Goal: Task Accomplishment & Management: Manage account settings

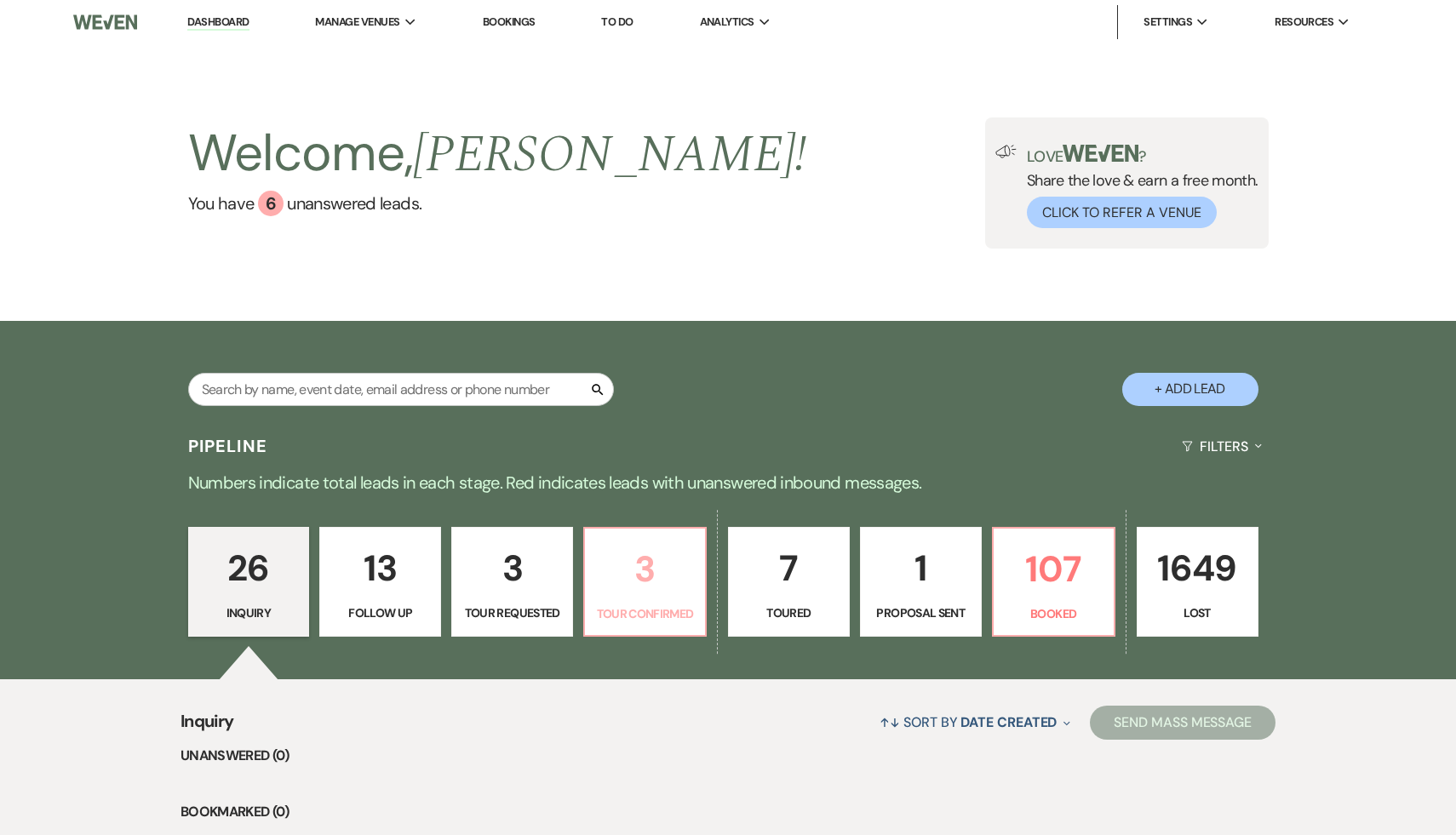
click at [650, 574] on p "3" at bounding box center [645, 569] width 99 height 57
select select "4"
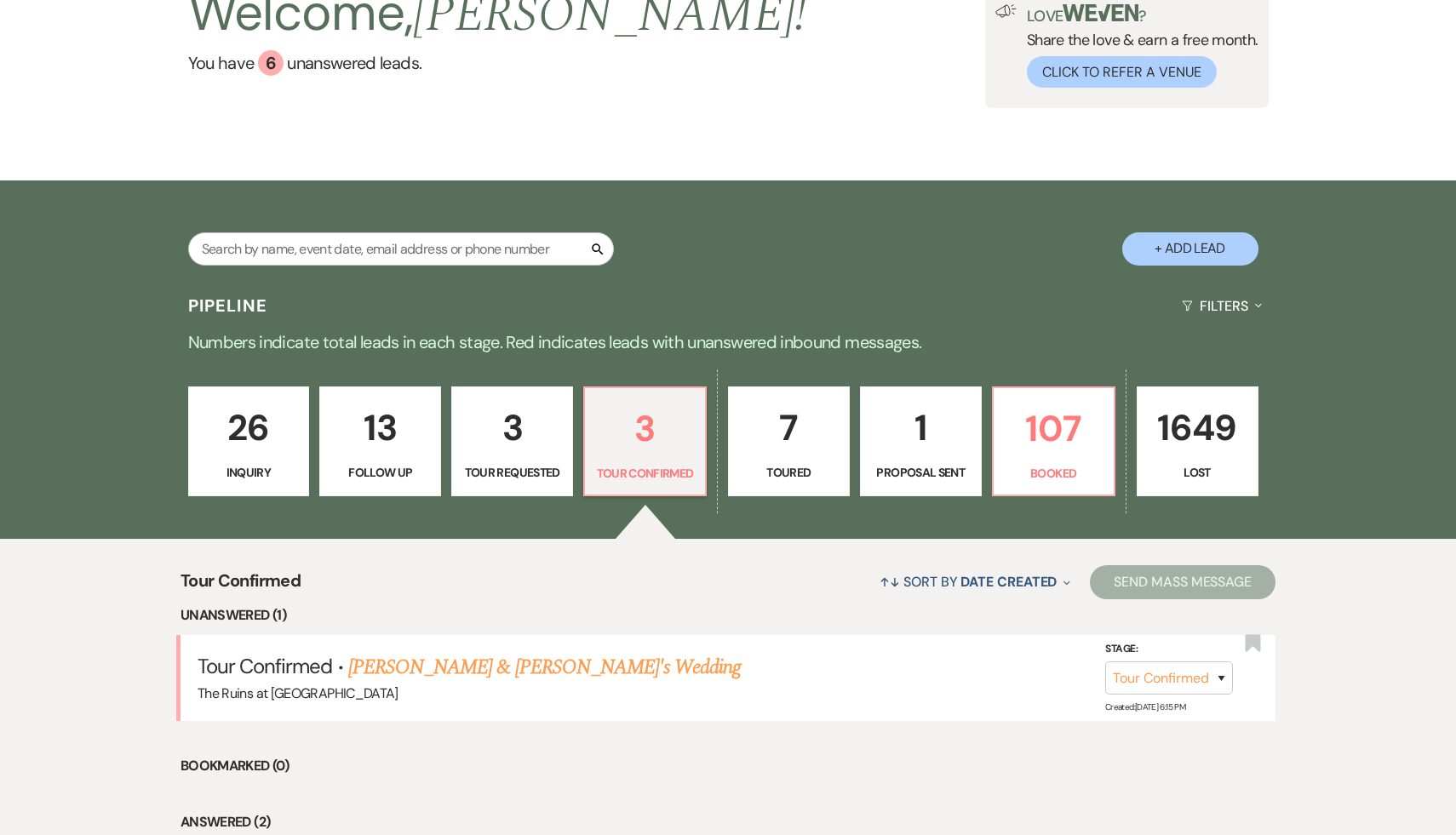
scroll to position [207, 0]
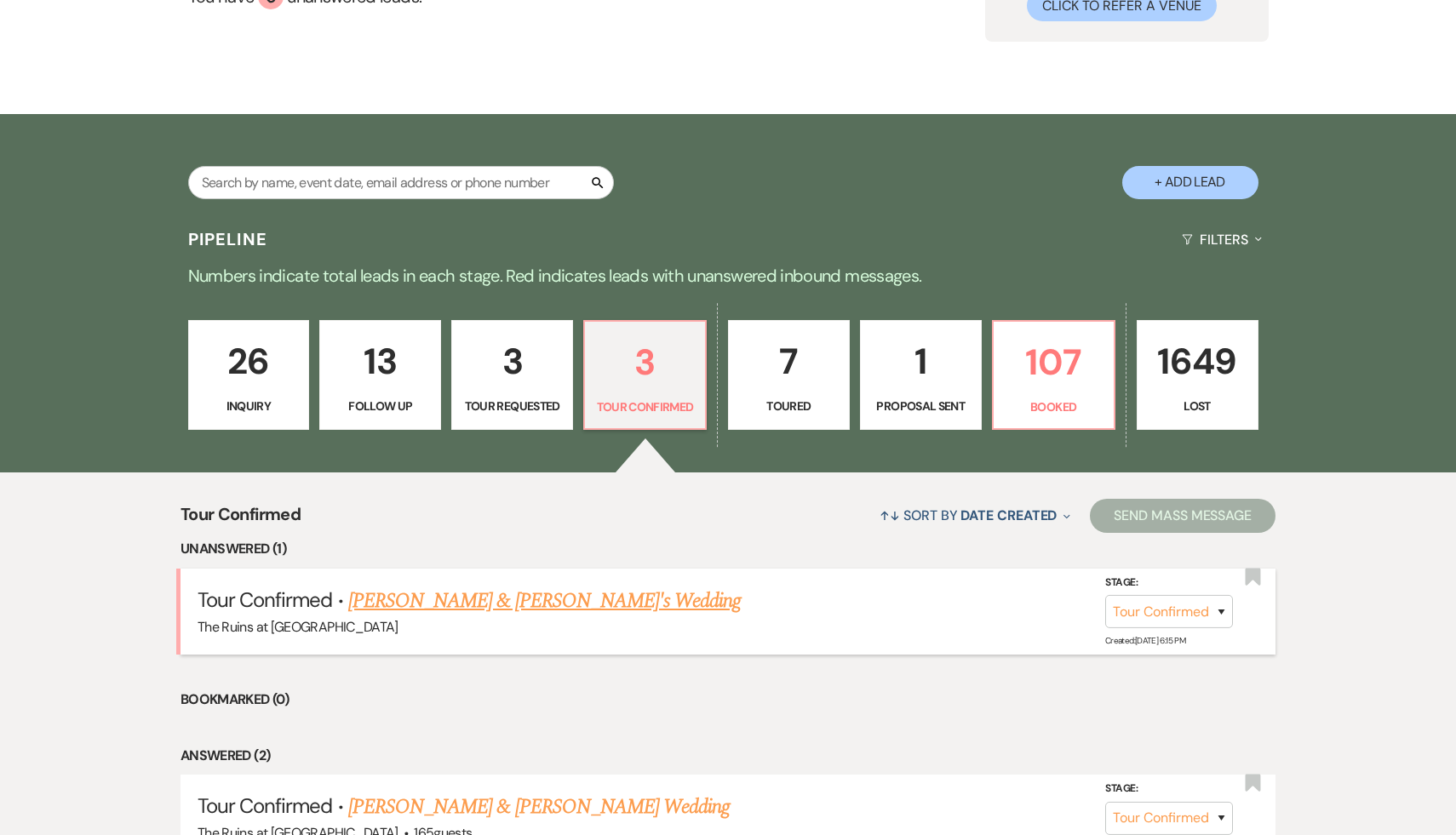
click at [598, 596] on link "Genevieve Waller-Whelan & Fiance's Wedding" at bounding box center [545, 601] width 393 height 31
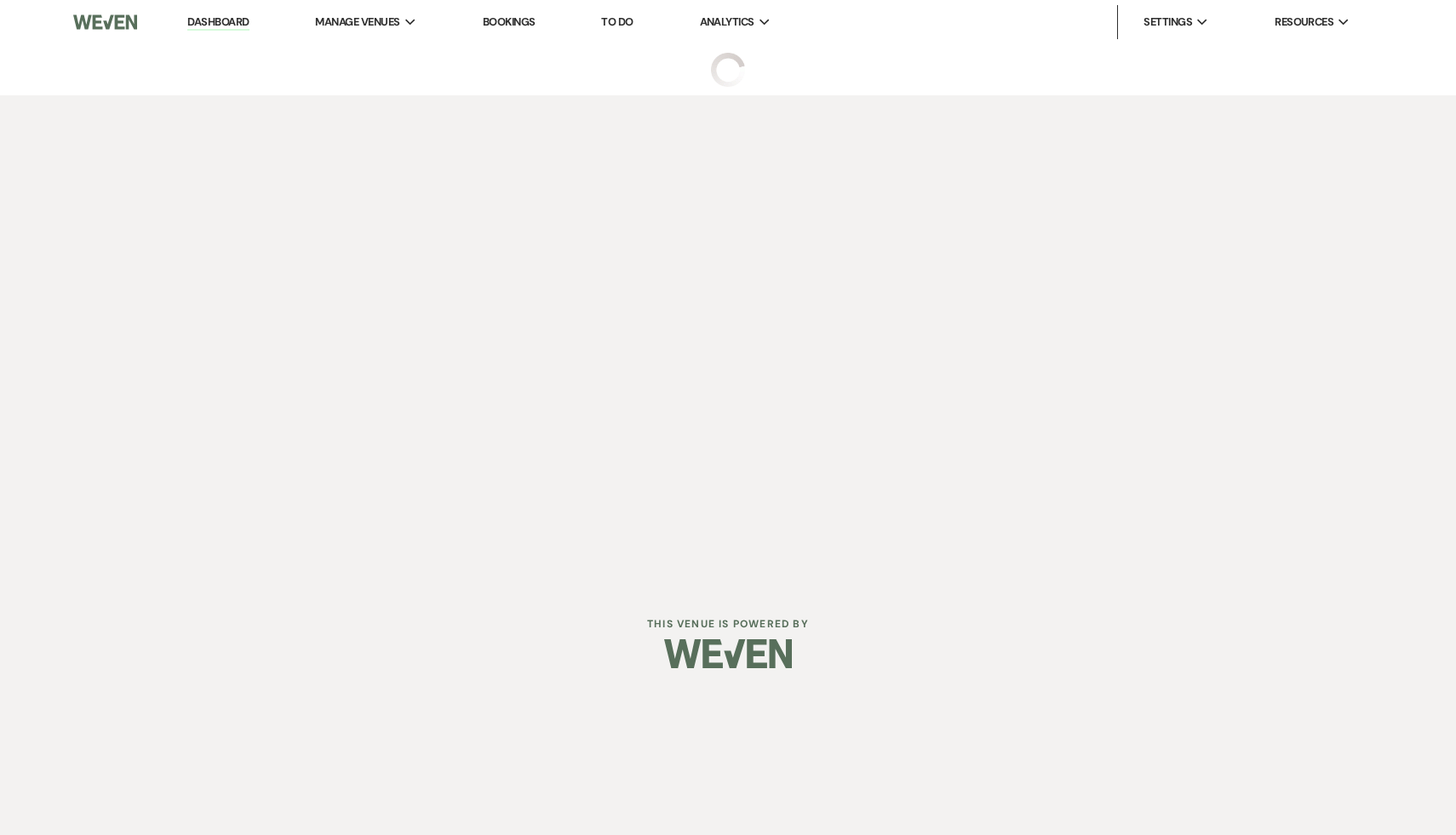
select select "4"
select select "6"
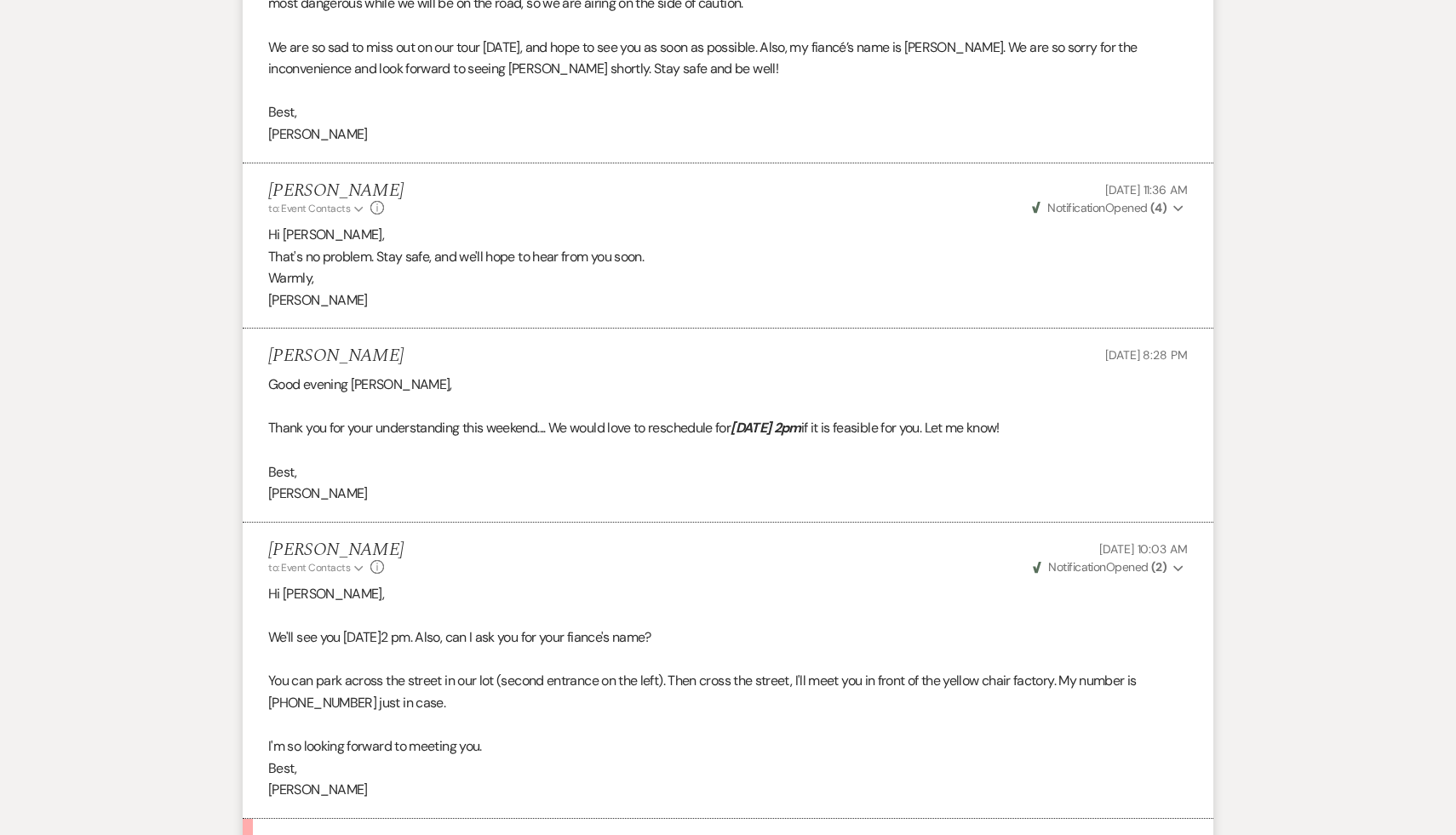
scroll to position [4780, 0]
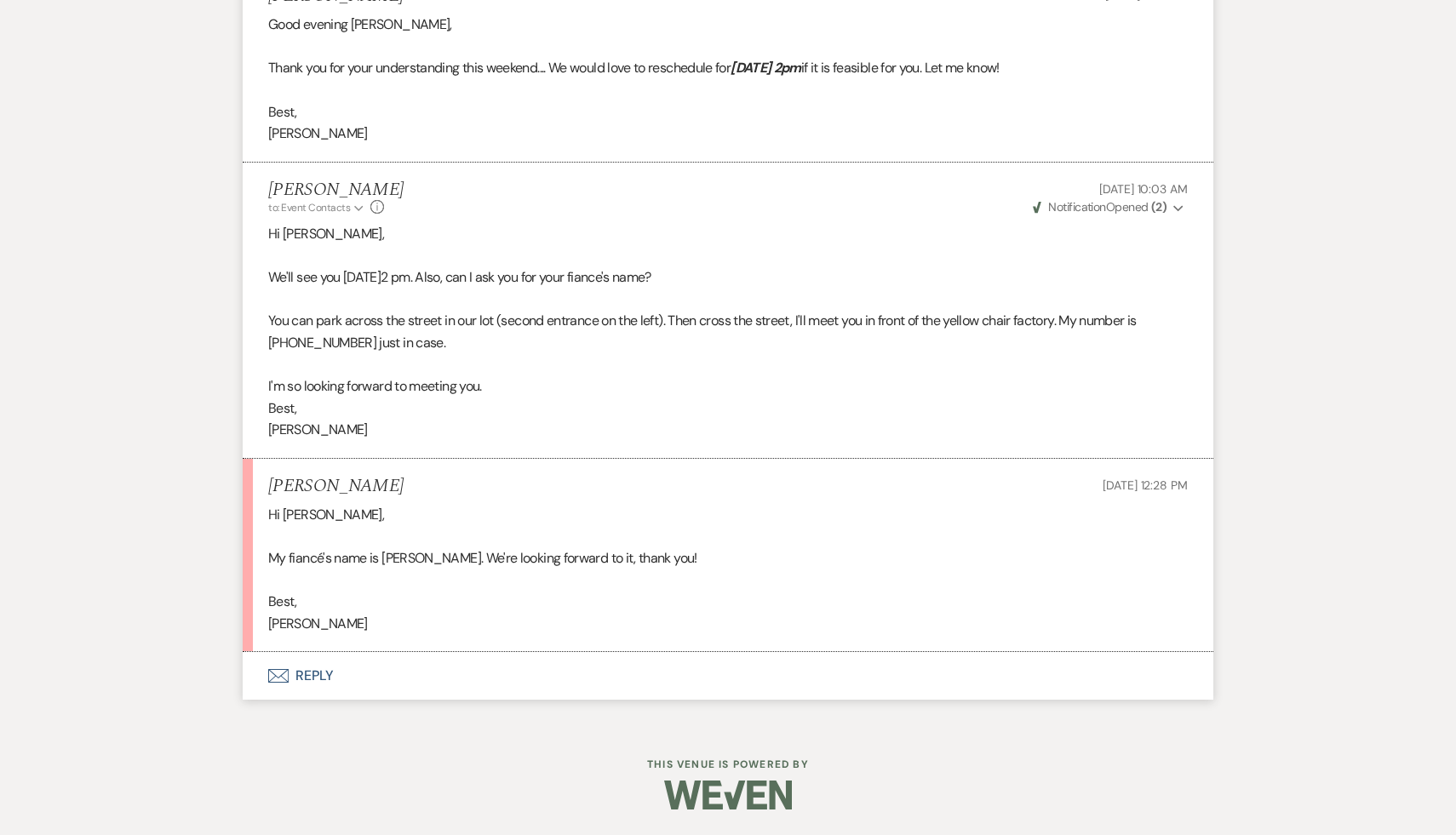
click at [318, 679] on button "Envelope Reply" at bounding box center [728, 676] width 971 height 48
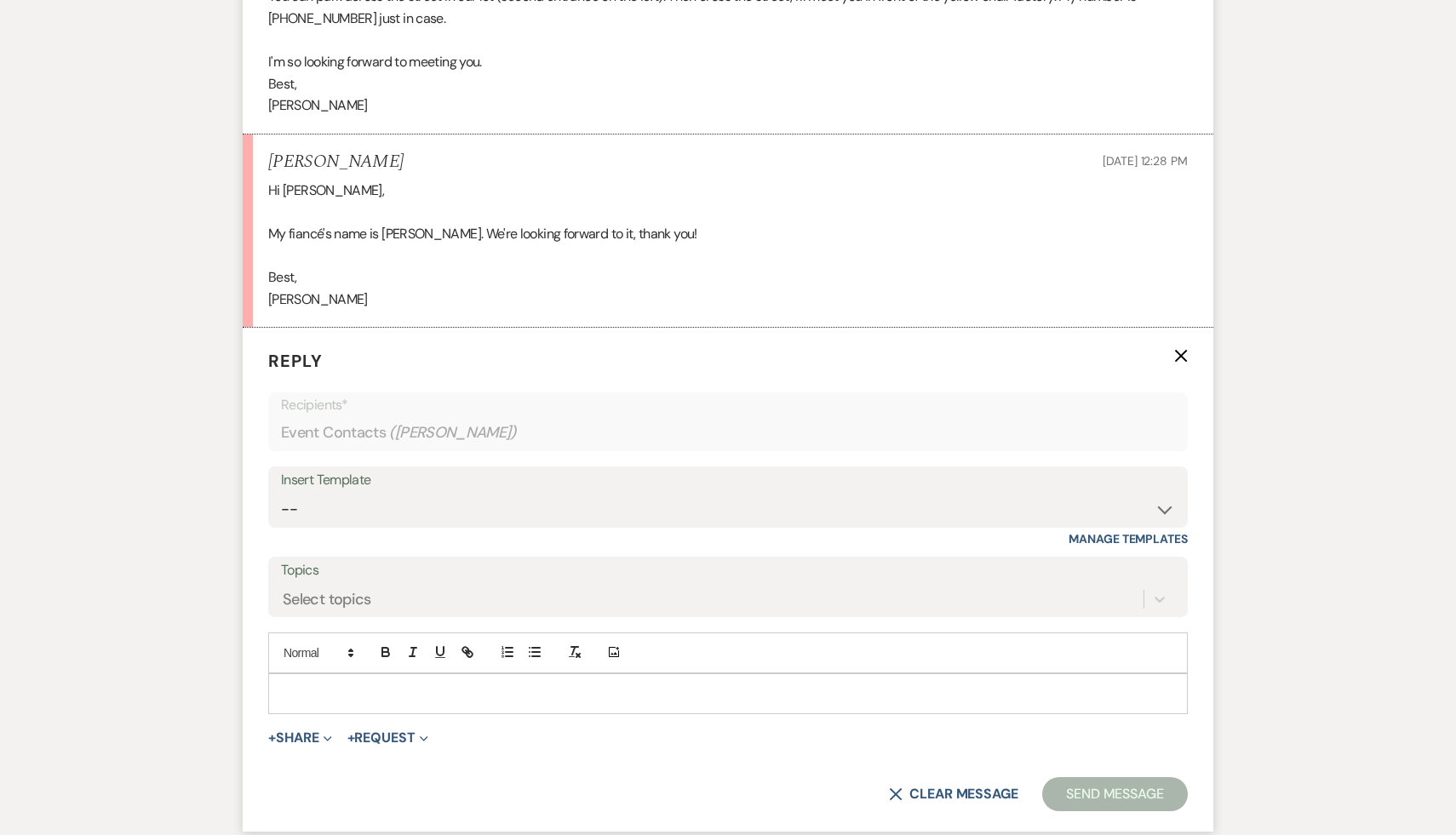
scroll to position [5105, 0]
click at [319, 687] on p at bounding box center [728, 693] width 893 height 19
click at [1145, 792] on button "Send Message" at bounding box center [1115, 793] width 146 height 34
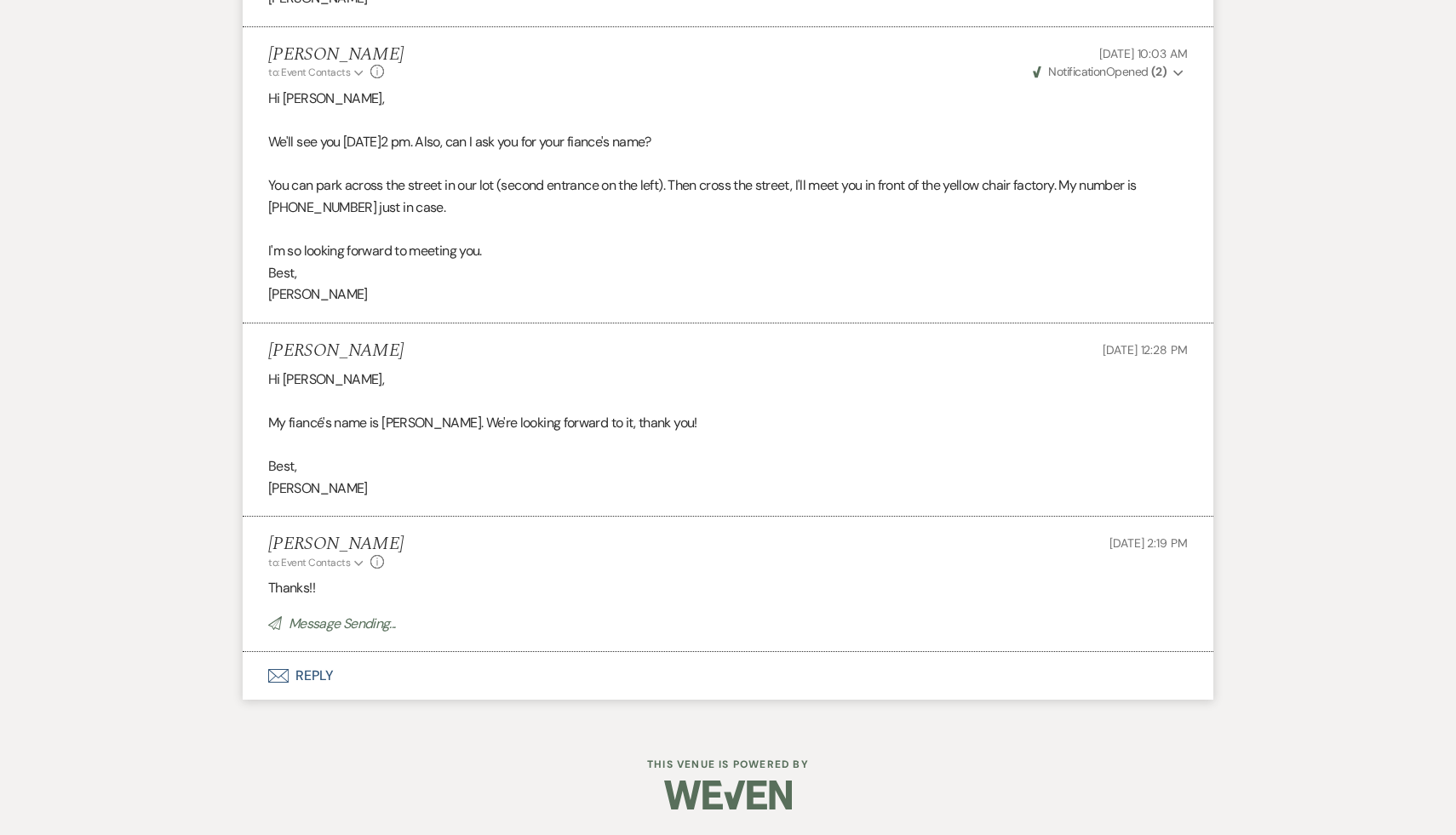
scroll to position [4880, 0]
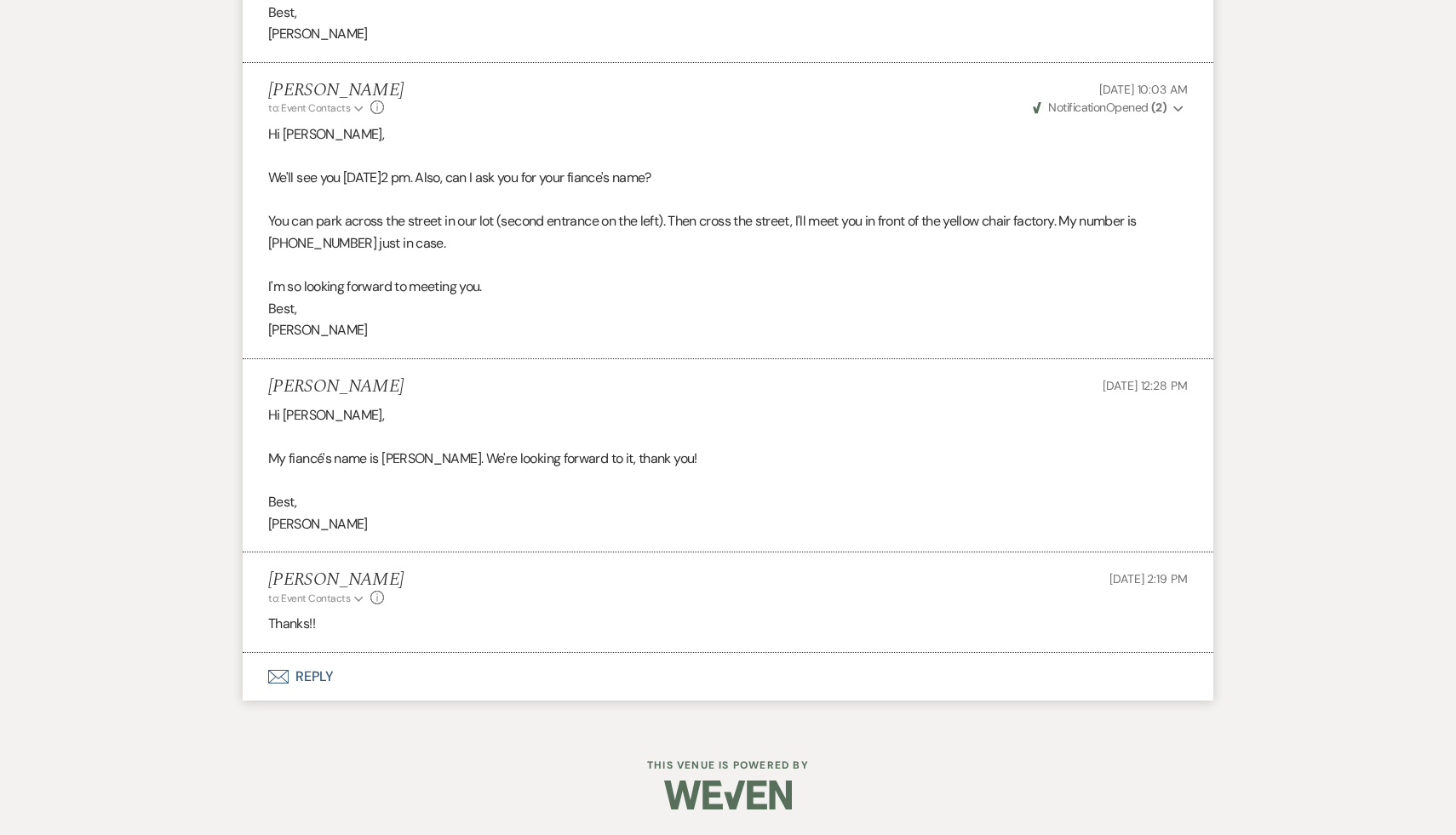
click at [458, 421] on div "Hi Carol, My fiancé's name is Owen Murray. We're looking forward to it, thank y…" at bounding box center [728, 470] width 919 height 131
drag, startPoint x: 460, startPoint y: 460, endPoint x: 380, endPoint y: 448, distance: 80.9
click at [380, 448] on p "My fiancé's name is Owen Murray. We're looking forward to it, thank you!" at bounding box center [728, 459] width 919 height 22
copy p "Owen Murray"
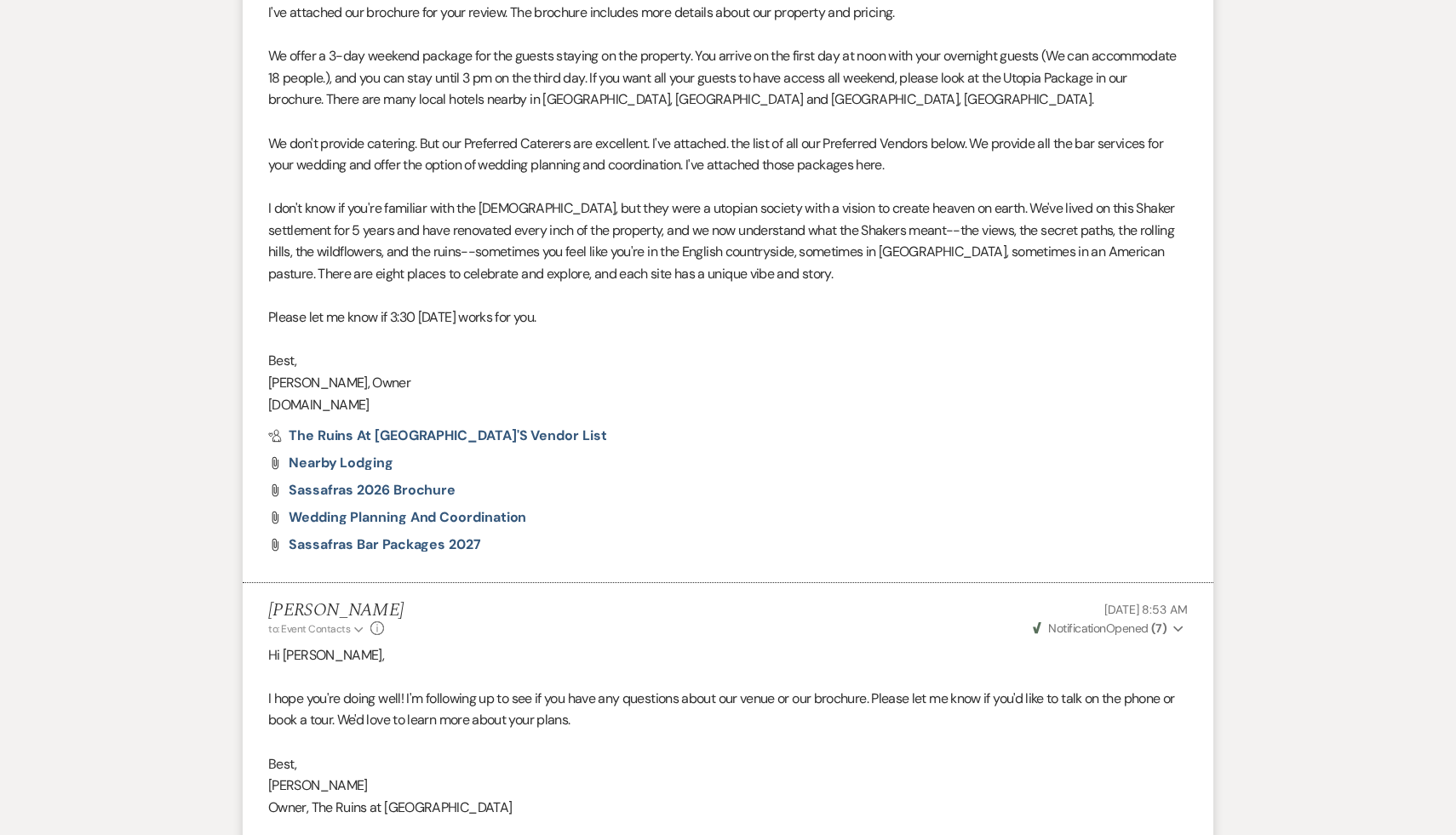
scroll to position [0, 0]
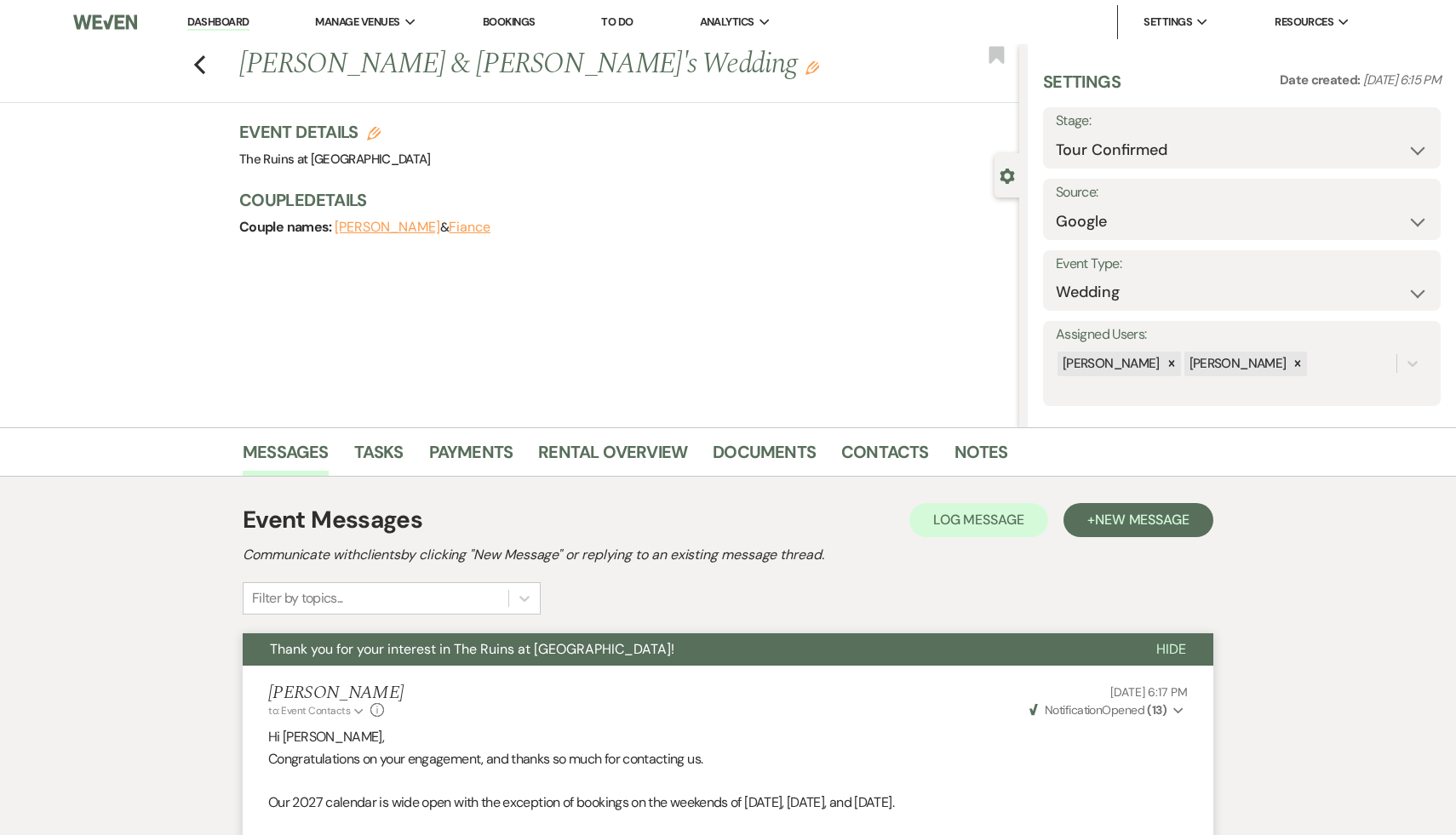
click at [806, 69] on use "button" at bounding box center [812, 67] width 13 height 13
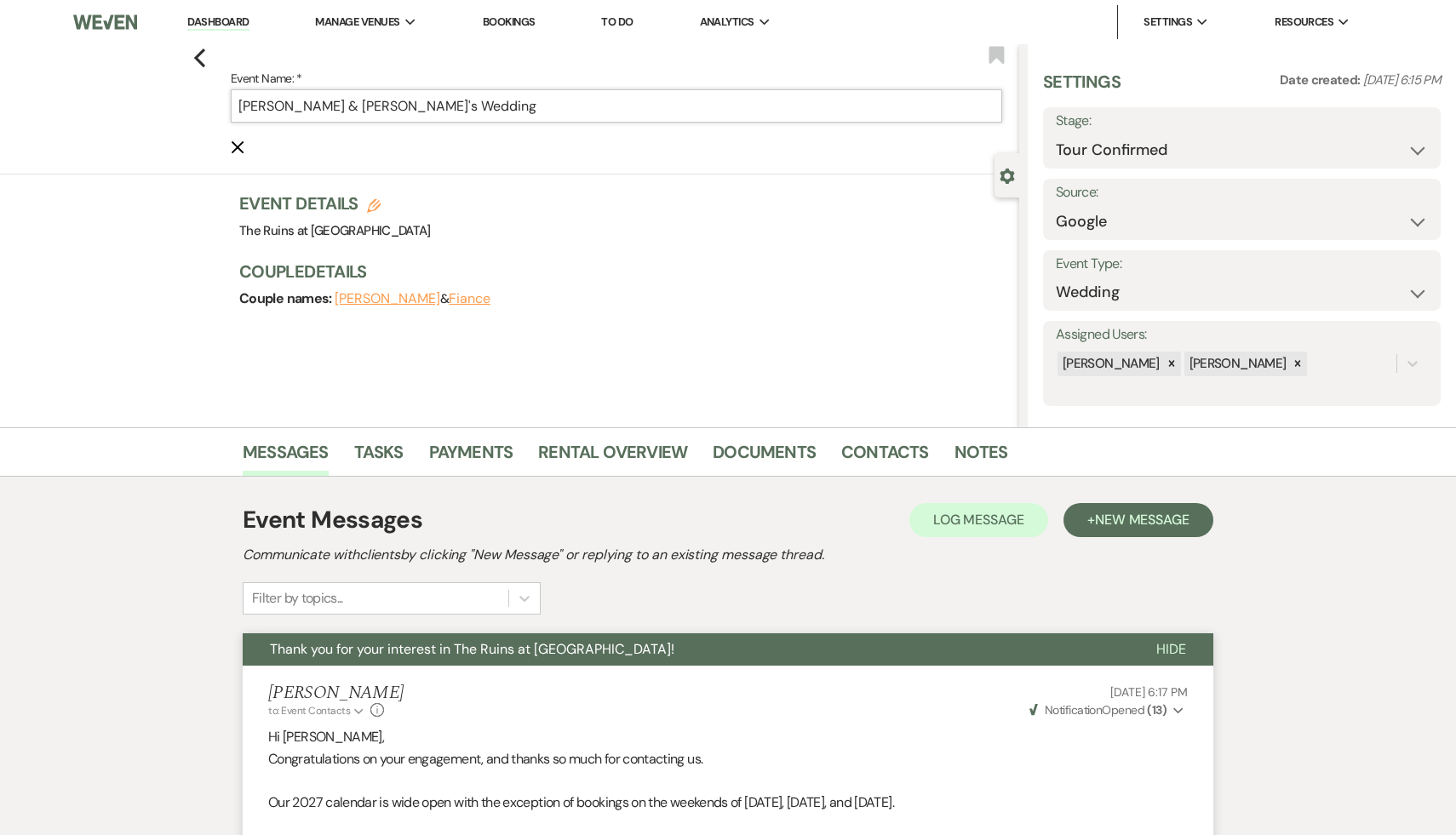
drag, startPoint x: 456, startPoint y: 105, endPoint x: 413, endPoint y: 103, distance: 43.0
click at [413, 103] on input "Genevieve Waller-Whelan & Fiance's Wedding" at bounding box center [616, 106] width 771 height 33
paste input "Owen Murray"
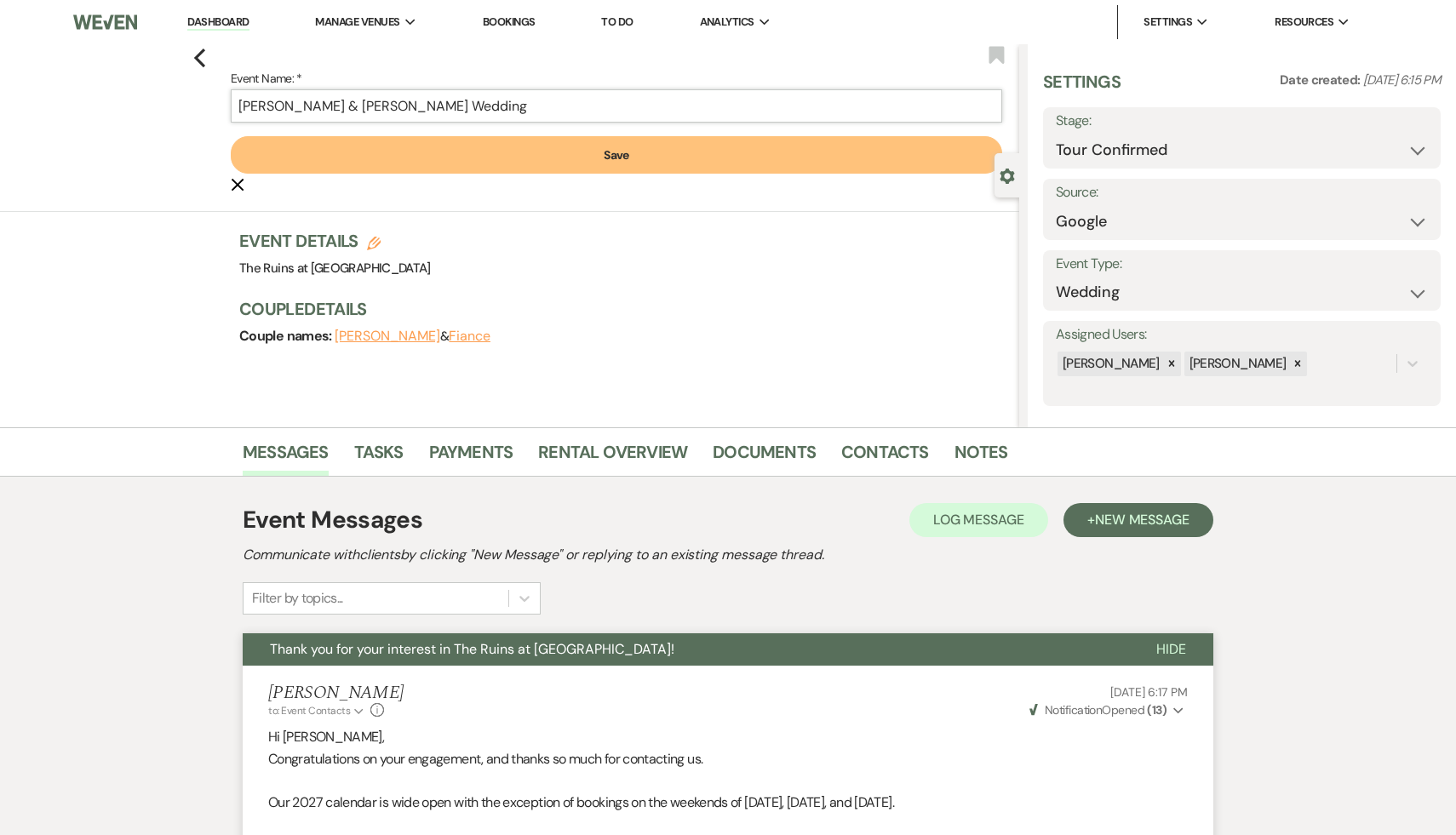
type input "Genevieve Waller-Whelan & Owen Murray's Wedding"
click at [613, 159] on button "Save" at bounding box center [616, 155] width 771 height 37
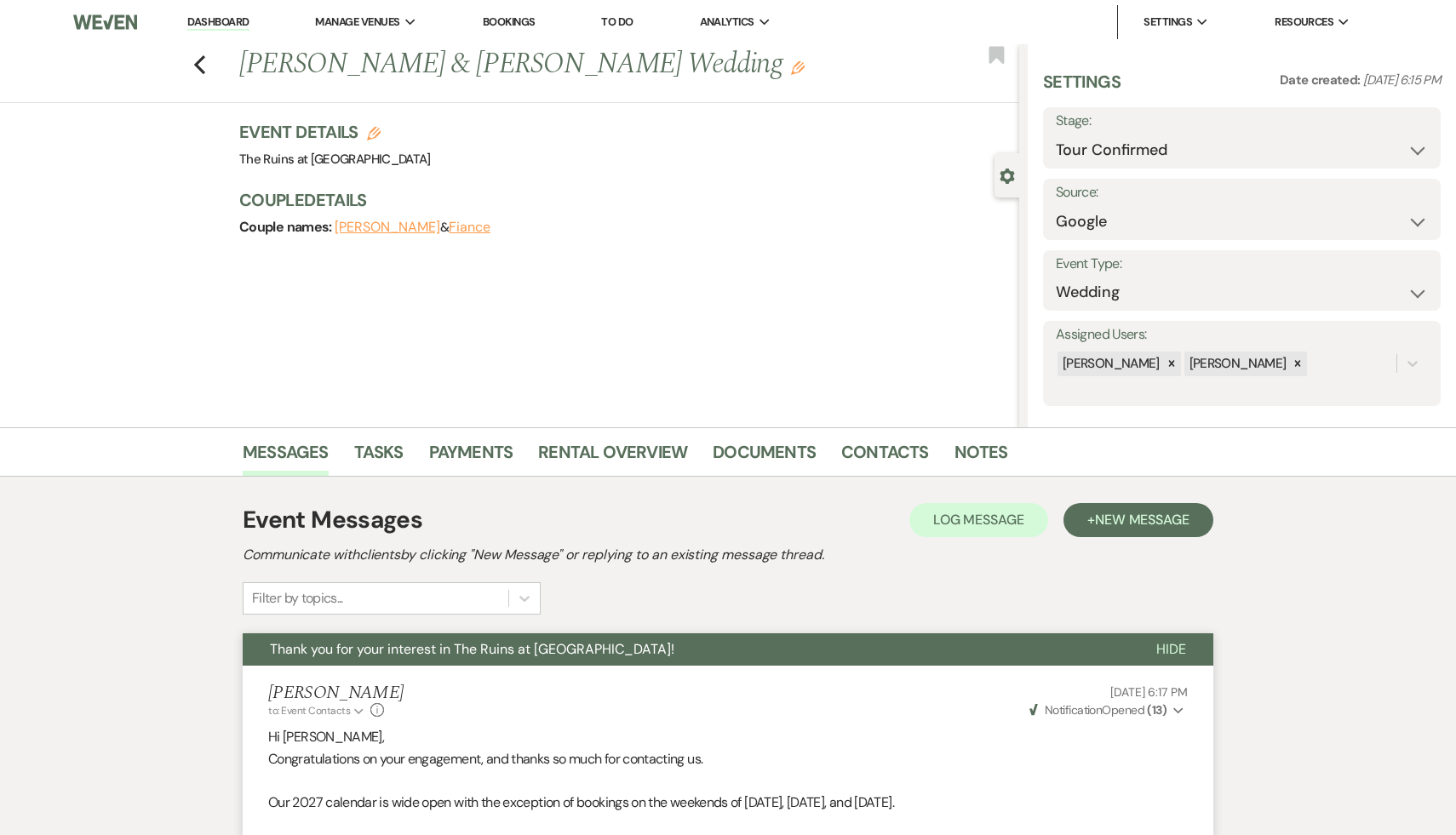
click at [218, 20] on link "Dashboard" at bounding box center [217, 22] width 61 height 16
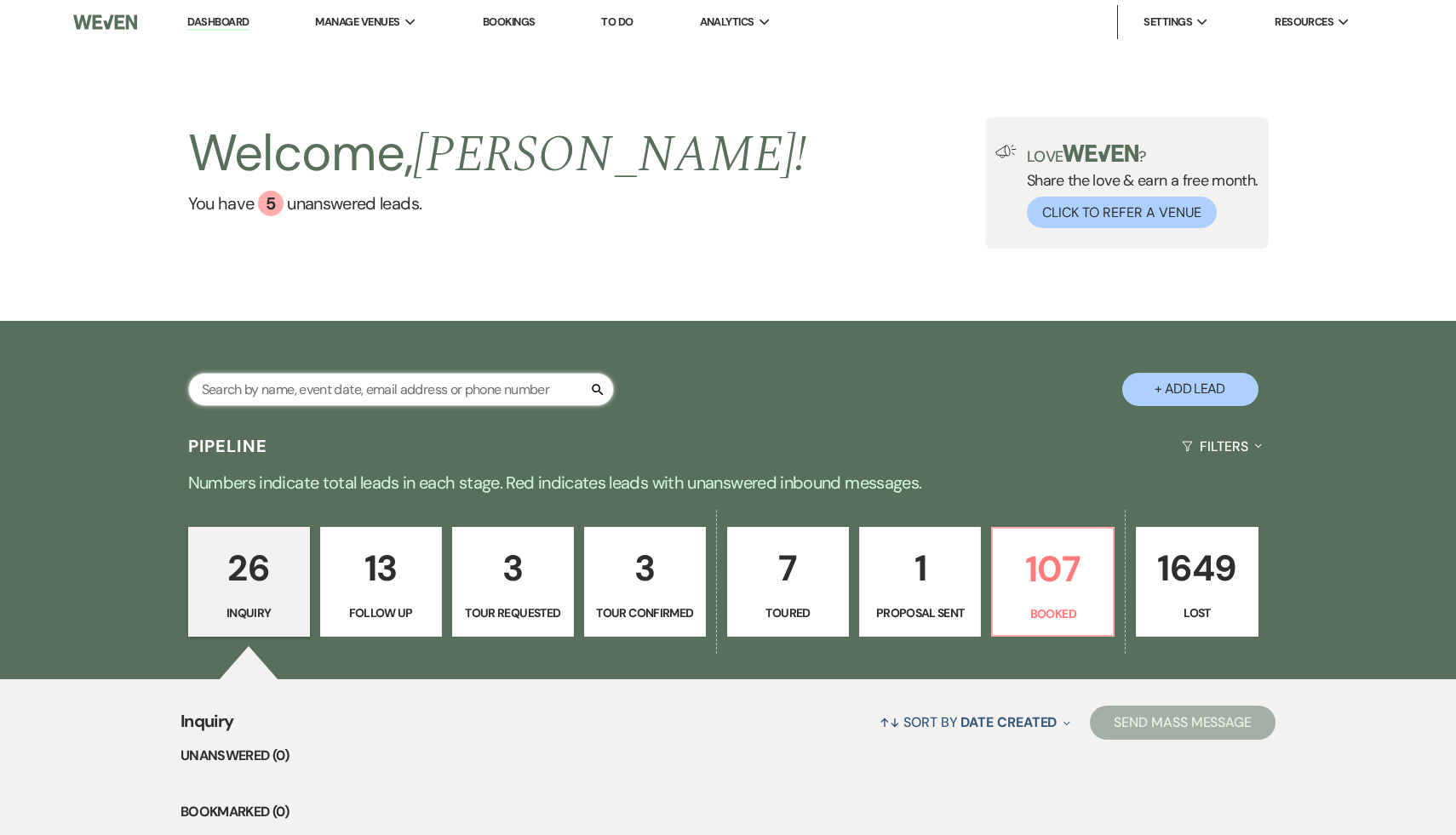
click at [554, 394] on input "text" at bounding box center [401, 389] width 426 height 33
type input "nick"
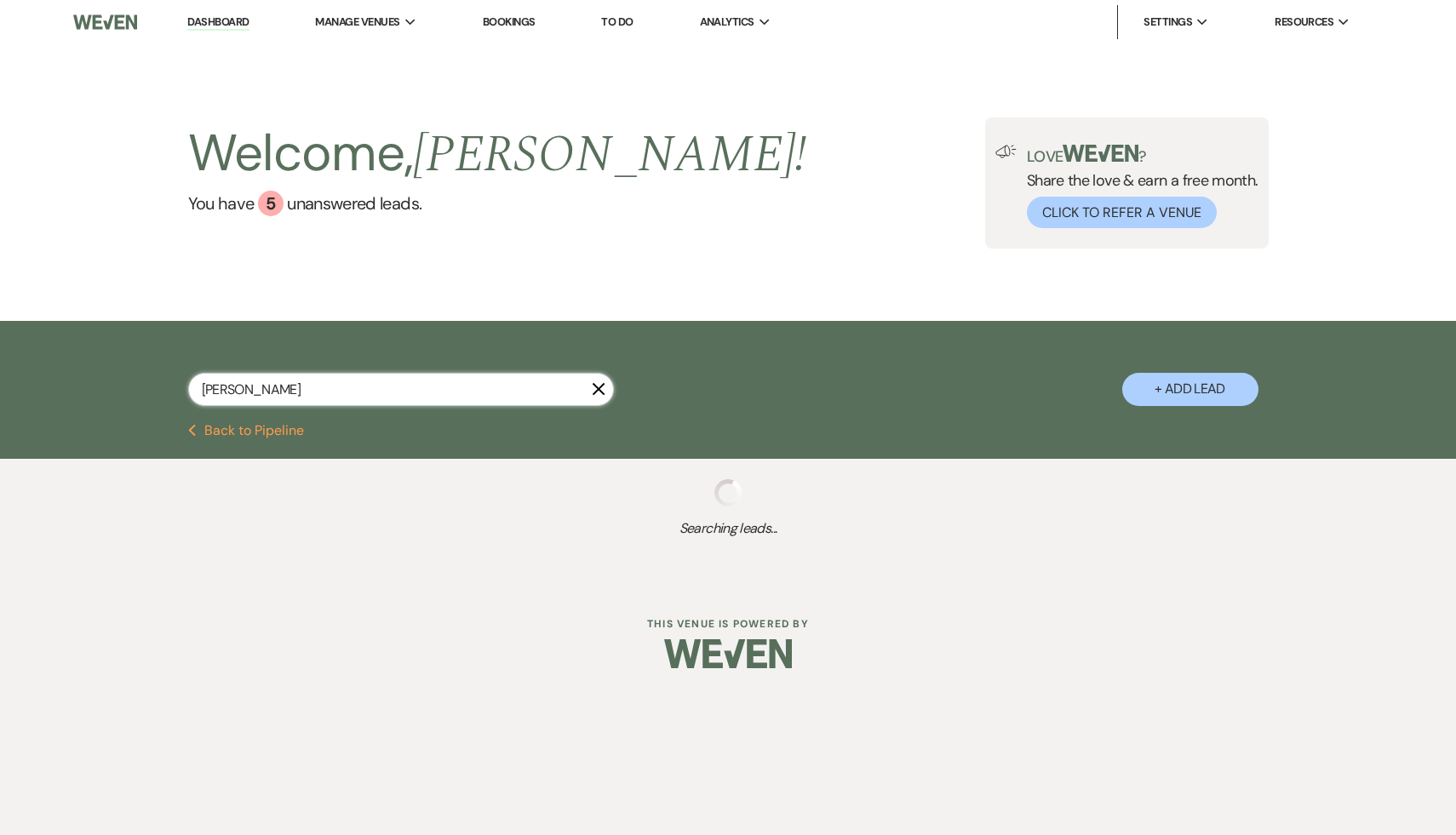
select select "2"
select select "8"
select select "5"
select select "8"
select select "4"
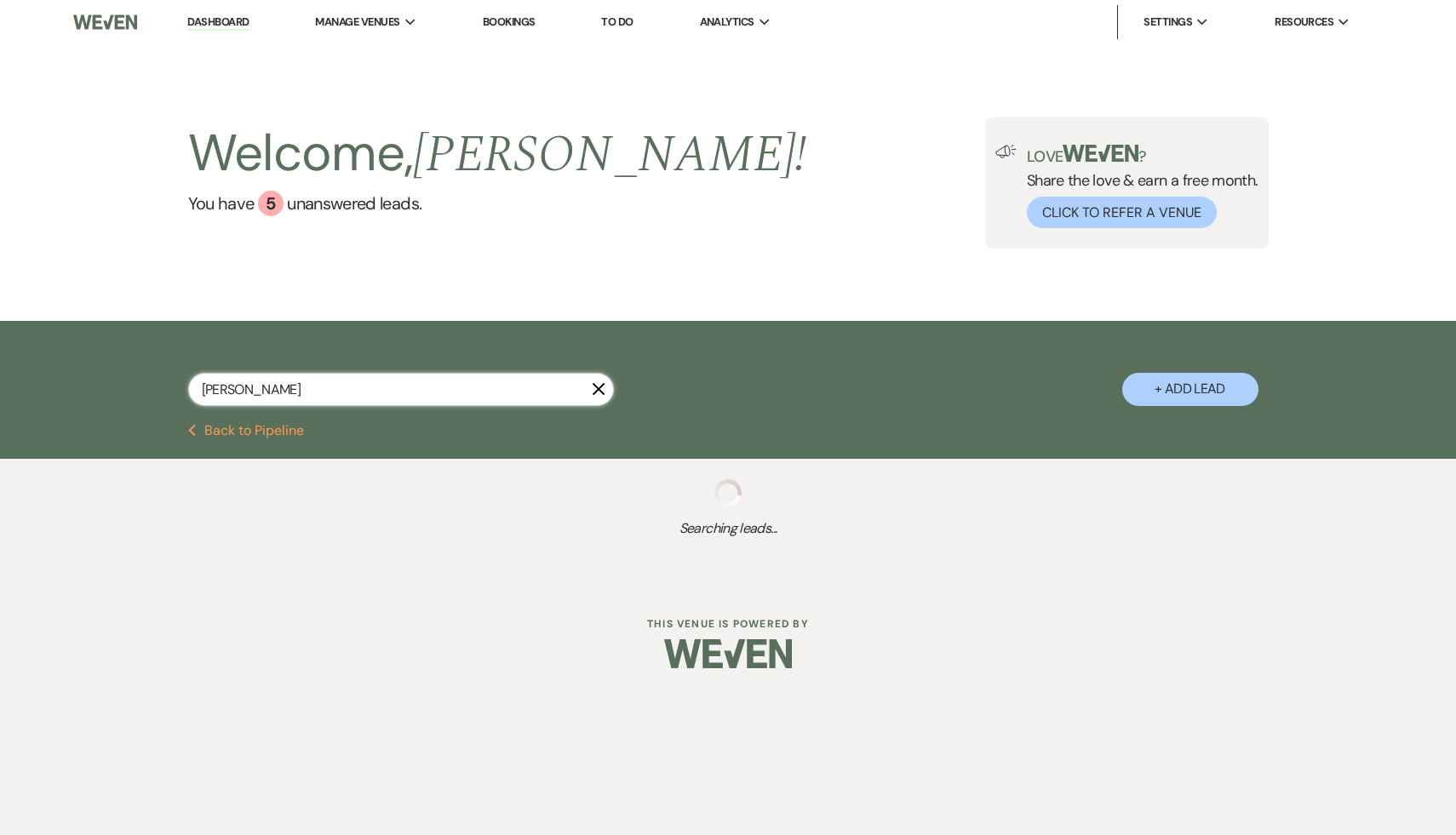
select select "8"
select select "6"
select select "8"
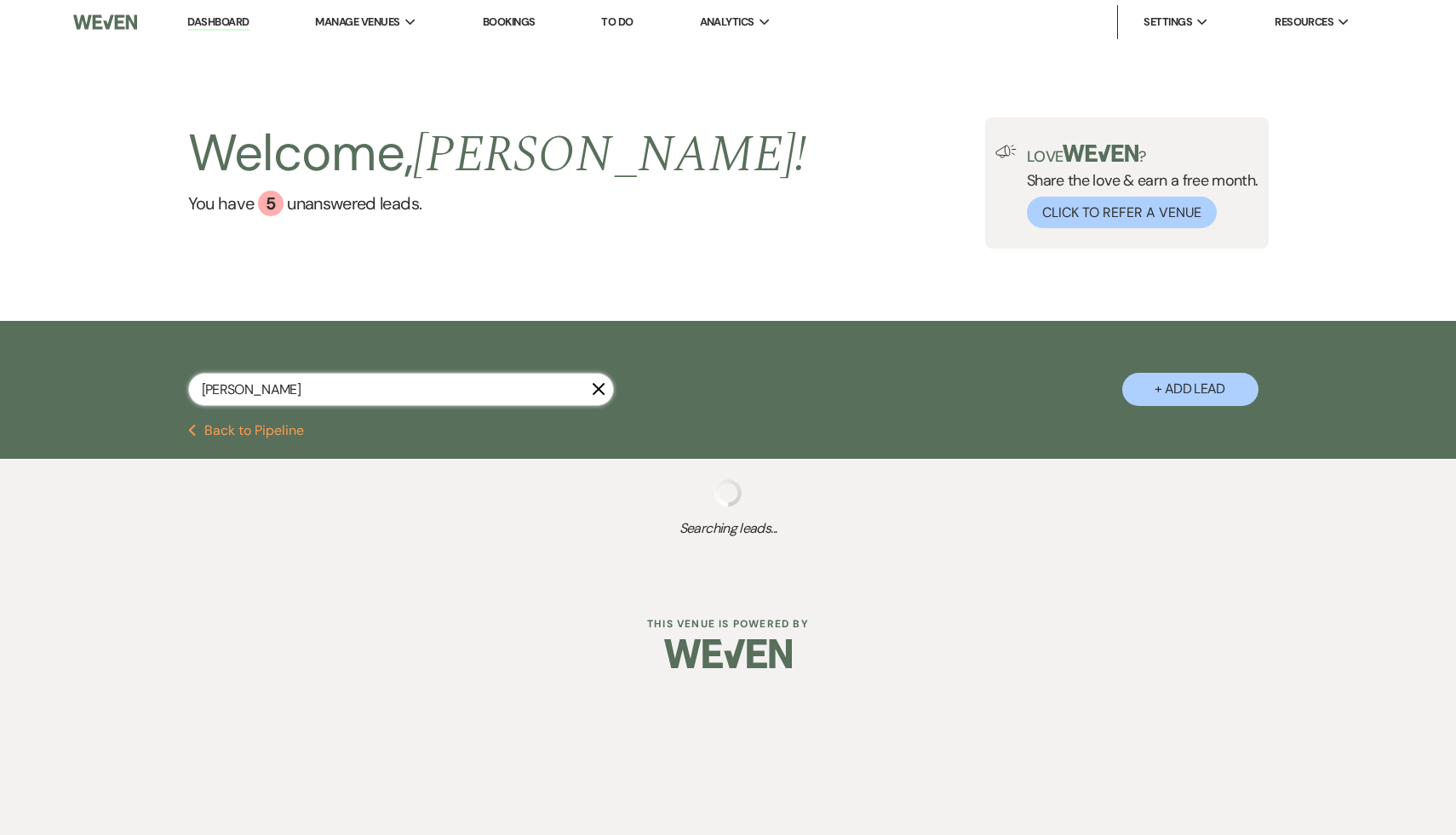
select select "8"
select select "5"
select select "8"
select select "6"
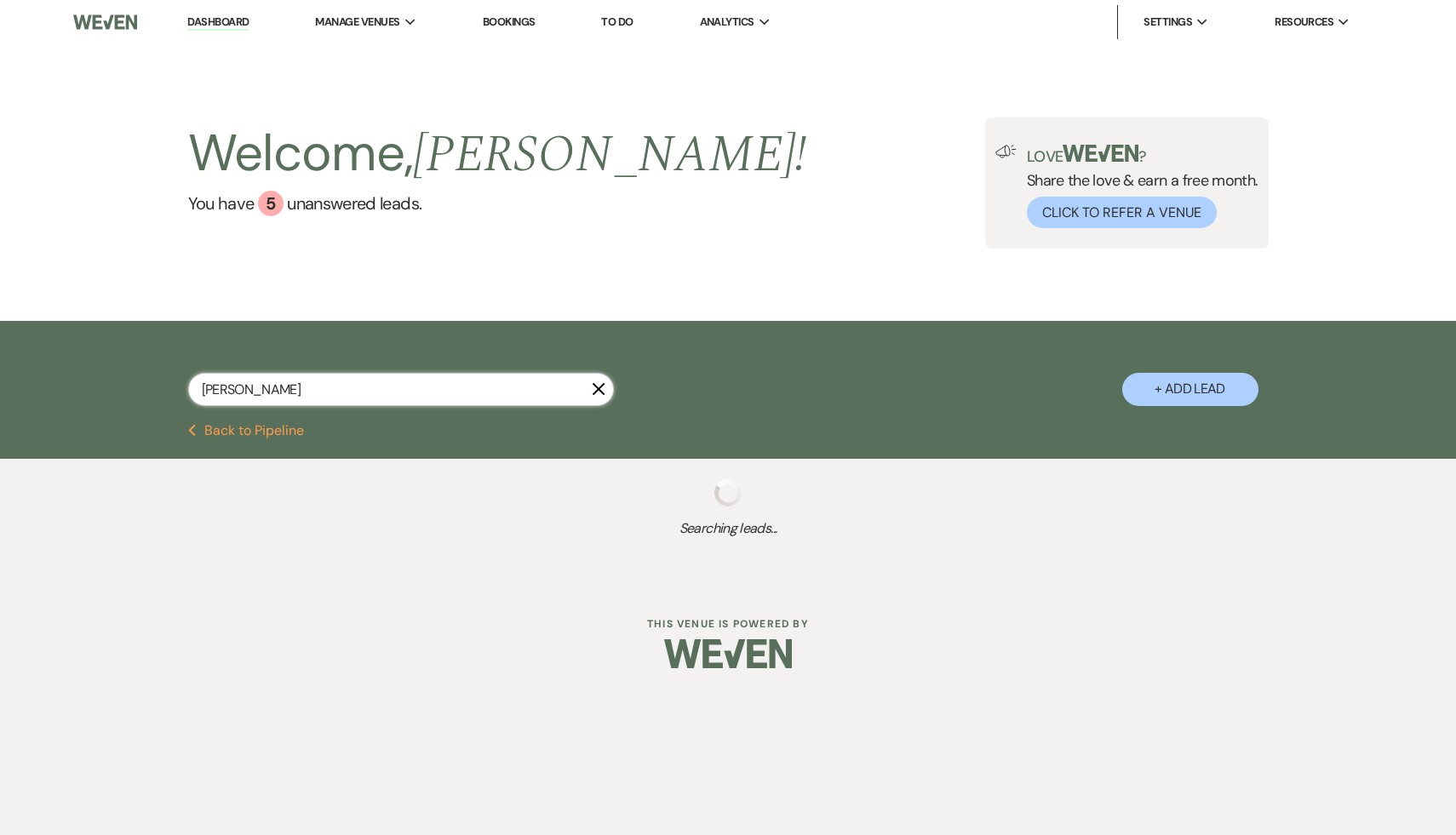
select select "8"
select select "10"
select select "8"
select select "5"
select select "8"
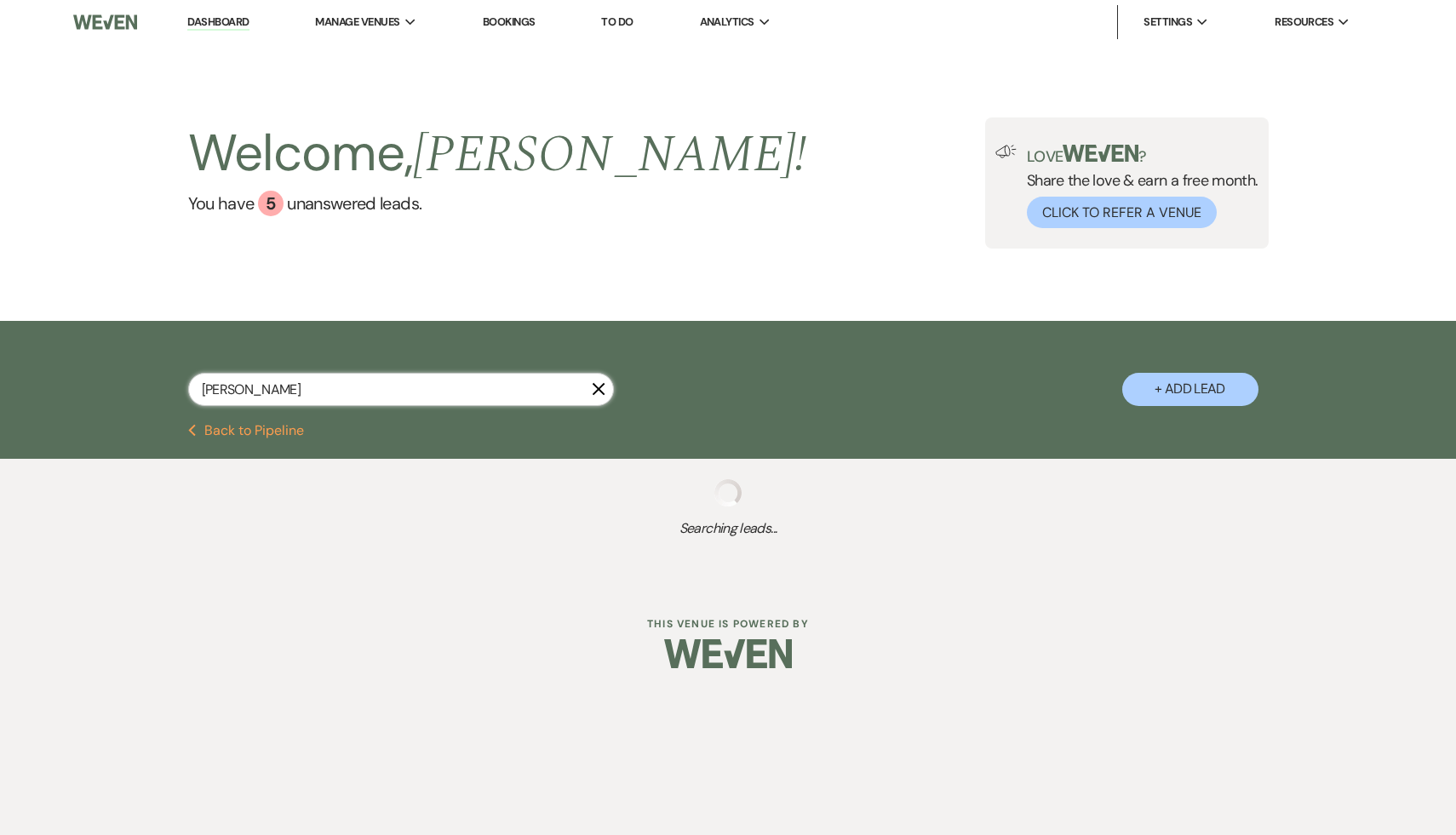
select select "5"
select select "8"
select select "7"
select select "8"
select select "6"
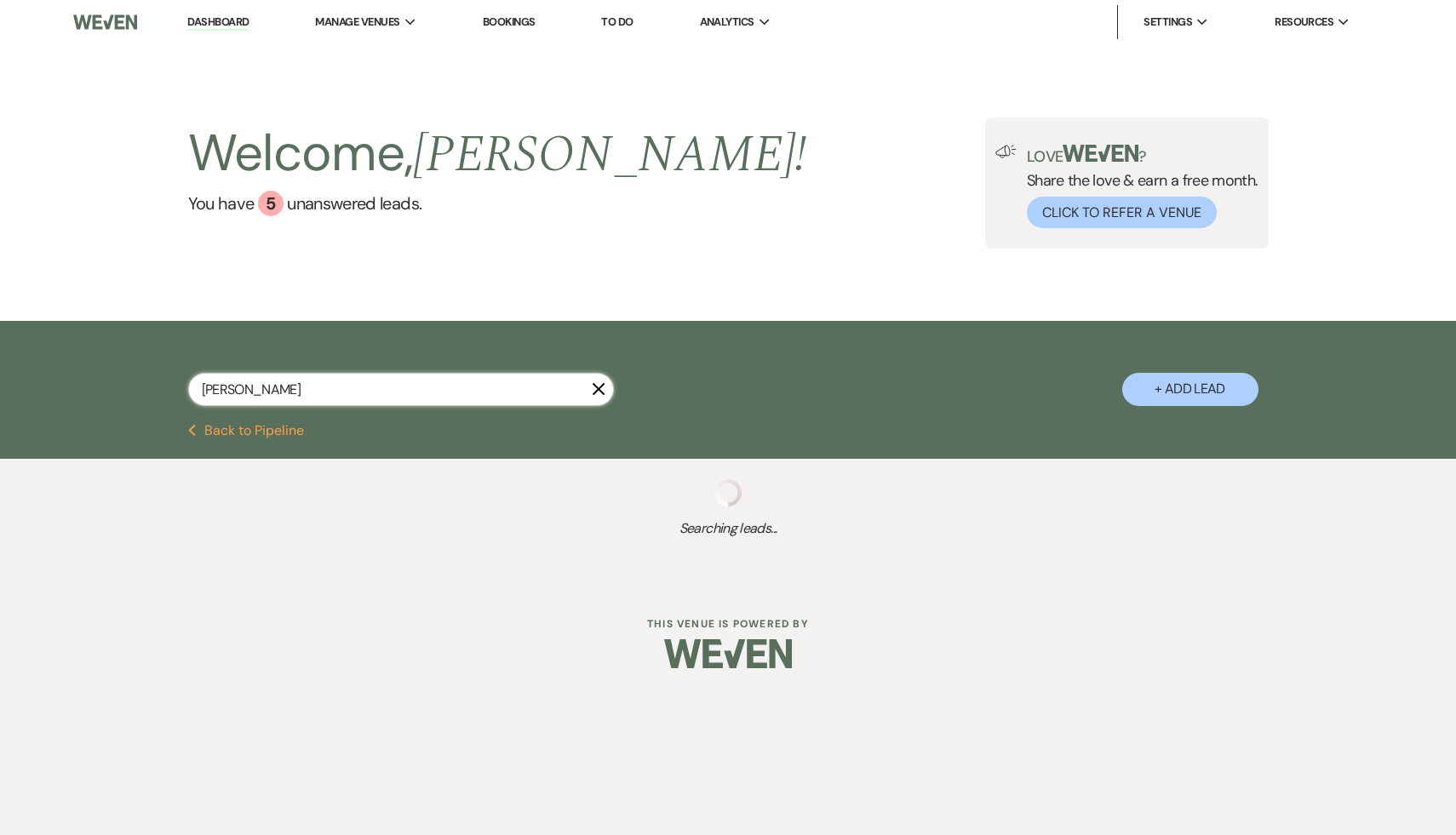
select select "8"
select select "5"
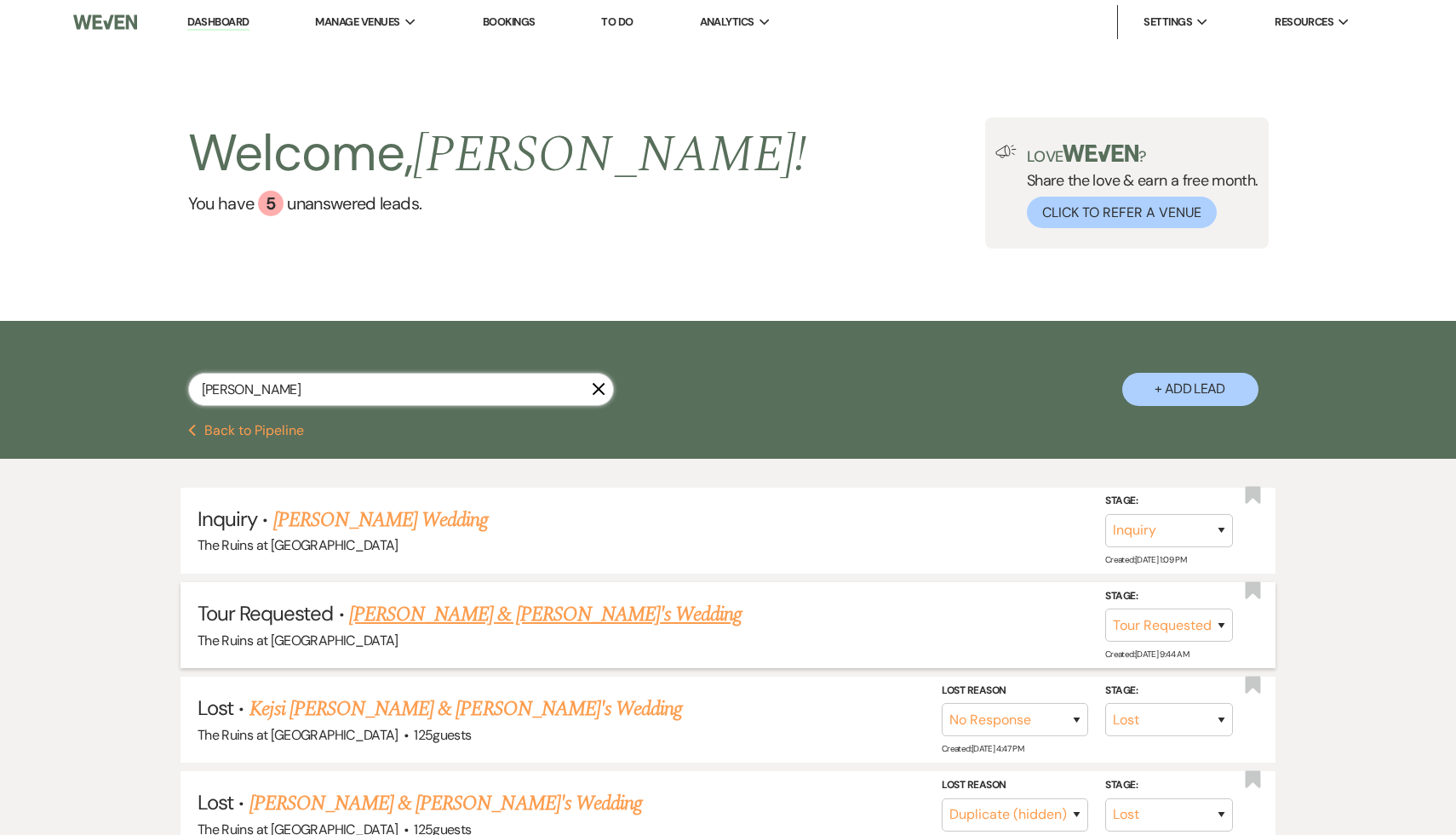
type input "nick"
click at [494, 610] on link "Nick Tymeson & Fiance's Wedding" at bounding box center [545, 615] width 393 height 31
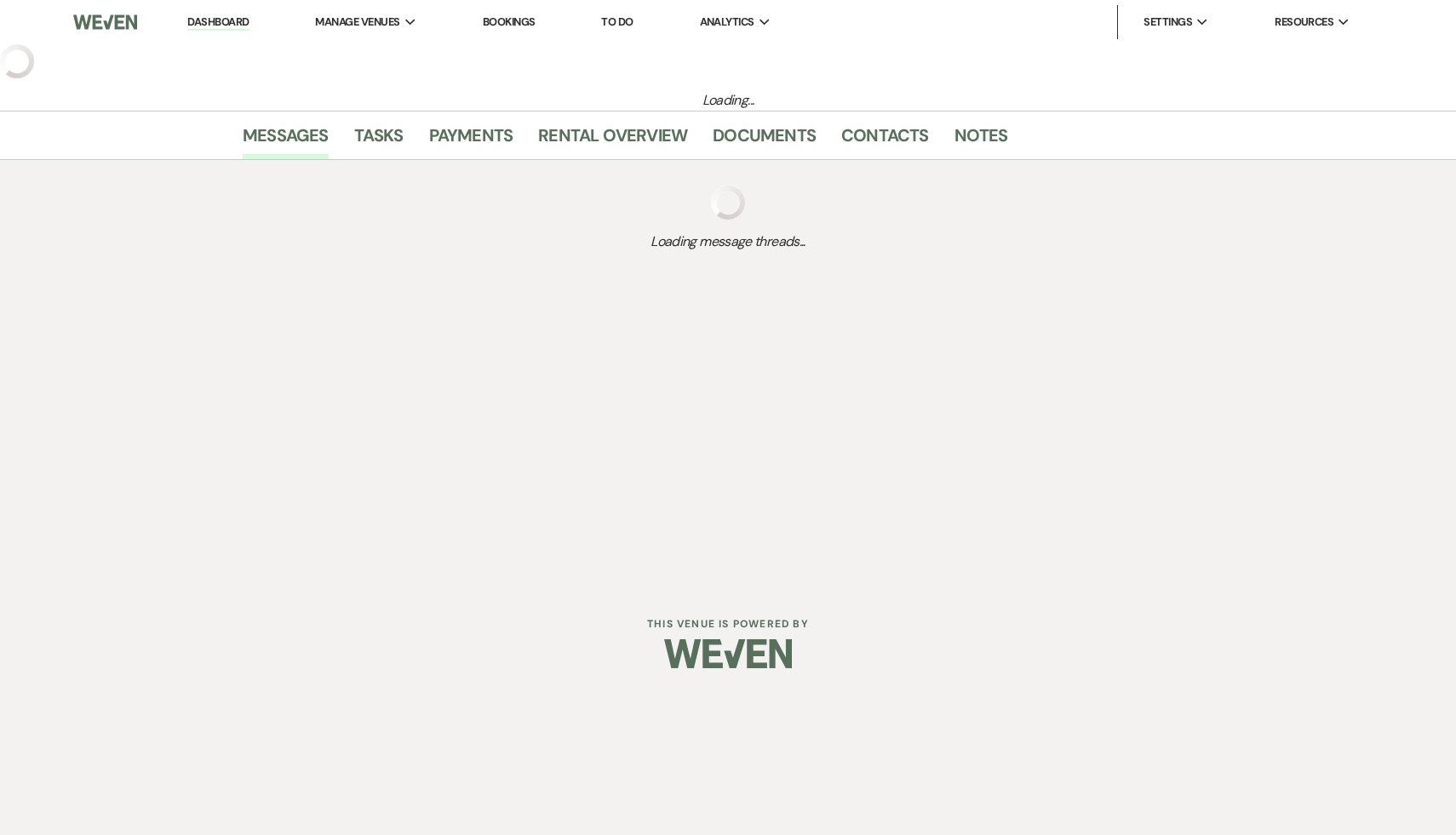
select select "2"
select select "6"
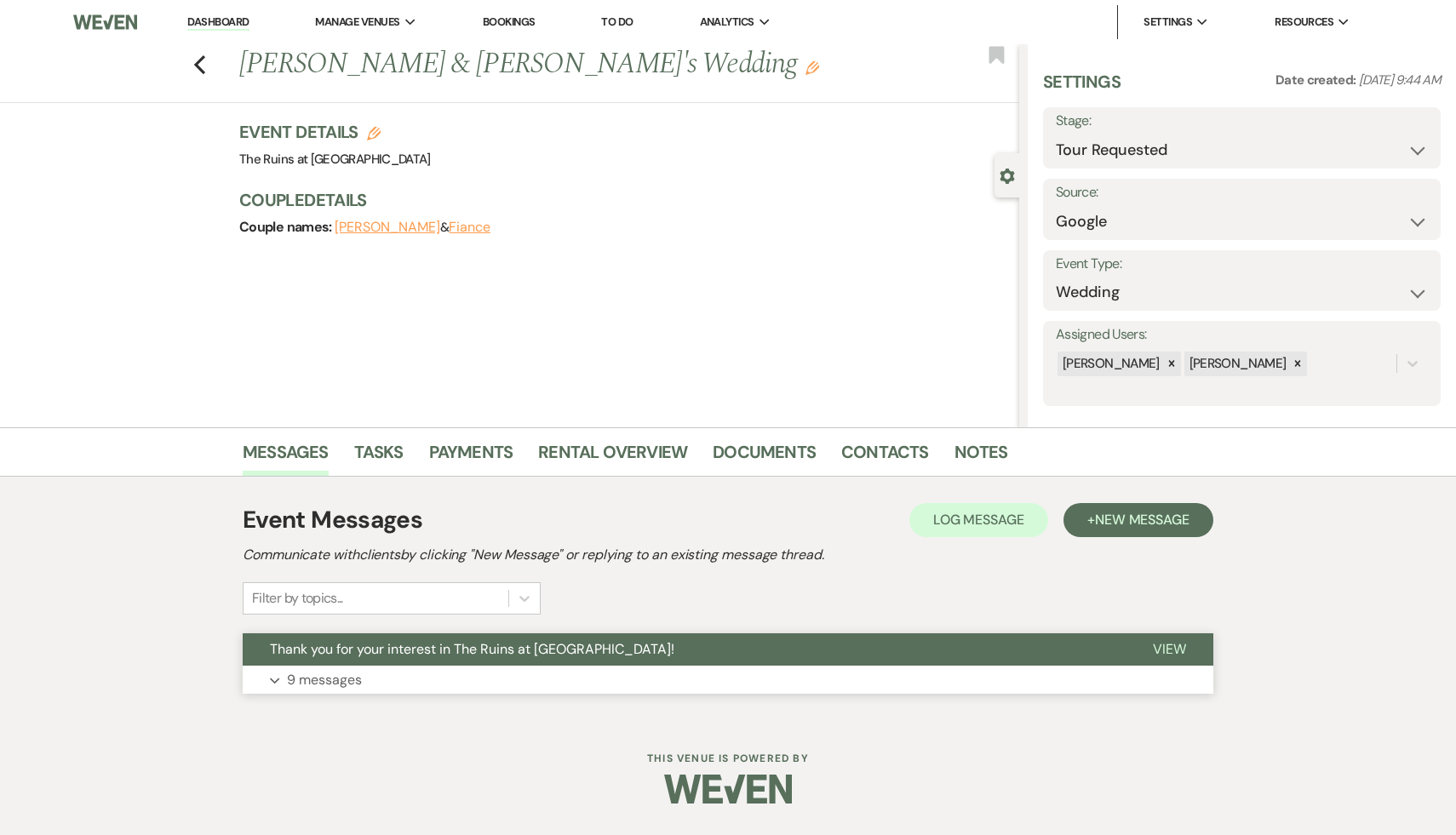
click at [496, 644] on span "Thank you for your interest in The Ruins at [GEOGRAPHIC_DATA]!" at bounding box center [472, 650] width 405 height 18
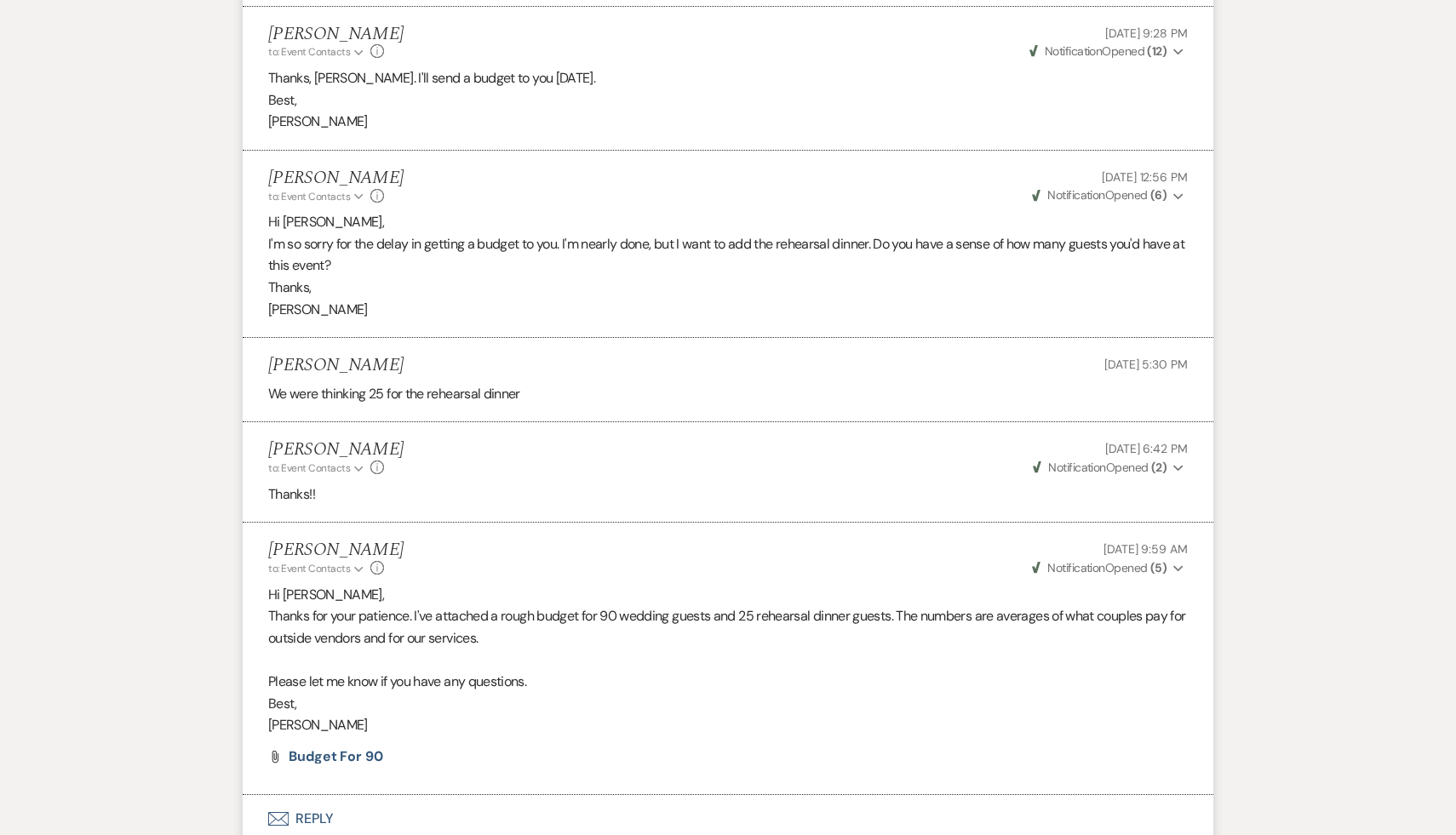
scroll to position [2712, 0]
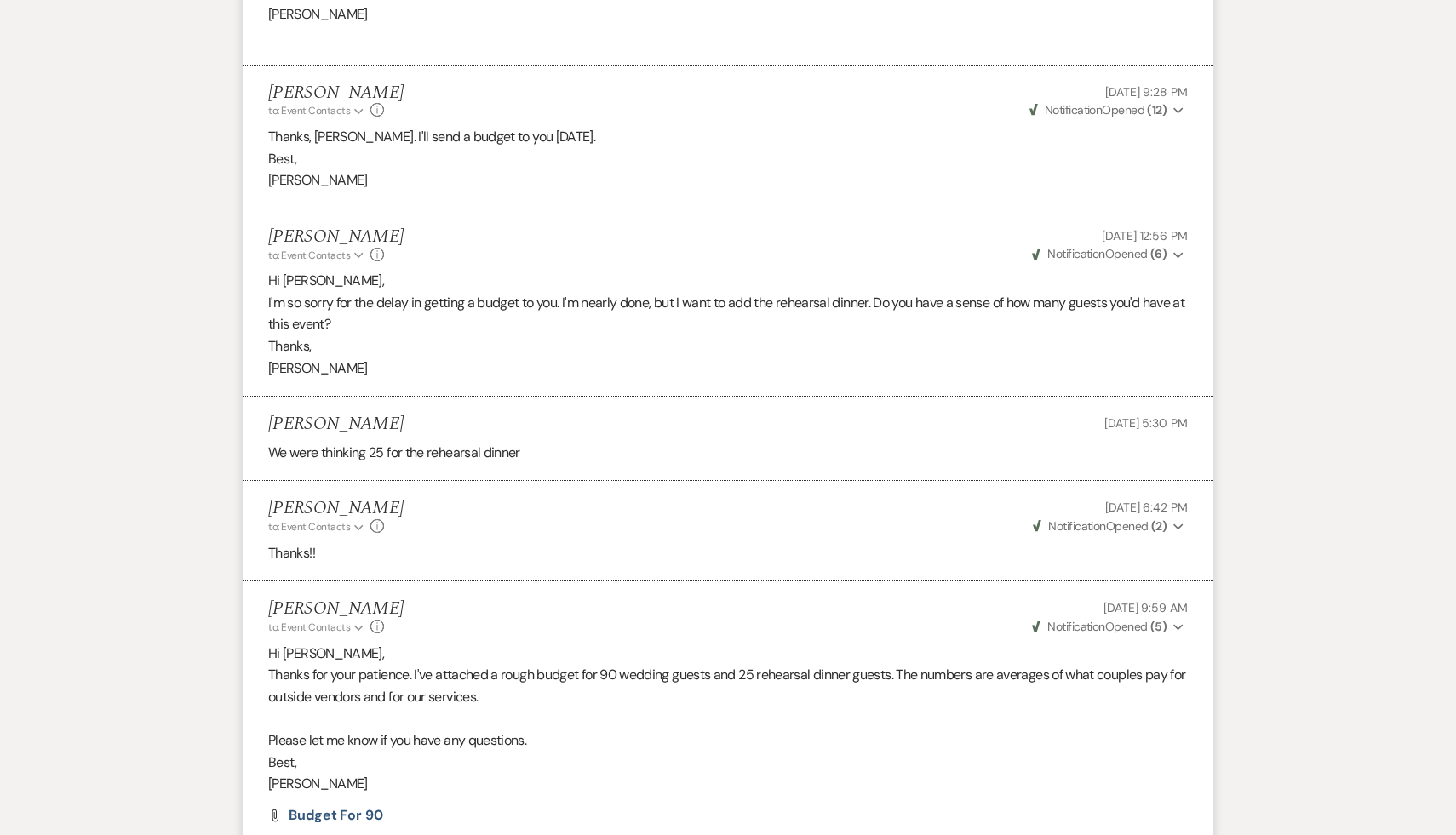
click at [598, 504] on div "Carol Reichert to: Event Contacts Expand Info Oct 13, 2025, 6:42 PM Weven Check…" at bounding box center [728, 516] width 919 height 36
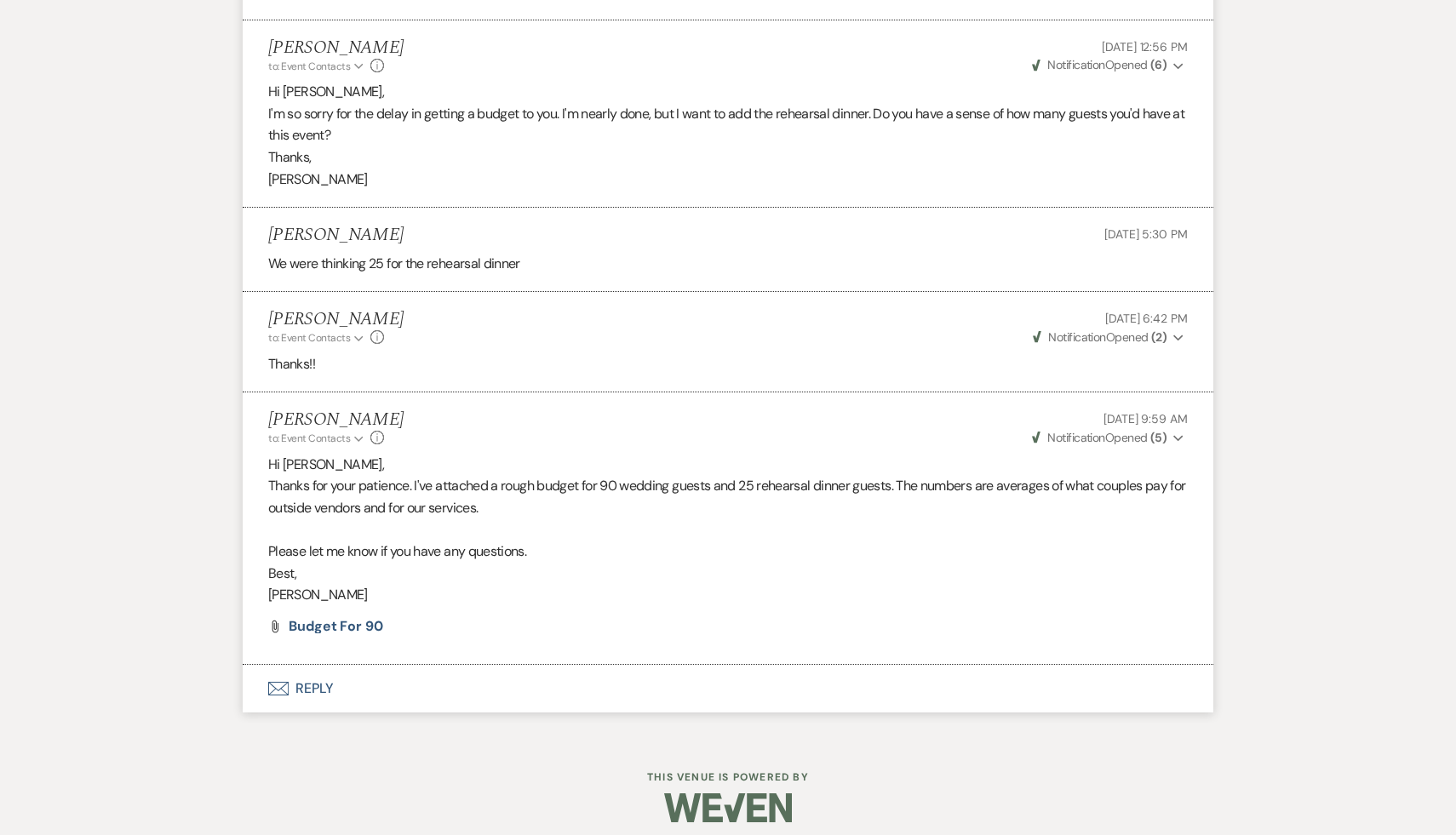
scroll to position [2913, 0]
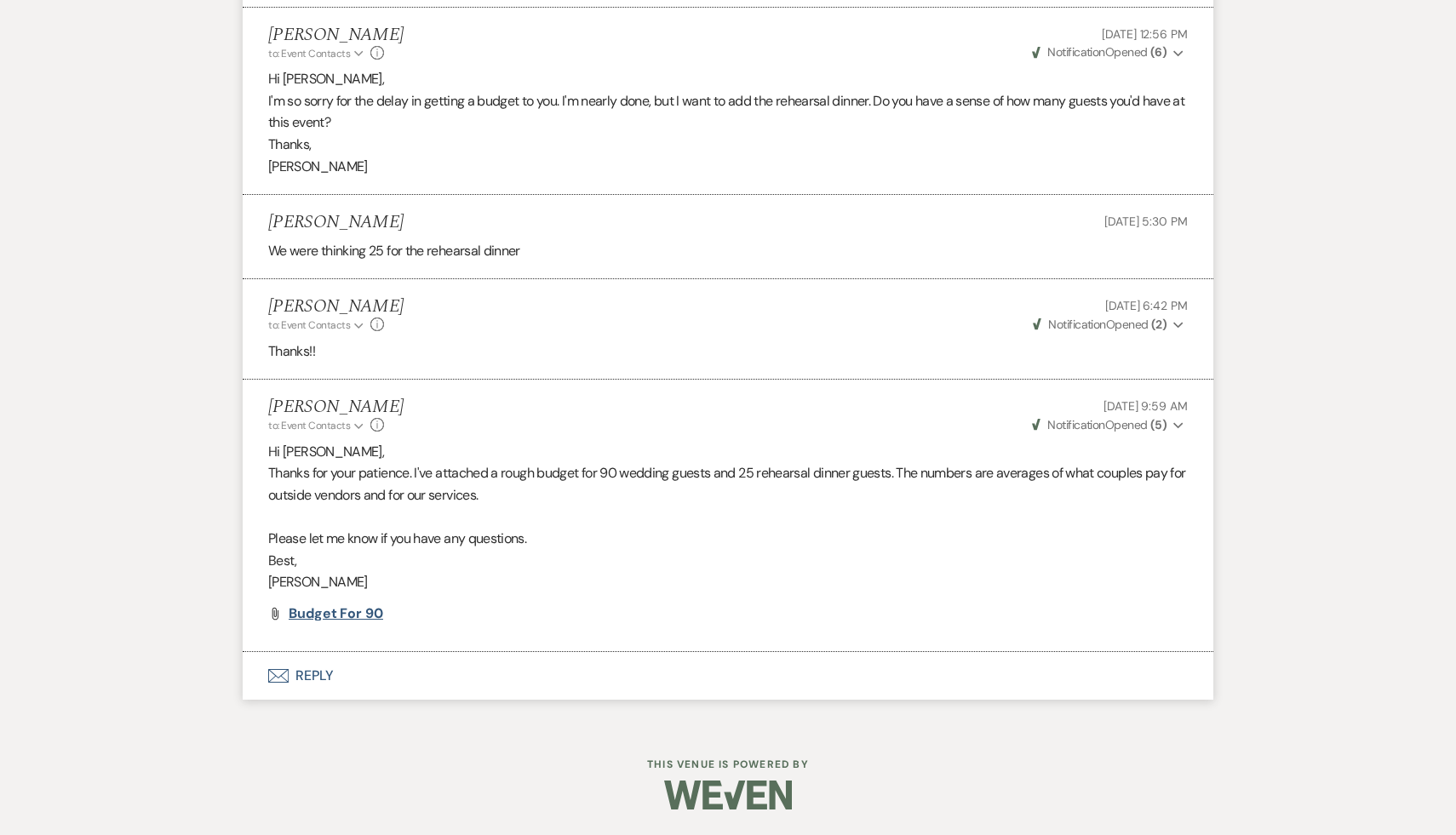
click at [359, 612] on span "Budget for 90" at bounding box center [335, 613] width 95 height 18
select select "2"
select select "8"
select select "5"
select select "8"
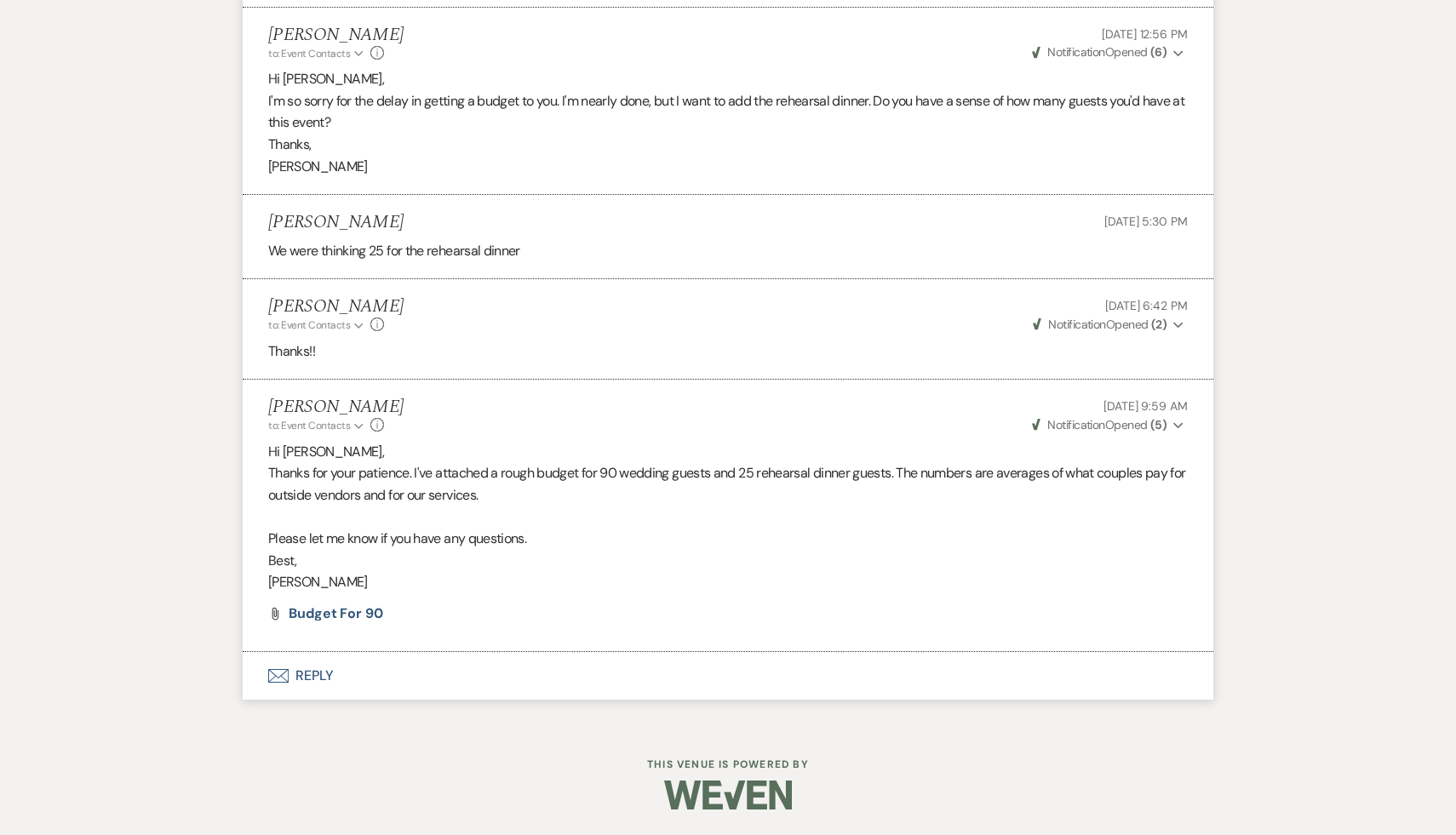
select select "4"
select select "8"
select select "6"
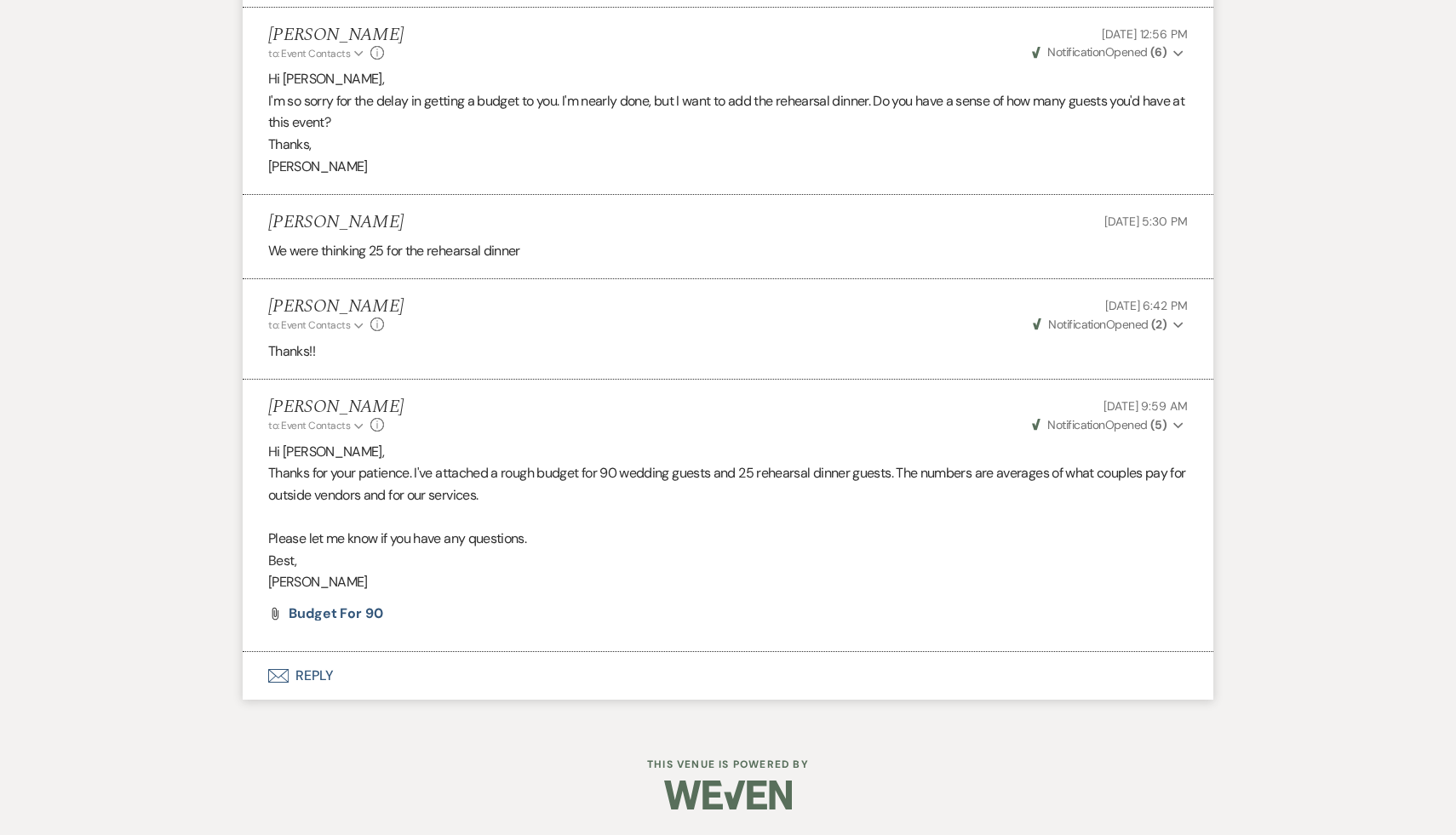
select select "8"
select select "5"
select select "8"
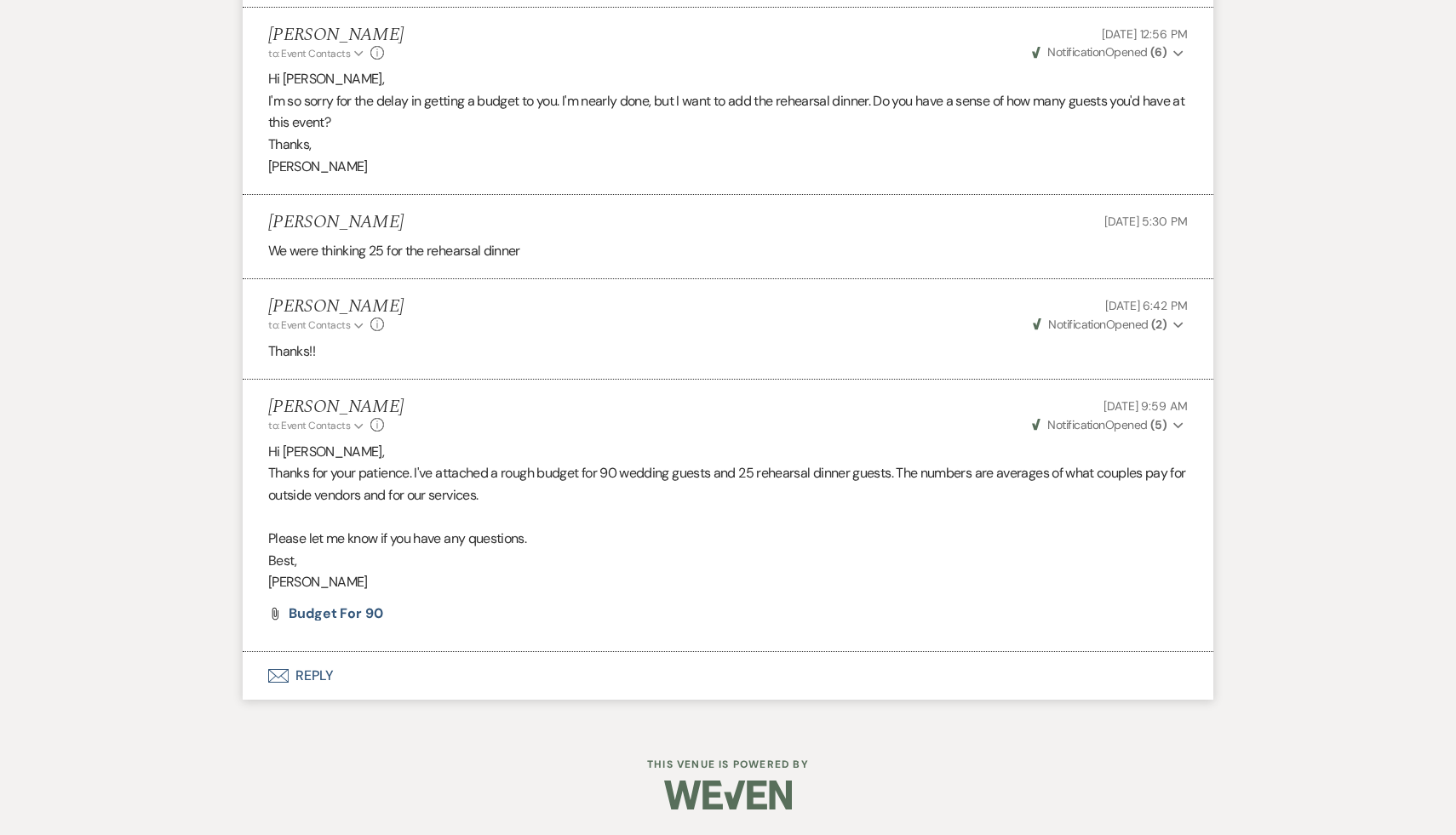
select select "6"
select select "8"
select select "10"
select select "8"
select select "5"
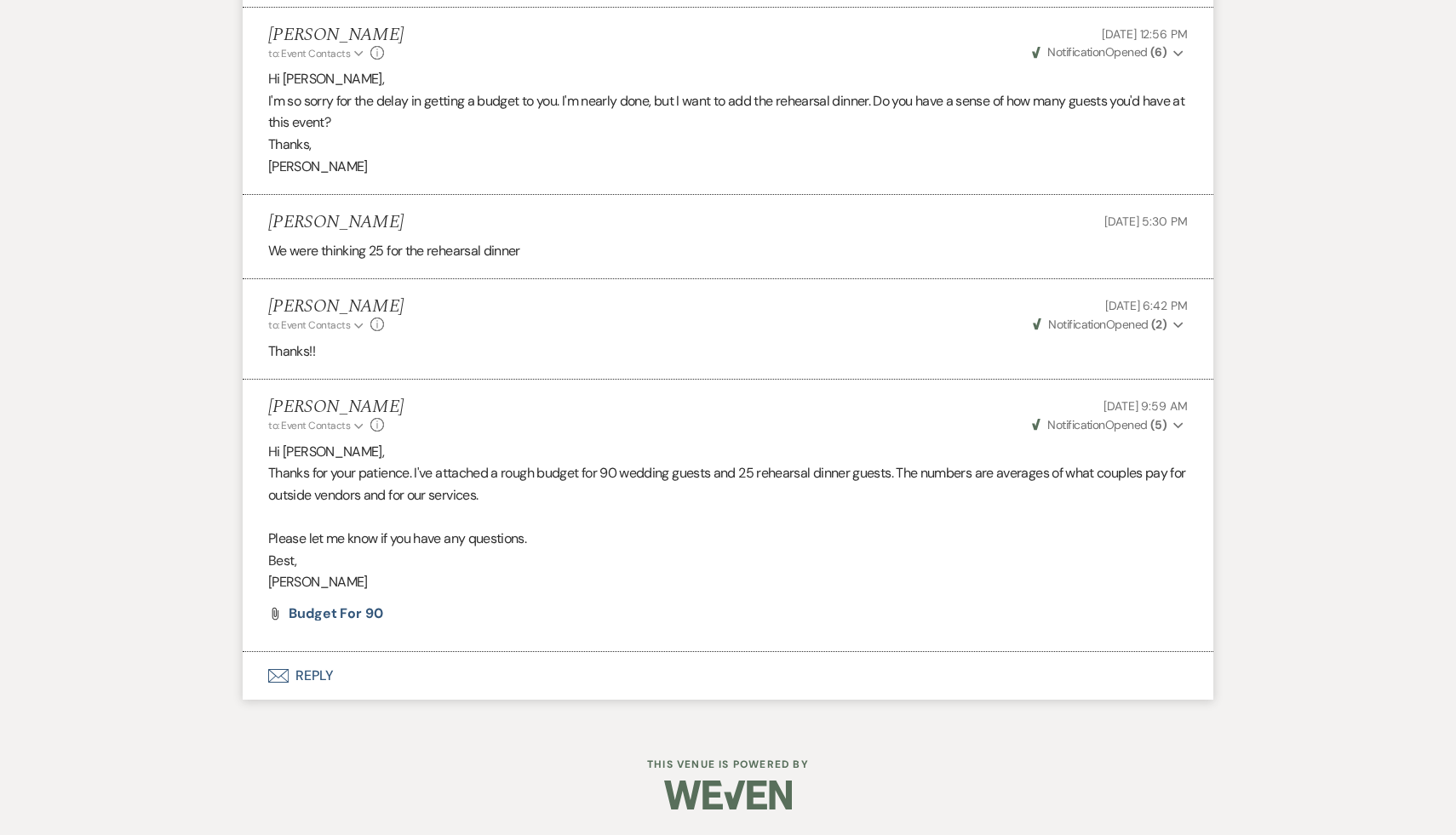
select select "8"
select select "5"
select select "8"
select select "7"
select select "8"
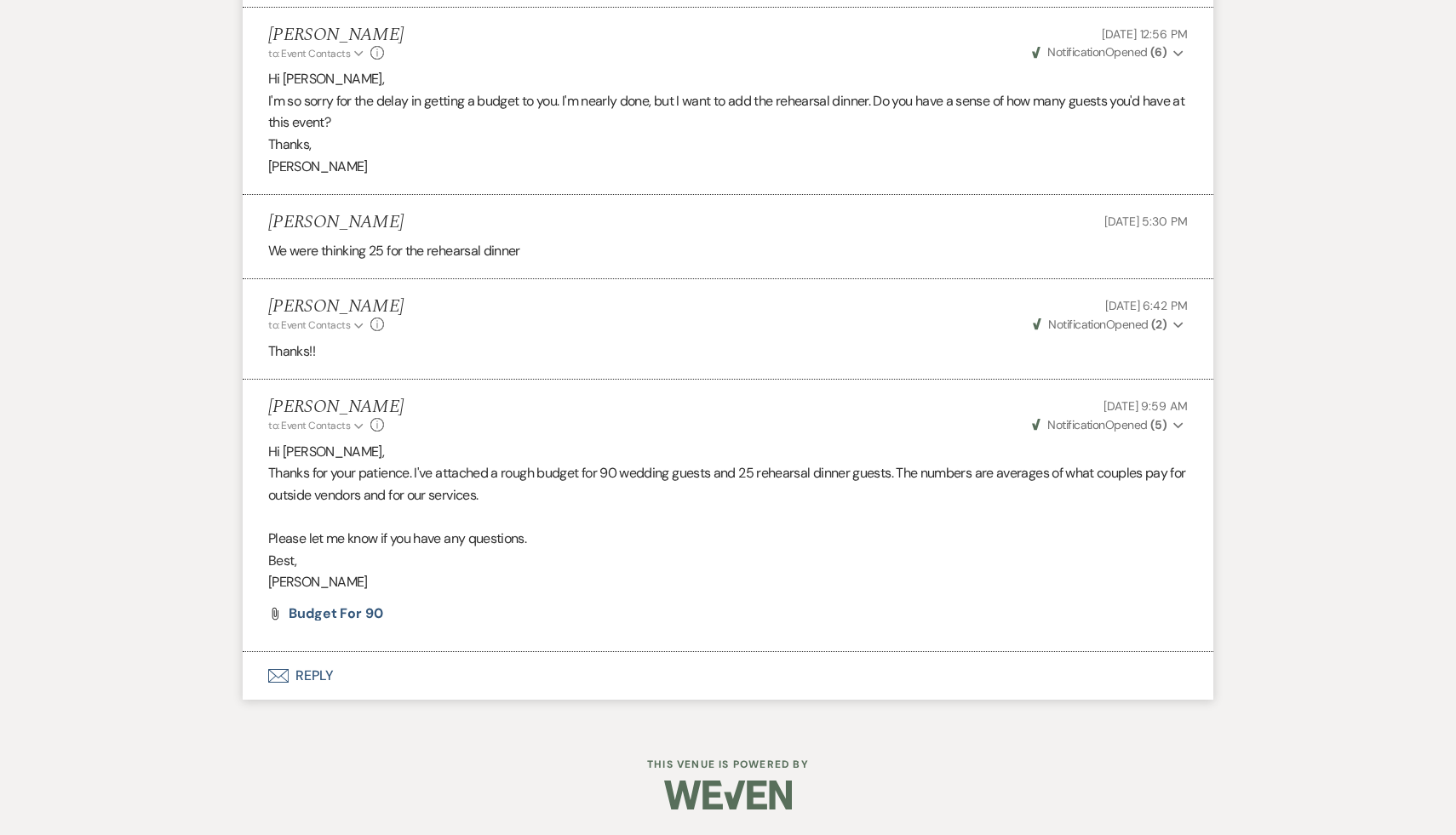
select select "6"
select select "8"
select select "5"
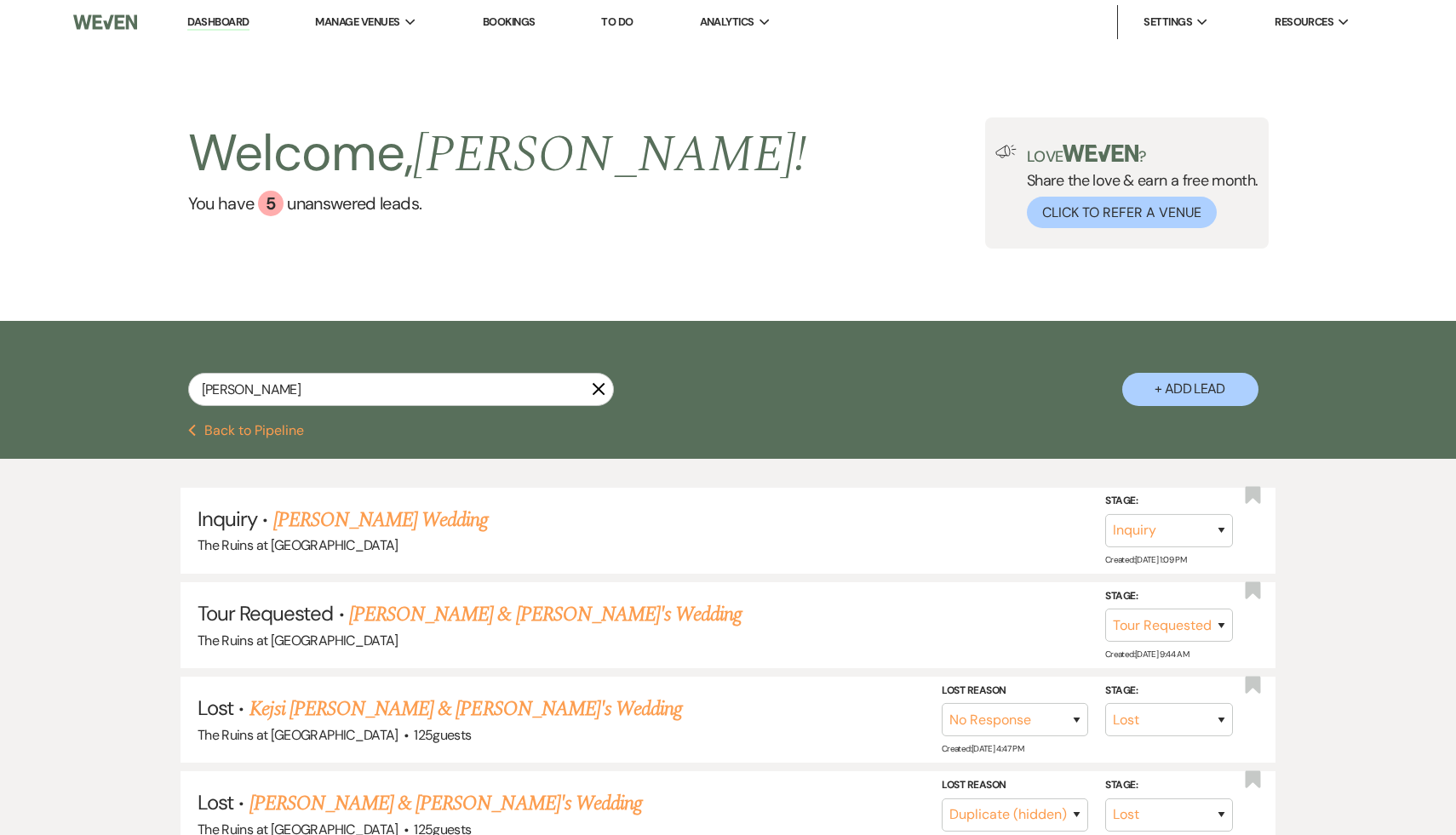
click at [217, 20] on link "Dashboard" at bounding box center [217, 22] width 61 height 16
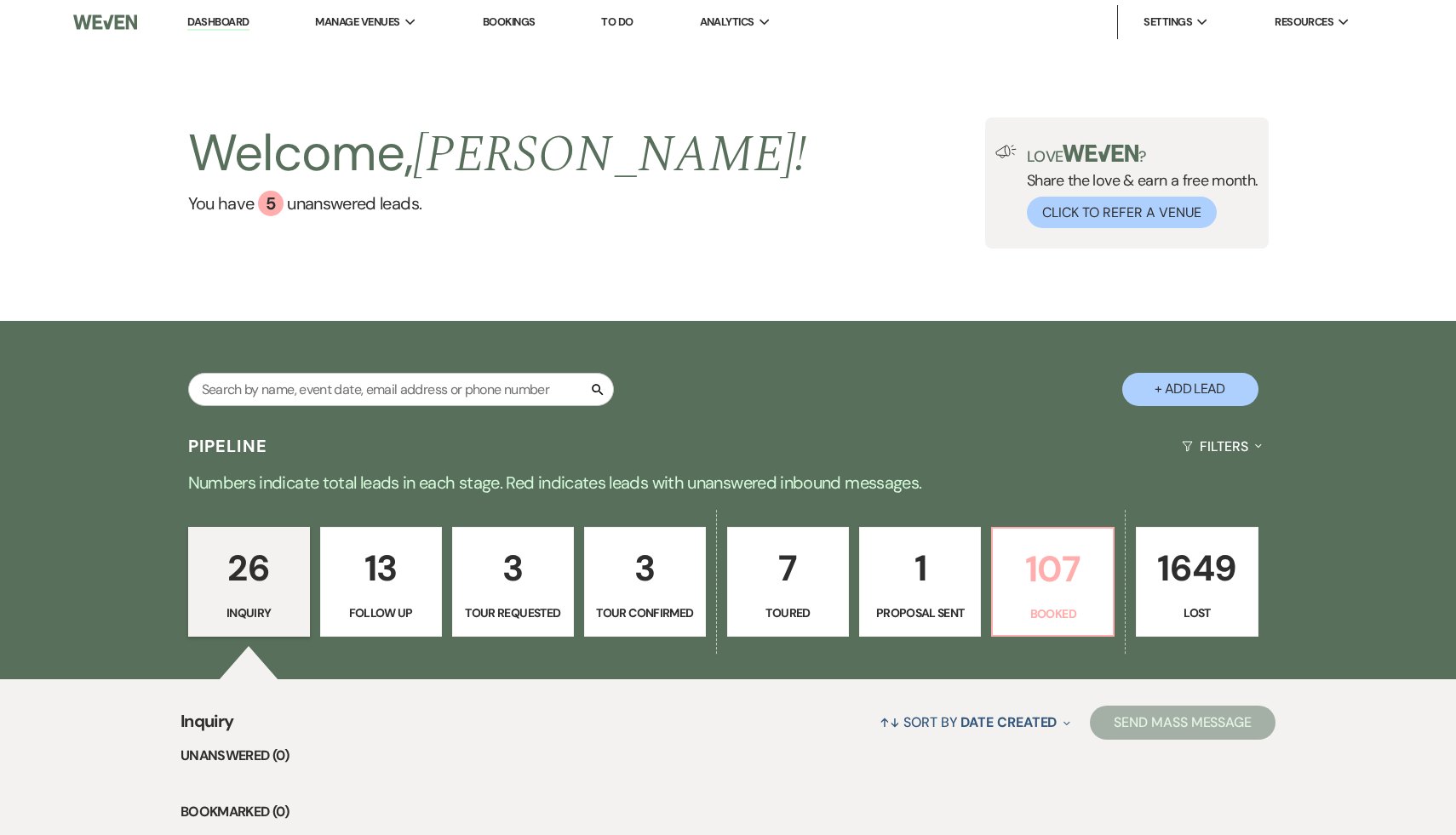
click at [1068, 597] on p "107" at bounding box center [1053, 569] width 99 height 57
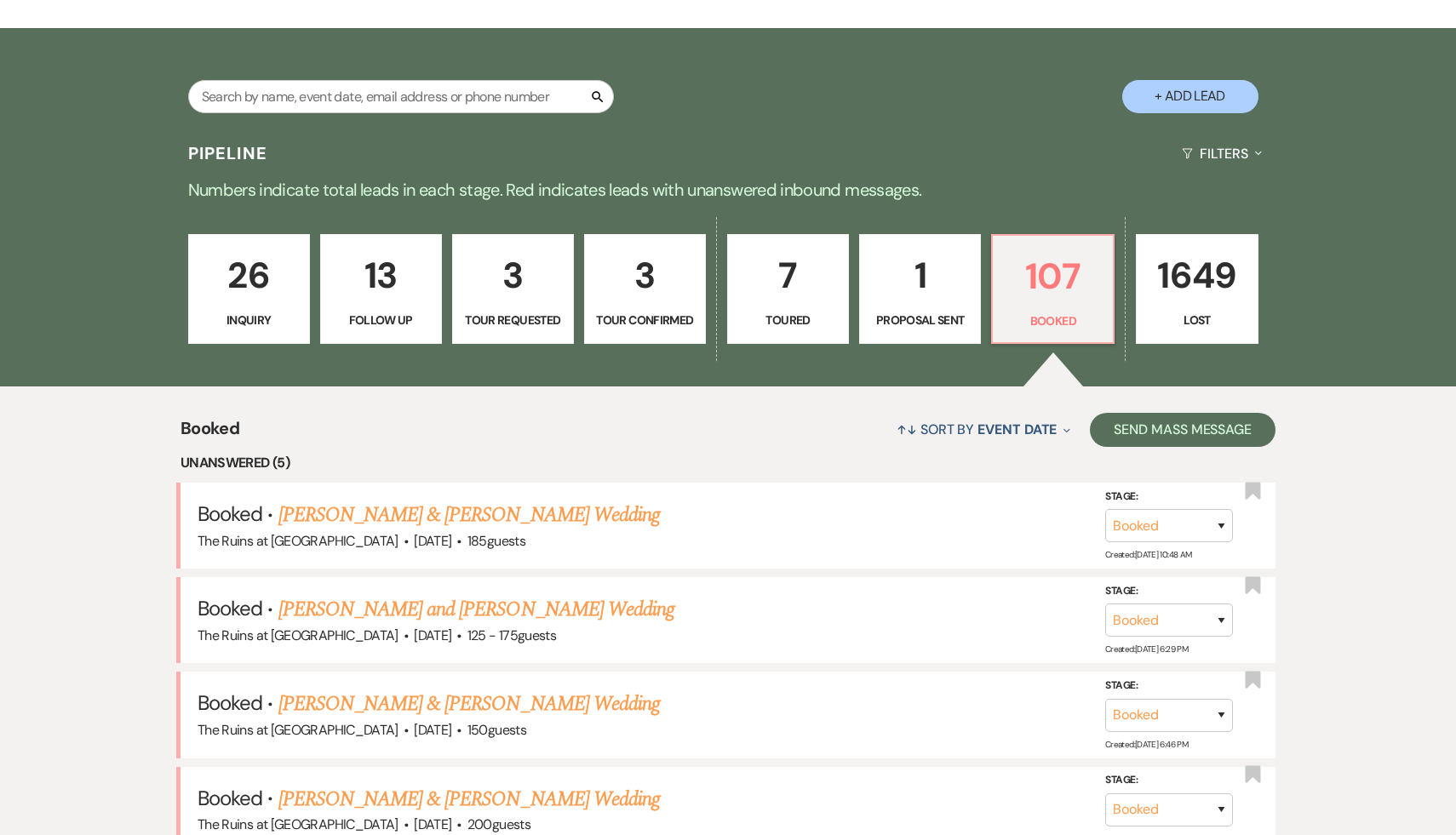
scroll to position [311, 0]
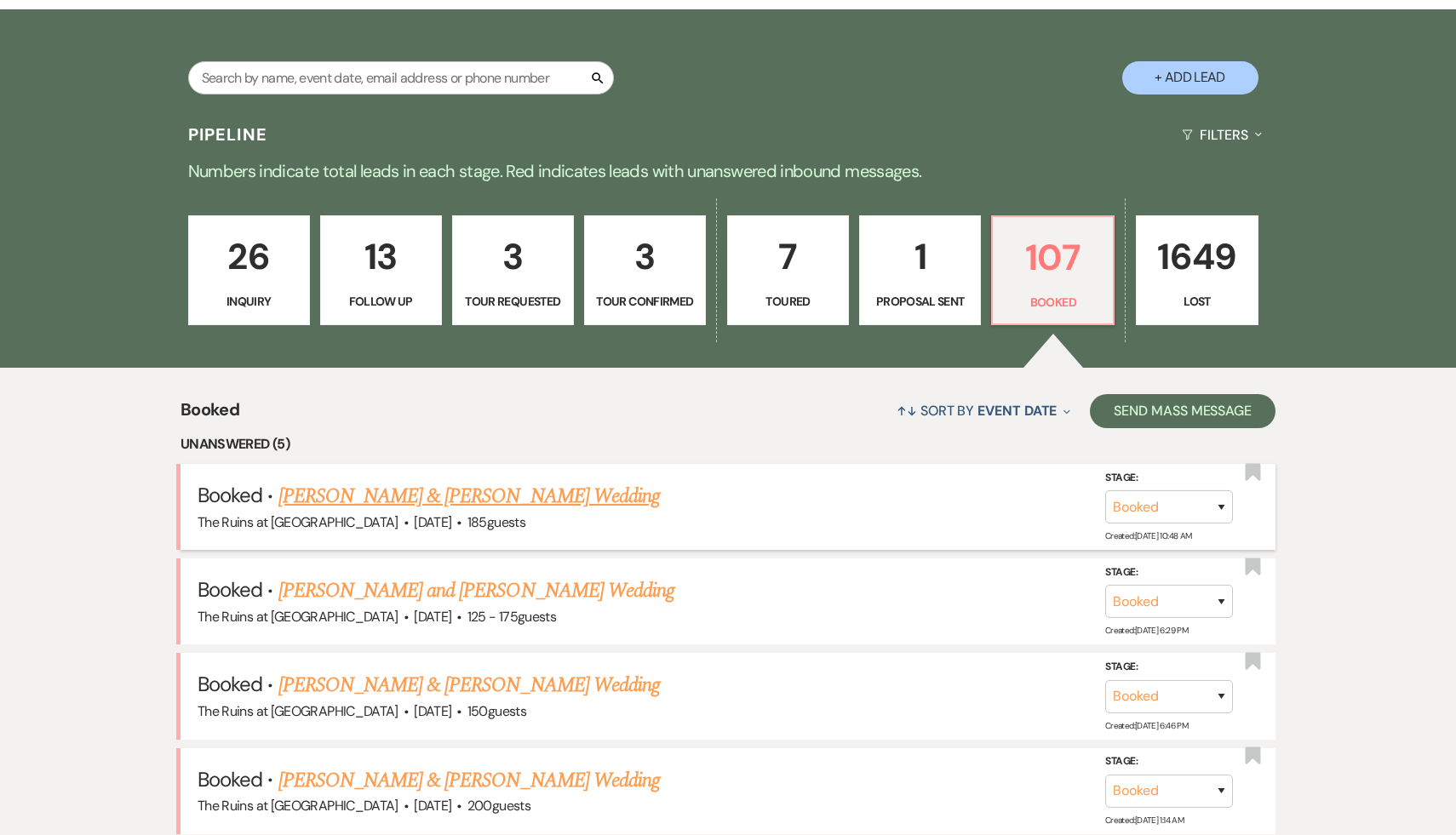
click at [498, 500] on link "[PERSON_NAME] & [PERSON_NAME] Wedding" at bounding box center [469, 496] width 382 height 31
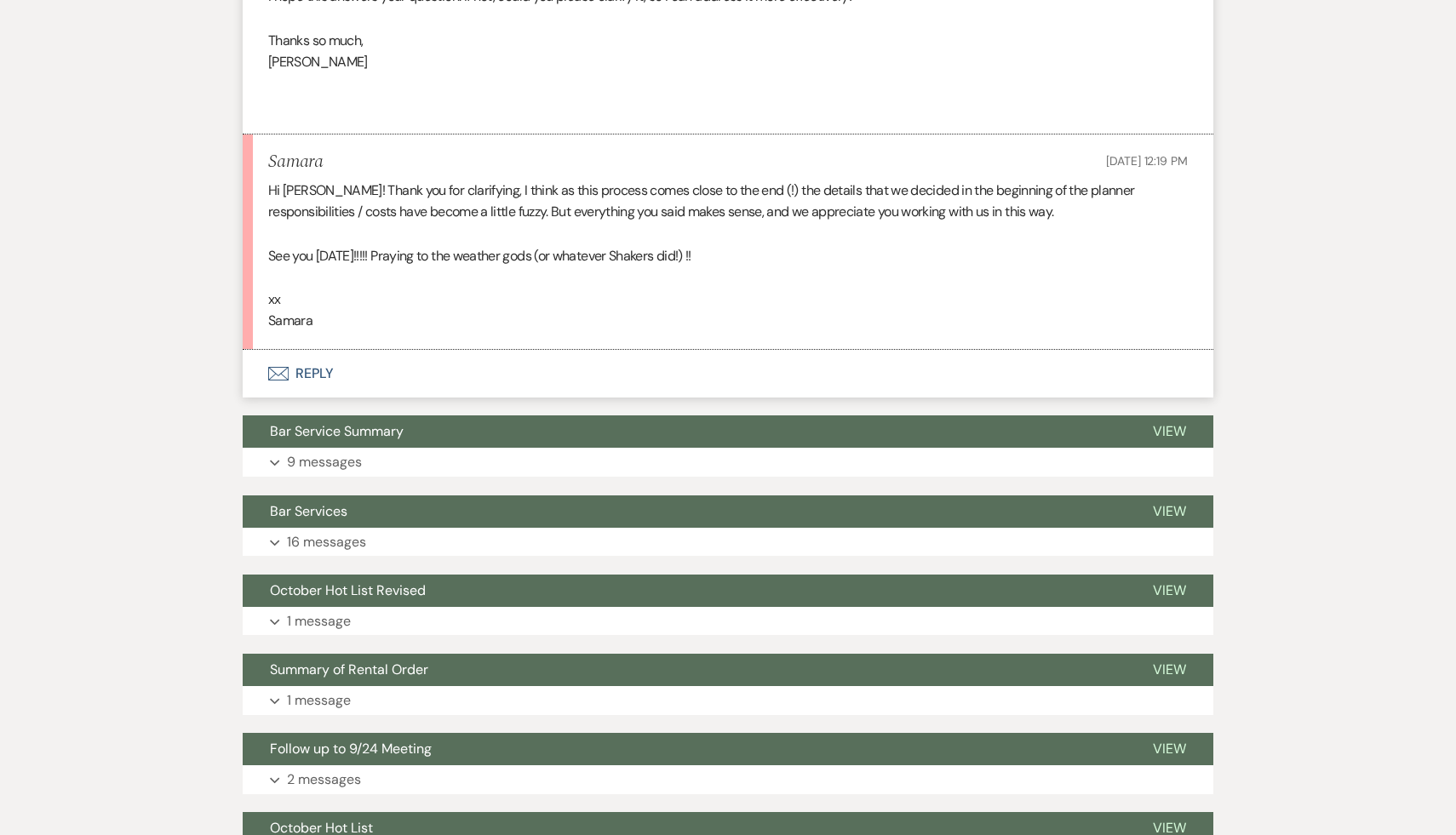
scroll to position [1664, 0]
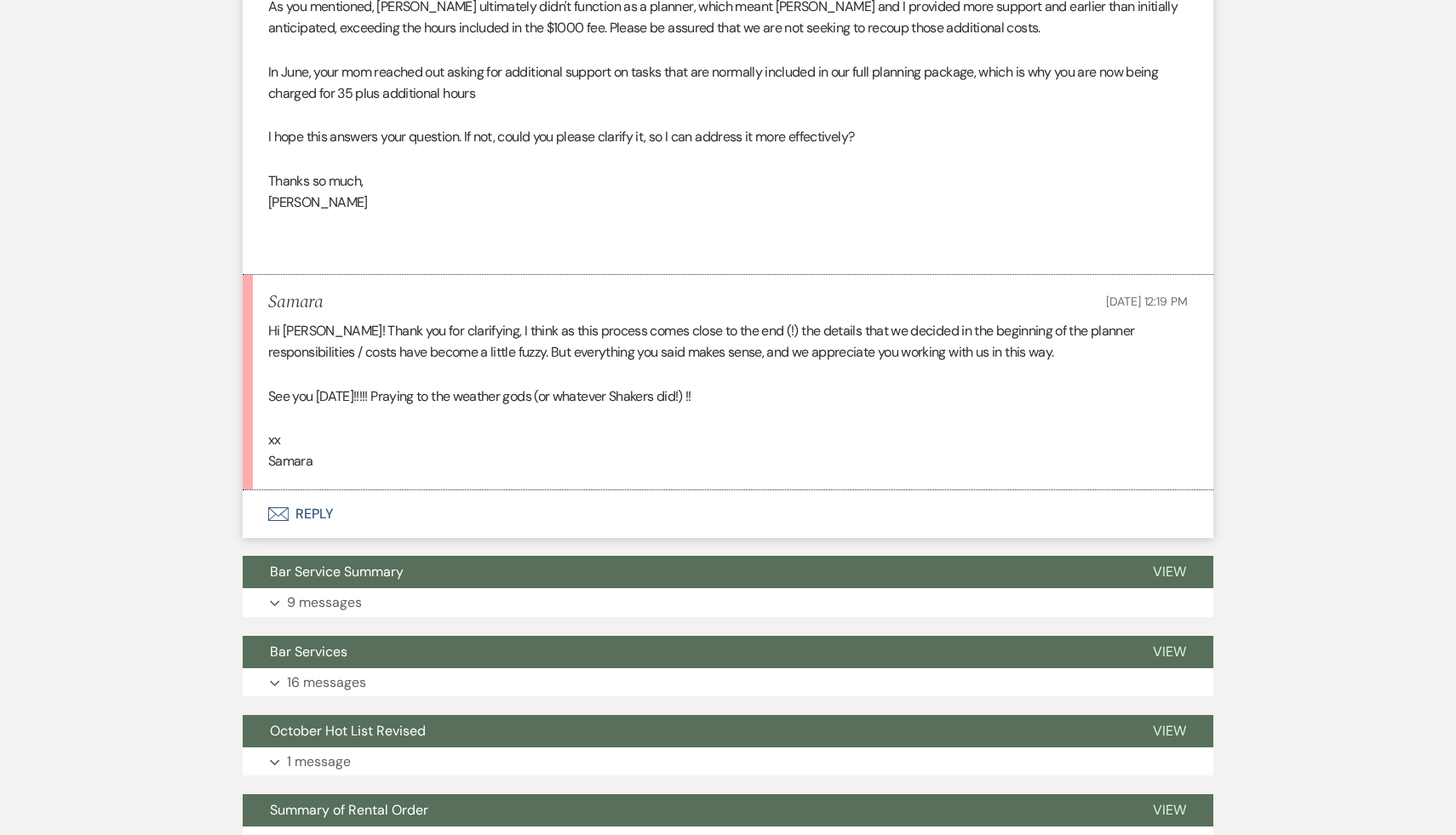
click at [508, 452] on p "xx" at bounding box center [728, 440] width 919 height 22
click at [453, 452] on p "xx" at bounding box center [728, 440] width 919 height 22
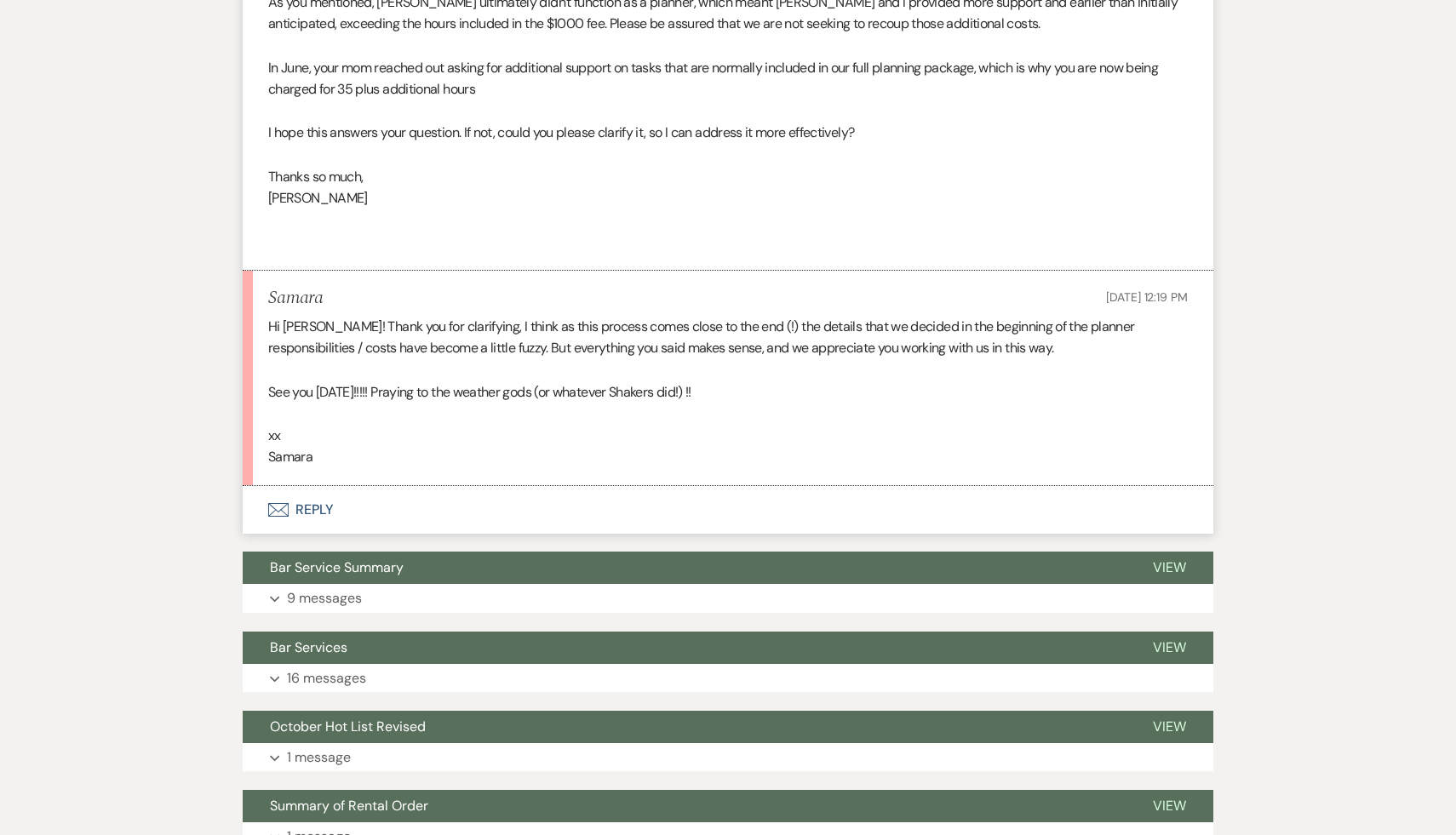
click at [454, 447] on p "xx" at bounding box center [728, 436] width 919 height 22
click at [520, 425] on p at bounding box center [728, 414] width 919 height 22
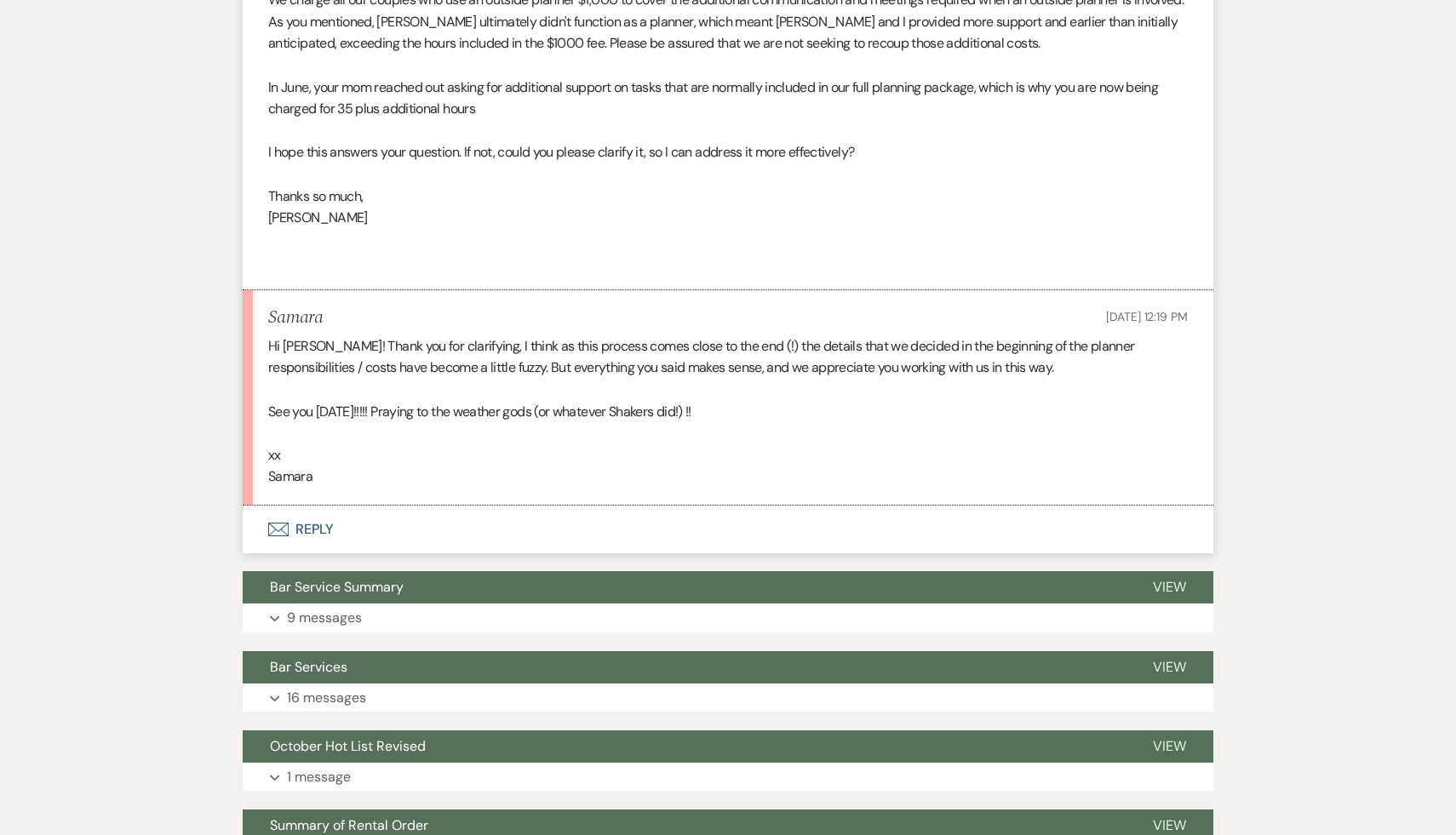
scroll to position [1645, 0]
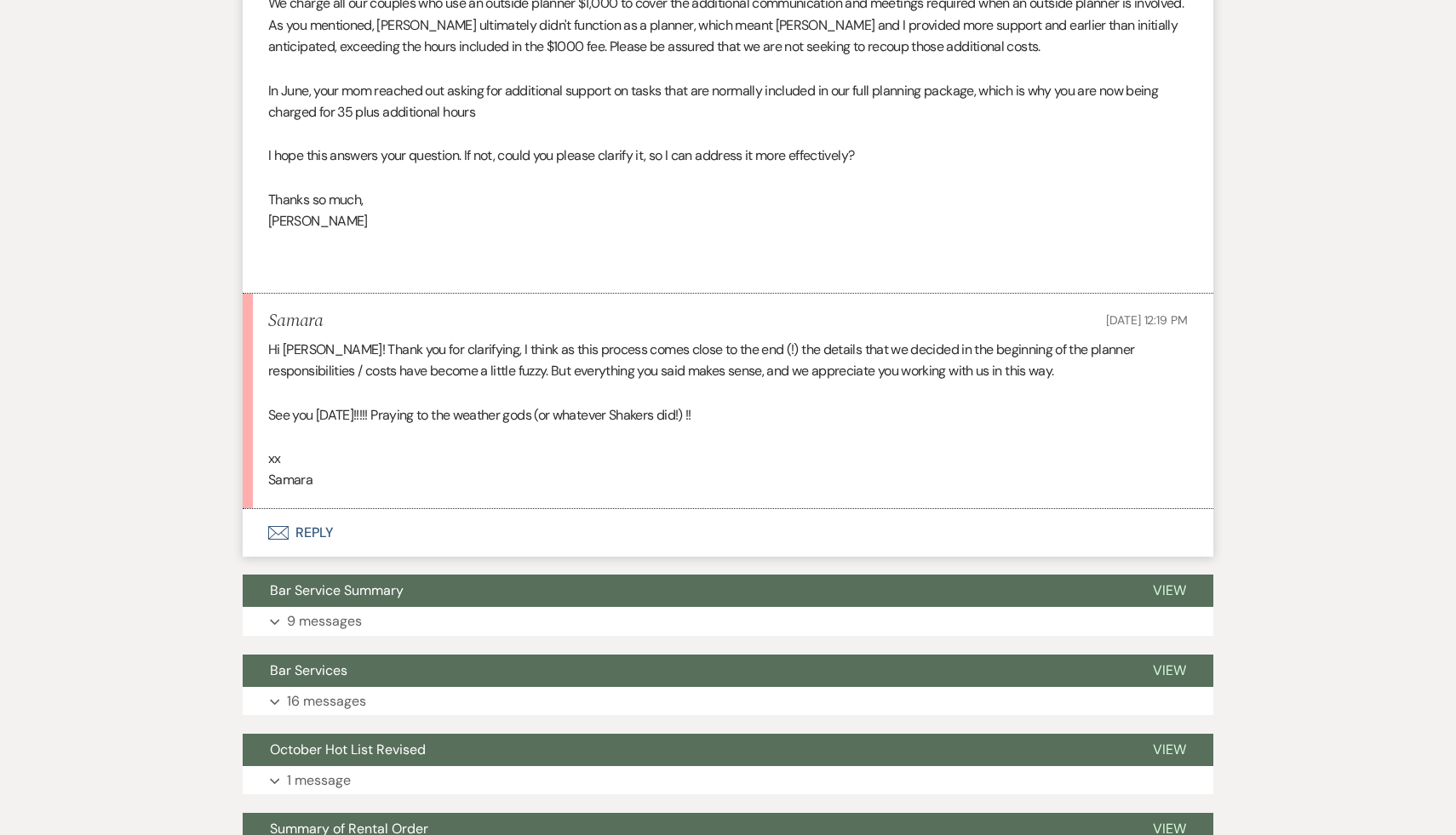
click at [523, 448] on p at bounding box center [728, 437] width 919 height 22
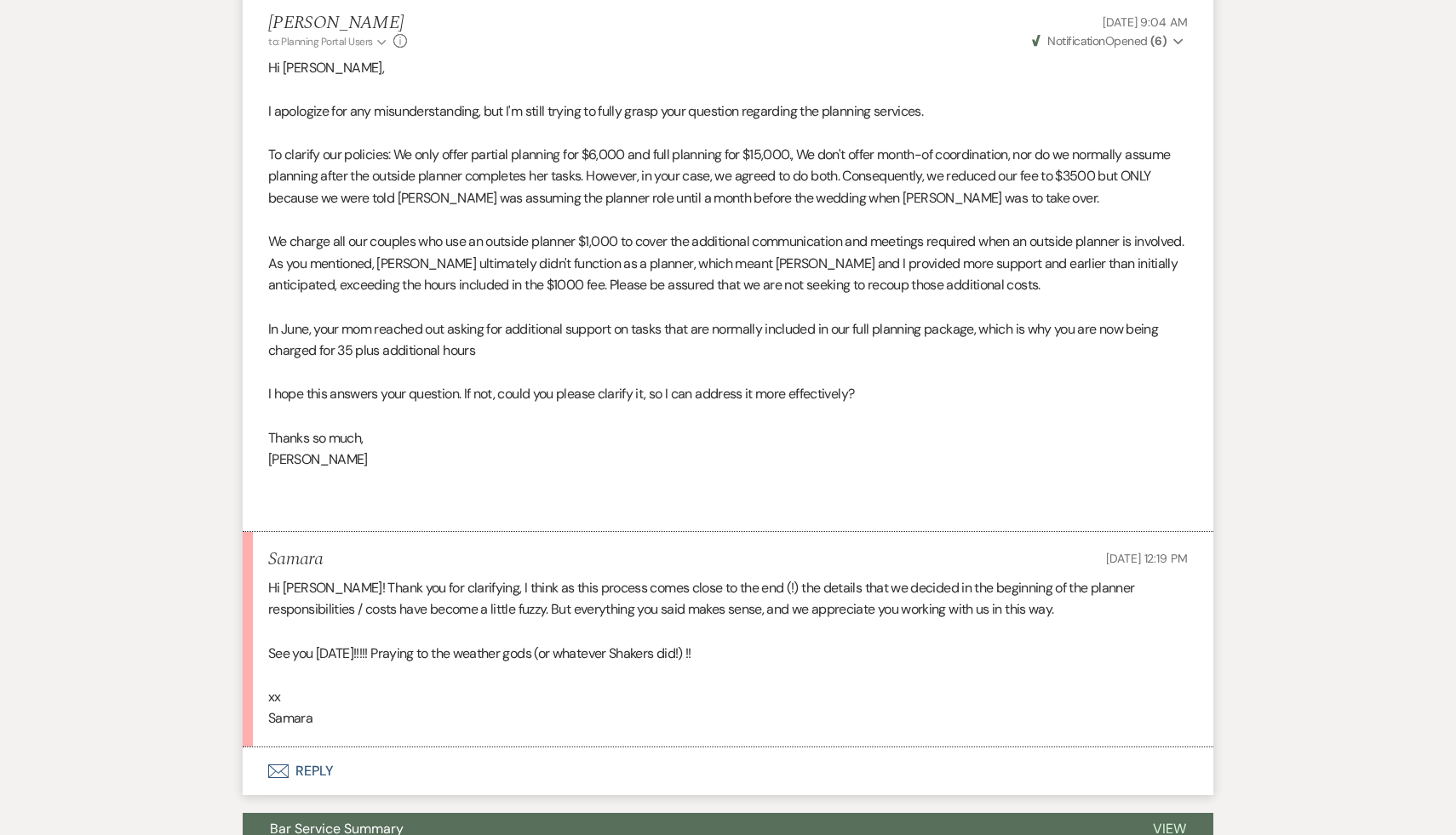
scroll to position [1386, 0]
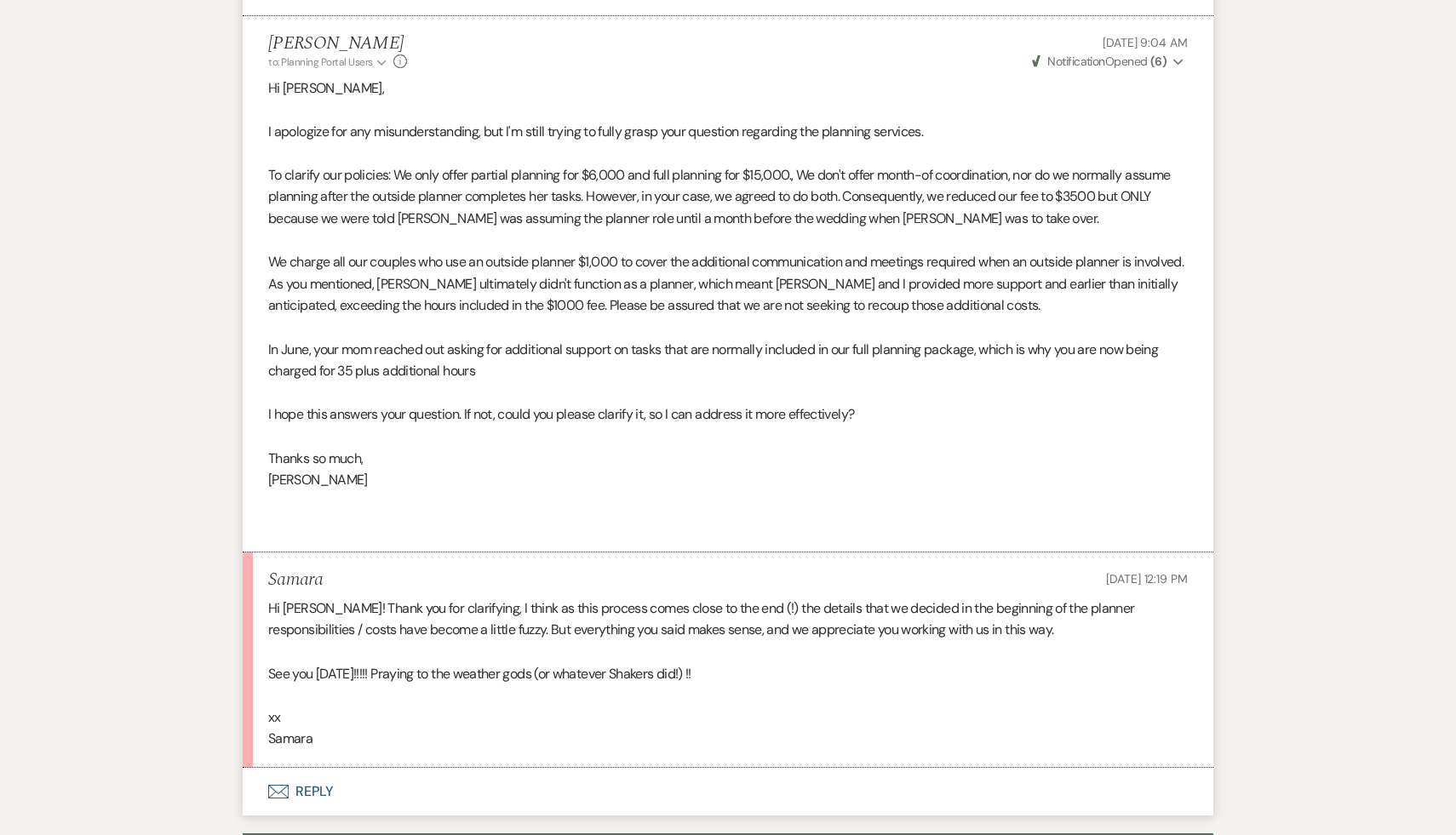
click at [475, 470] on p "Thanks so much," at bounding box center [728, 459] width 919 height 22
click at [470, 470] on p "Thanks so much," at bounding box center [728, 459] width 919 height 22
click at [486, 492] on p "[PERSON_NAME]" at bounding box center [728, 480] width 919 height 22
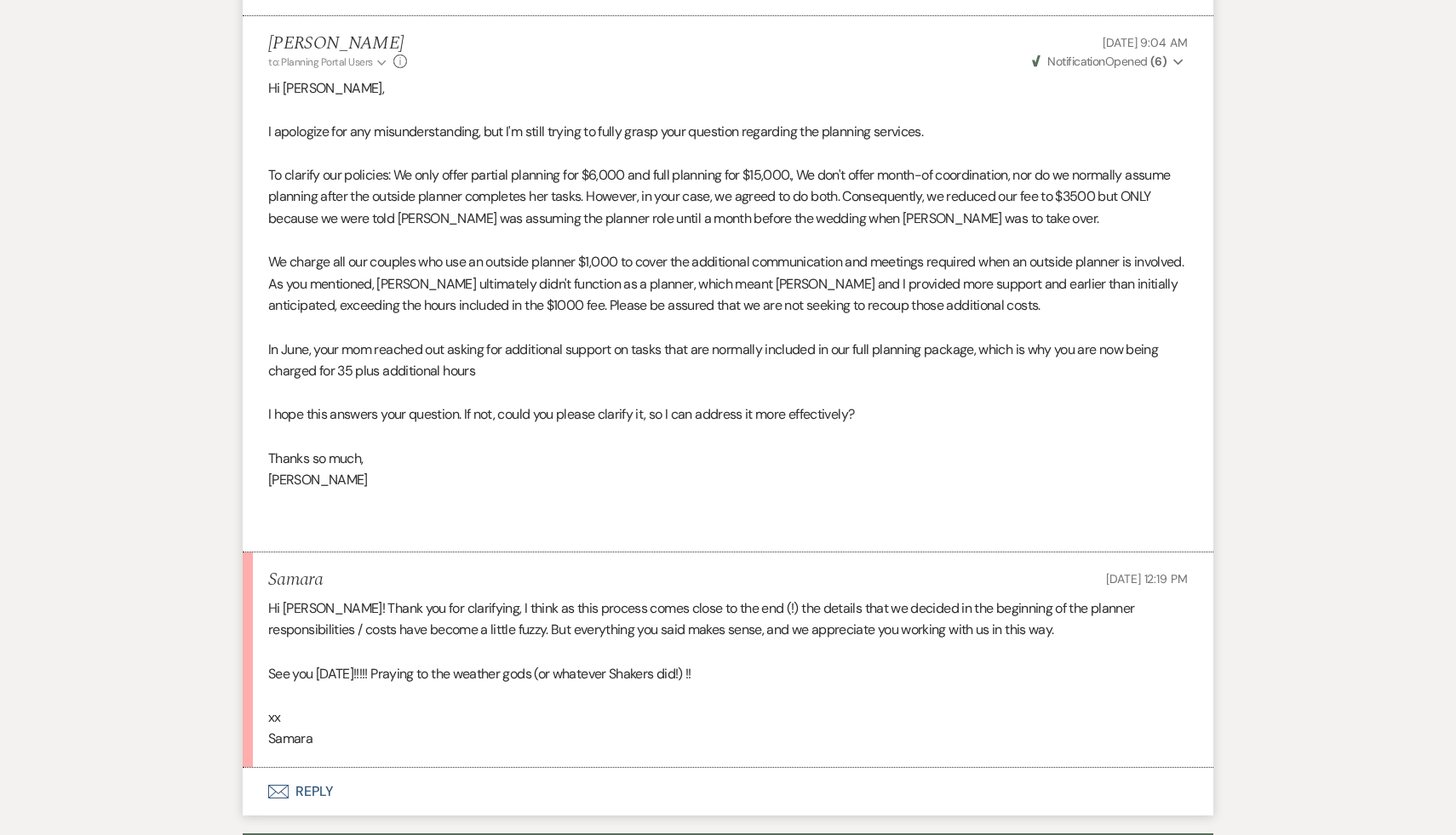
click at [486, 492] on p "[PERSON_NAME]" at bounding box center [728, 480] width 919 height 22
click at [786, 707] on p at bounding box center [728, 696] width 919 height 22
click at [785, 707] on p at bounding box center [728, 696] width 919 height 22
click at [783, 707] on p at bounding box center [728, 696] width 919 height 22
click at [827, 707] on p at bounding box center [728, 696] width 919 height 22
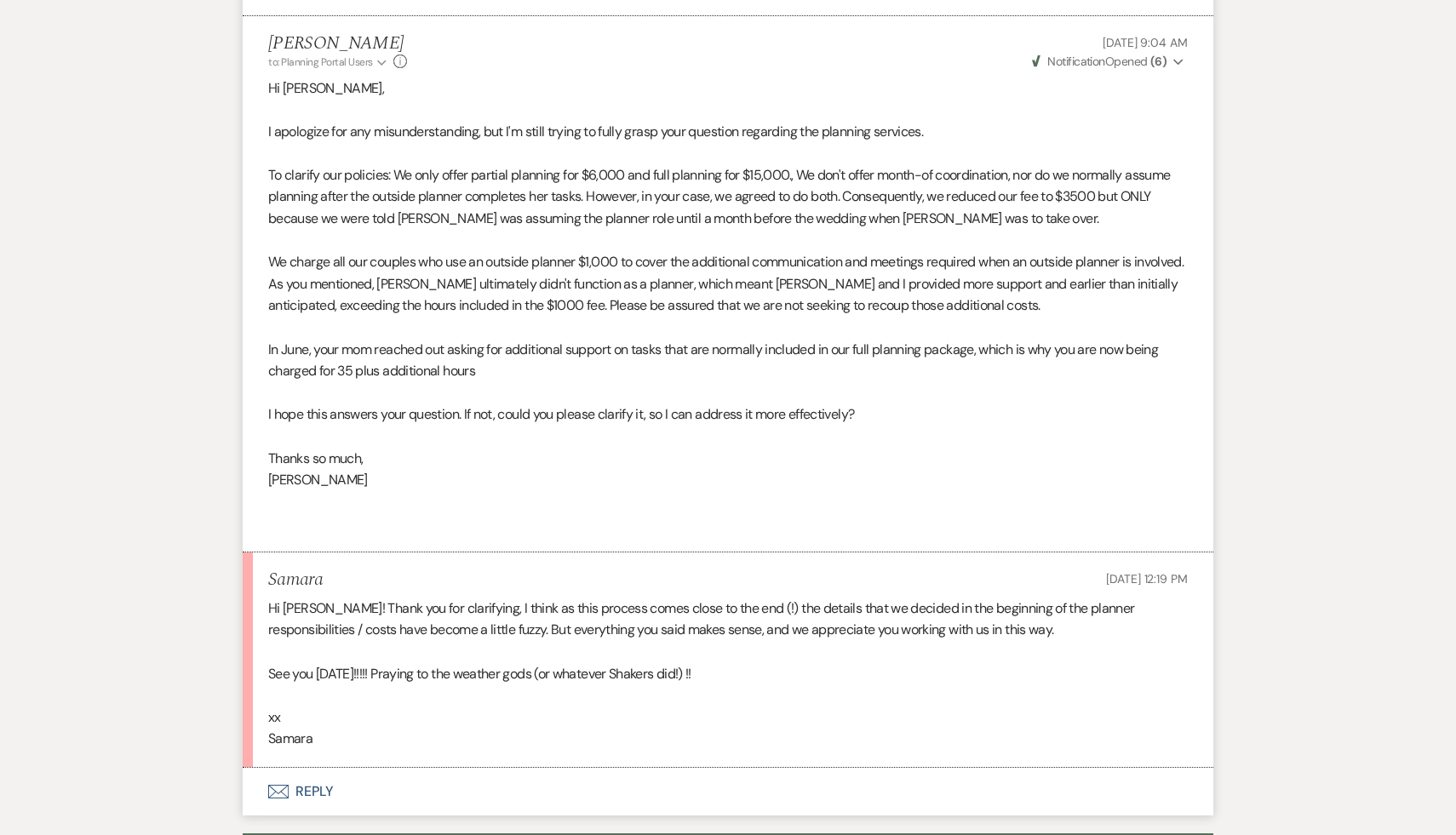
click at [809, 686] on p "See you [DATE]!!!!! Praying to the weather gods (or whatever Shakers did!) !!" at bounding box center [728, 674] width 919 height 22
click at [823, 707] on p at bounding box center [728, 696] width 919 height 22
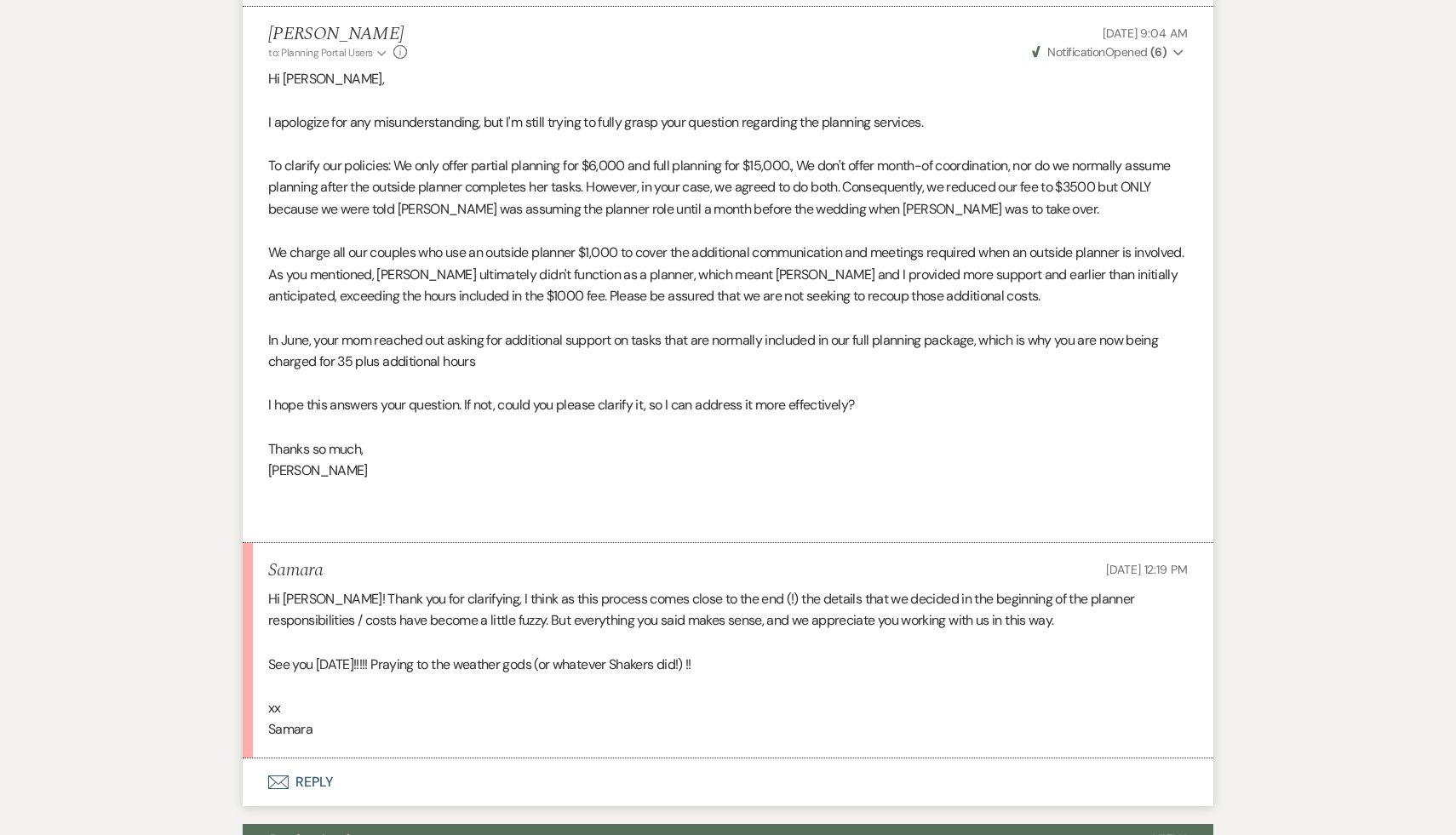
scroll to position [1397, 0]
click at [823, 697] on p at bounding box center [728, 685] width 919 height 22
click at [822, 697] on p at bounding box center [728, 685] width 919 height 22
click at [870, 740] on p "Samara" at bounding box center [728, 729] width 919 height 22
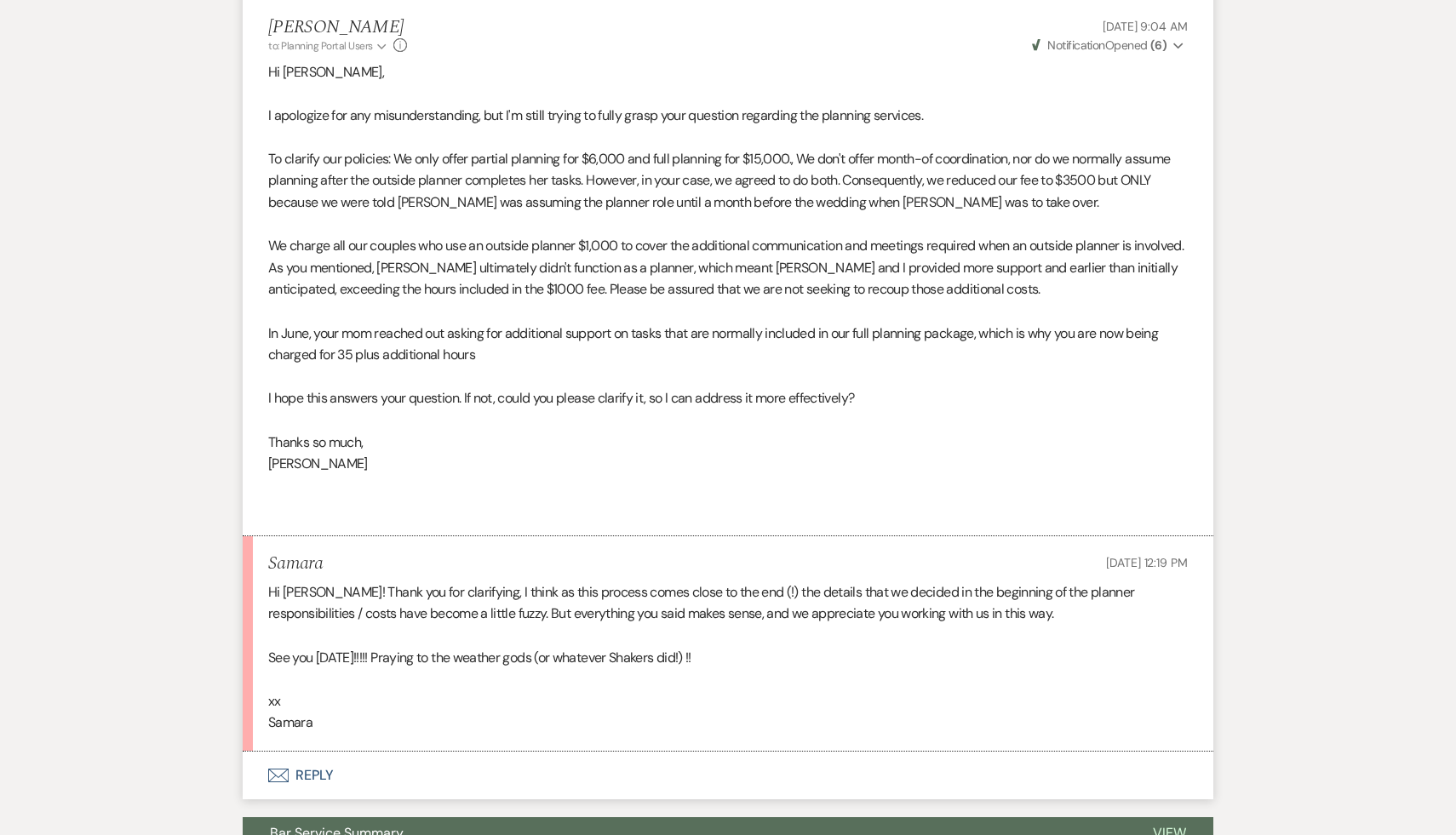
click at [846, 713] on p "xx" at bounding box center [728, 701] width 919 height 22
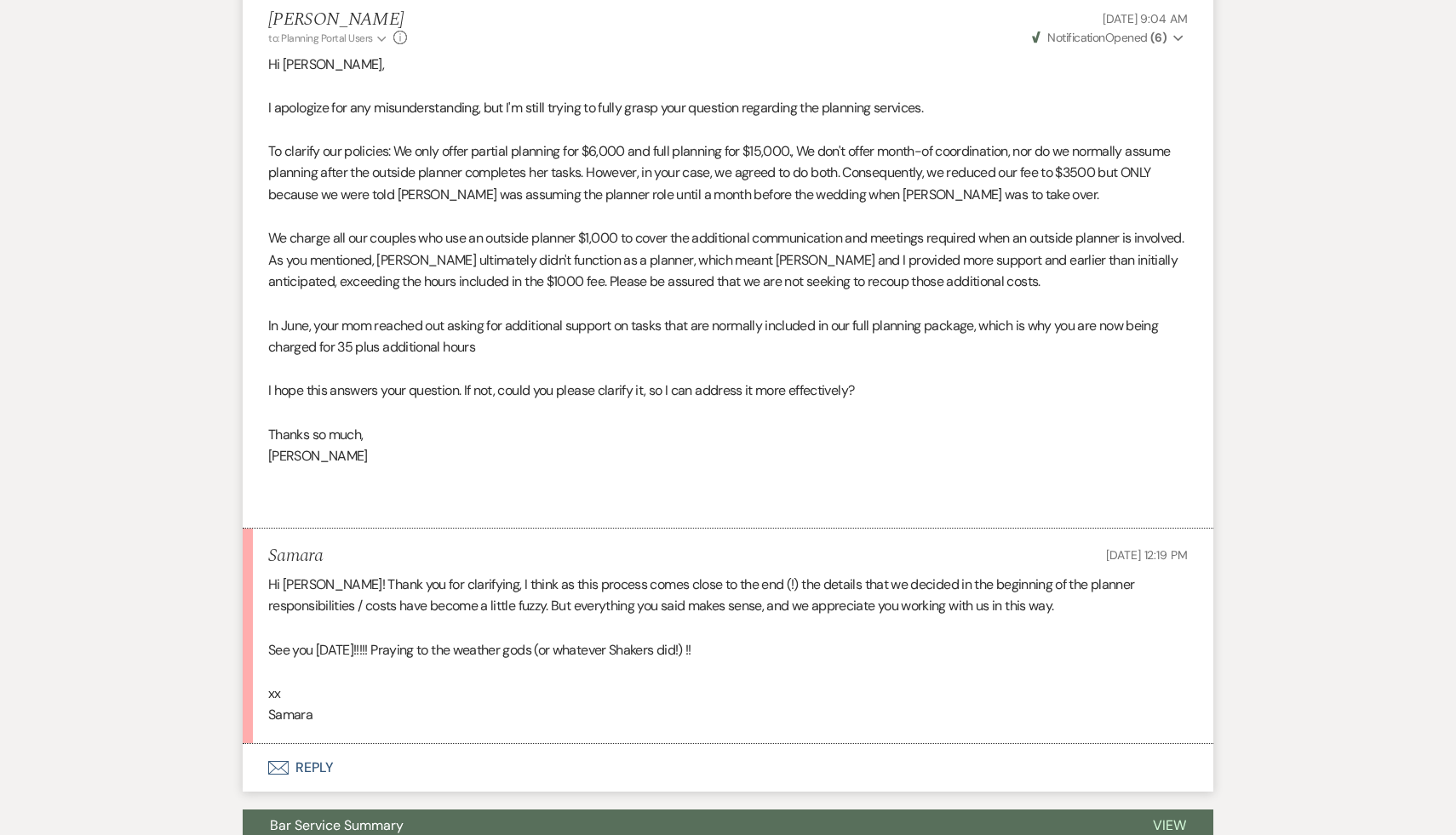
click at [846, 705] on p "xx" at bounding box center [728, 694] width 919 height 22
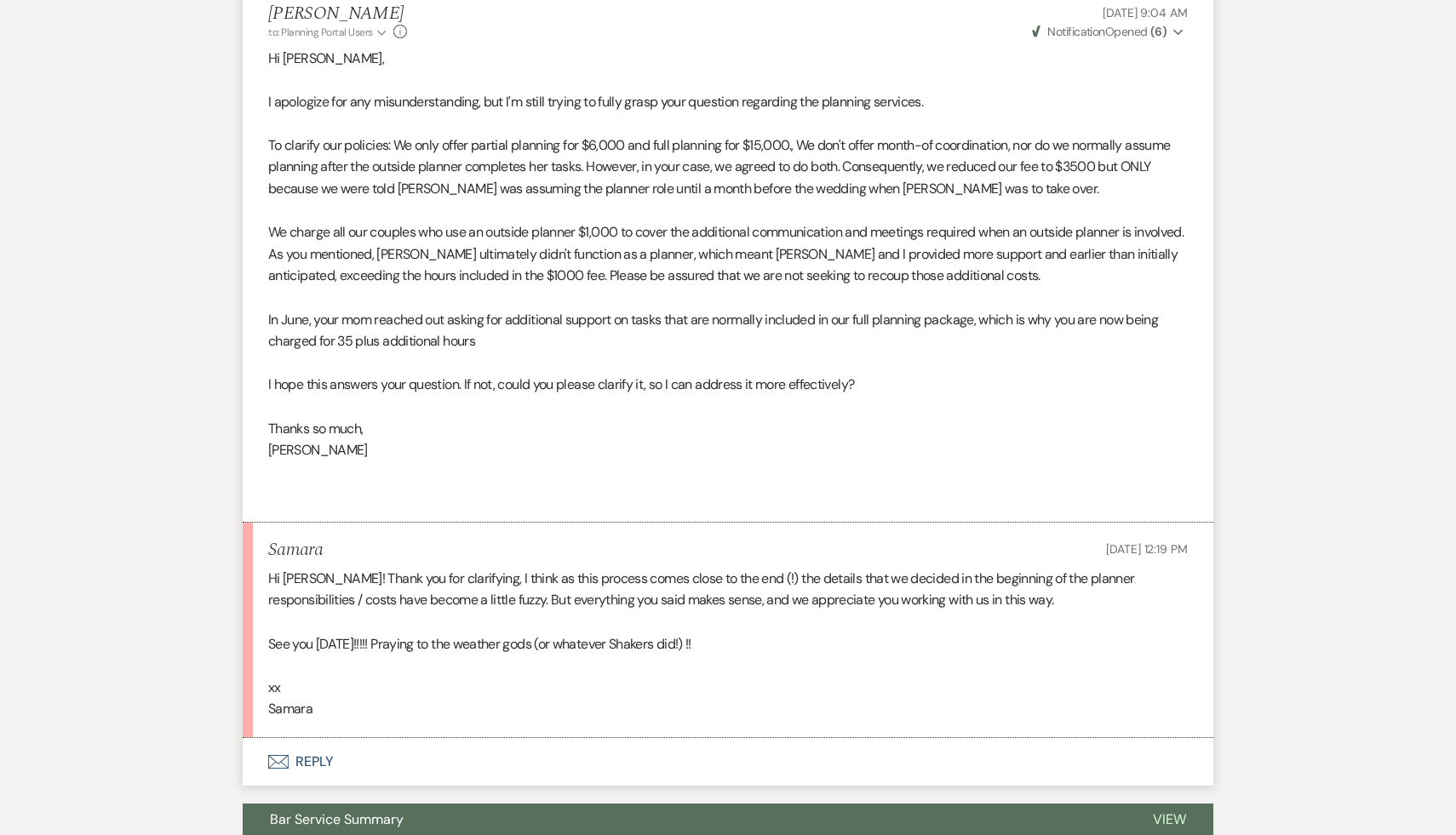
scroll to position [1415, 0]
click at [838, 678] on p at bounding box center [728, 666] width 919 height 22
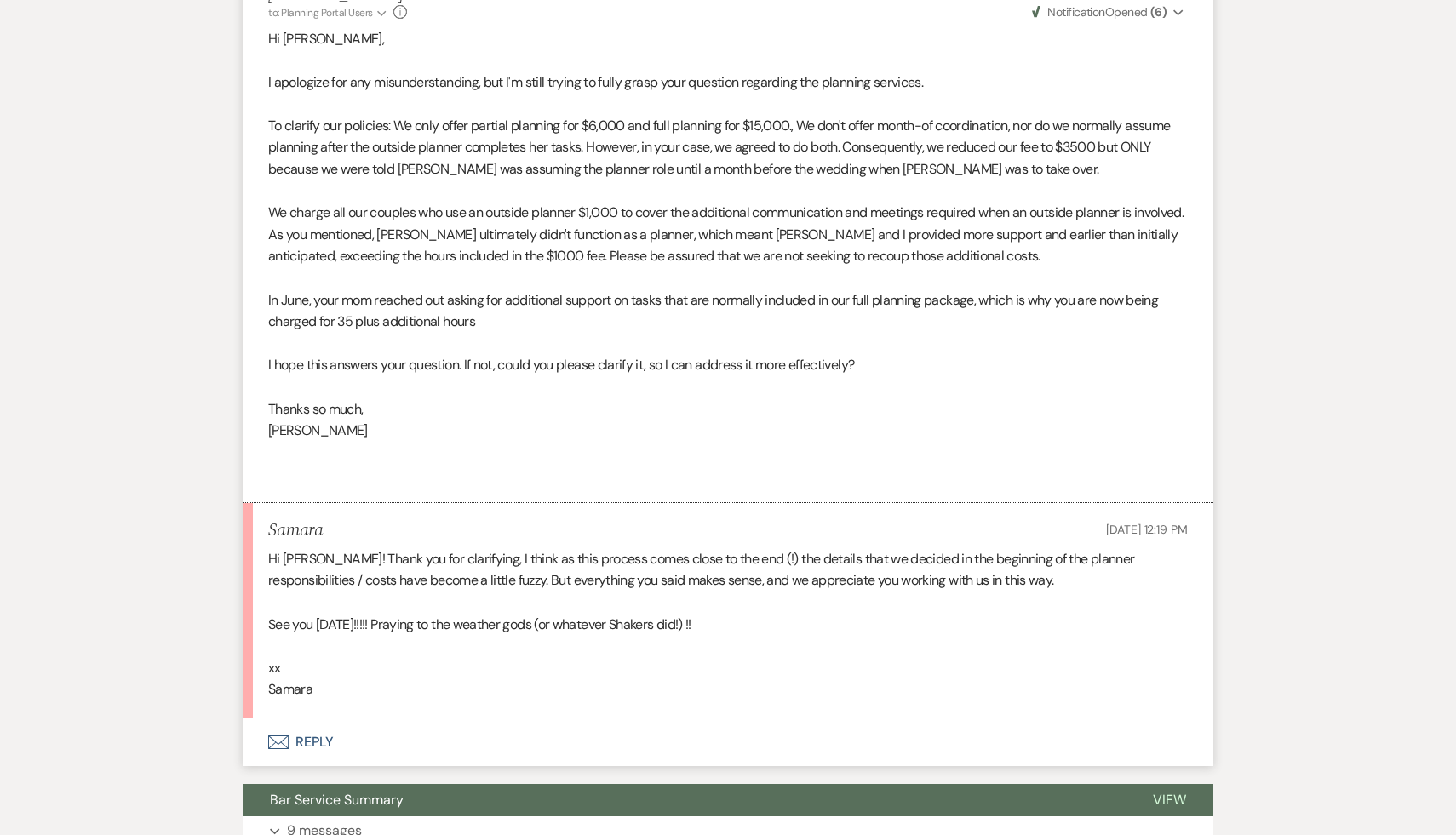
scroll to position [1435, 0]
click at [838, 681] on p "xx" at bounding box center [728, 669] width 919 height 22
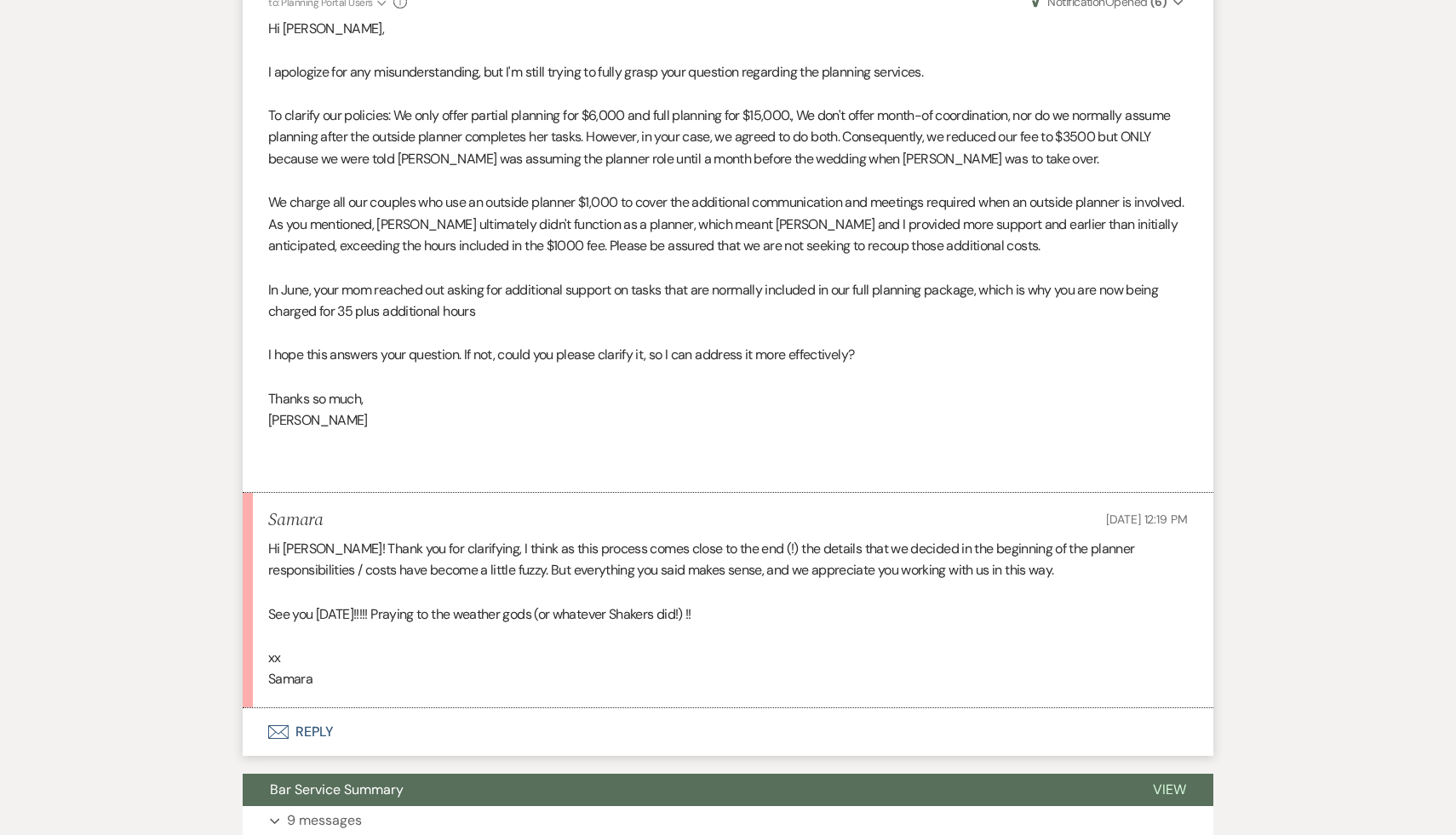
scroll to position [1445, 0]
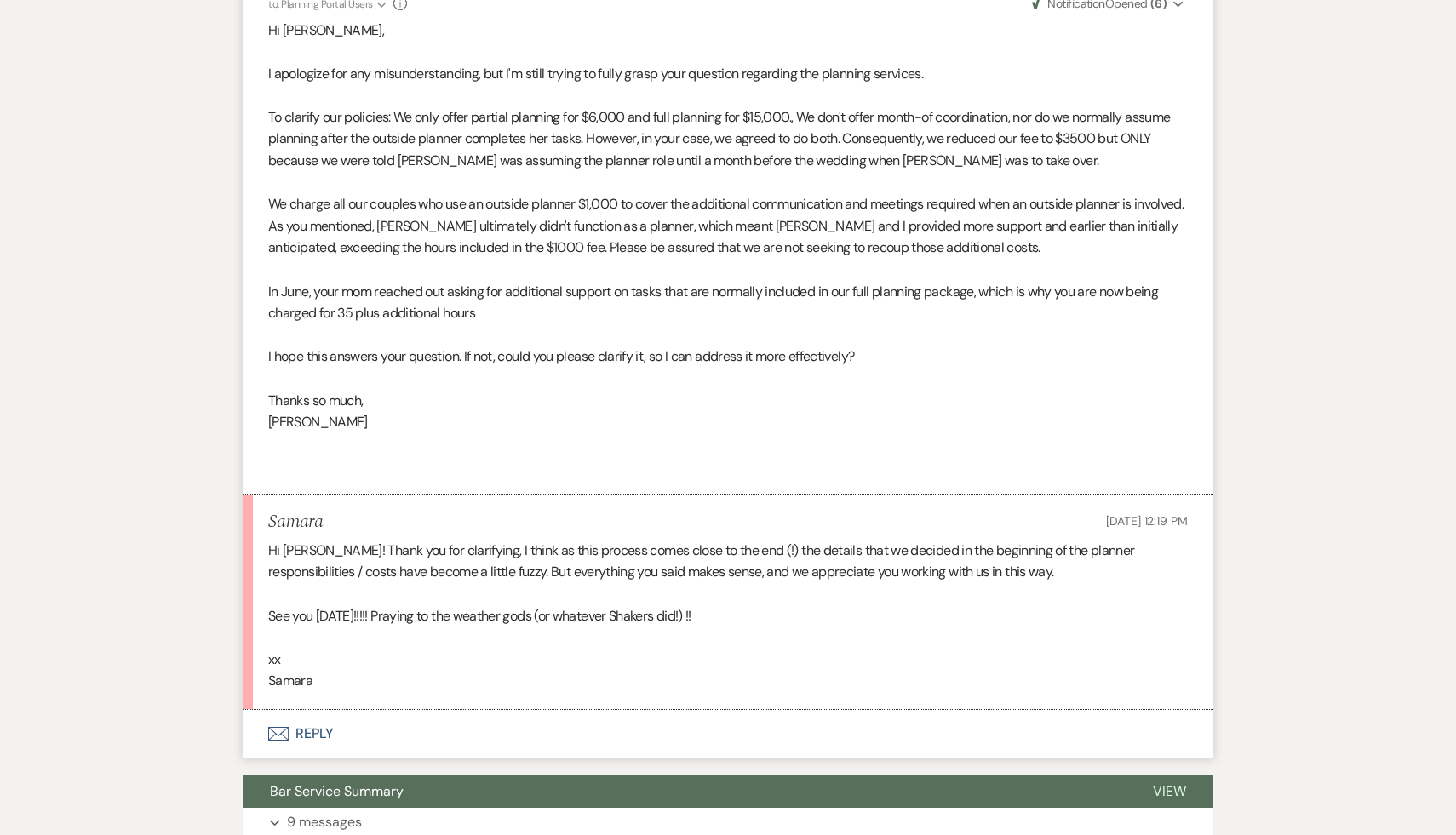
click at [882, 627] on p "See you in 9 days!!!!! Praying to the weather gods (or whatever Shakers did!) !!" at bounding box center [728, 616] width 919 height 22
click at [815, 649] on p at bounding box center [728, 637] width 919 height 22
click at [807, 649] on p at bounding box center [728, 637] width 919 height 22
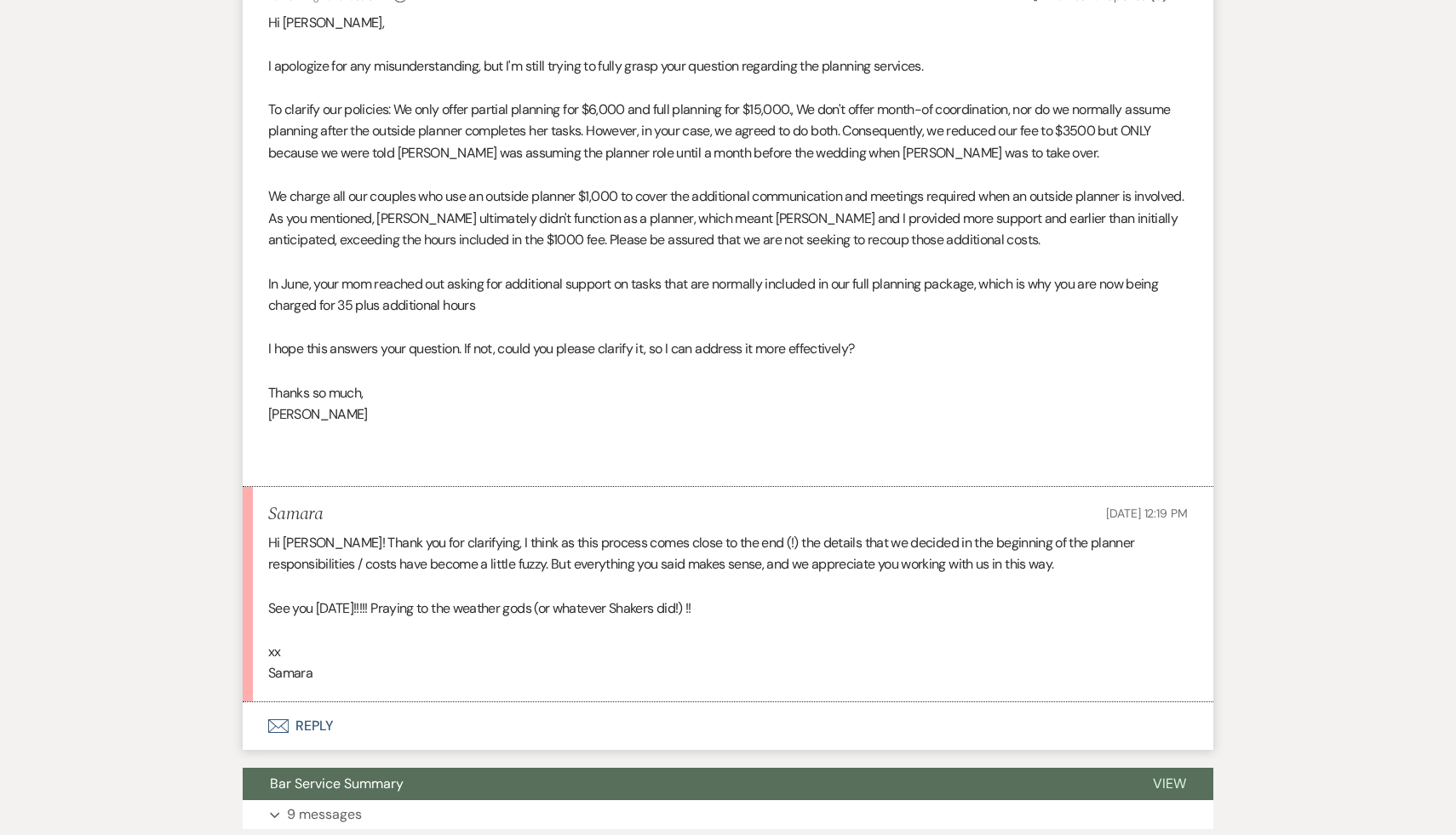
scroll to position [1451, 0]
click at [807, 665] on p "xx" at bounding box center [728, 653] width 919 height 22
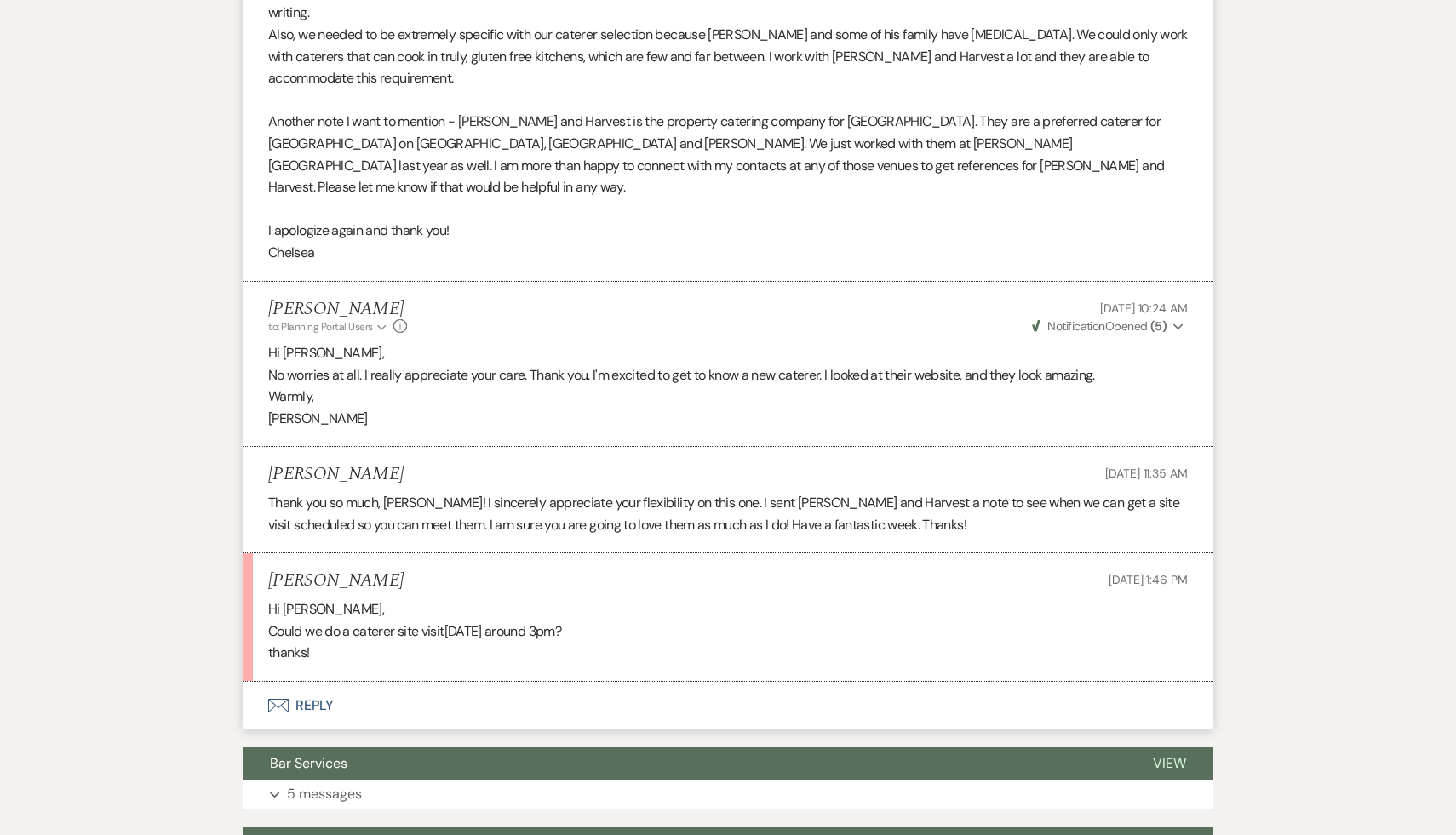
scroll to position [1739, 0]
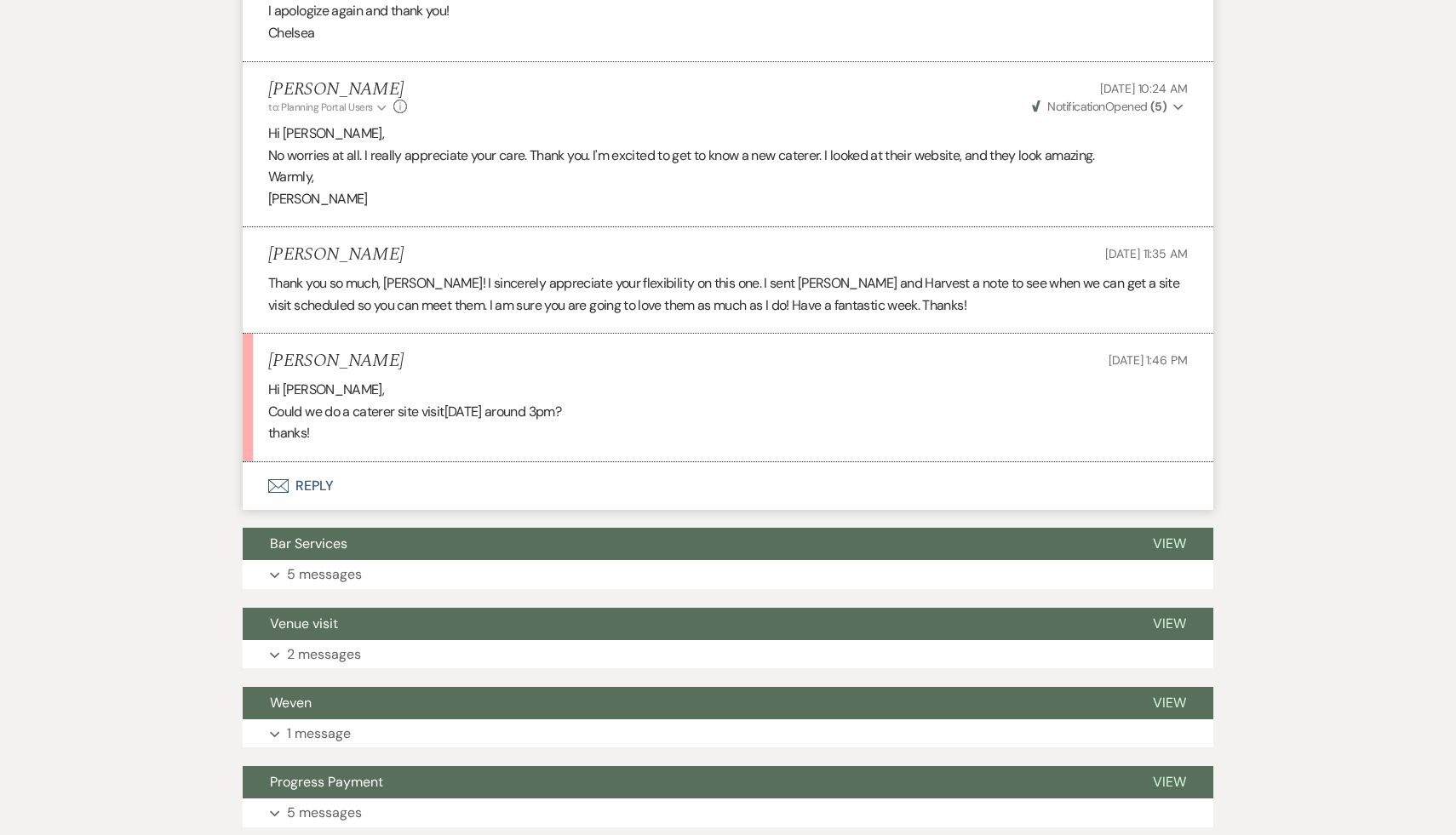
click at [314, 462] on button "Envelope Reply" at bounding box center [728, 486] width 971 height 48
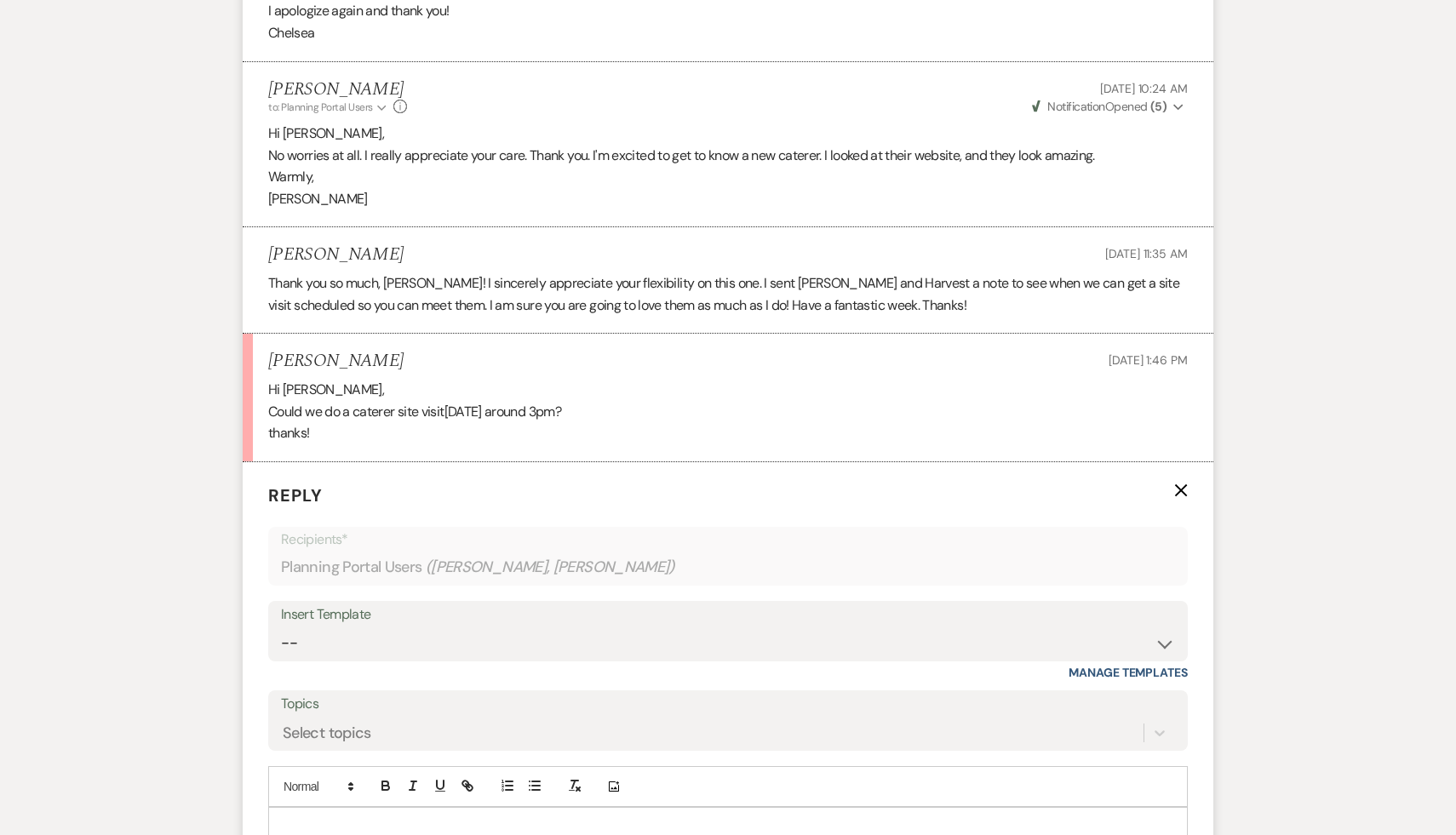
click at [367, 818] on p at bounding box center [728, 827] width 893 height 19
click at [400, 818] on p "That's perfect." at bounding box center [728, 827] width 893 height 19
click at [370, 818] on p "That's perfect." at bounding box center [728, 827] width 893 height 19
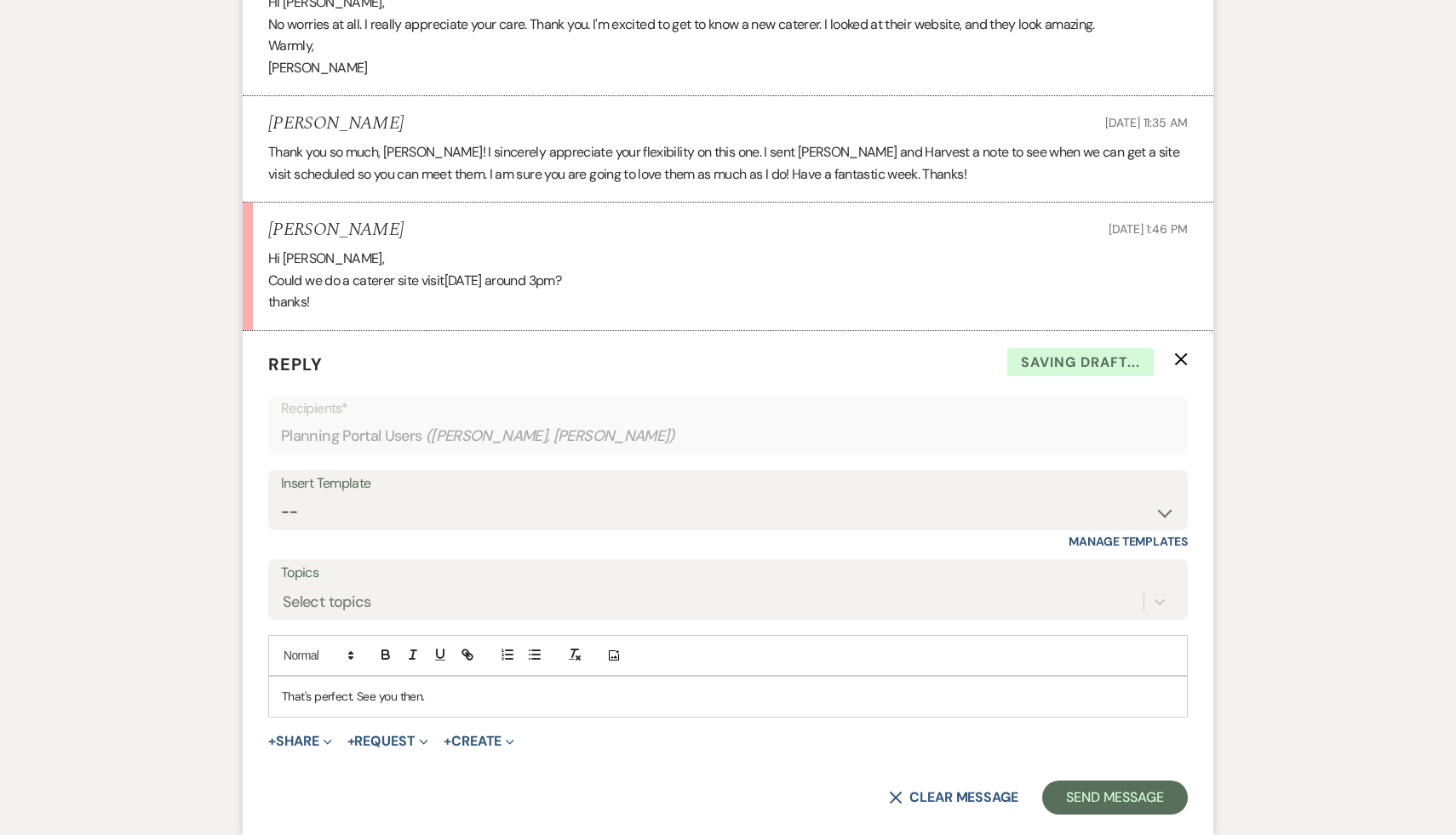
scroll to position [1873, 0]
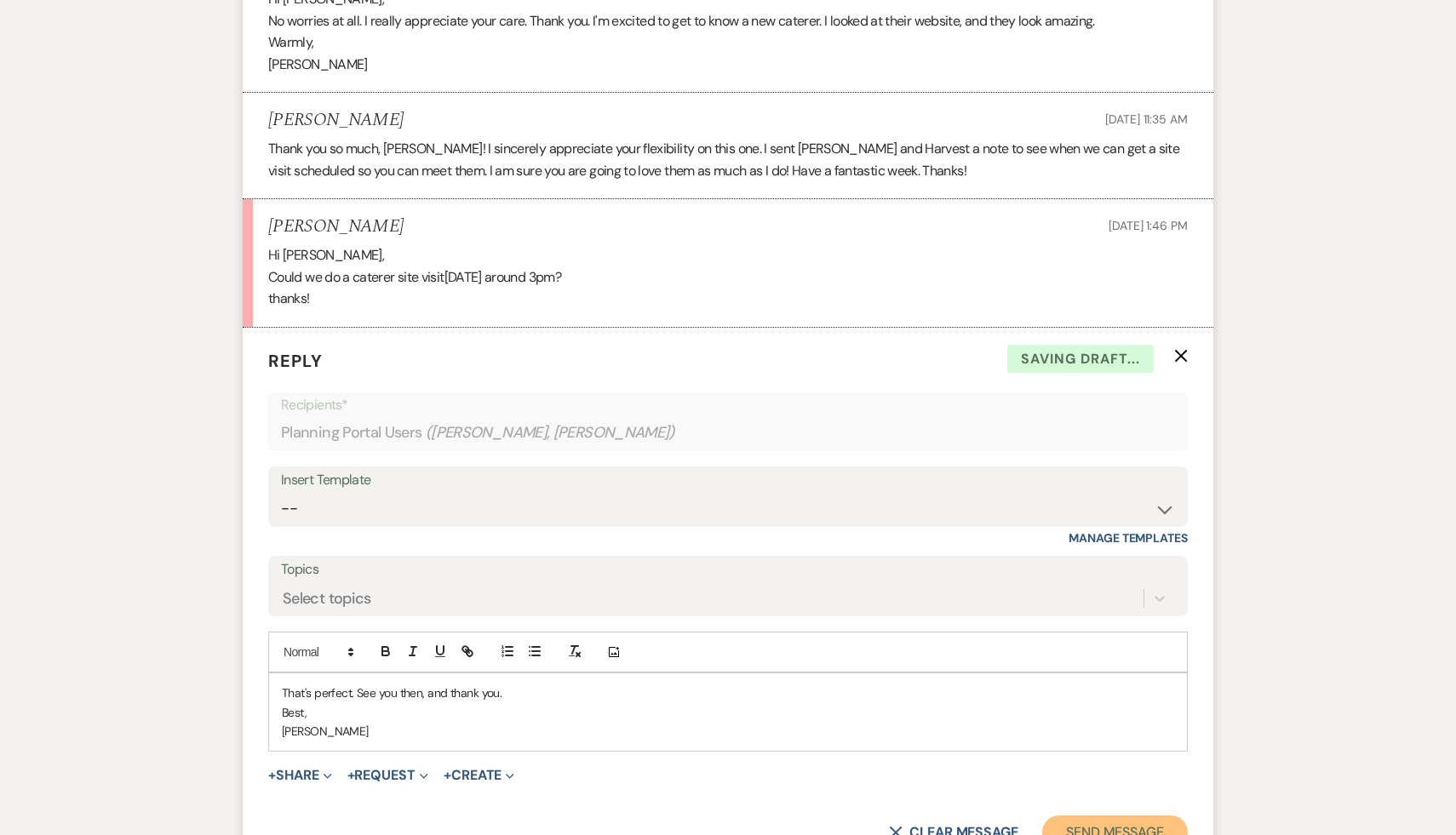
click at [1135, 815] on button "Send Message" at bounding box center [1115, 832] width 146 height 34
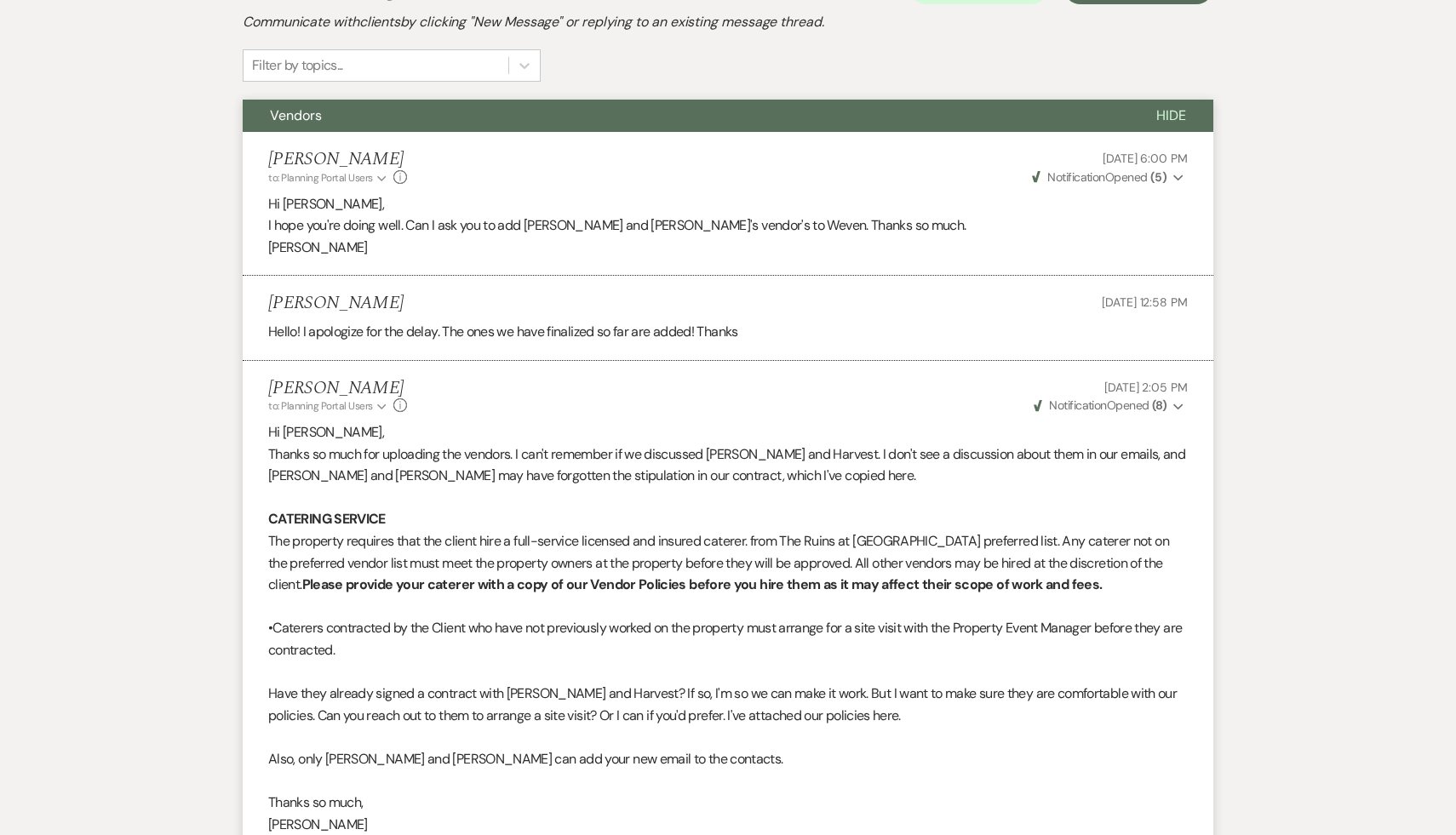
scroll to position [0, 0]
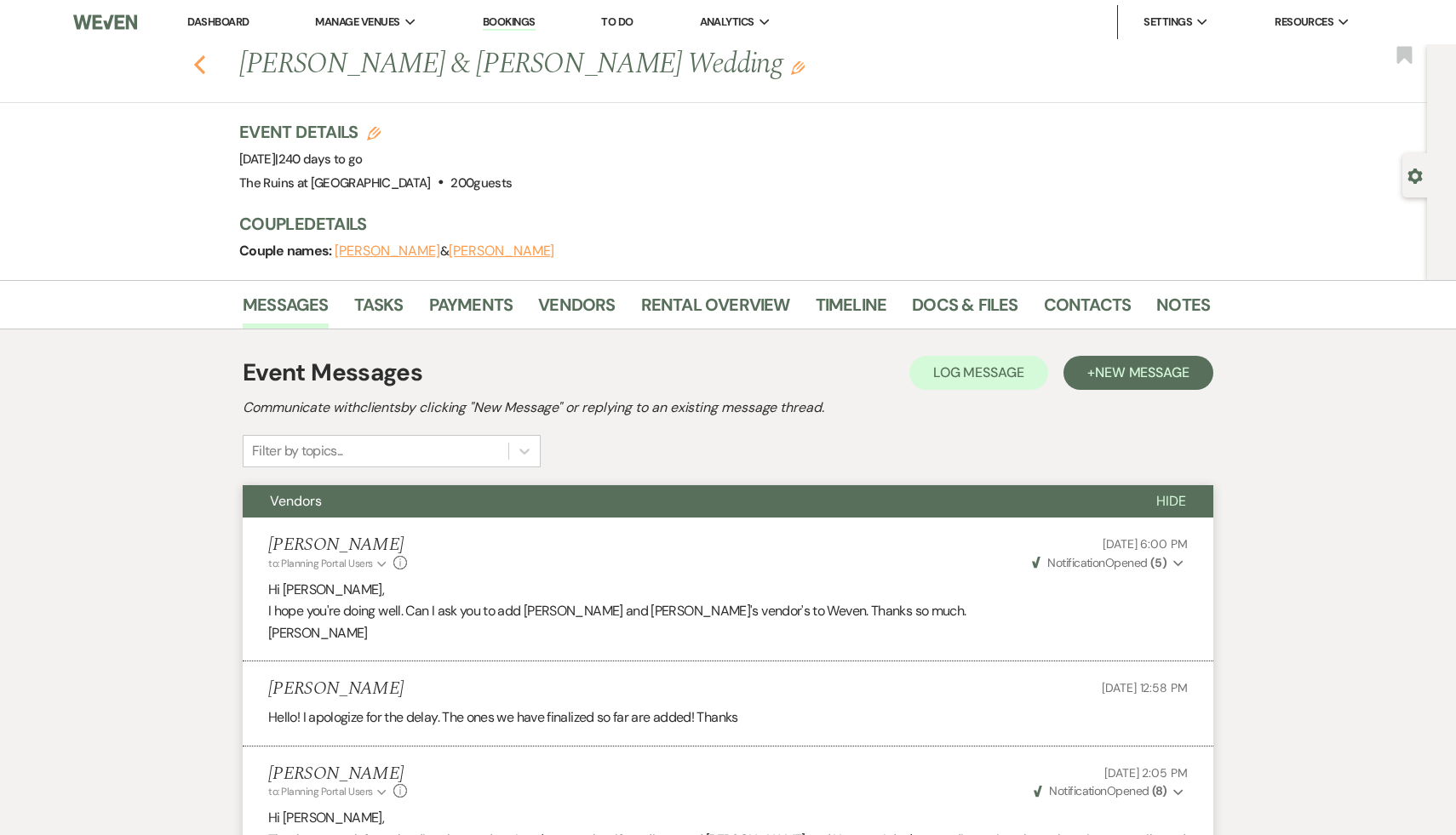
click at [196, 63] on use "button" at bounding box center [200, 64] width 11 height 19
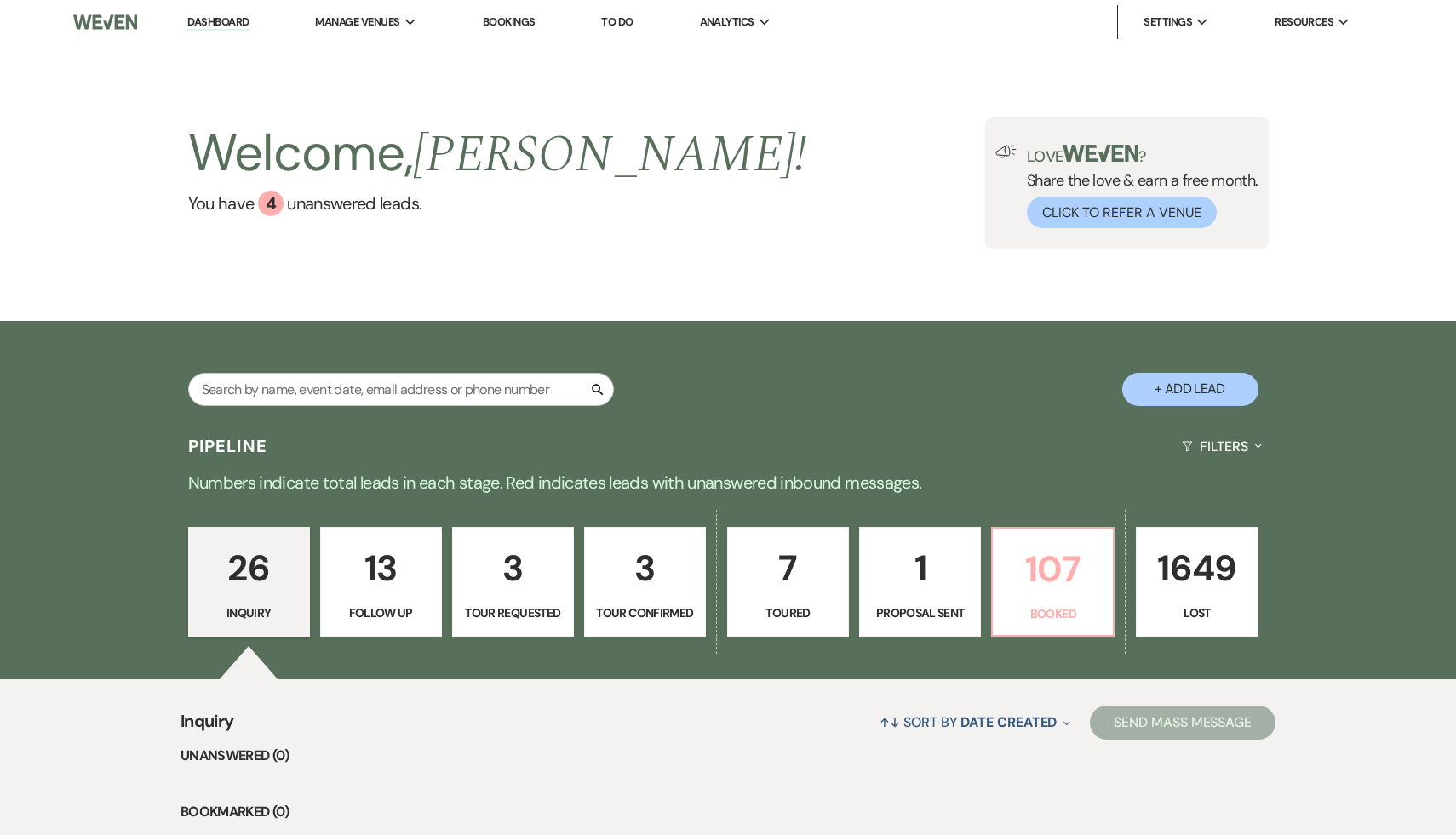
click at [1066, 578] on p "107" at bounding box center [1053, 569] width 99 height 57
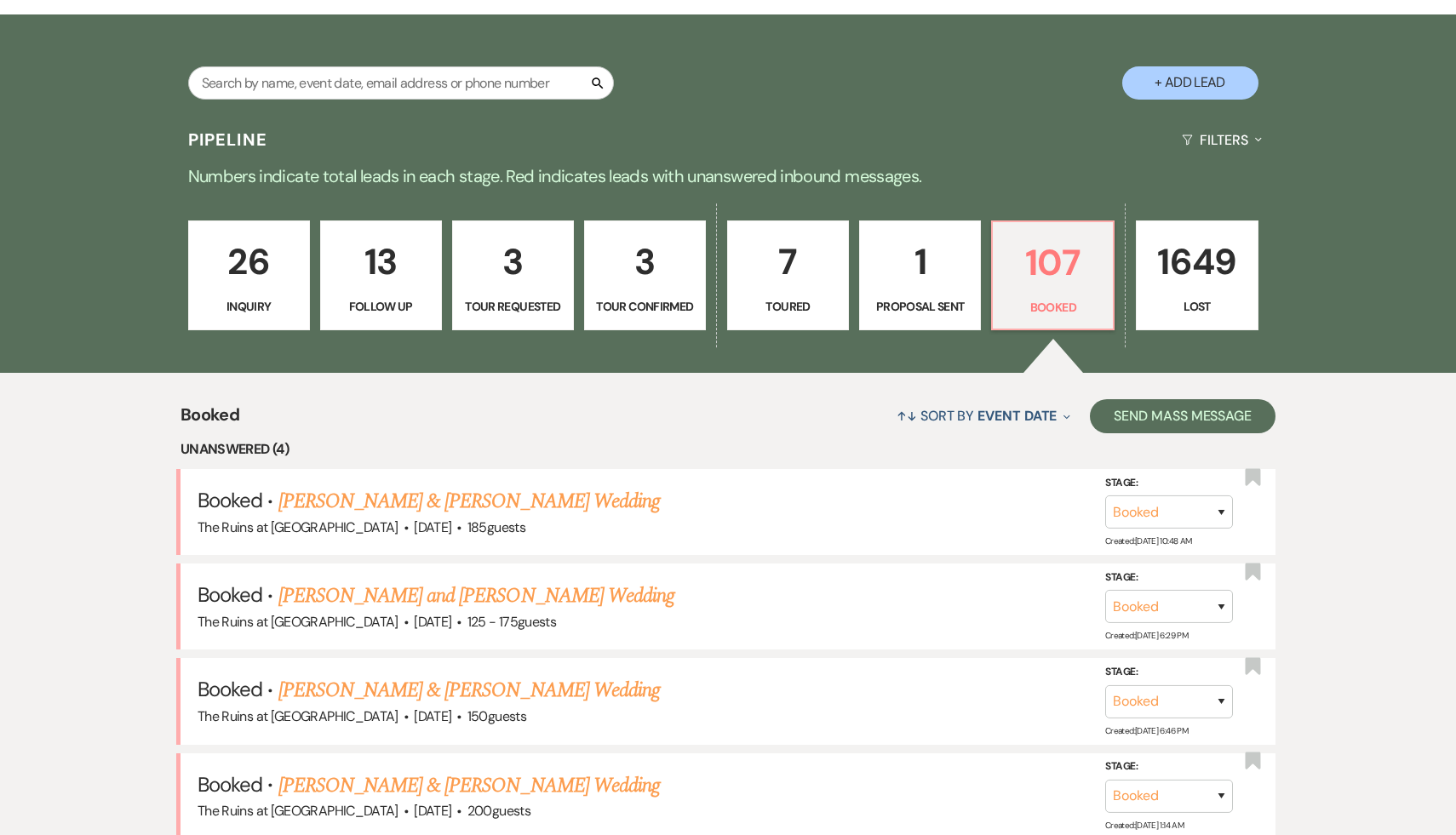
scroll to position [434, 0]
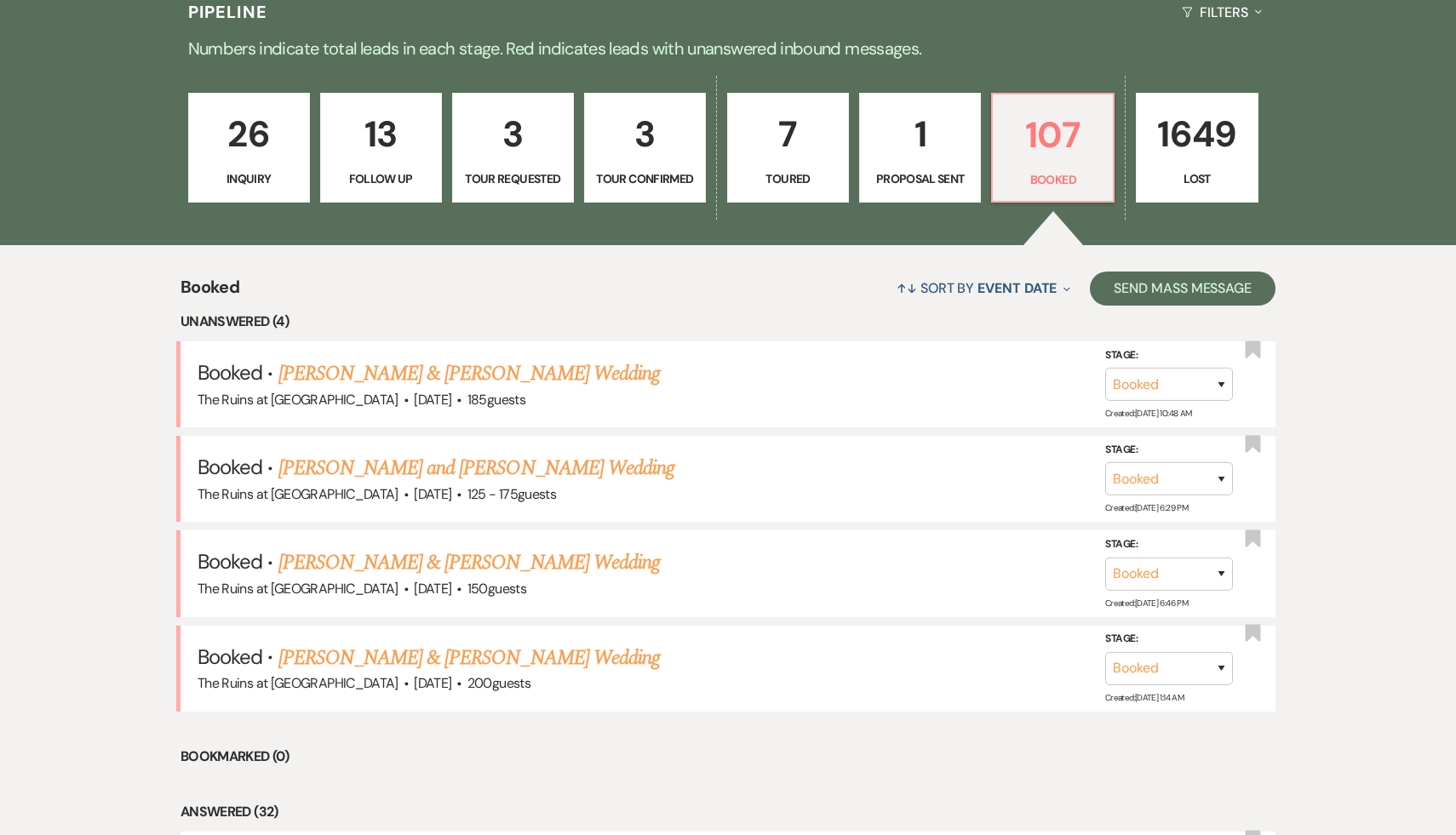
click at [540, 383] on link "[PERSON_NAME] & [PERSON_NAME] Wedding" at bounding box center [469, 374] width 382 height 31
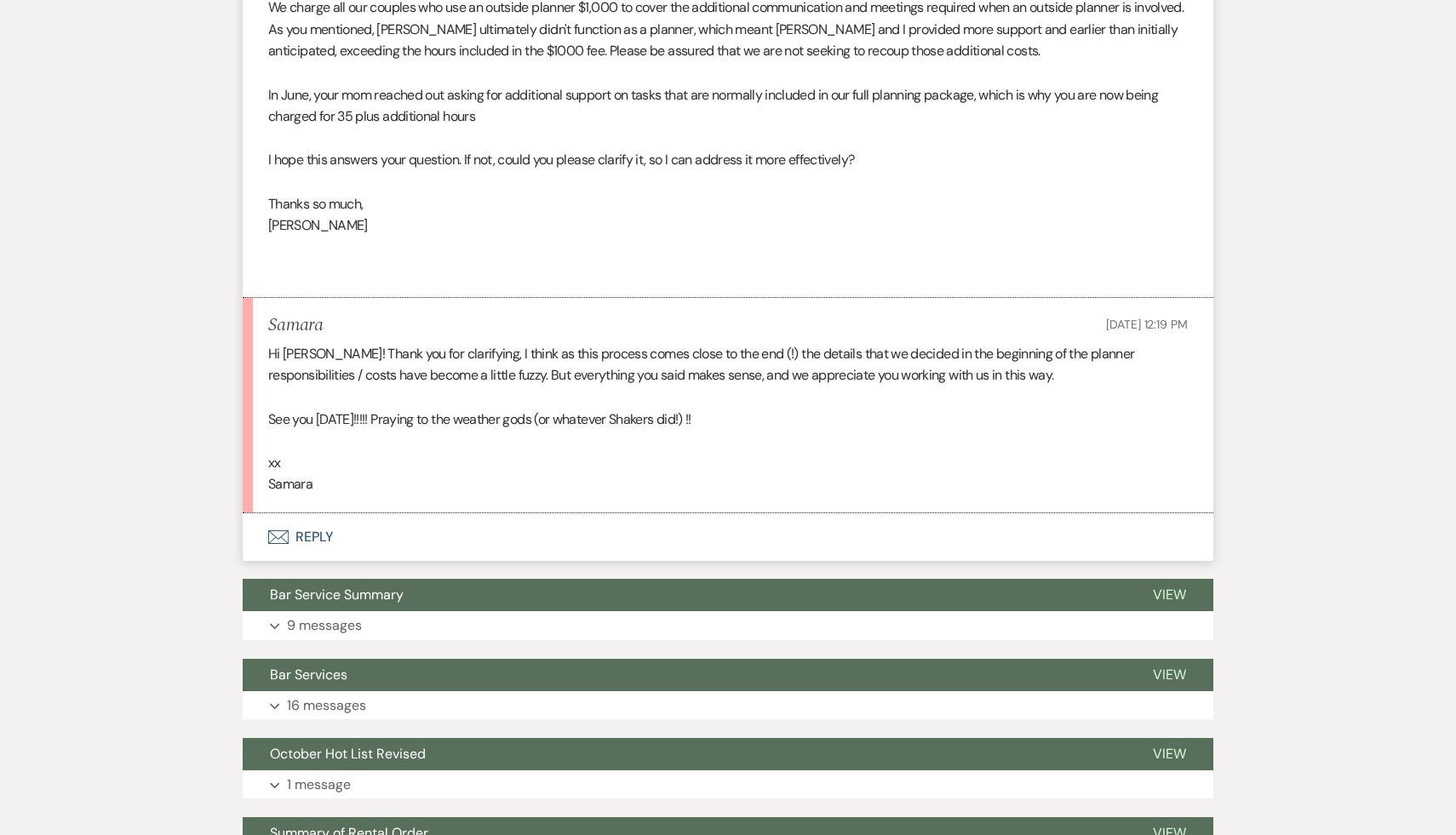
scroll to position [1532, 0]
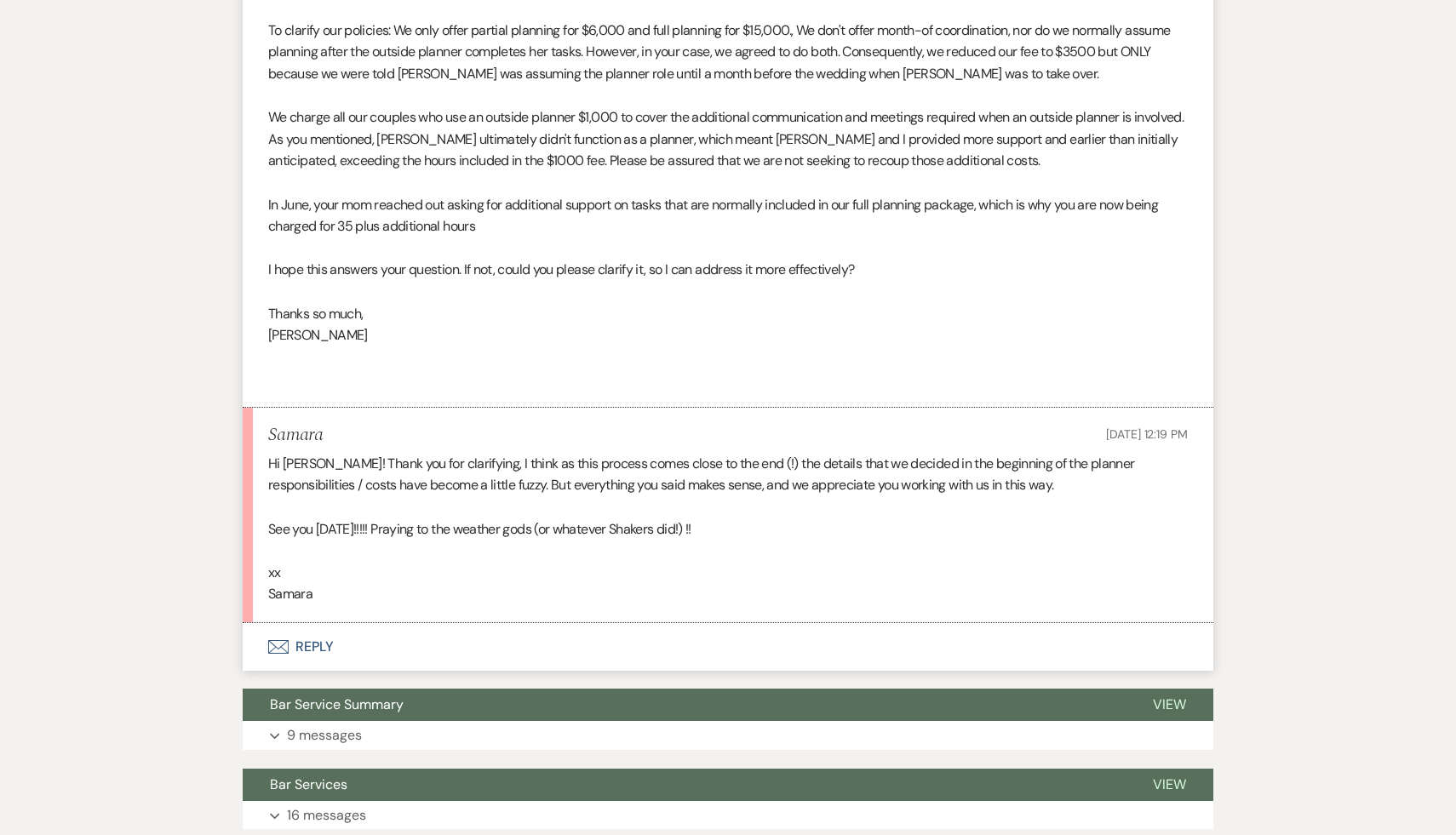
click at [310, 662] on button "Envelope Reply" at bounding box center [728, 648] width 971 height 48
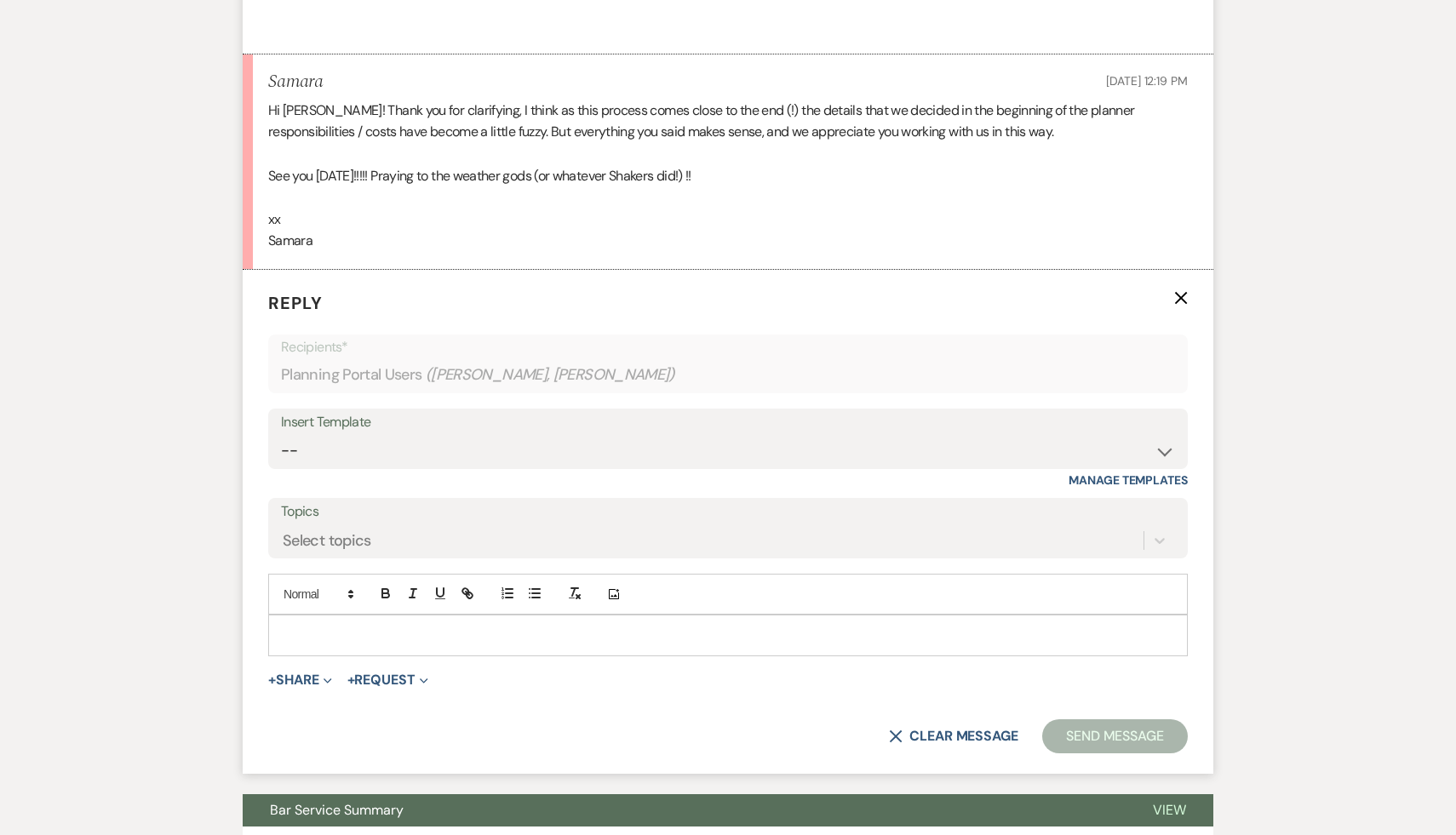
scroll to position [1888, 0]
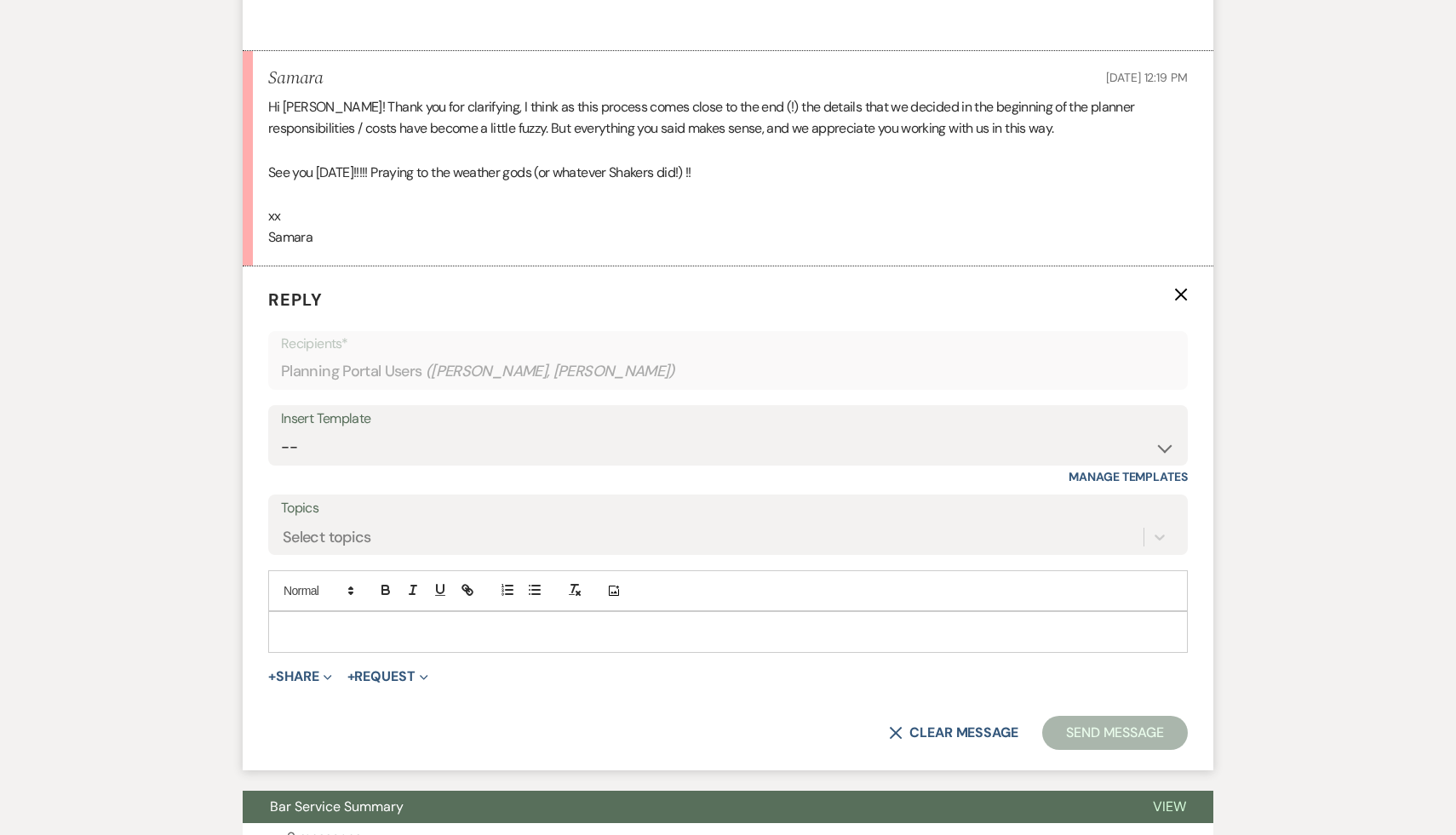
click at [312, 651] on div at bounding box center [728, 632] width 918 height 39
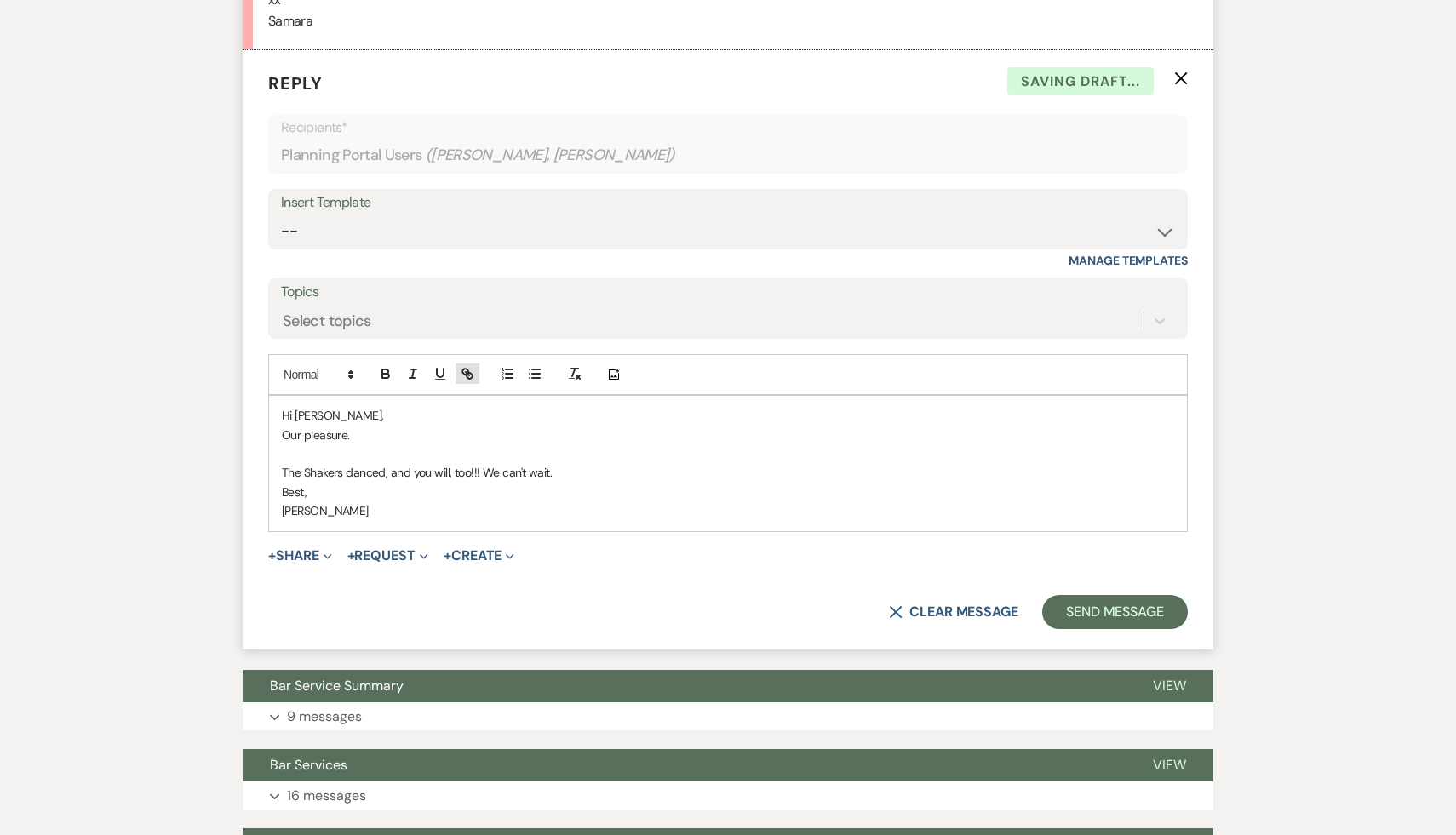
scroll to position [2293, 0]
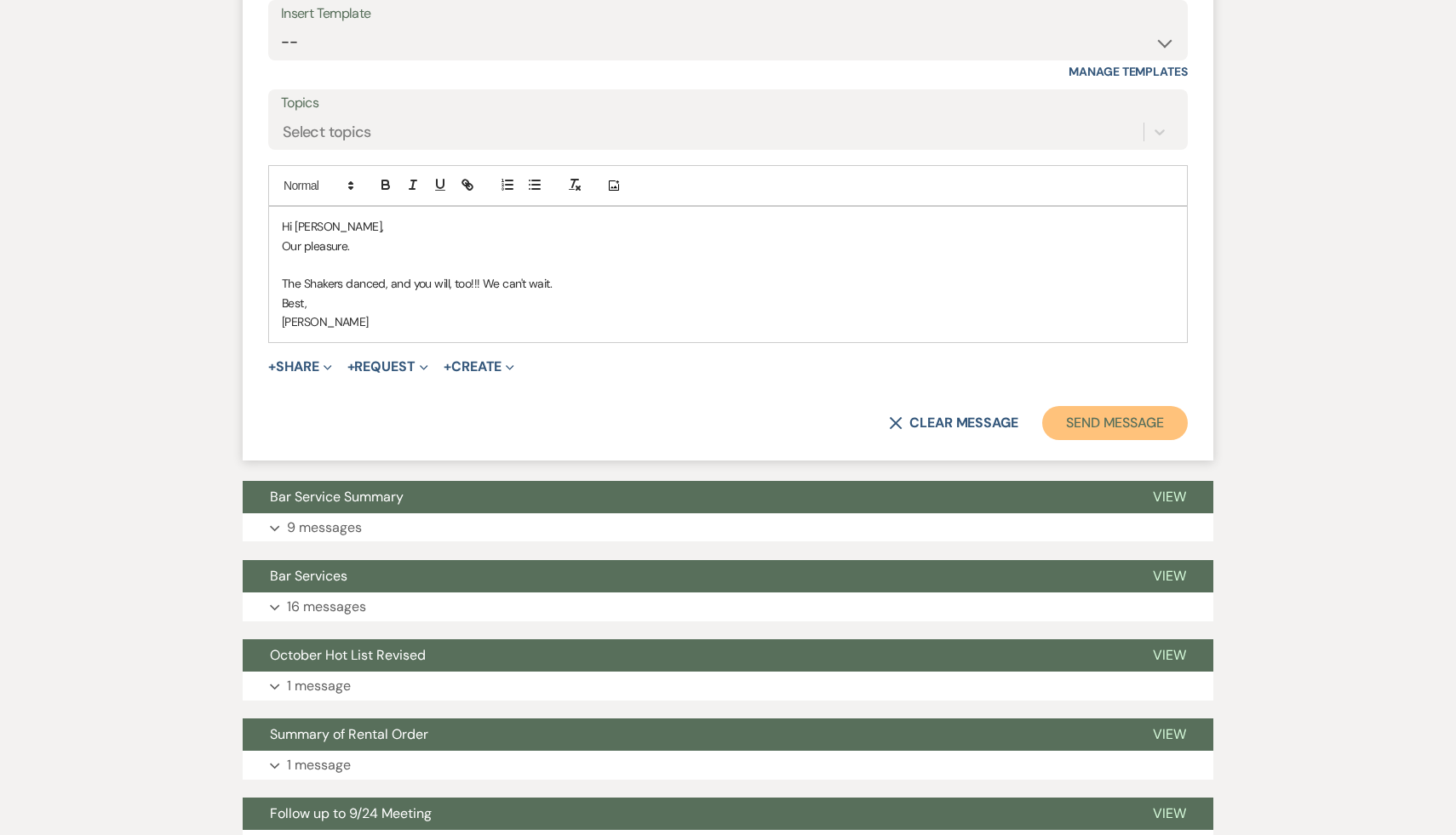
click at [1109, 440] on button "Send Message" at bounding box center [1115, 423] width 146 height 34
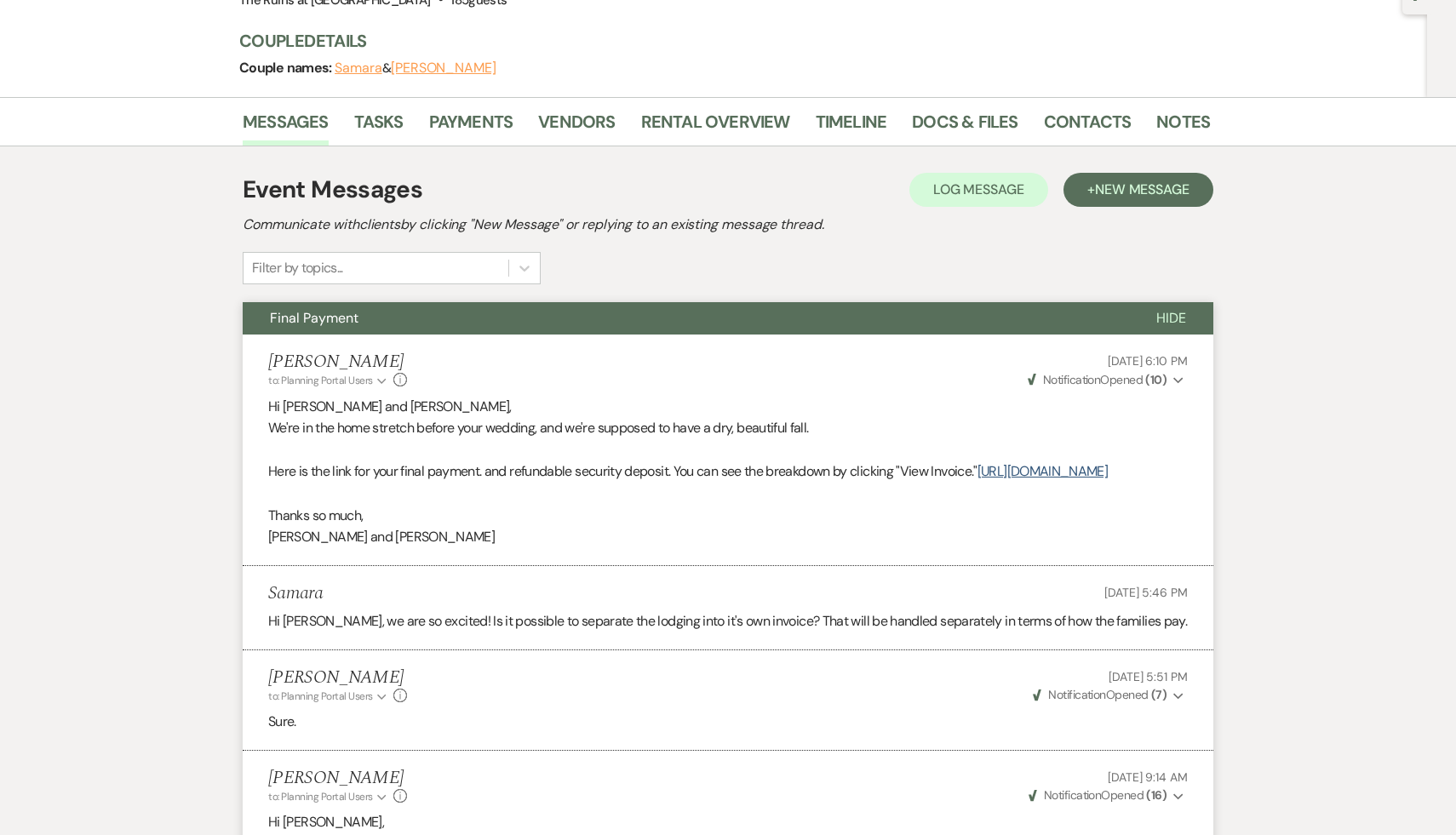
scroll to position [0, 0]
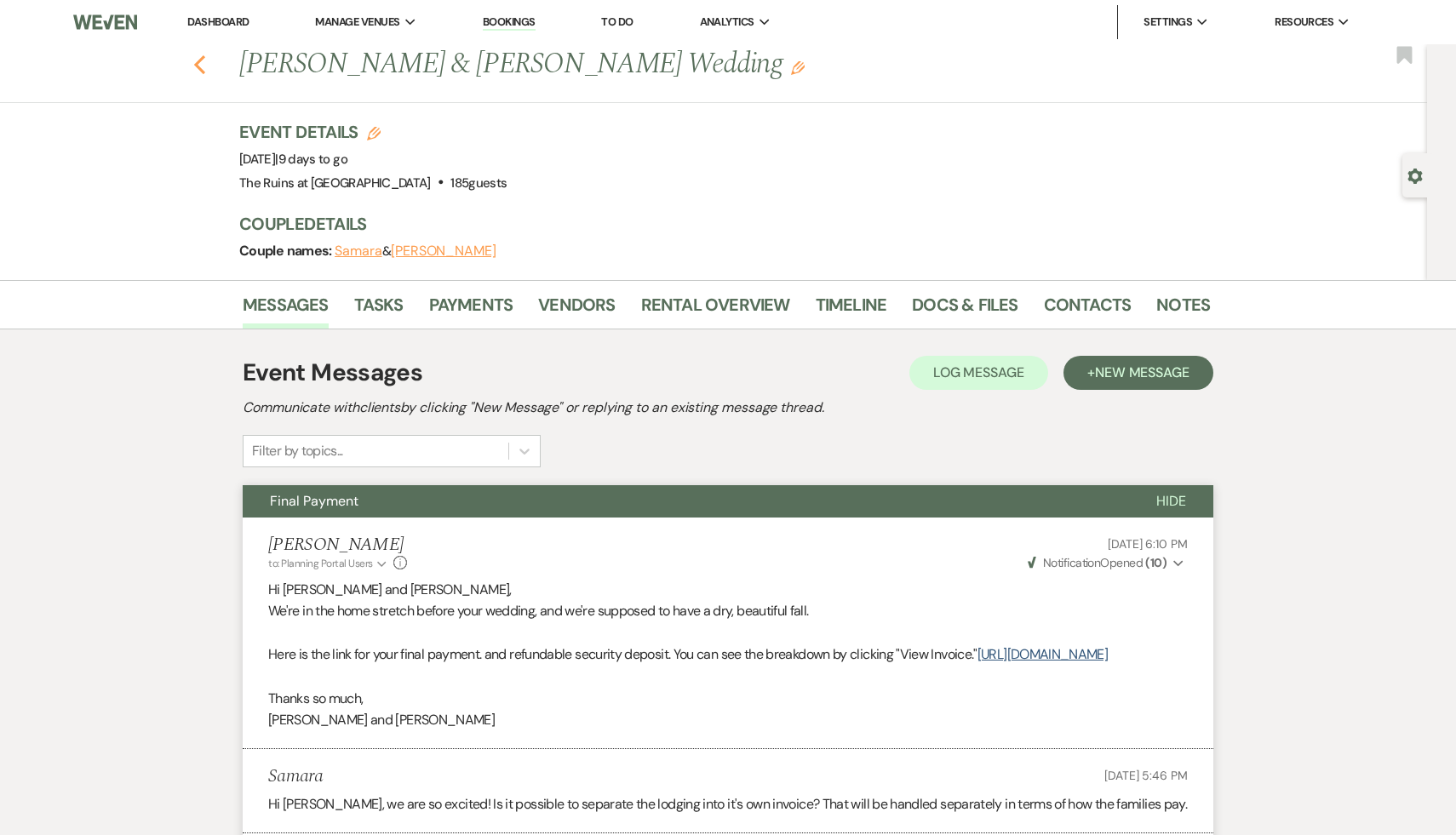
click at [201, 66] on icon "Previous" at bounding box center [200, 64] width 12 height 20
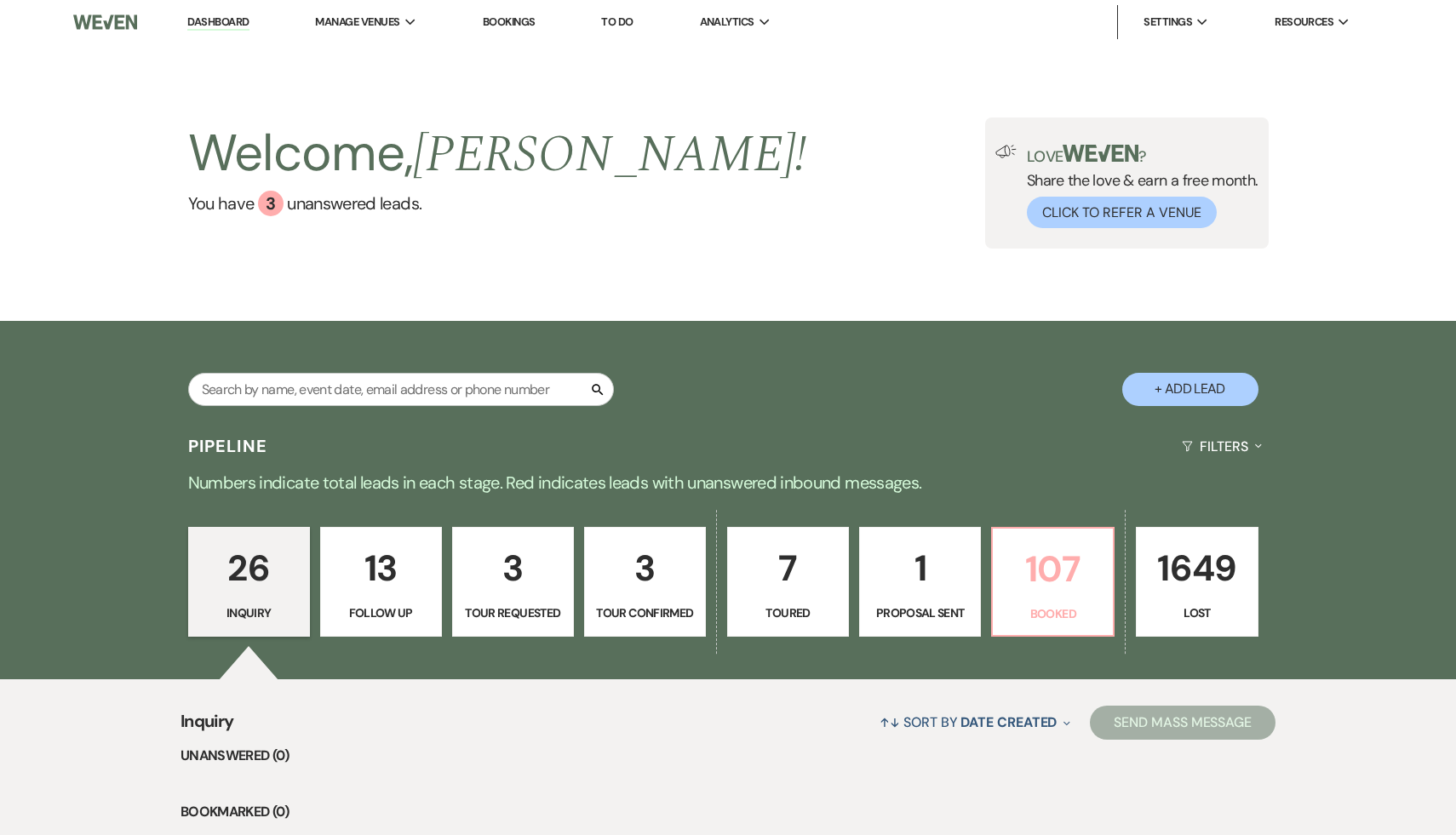
click at [1060, 565] on p "107" at bounding box center [1053, 569] width 99 height 57
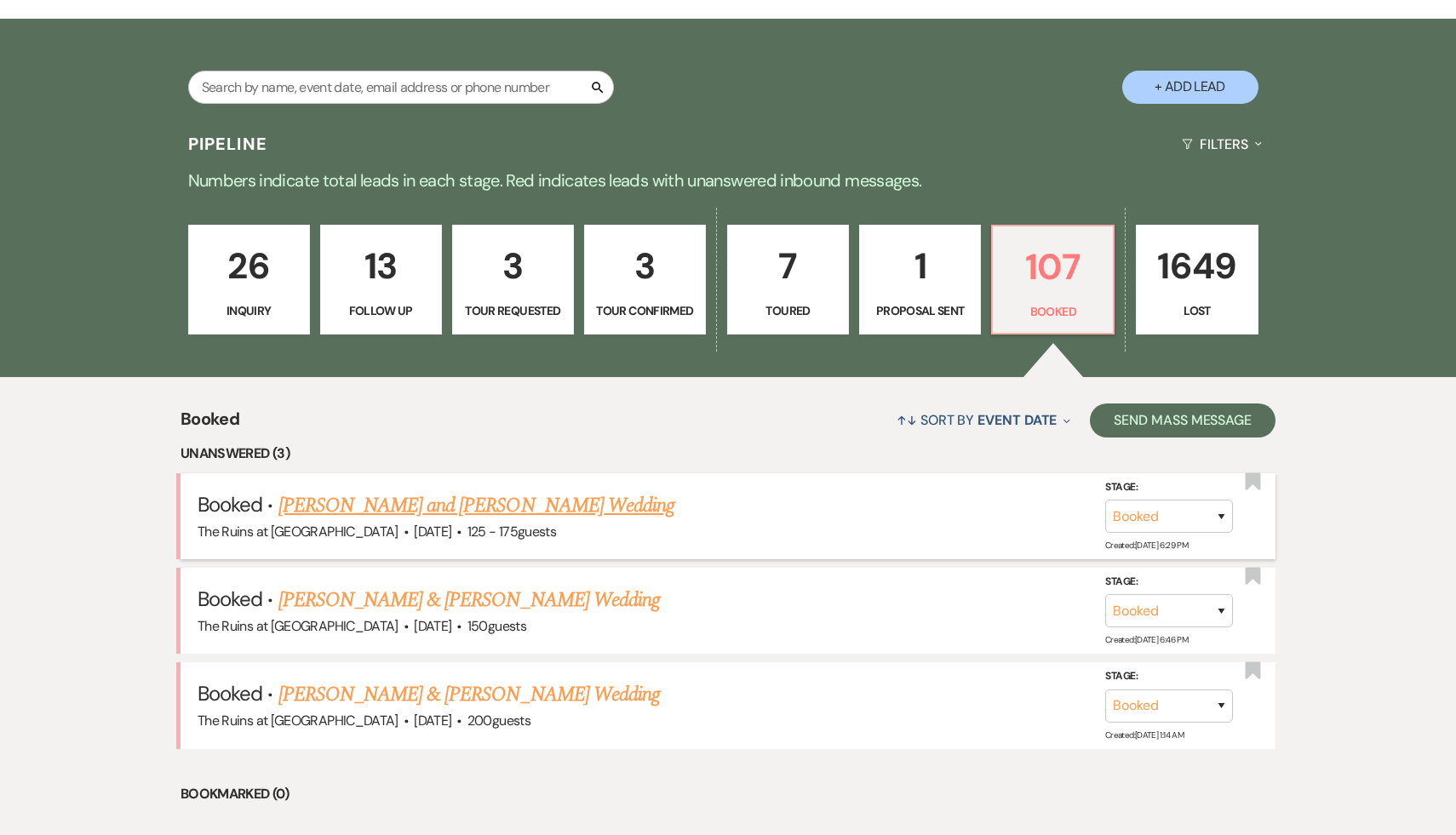
scroll to position [306, 0]
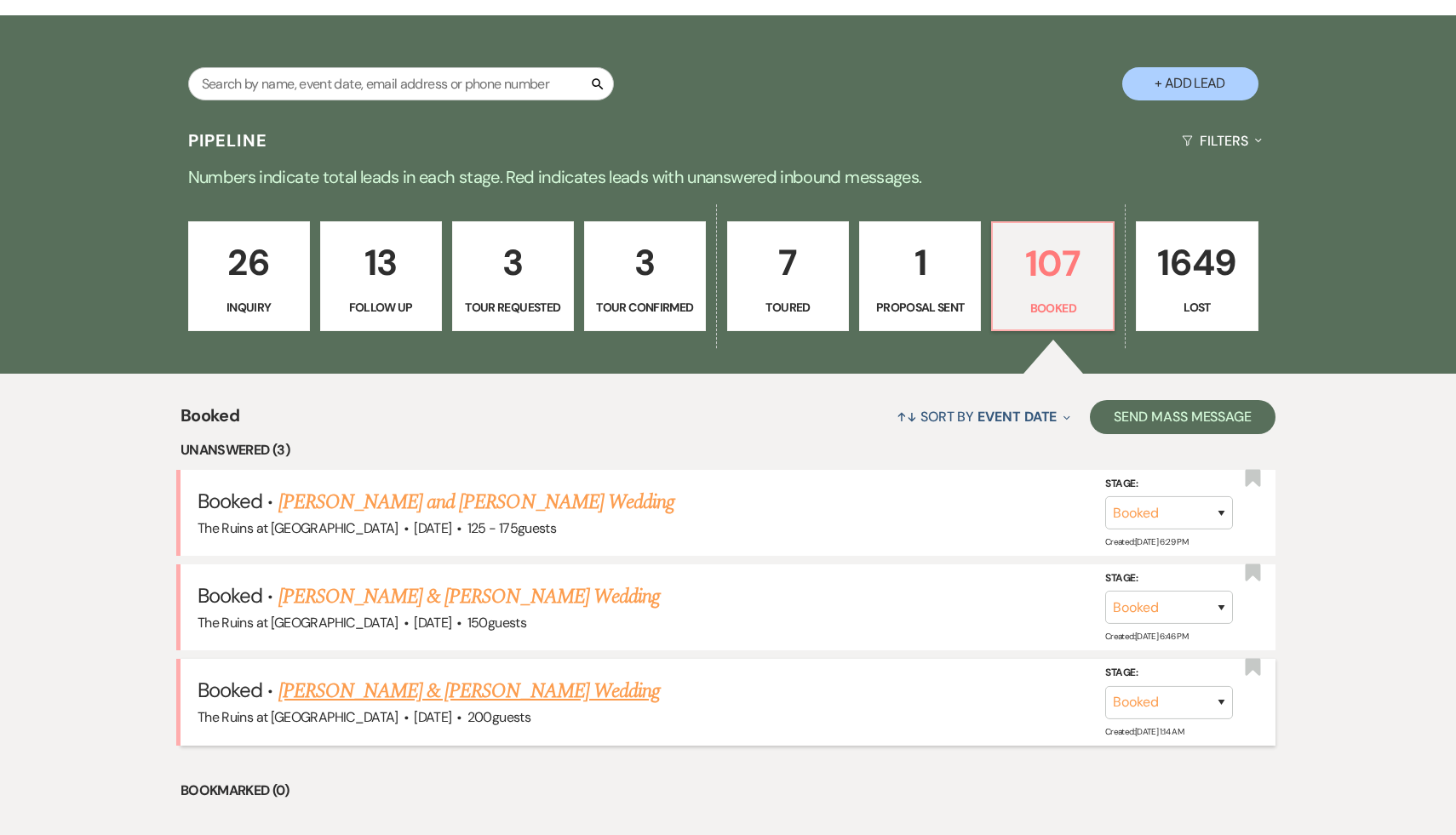
click at [409, 691] on link "[PERSON_NAME] & [PERSON_NAME] Wedding" at bounding box center [469, 691] width 382 height 31
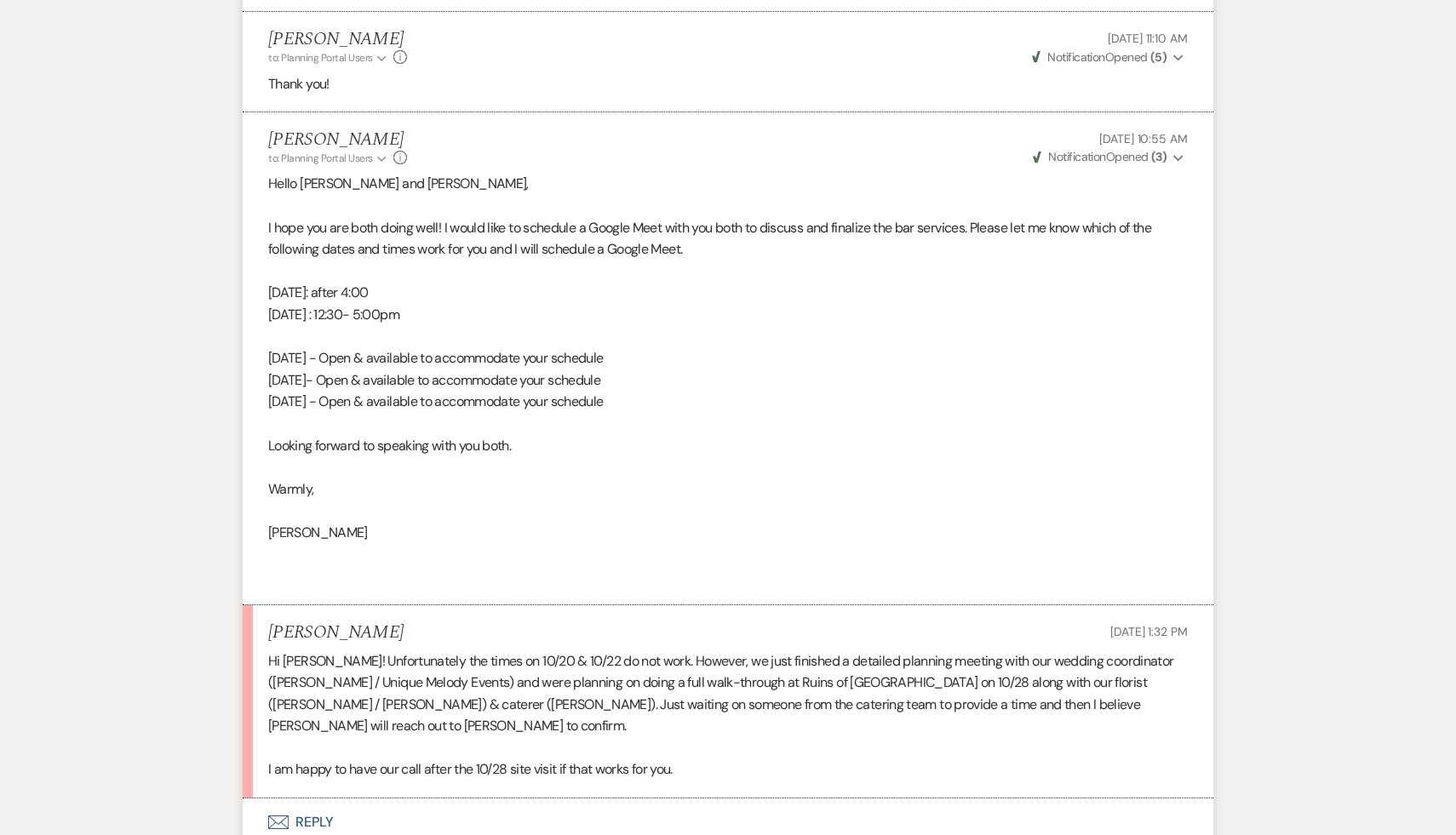
scroll to position [5123, 0]
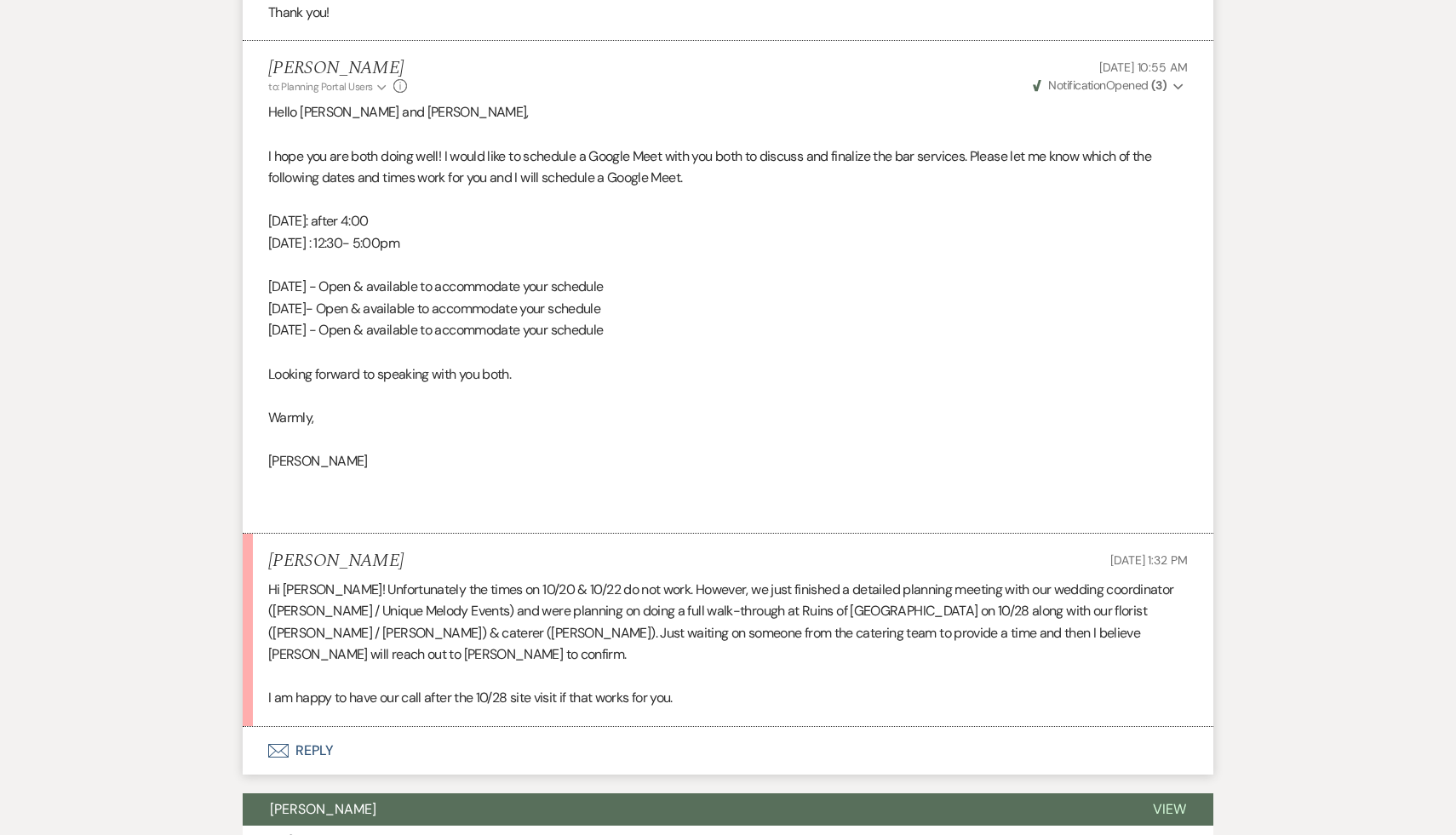
click at [441, 728] on button "Envelope Reply" at bounding box center [728, 752] width 971 height 48
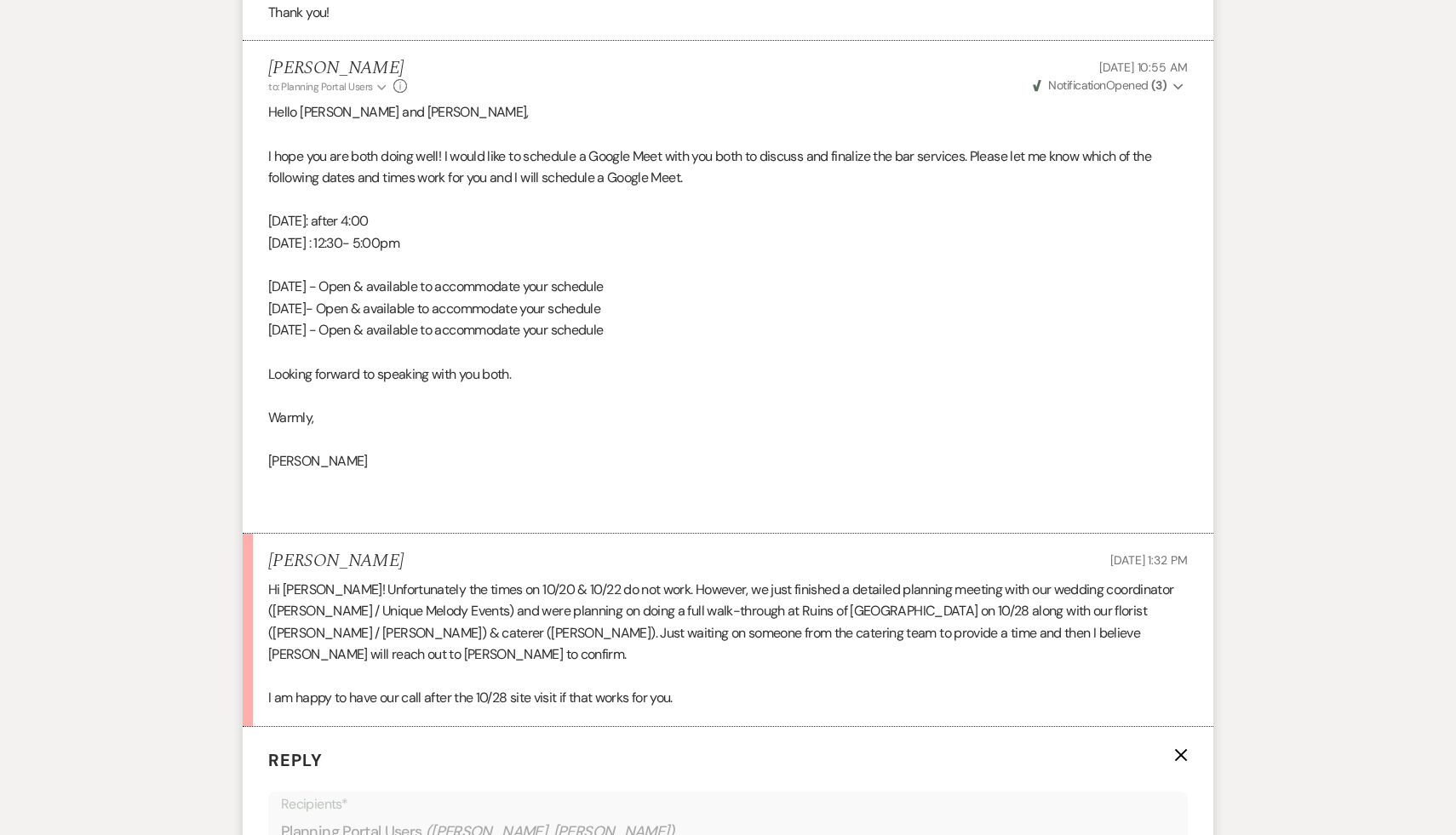
click at [786, 666] on p at bounding box center [728, 676] width 919 height 22
click at [854, 666] on p at bounding box center [728, 677] width 919 height 22
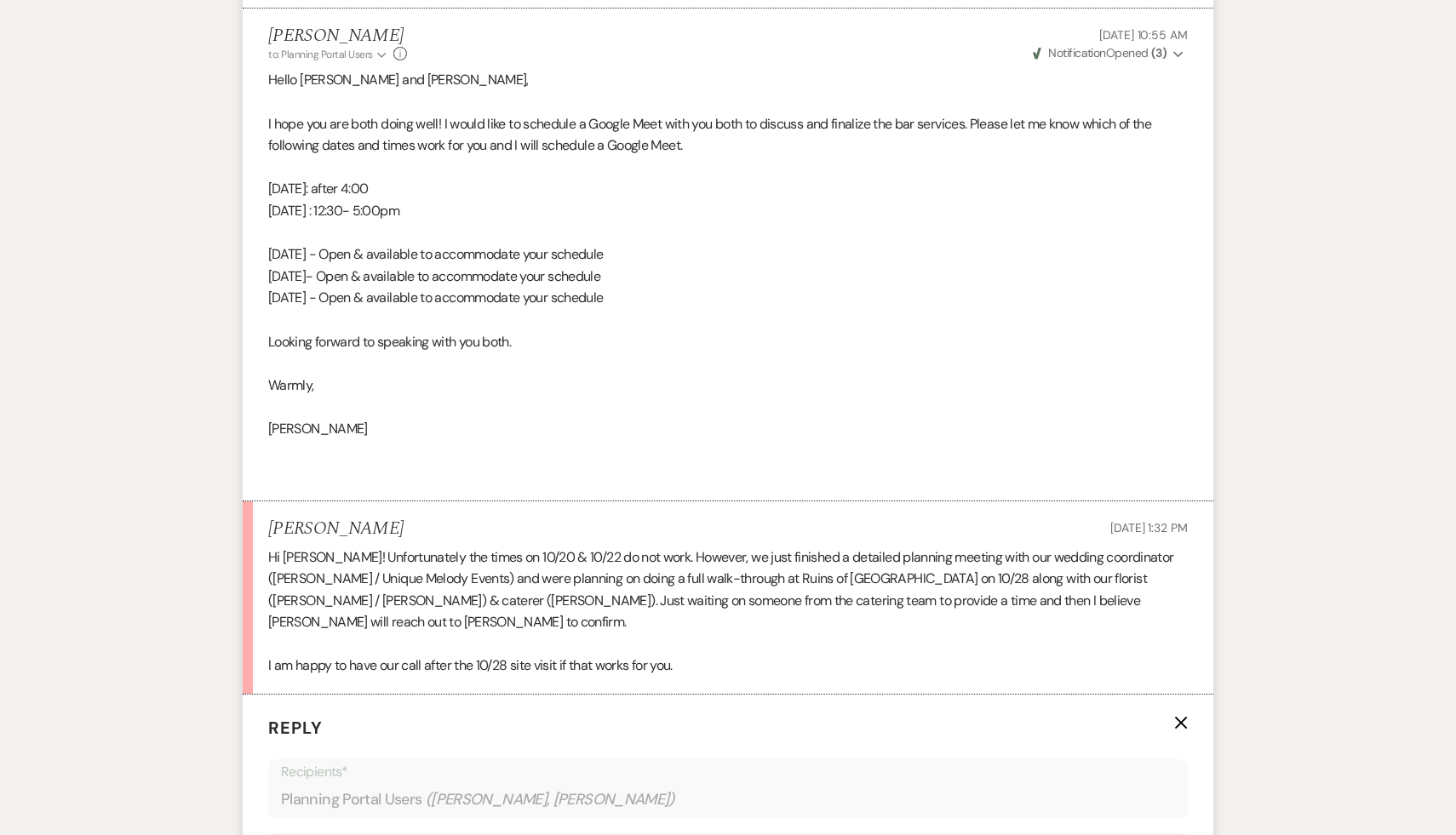
scroll to position [5069, 0]
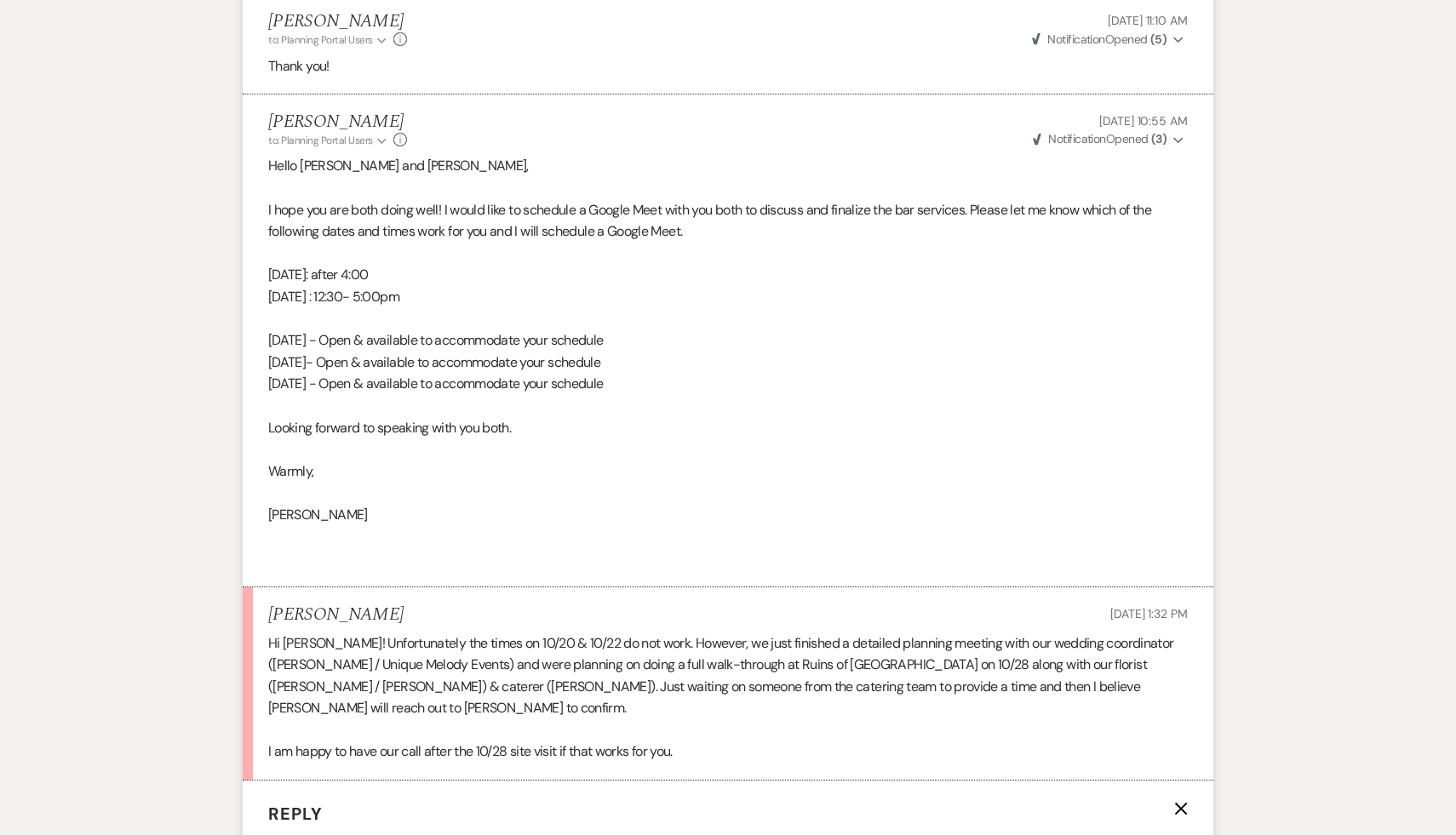
click at [729, 504] on p "Diana" at bounding box center [728, 515] width 919 height 22
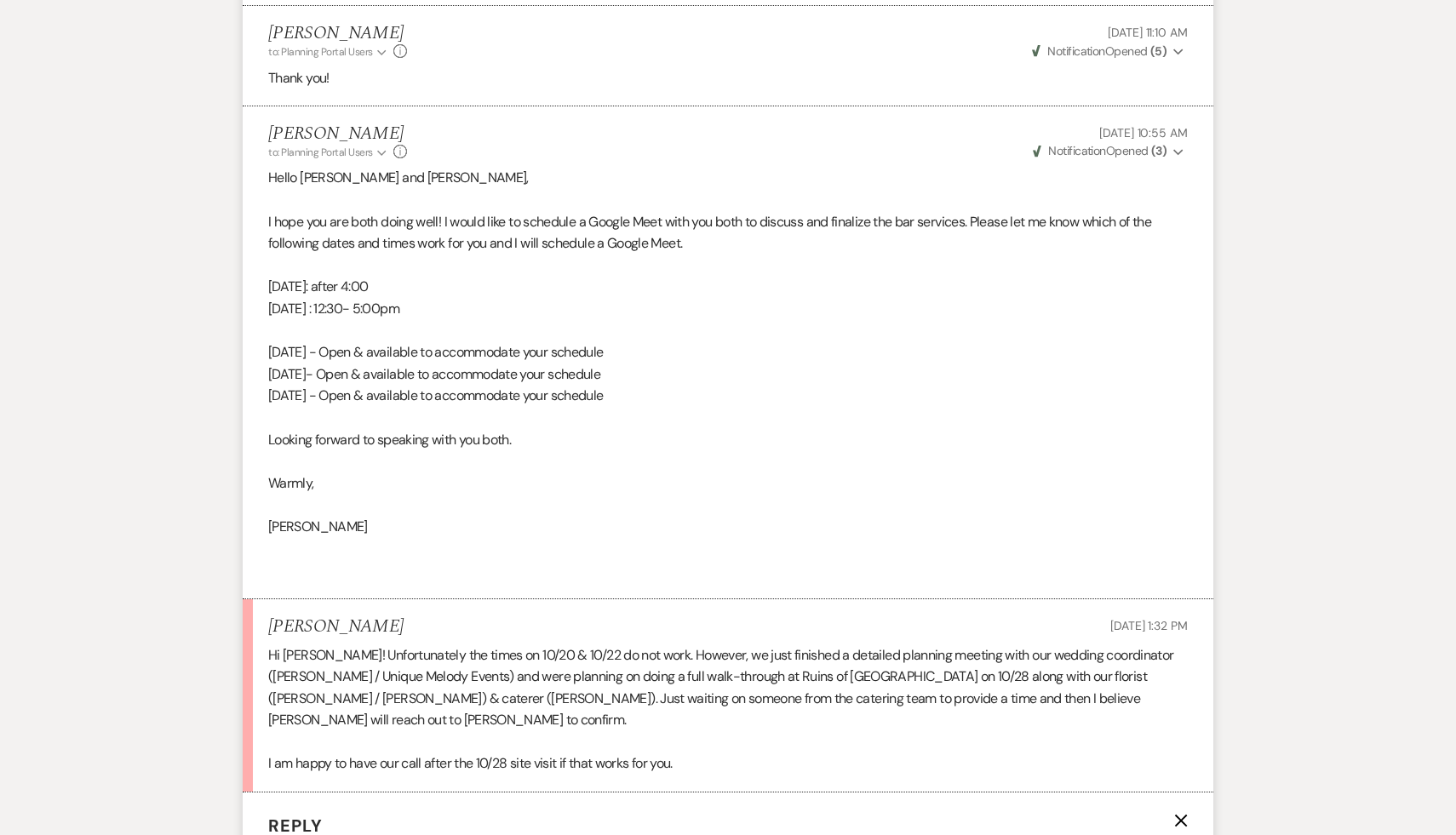
scroll to position [5052, 0]
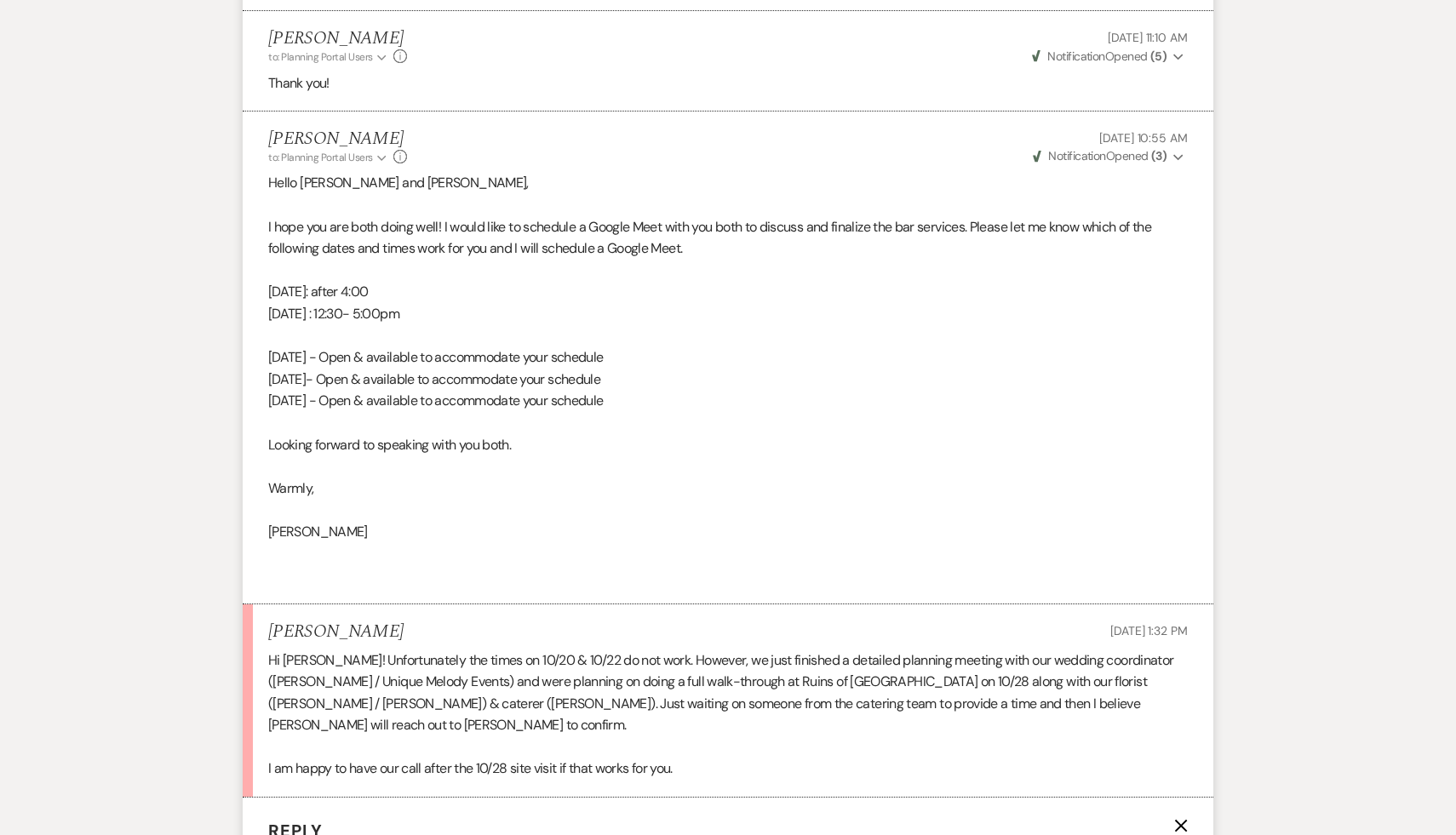
click at [607, 477] on p "Warmly," at bounding box center [728, 488] width 919 height 22
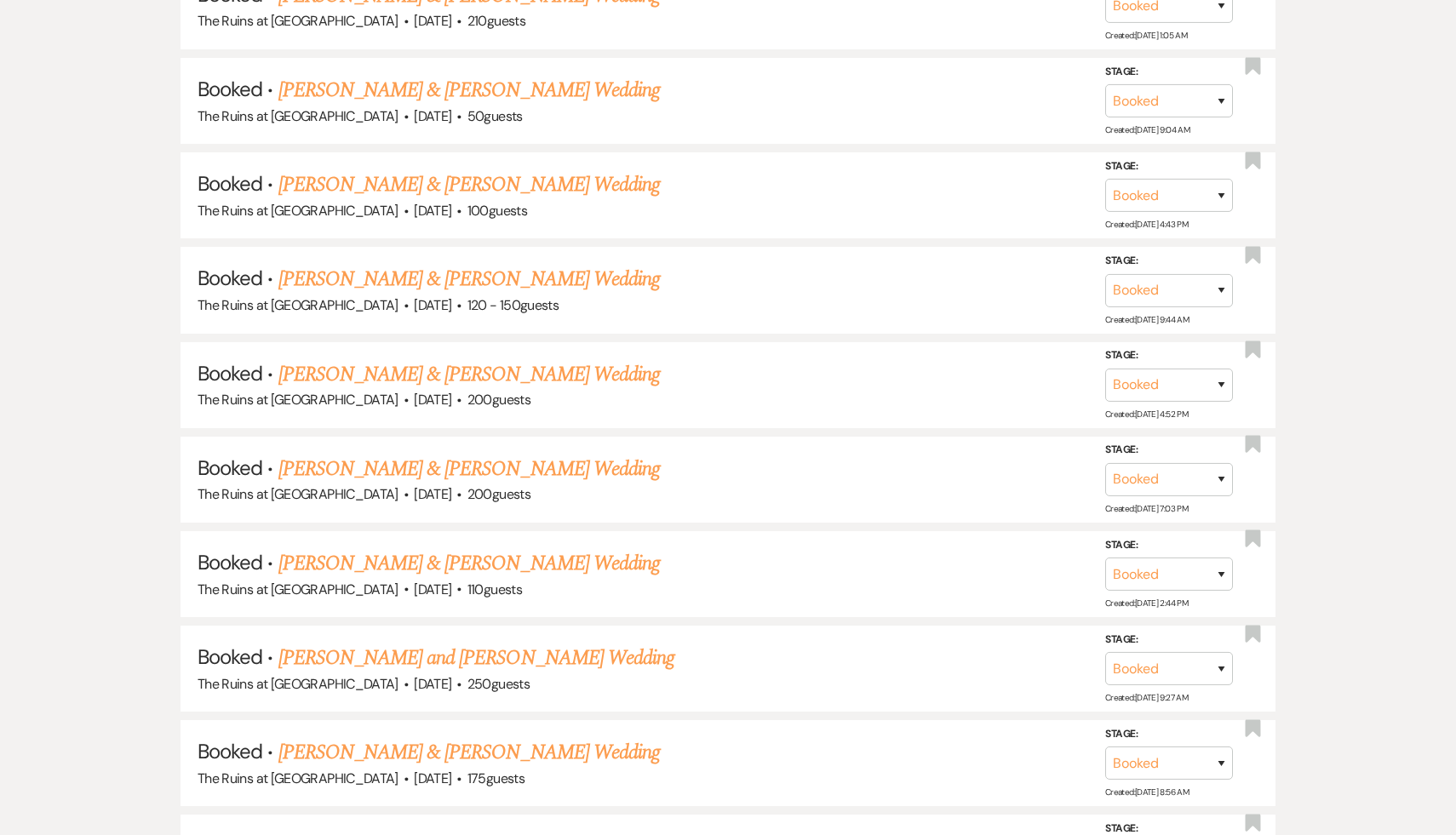
scroll to position [306, 0]
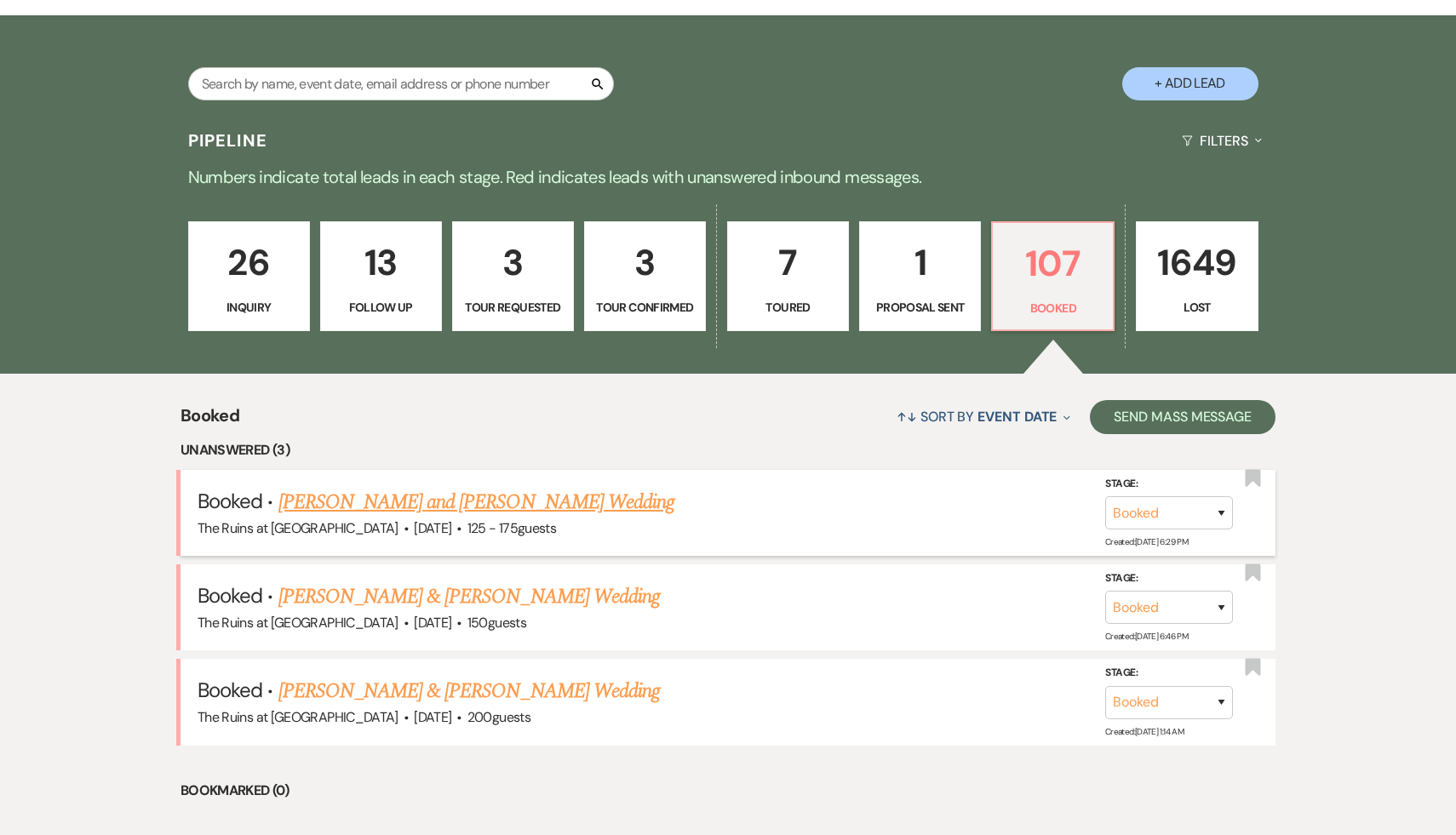
click at [516, 497] on link "[PERSON_NAME] and [PERSON_NAME] Wedding" at bounding box center [476, 502] width 397 height 31
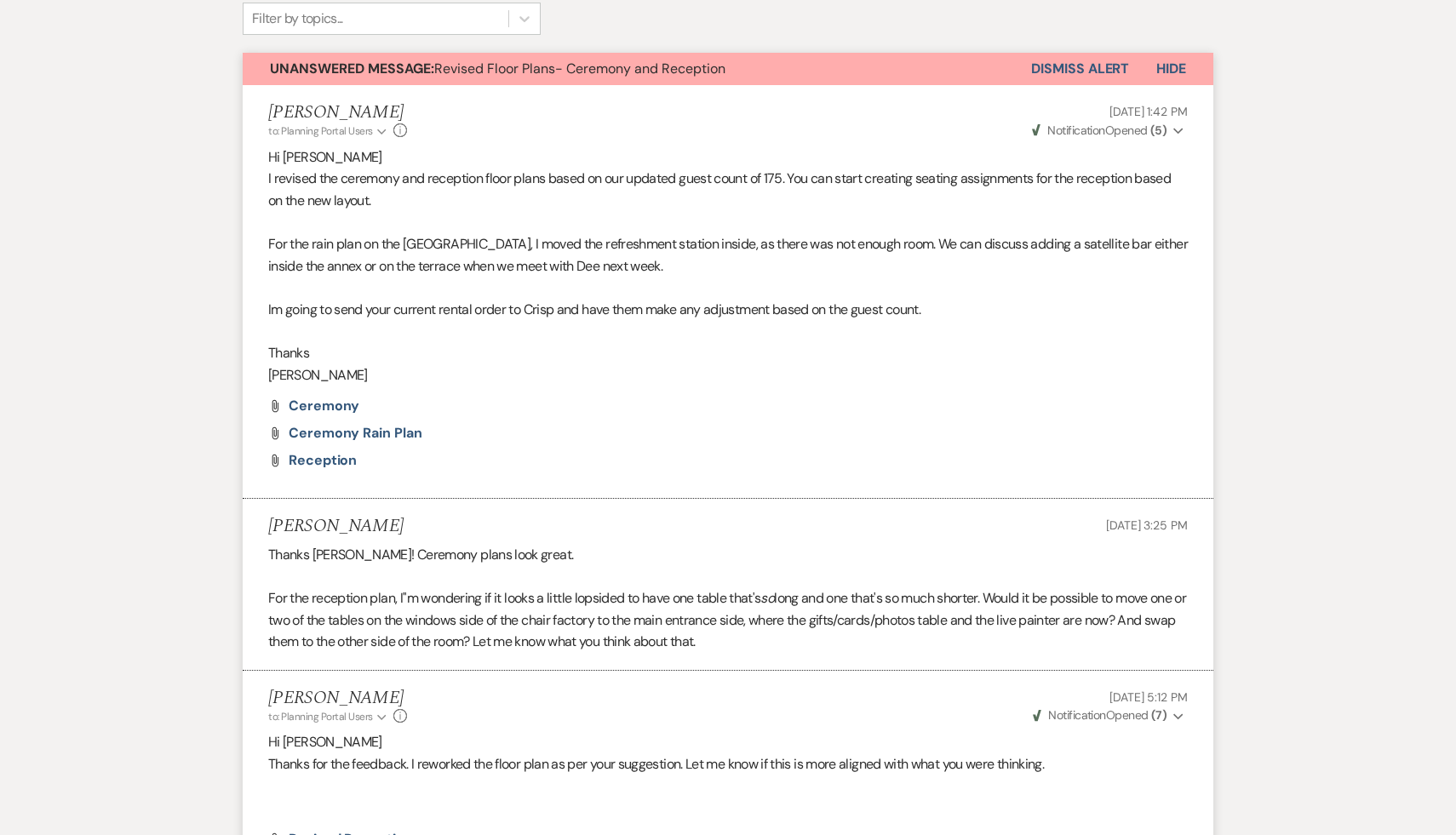
scroll to position [656, 0]
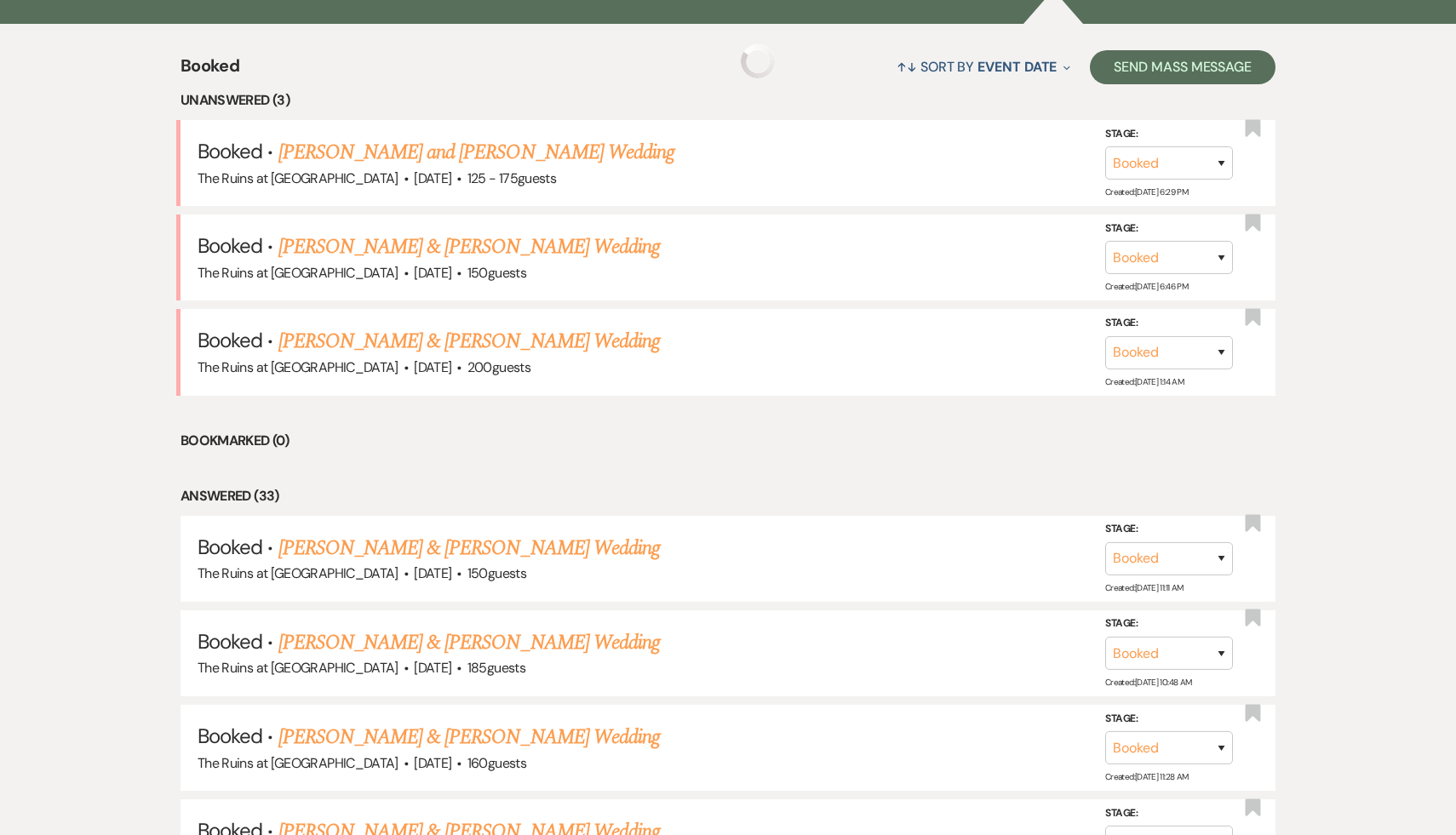
scroll to position [306, 0]
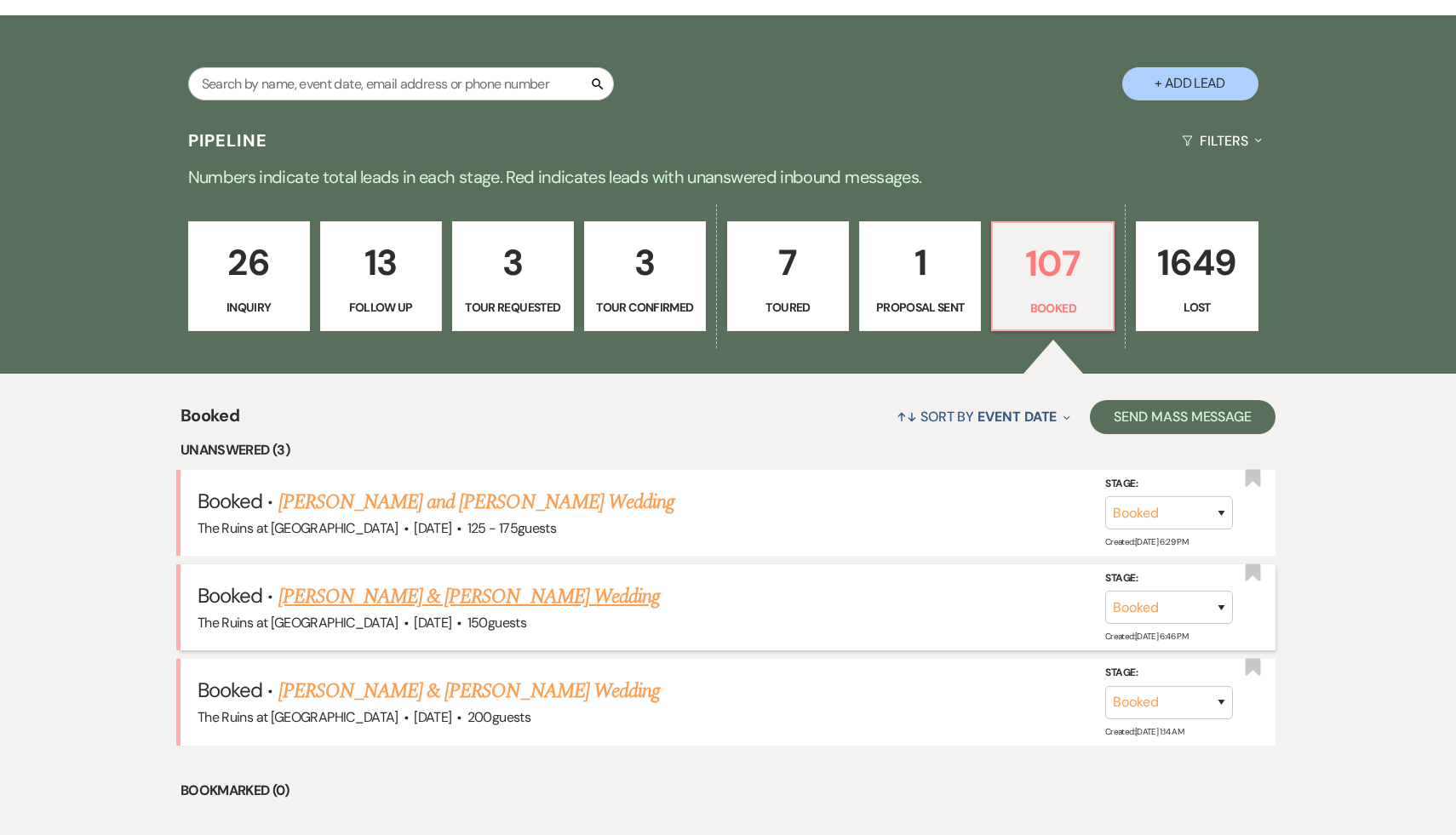
click at [574, 589] on link "[PERSON_NAME] & [PERSON_NAME] Wedding" at bounding box center [469, 596] width 382 height 31
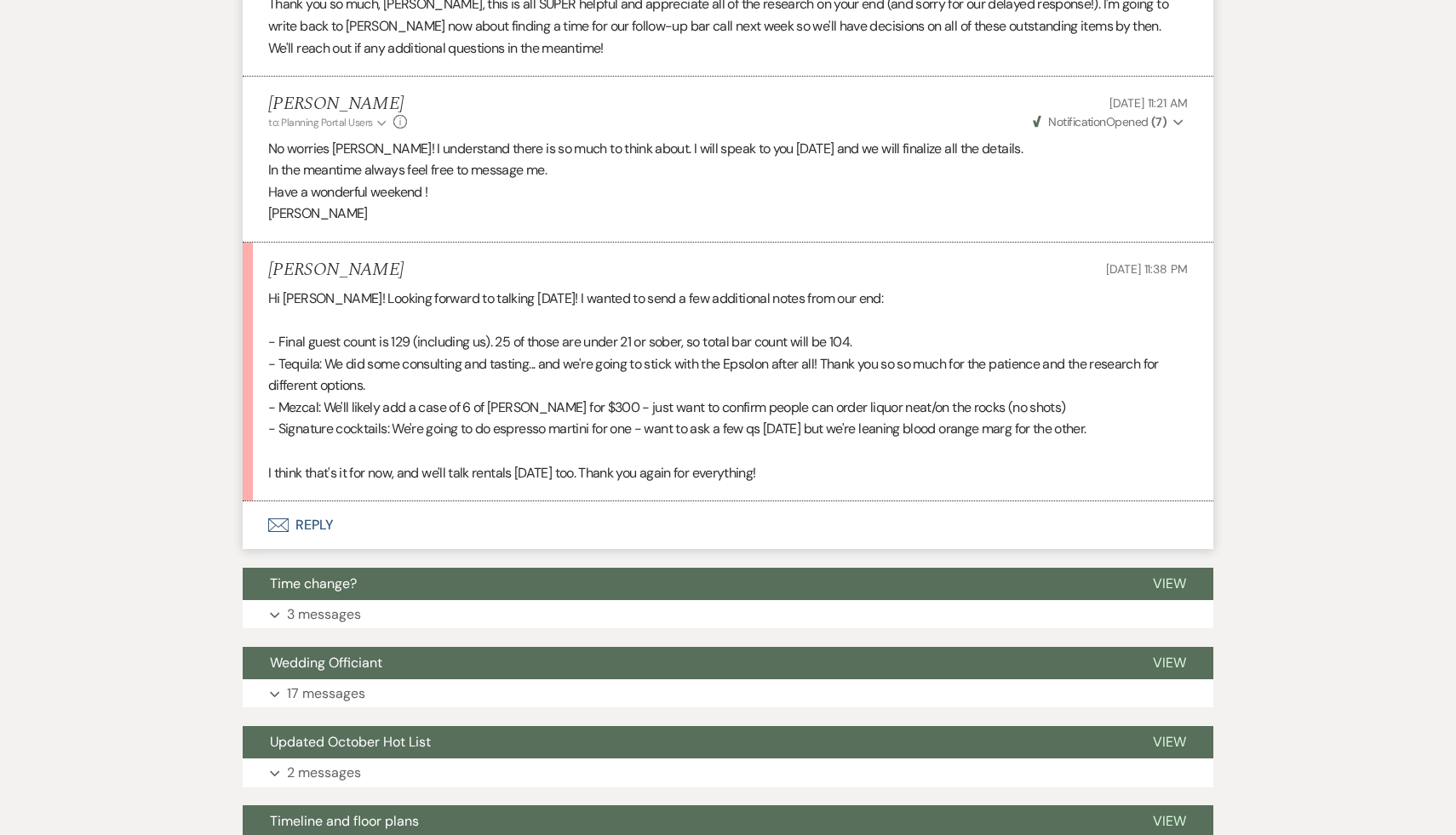
scroll to position [4322, 0]
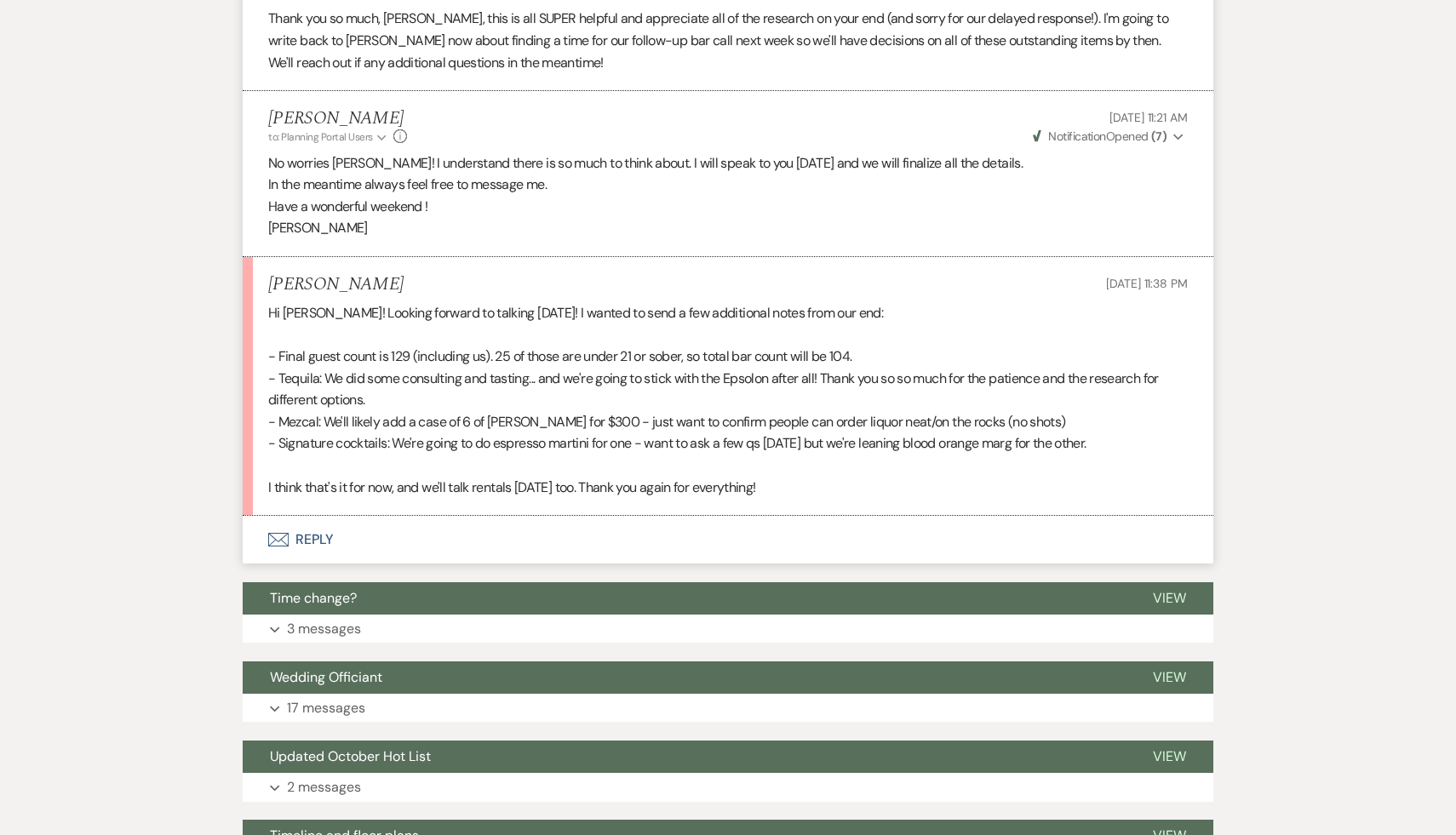
click at [517, 529] on button "Envelope Reply" at bounding box center [728, 540] width 971 height 48
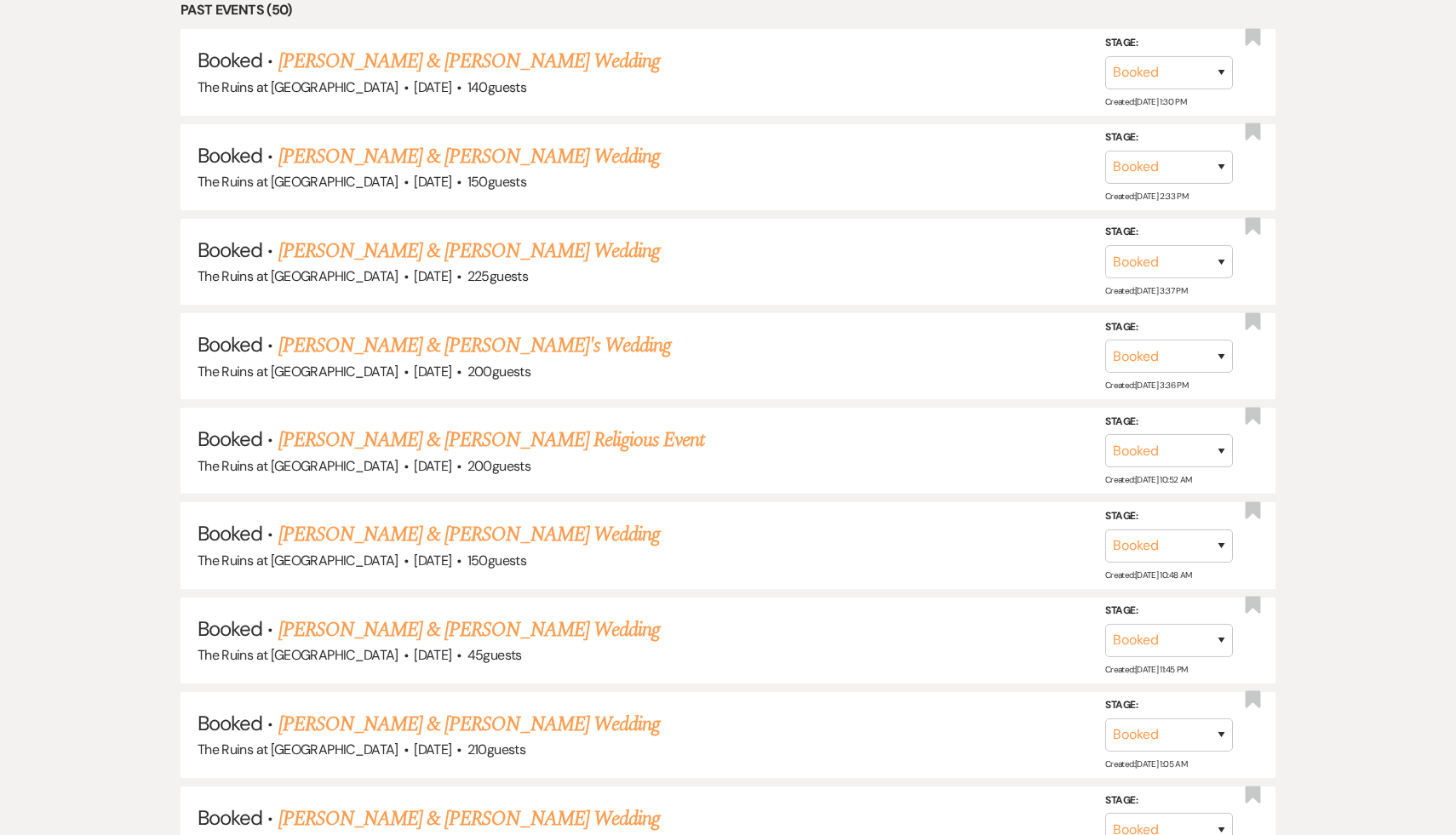
scroll to position [306, 0]
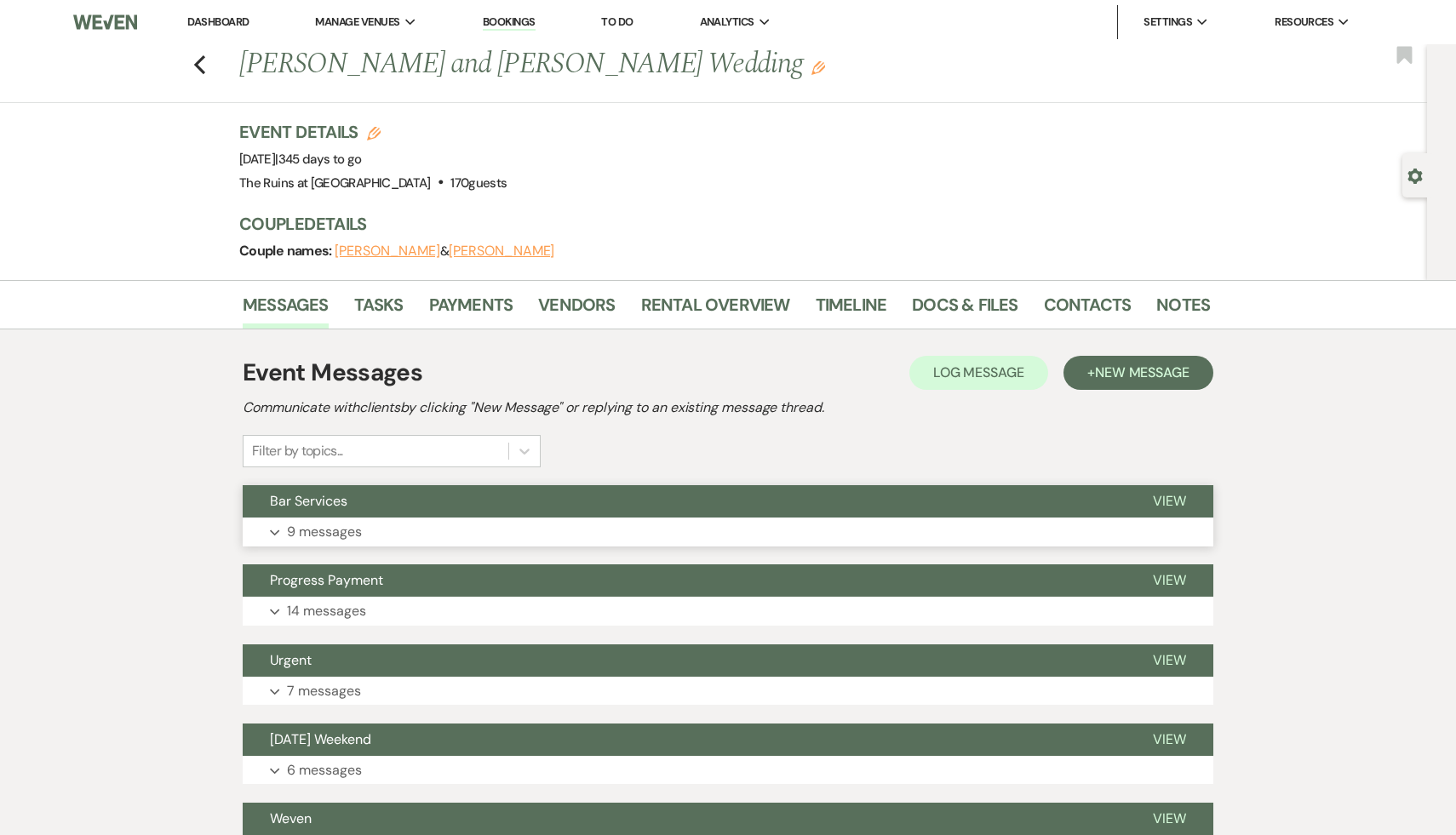
click at [324, 500] on span "Bar Services" at bounding box center [308, 501] width 77 height 18
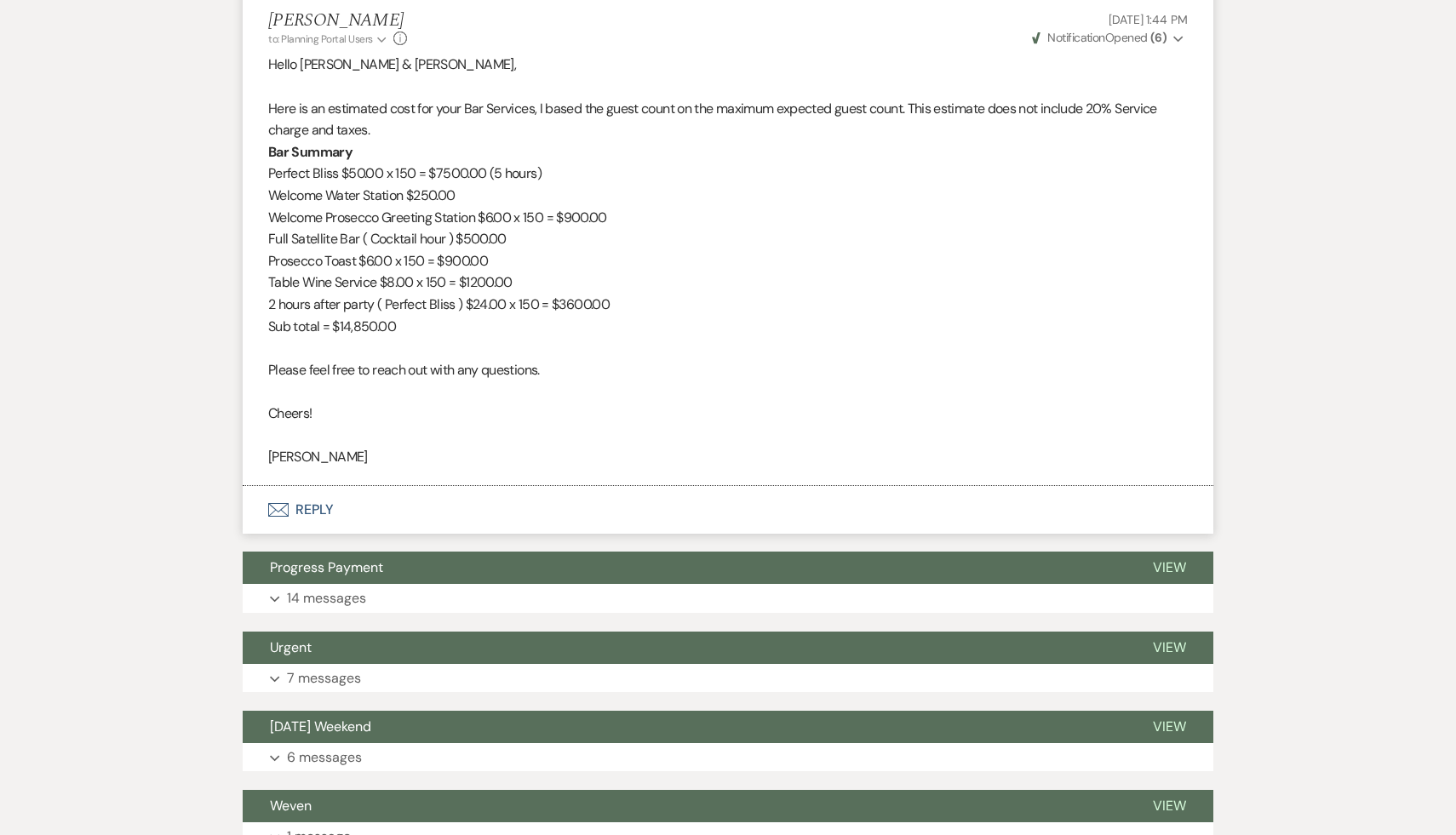
scroll to position [3462, 0]
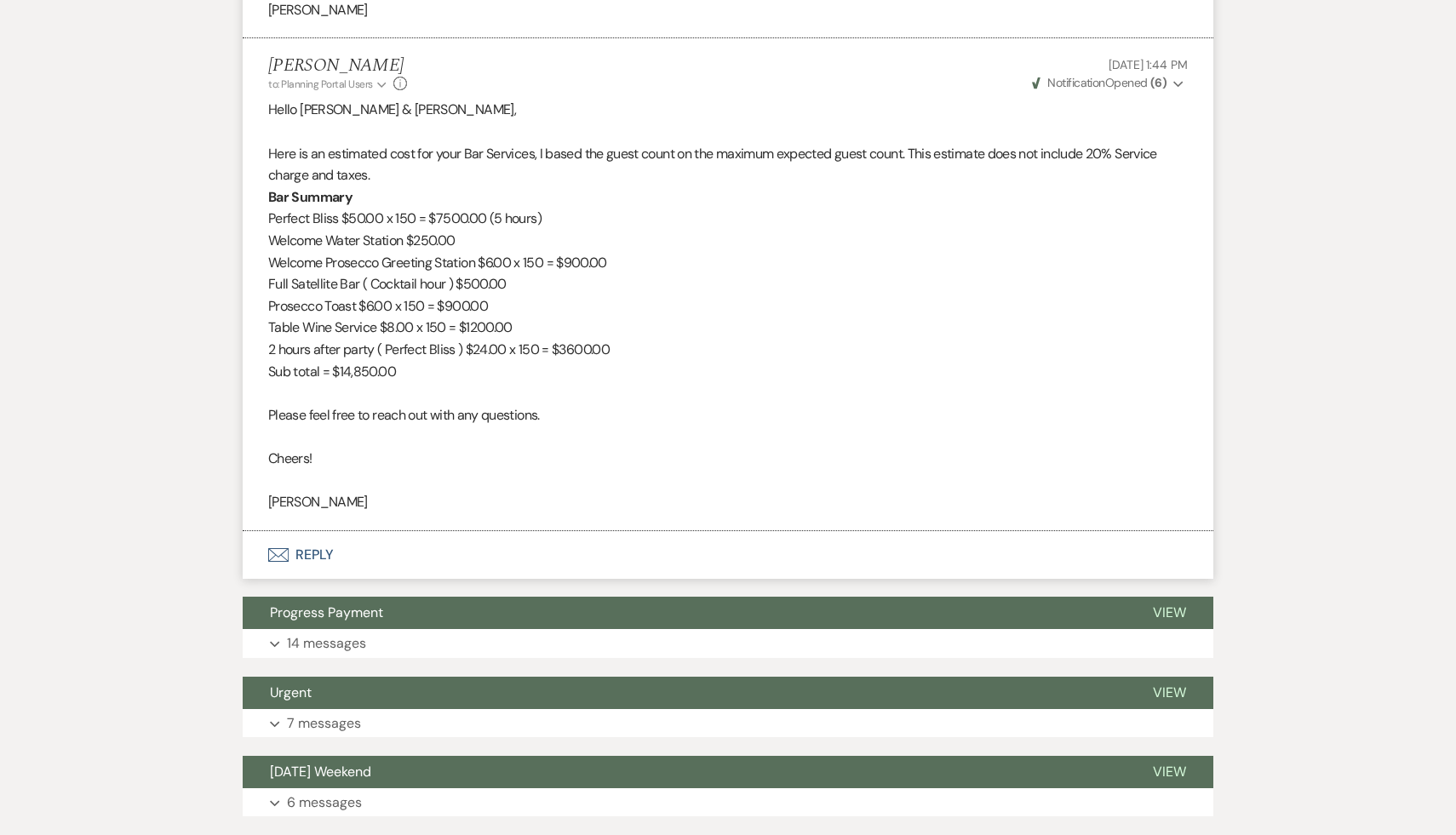
click at [636, 470] on p at bounding box center [728, 481] width 919 height 22
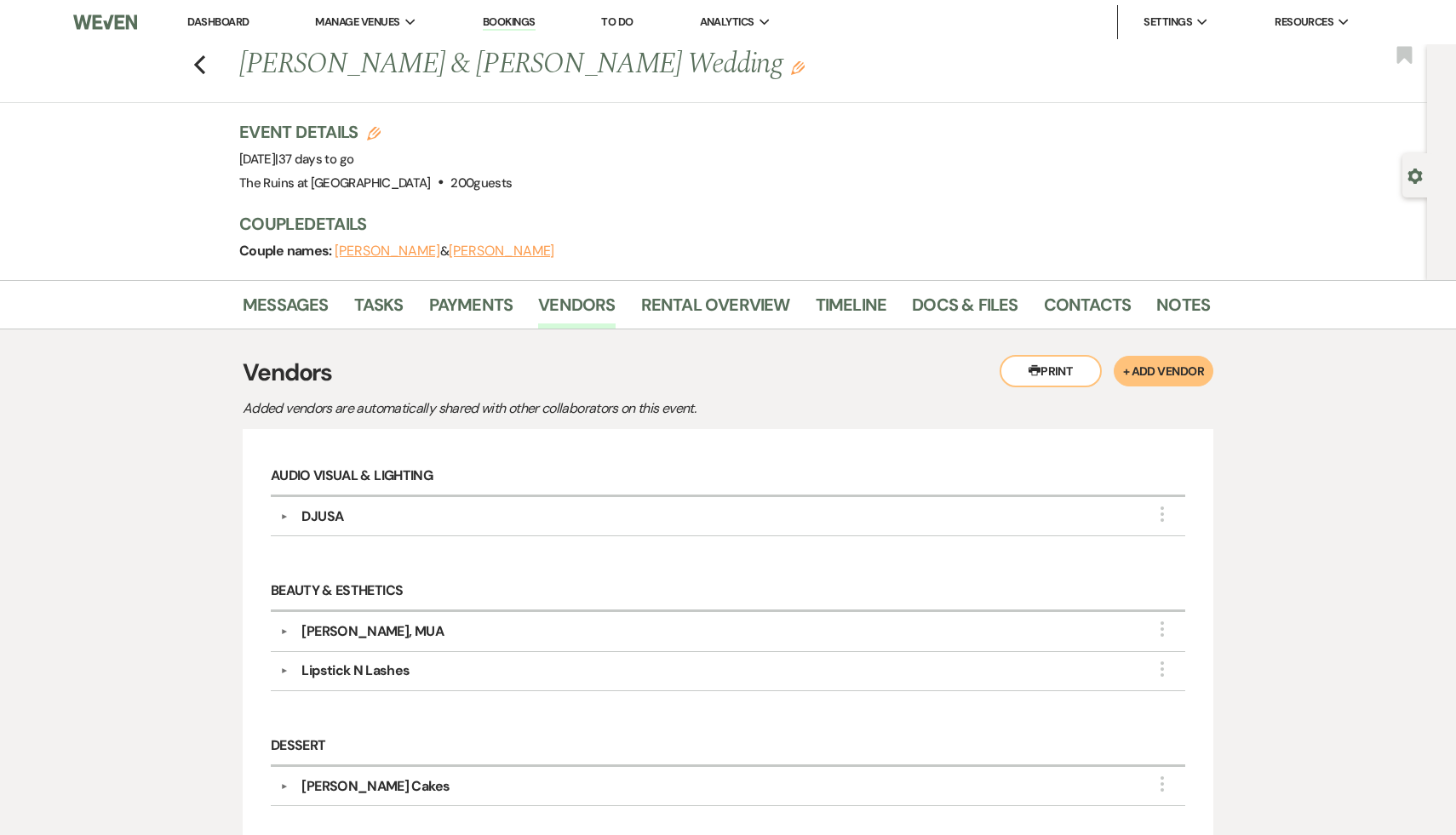
click at [240, 20] on link "Dashboard" at bounding box center [217, 21] width 61 height 14
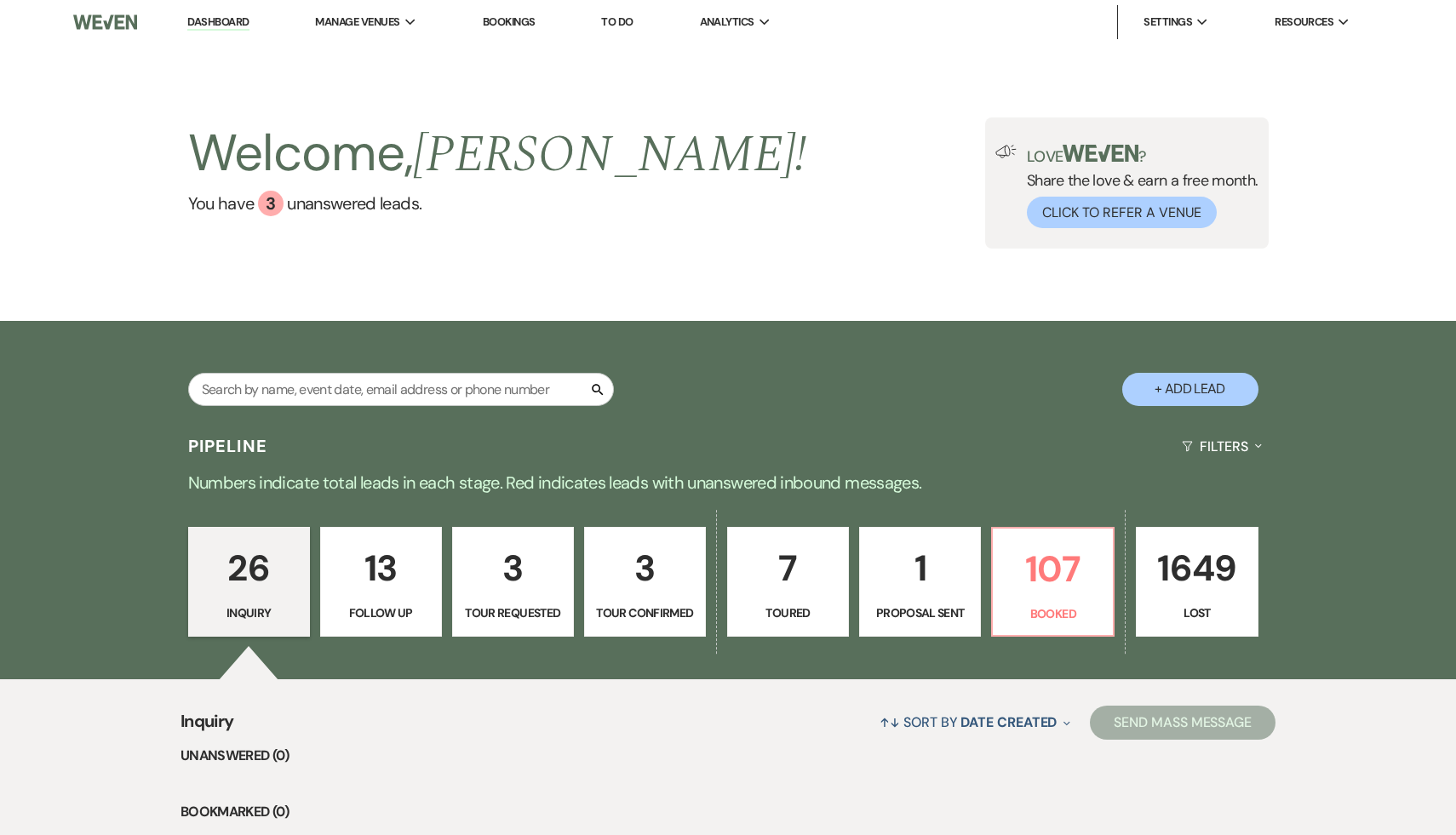
click at [1200, 393] on button "+ Add Lead" at bounding box center [1191, 389] width 137 height 33
select select "534"
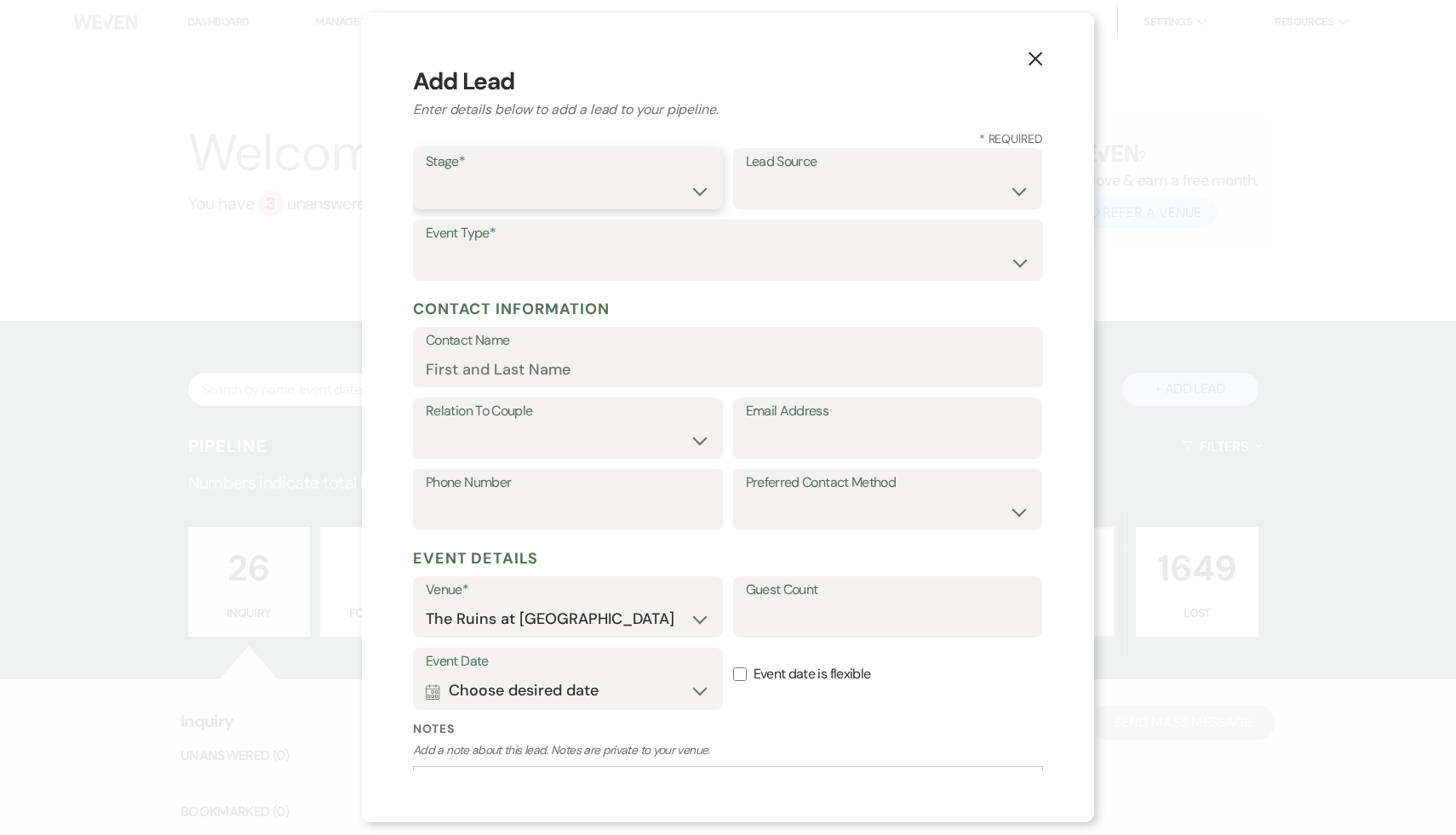
click at [696, 189] on select "Inquiry Follow Up Tour Requested Tour Confirmed Toured Proposal Sent Booked Lost" at bounding box center [568, 191] width 285 height 33
select select "1"
click at [426, 175] on select "Inquiry Follow Up Tour Requested Tour Confirmed Toured Proposal Sent Booked Lost" at bounding box center [568, 191] width 285 height 33
click at [1015, 187] on select "Weven Venue Website Instagram Facebook Pinterest Google The Knot Wedding Wire H…" at bounding box center [888, 191] width 285 height 33
click at [1018, 186] on select "Weven Venue Website Instagram Facebook Pinterest Google The Knot Wedding Wire H…" at bounding box center [888, 191] width 285 height 33
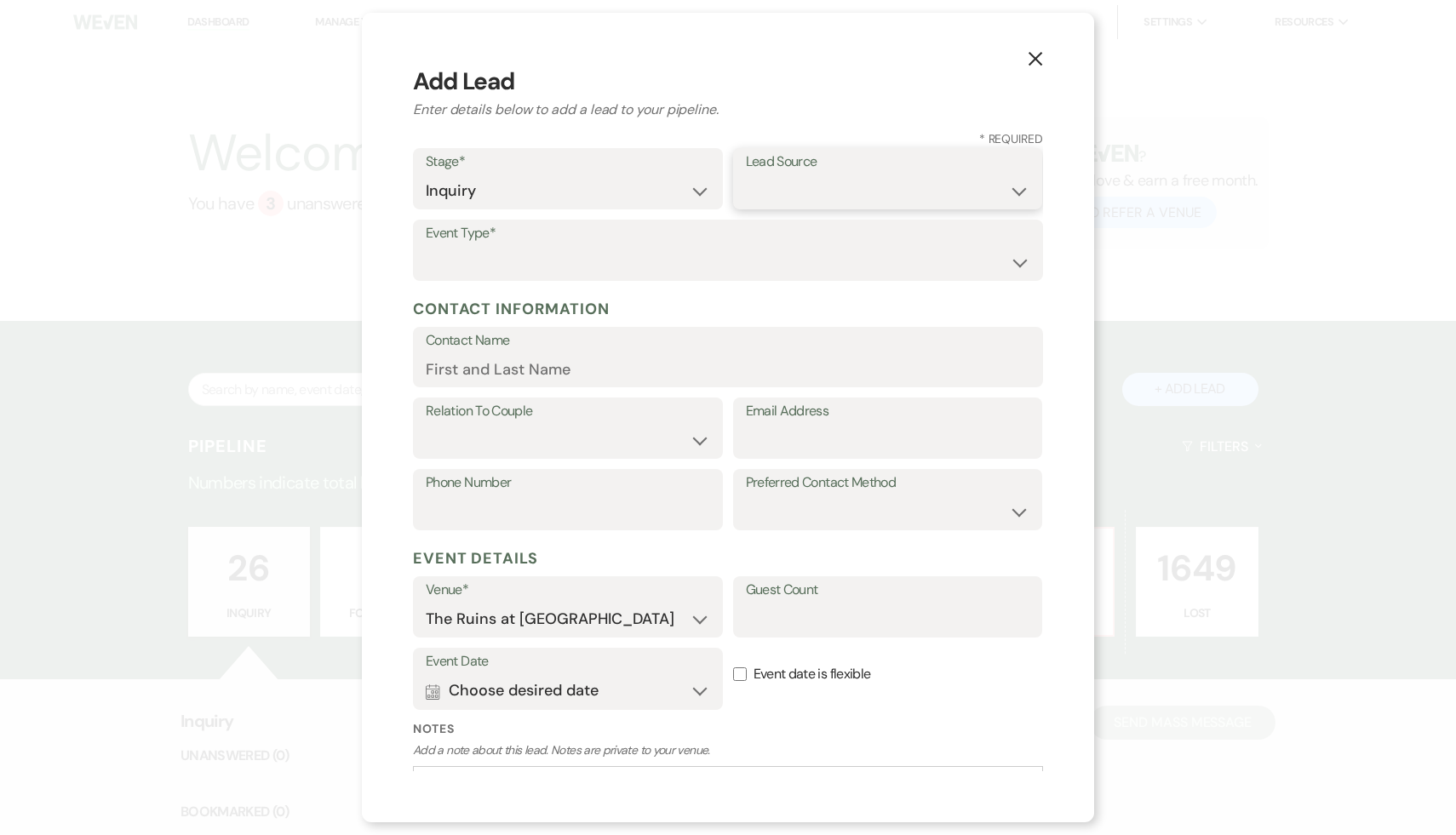
select select "6"
click at [746, 175] on select "Weven Venue Website Instagram Facebook Pinterest Google The Knot Wedding Wire H…" at bounding box center [888, 191] width 285 height 33
click at [1017, 256] on select "Wedding Anniversary Party Baby Shower Bachelorette / Bachelor Party Birthday Pa…" at bounding box center [728, 262] width 604 height 33
select select "1"
click at [426, 246] on select "Wedding Anniversary Party Baby Shower Bachelorette / Bachelor Party Birthday Pa…" at bounding box center [728, 262] width 604 height 33
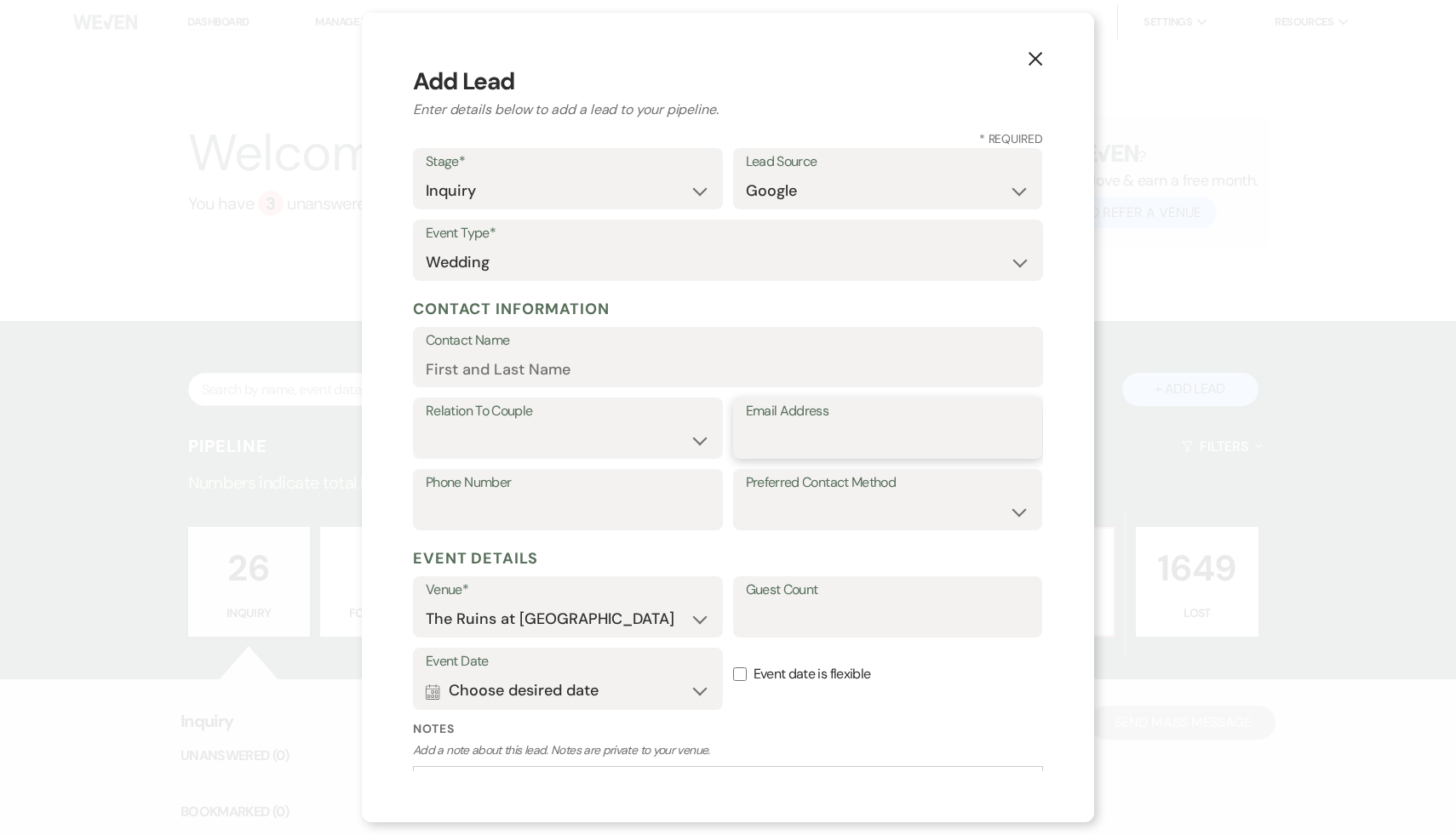
click at [763, 450] on input "Email Address" at bounding box center [888, 440] width 285 height 33
paste input "christyandsamswedding@gmail.com"
type input "christyandsamswedding@gmail.com"
click at [630, 366] on input "Contact Name" at bounding box center [728, 368] width 604 height 33
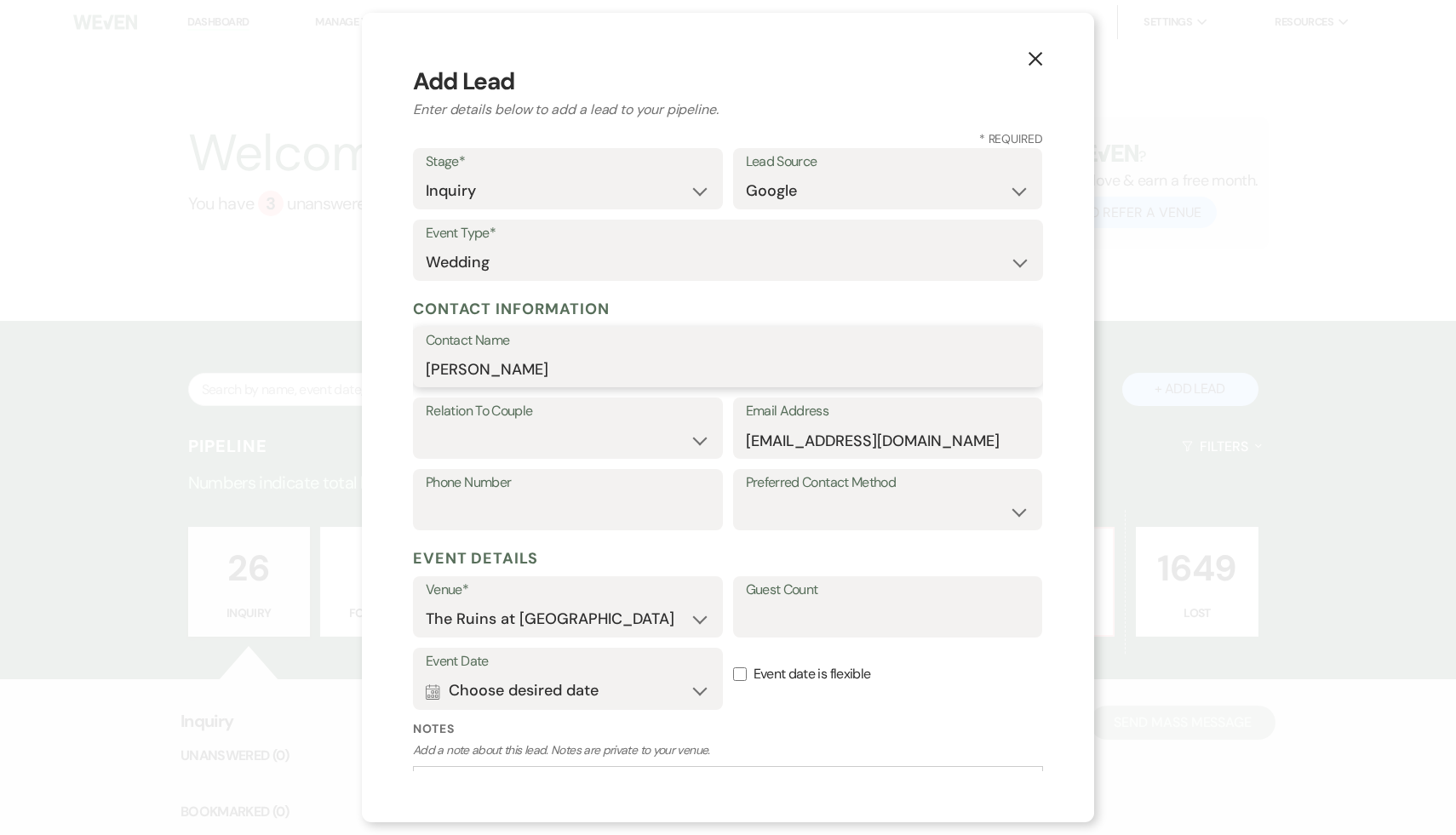
type input "[PERSON_NAME]"
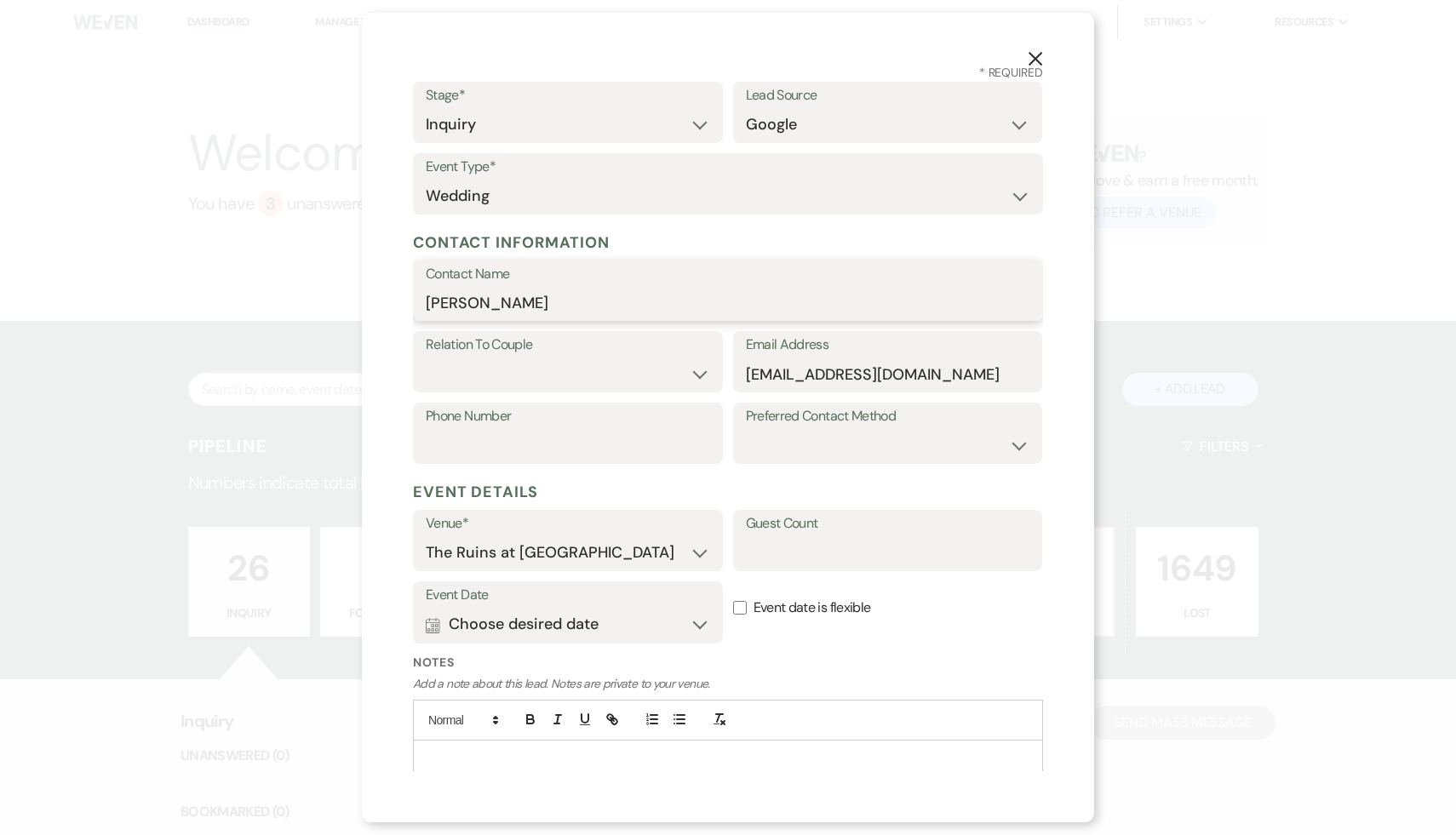
scroll to position [128, 0]
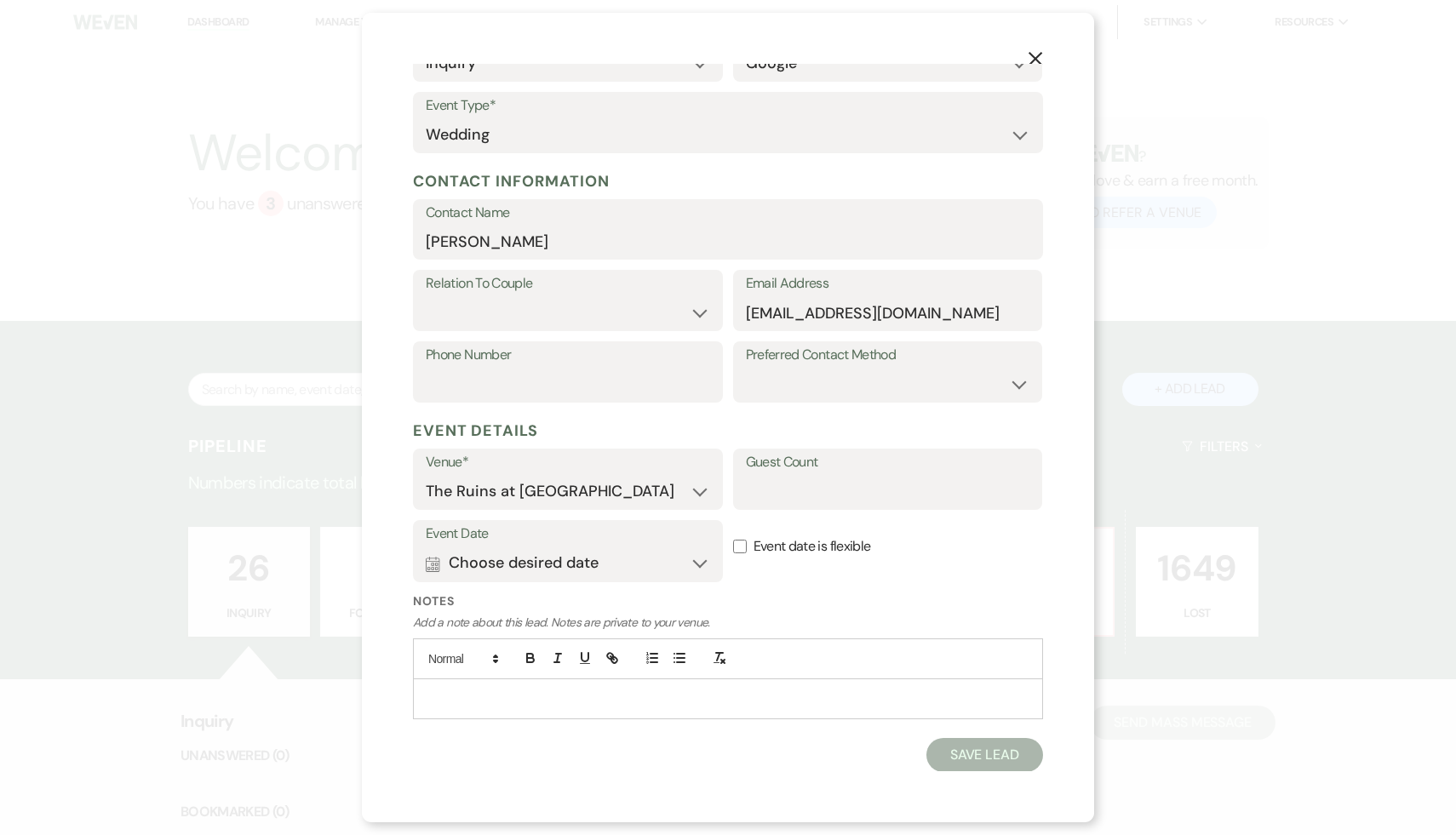
click at [606, 691] on p at bounding box center [728, 698] width 602 height 19
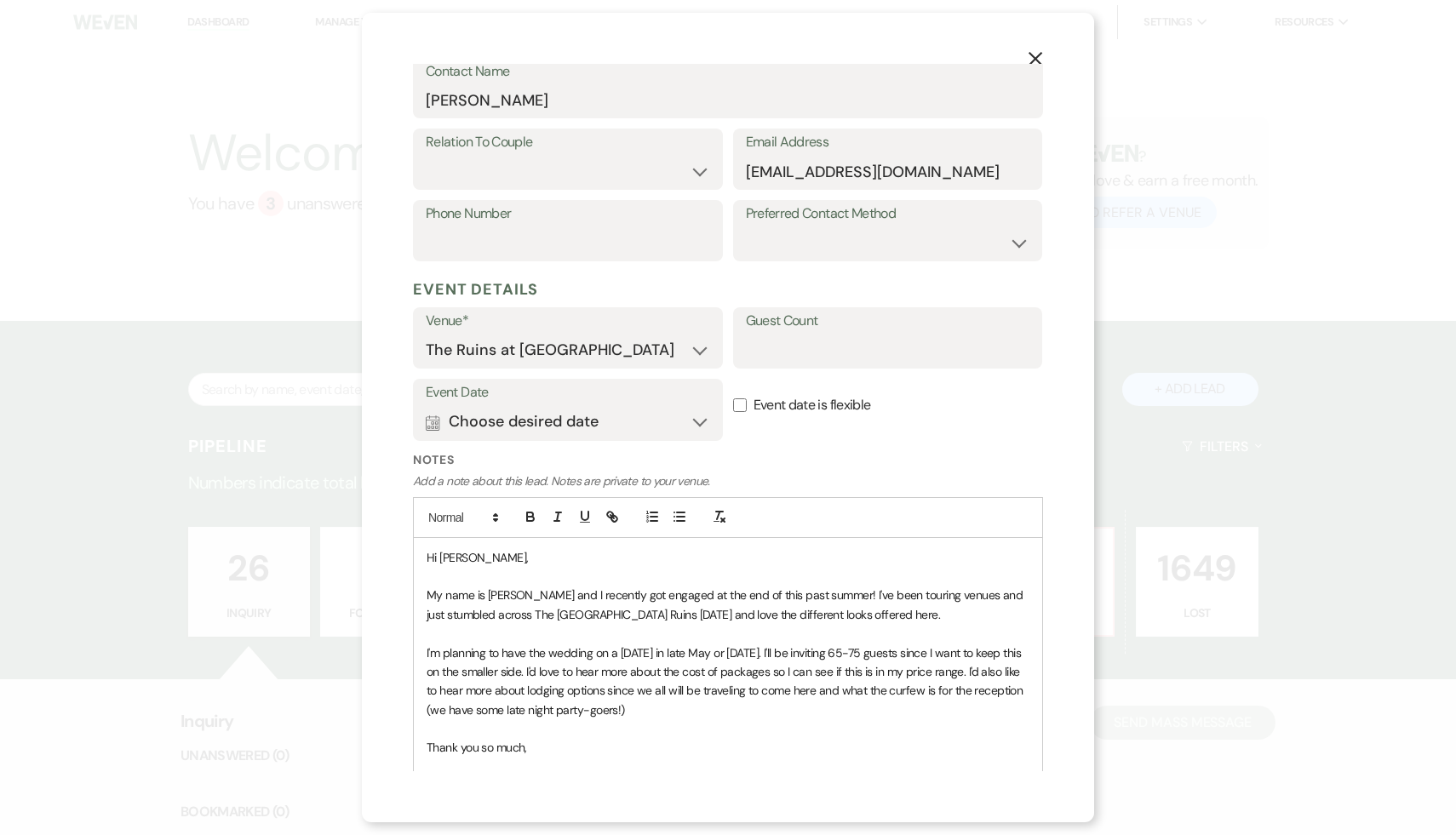
scroll to position [267, 0]
click at [779, 699] on p "I'm planning to have the wedding on a Saturday in late May or June of 2027. I'l…" at bounding box center [728, 683] width 602 height 76
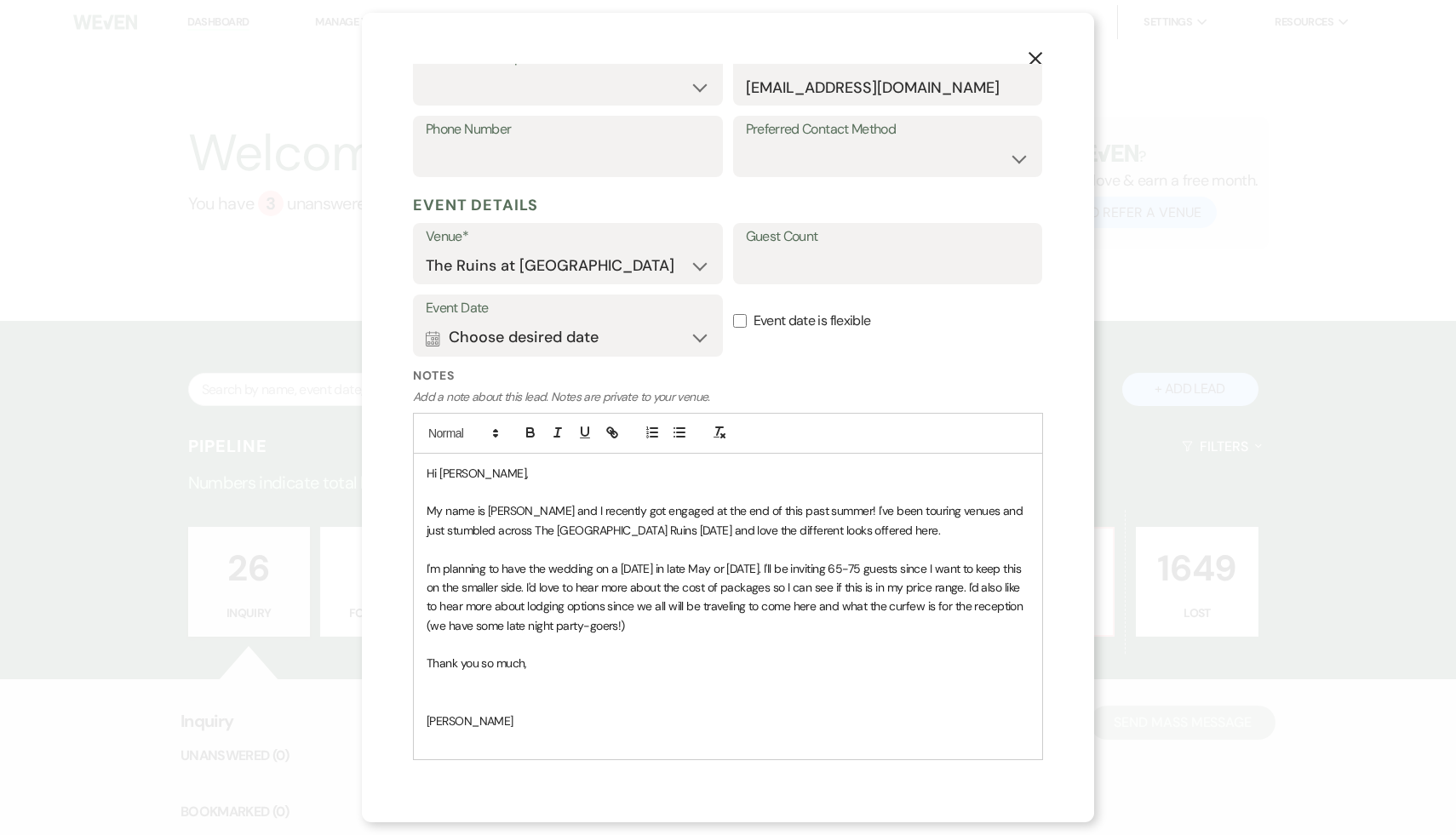
scroll to position [356, 0]
click at [811, 658] on p "Thank you so much," at bounding box center [728, 660] width 602 height 19
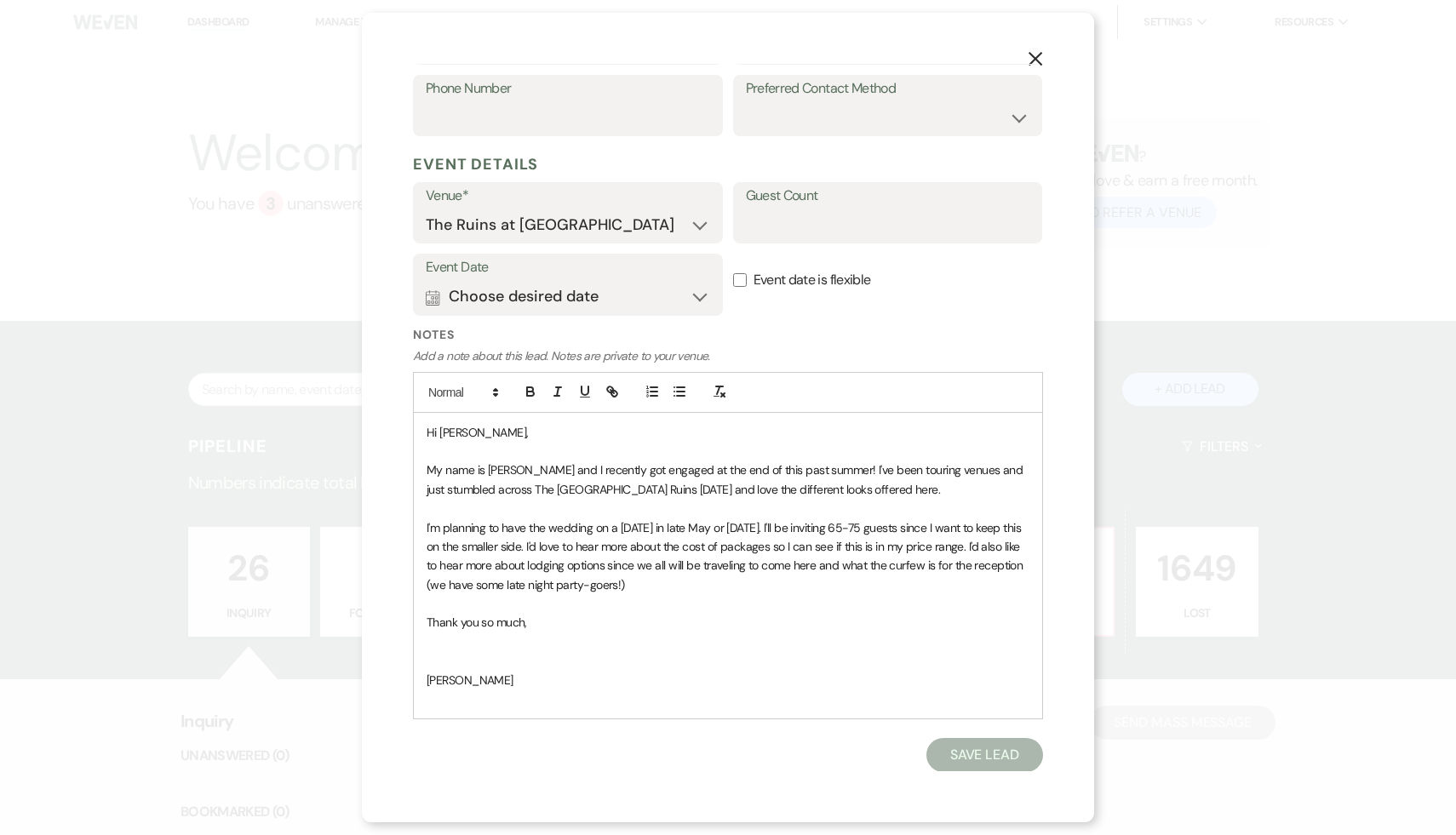
scroll to position [394, 0]
click at [711, 636] on p "﻿ ﻿" at bounding box center [728, 642] width 602 height 19
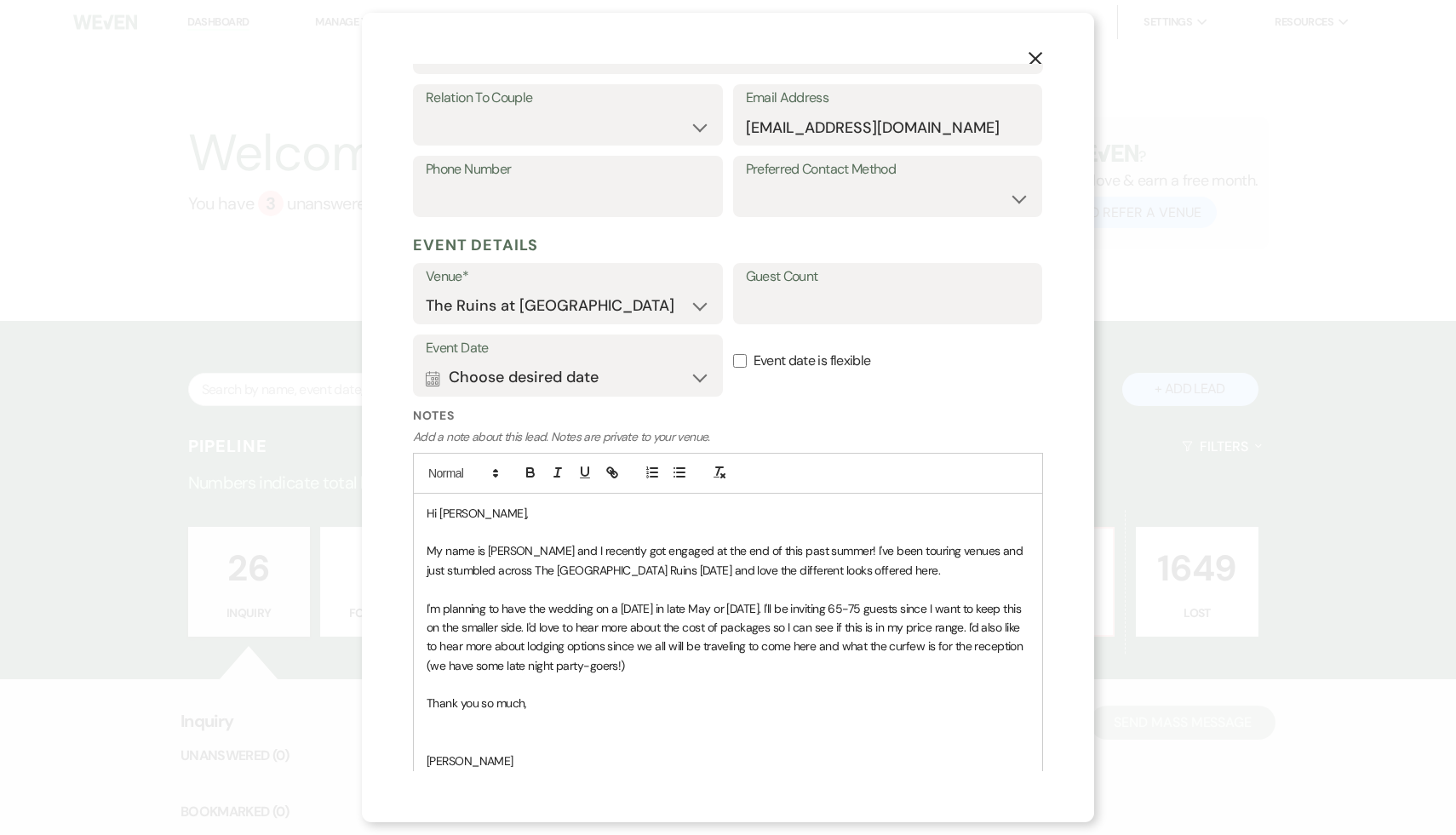
scroll to position [327, 0]
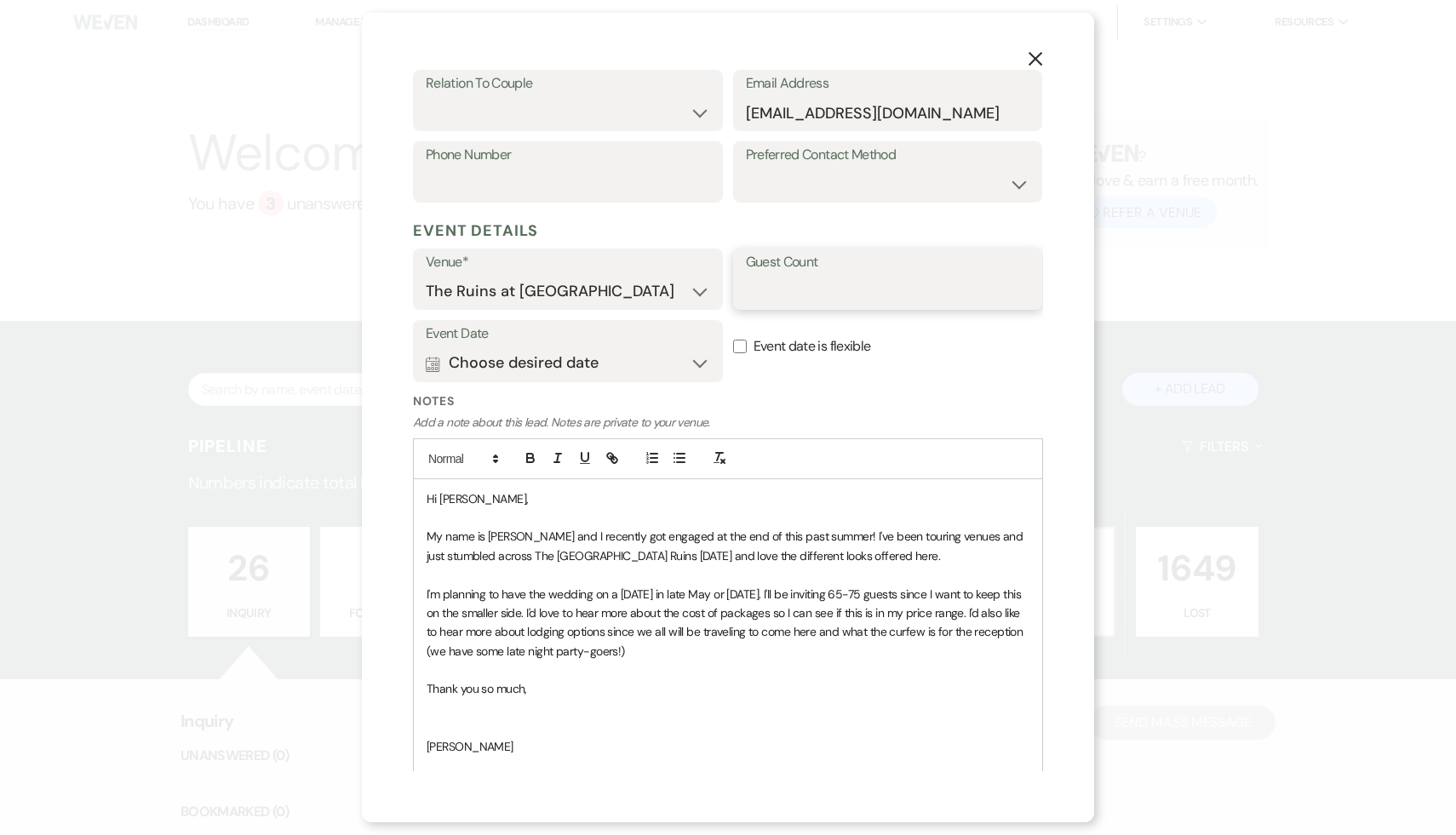
click at [803, 302] on input "Guest Count" at bounding box center [888, 291] width 285 height 33
type input "60-65"
click at [697, 111] on select "Couple Planner Parent of Couple Family Member Friend Other" at bounding box center [568, 112] width 285 height 33
select select "1"
click at [426, 96] on select "Couple Planner Parent of Couple Family Member Friend Other" at bounding box center [568, 112] width 285 height 33
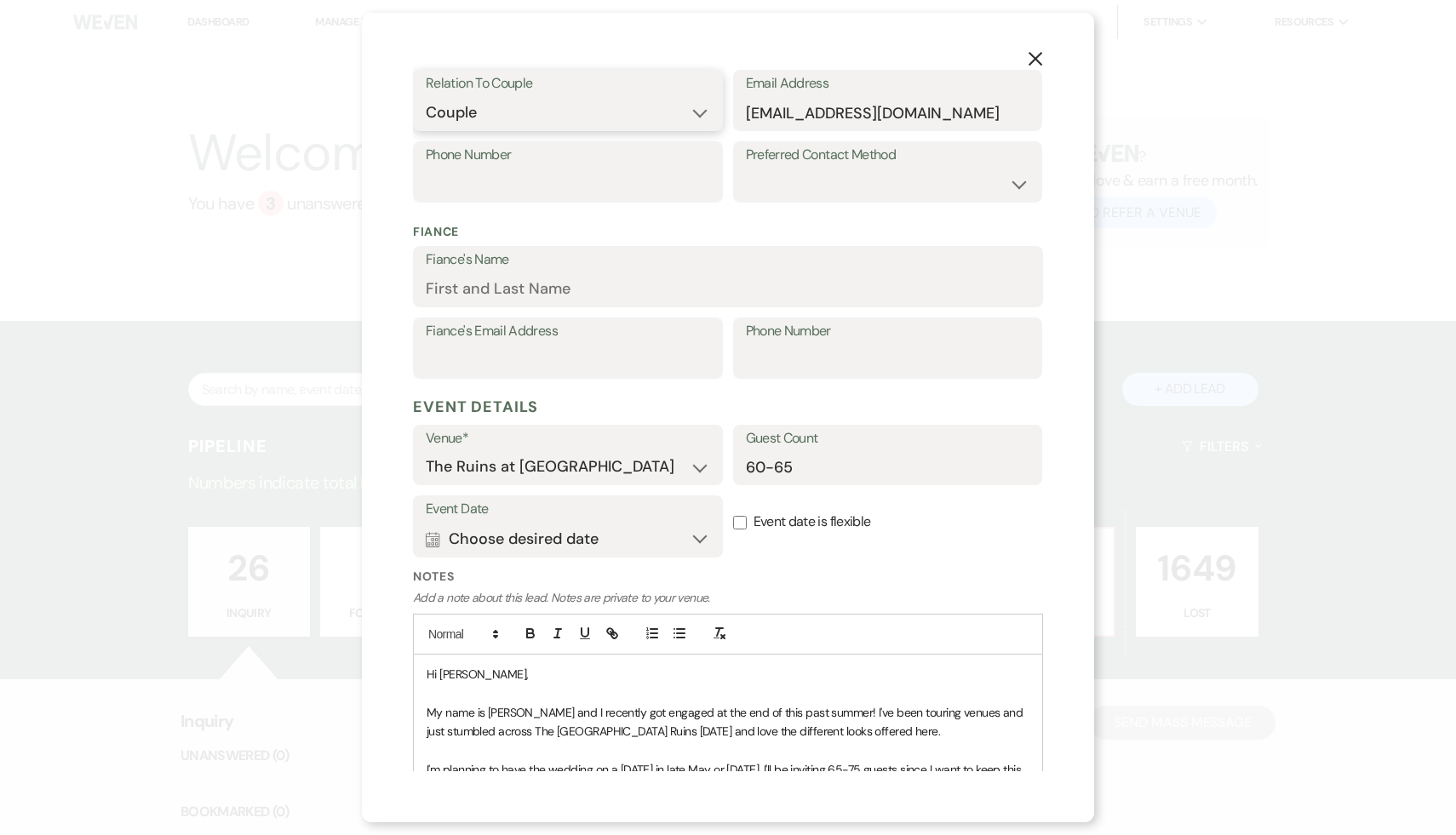
scroll to position [571, 0]
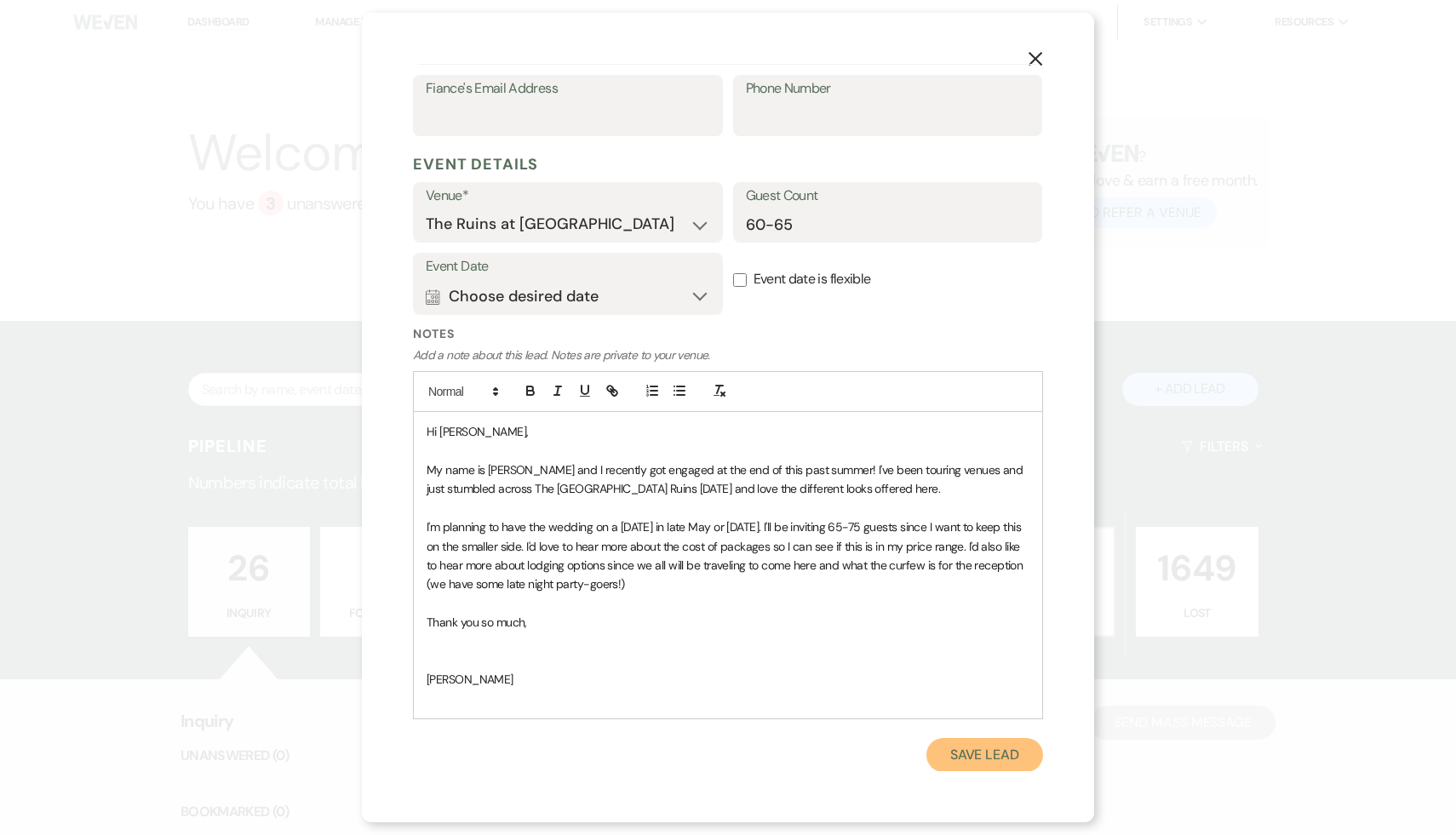
click at [984, 755] on button "Save Lead" at bounding box center [984, 755] width 116 height 34
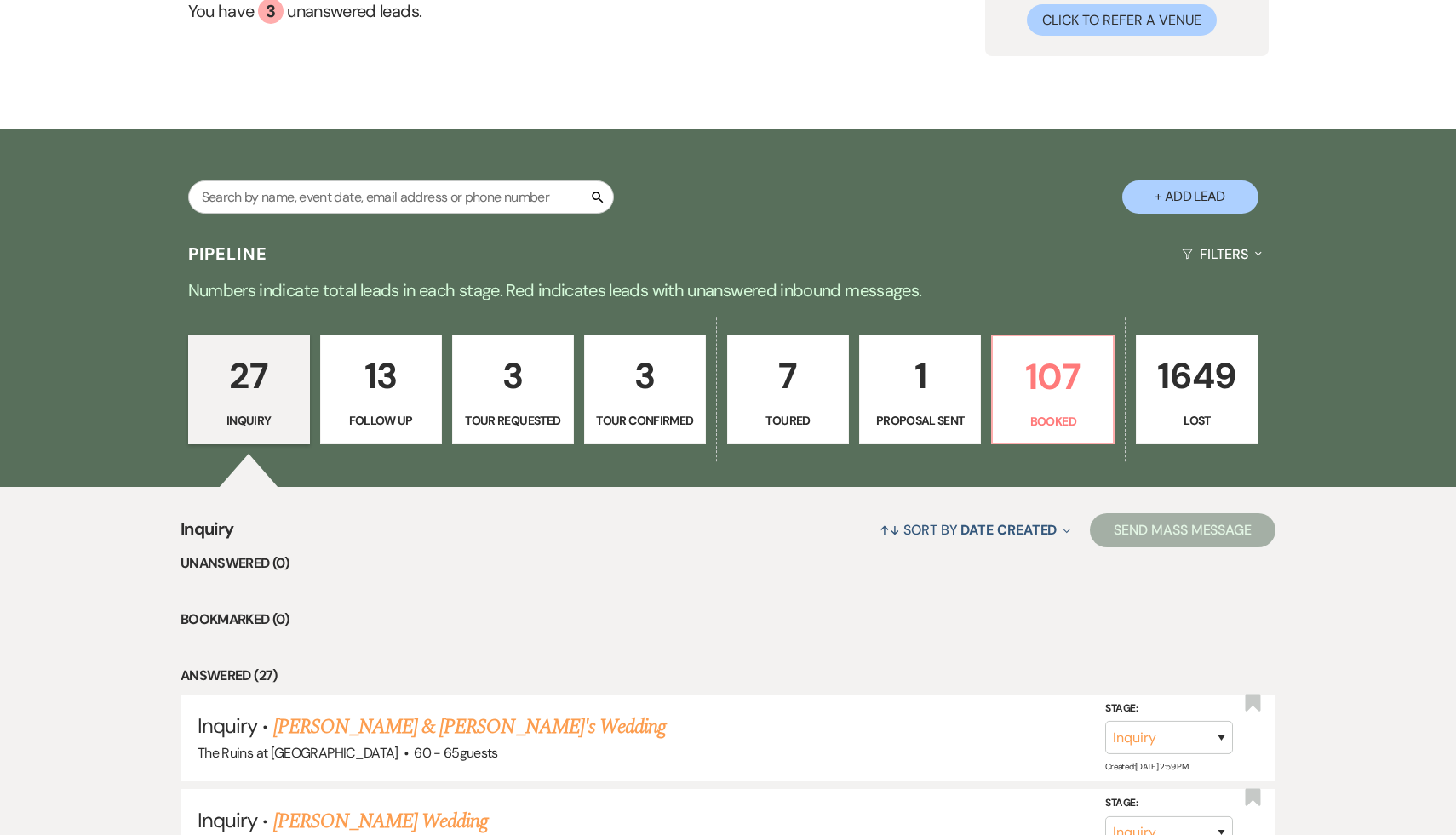
scroll to position [295, 0]
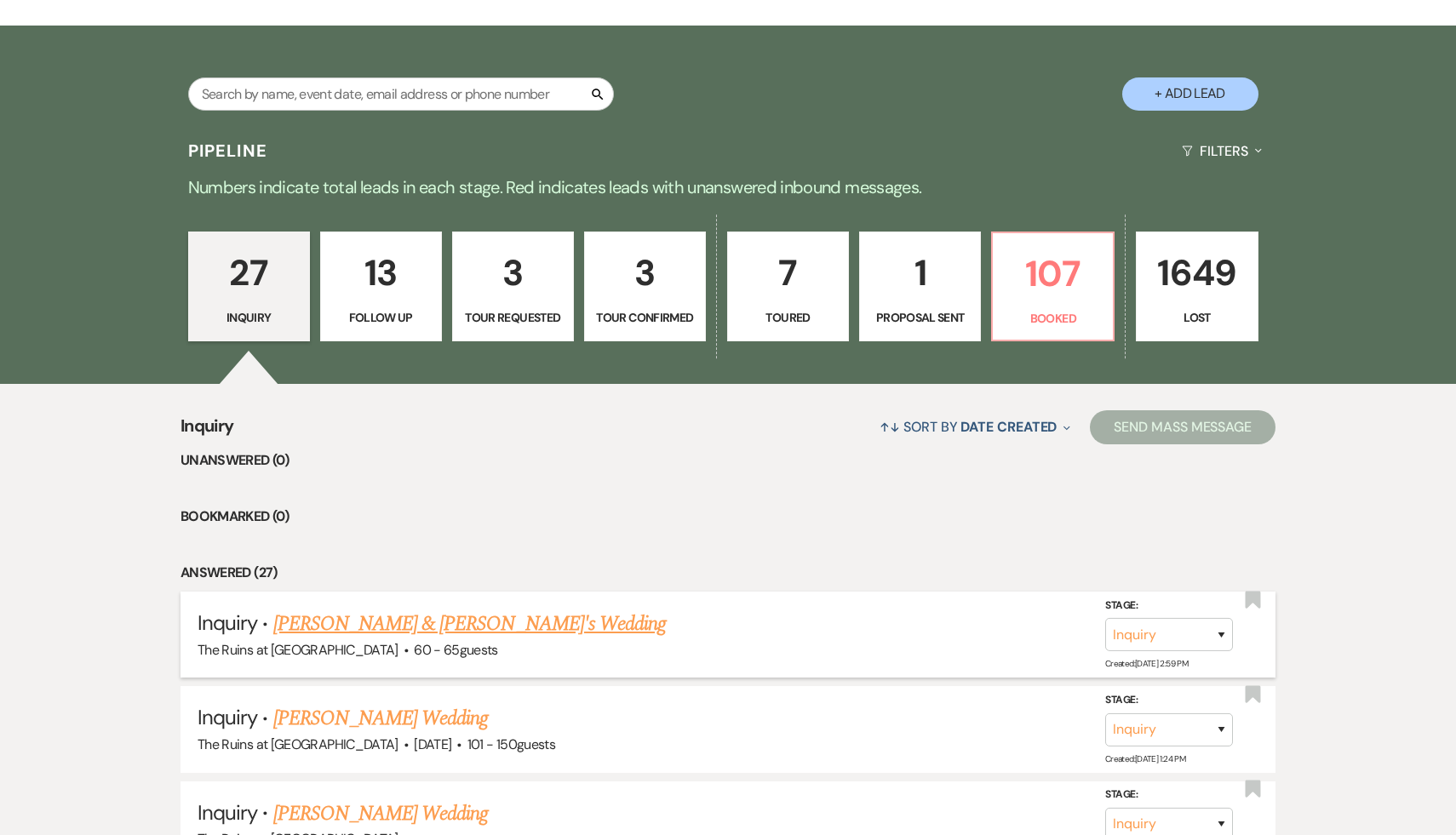
click at [402, 628] on link "[PERSON_NAME] & [PERSON_NAME]'s Wedding" at bounding box center [469, 624] width 393 height 31
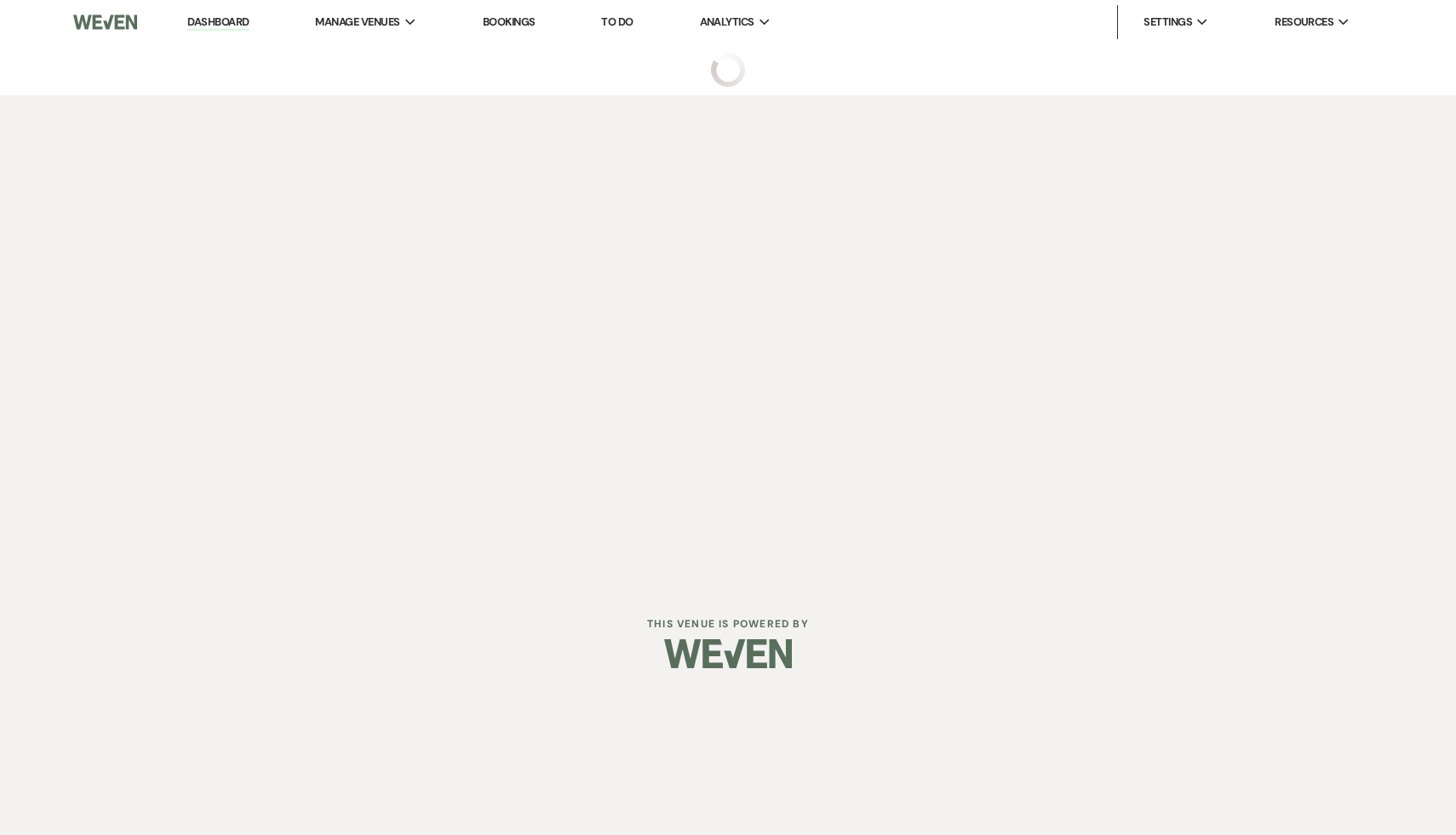
select select "6"
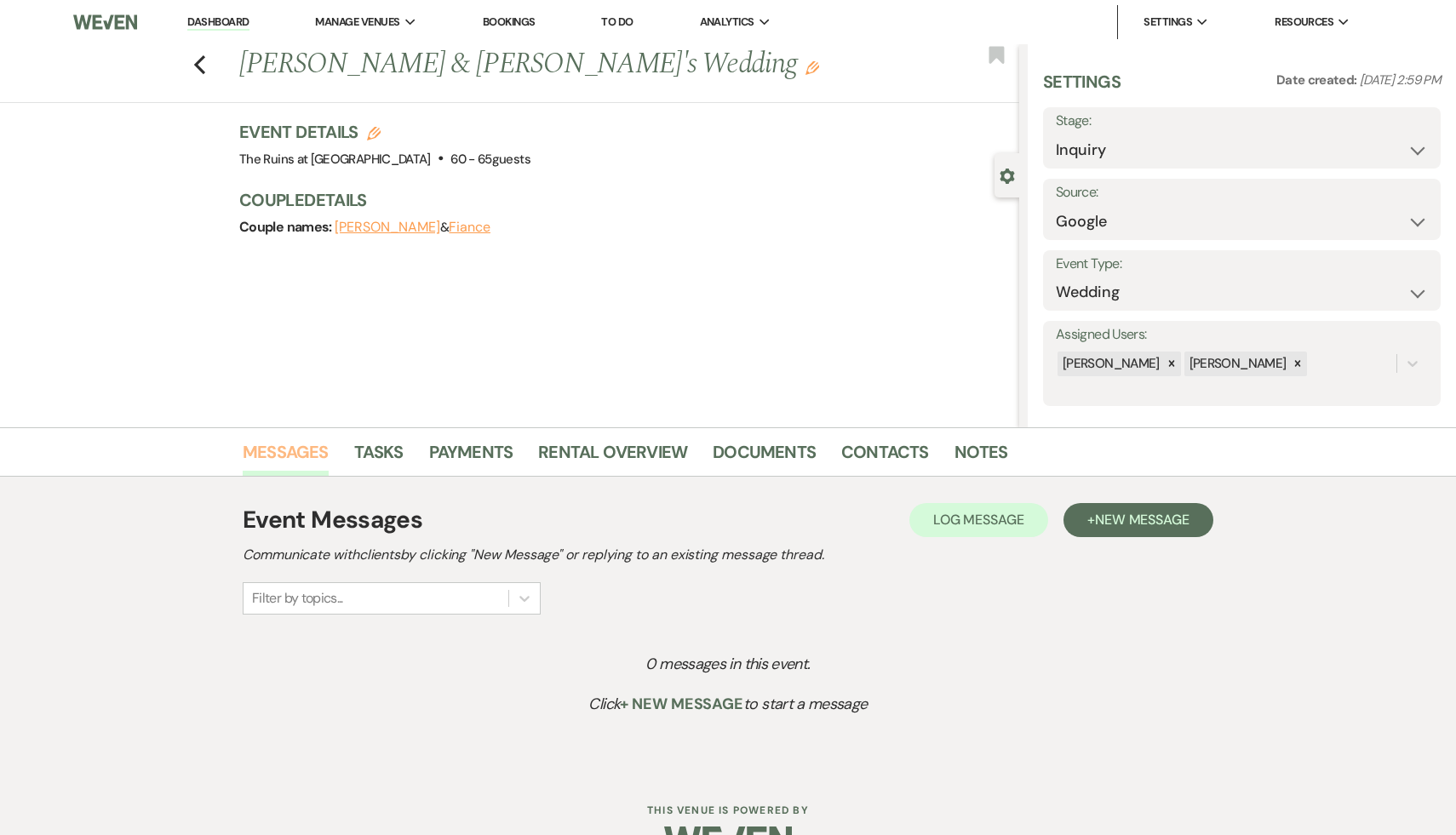
click at [290, 453] on link "Messages" at bounding box center [286, 457] width 86 height 37
click at [1169, 525] on span "New Message" at bounding box center [1142, 520] width 95 height 18
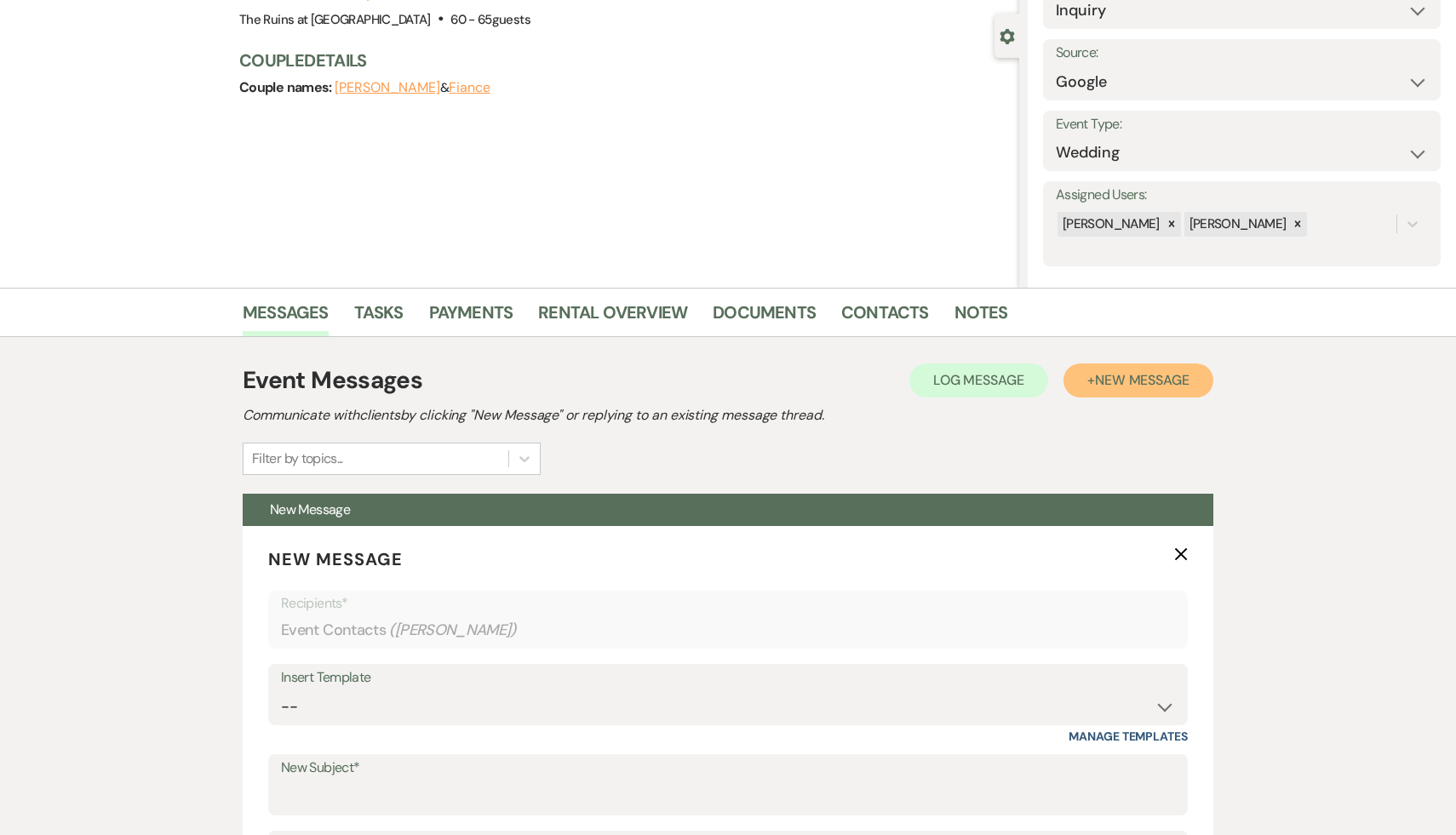
scroll to position [295, 0]
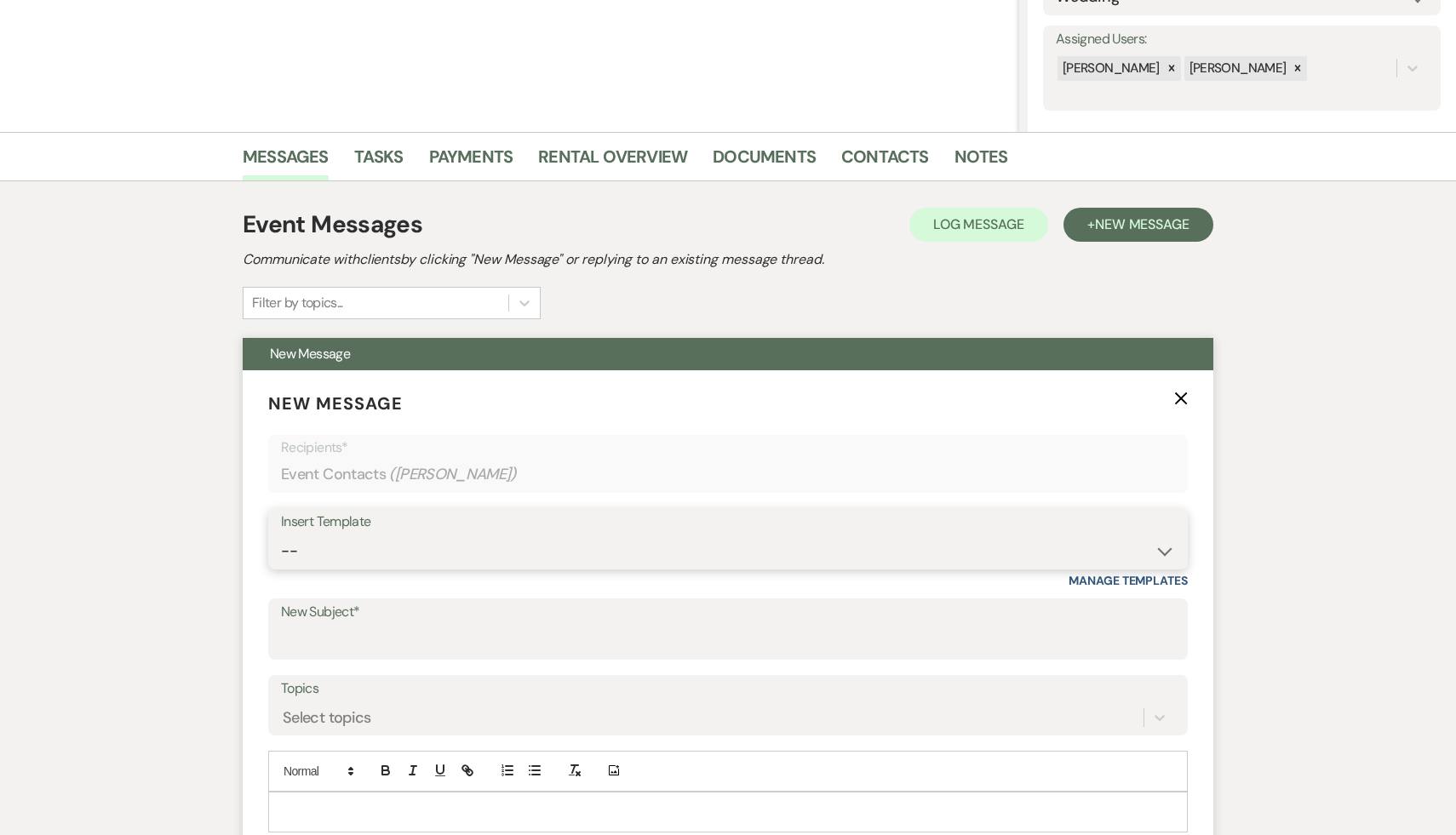
click at [1157, 548] on select "-- Weven Planning Portal Introduction (Booked Events) Initial Inquiry Response …" at bounding box center [728, 551] width 894 height 33
select select "566"
click at [281, 535] on select "-- Weven Planning Portal Introduction (Booked Events) Initial Inquiry Response …" at bounding box center [728, 551] width 894 height 33
type input "Thank you for your interest in The Ruins at [GEOGRAPHIC_DATA]!"
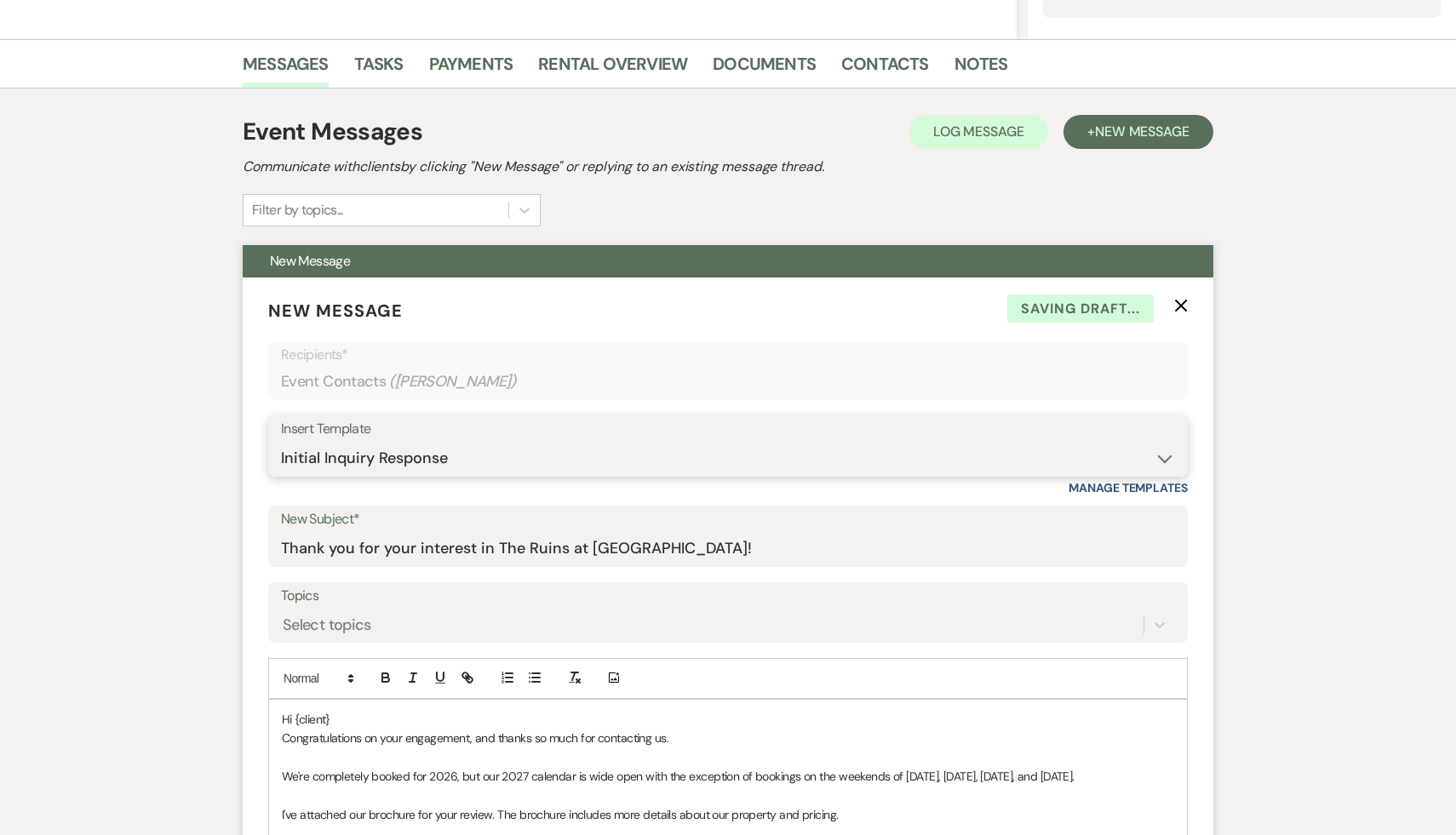
scroll to position [524, 0]
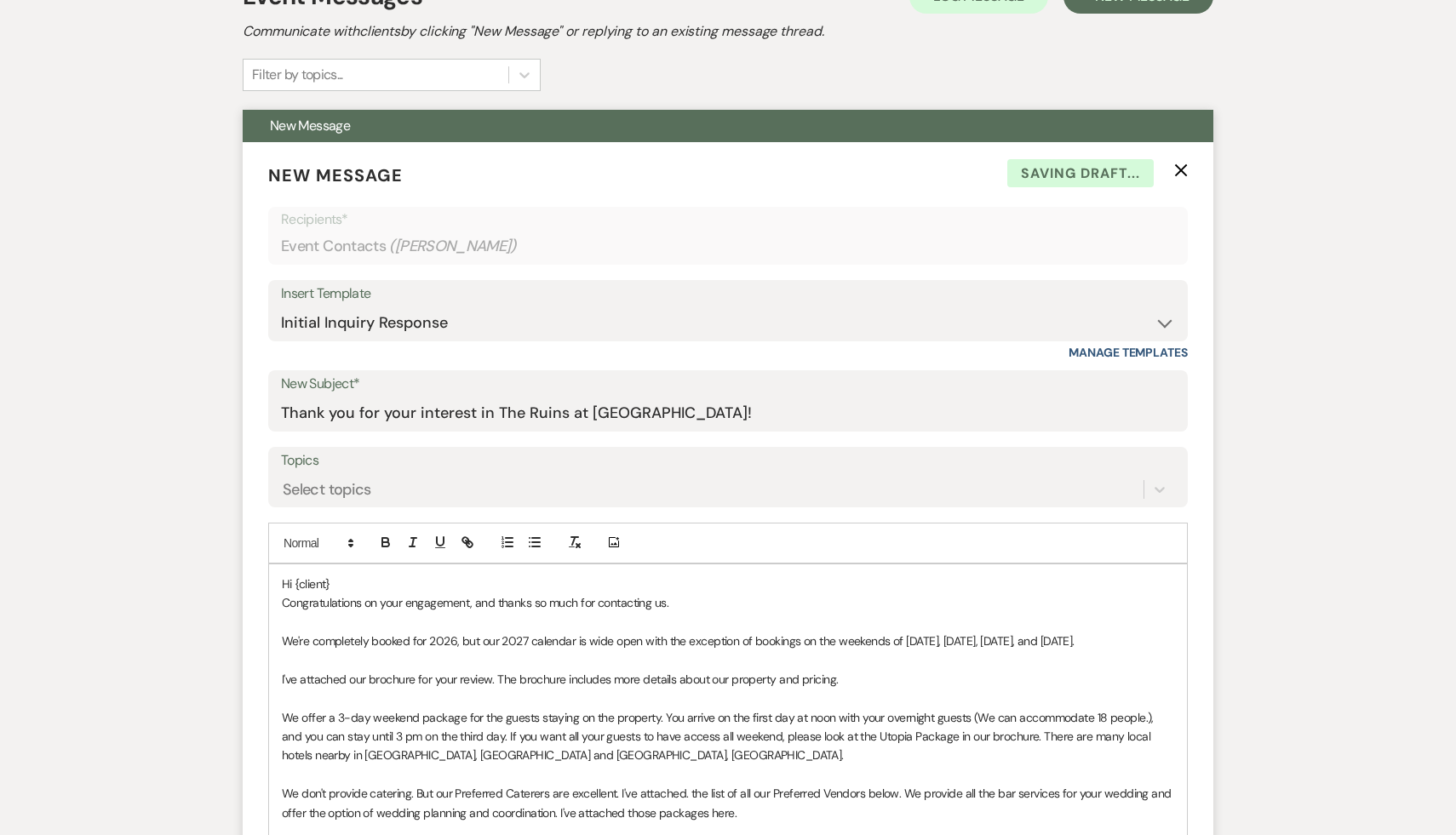
click at [395, 576] on p "Hi {client}" at bounding box center [728, 584] width 893 height 19
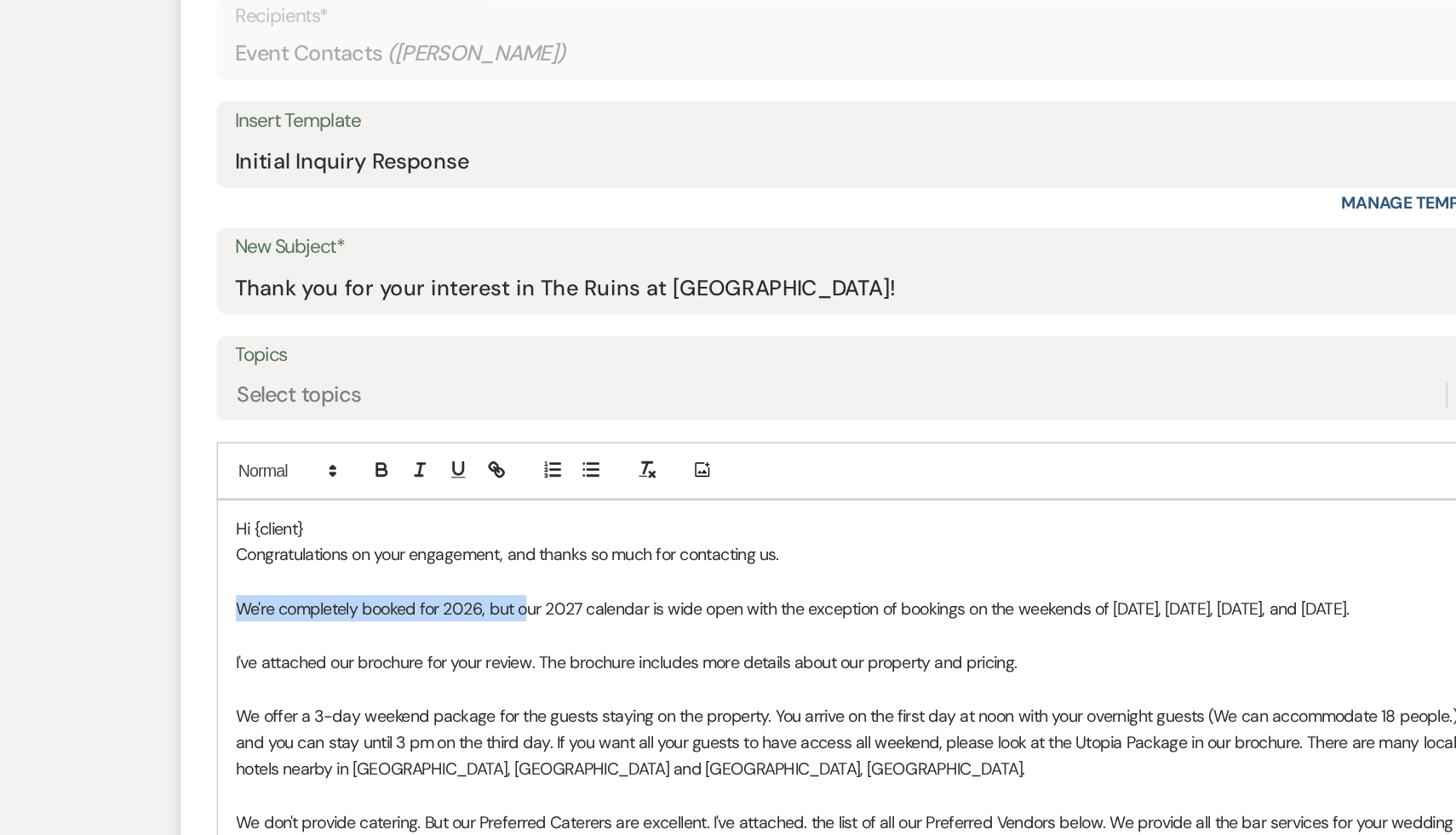
drag, startPoint x: 486, startPoint y: 644, endPoint x: 264, endPoint y: 644, distance: 222.0
click at [264, 644] on form "New Message X Draft Recipients* Event Contacts ( Christy ) Insert Template -- W…" at bounding box center [728, 710] width 971 height 1136
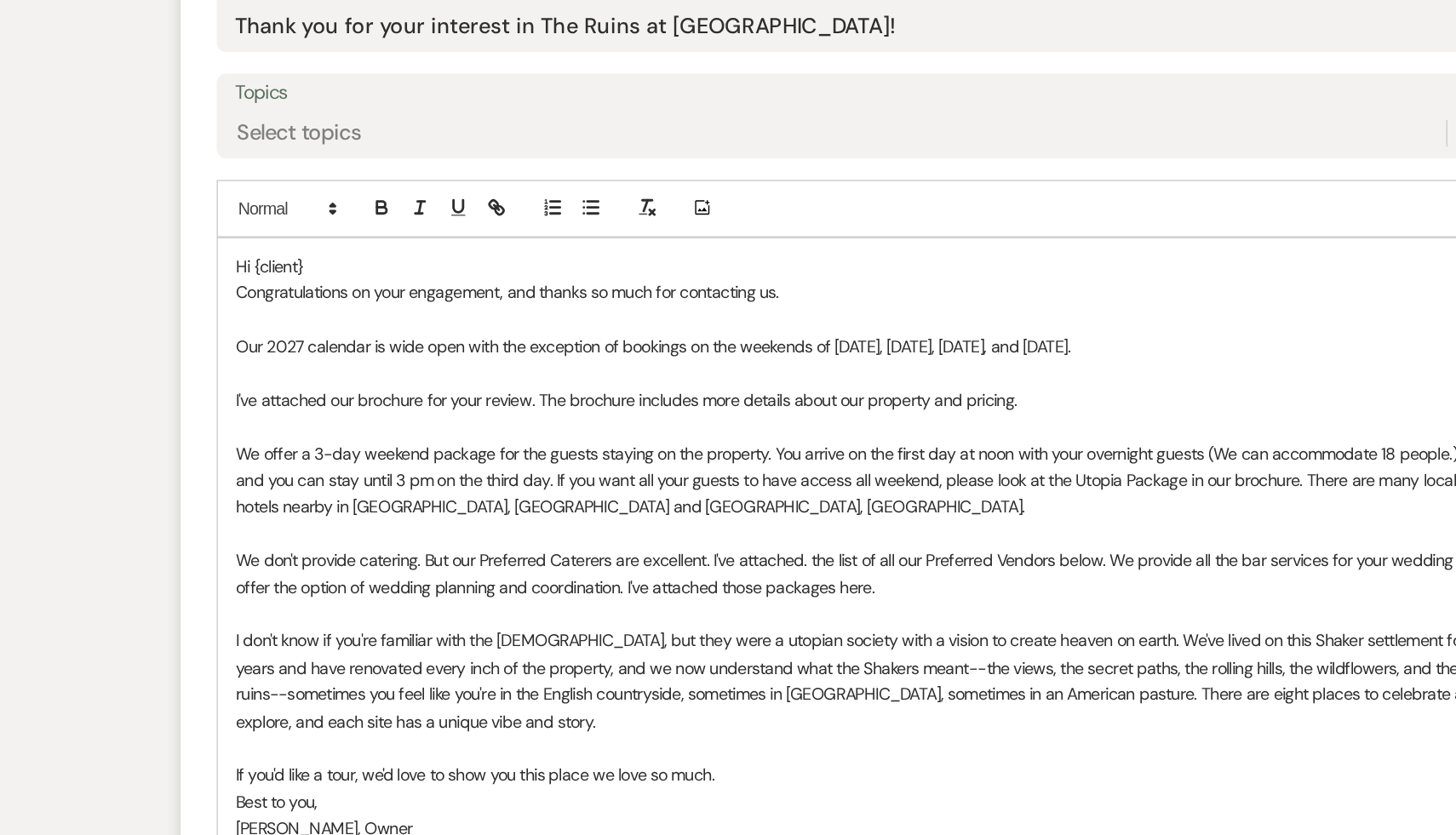
scroll to position [704, 0]
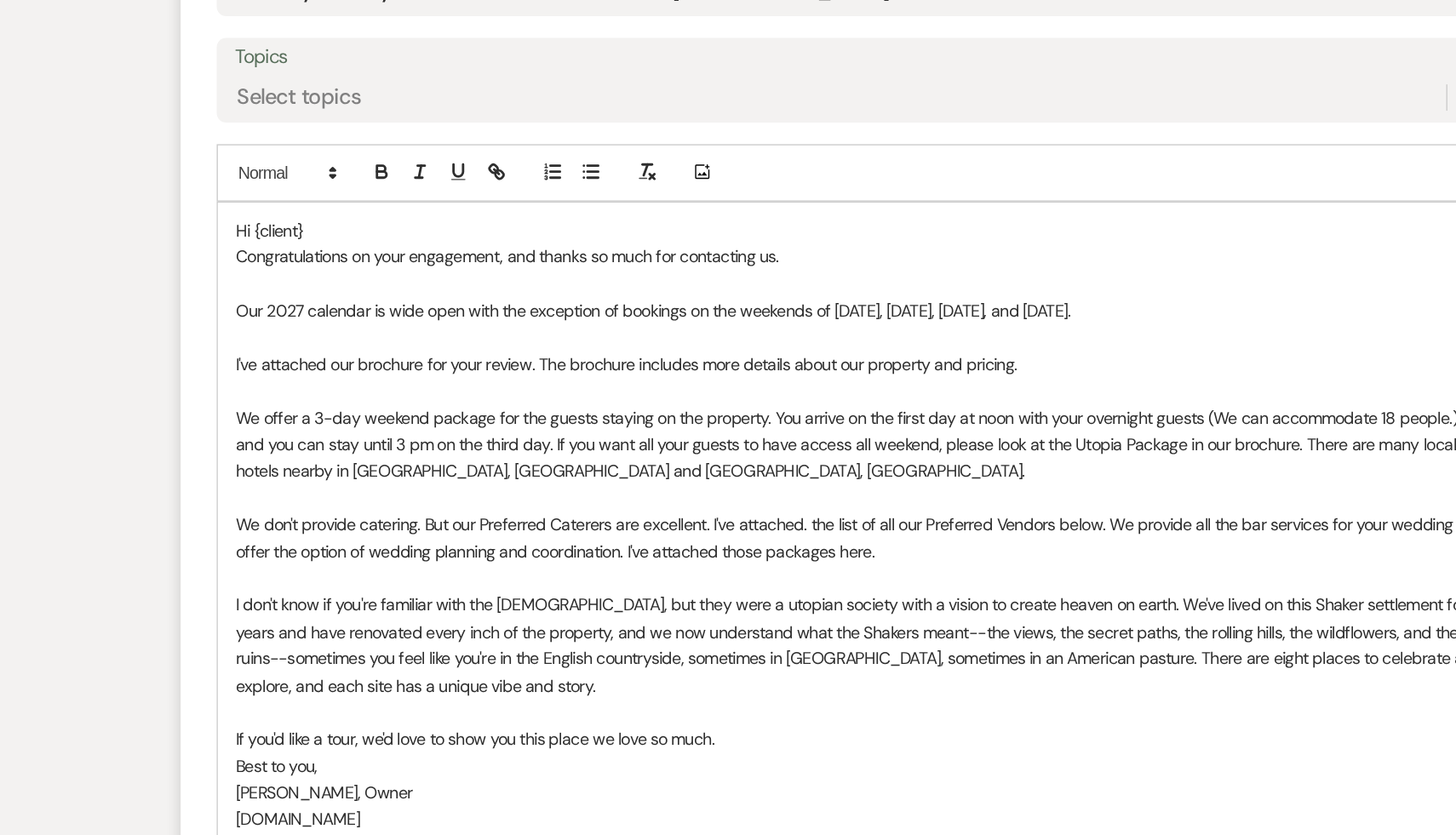
click at [859, 500] on p "I've attached our brochure for your review. The brochure includes more details …" at bounding box center [728, 500] width 893 height 19
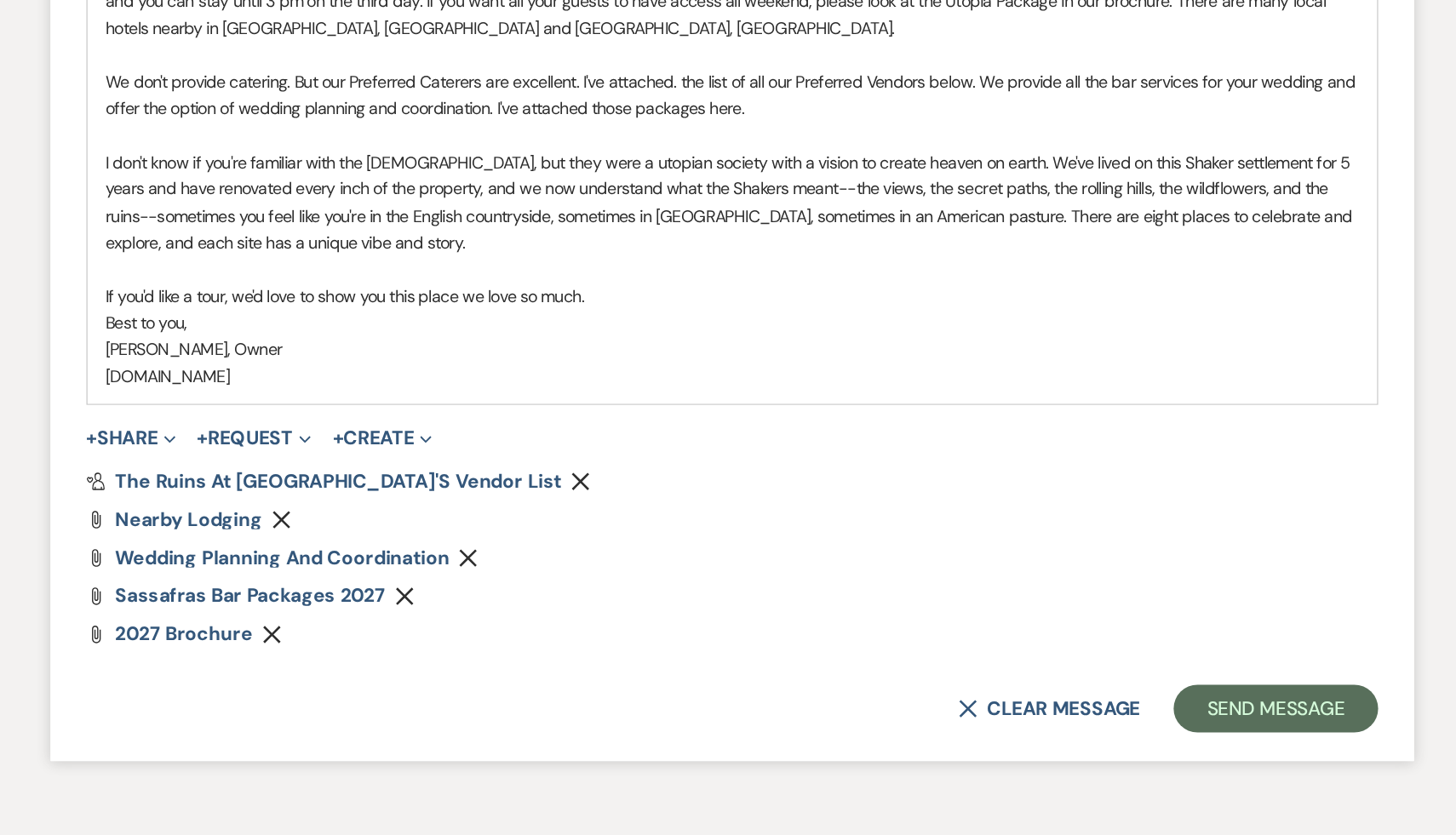
scroll to position [1095, 0]
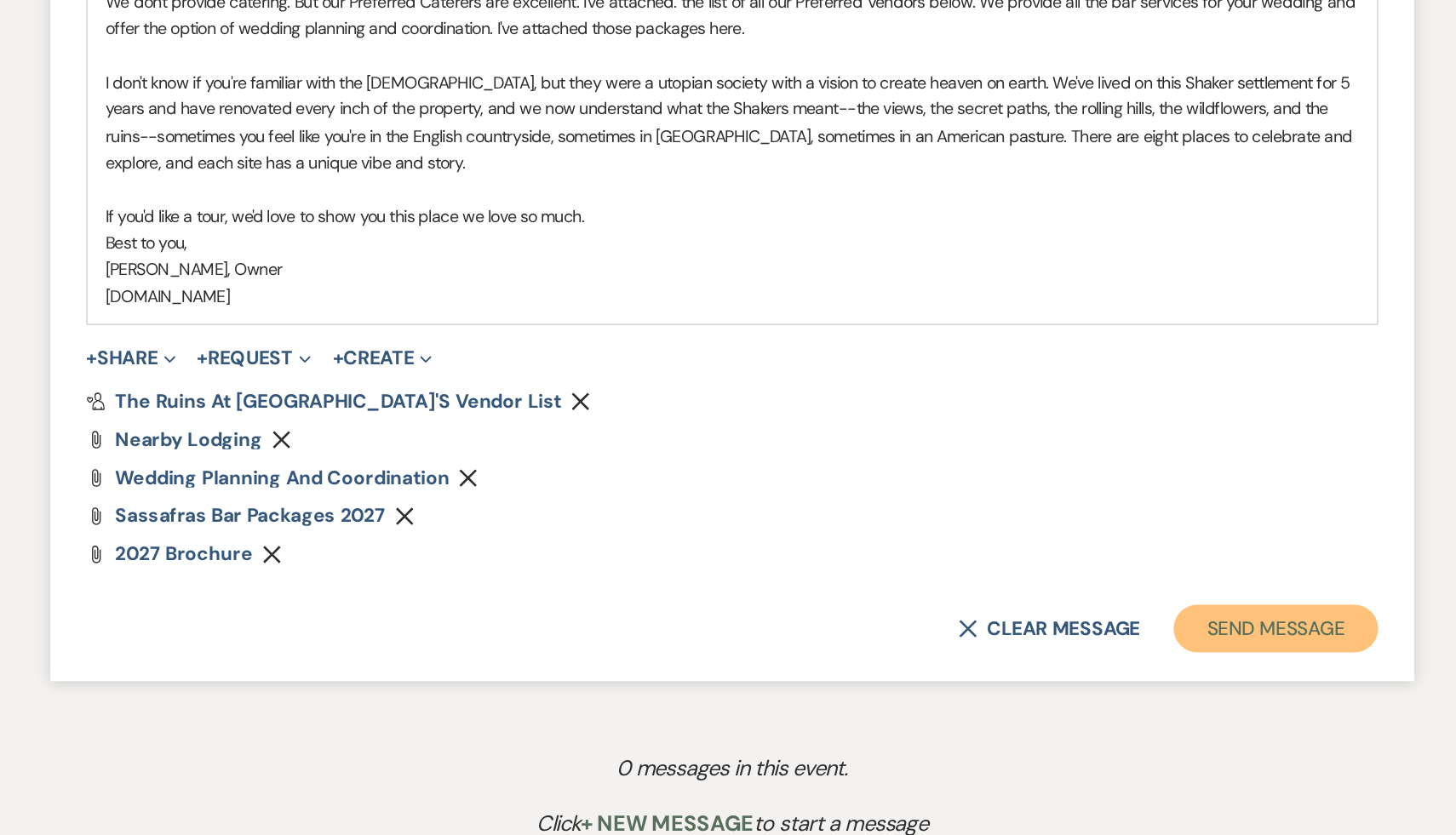
click at [1122, 691] on button "Send Message" at bounding box center [1115, 688] width 146 height 34
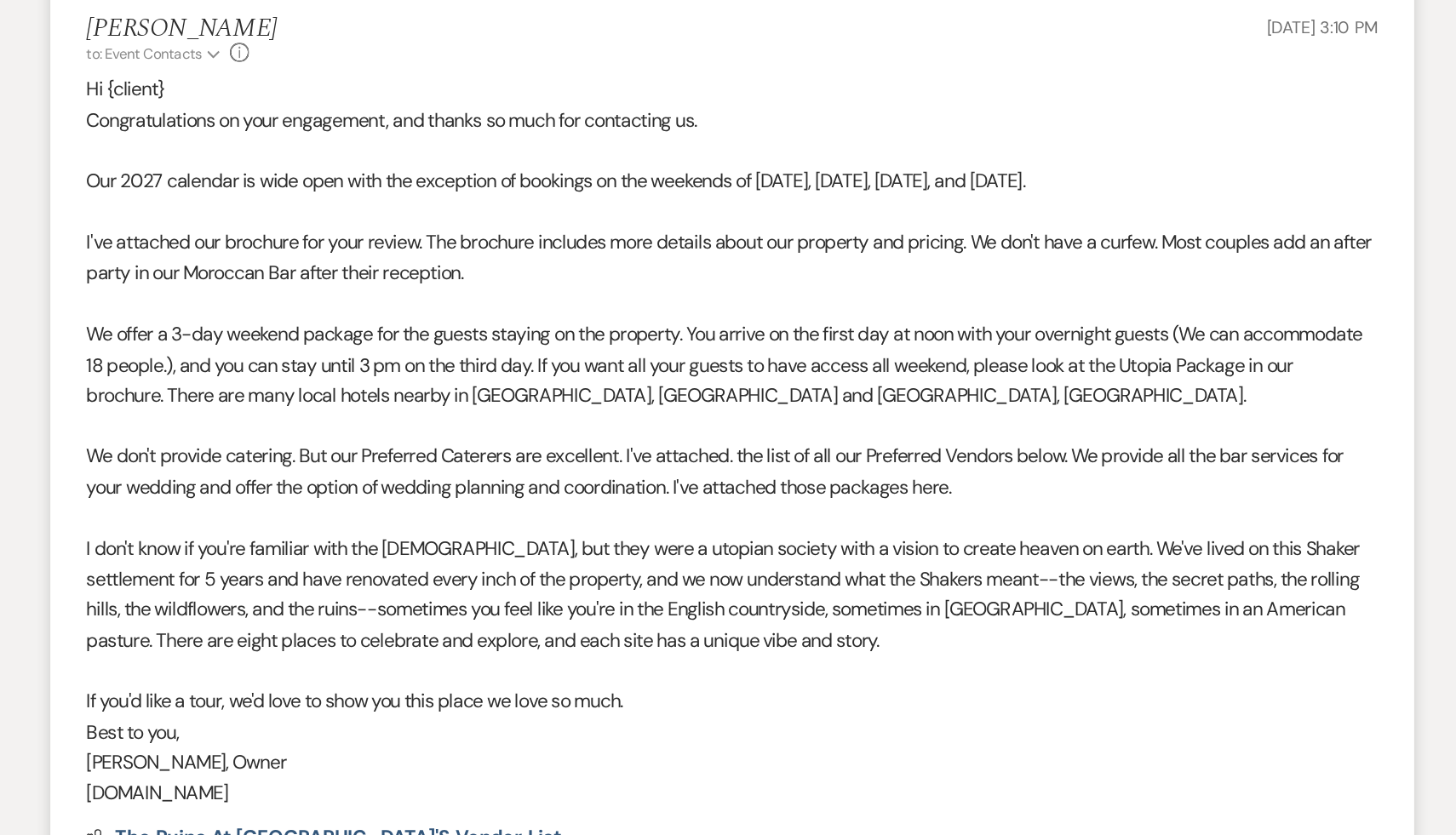
scroll to position [0, 0]
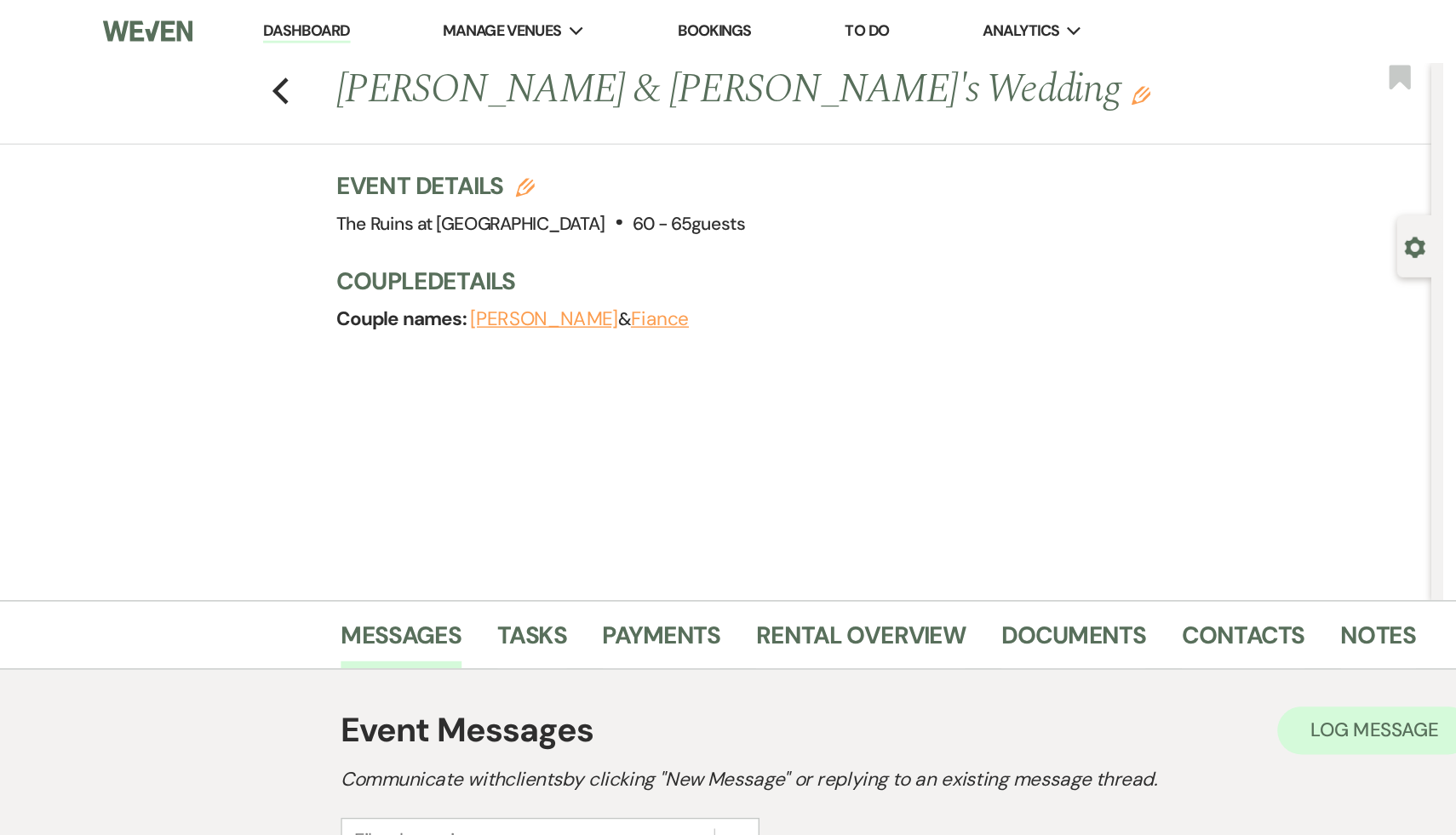
scroll to position [295, 0]
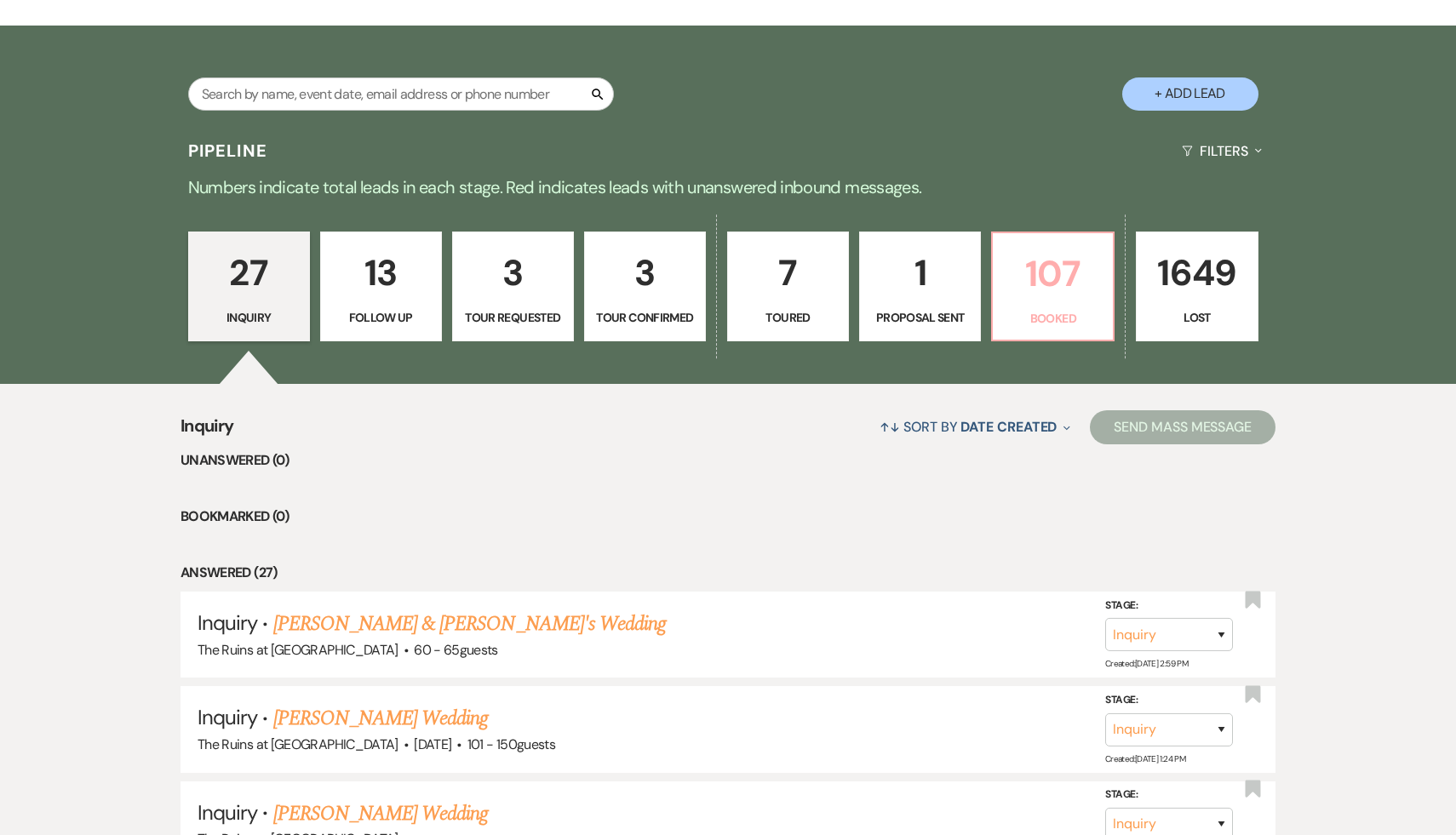
click at [1048, 271] on p "107" at bounding box center [1053, 273] width 99 height 57
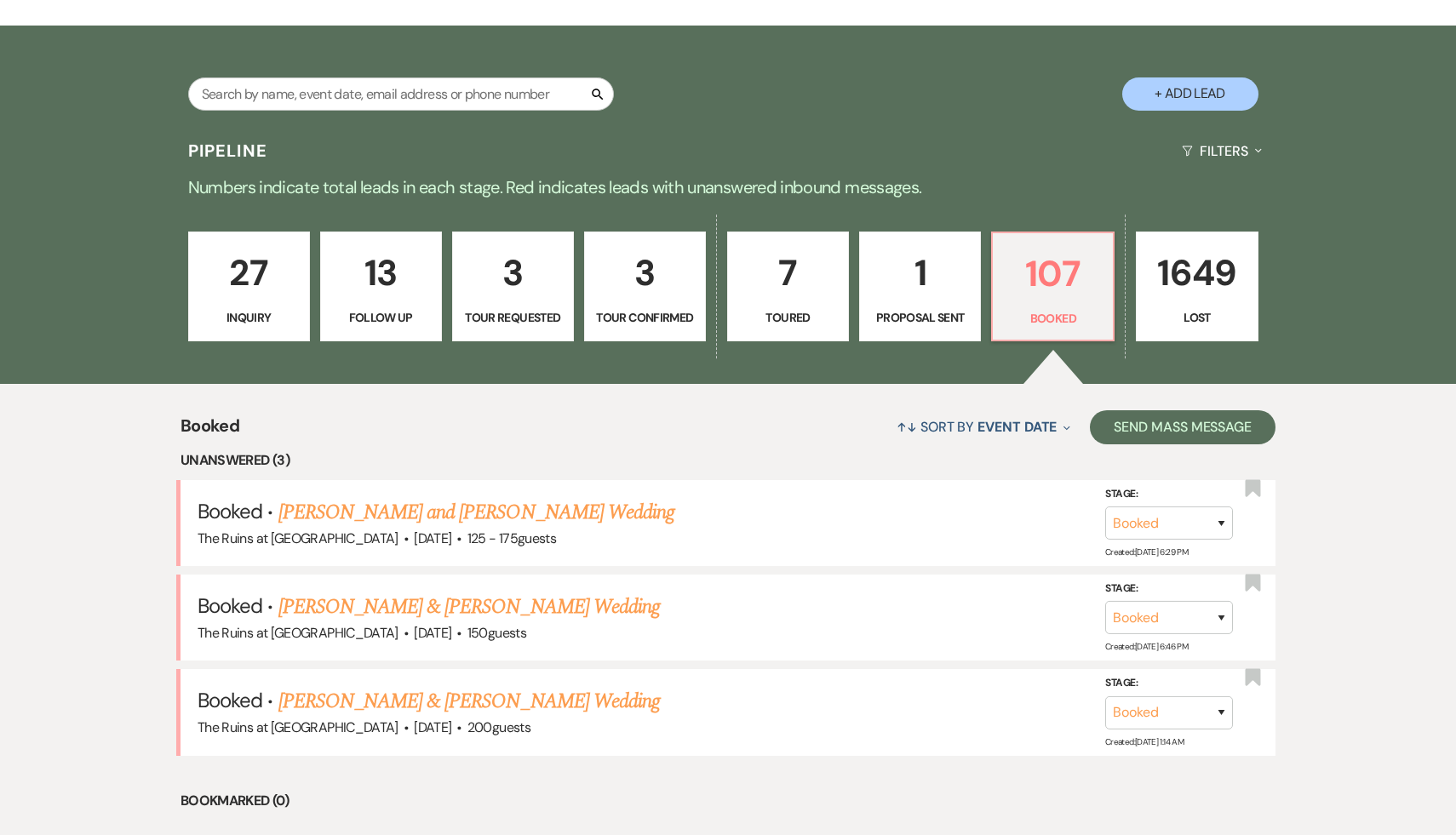
click at [584, 457] on li "Unanswered (3)" at bounding box center [728, 461] width 1095 height 22
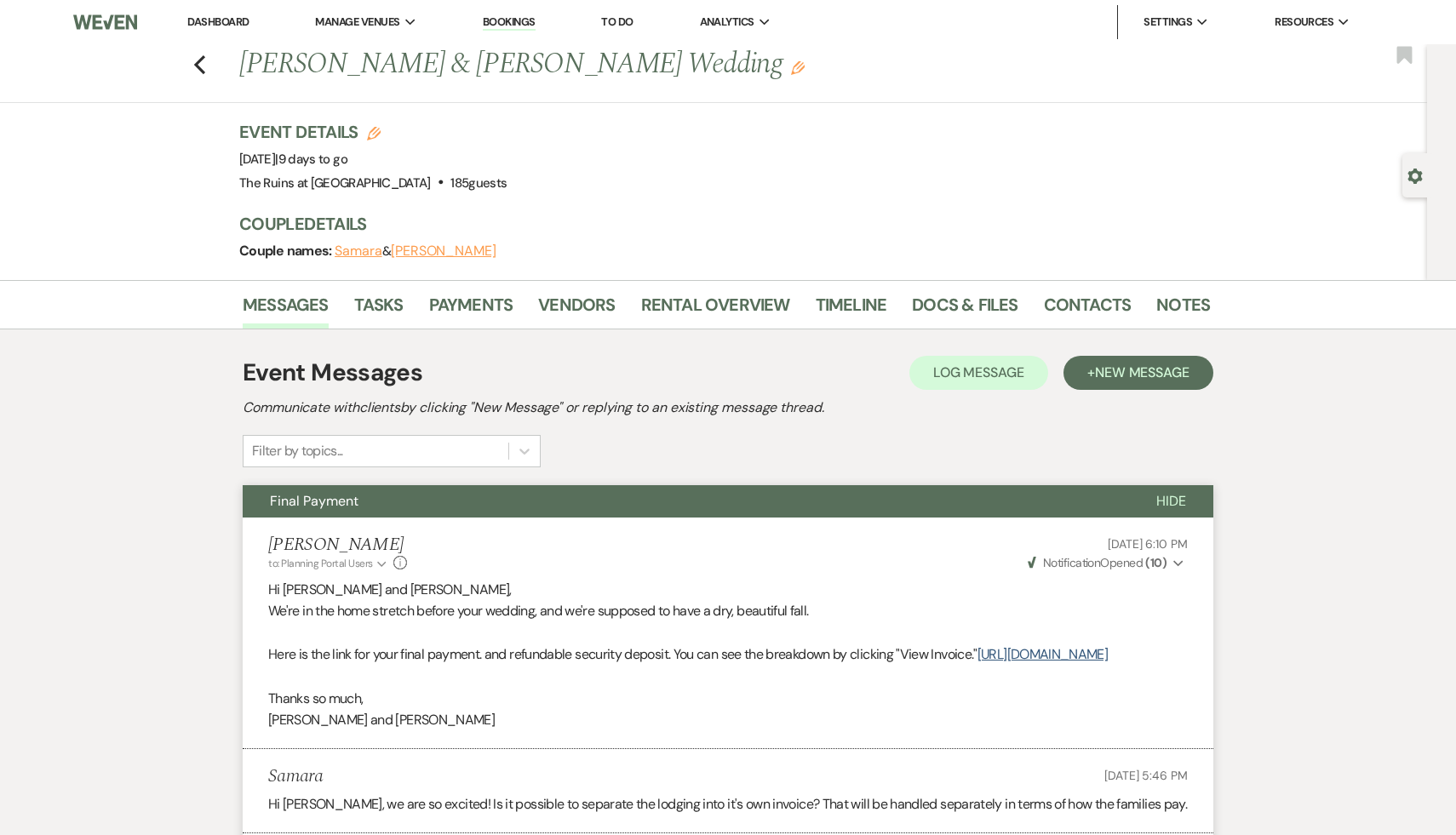
click at [192, 59] on div "Previous [PERSON_NAME] & [PERSON_NAME] Wedding Edit Bookmark" at bounding box center [709, 74] width 1436 height 59
click at [194, 62] on icon "Previous" at bounding box center [200, 64] width 12 height 20
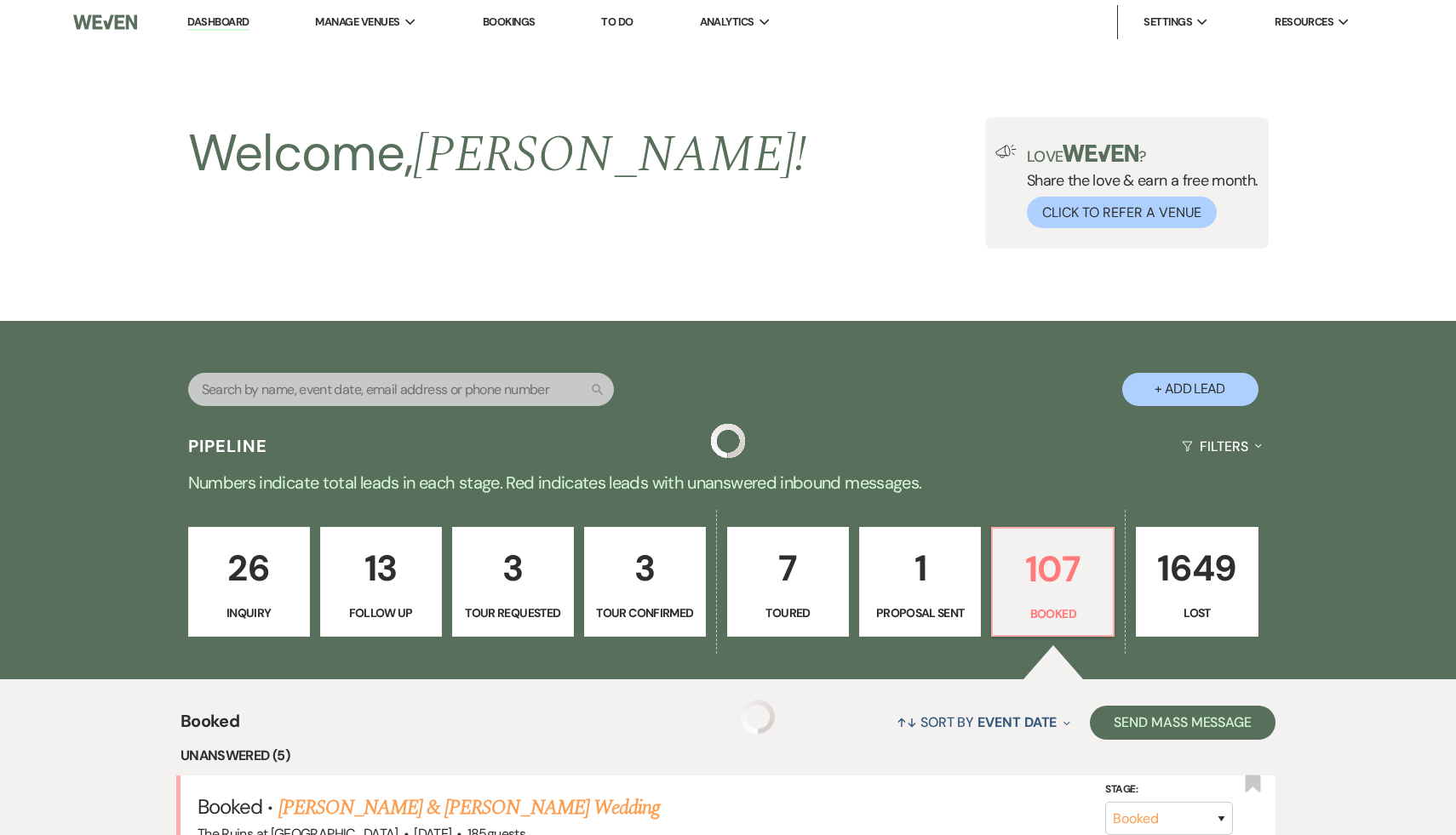
scroll to position [311, 0]
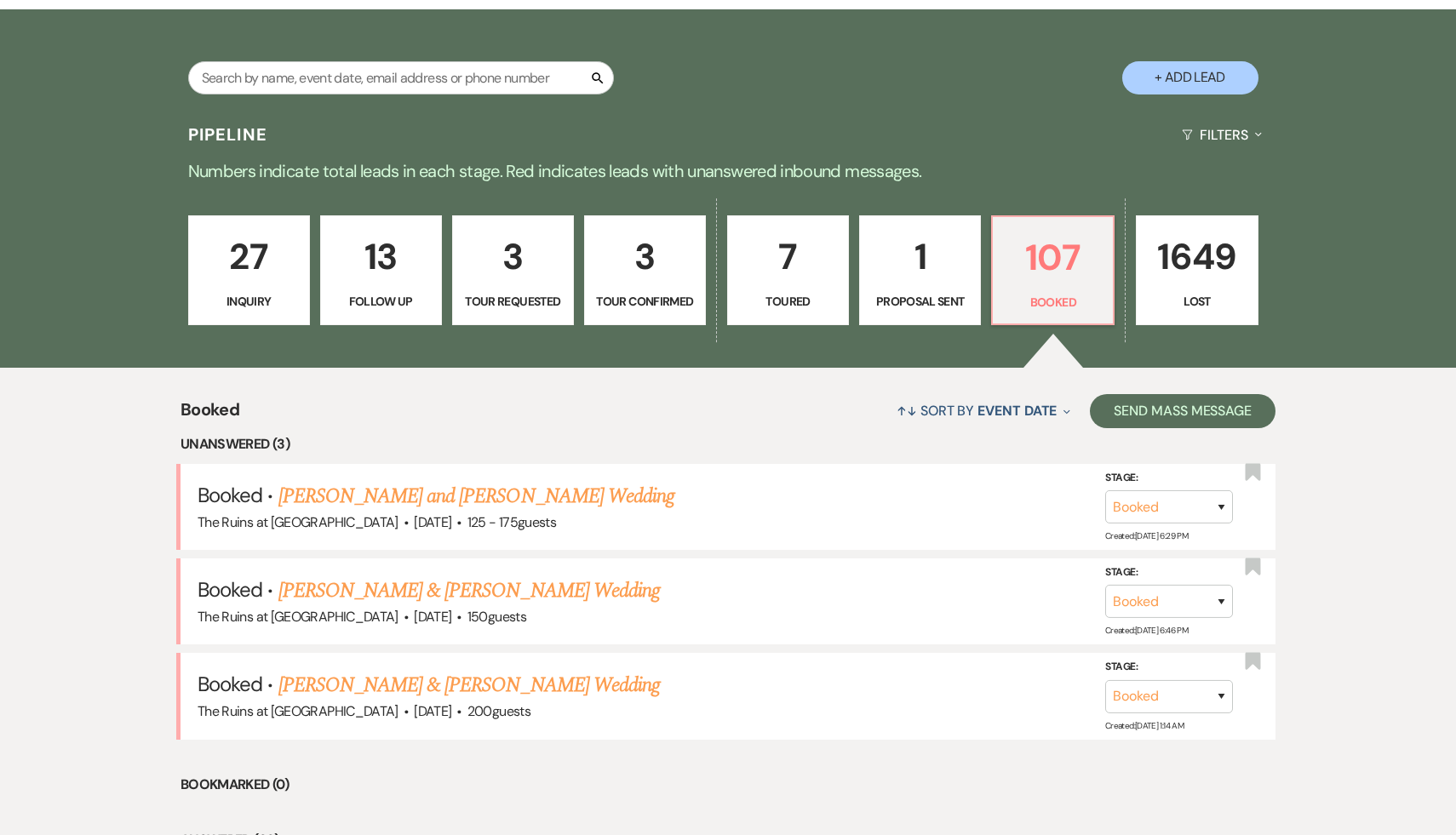
click at [1204, 80] on button "+ Add Lead" at bounding box center [1191, 77] width 137 height 33
select select "534"
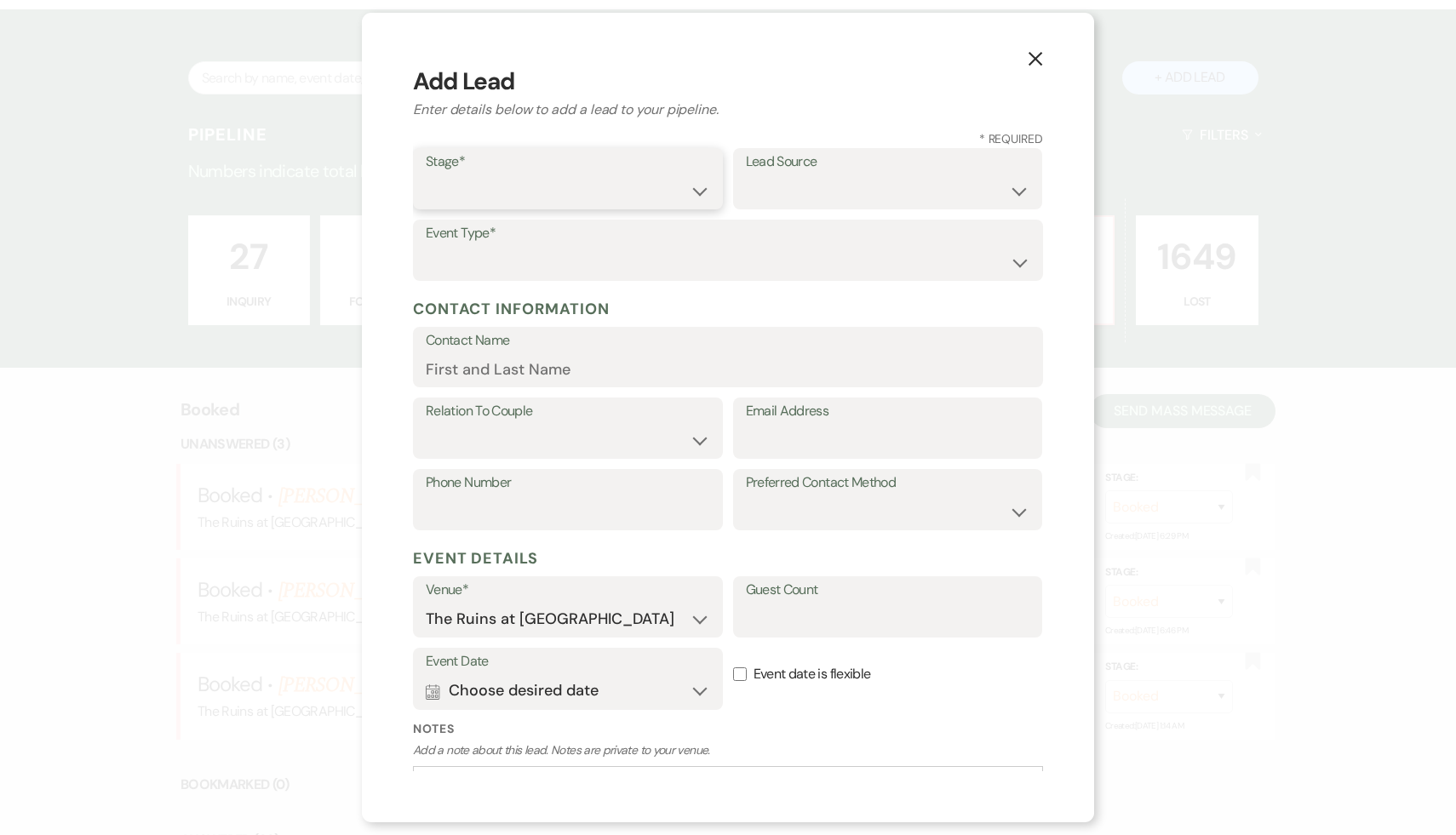
click at [697, 189] on select "Inquiry Follow Up Tour Requested Tour Confirmed Toured Proposal Sent Booked Lost" at bounding box center [568, 191] width 285 height 33
select select "1"
click at [426, 175] on select "Inquiry Follow Up Tour Requested Tour Confirmed Toured Proposal Sent Booked Lost" at bounding box center [568, 191] width 285 height 33
click at [1014, 190] on select "Weven Venue Website Instagram Facebook Pinterest Google The Knot Wedding Wire H…" at bounding box center [888, 191] width 285 height 33
select select "6"
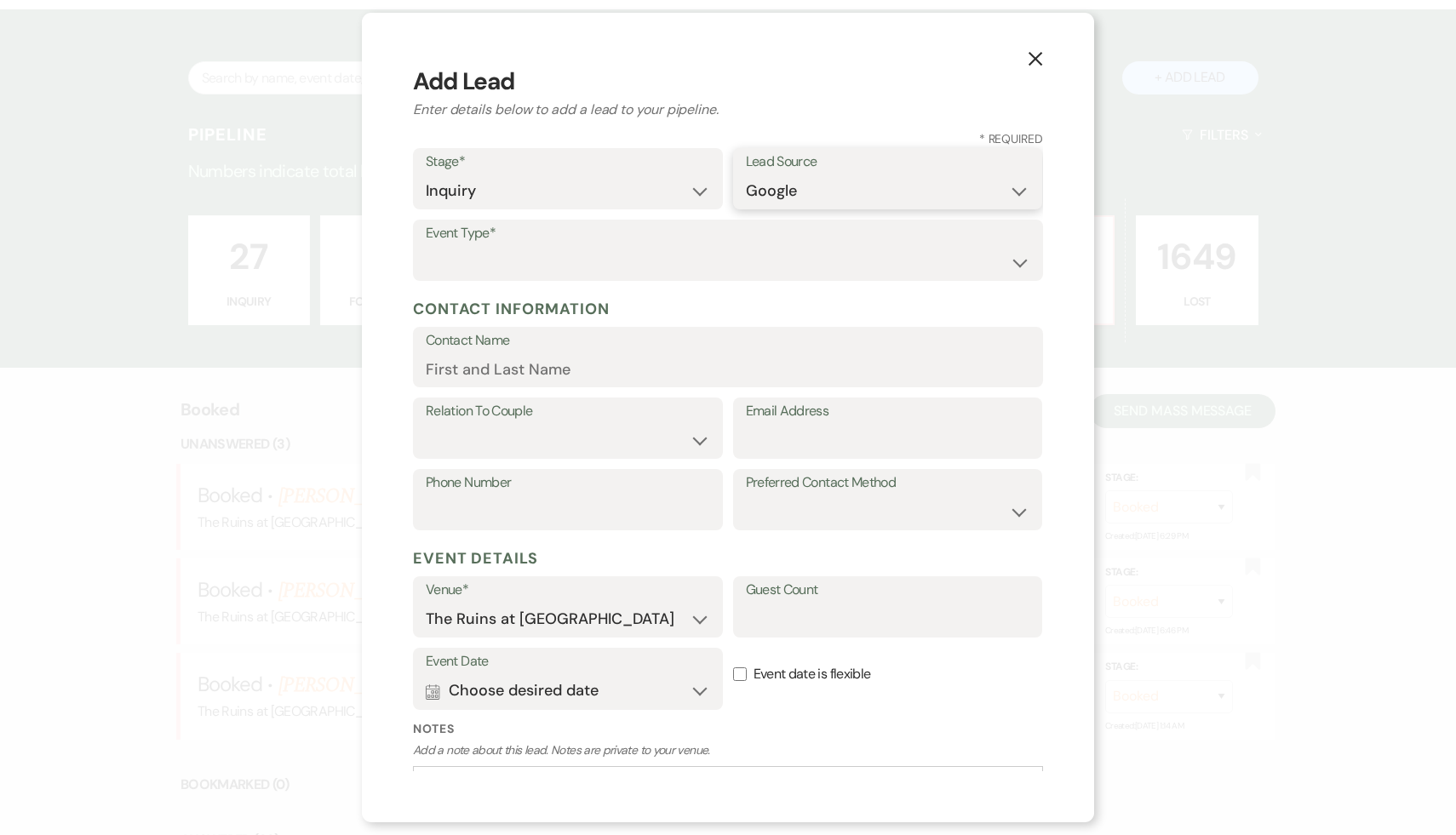
click at [746, 175] on select "Weven Venue Website Instagram Facebook Pinterest Google The Knot Wedding Wire H…" at bounding box center [888, 191] width 285 height 33
click at [1020, 262] on select "Wedding Anniversary Party Baby Shower Bachelorette / Bachelor Party Birthday Pa…" at bounding box center [728, 262] width 604 height 33
select select "1"
click at [426, 246] on select "Wedding Anniversary Party Baby Shower Bachelorette / Bachelor Party Birthday Pa…" at bounding box center [728, 262] width 604 height 33
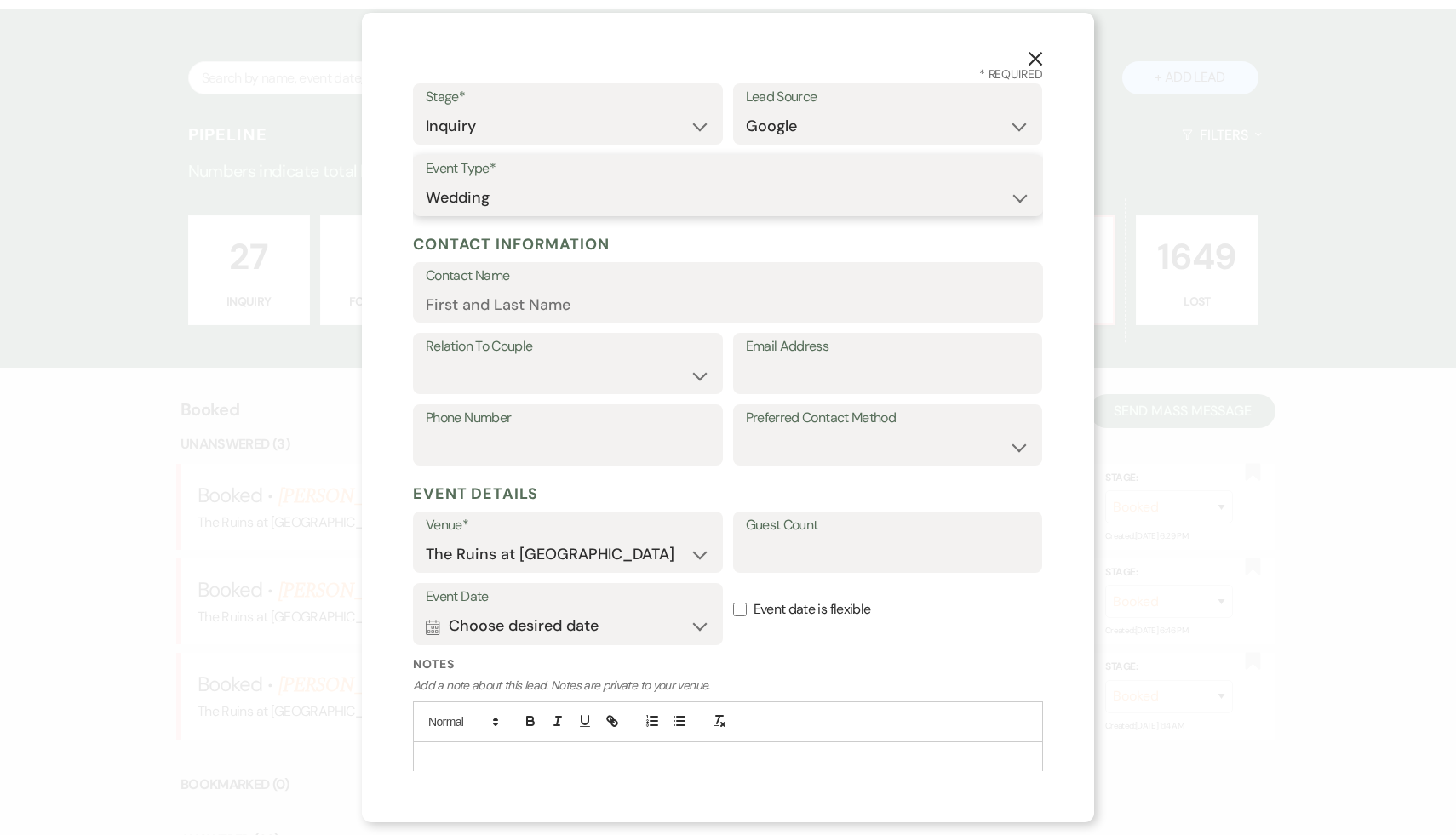
scroll to position [128, 0]
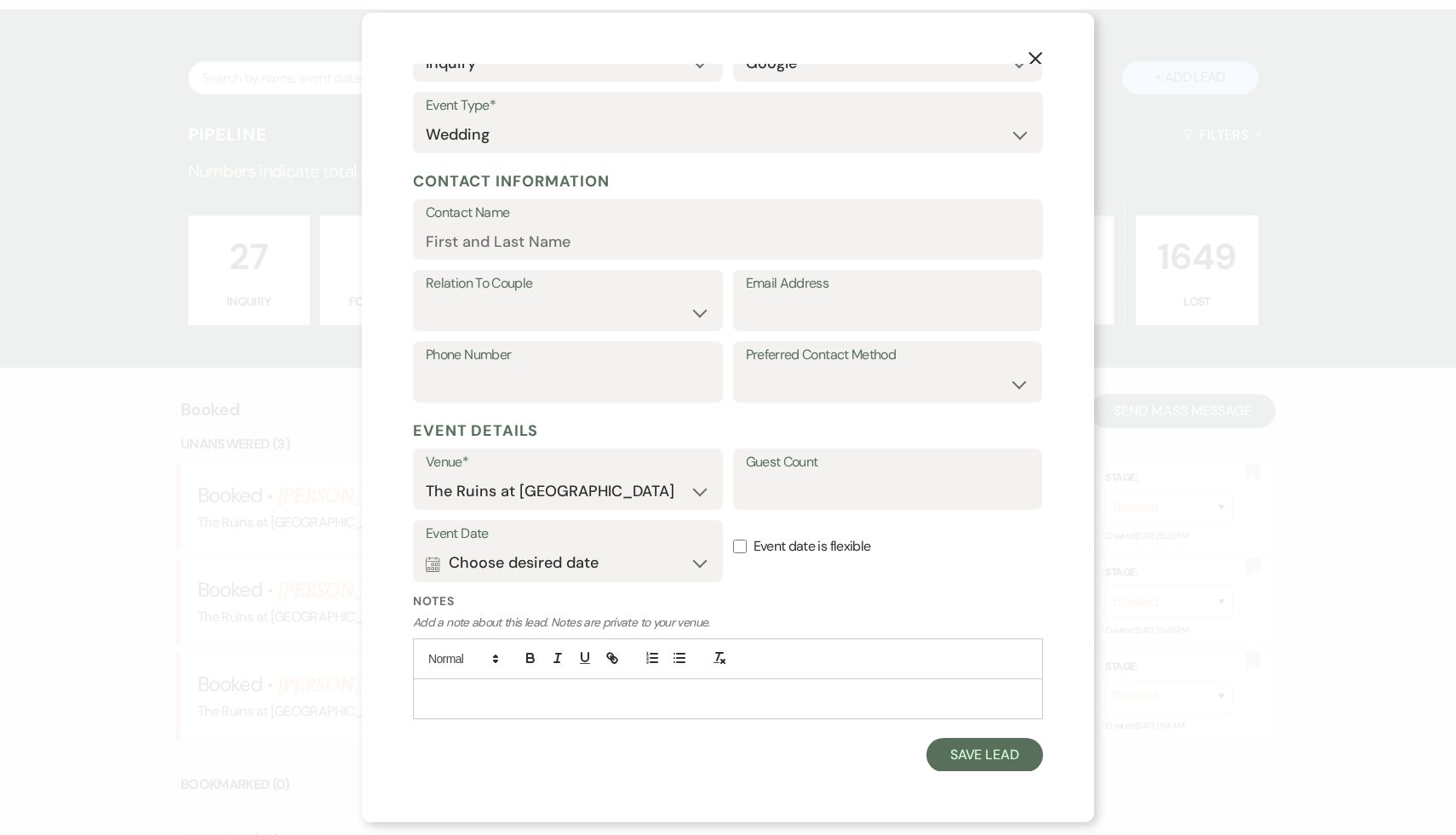
click at [535, 691] on p at bounding box center [728, 698] width 602 height 19
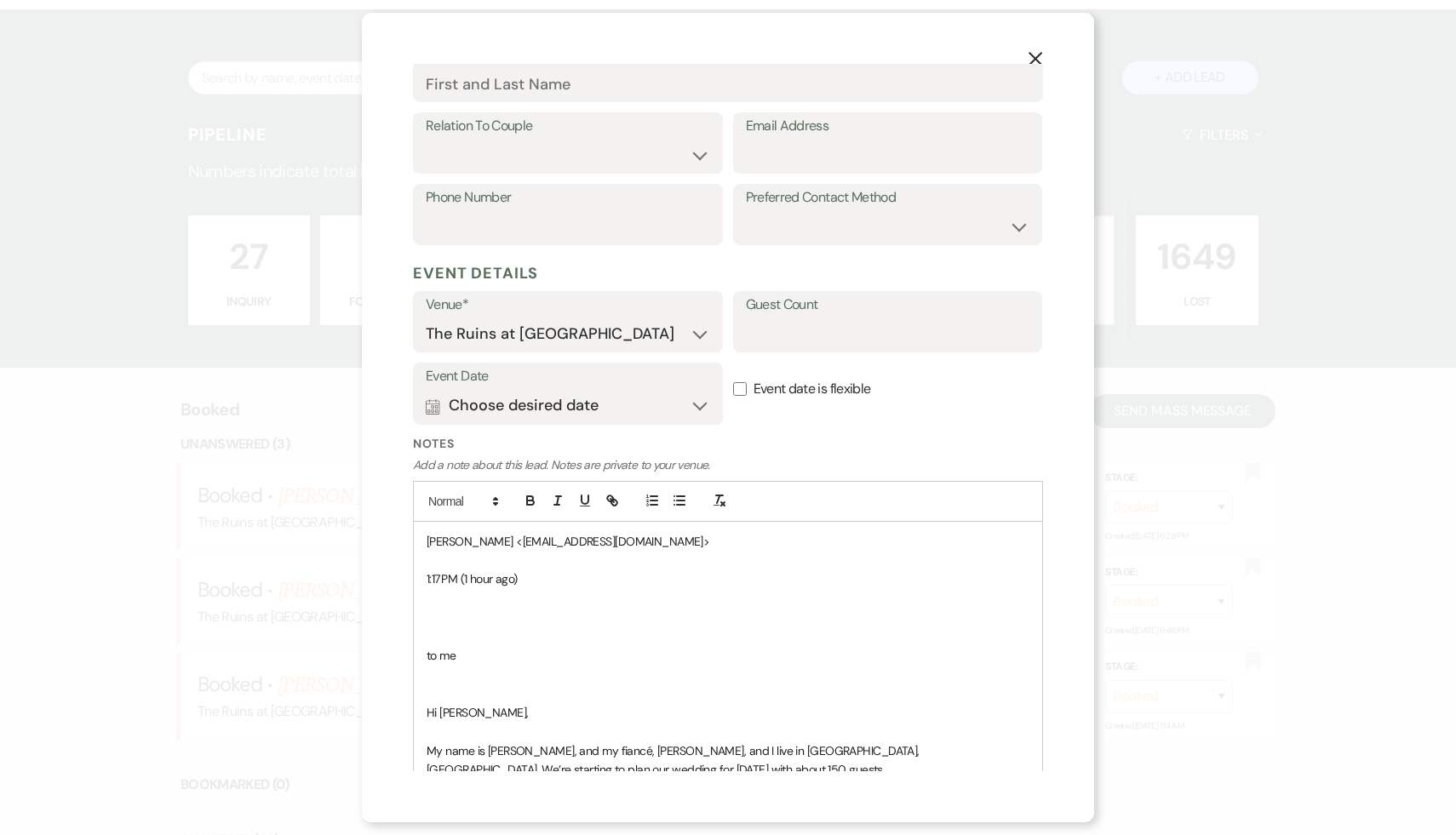
scroll to position [327, 0]
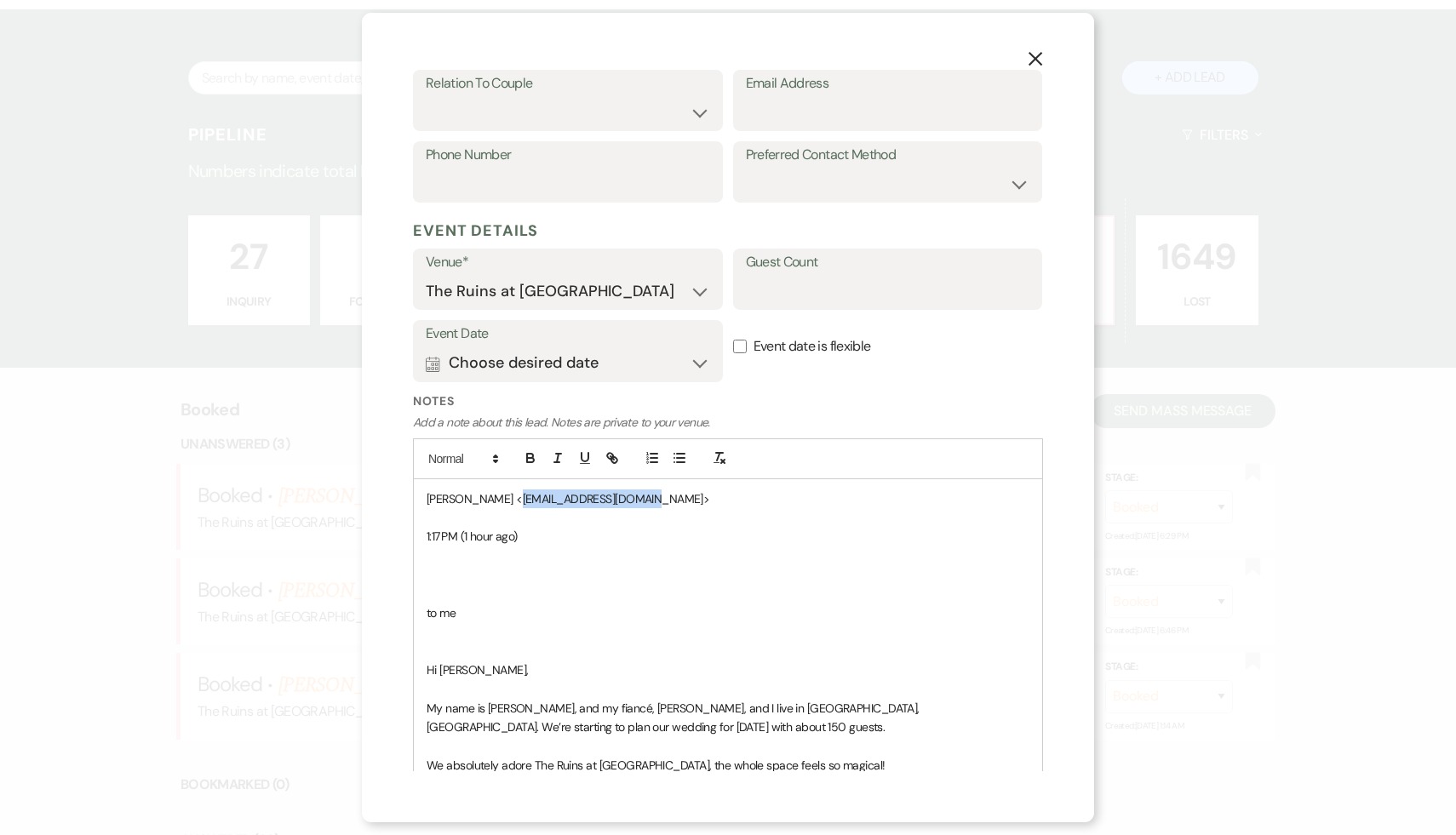
drag, startPoint x: 639, startPoint y: 501, endPoint x: 508, endPoint y: 496, distance: 131.1
click at [508, 496] on span "[PERSON_NAME] <[EMAIL_ADDRESS][DOMAIN_NAME]>" at bounding box center [568, 499] width 283 height 15
copy span "[EMAIL_ADDRESS][DOMAIN_NAME]"
click at [698, 113] on select "Couple Planner Parent of Couple Family Member Friend Other" at bounding box center [568, 112] width 285 height 33
select select "1"
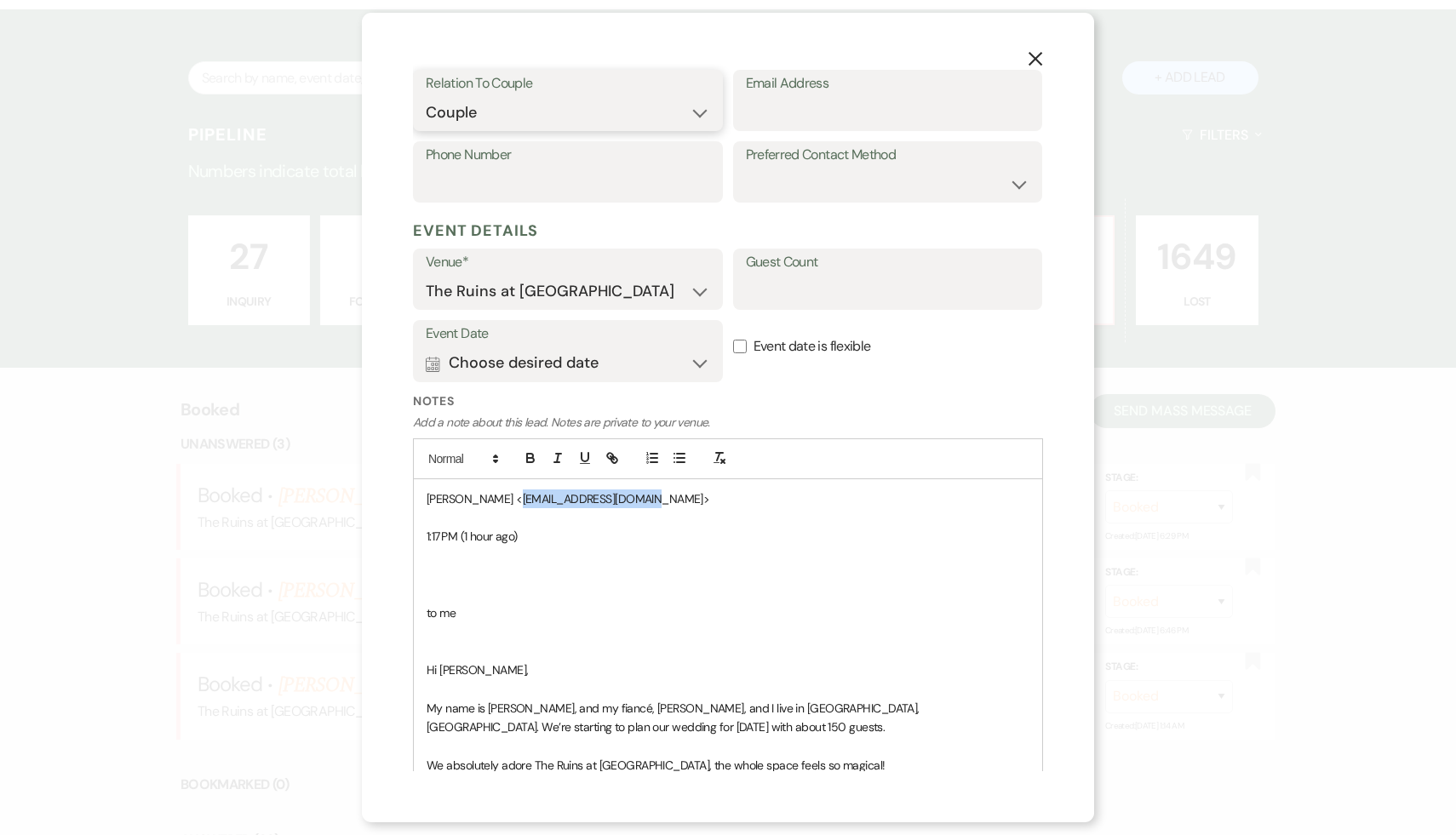
click at [426, 96] on select "Couple Planner Parent of Couple Family Member Friend Other" at bounding box center [568, 112] width 285 height 33
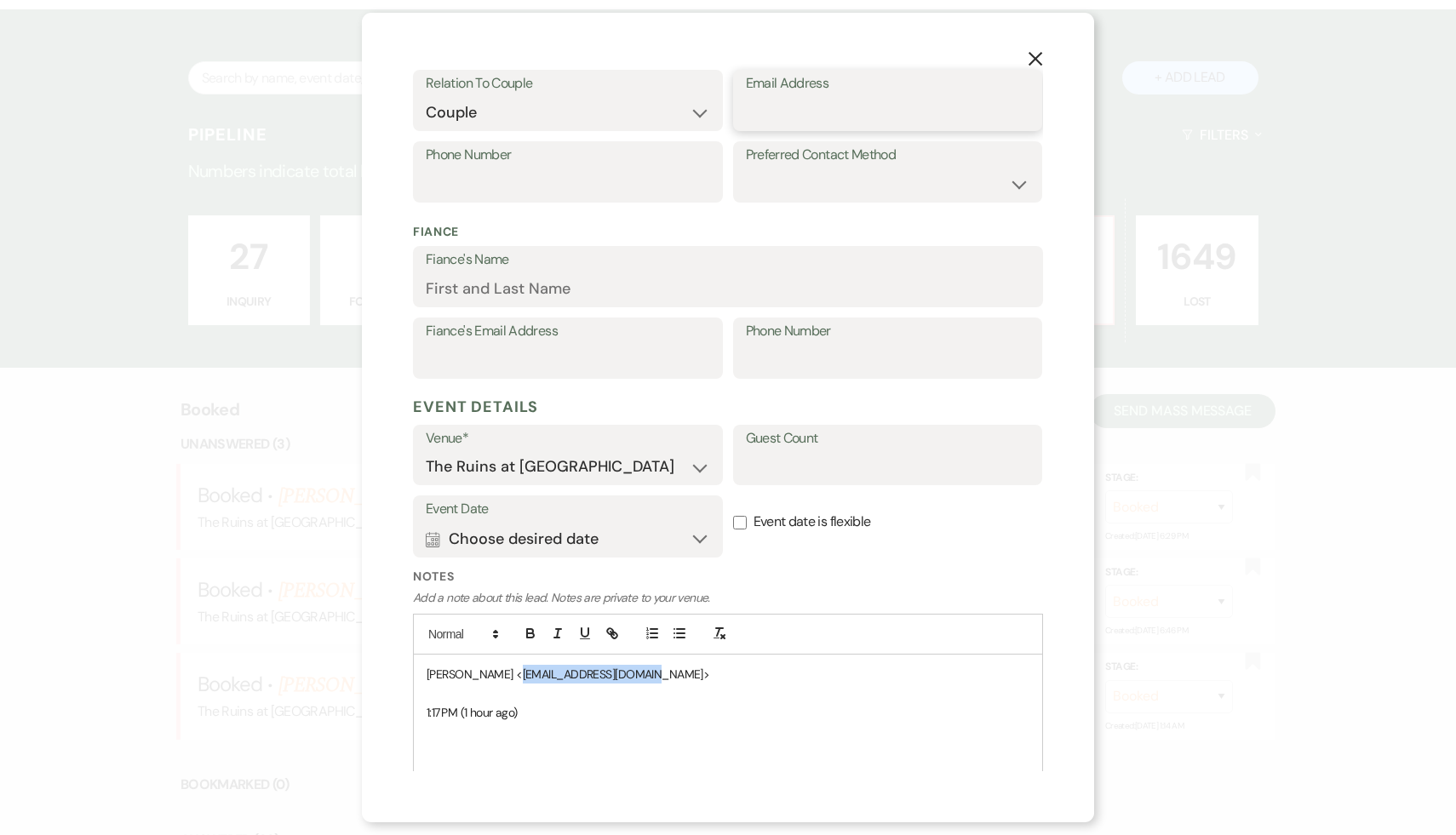
click at [820, 116] on input "Email Address" at bounding box center [888, 112] width 285 height 33
paste input "mckenziruetz@gmail.com"
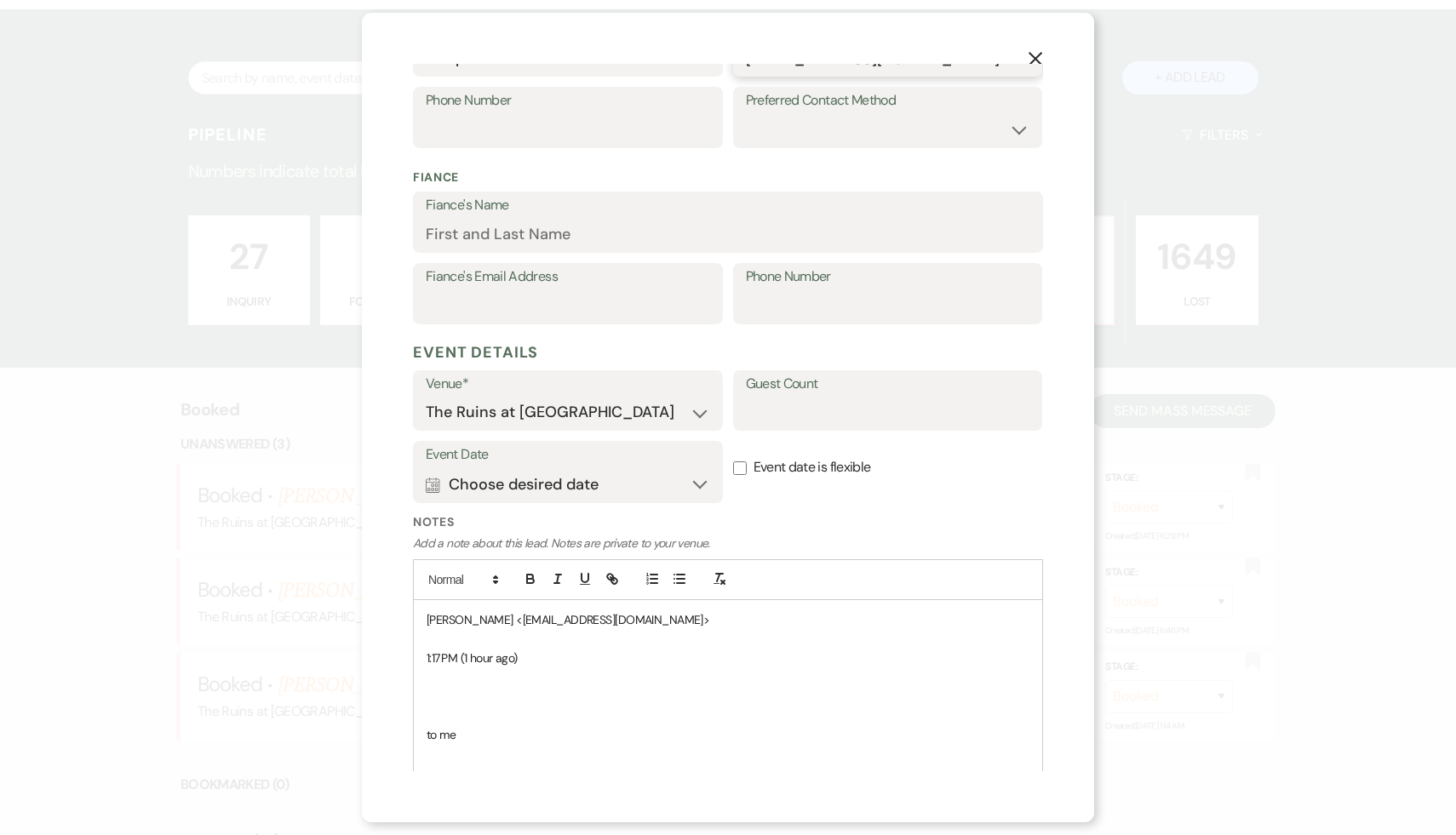
scroll to position [389, 0]
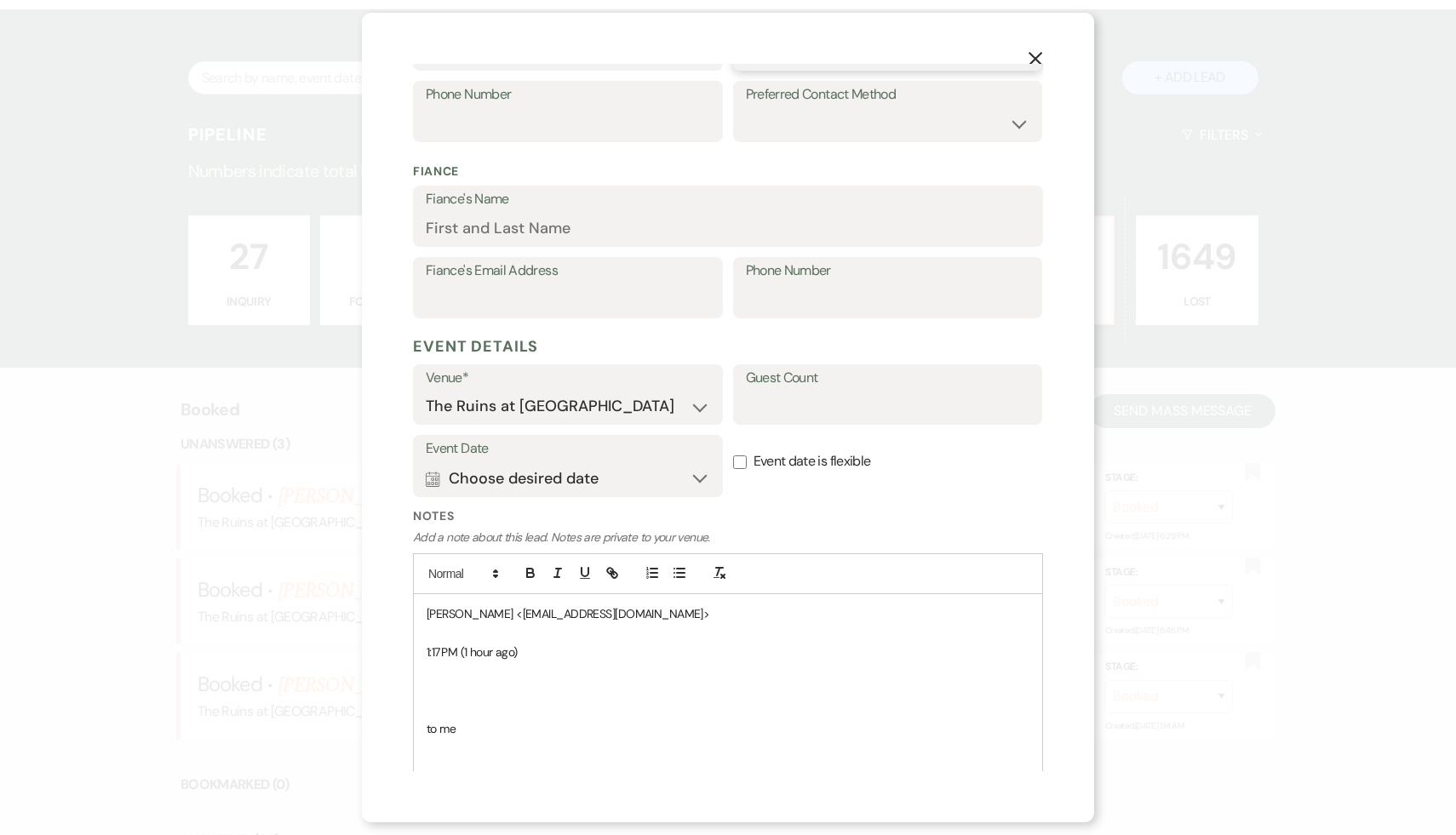
type input "mckenziruetz@gmail.com"
drag, startPoint x: 500, startPoint y: 615, endPoint x: 414, endPoint y: 614, distance: 86.0
click at [414, 614] on div "McKenzi Ruetz <mckenziruetz@gmail.com> 1:17 PM (1 hour ago) to me ﻿ ﻿ Hi Carol,…" at bounding box center [728, 843] width 628 height 497
copy span "[PERSON_NAME]"
click at [629, 230] on input "Fiance's Name" at bounding box center [728, 228] width 604 height 33
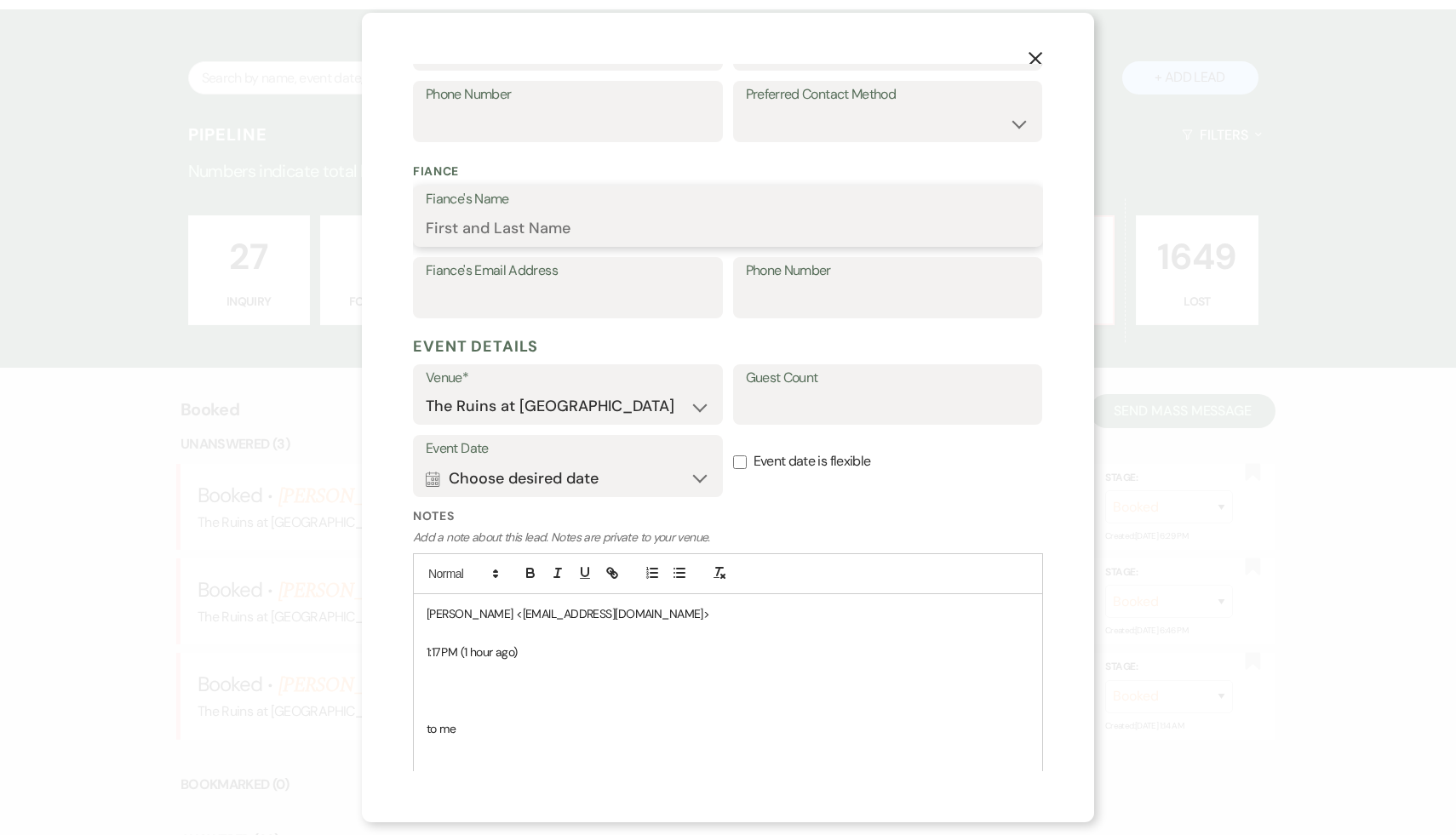
paste input "[PERSON_NAME]"
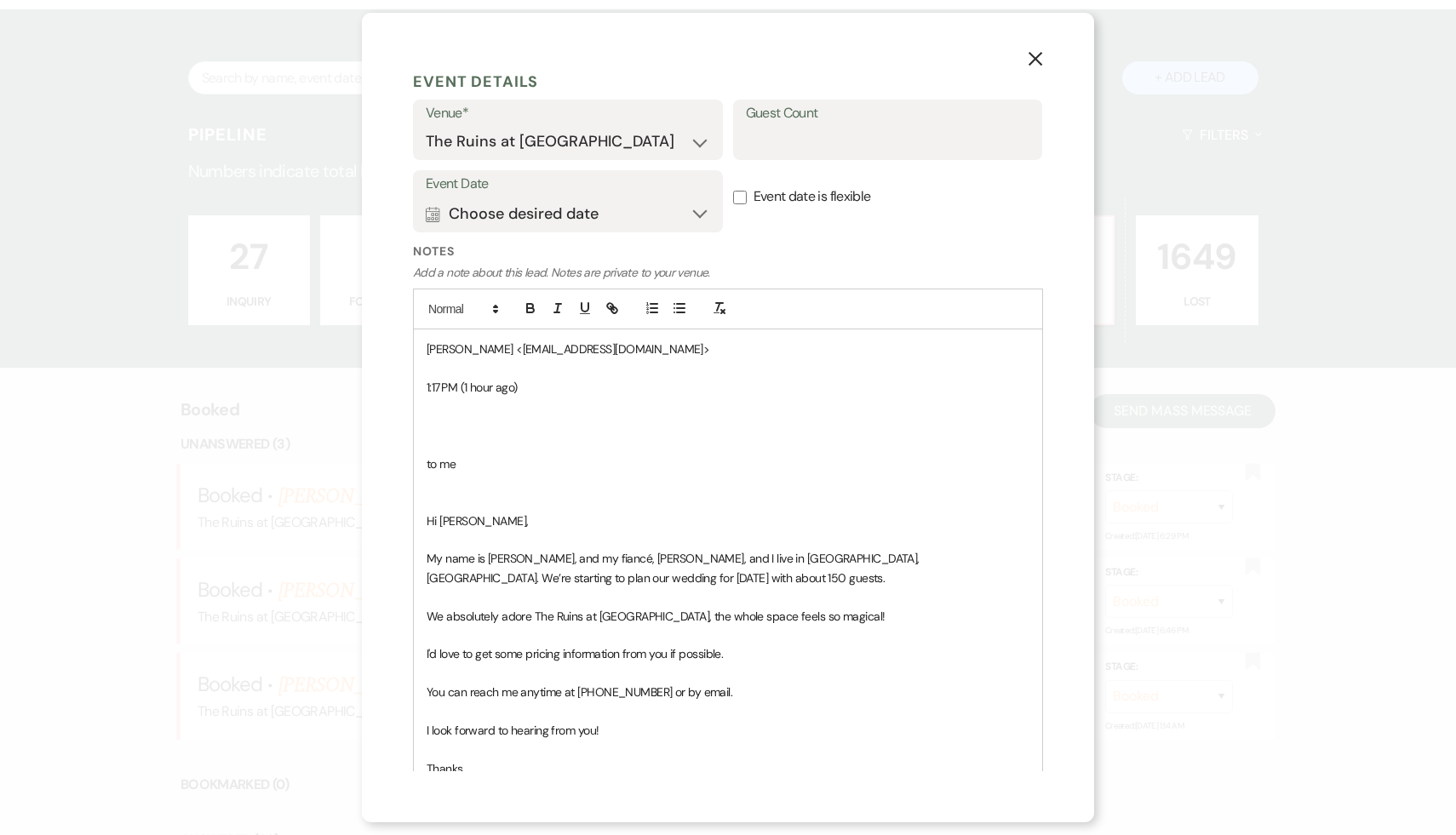
scroll to position [662, 0]
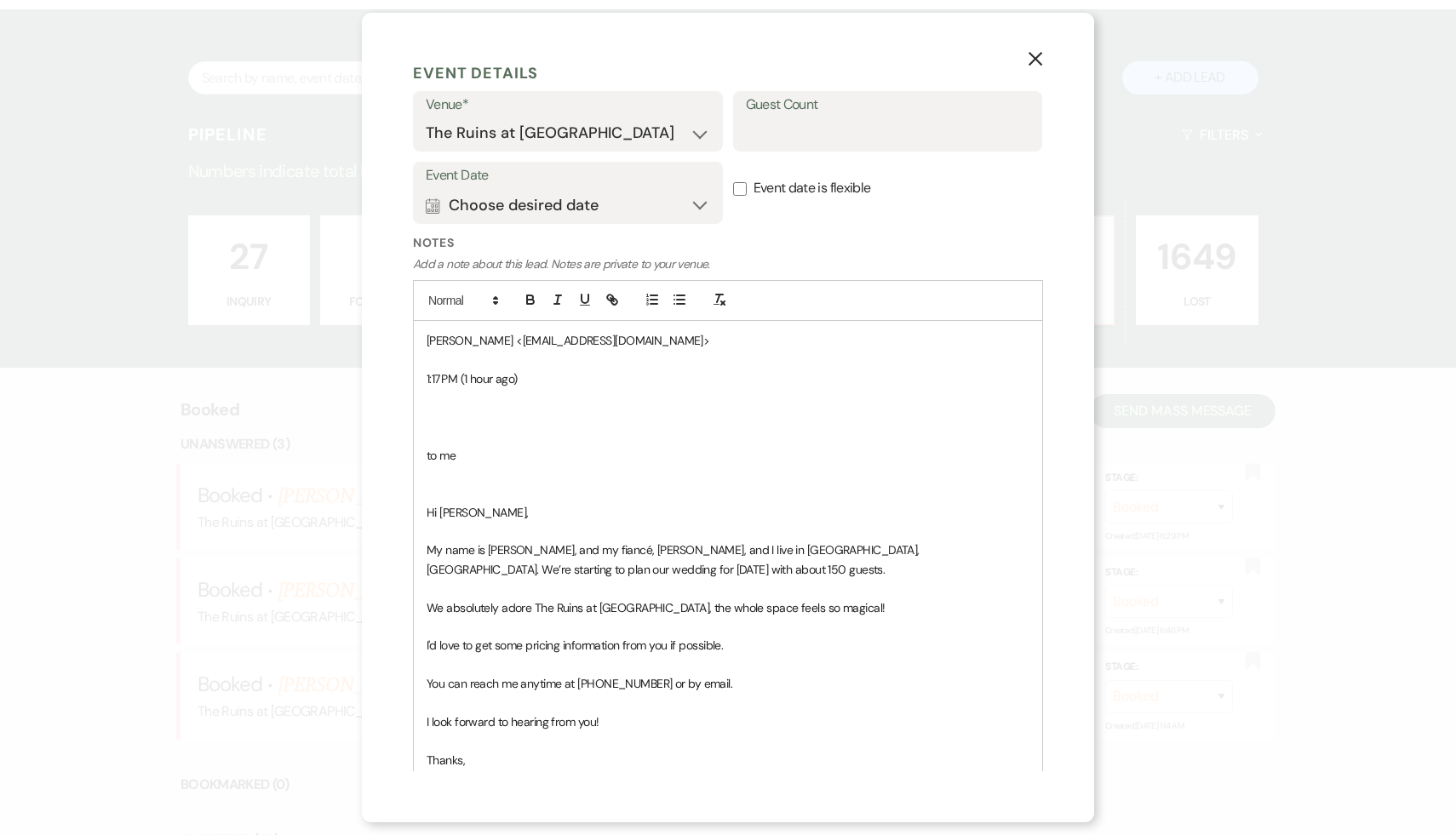
type input "[PERSON_NAME]"
drag, startPoint x: 514, startPoint y: 465, endPoint x: 412, endPoint y: 344, distance: 158.3
click at [412, 344] on div "X Add Lead Enter details below to add a lead to your pipeline. * Required Stage…" at bounding box center [728, 417] width 732 height 810
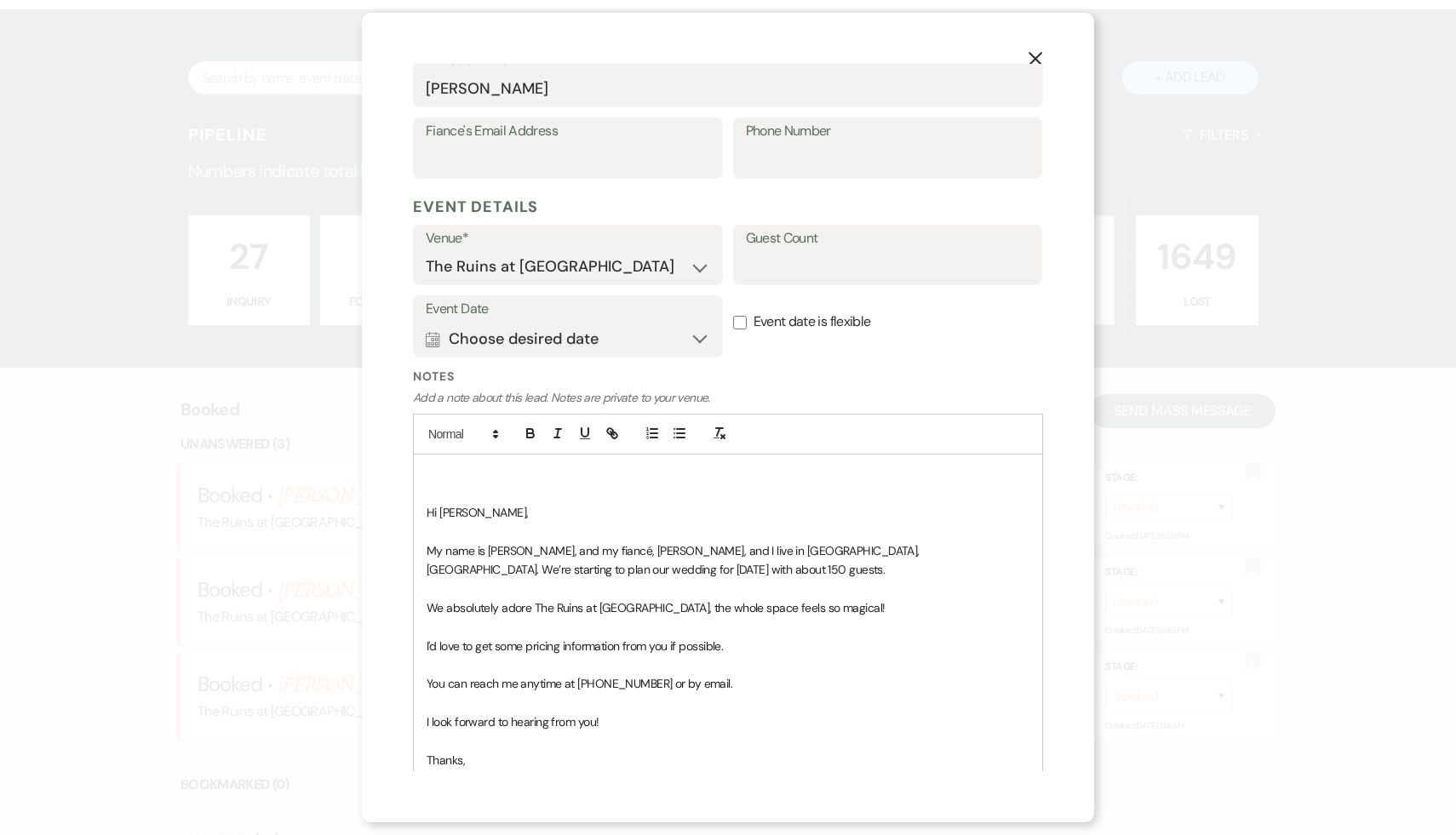
scroll to position [627, 0]
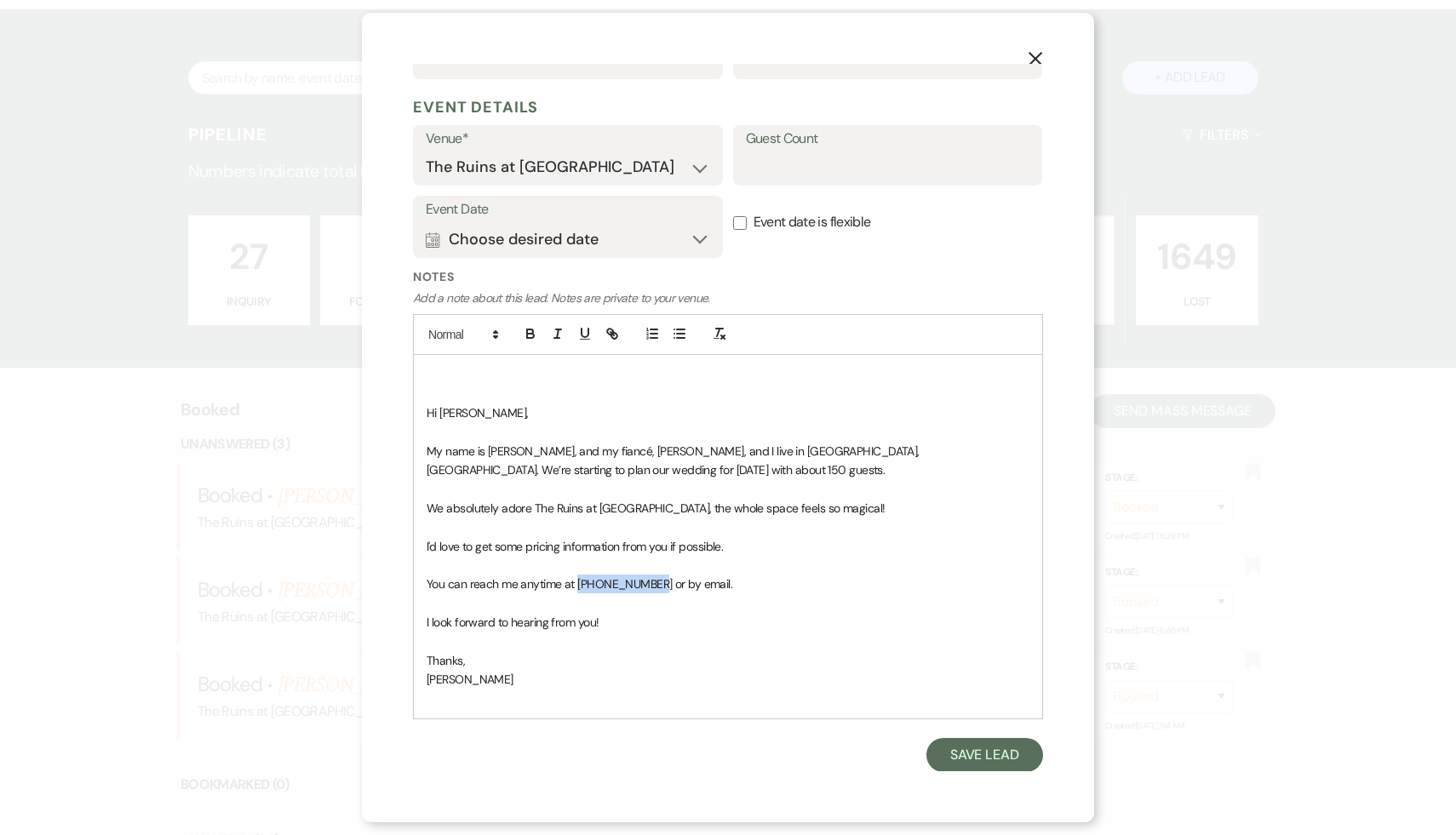
drag, startPoint x: 649, startPoint y: 581, endPoint x: 578, endPoint y: 581, distance: 71.0
click at [578, 581] on span "You can reach me anytime at 518-396-6175 or by email." at bounding box center [579, 584] width 306 height 15
copy span "518-396-6175"
click at [798, 177] on input "Guest Count" at bounding box center [888, 167] width 285 height 33
type input "150"
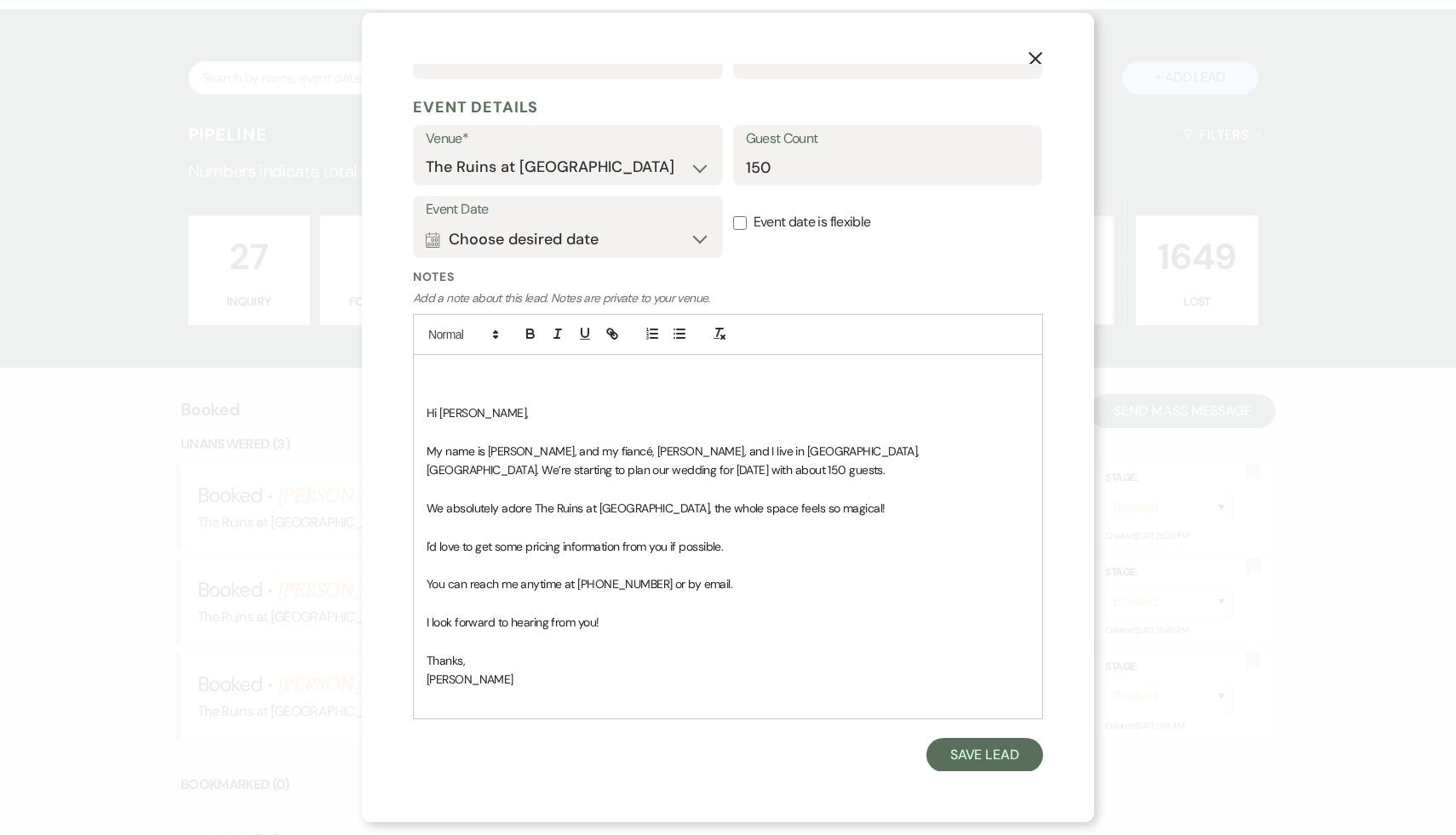
click at [835, 558] on p at bounding box center [728, 565] width 602 height 19
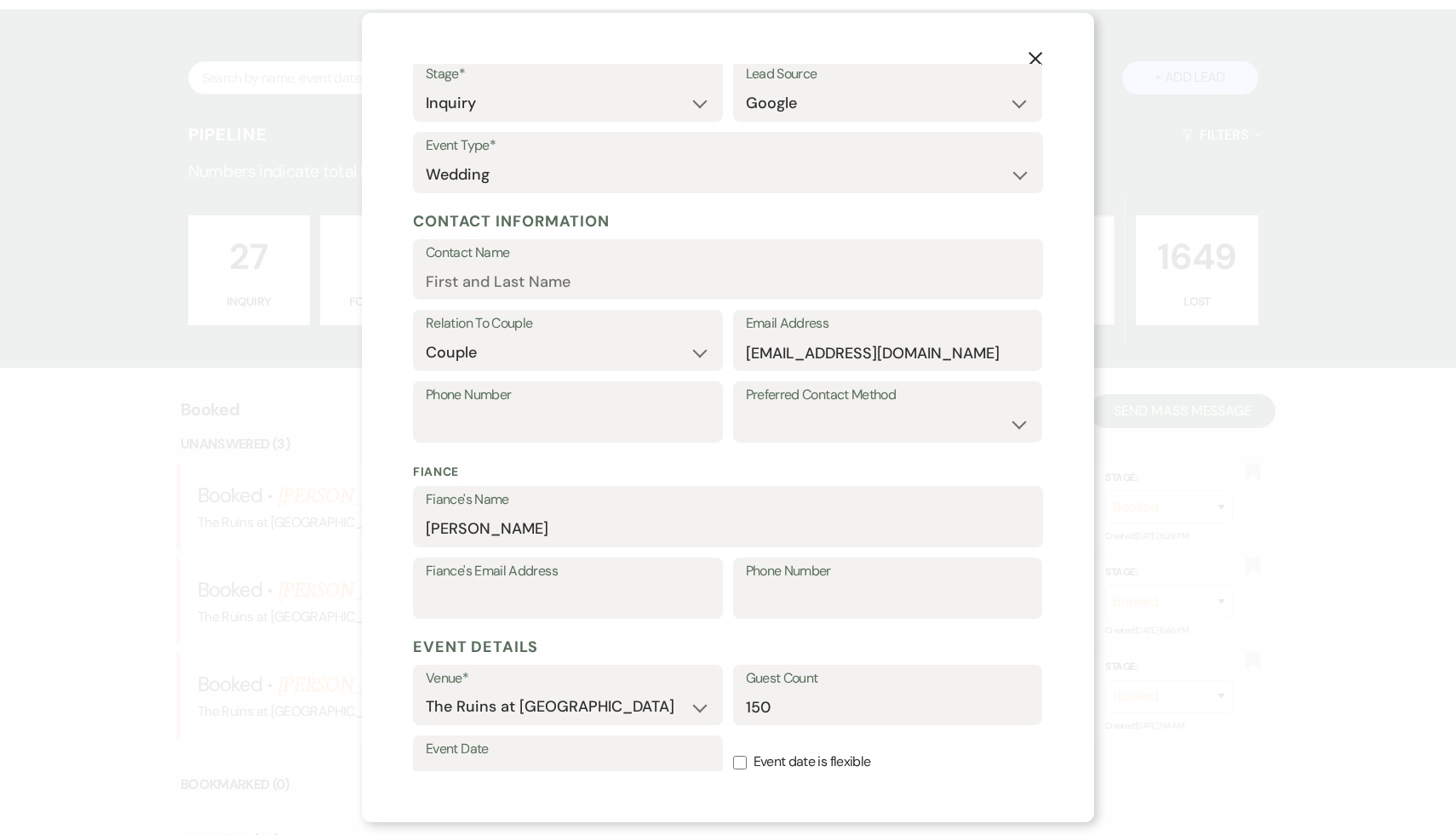
scroll to position [89, 0]
click at [581, 429] on input "Phone Number" at bounding box center [568, 423] width 285 height 33
paste input "518-396-6175"
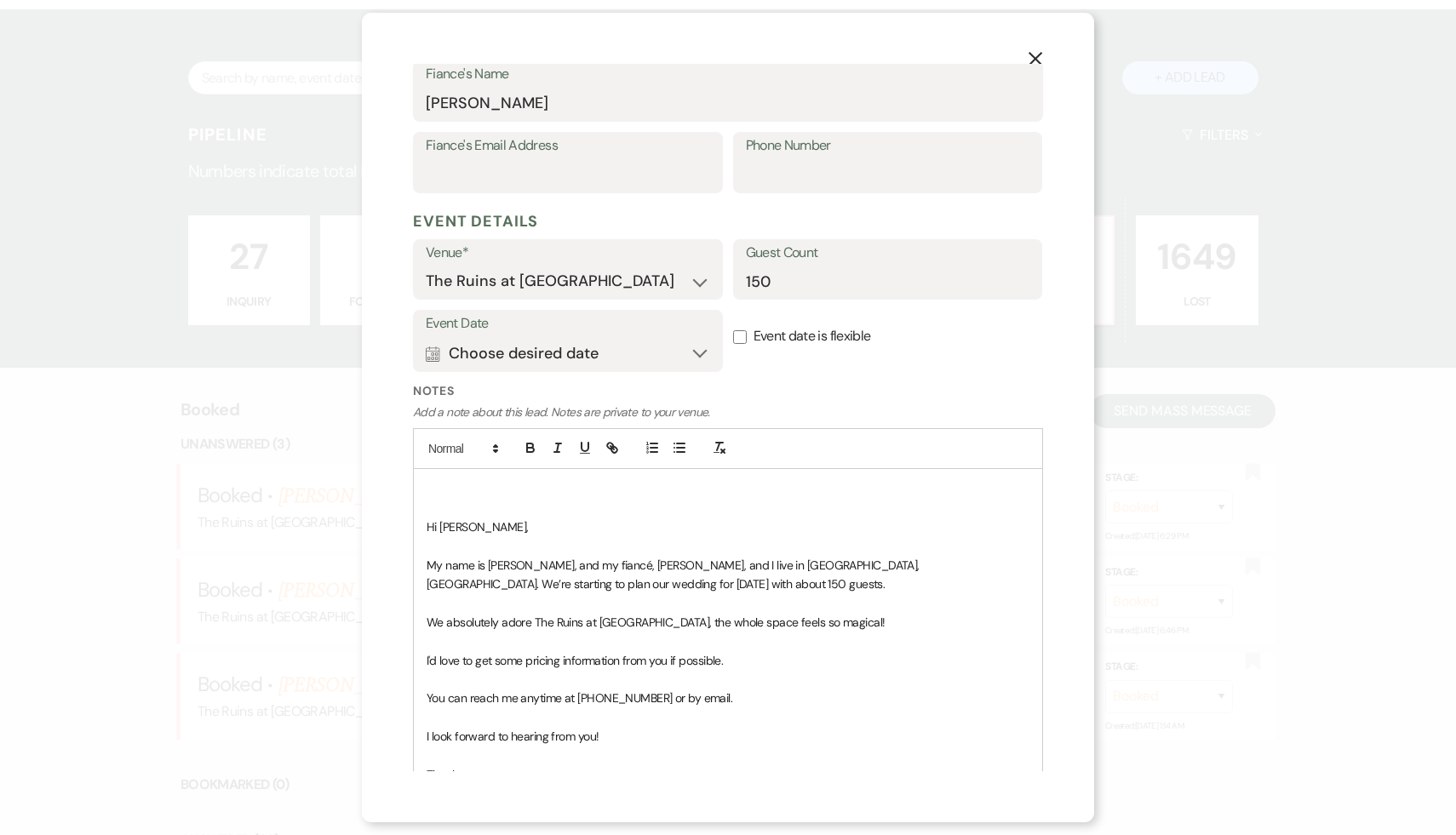
scroll to position [563, 0]
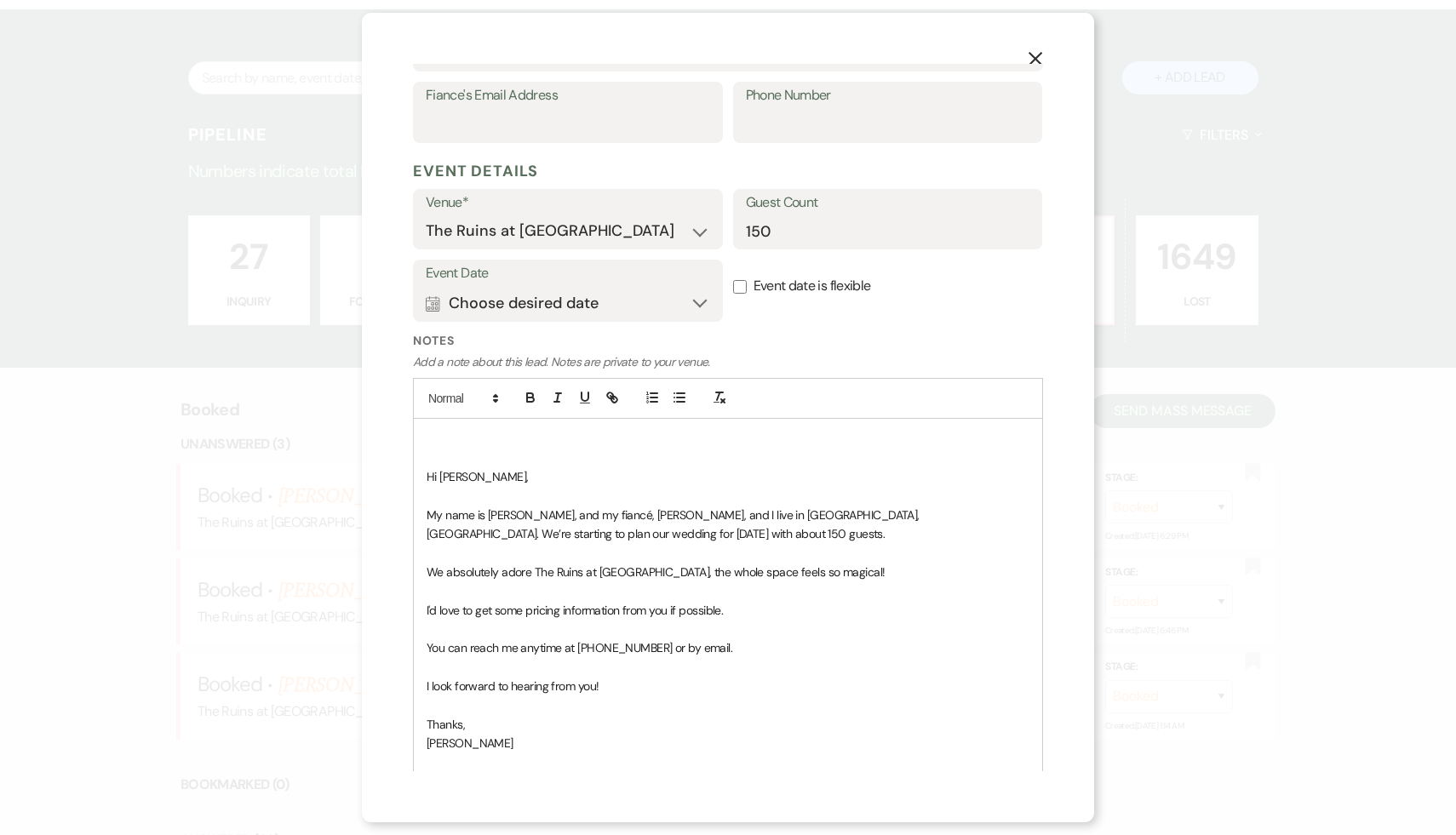
type input "518-396-6175"
click at [453, 449] on p at bounding box center [728, 458] width 602 height 19
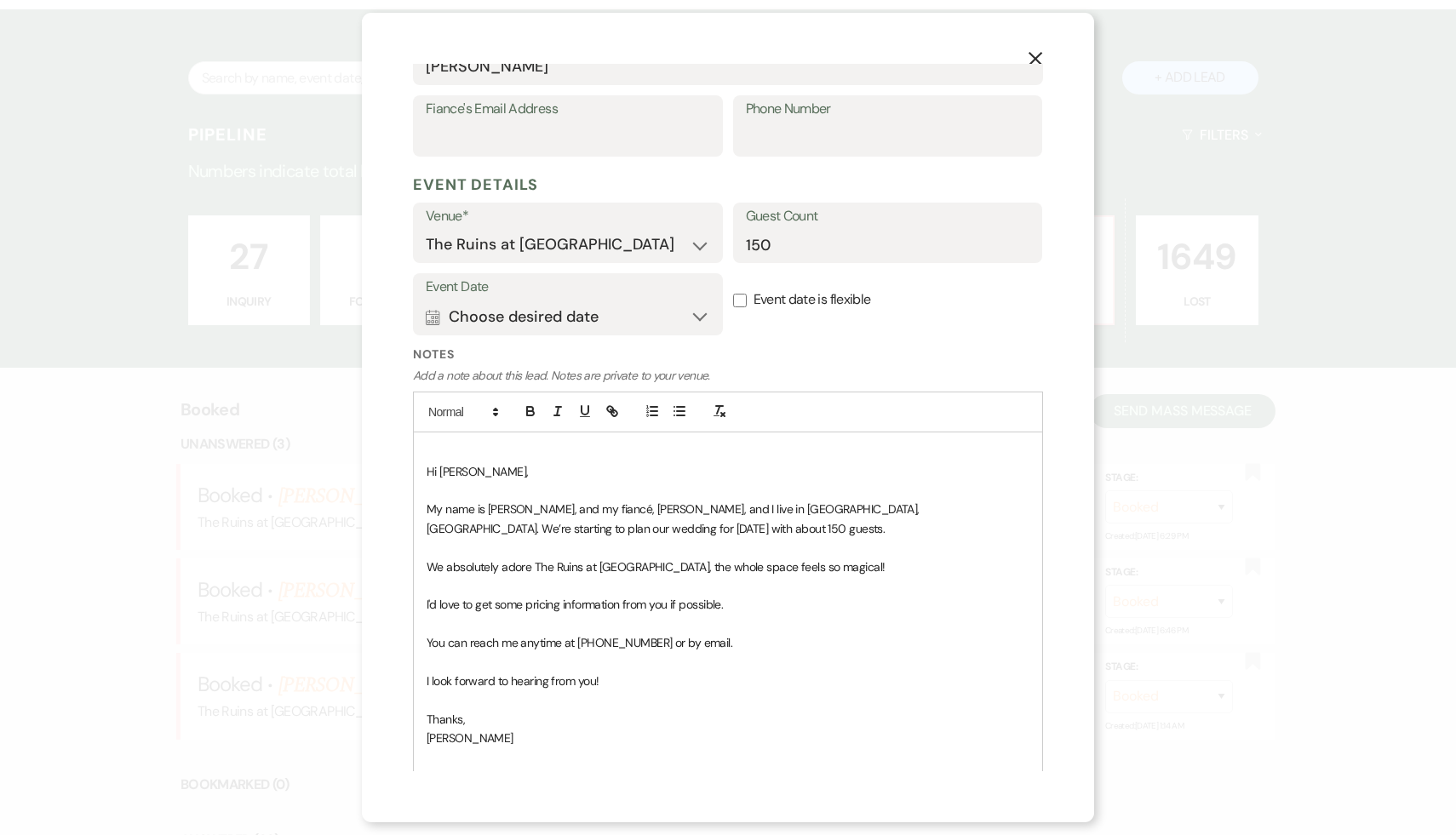
scroll to position [609, 0]
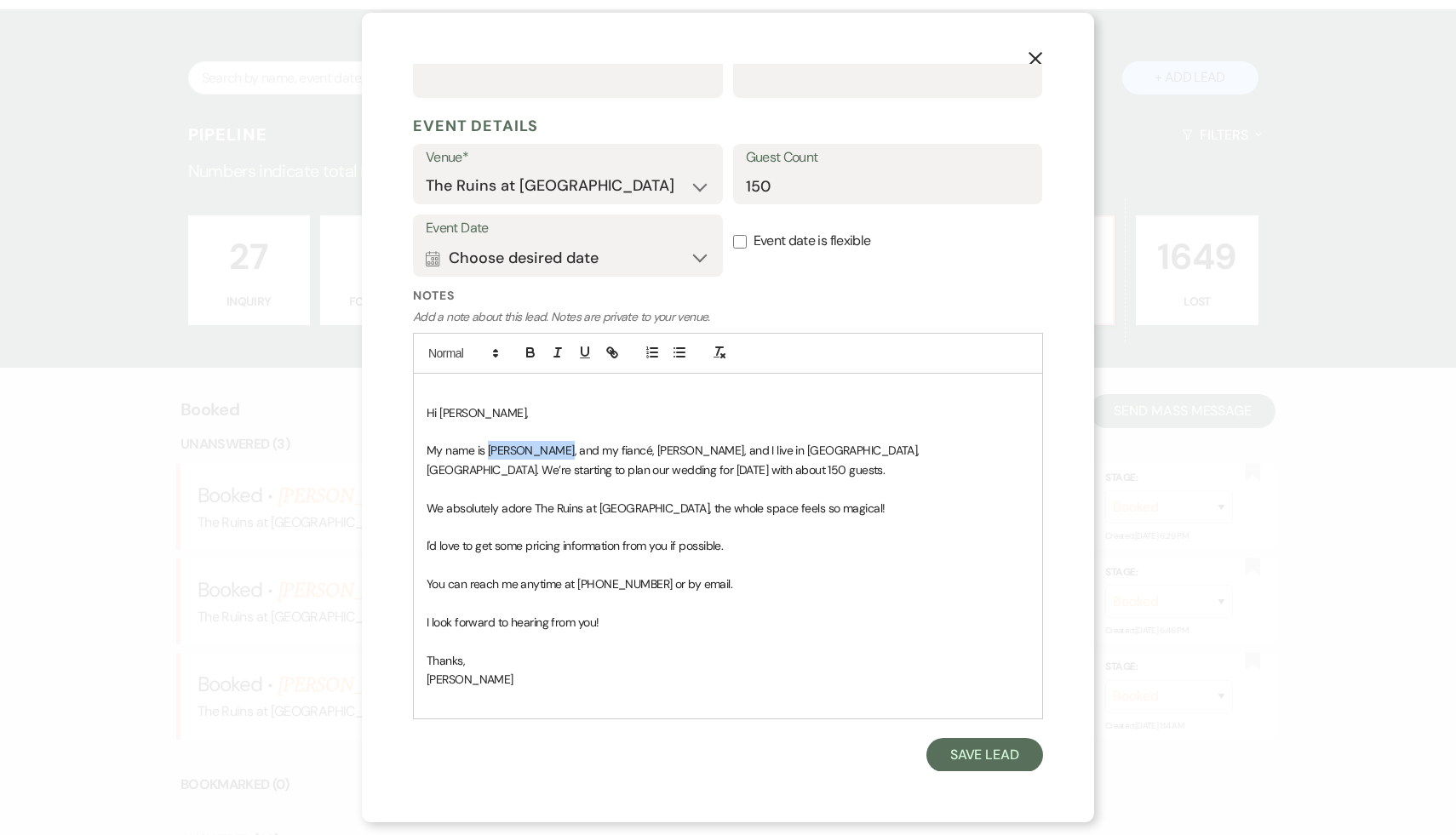
drag, startPoint x: 560, startPoint y: 450, endPoint x: 488, endPoint y: 450, distance: 72.0
click at [488, 450] on span "My name is McKenzi Ruetz, and my fiancé, Russ Daly, and I live in Altamont, NY.…" at bounding box center [674, 460] width 496 height 34
click at [659, 473] on p "My name is McKenzi Ruetz, and my fiancé, Russ Daly, and I live in Altamont, NY.…" at bounding box center [728, 460] width 602 height 38
drag, startPoint x: 691, startPoint y: 452, endPoint x: 490, endPoint y: 451, distance: 201.0
click at [490, 451] on span "My name is McKenzi Ruetz, and my fiancé, Russ Daly, and I live in Altamont, NY.…" at bounding box center [674, 460] width 496 height 34
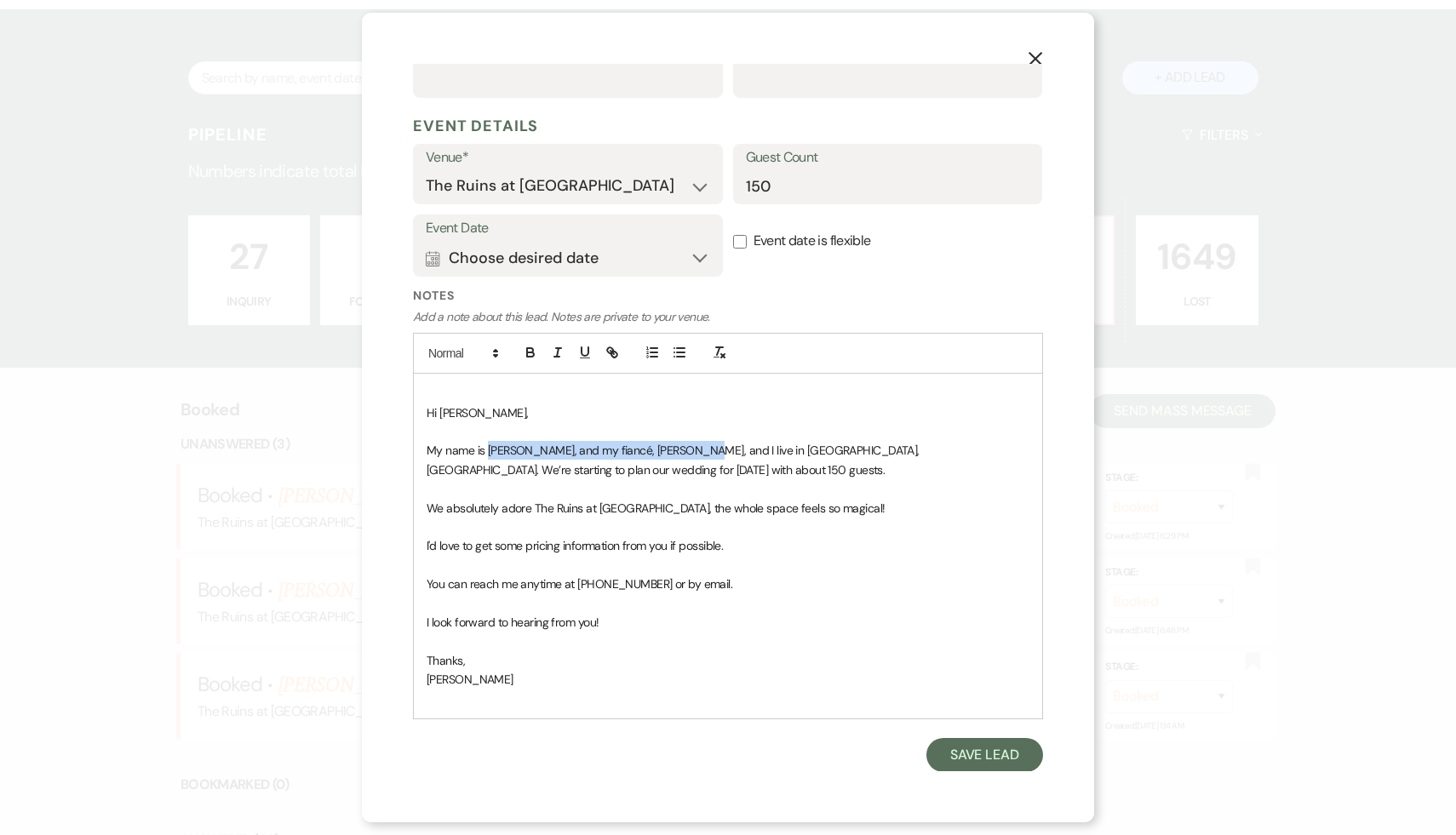
copy span "McKenzi Ruetz, and my fiancé, Russ Daly,"
click at [490, 451] on span "My name is McKenzi Ruetz, and my fiancé, Russ Daly, and I live in Altamont, NY.…" at bounding box center [674, 460] width 496 height 34
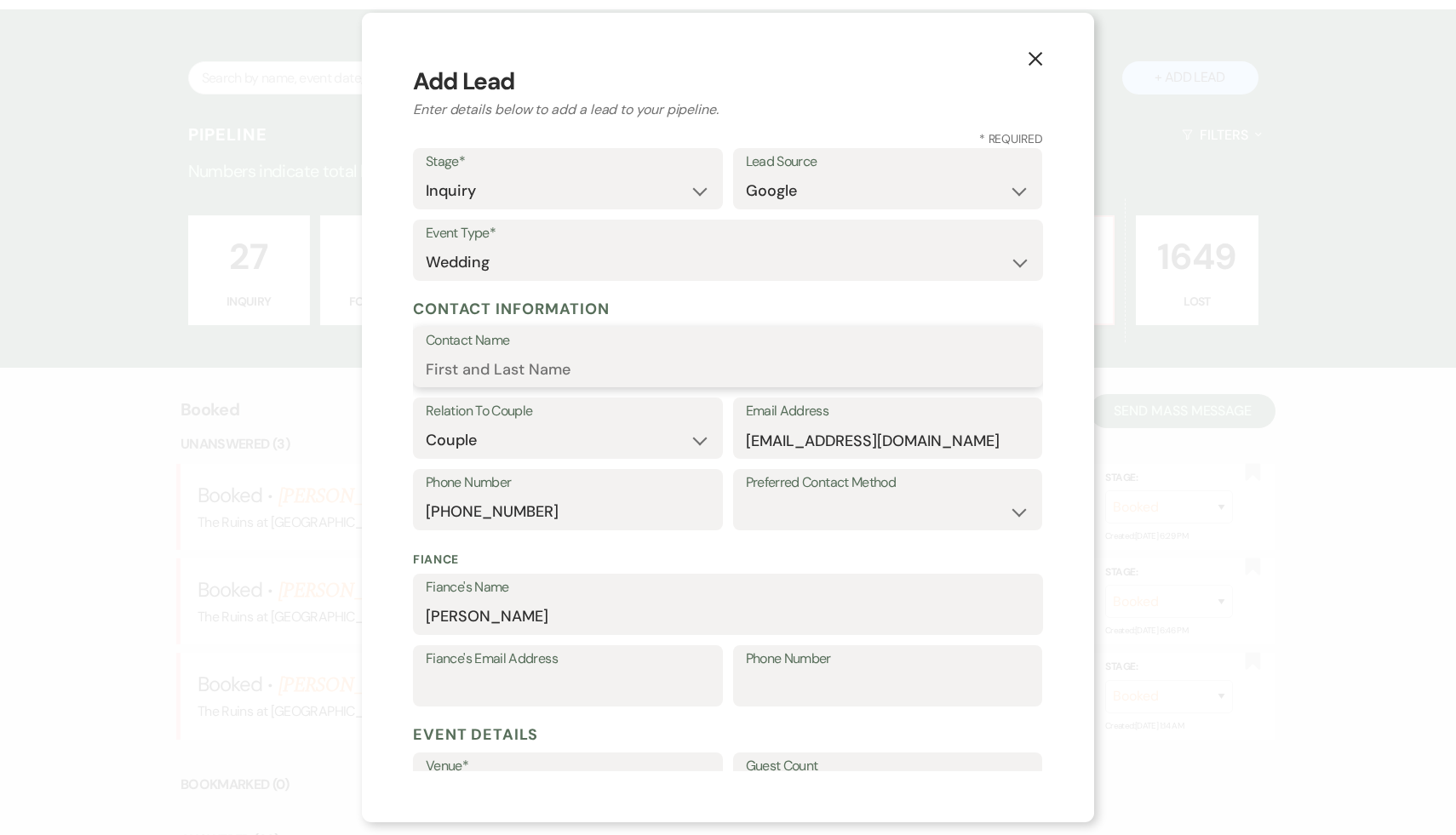
click at [546, 382] on input "Contact Name" at bounding box center [728, 368] width 604 height 33
paste input "McKenzi Ruetz, and my fiancé, Russ Daly,"
drag, startPoint x: 644, startPoint y: 368, endPoint x: 529, endPoint y: 366, distance: 115.0
click at [529, 366] on input "McKenzi Ruetz, and my fiancé, Russ Daly," at bounding box center [728, 368] width 604 height 33
drag, startPoint x: 617, startPoint y: 363, endPoint x: 529, endPoint y: 372, distance: 88.5
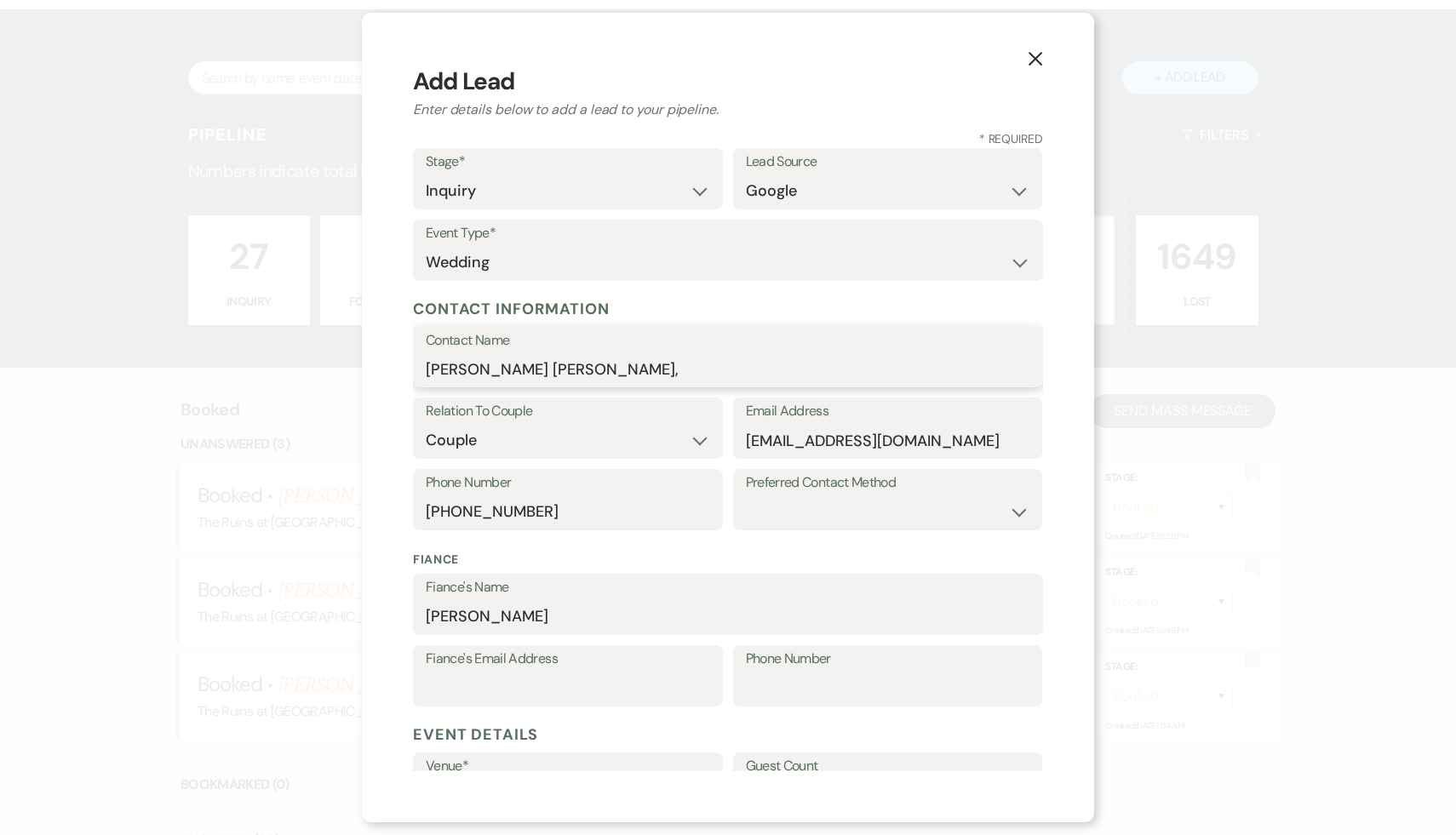
click at [529, 372] on input "McKenzi RuetzRuss Daly," at bounding box center [728, 368] width 604 height 33
type input "McKenzi Ruetz"
drag, startPoint x: 565, startPoint y: 618, endPoint x: 405, endPoint y: 615, distance: 160.0
click at [405, 615] on div "X Add Lead Enter details below to add a lead to your pipeline. * Required Stage…" at bounding box center [728, 417] width 732 height 810
paste input "Russ Daly,"
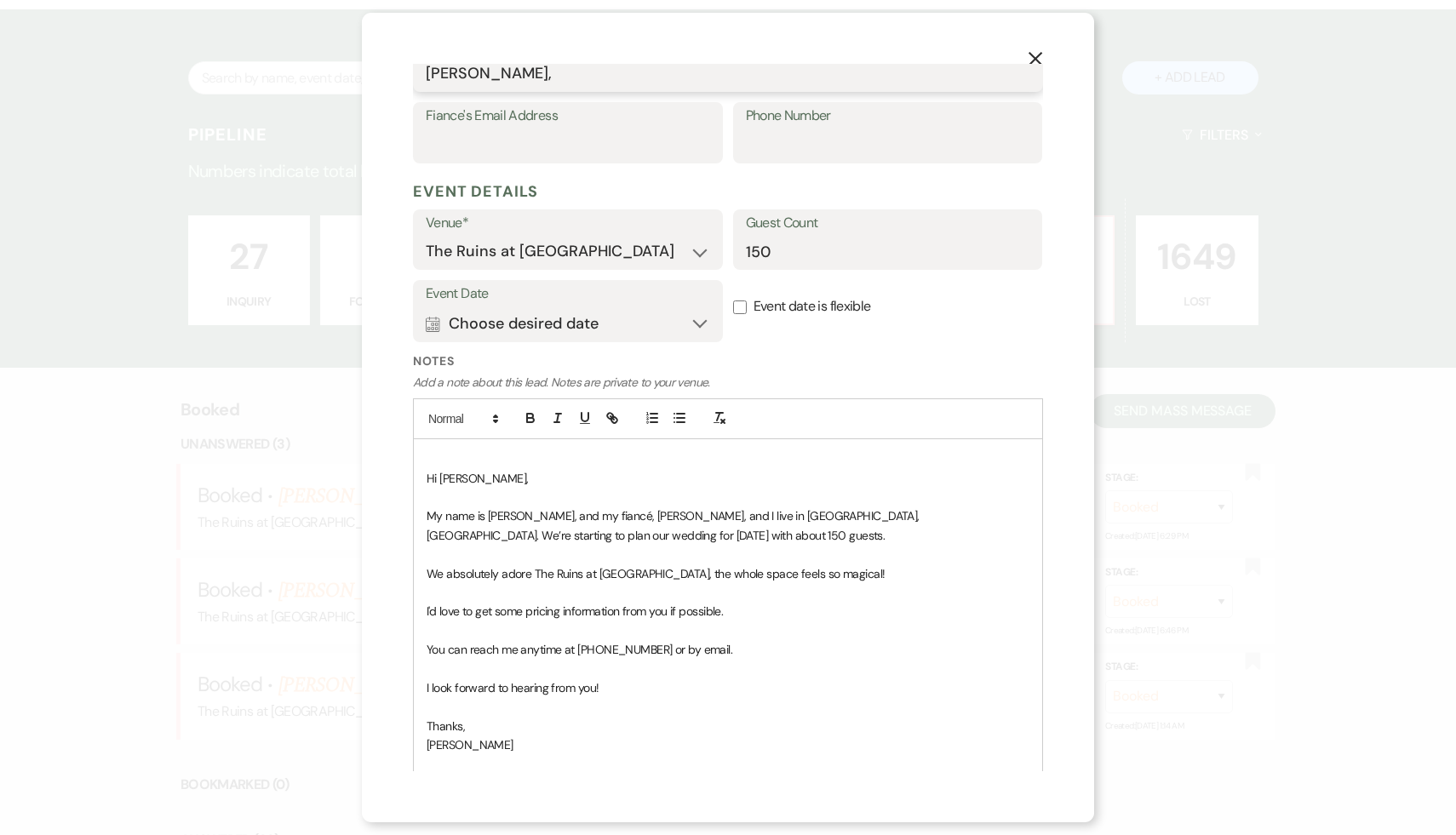
scroll to position [609, 0]
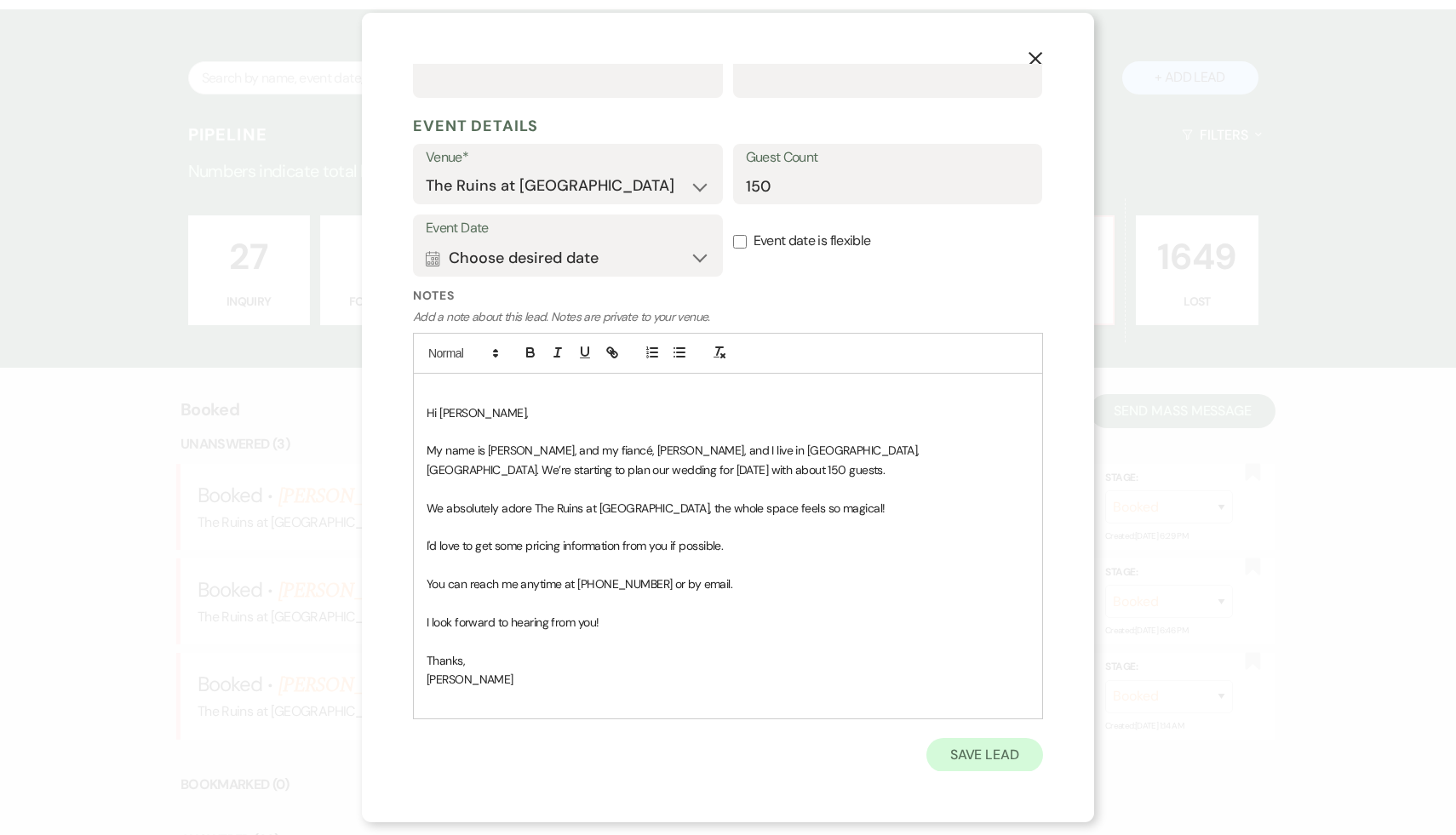
type input "Russ Daly,"
click at [980, 756] on button "Save Lead" at bounding box center [984, 755] width 116 height 34
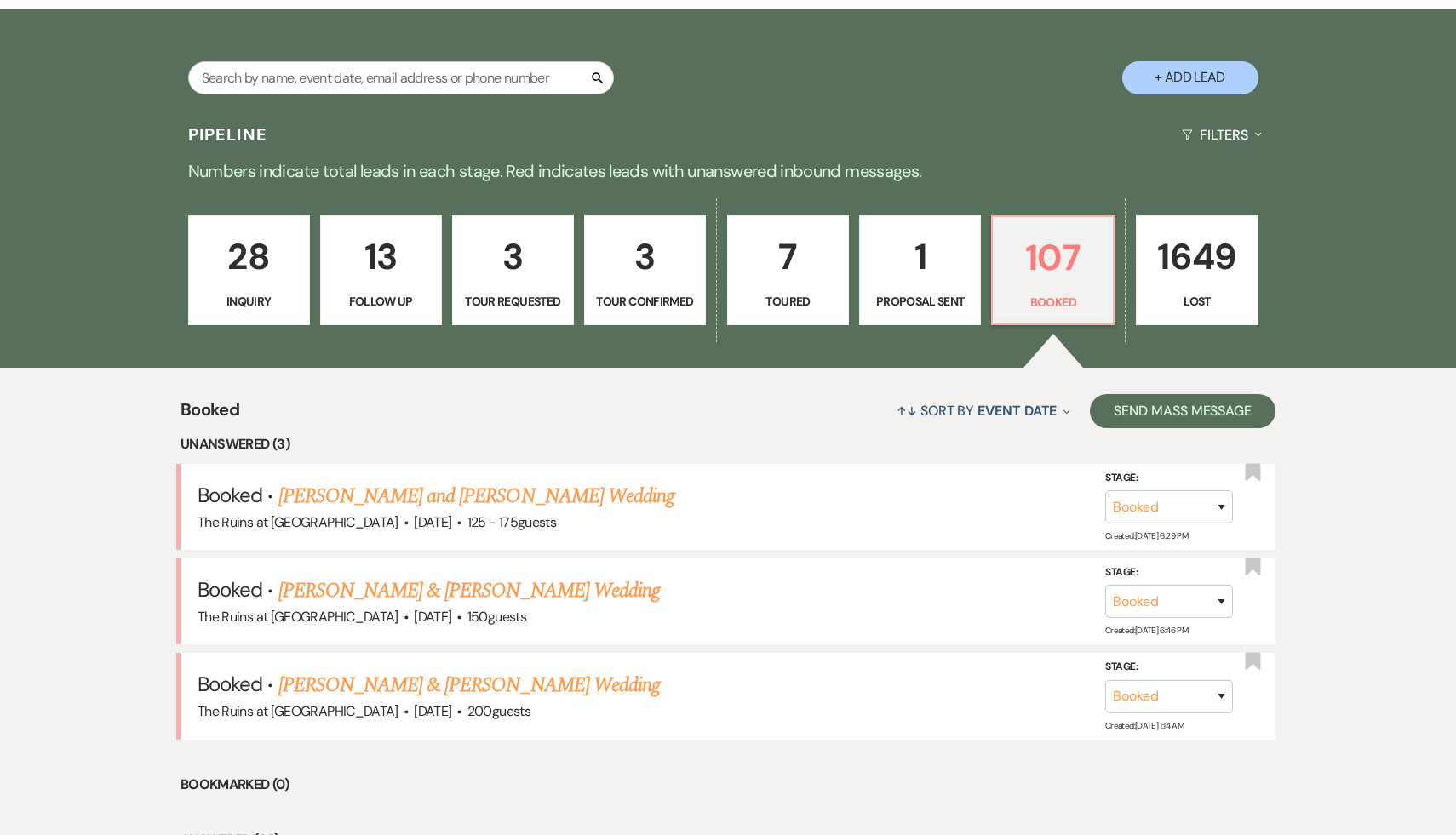
click at [281, 271] on p "28" at bounding box center [249, 256] width 99 height 57
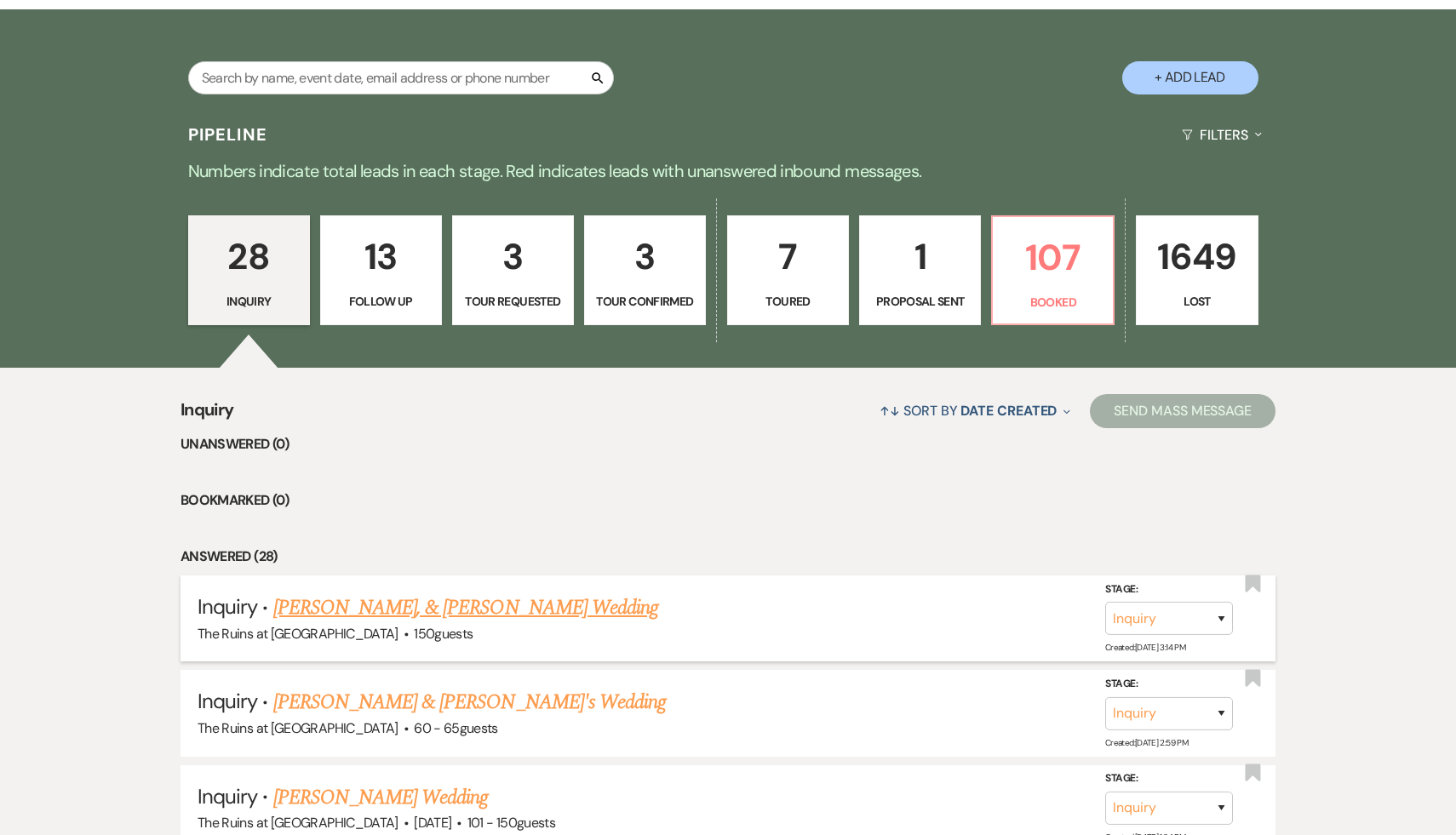
click at [446, 614] on link "Russ Daly, & McKenzi Ruetz's Wedding" at bounding box center [466, 608] width 386 height 31
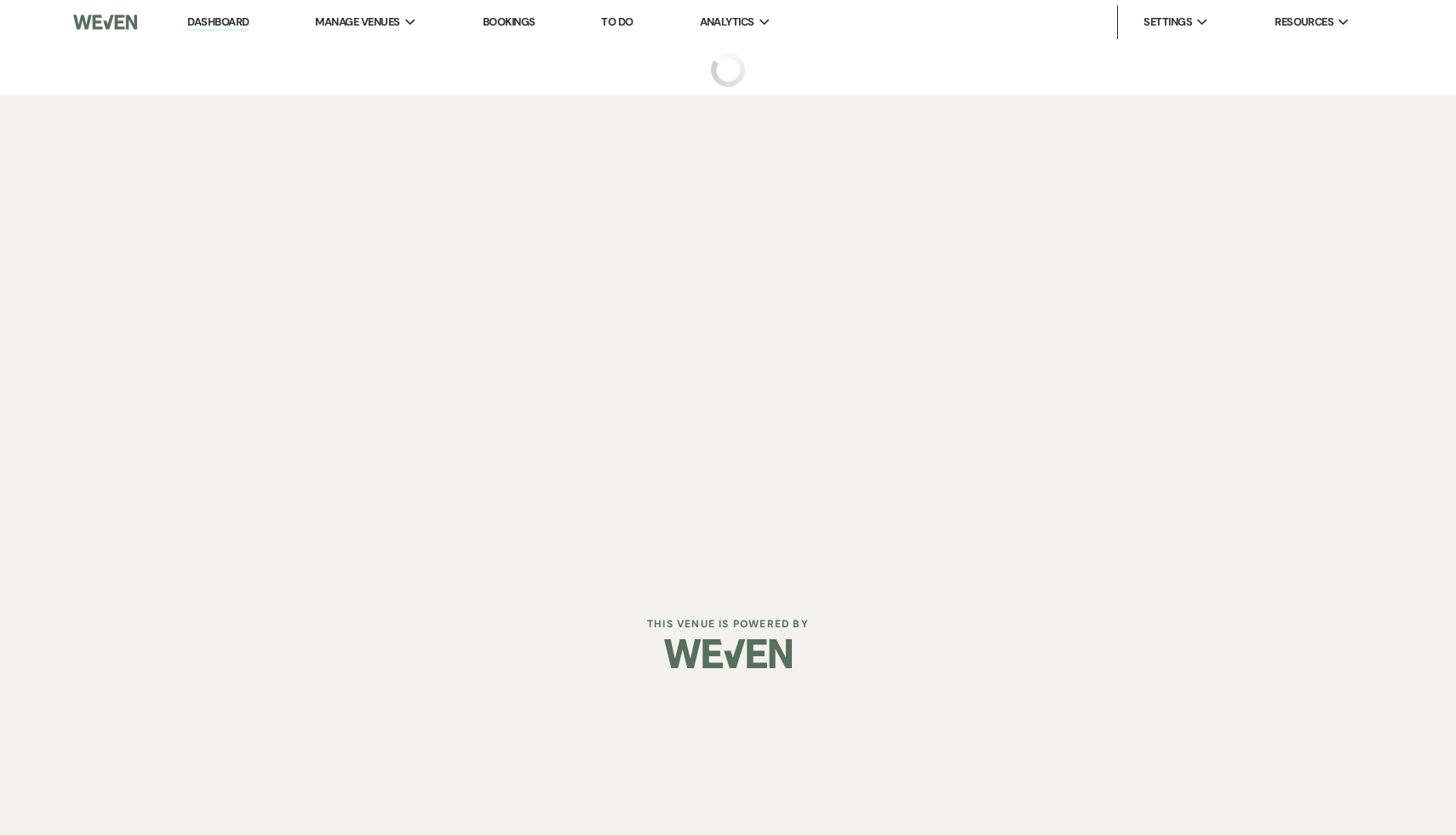
select select "6"
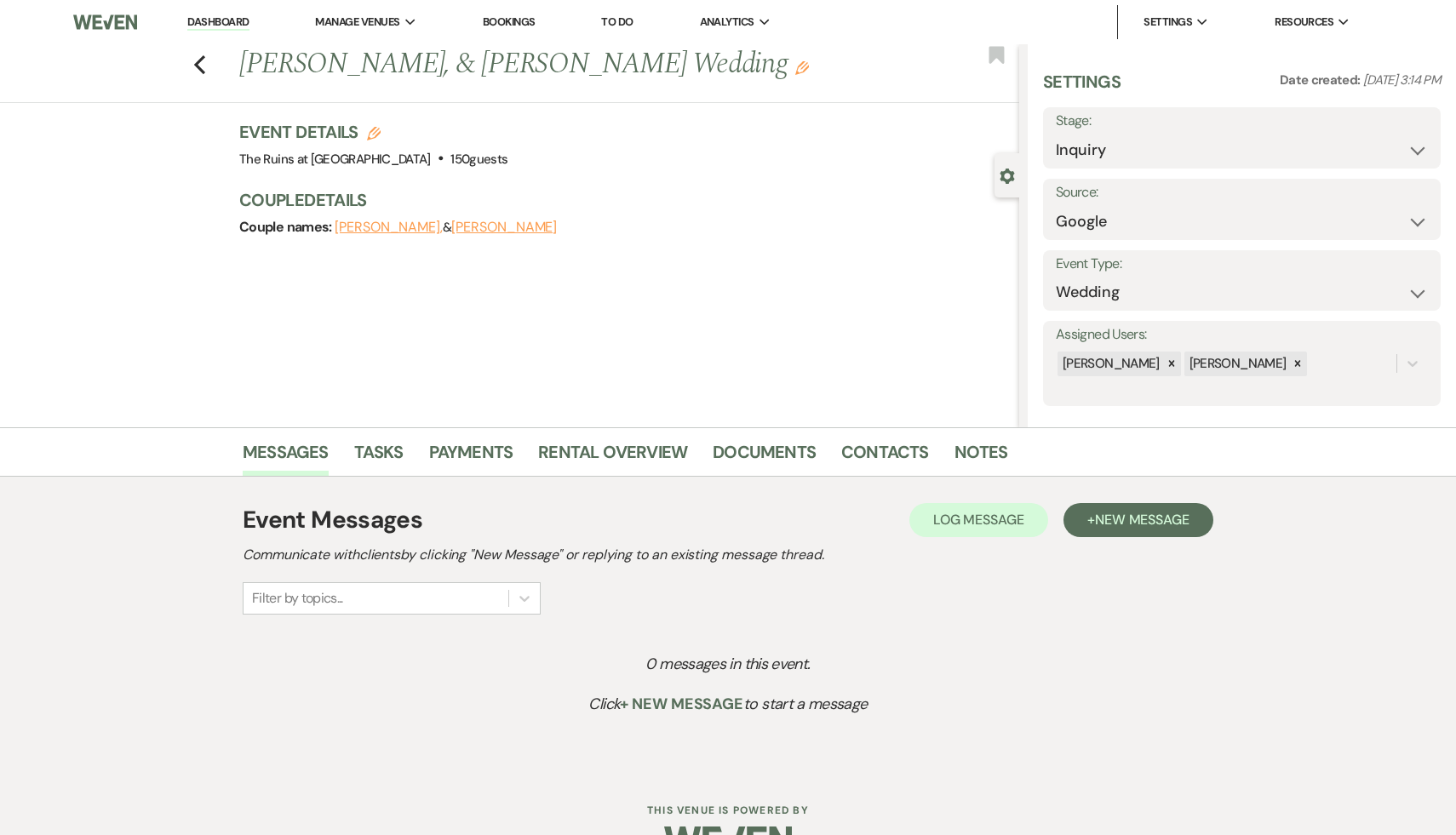
scroll to position [1, 0]
click at [279, 452] on link "Messages" at bounding box center [286, 456] width 86 height 37
click at [1142, 528] on button "+ New Message" at bounding box center [1138, 519] width 150 height 34
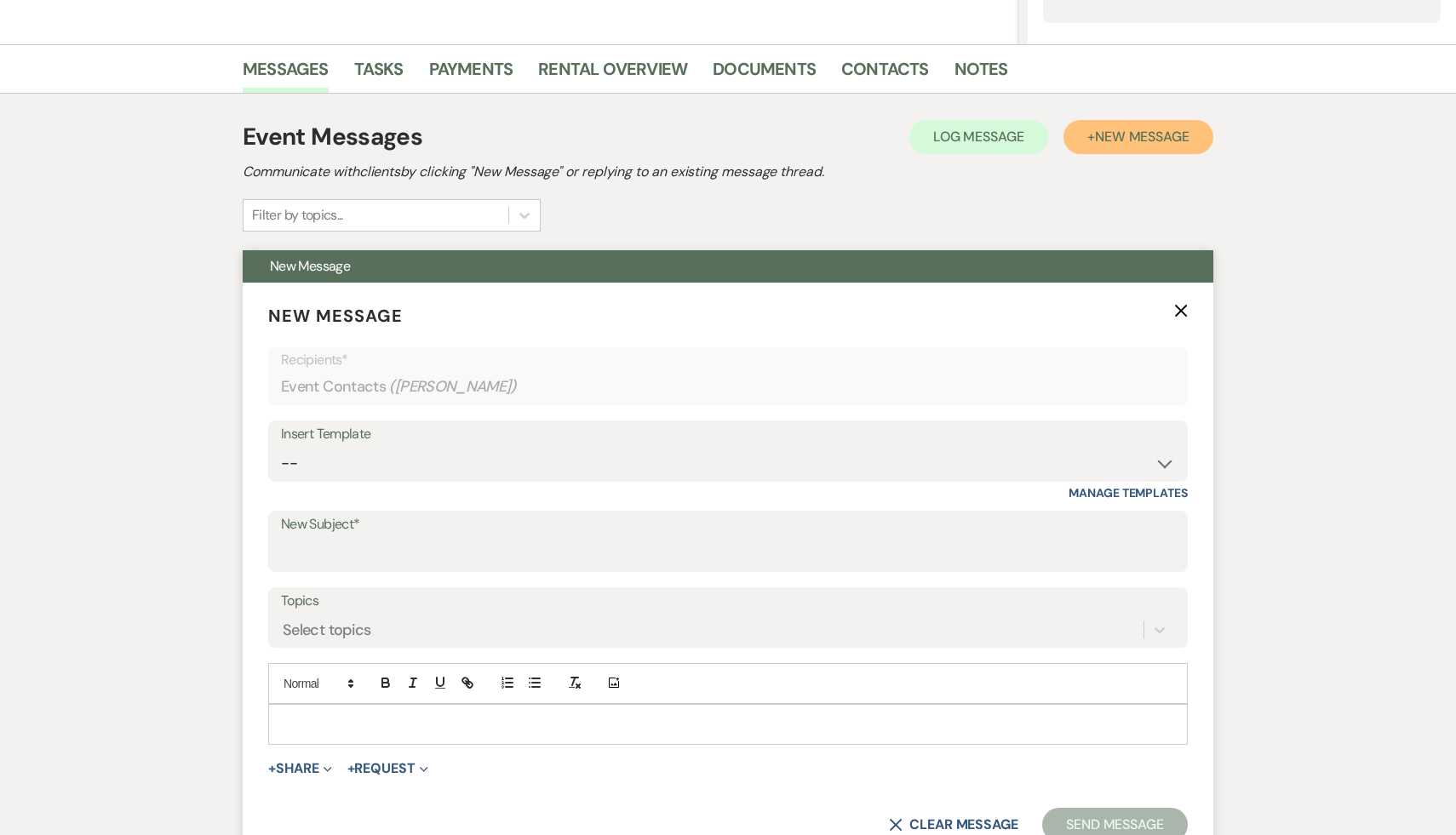
scroll to position [386, 0]
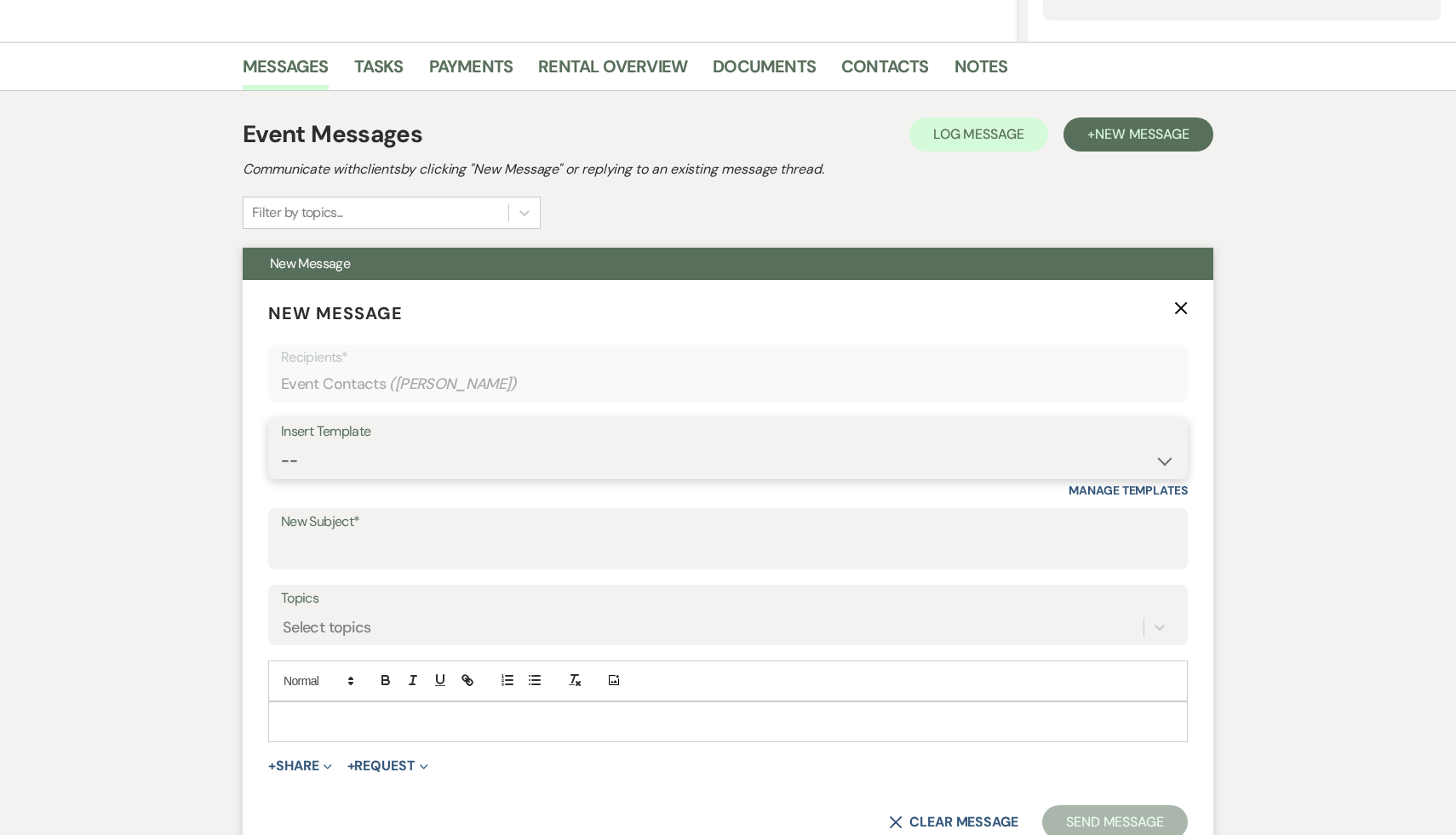
click at [1165, 456] on select "-- Weven Planning Portal Introduction (Booked Events) Initial Inquiry Response …" at bounding box center [728, 461] width 894 height 33
select select "566"
click at [281, 445] on select "-- Weven Planning Portal Introduction (Booked Events) Initial Inquiry Response …" at bounding box center [728, 461] width 894 height 33
type input "Thank you for your interest in The Ruins at Sassafras!"
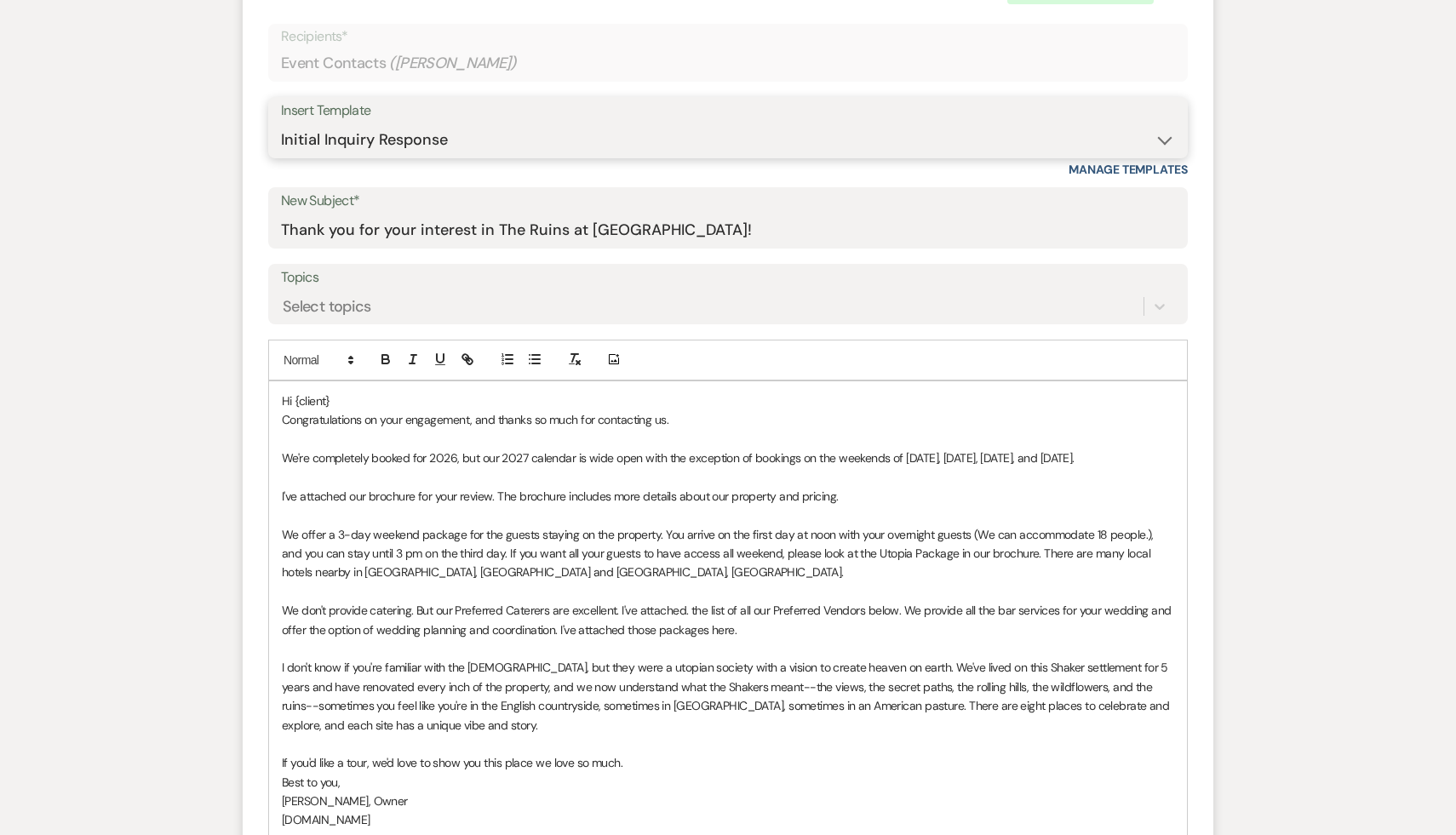
scroll to position [751, 0]
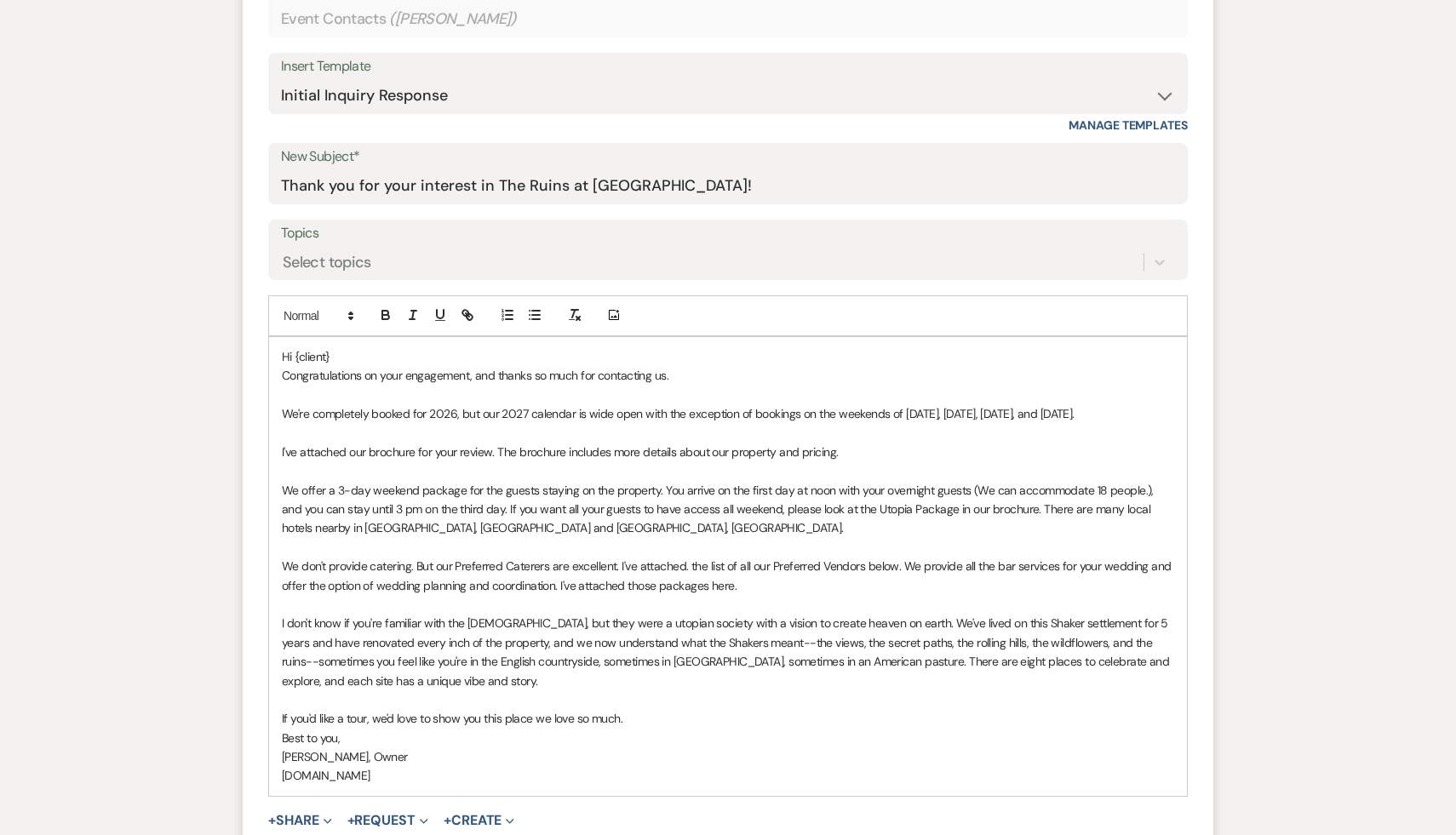
click at [358, 357] on p "Hi {client}" at bounding box center [728, 357] width 893 height 19
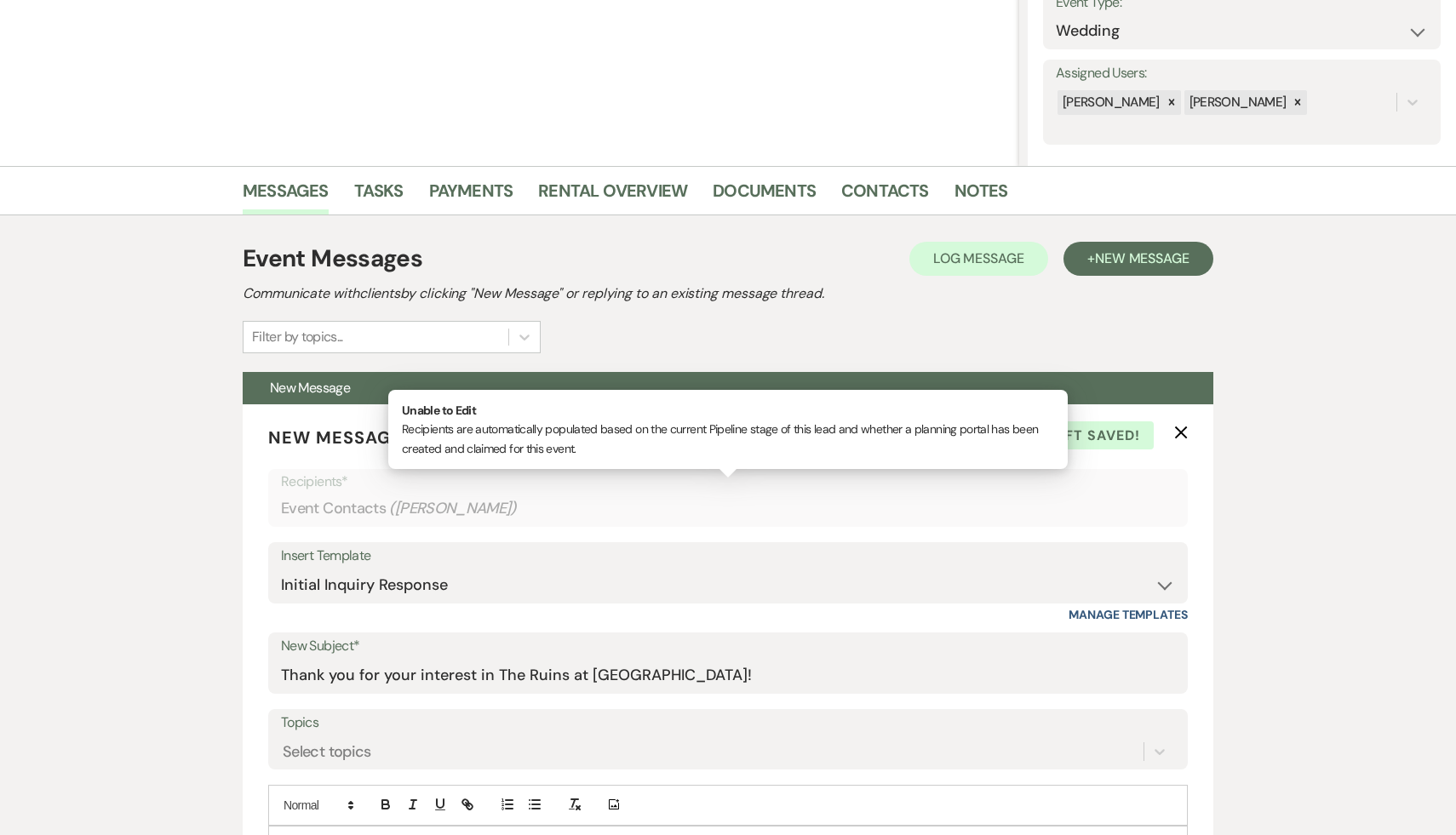
scroll to position [434, 0]
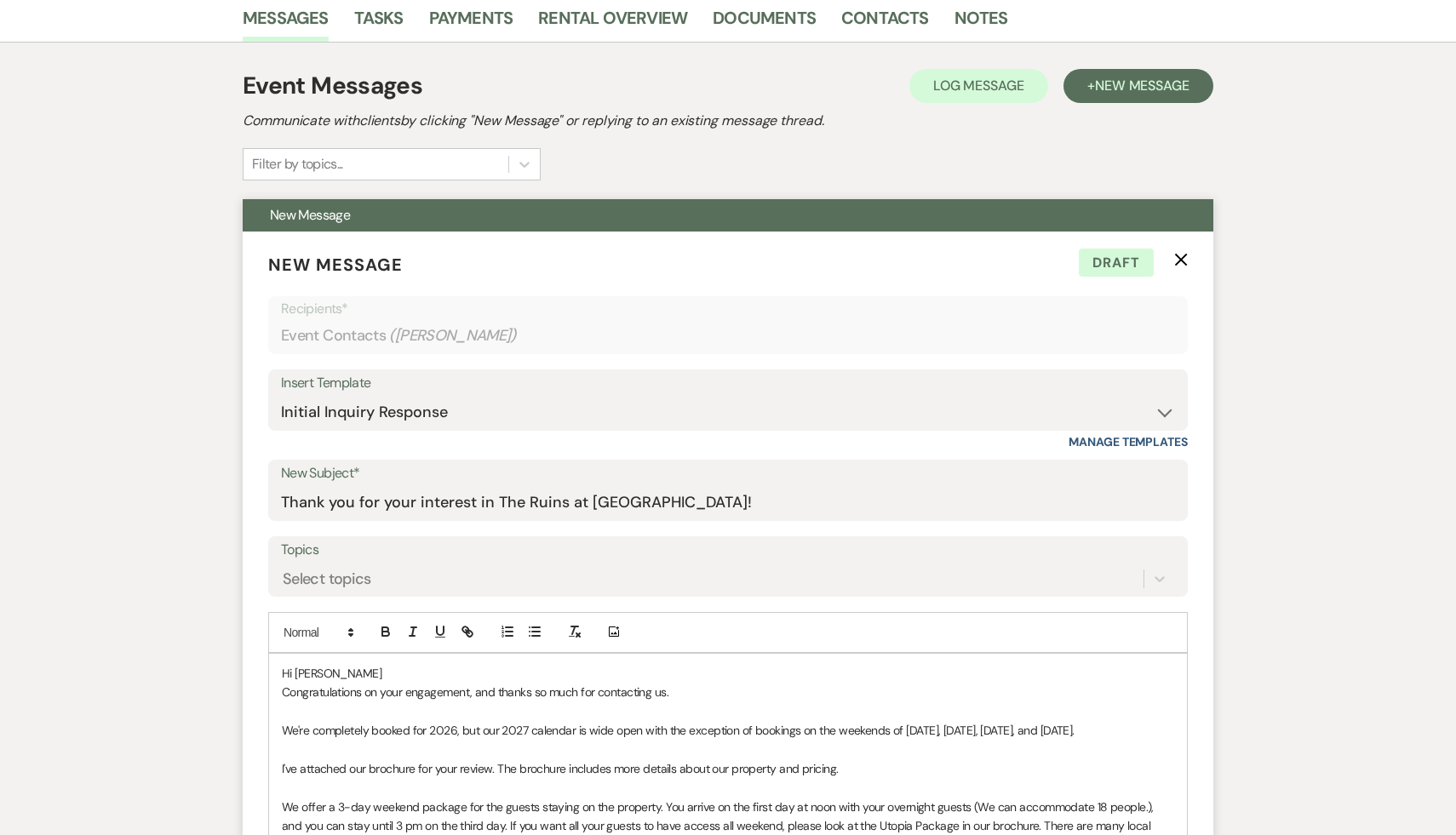
click at [319, 672] on p "Hi Mckenzi" at bounding box center [728, 674] width 893 height 19
click at [362, 674] on p "Hi McKenzi" at bounding box center [728, 674] width 893 height 19
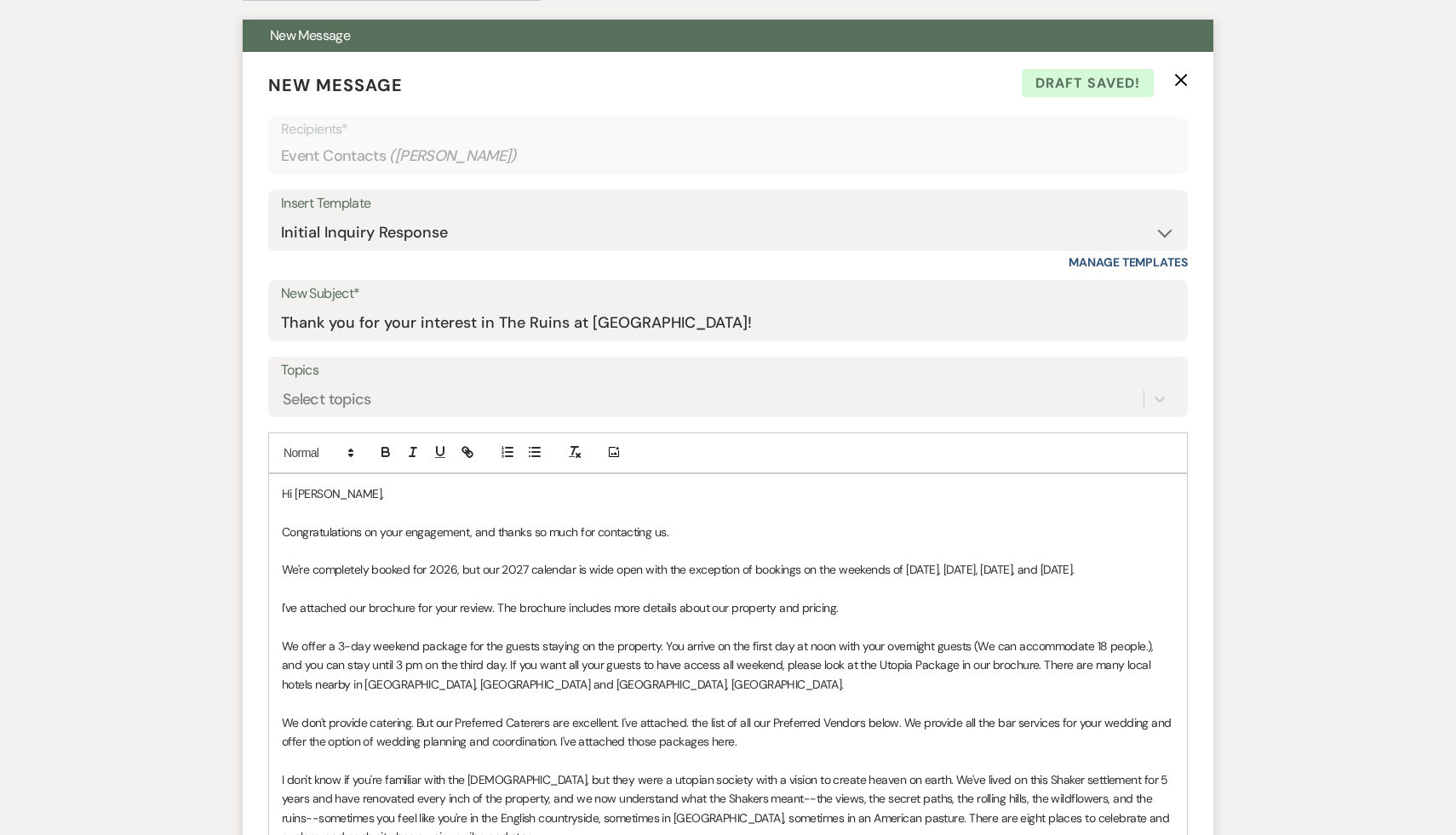
scroll to position [653, 0]
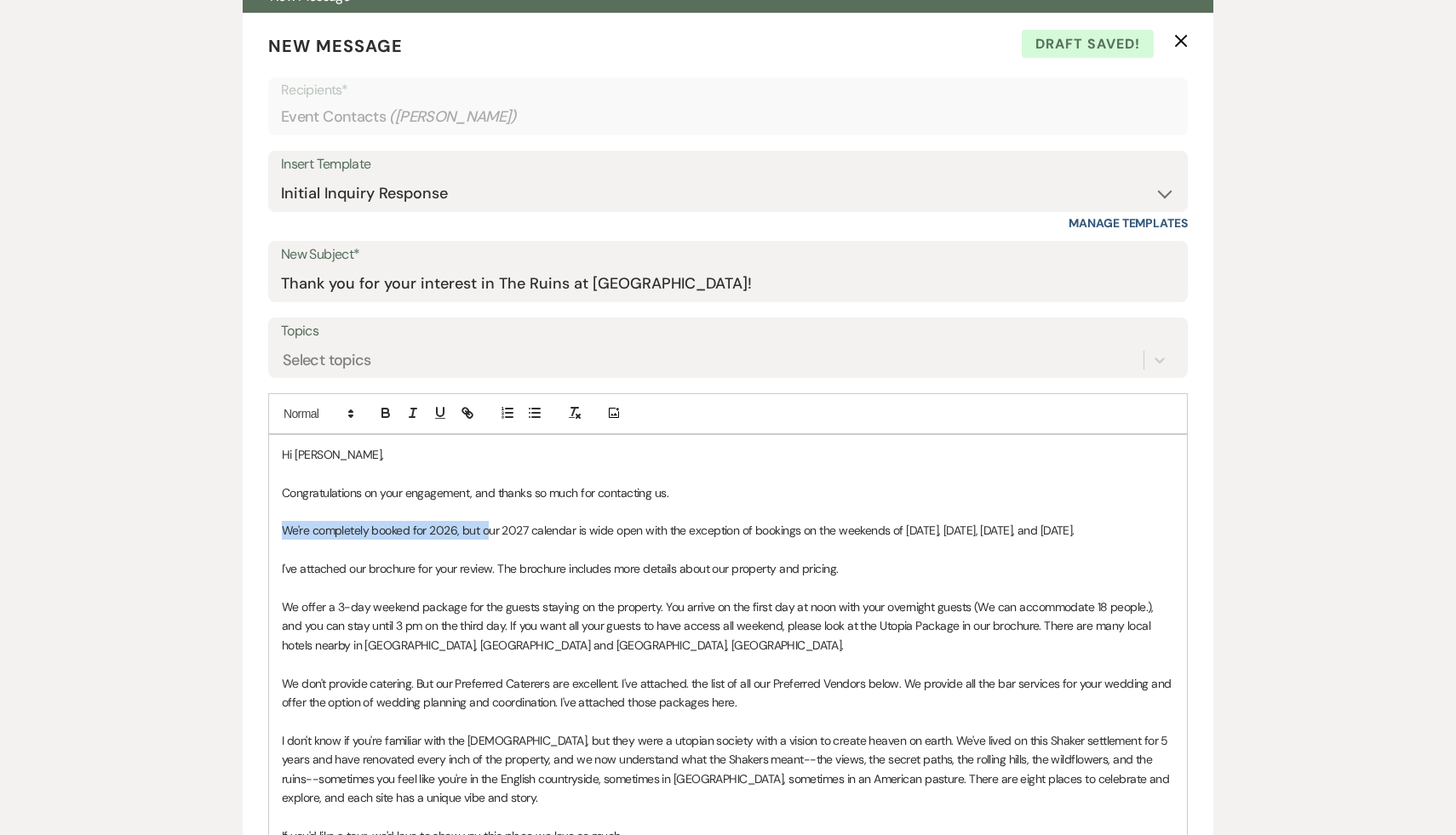
drag, startPoint x: 485, startPoint y: 528, endPoint x: 195, endPoint y: 532, distance: 290.0
click at [195, 532] on div "Messages Tasks Payments Rental Overview Documents Contacts Notes Event Messages…" at bounding box center [728, 555] width 1456 height 1562
click at [543, 662] on p at bounding box center [728, 664] width 893 height 19
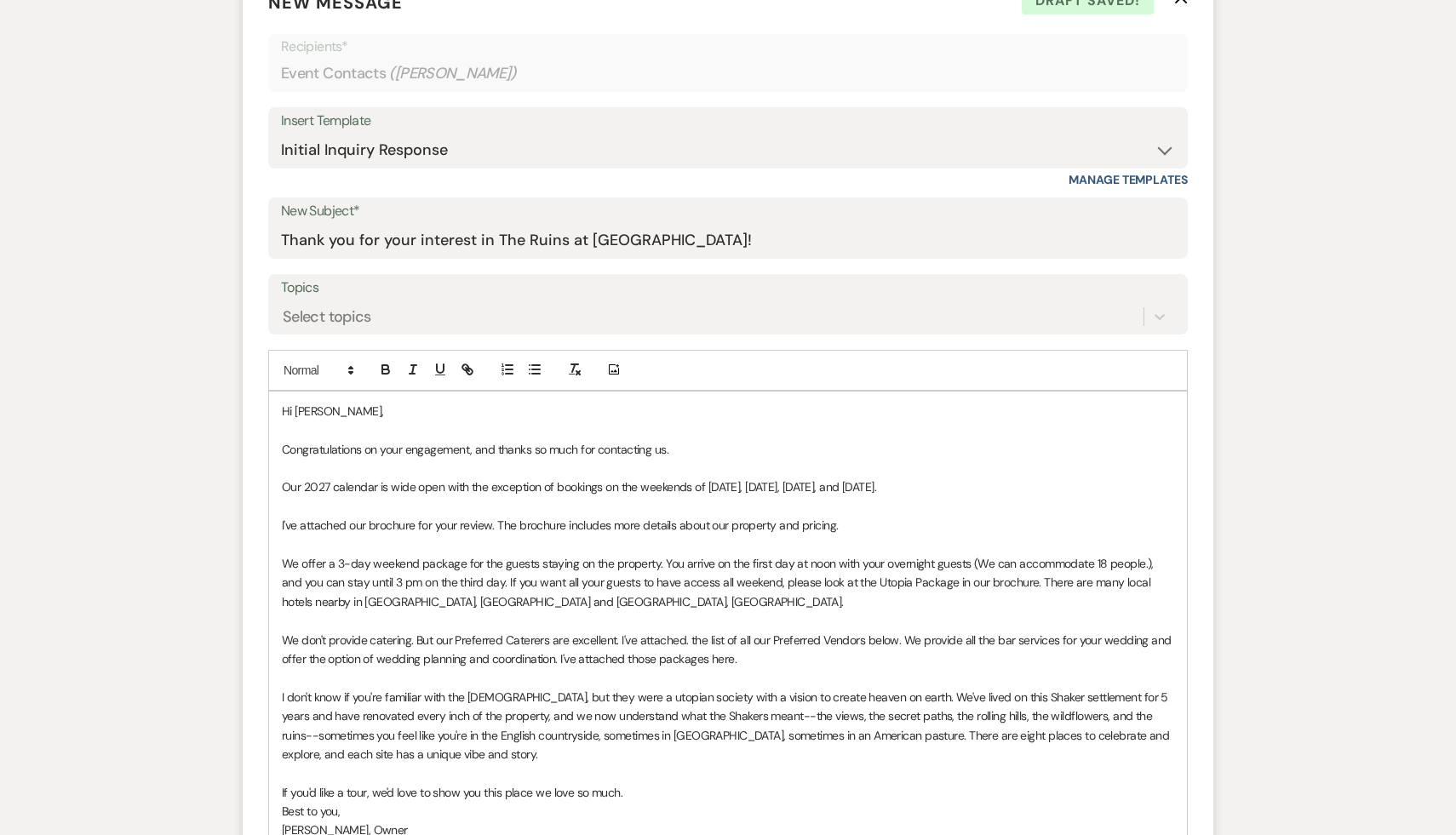
scroll to position [704, 0]
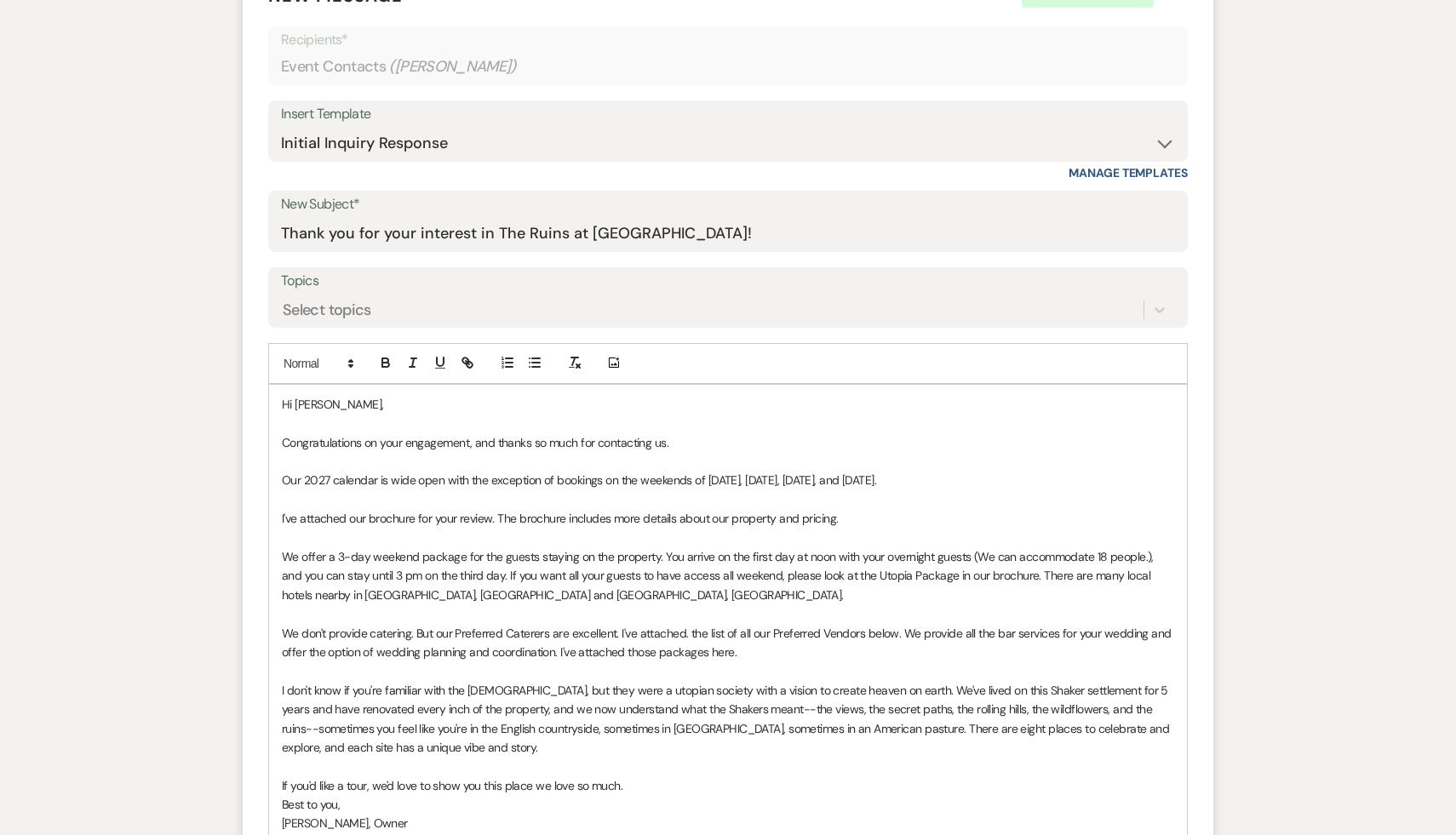
click at [694, 771] on p at bounding box center [728, 766] width 893 height 19
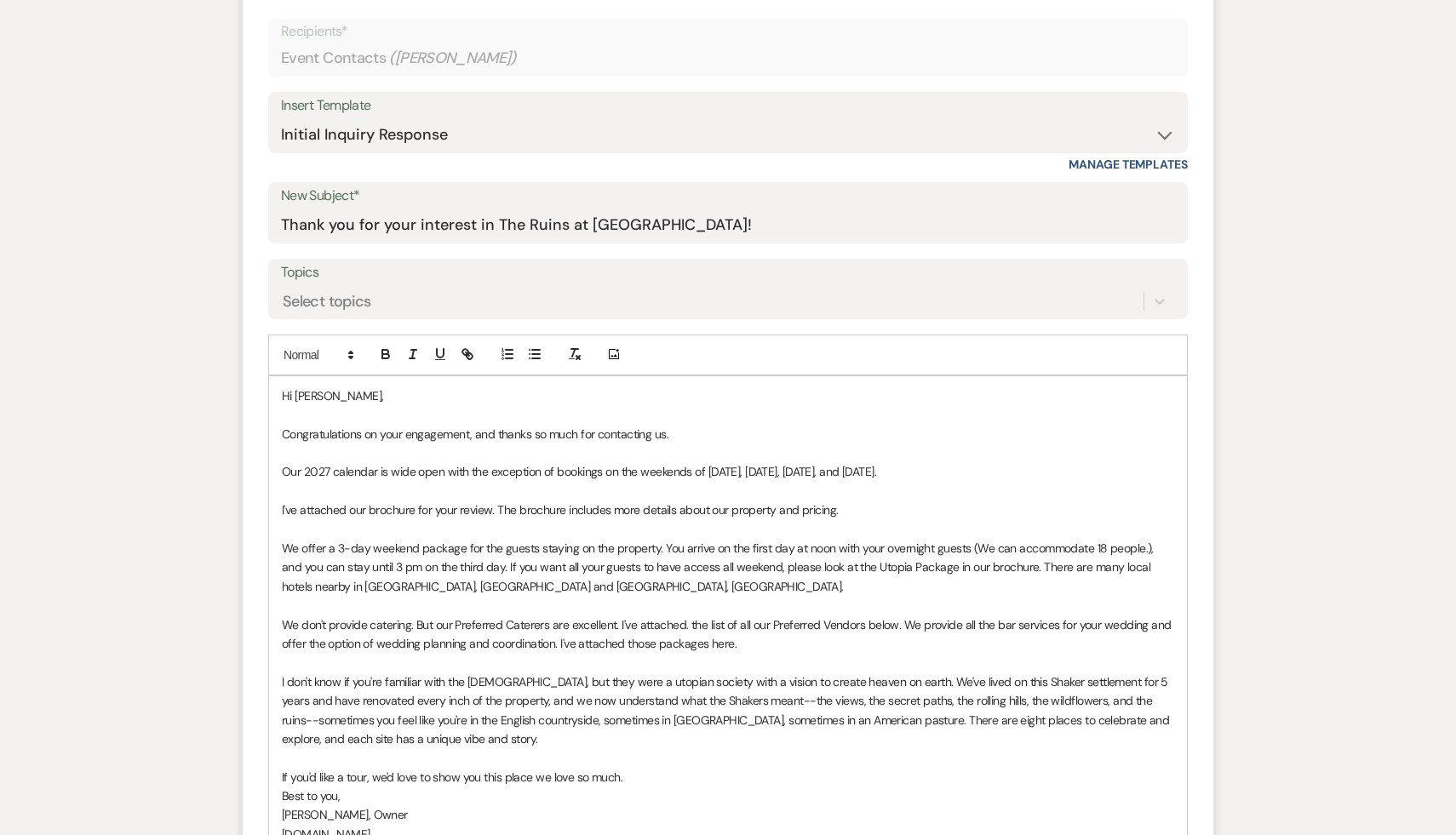
click at [708, 747] on p "I don't know if you're familiar with the Shakers, but they were a utopian socie…" at bounding box center [728, 711] width 893 height 76
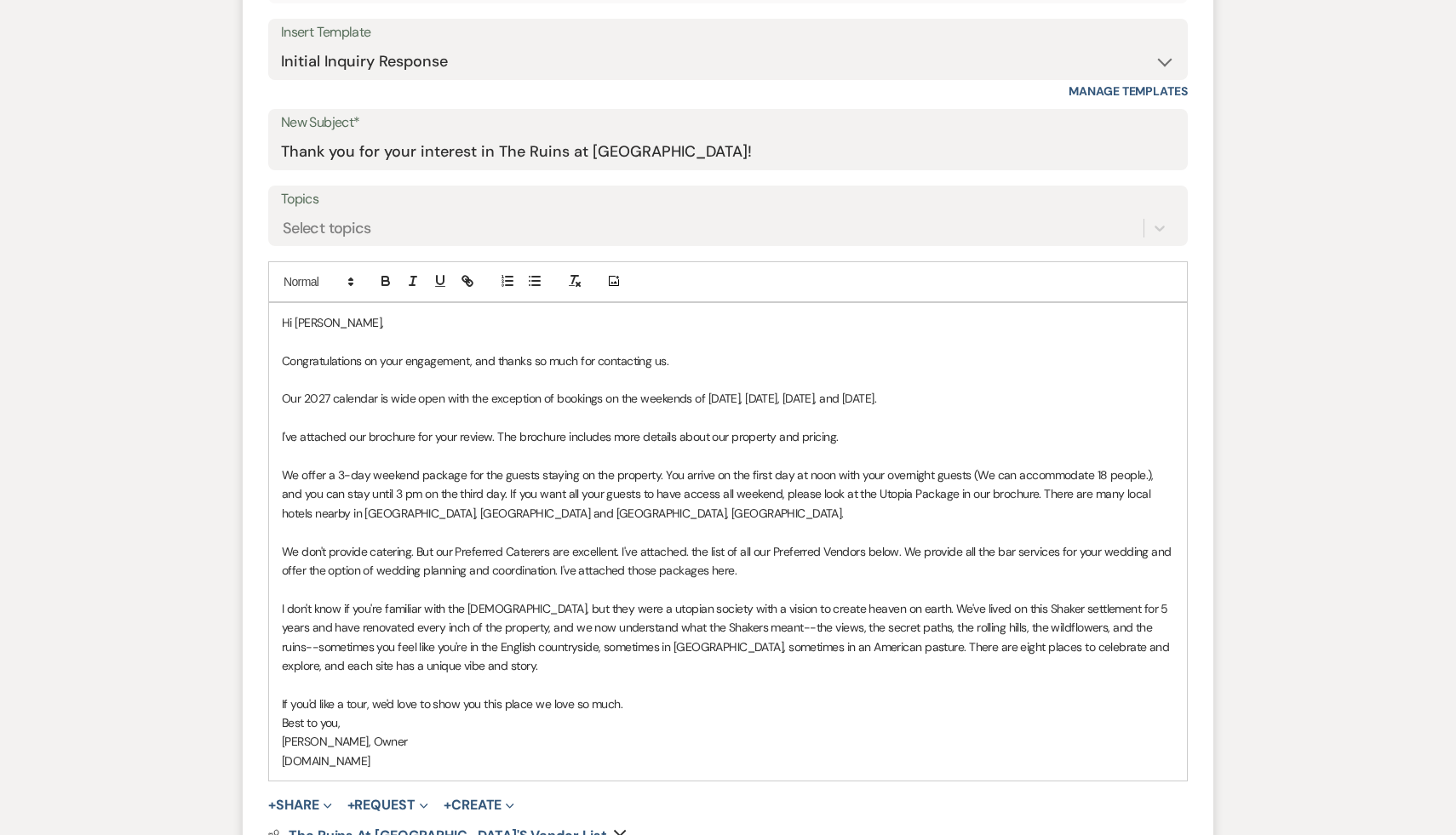
scroll to position [788, 0]
click at [704, 739] on p "Carol Reichert, Owner" at bounding box center [728, 738] width 893 height 19
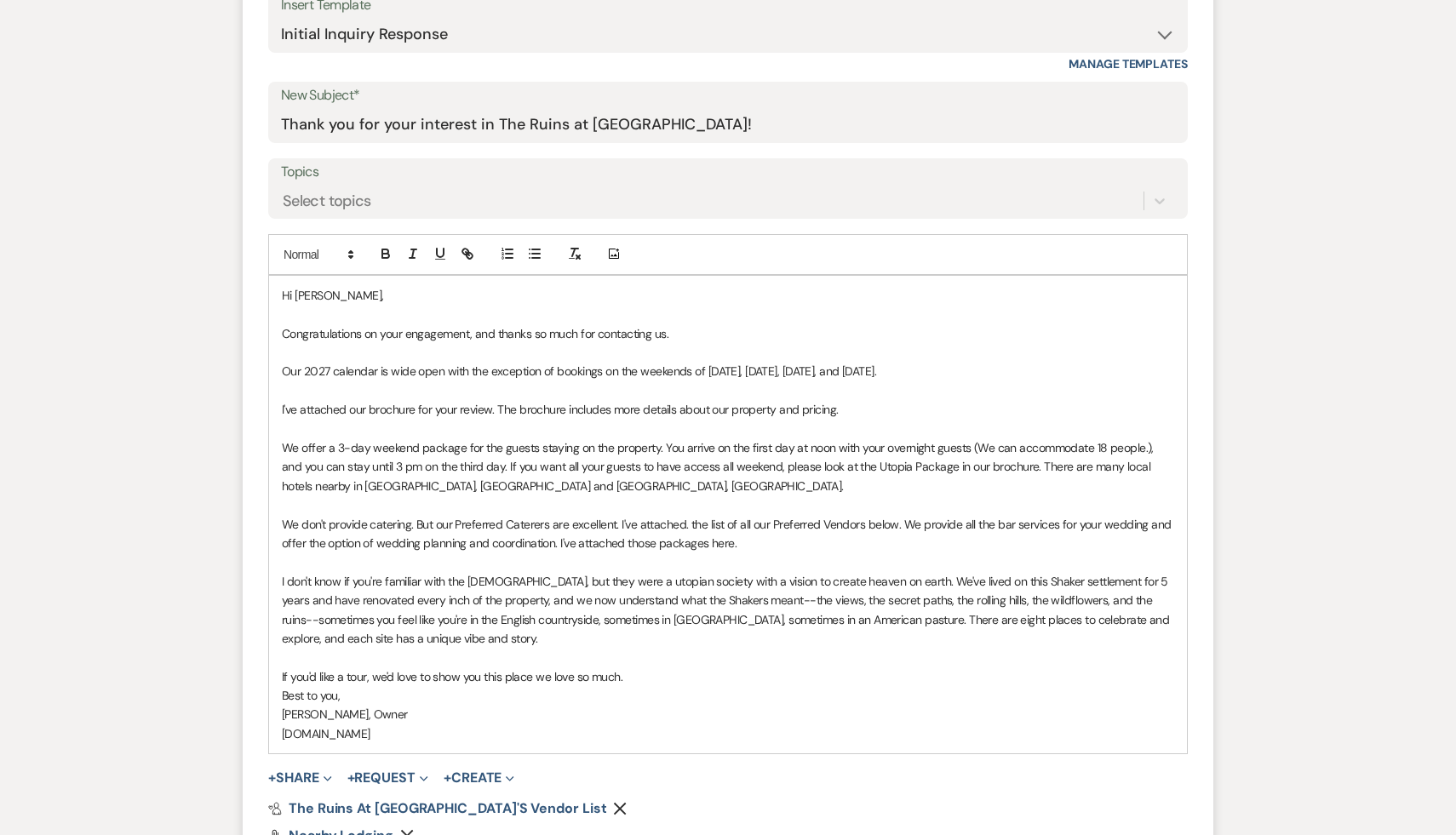
click at [796, 681] on p "If you'd like a tour, we'd love to show you this place we love so much." at bounding box center [728, 676] width 893 height 19
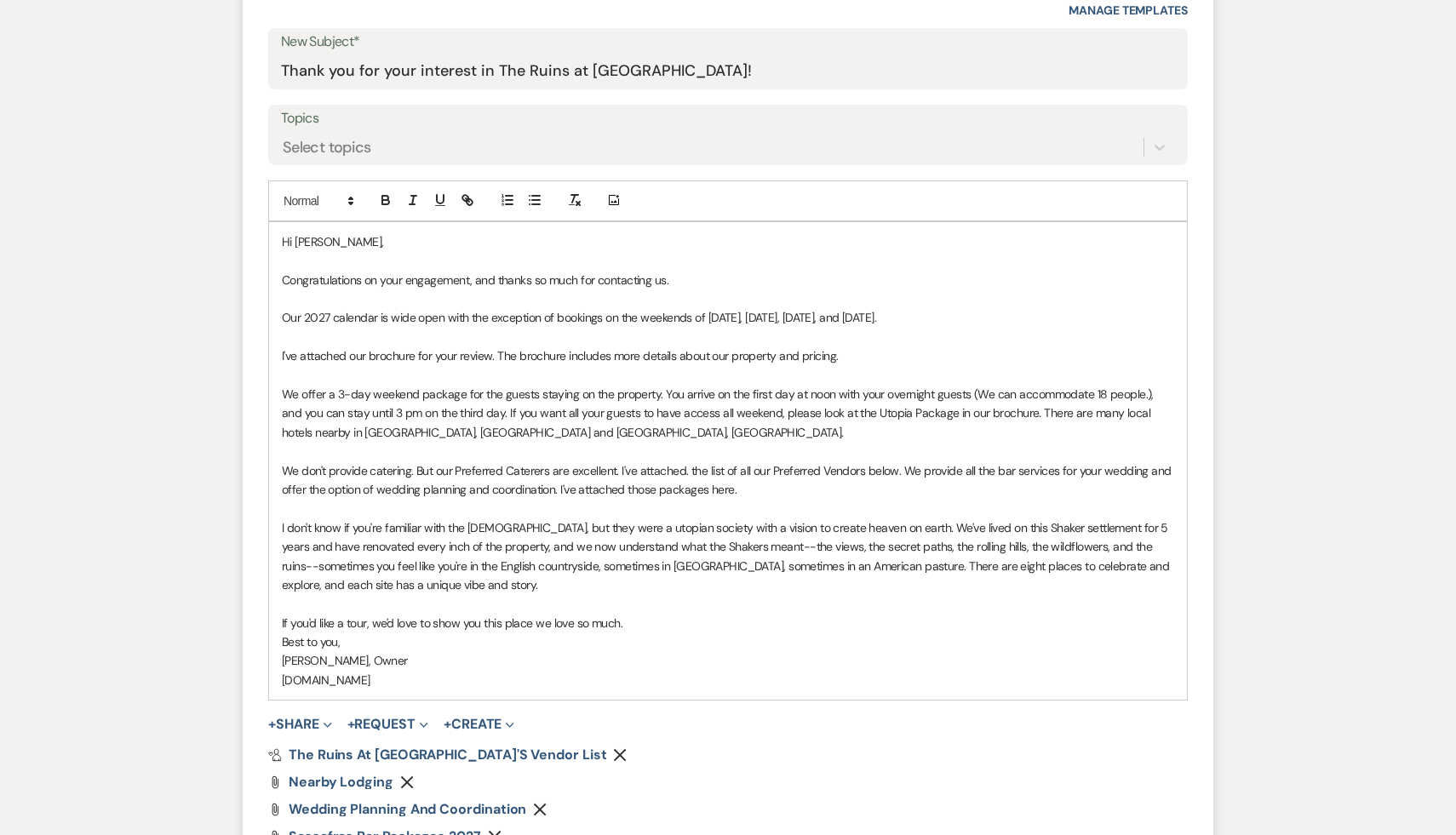
scroll to position [870, 0]
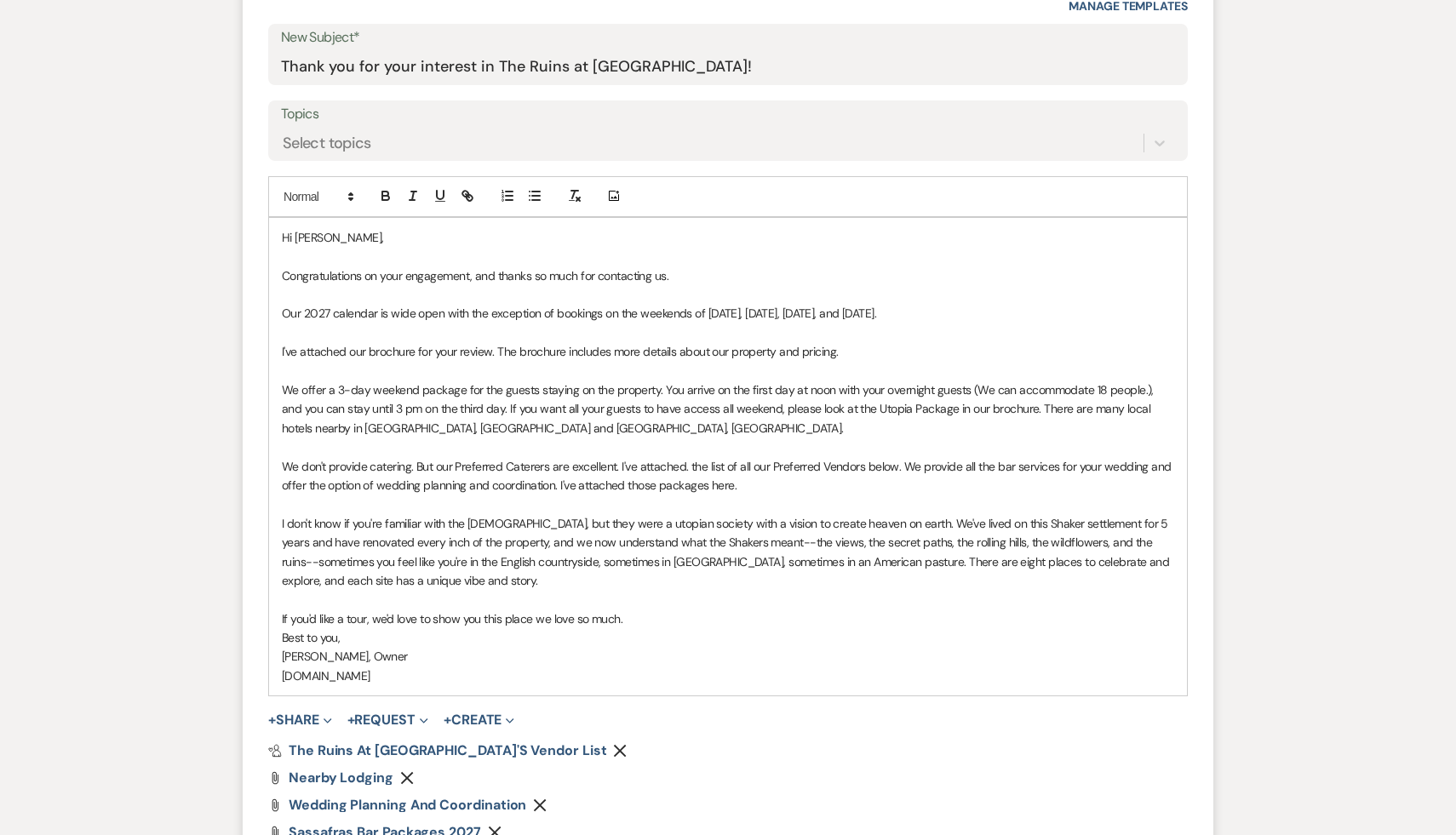
click at [758, 770] on div "Pref Vendors The Ruins at Sassafras's Vendor List Remove Attach File Nearby Lod…" at bounding box center [728, 806] width 919 height 122
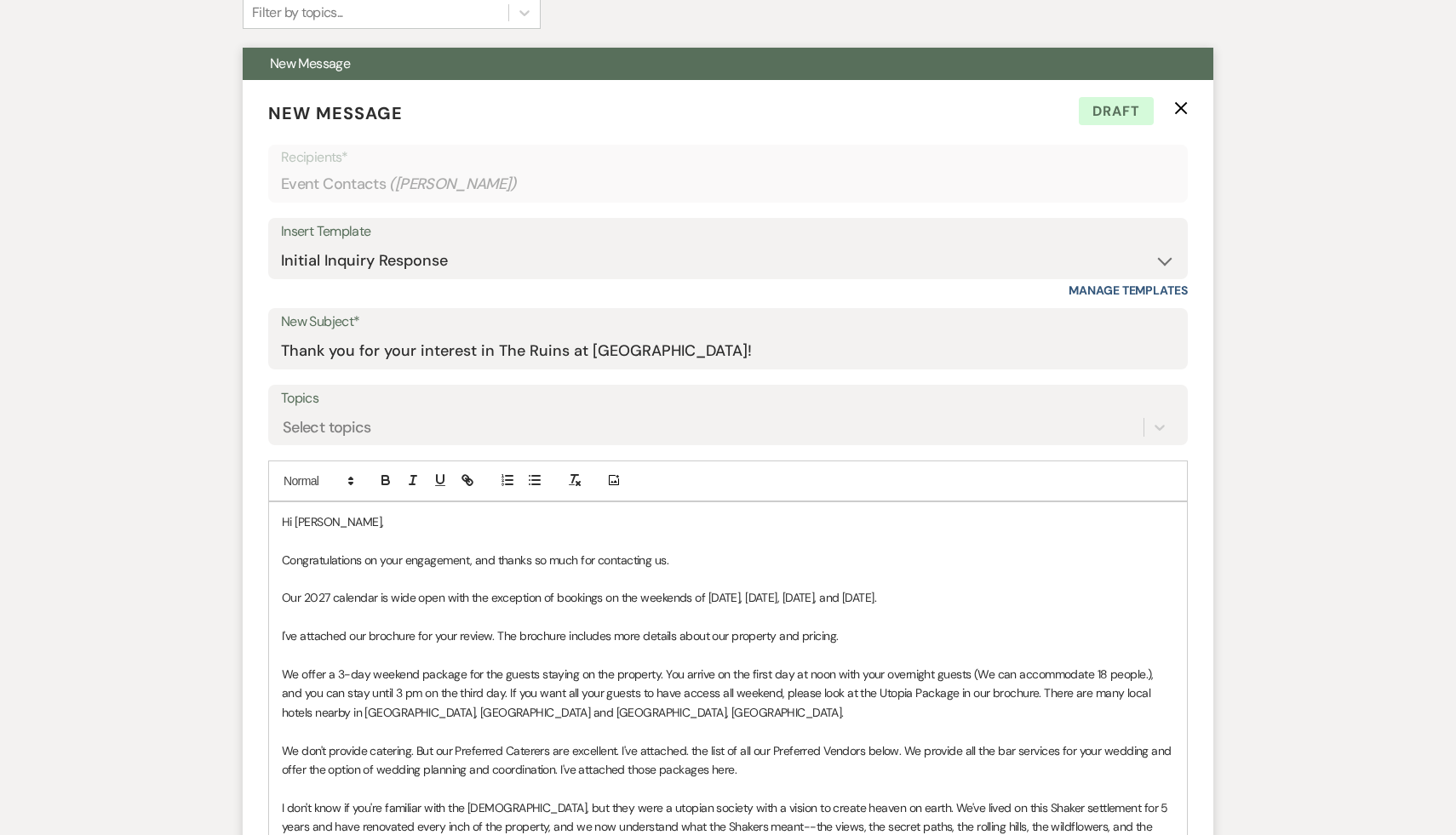
scroll to position [598, 0]
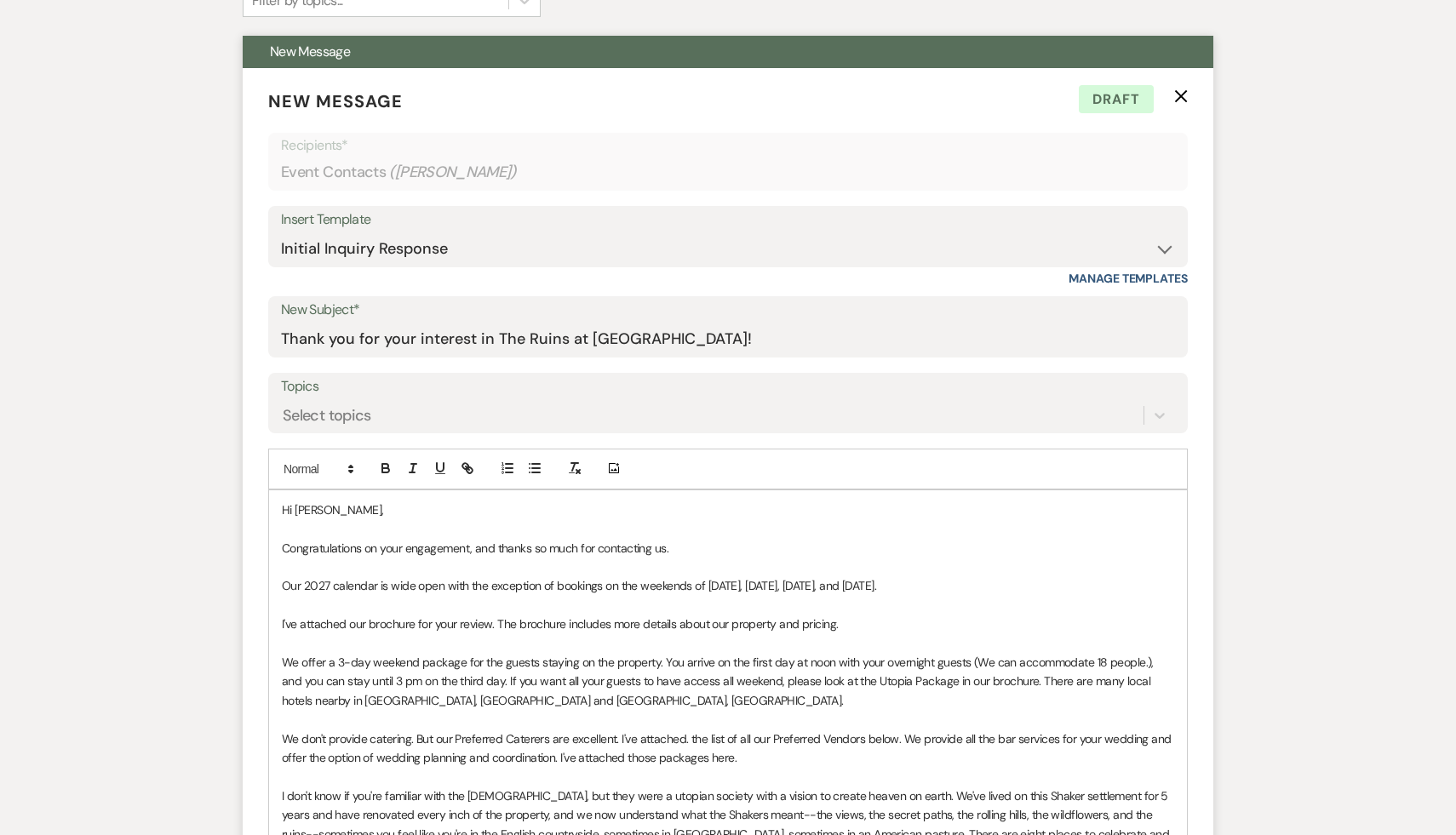
click at [1115, 548] on p "Congratulations on your engagement, and thanks so much for contacting us." at bounding box center [728, 547] width 893 height 19
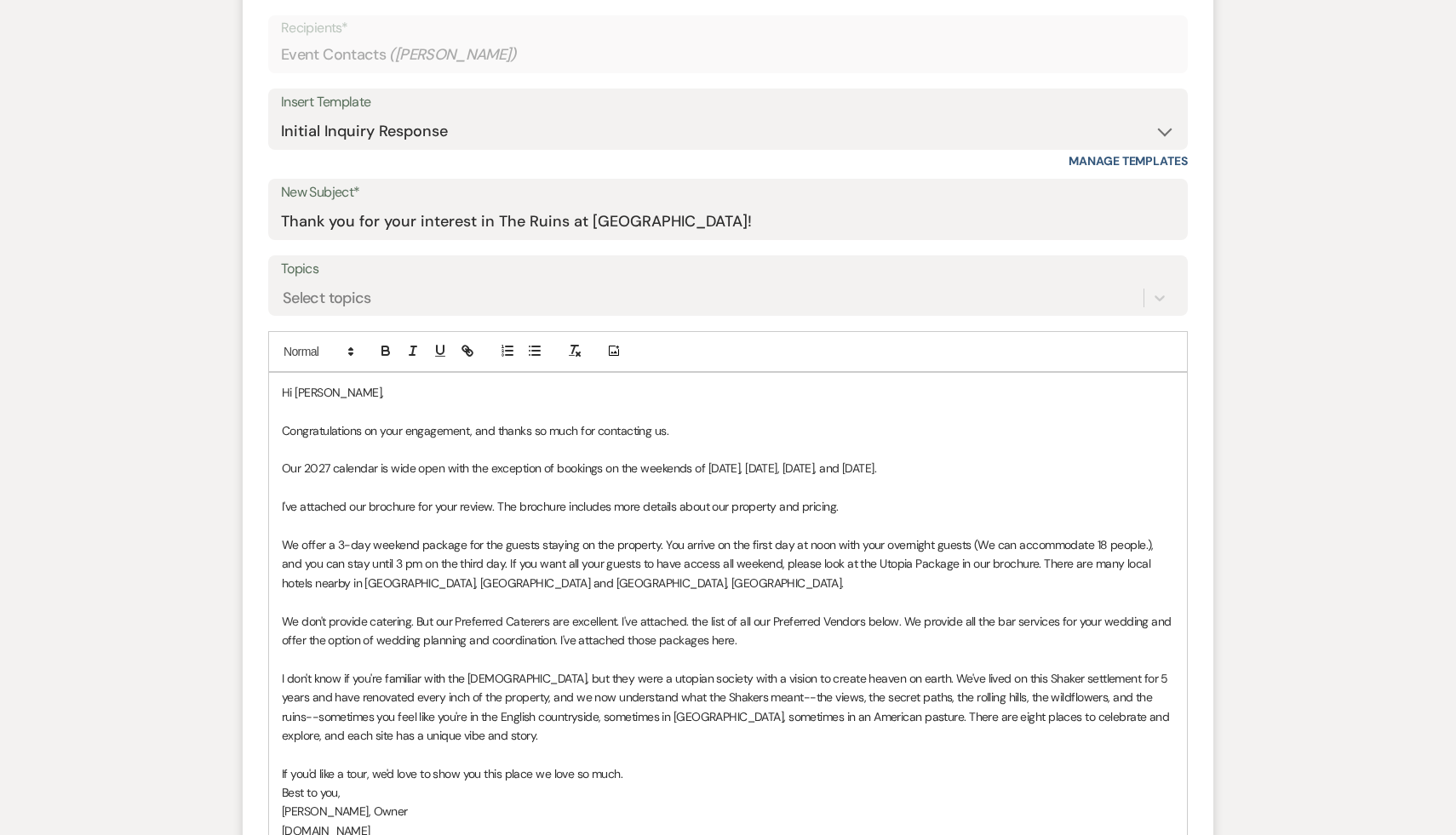
scroll to position [773, 0]
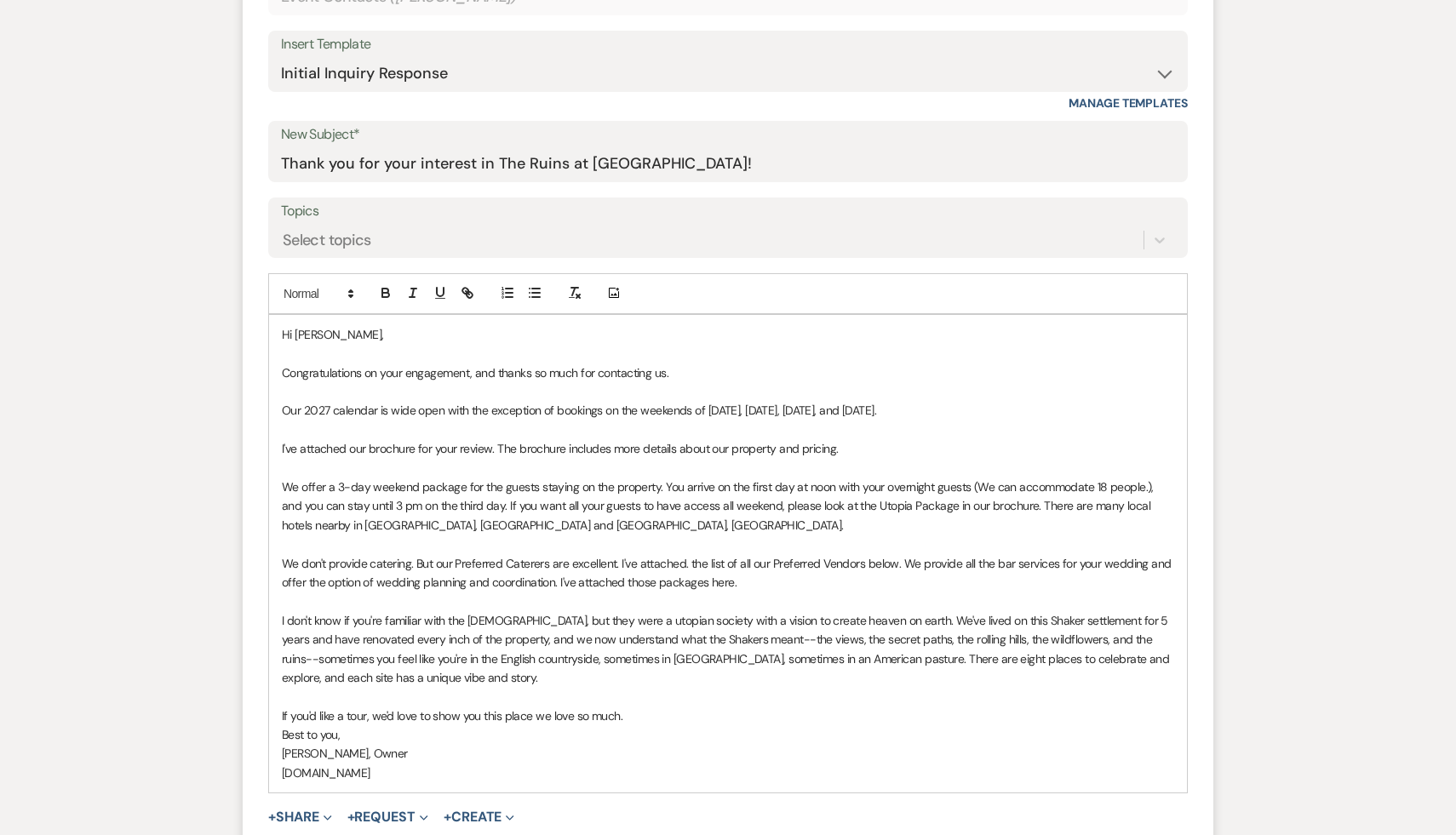
click at [822, 752] on p "Carol Reichert, Owner" at bounding box center [728, 753] width 893 height 19
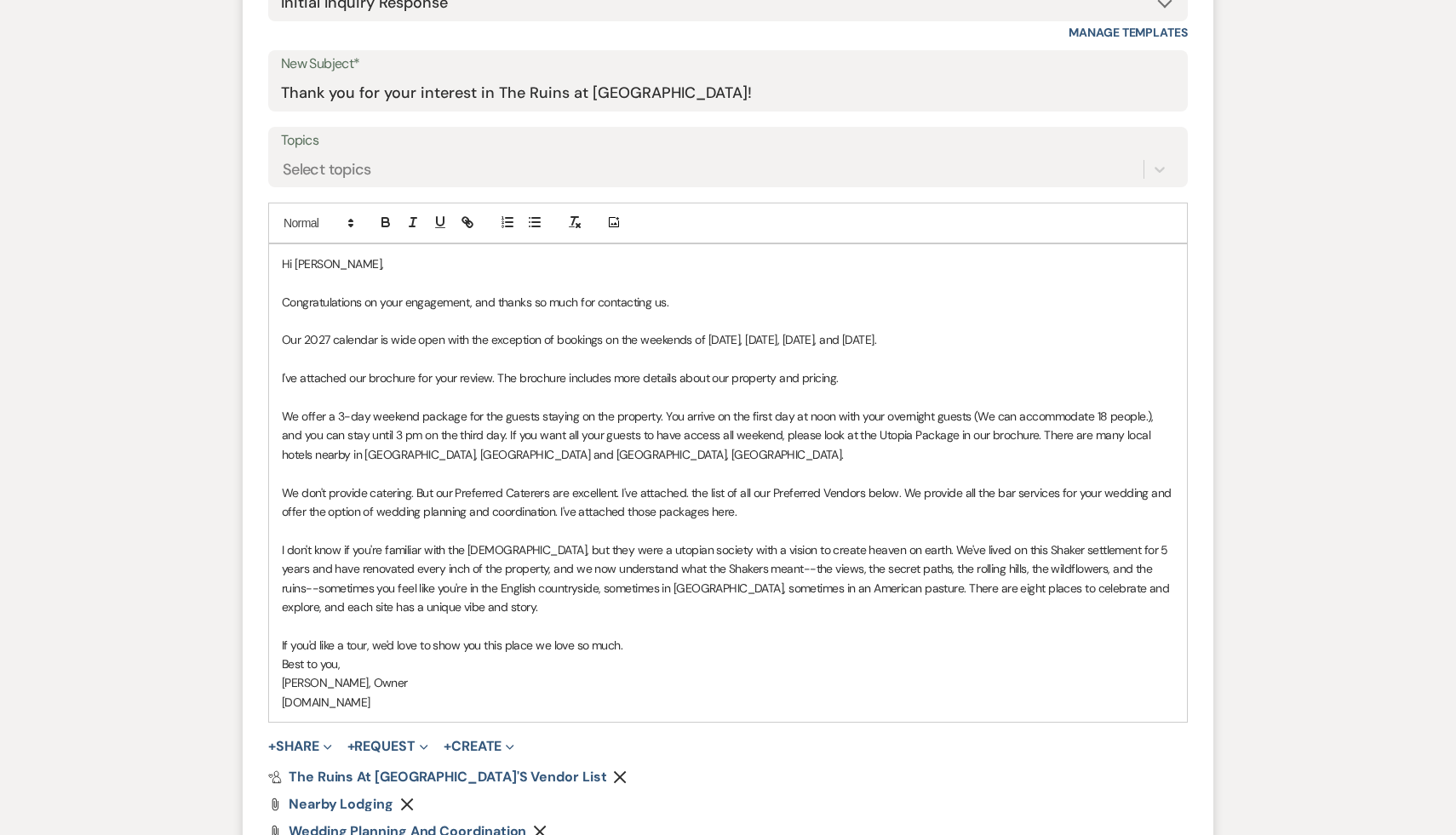
scroll to position [895, 0]
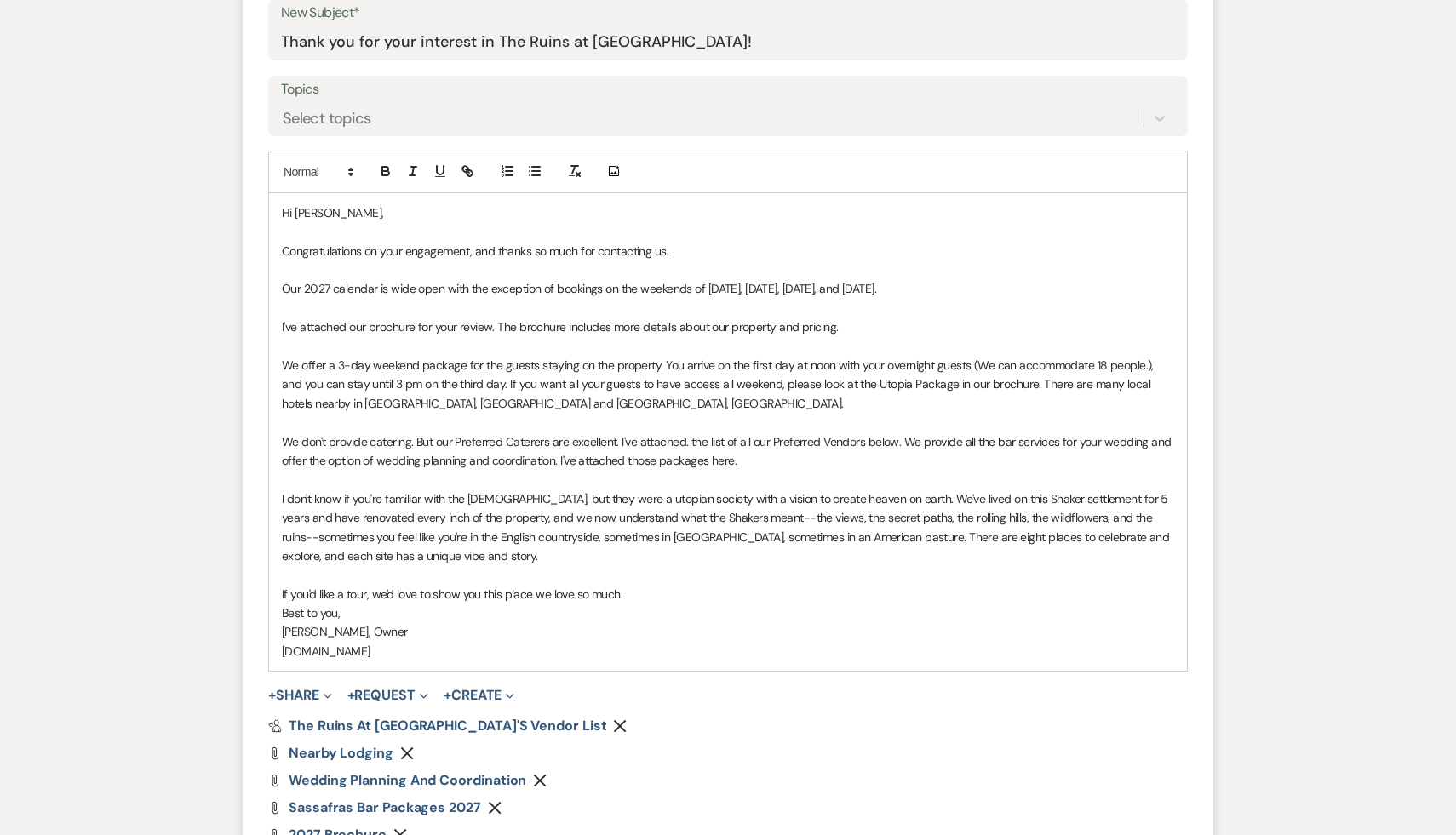
click at [742, 782] on div "Attach File Wedding Planning and Coordination Remove" at bounding box center [728, 780] width 919 height 13
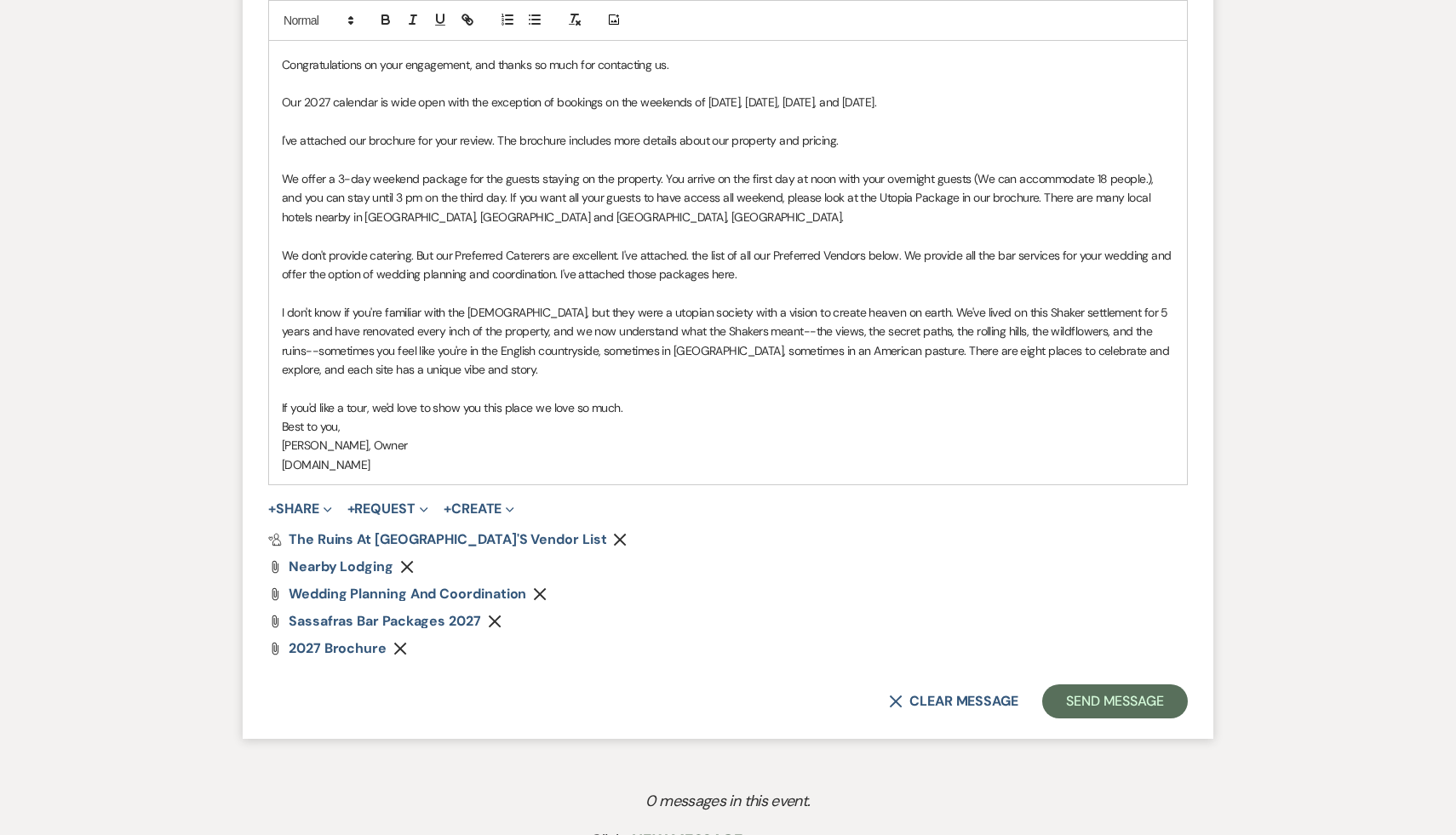
scroll to position [1084, 0]
click at [1098, 698] on button "Send Message" at bounding box center [1115, 699] width 146 height 34
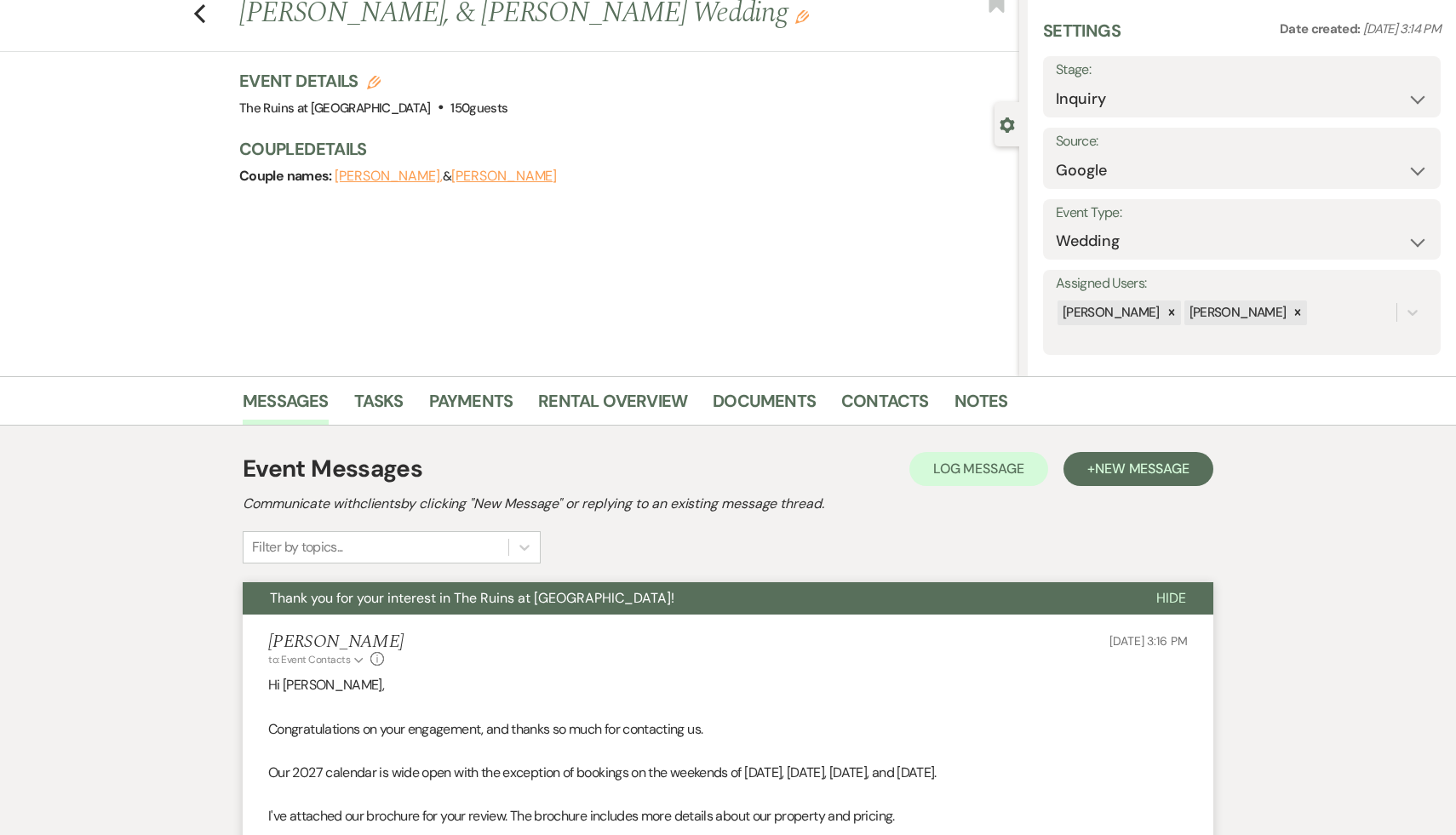
scroll to position [0, 0]
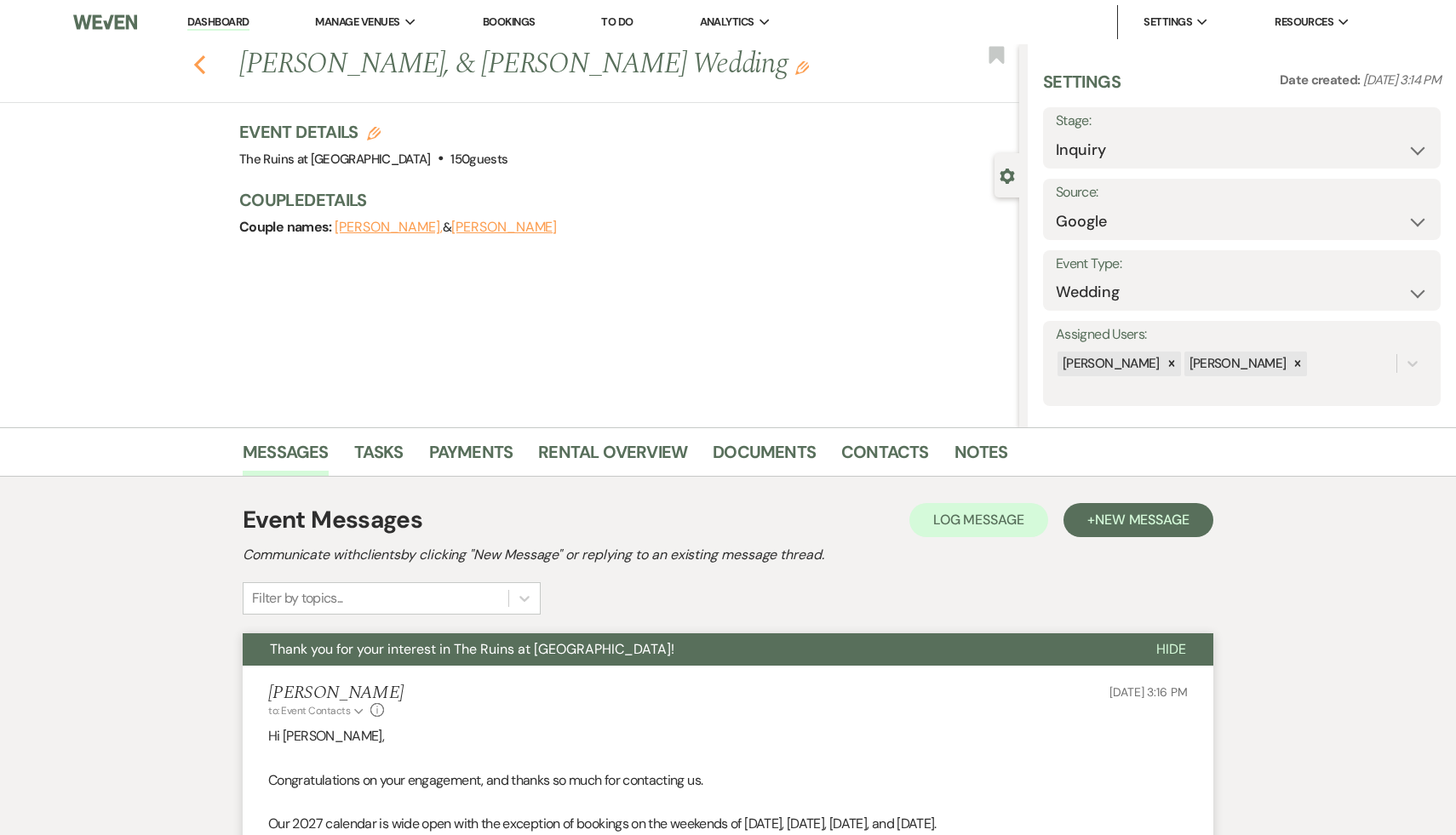
click at [193, 56] on icon "Previous" at bounding box center [200, 64] width 12 height 20
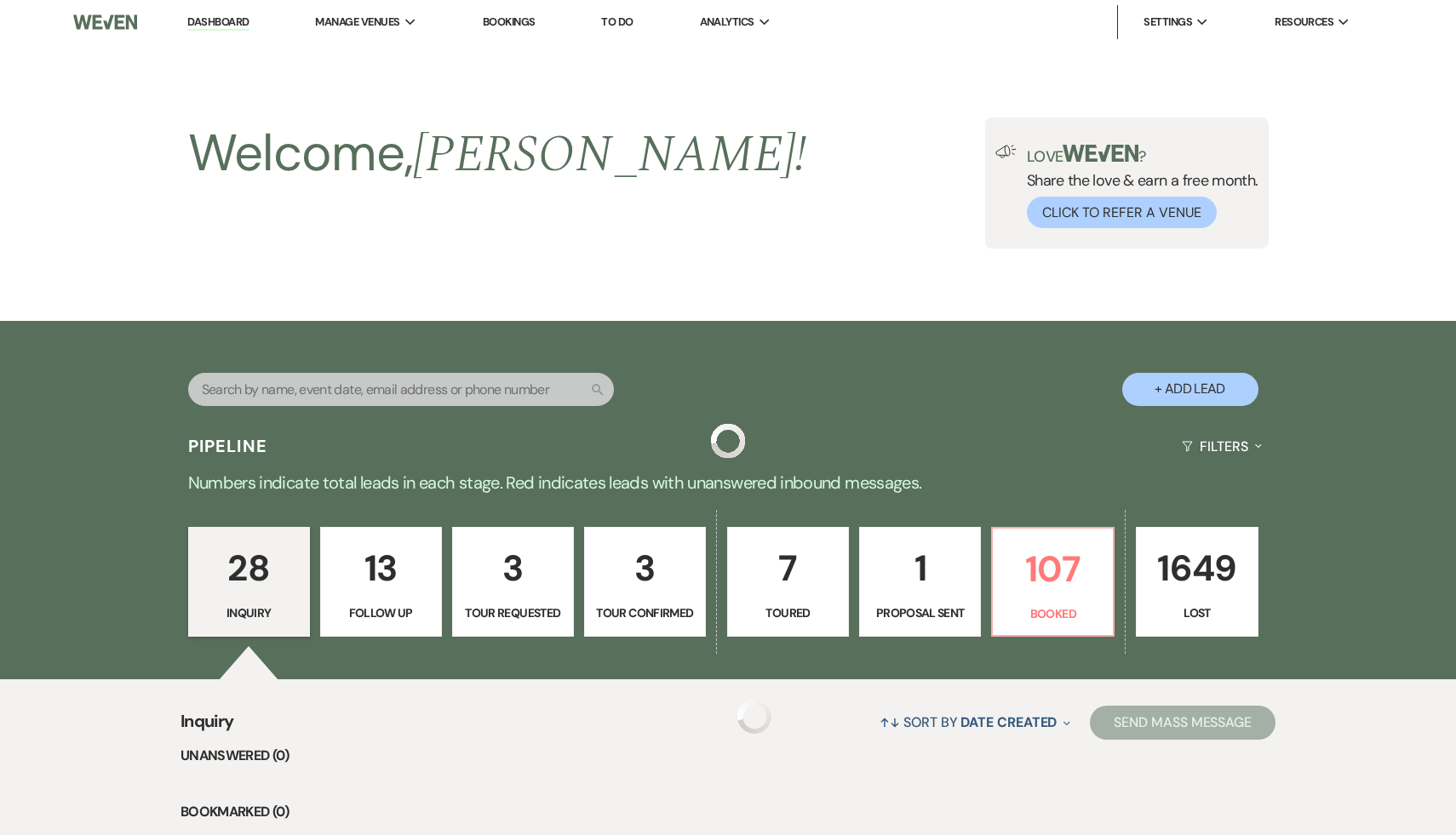
scroll to position [311, 0]
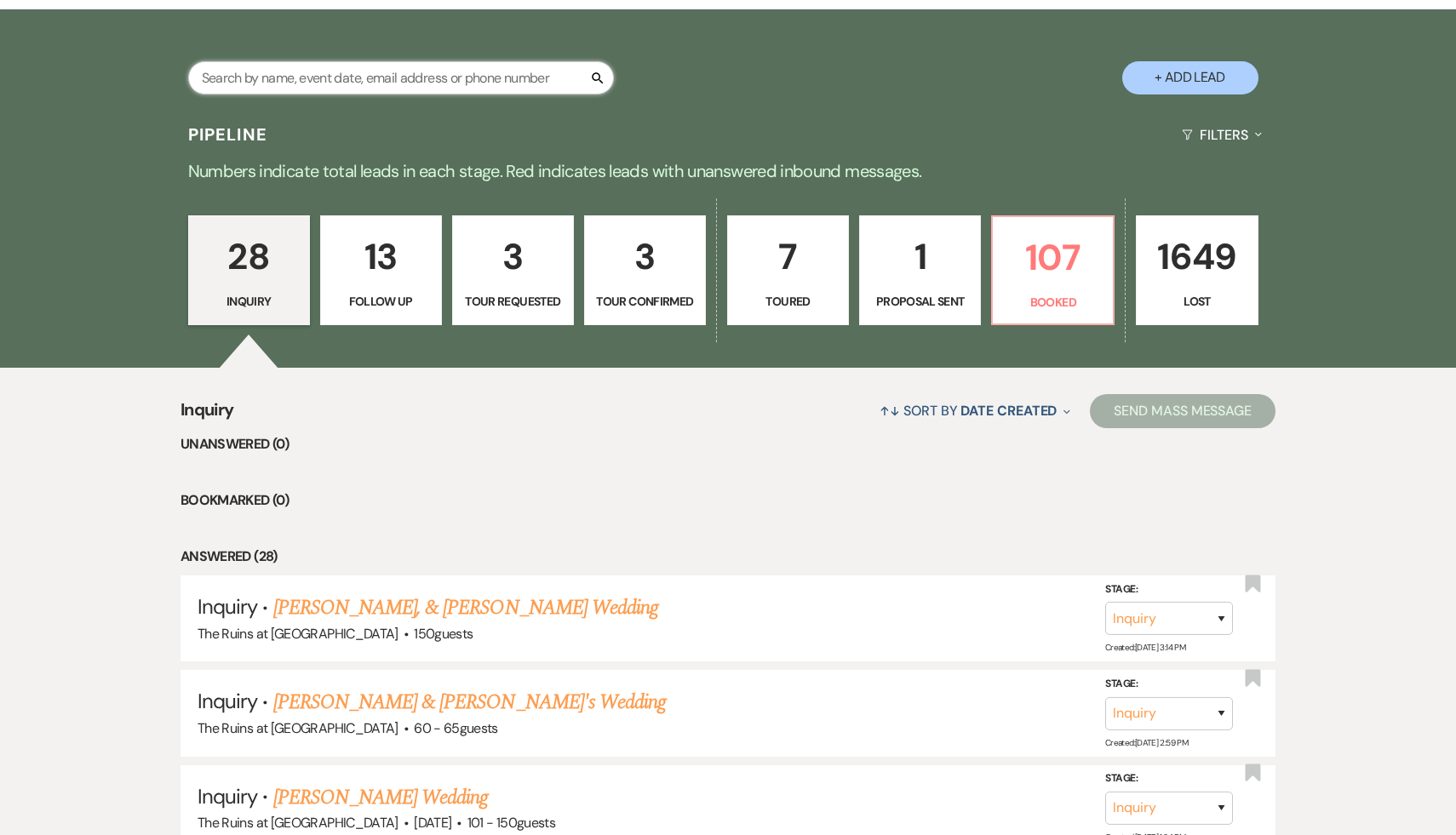
click at [427, 80] on input "text" at bounding box center [401, 77] width 426 height 33
type input "Nick"
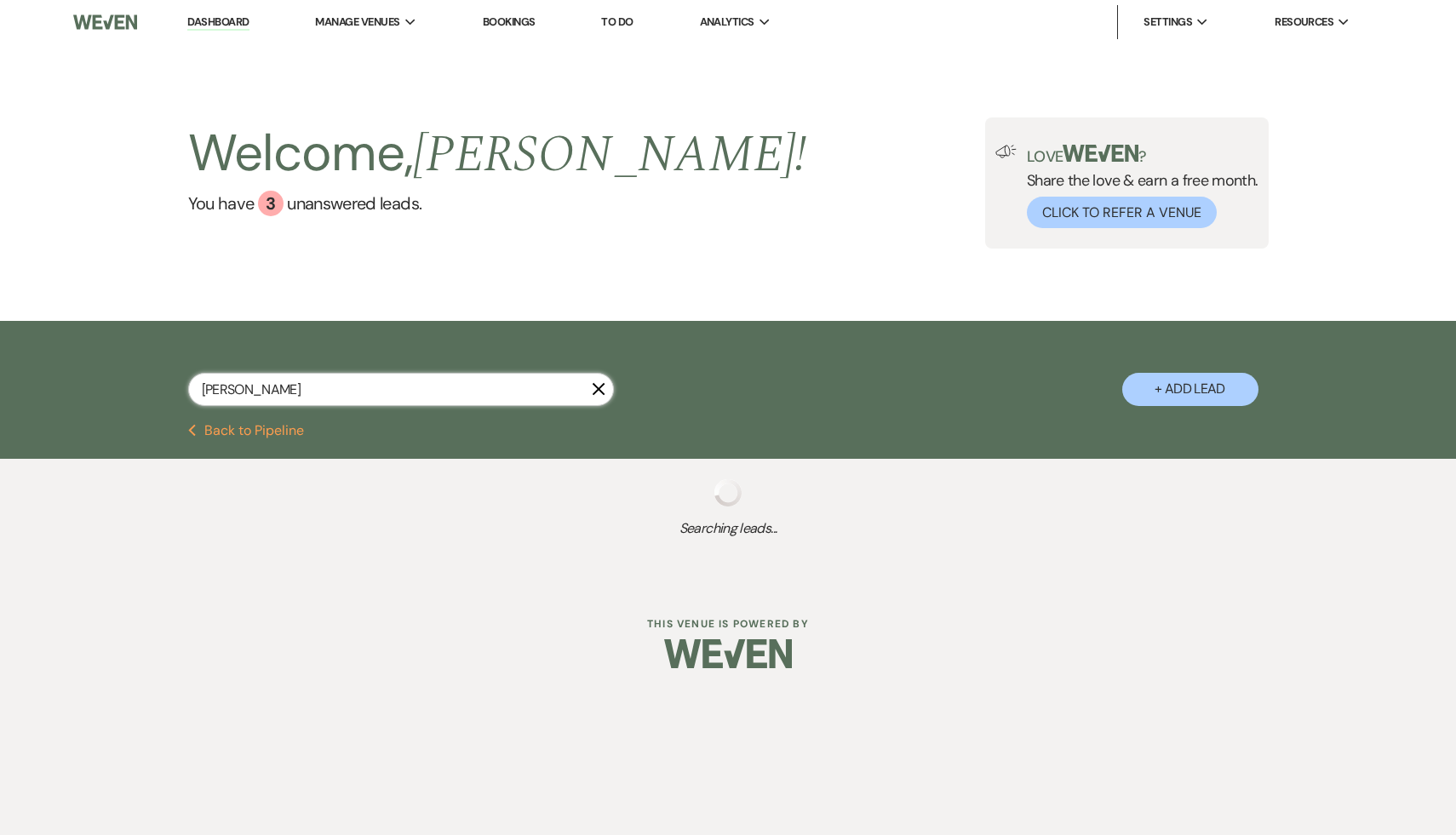
select select "2"
select select "8"
select select "5"
select select "8"
select select "4"
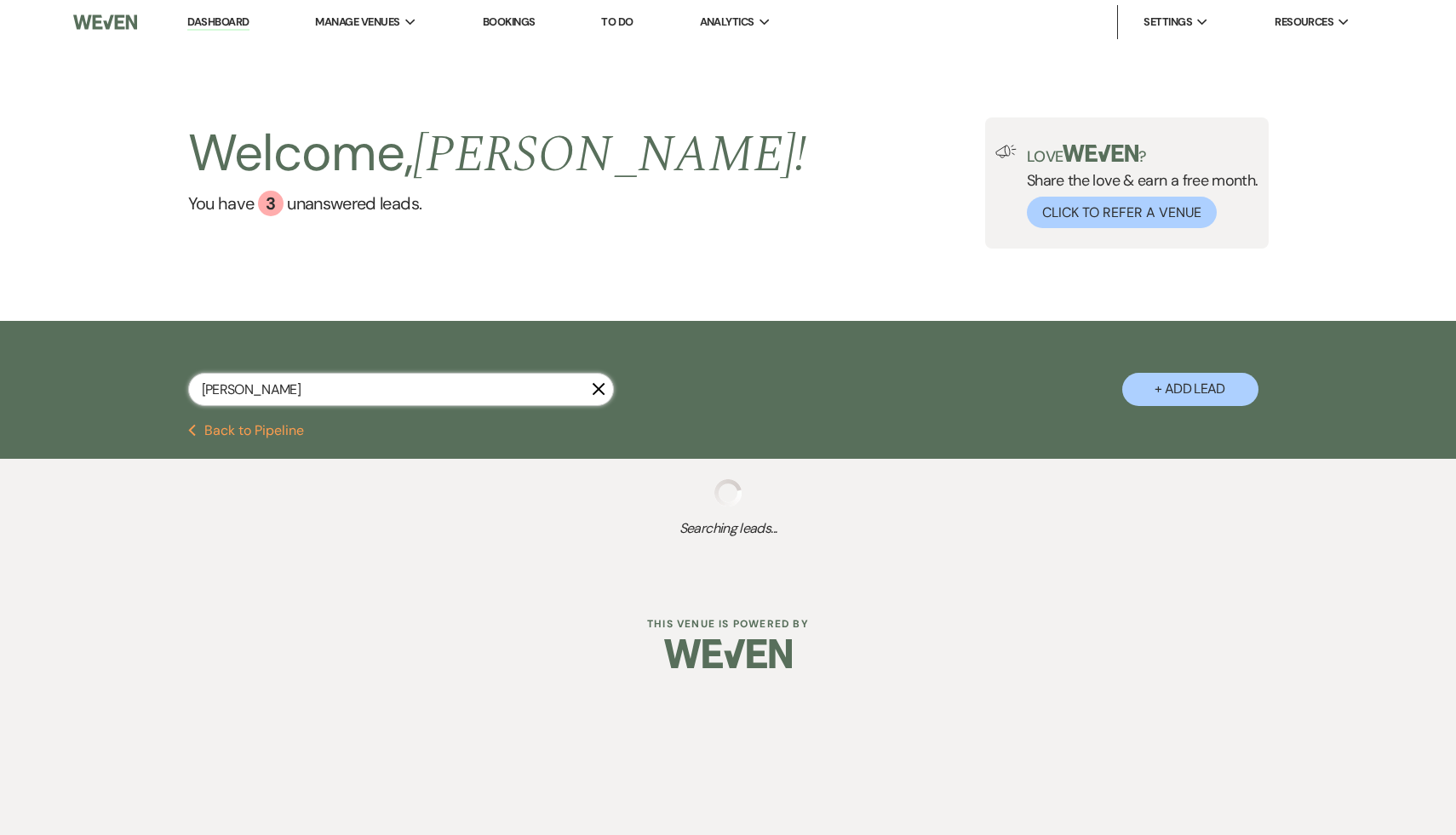
select select "8"
select select "6"
select select "8"
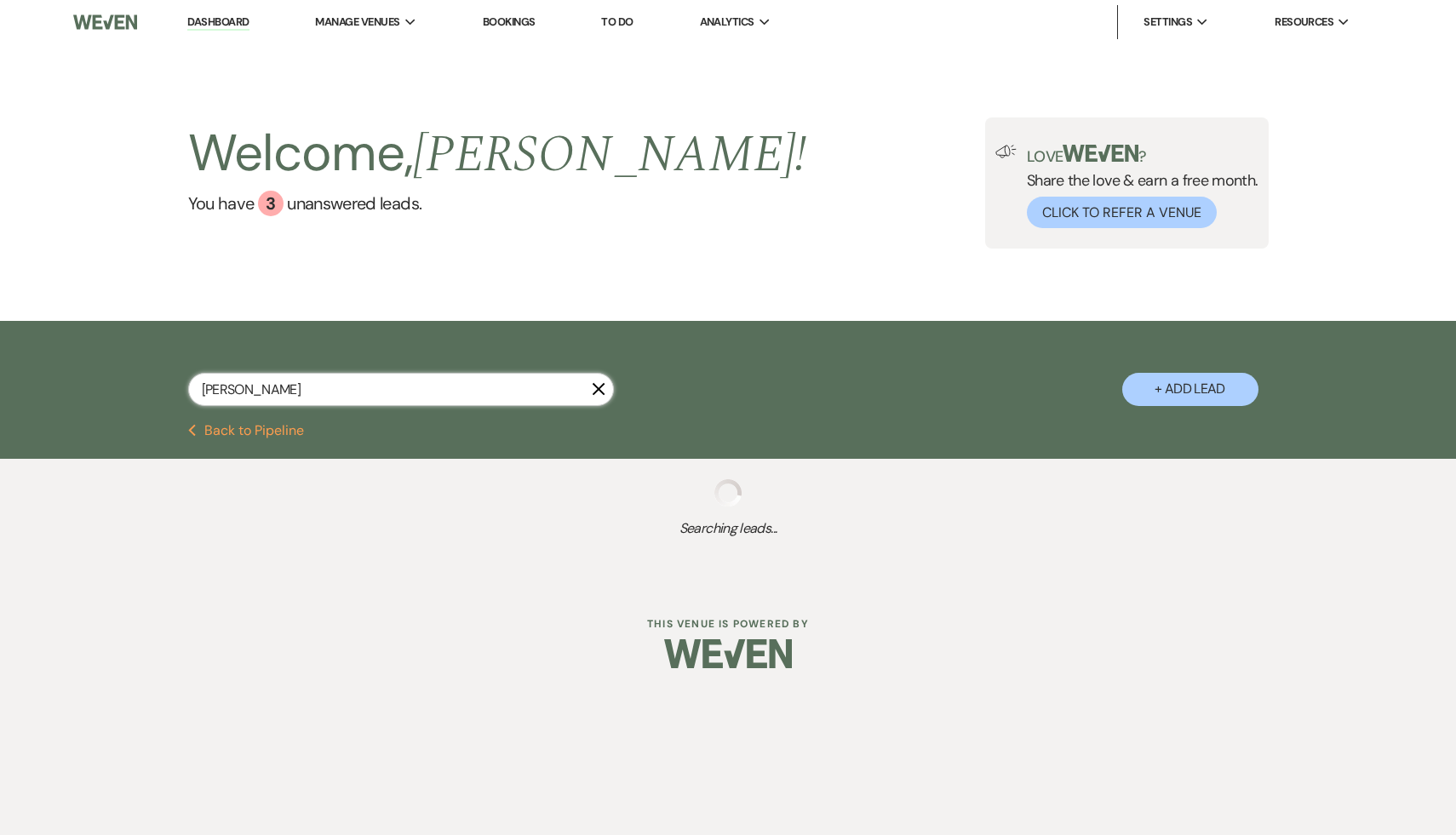
select select "8"
select select "5"
select select "8"
select select "6"
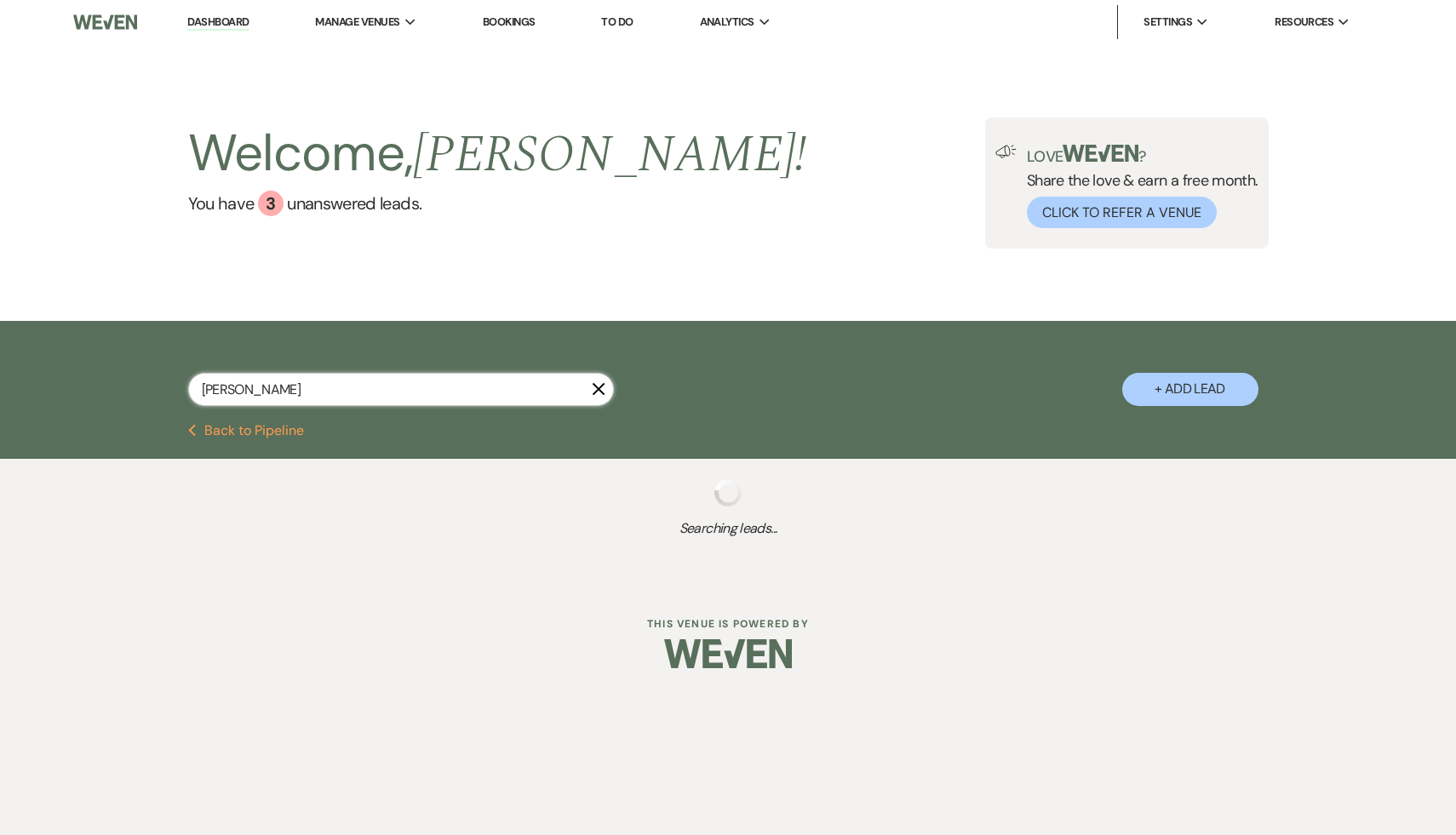
select select "8"
select select "10"
select select "8"
select select "5"
select select "8"
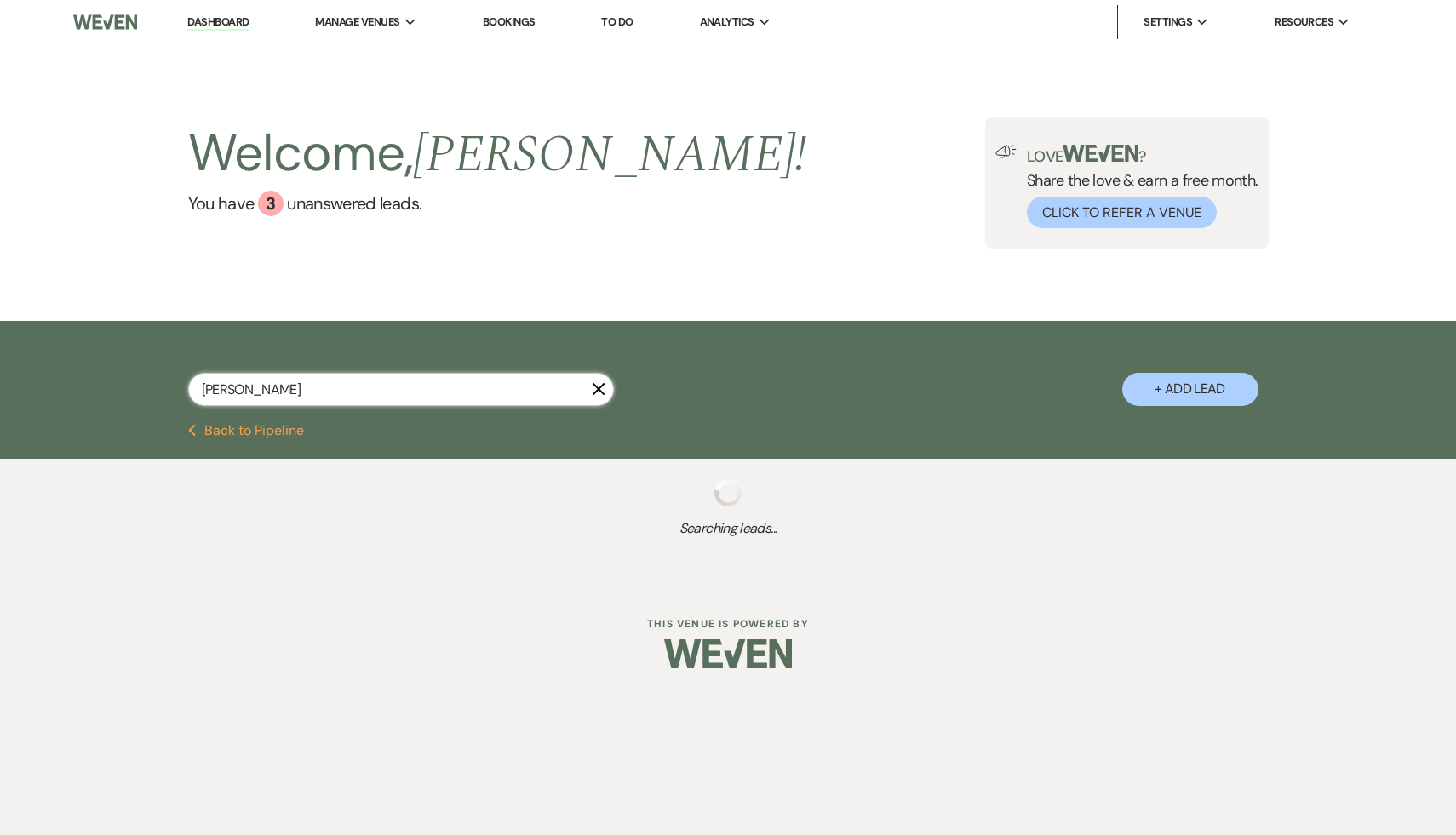
select select "5"
select select "8"
select select "7"
select select "8"
select select "6"
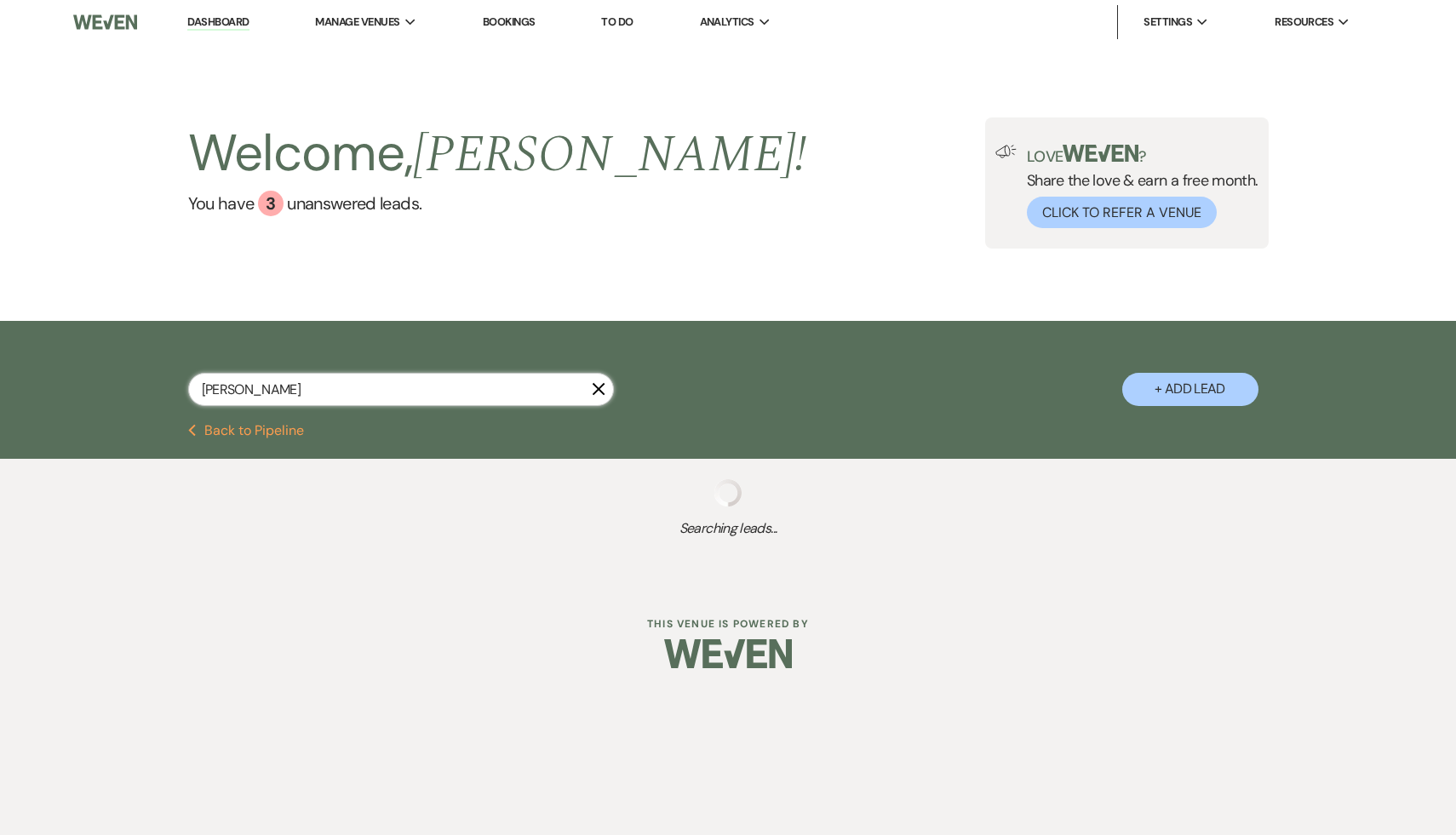
select select "8"
select select "5"
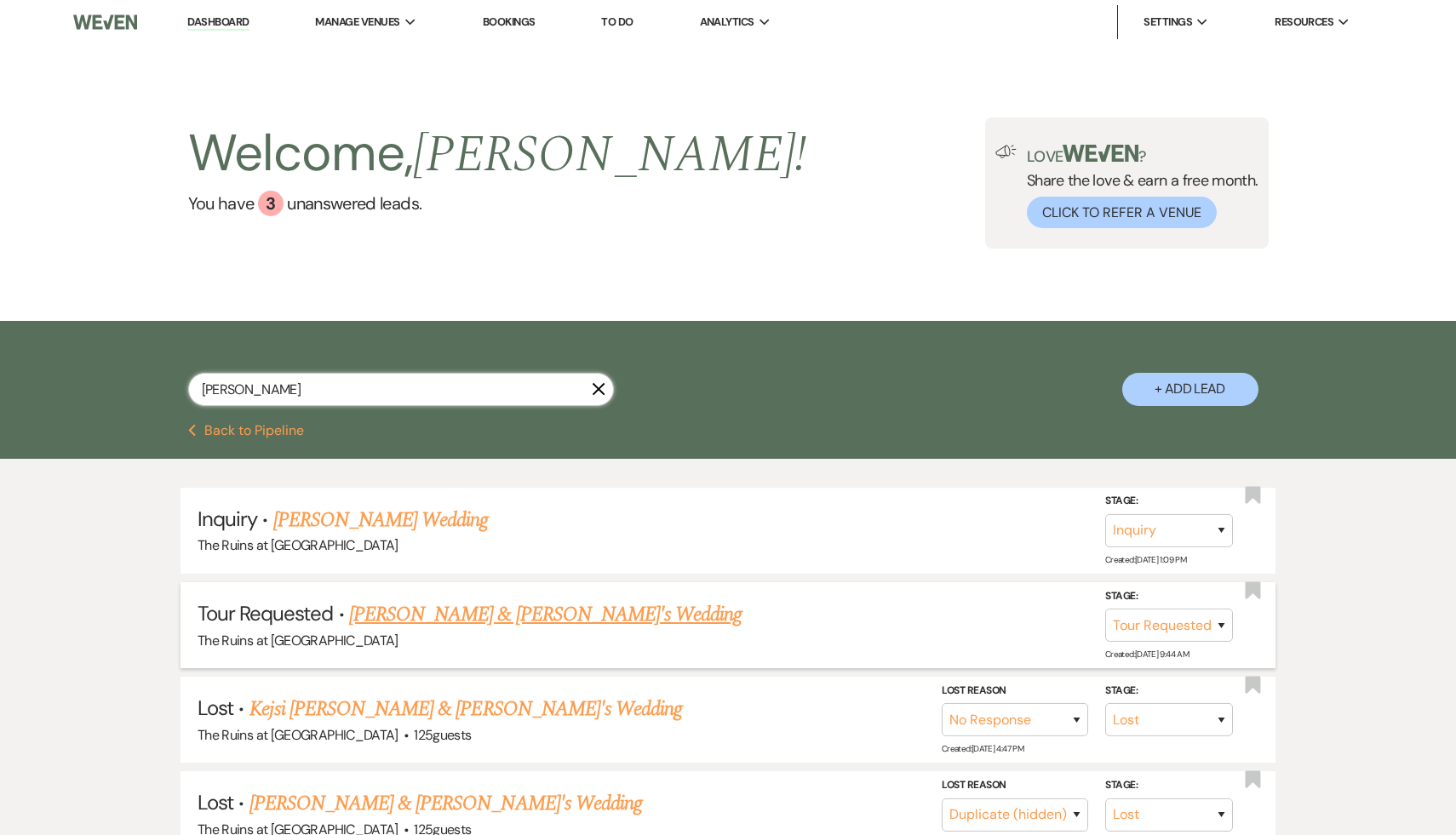
type input "Nick"
click at [473, 619] on link "Nick Tymeson & Fiance's Wedding" at bounding box center [545, 615] width 393 height 31
select select "2"
select select "6"
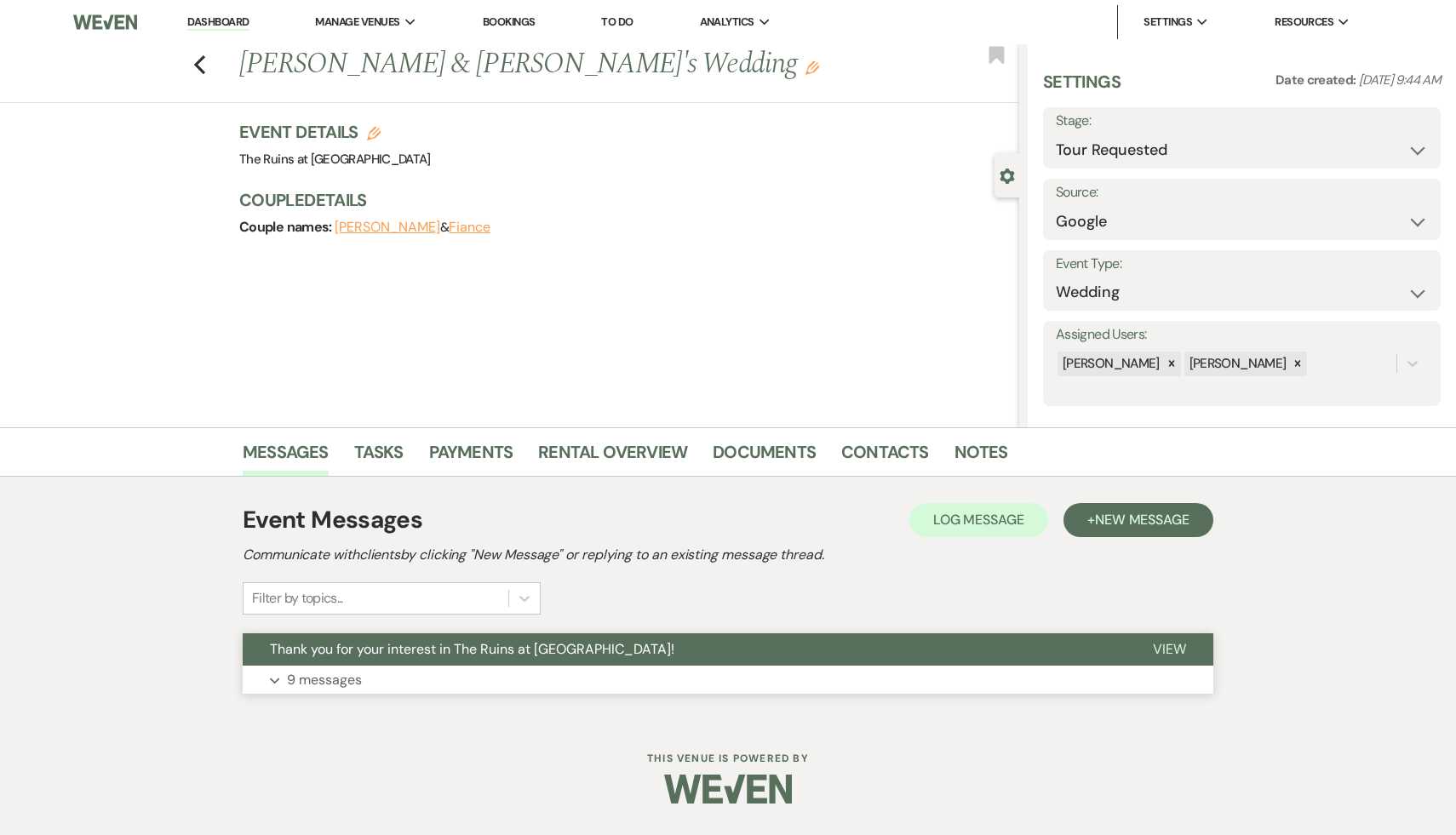
click at [465, 649] on span "Thank you for your interest in The Ruins at Sassafras!" at bounding box center [472, 650] width 405 height 18
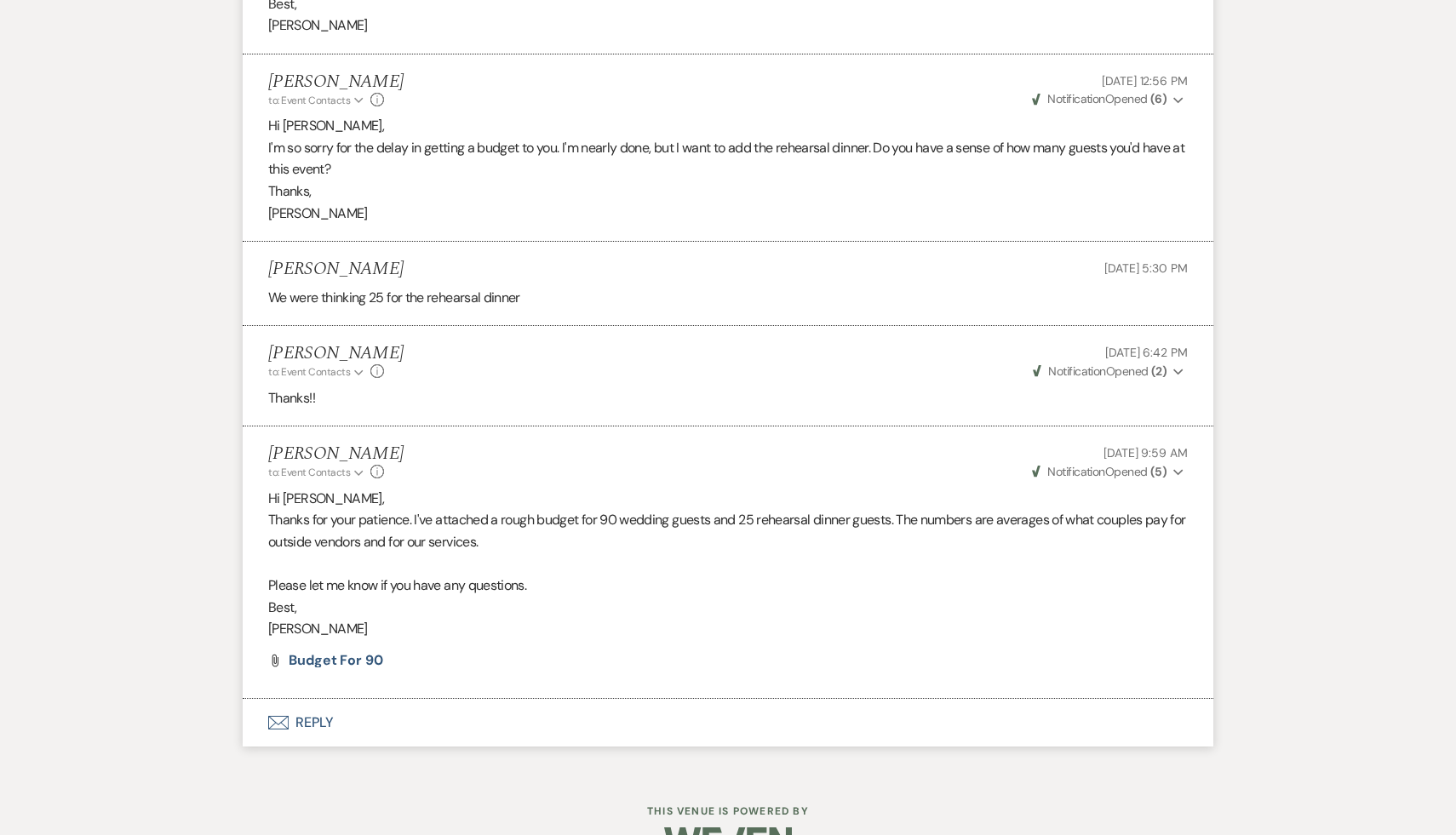
scroll to position [2913, 0]
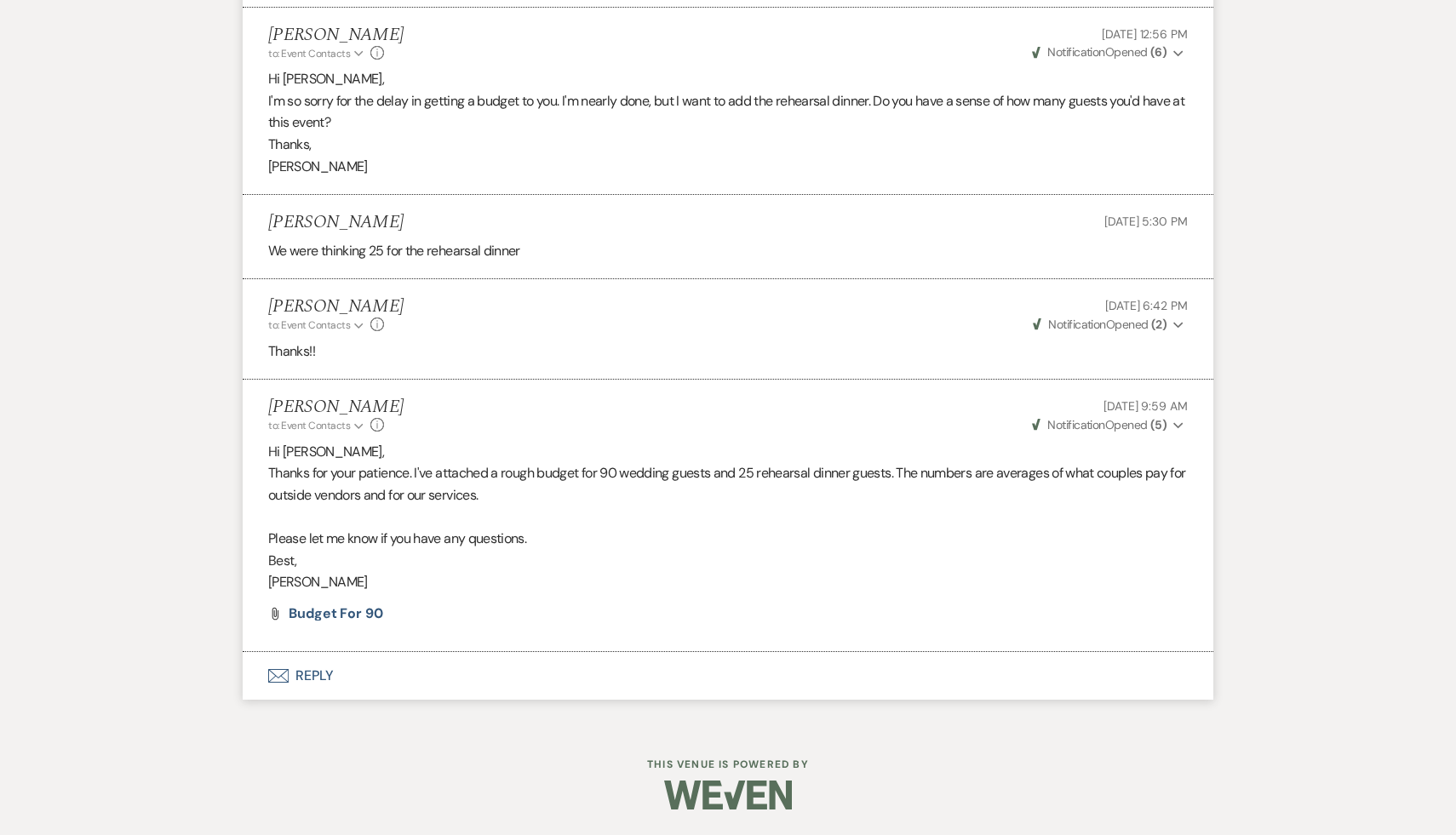
click at [669, 561] on p "Best," at bounding box center [728, 561] width 919 height 22
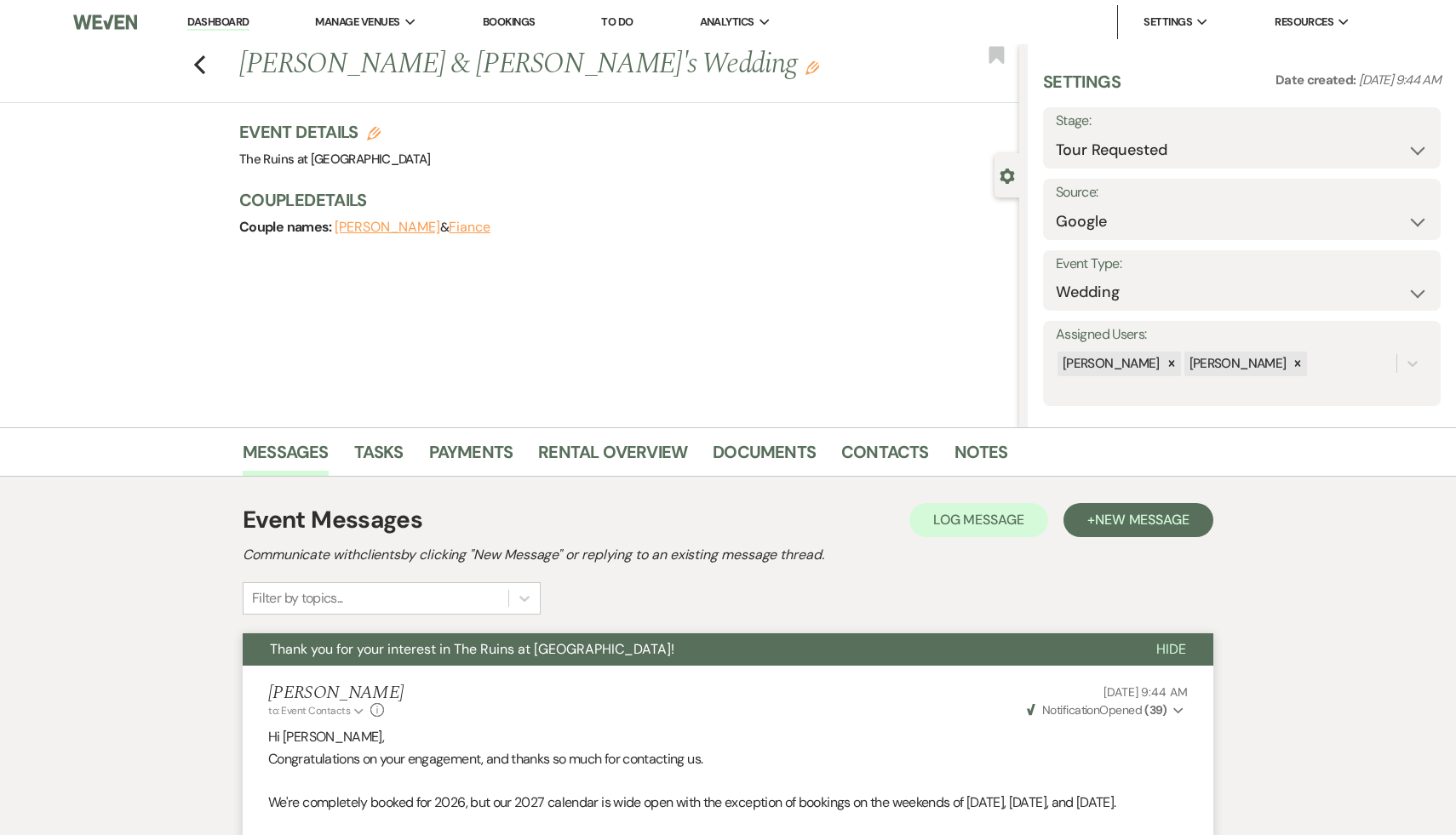
select select "2"
select select "8"
select select "5"
select select "8"
select select "4"
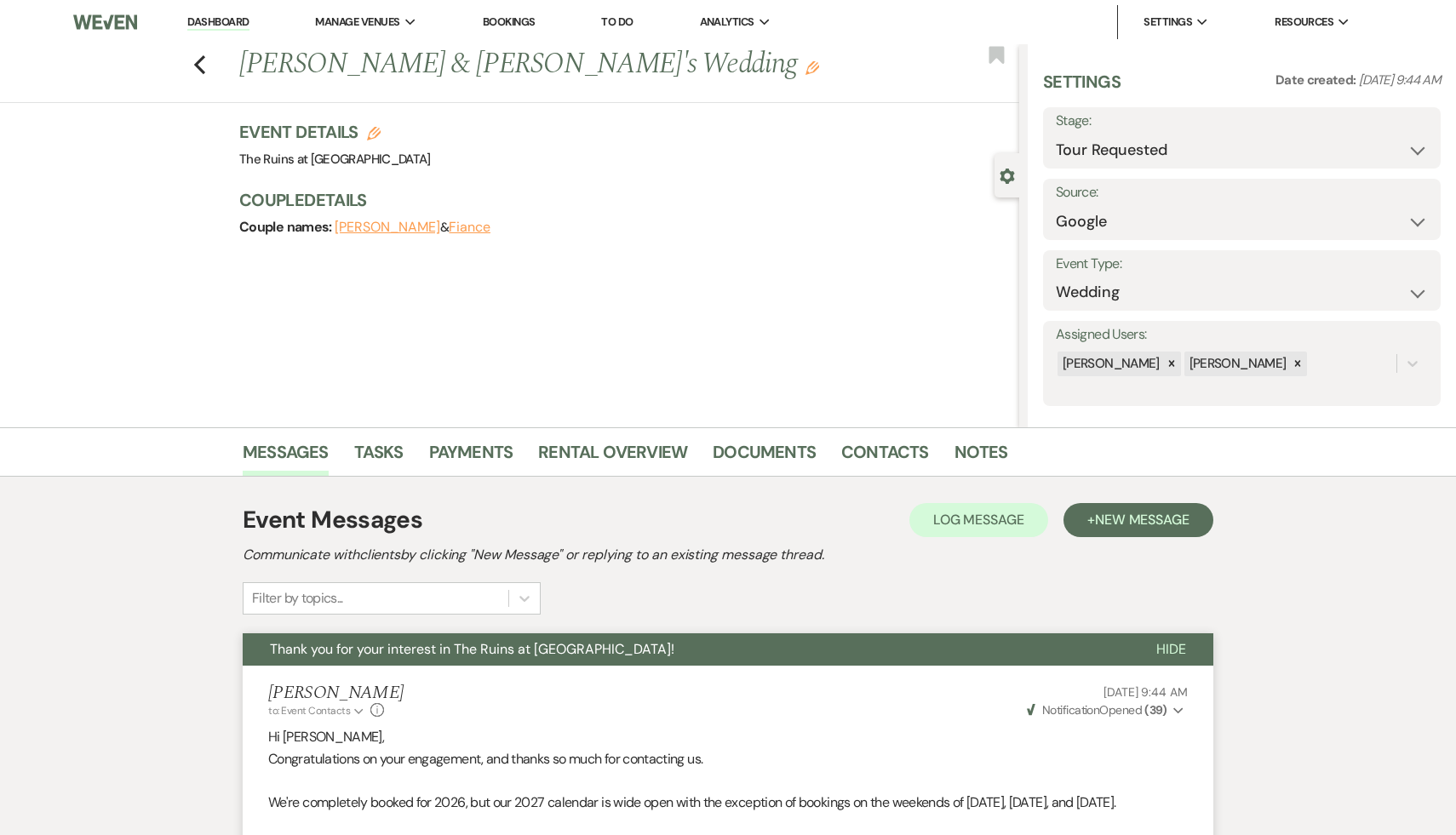
select select "8"
select select "6"
select select "8"
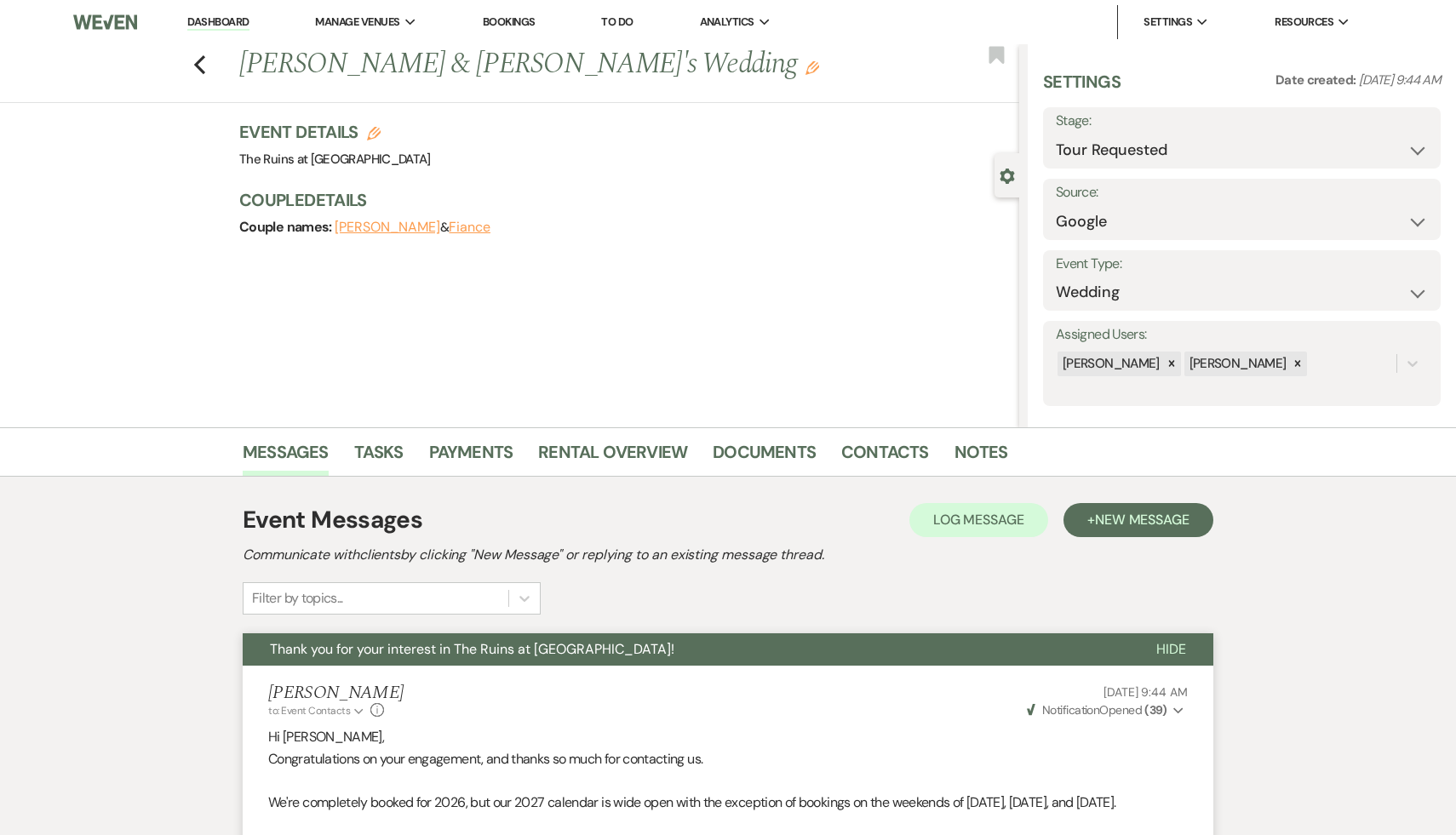
select select "8"
select select "5"
select select "8"
select select "6"
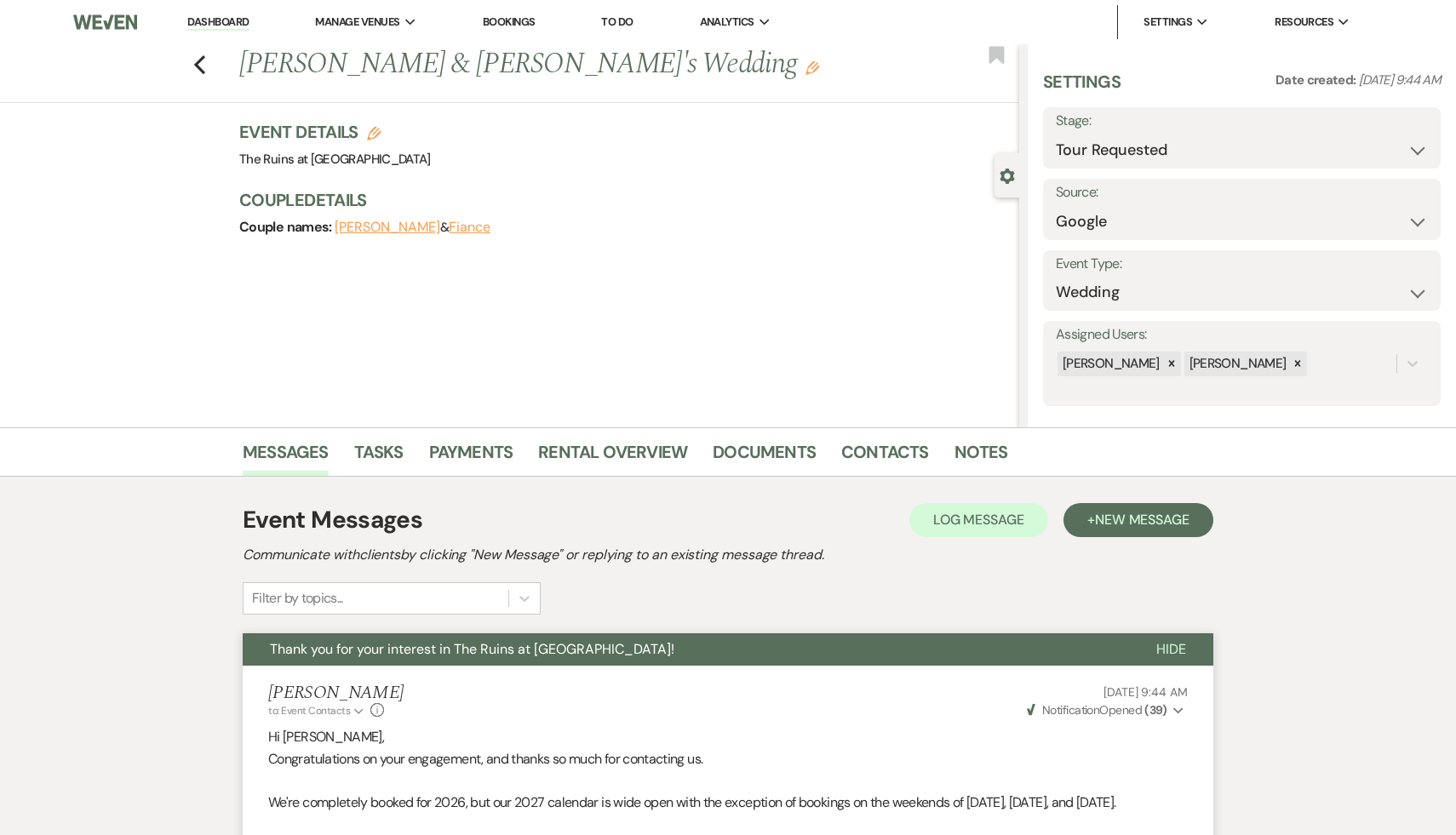
select select "8"
select select "10"
select select "8"
select select "5"
select select "8"
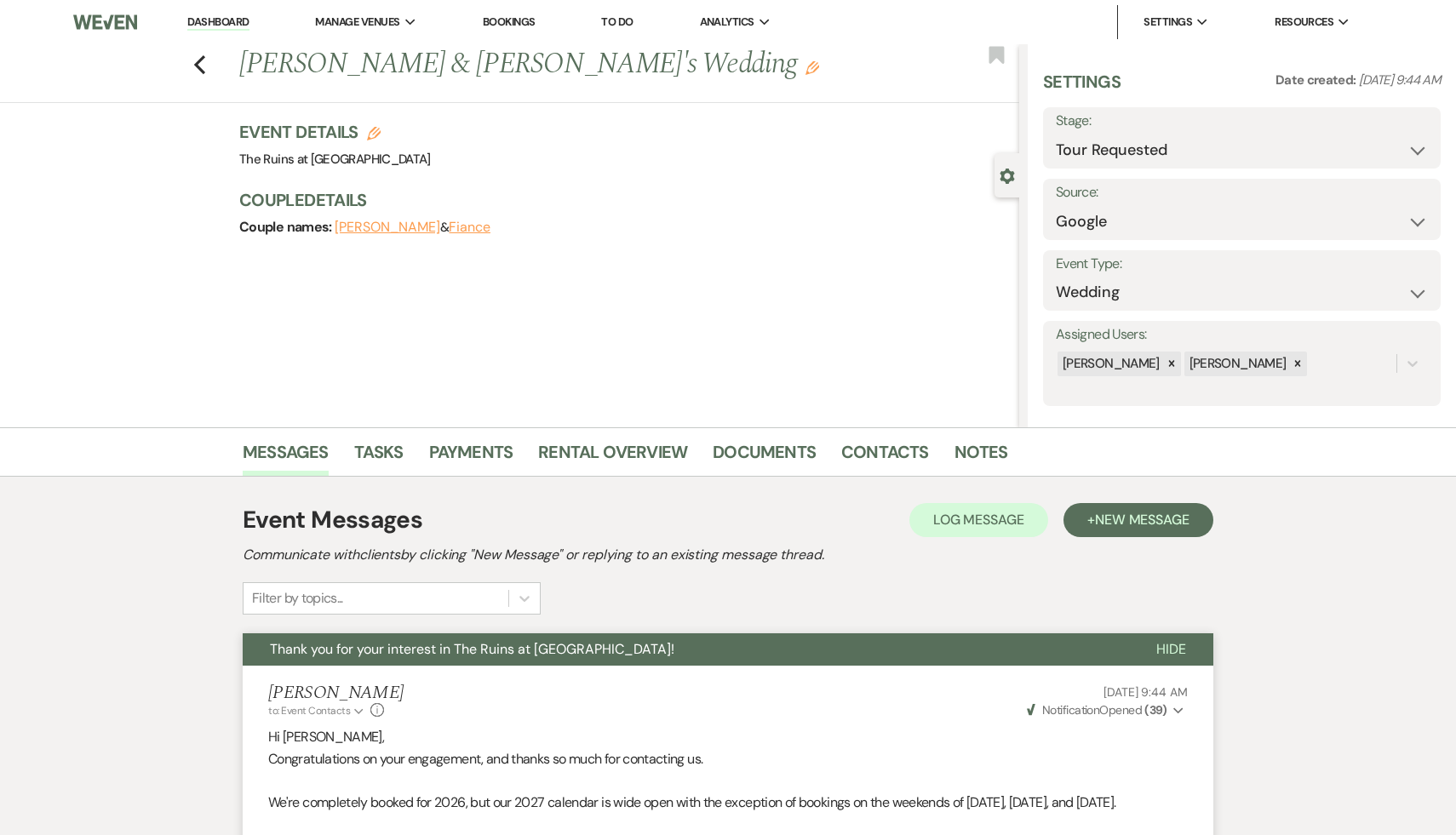
select select "5"
select select "8"
select select "7"
select select "8"
select select "6"
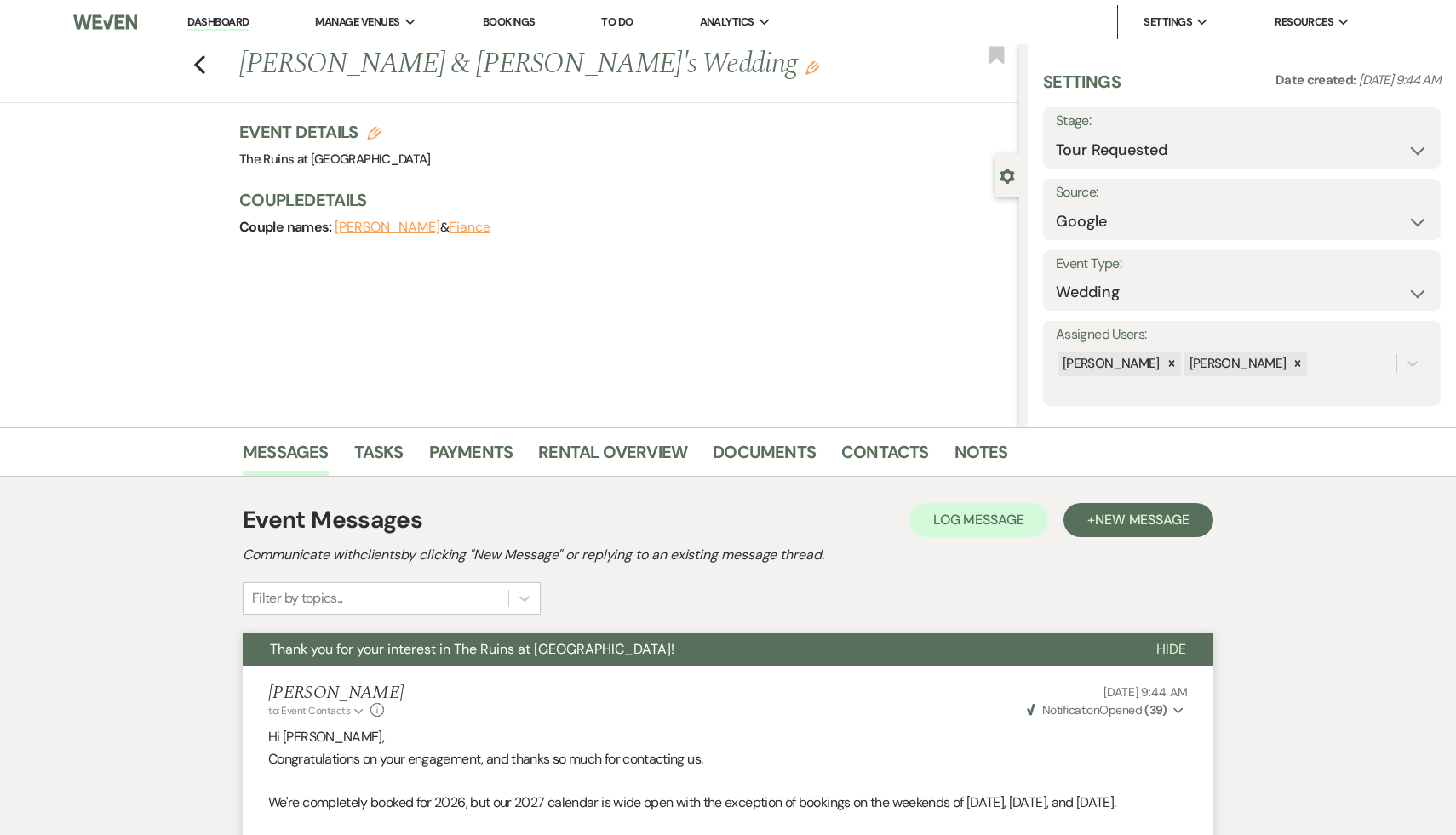
select select "8"
select select "5"
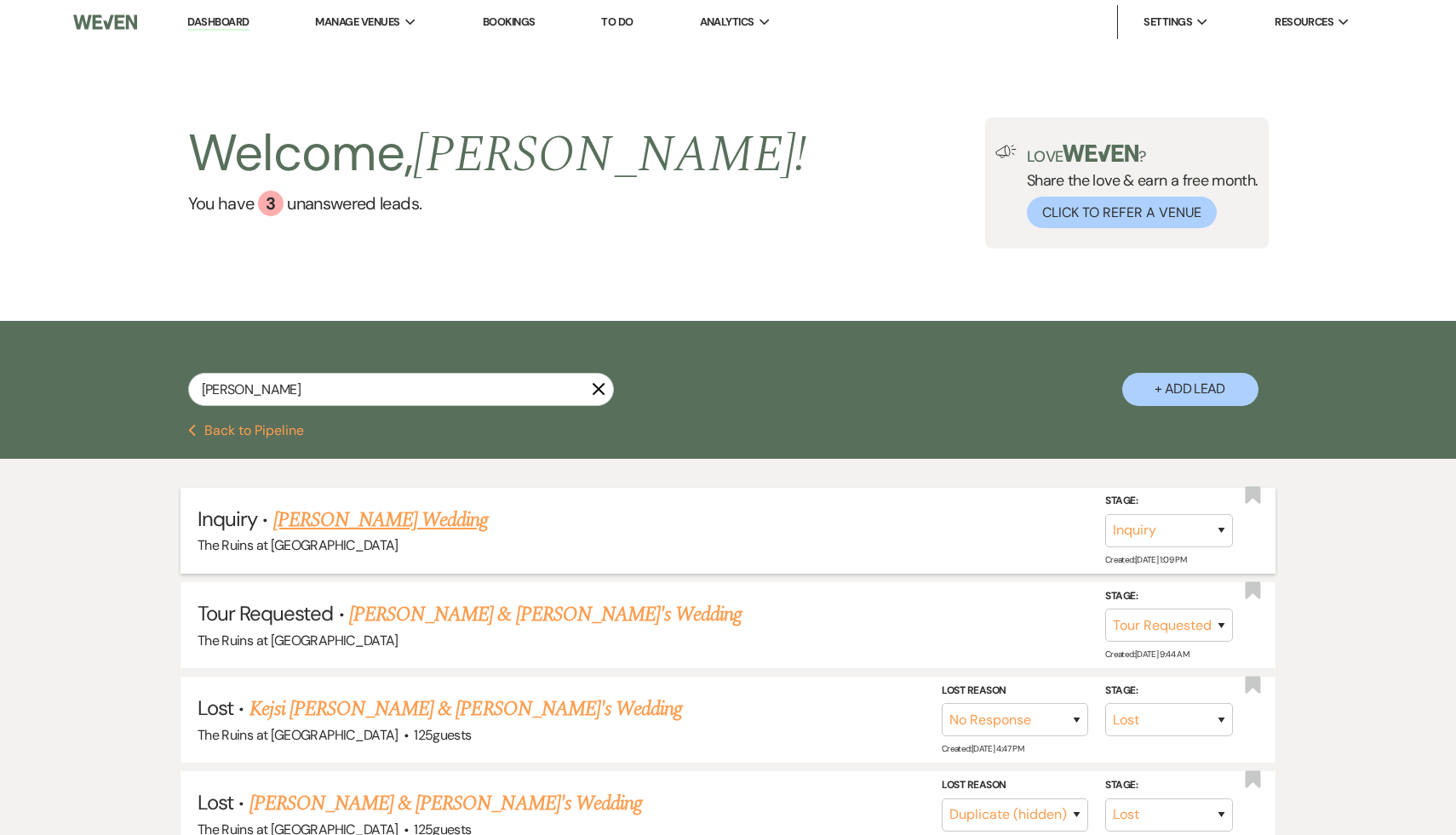
click at [349, 516] on link "Katy Rath's Wedding" at bounding box center [381, 520] width 216 height 31
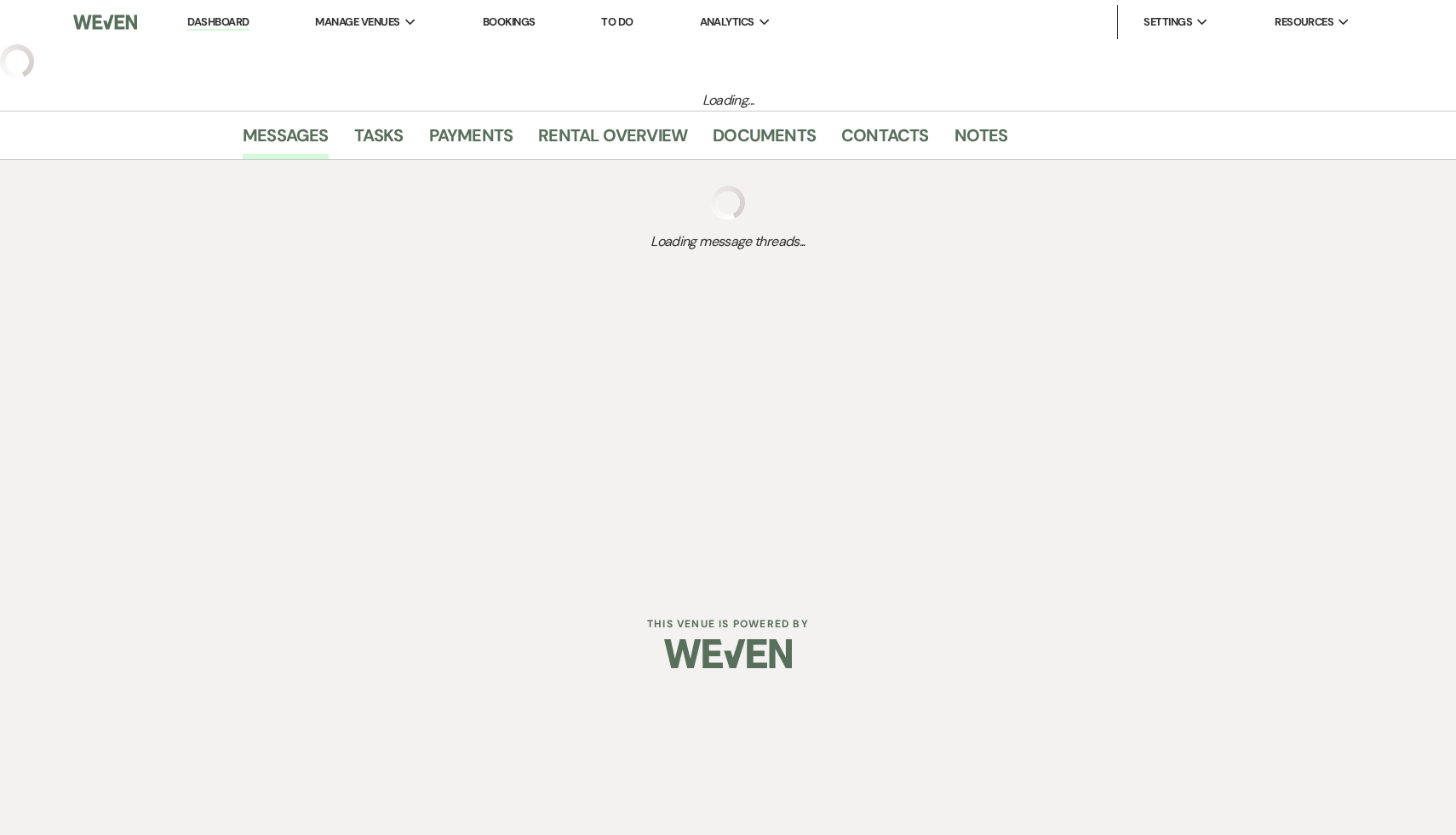
select select "5"
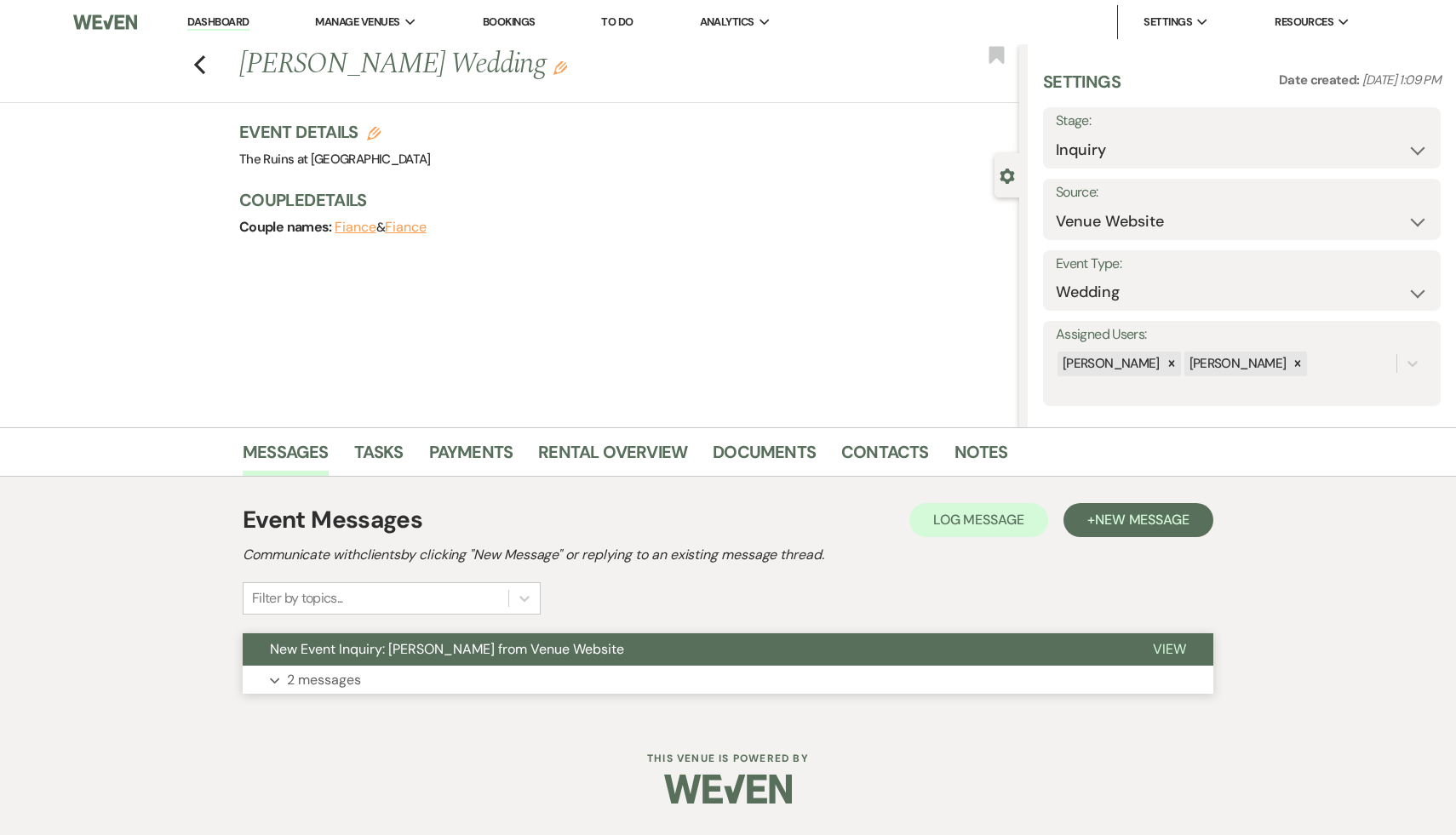
click at [380, 654] on span "New Event Inquiry: Katy Rath from Venue Website" at bounding box center [446, 650] width 354 height 18
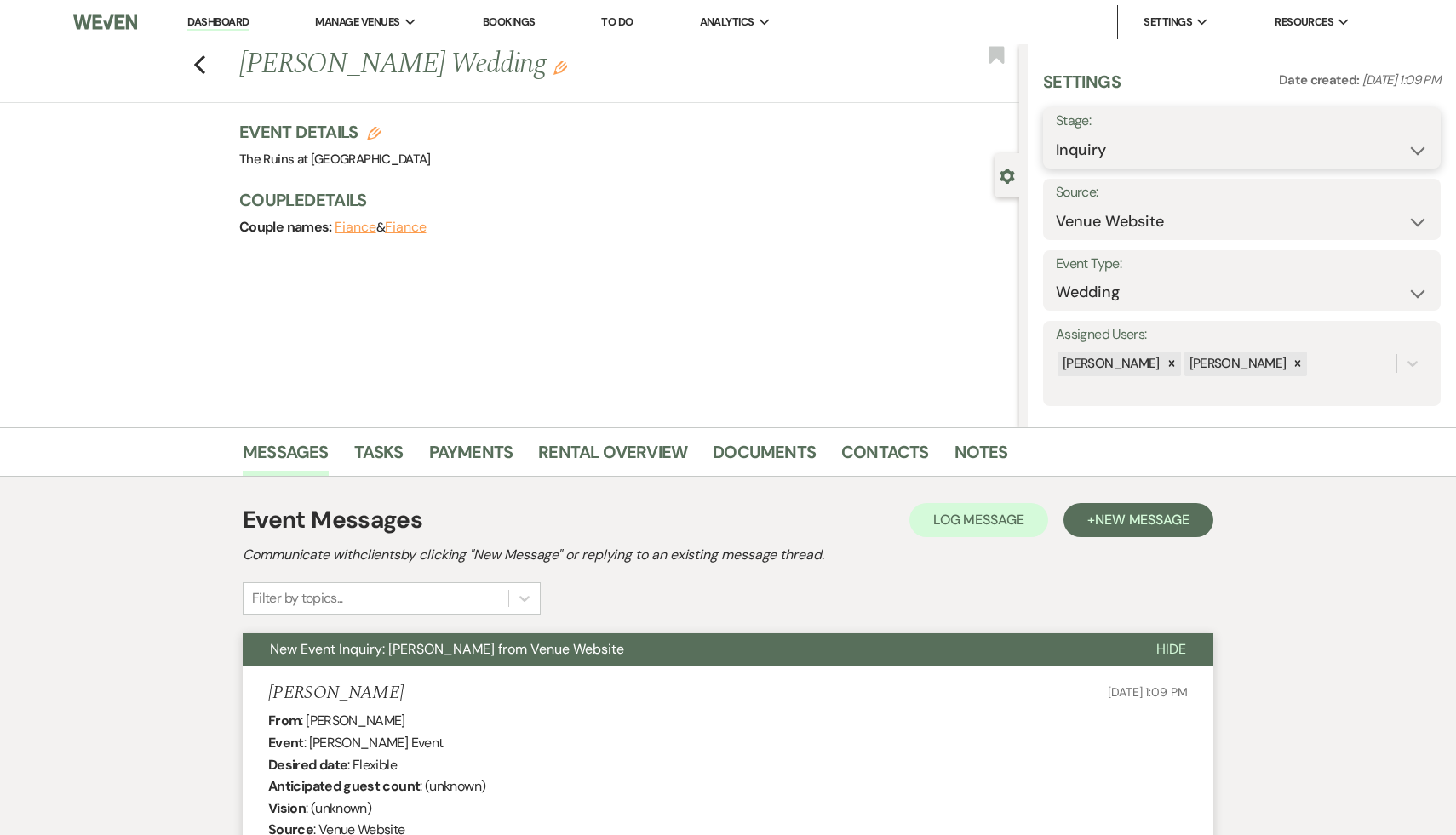
click at [1406, 147] on select "Inquiry Follow Up Tour Requested Tour Confirmed Toured Proposal Sent Booked Lost" at bounding box center [1241, 150] width 372 height 33
select select "8"
click at [1056, 134] on select "Inquiry Follow Up Tour Requested Tour Confirmed Toured Proposal Sent Booked Lost" at bounding box center [1241, 150] width 372 height 33
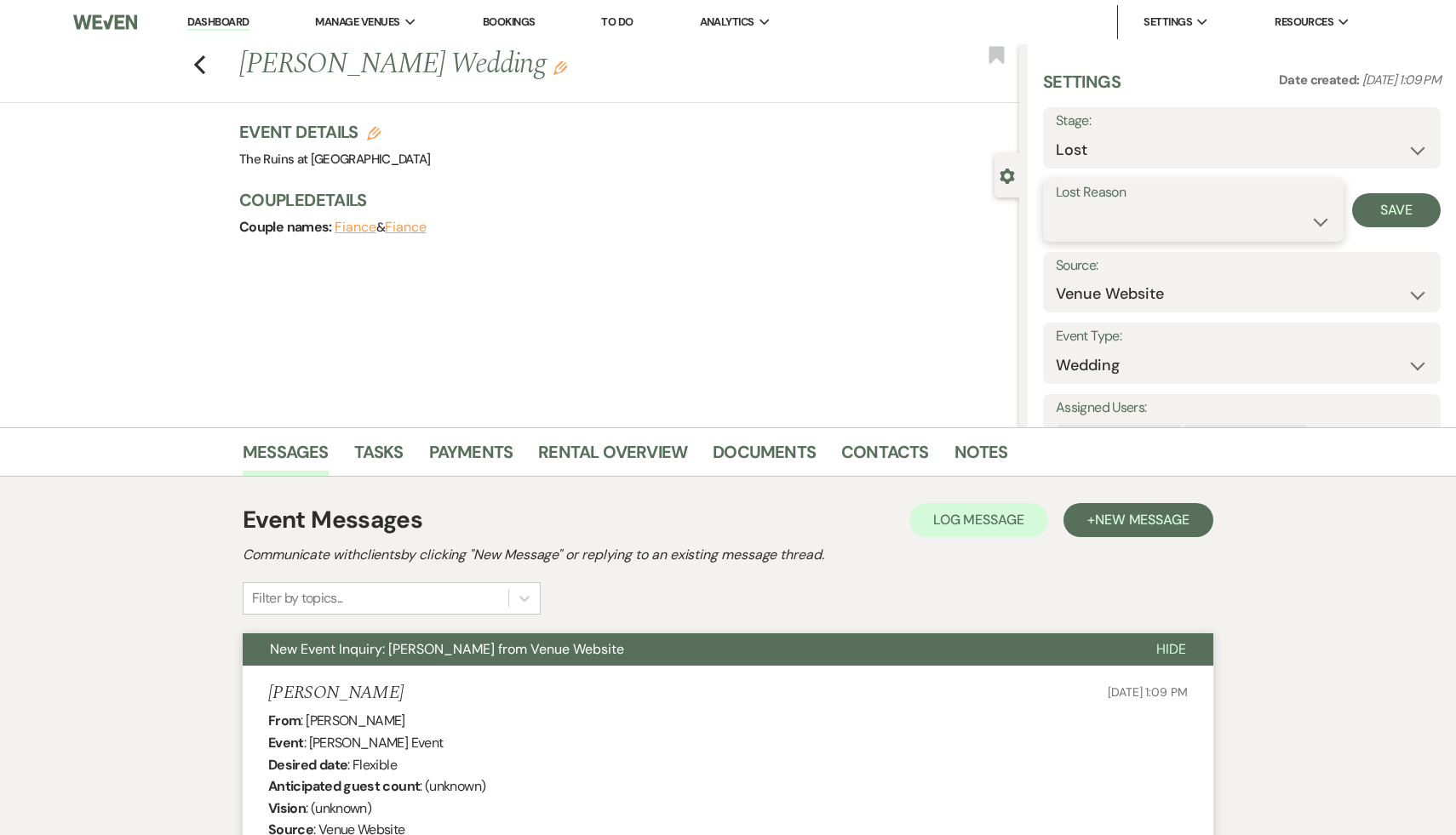
click at [1318, 219] on select "Booked Elsewhere Budget Date Unavailable No Response Not a Good Match Capacity …" at bounding box center [1193, 221] width 275 height 33
select select "8"
click at [1056, 205] on select "Booked Elsewhere Budget Date Unavailable No Response Not a Good Match Capacity …" at bounding box center [1193, 221] width 275 height 33
click at [1405, 209] on button "Save" at bounding box center [1397, 210] width 89 height 34
click at [199, 56] on icon "Previous" at bounding box center [200, 64] width 12 height 20
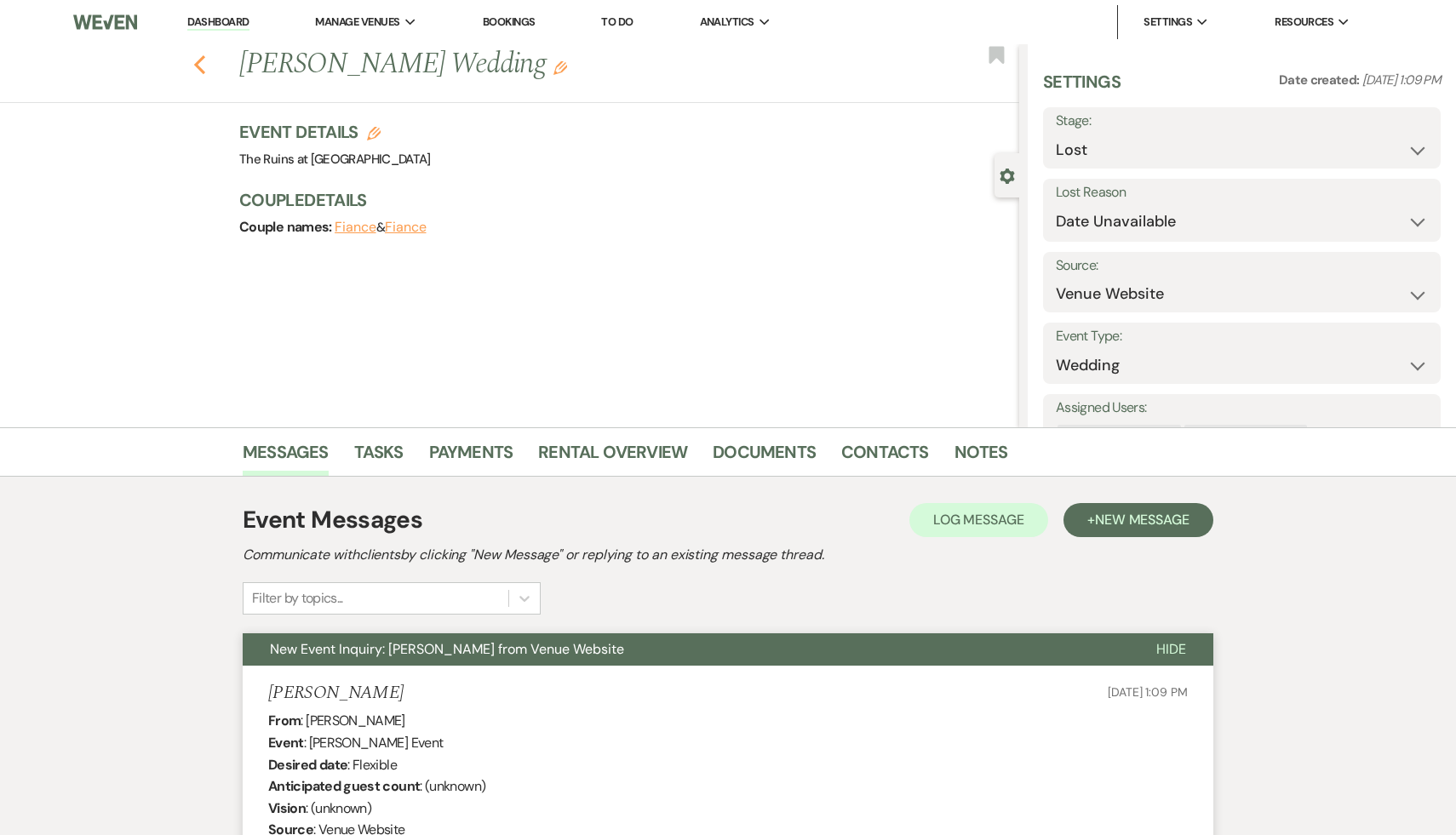
select select "8"
select select "2"
select select "8"
select select "5"
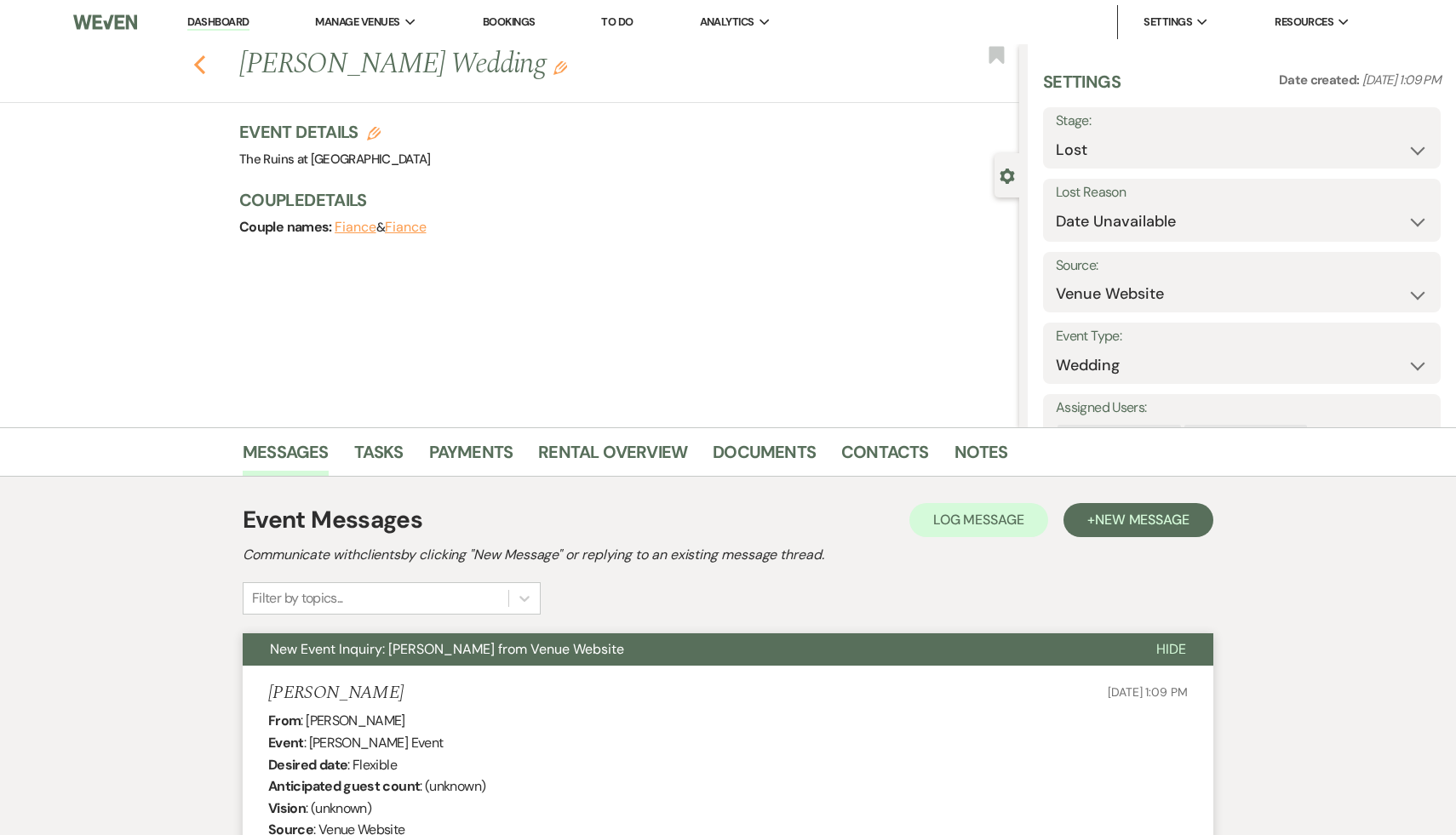
select select "8"
select select "4"
select select "8"
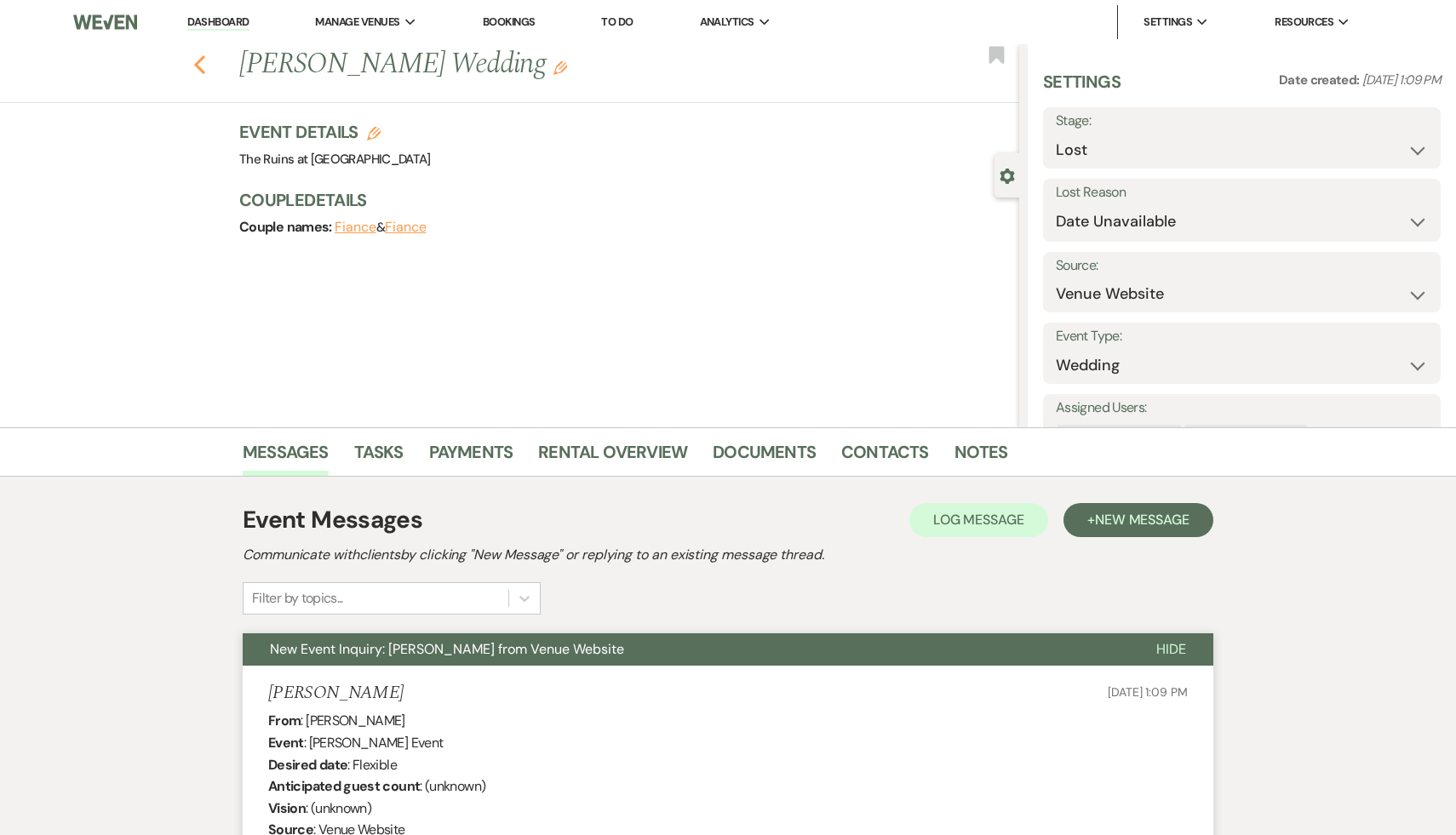
select select "6"
select select "8"
select select "5"
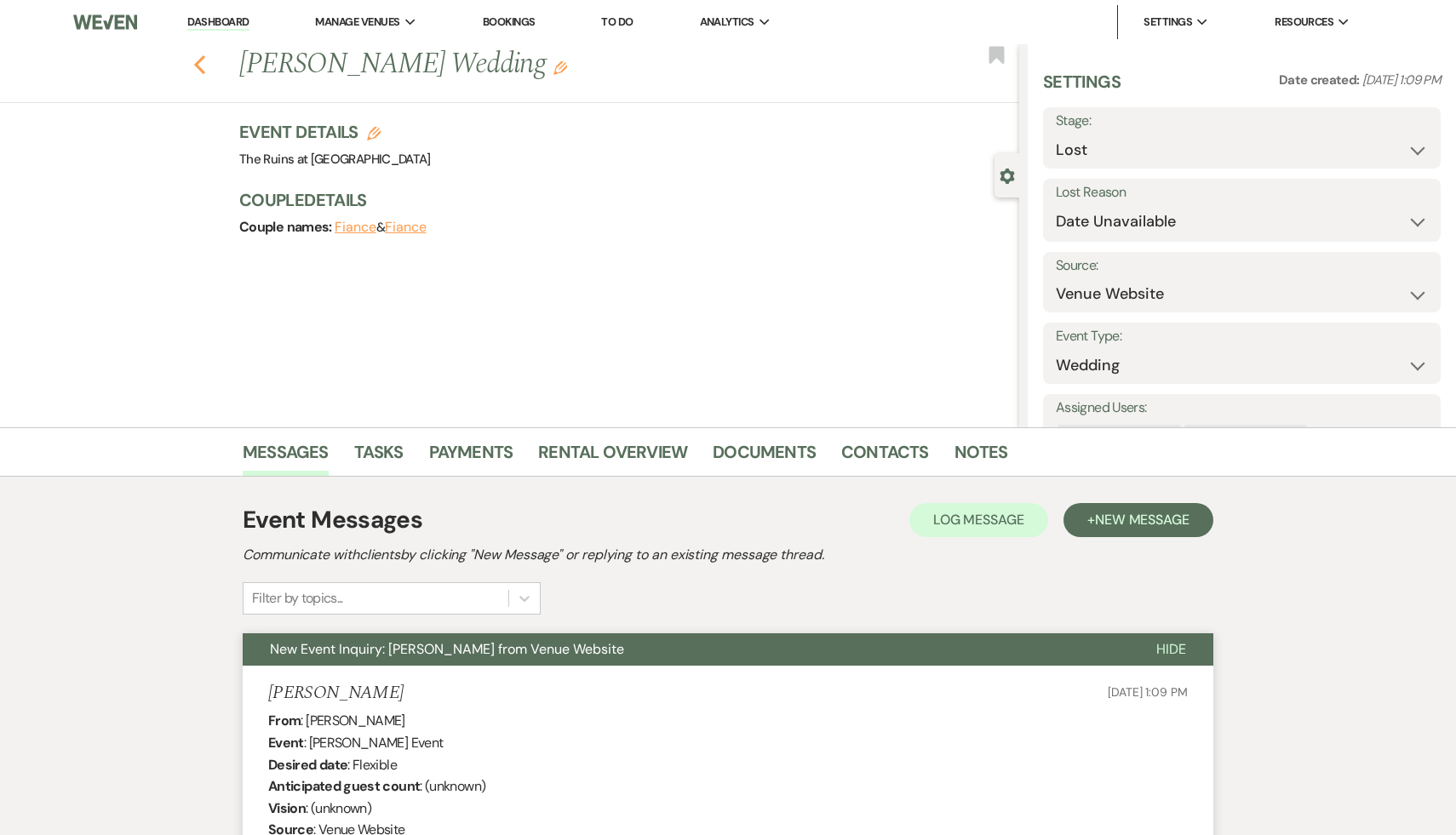
select select "8"
select select "6"
select select "8"
select select "10"
select select "8"
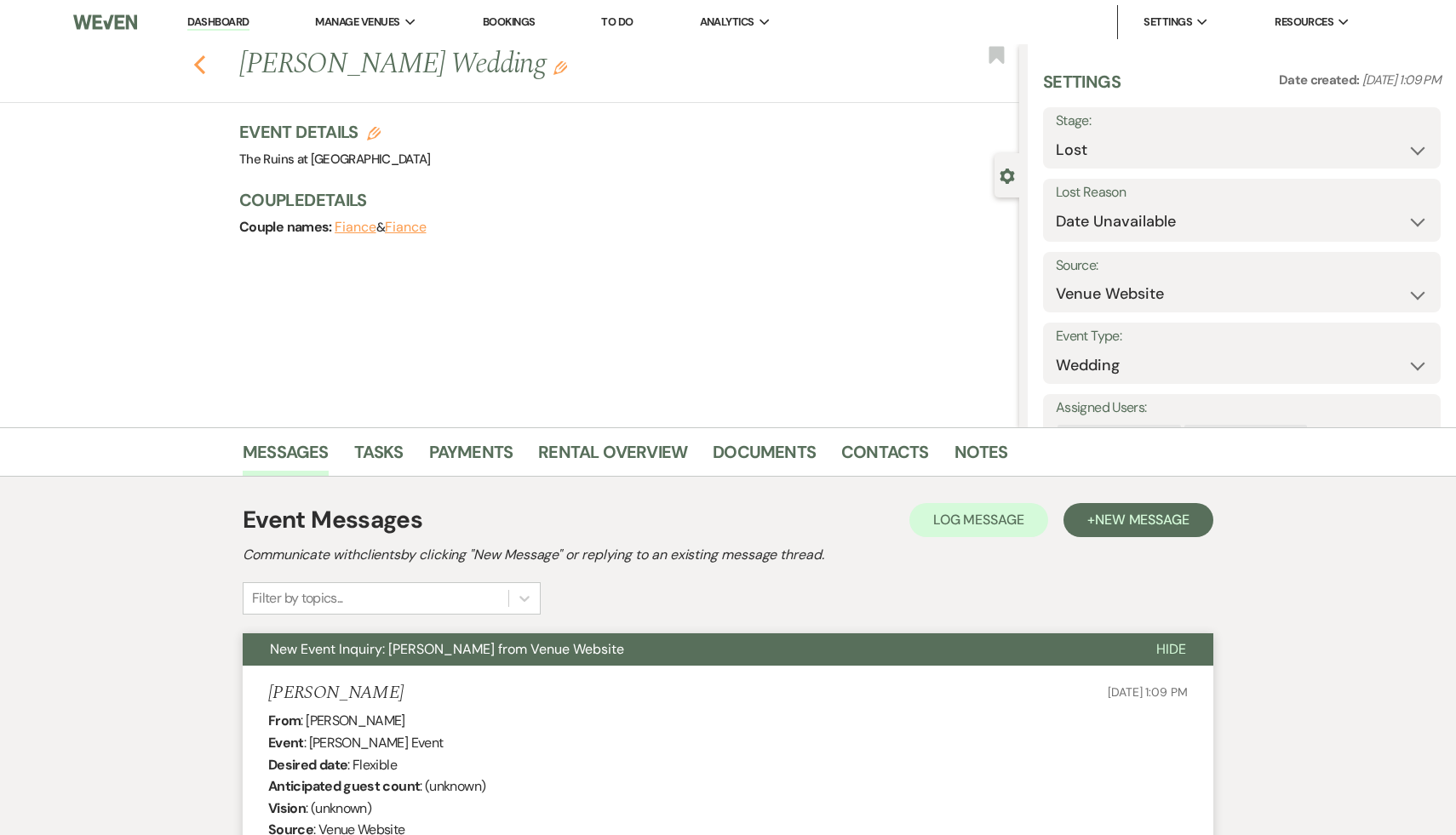
select select "5"
select select "8"
select select "5"
select select "8"
select select "7"
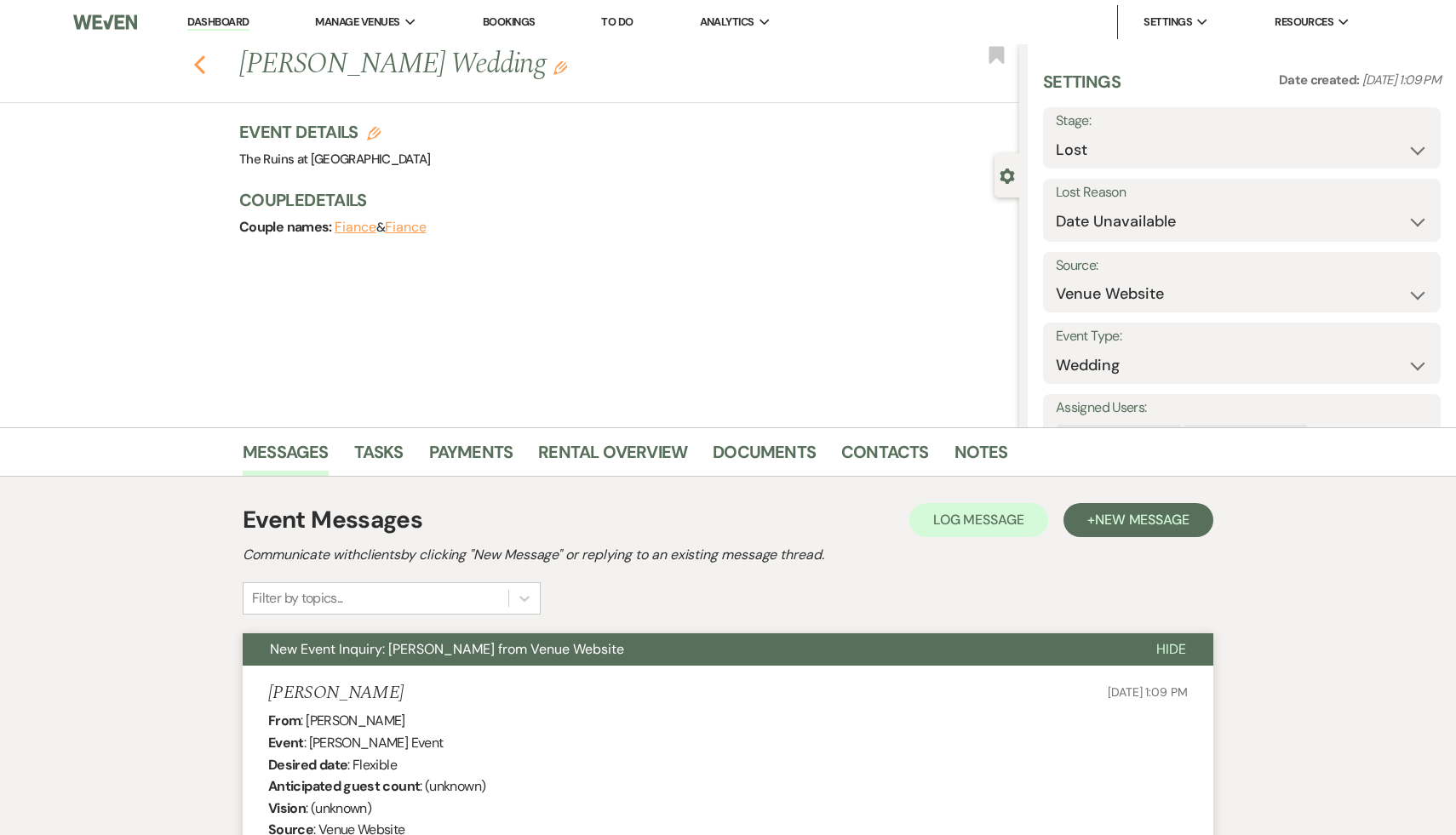
select select "8"
select select "6"
select select "8"
select select "5"
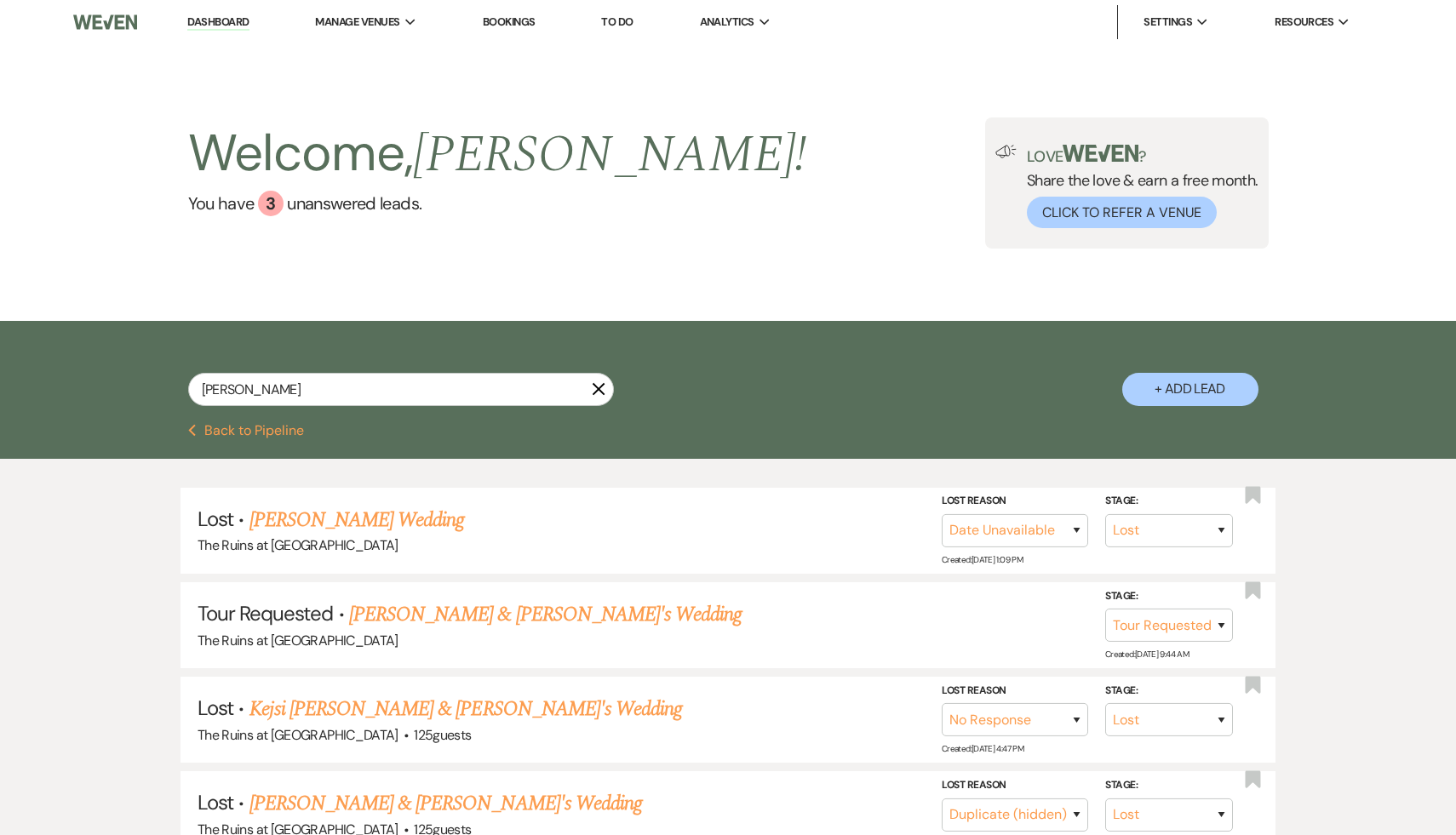
click at [219, 20] on link "Dashboard" at bounding box center [217, 22] width 61 height 16
select select "8"
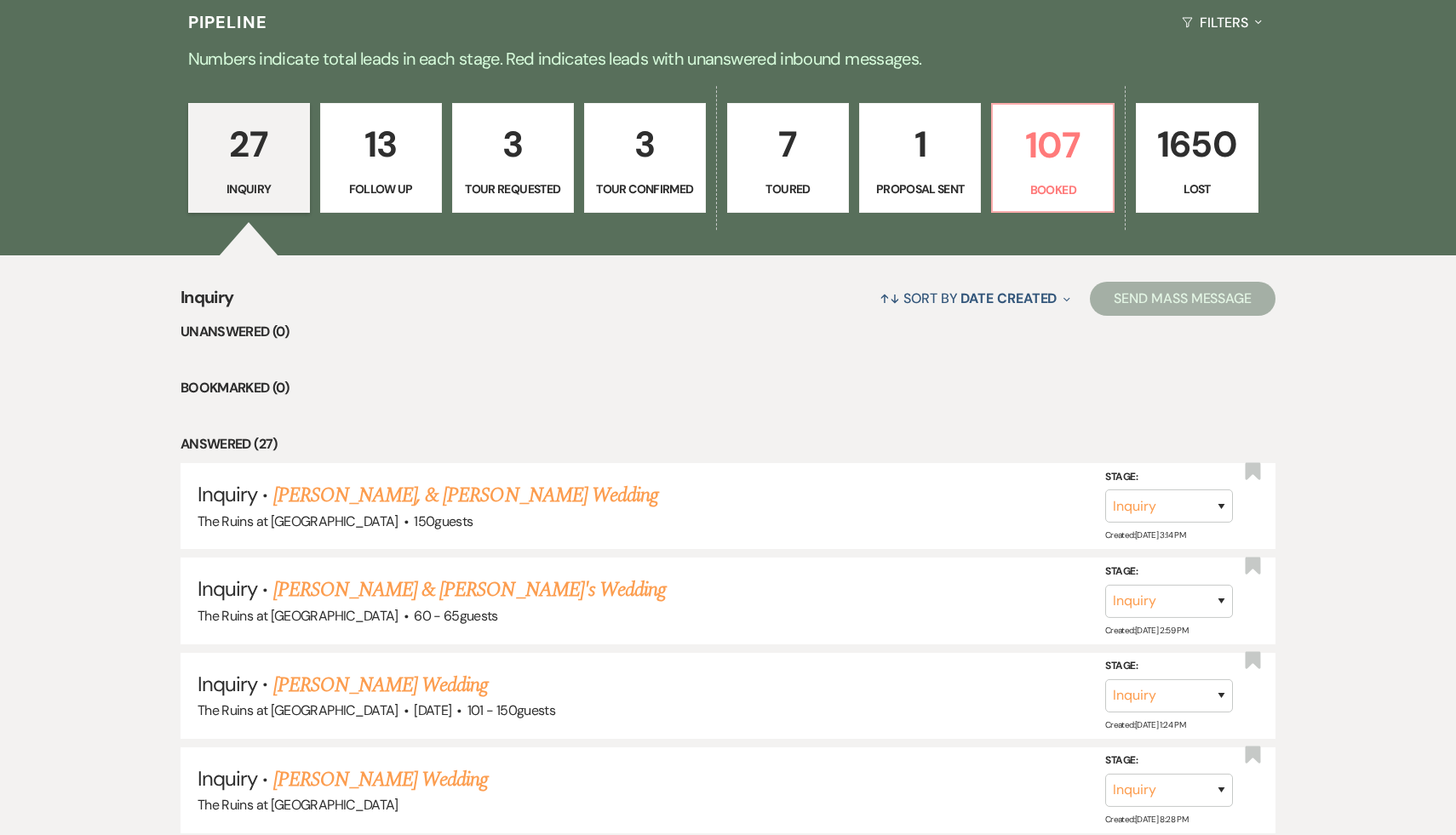
scroll to position [425, 0]
click at [405, 593] on link "Christy & Fiance's Wedding" at bounding box center [469, 589] width 393 height 31
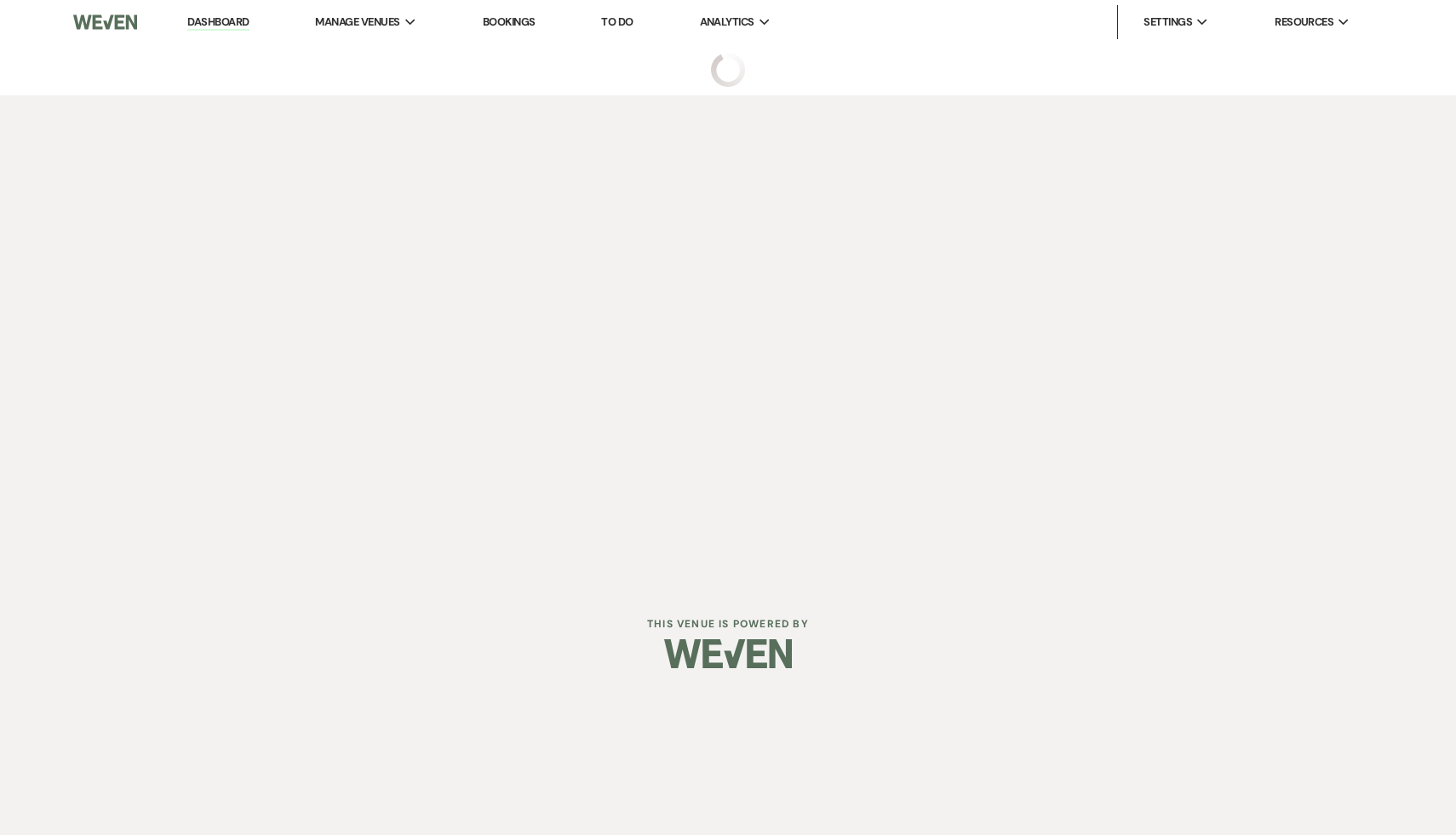
select select "6"
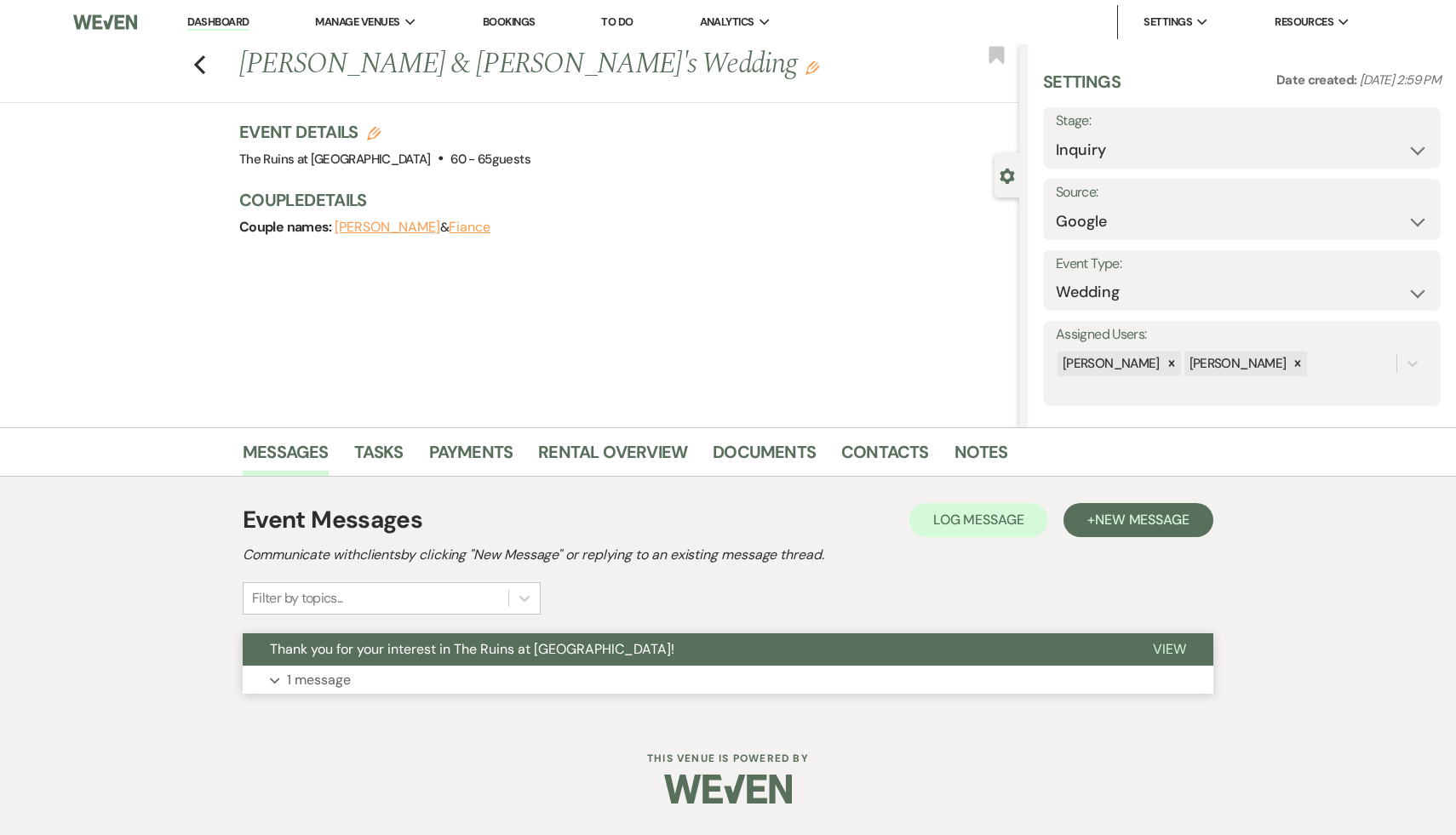
click at [412, 651] on span "Thank you for your interest in The Ruins at Sassafras!" at bounding box center [472, 650] width 405 height 18
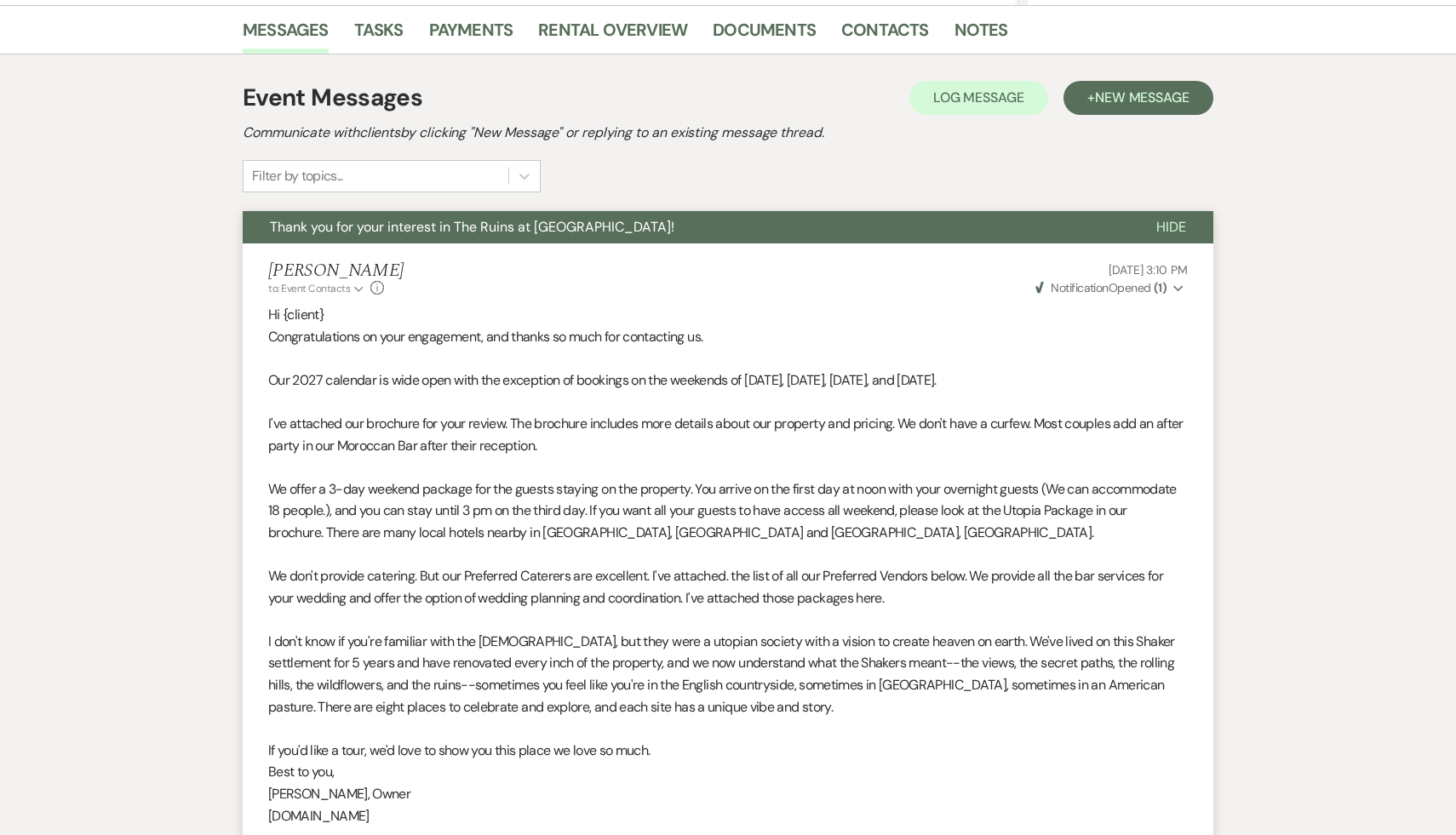
scroll to position [433, 0]
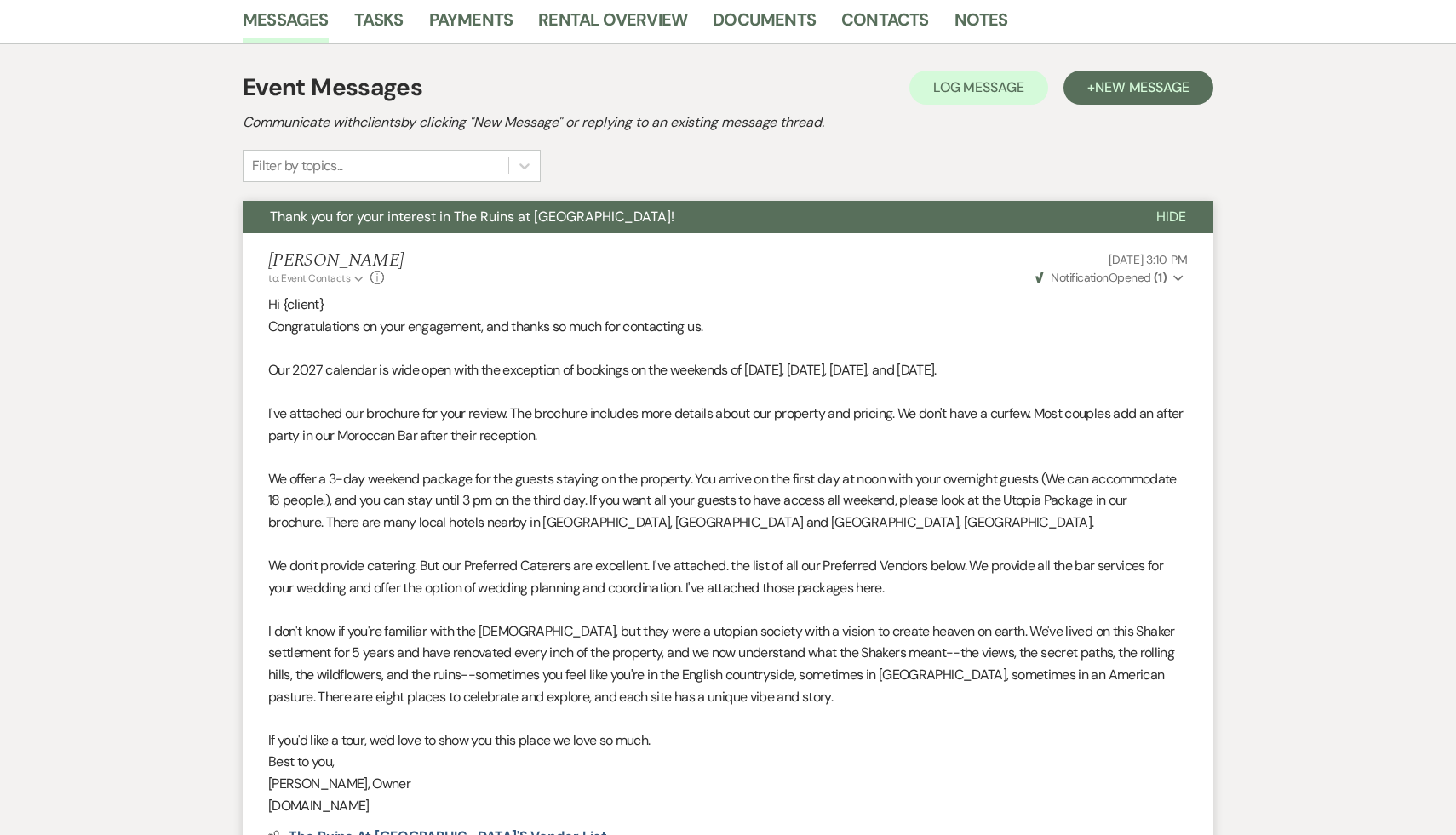
click at [741, 748] on p "If you'd like a tour, we'd love to show you this place we love so much." at bounding box center [728, 740] width 919 height 22
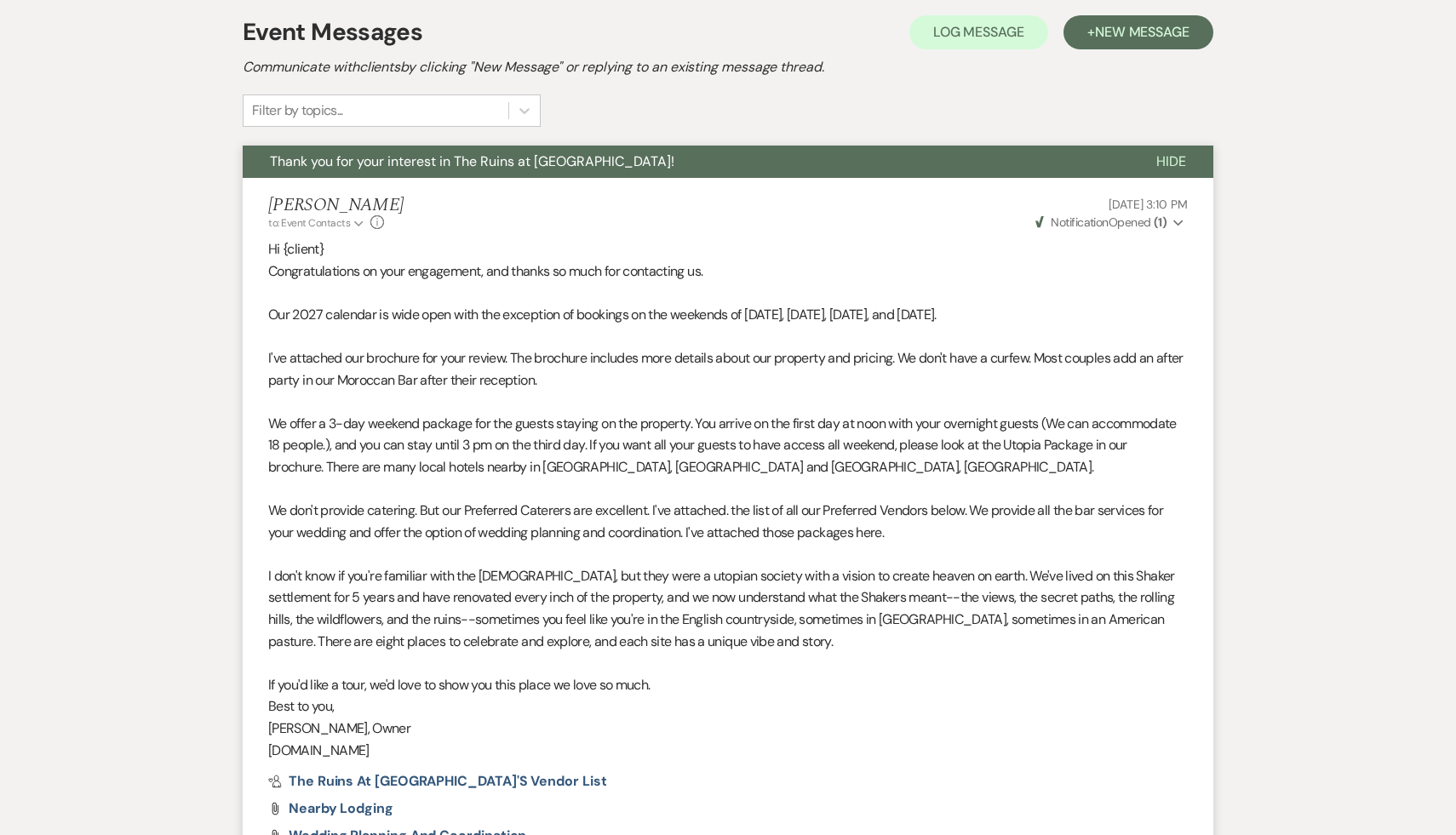
scroll to position [492, 0]
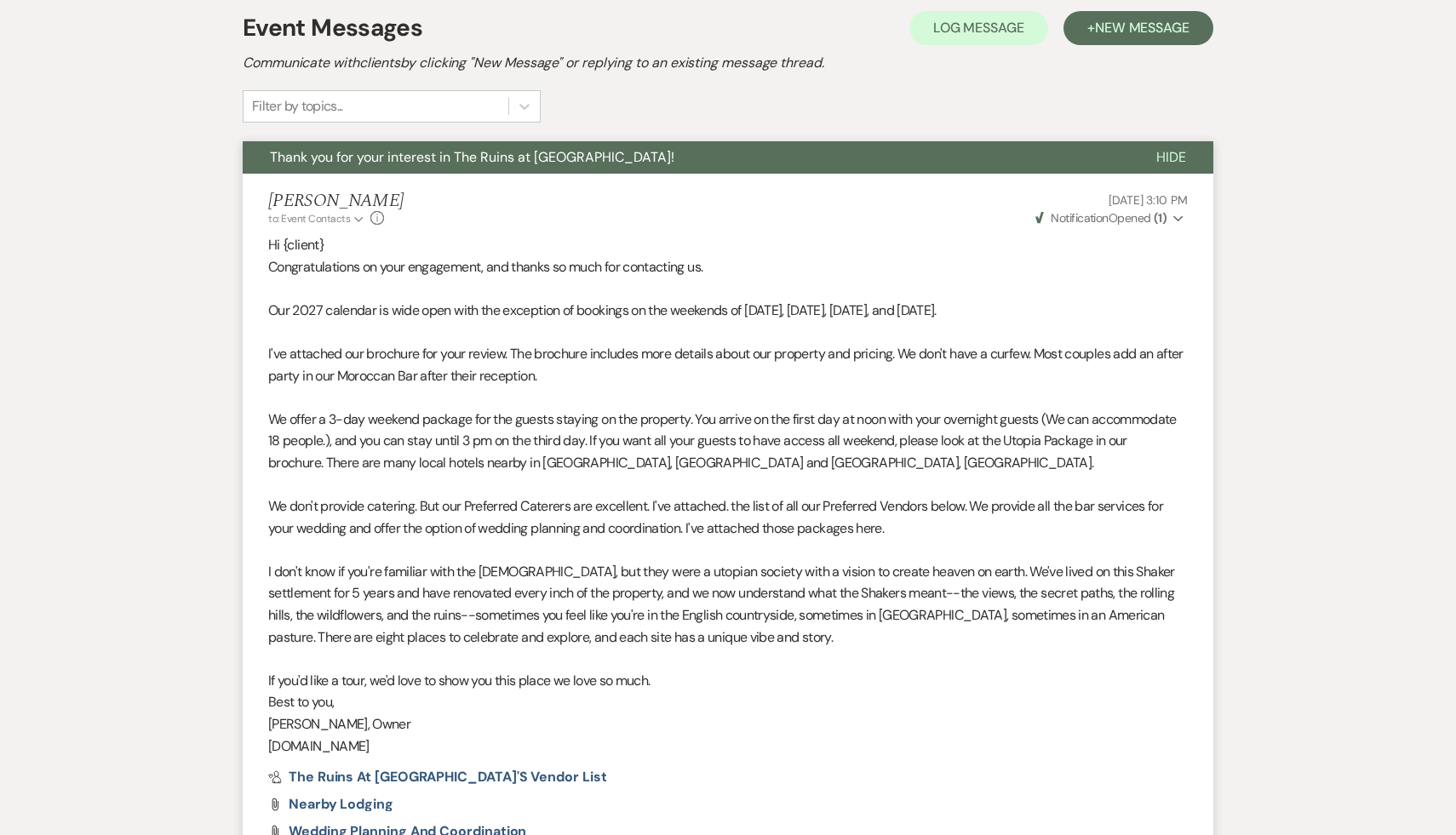
click at [741, 748] on p "www.sassafrasruins.com" at bounding box center [728, 746] width 919 height 22
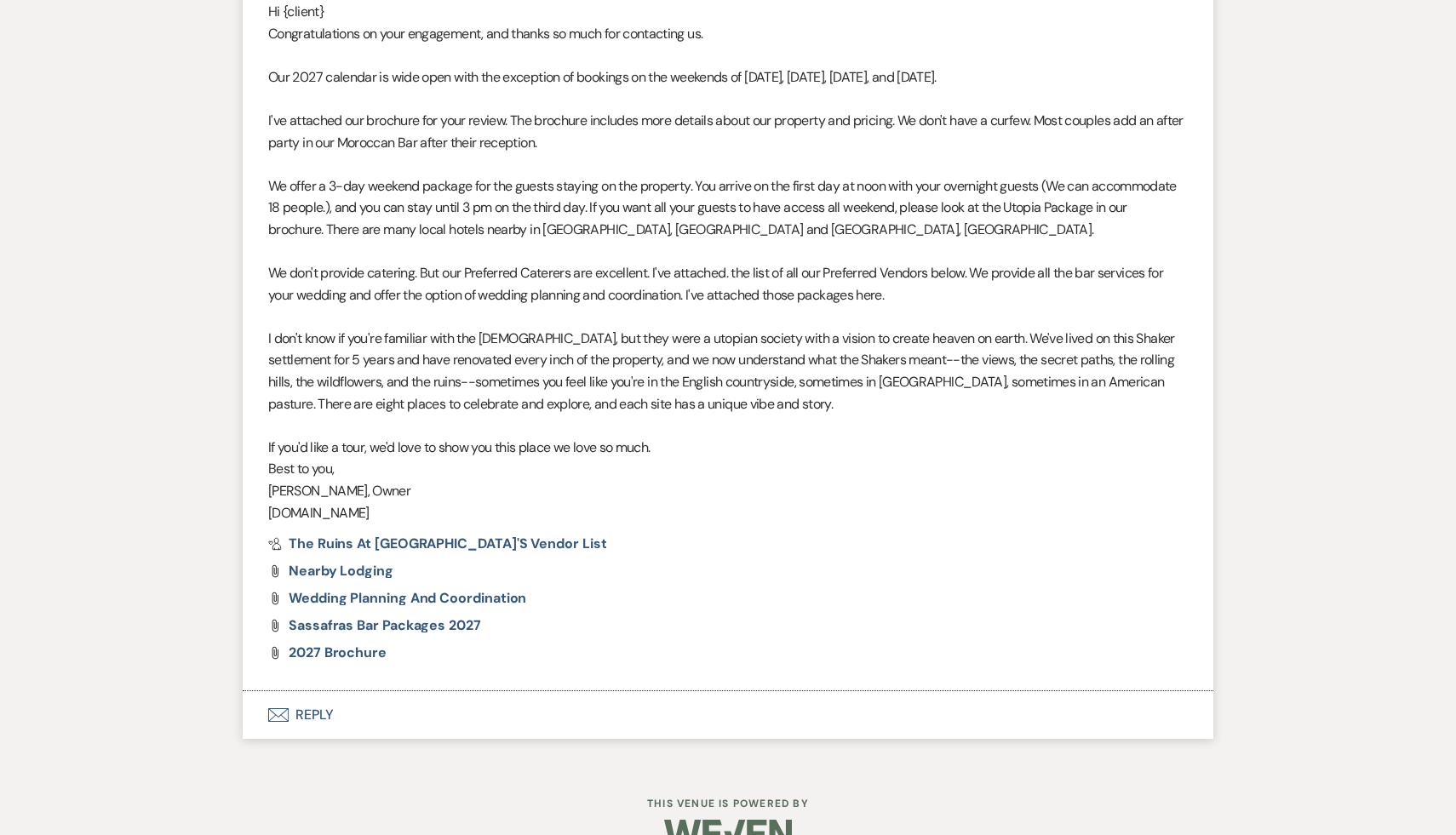
scroll to position [765, 0]
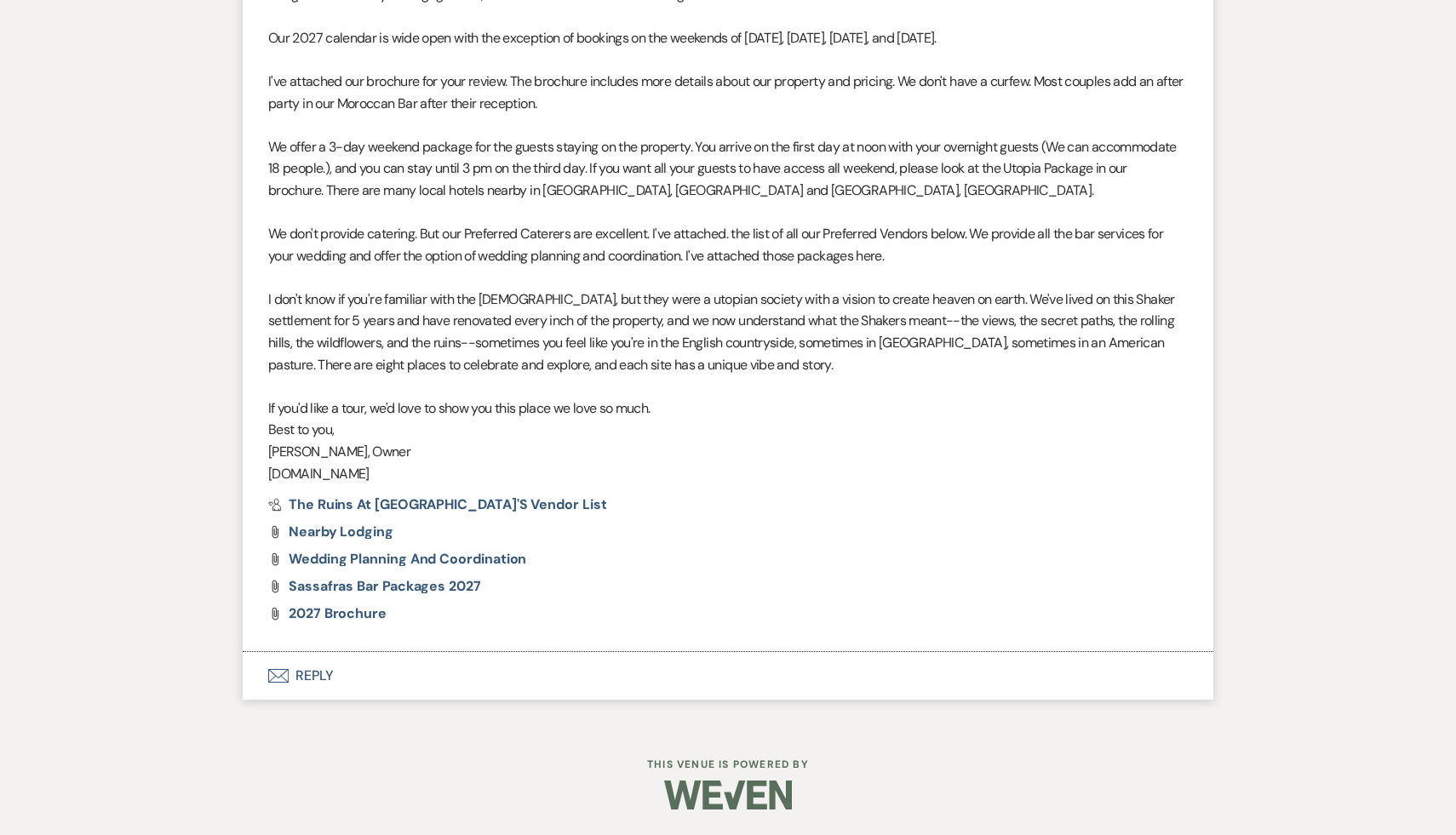
click at [314, 674] on button "Envelope Reply" at bounding box center [728, 676] width 971 height 48
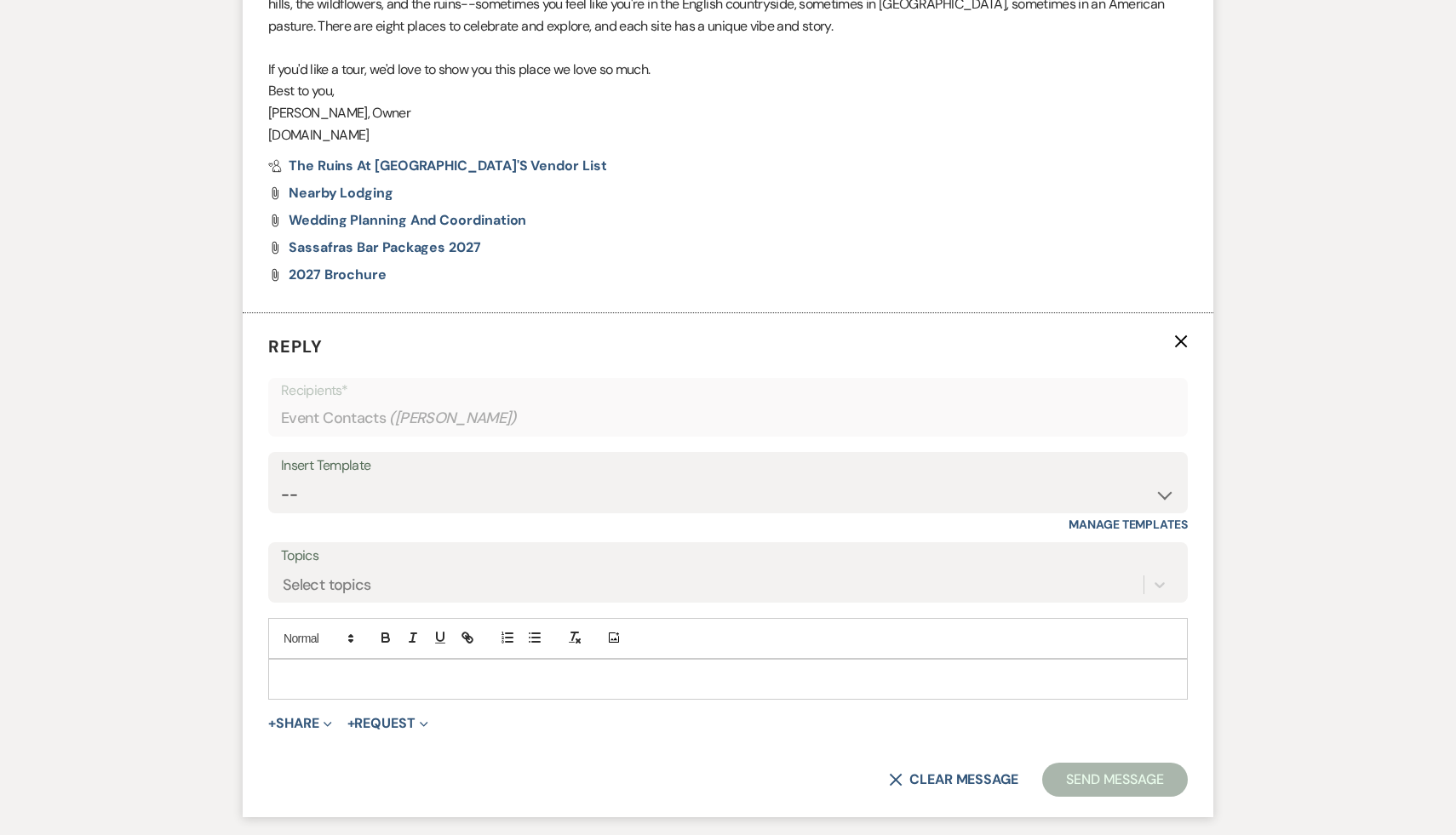
scroll to position [1241, 0]
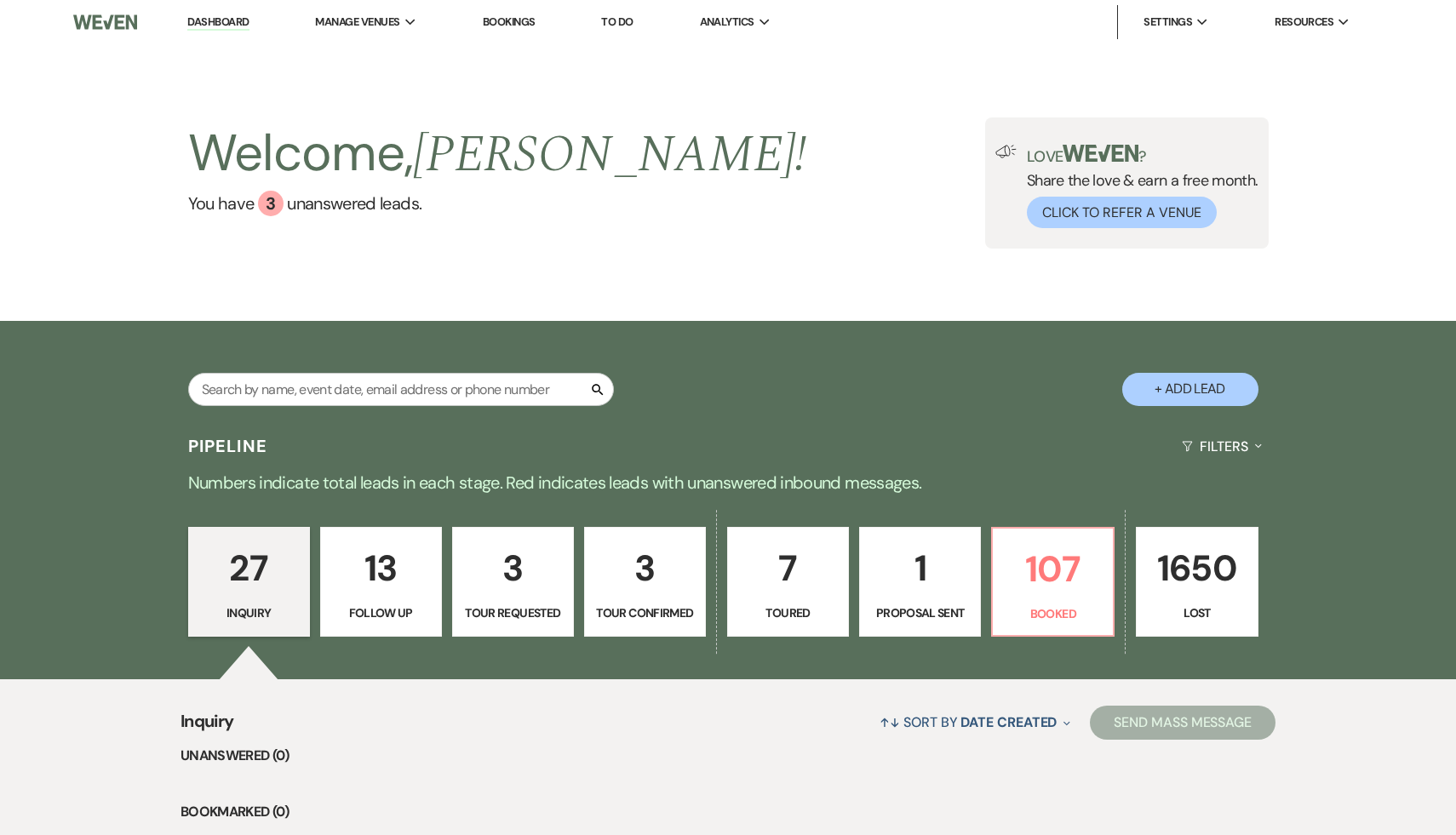
click at [229, 22] on link "Dashboard" at bounding box center [217, 22] width 61 height 16
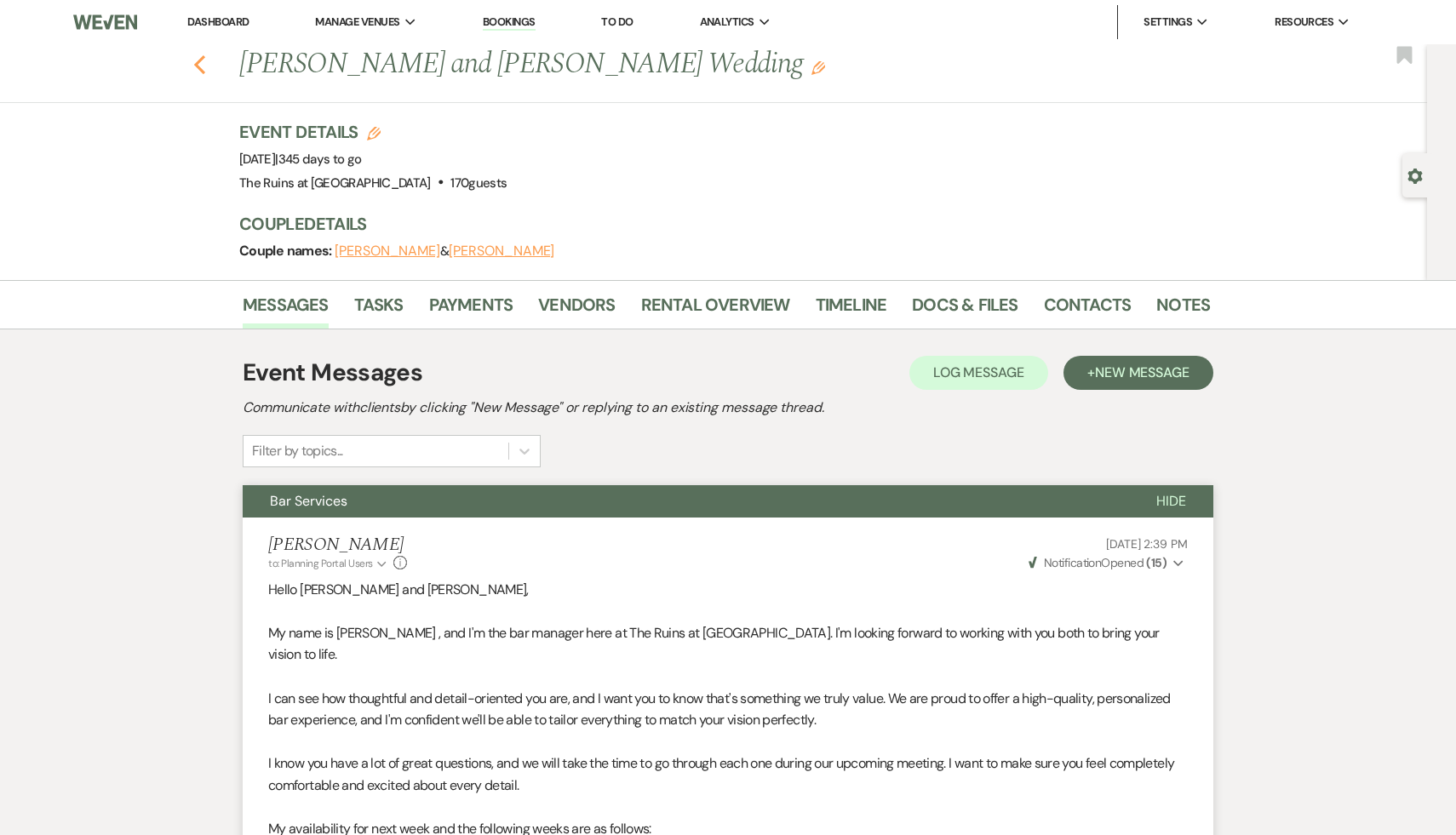
click at [196, 60] on icon "Previous" at bounding box center [200, 64] width 12 height 20
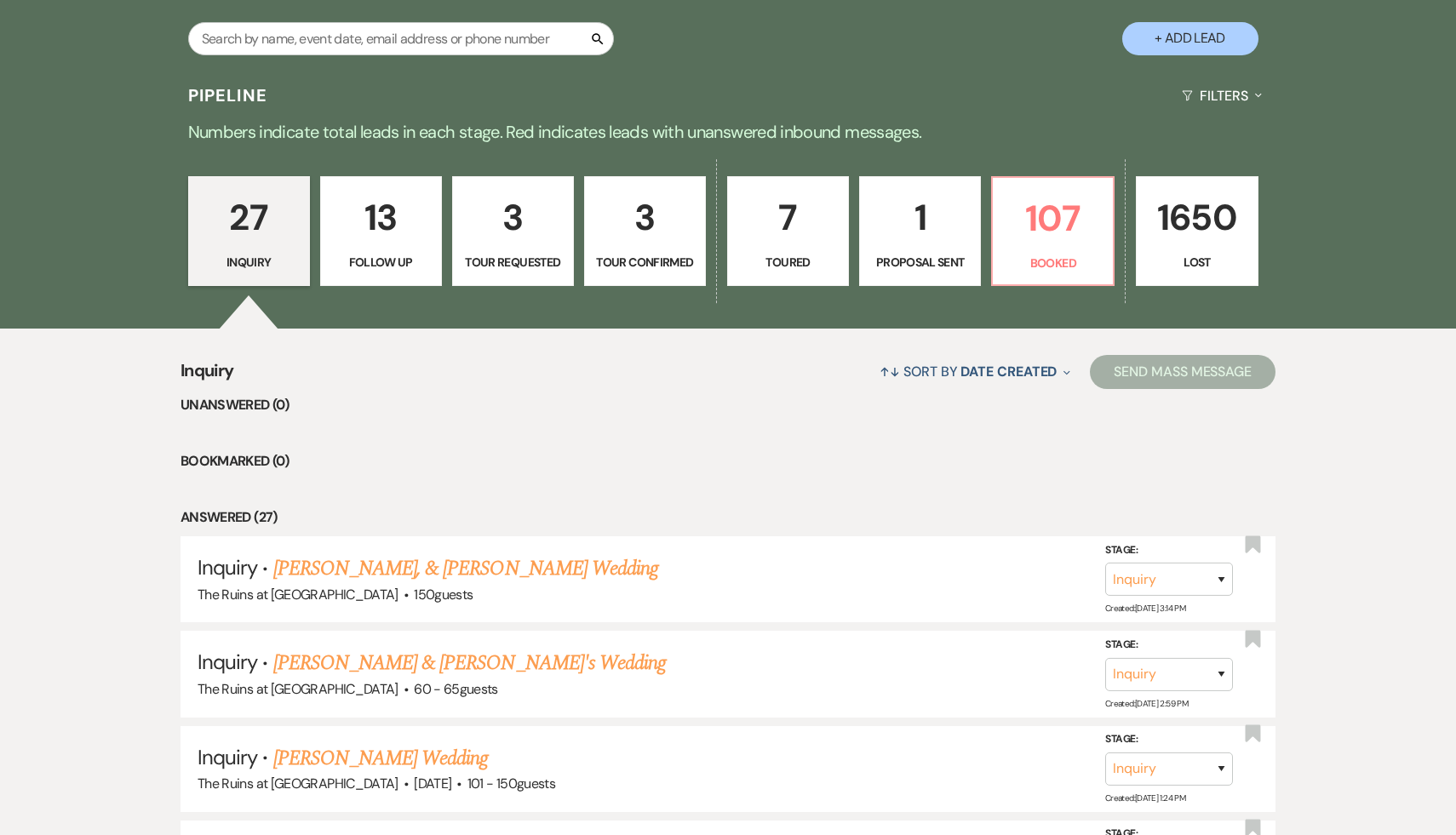
scroll to position [392, 0]
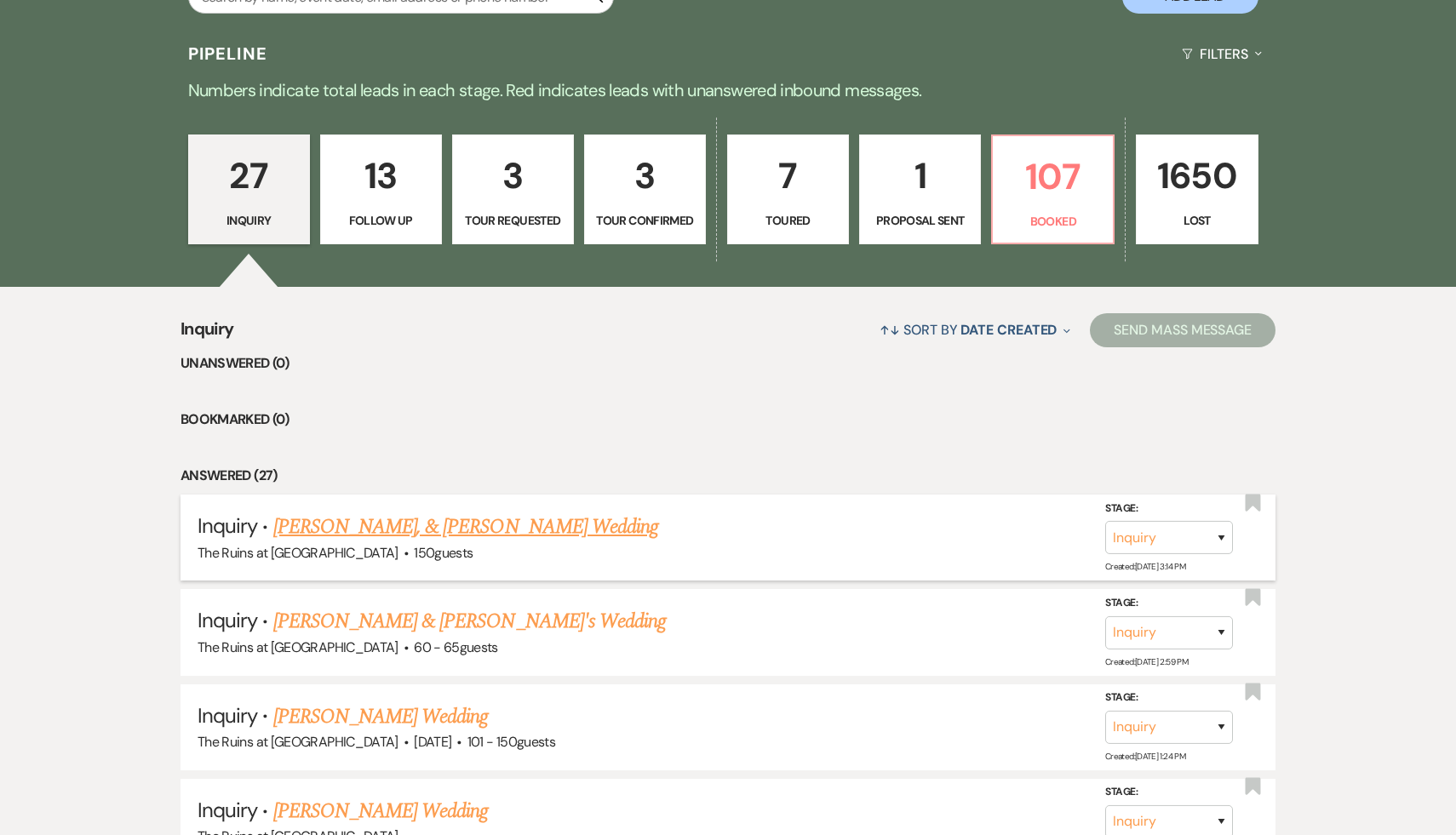
click at [464, 528] on link "[PERSON_NAME], & [PERSON_NAME] Wedding" at bounding box center [466, 527] width 386 height 31
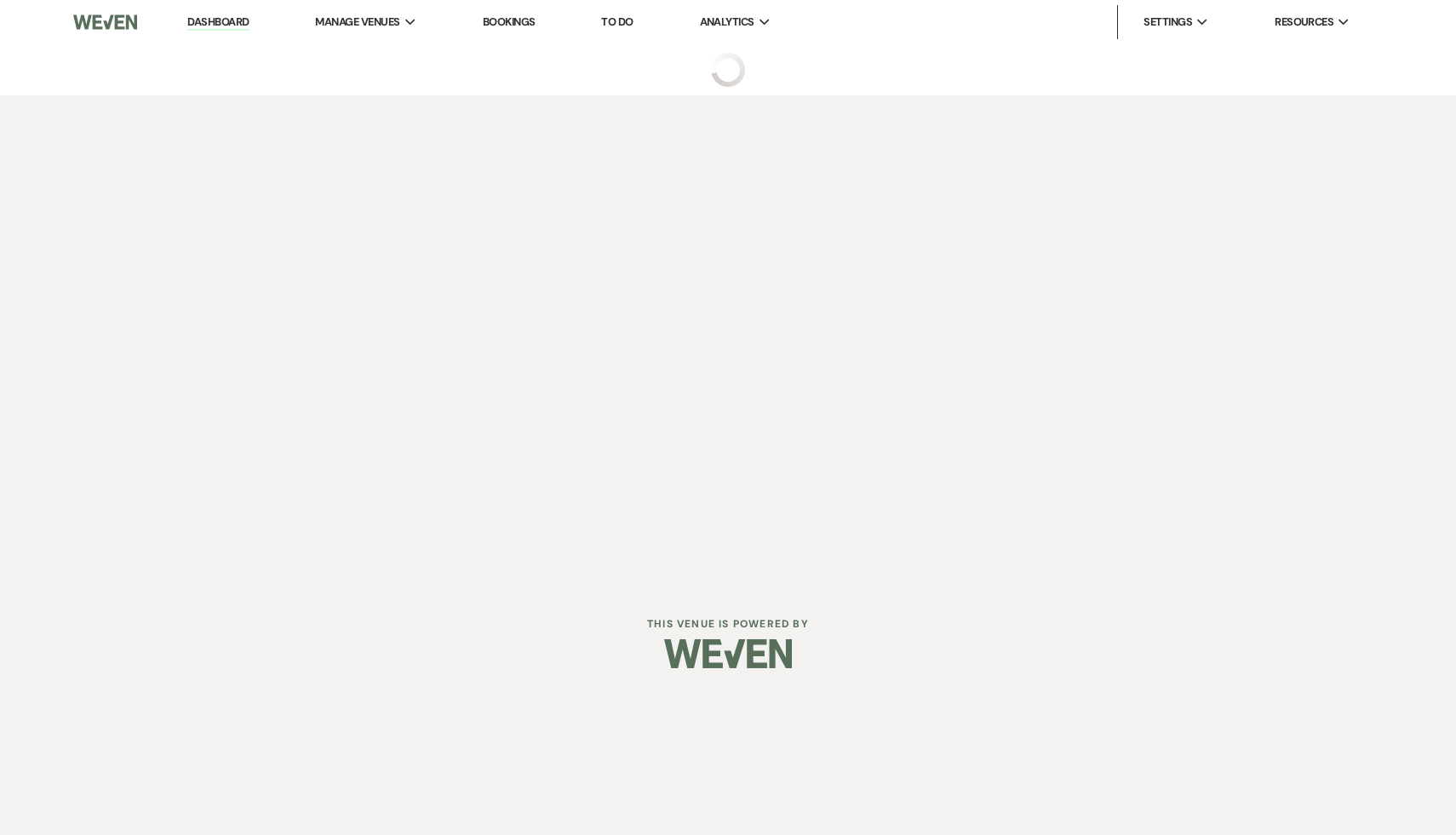
select select "6"
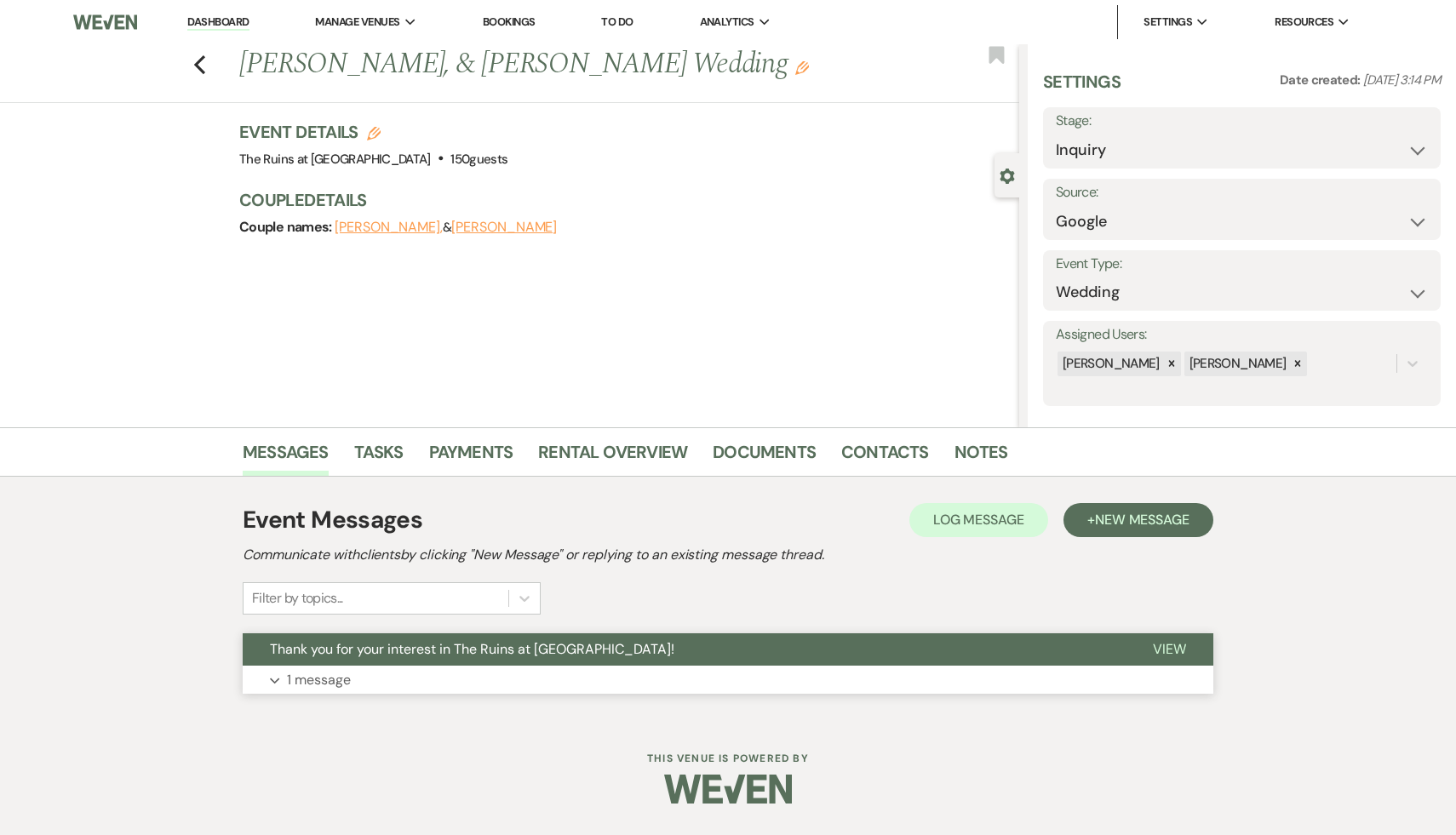
click at [428, 656] on span "Thank you for your interest in The Ruins at [GEOGRAPHIC_DATA]!" at bounding box center [472, 650] width 405 height 18
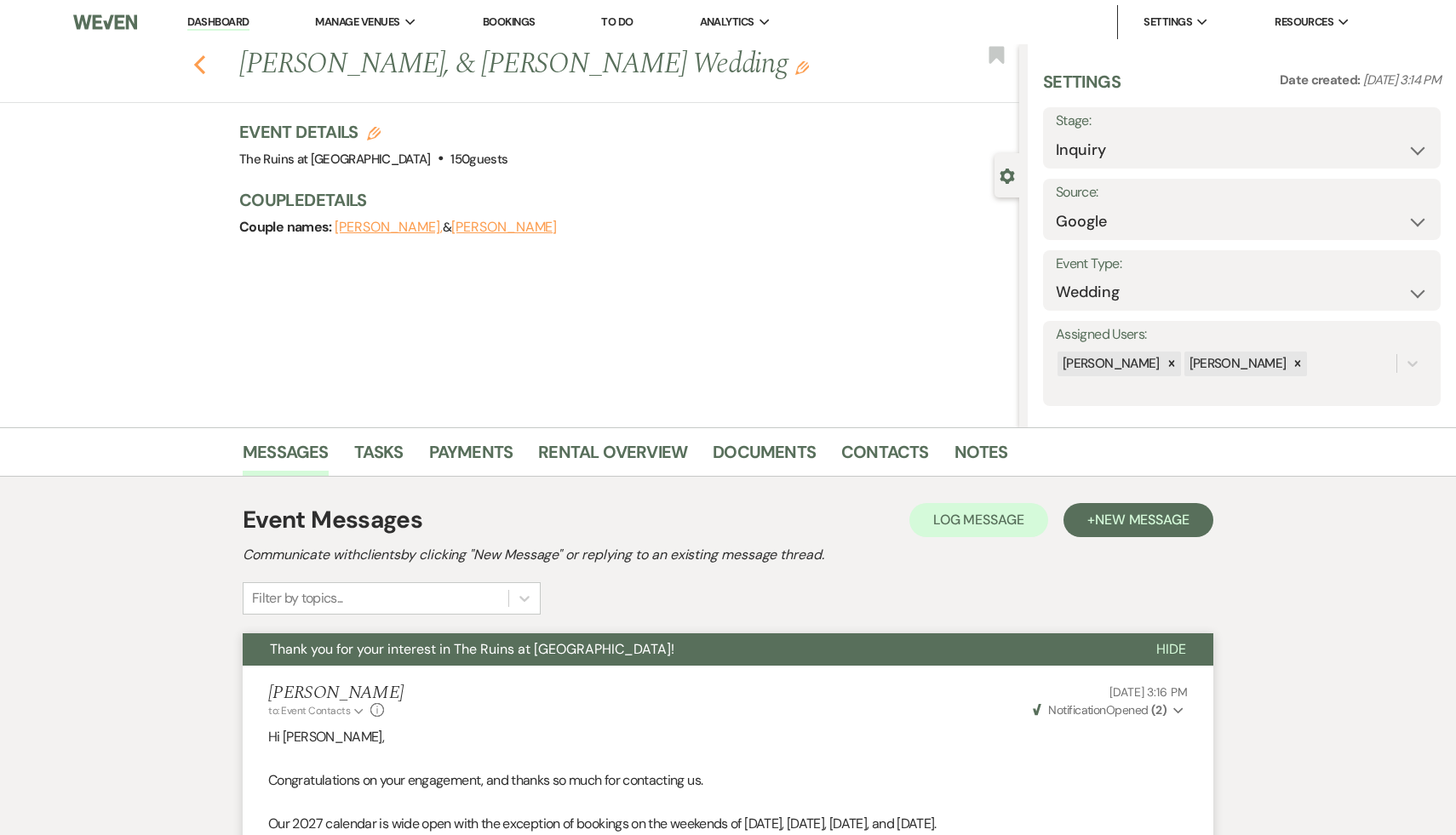
click at [198, 61] on use "button" at bounding box center [200, 64] width 11 height 19
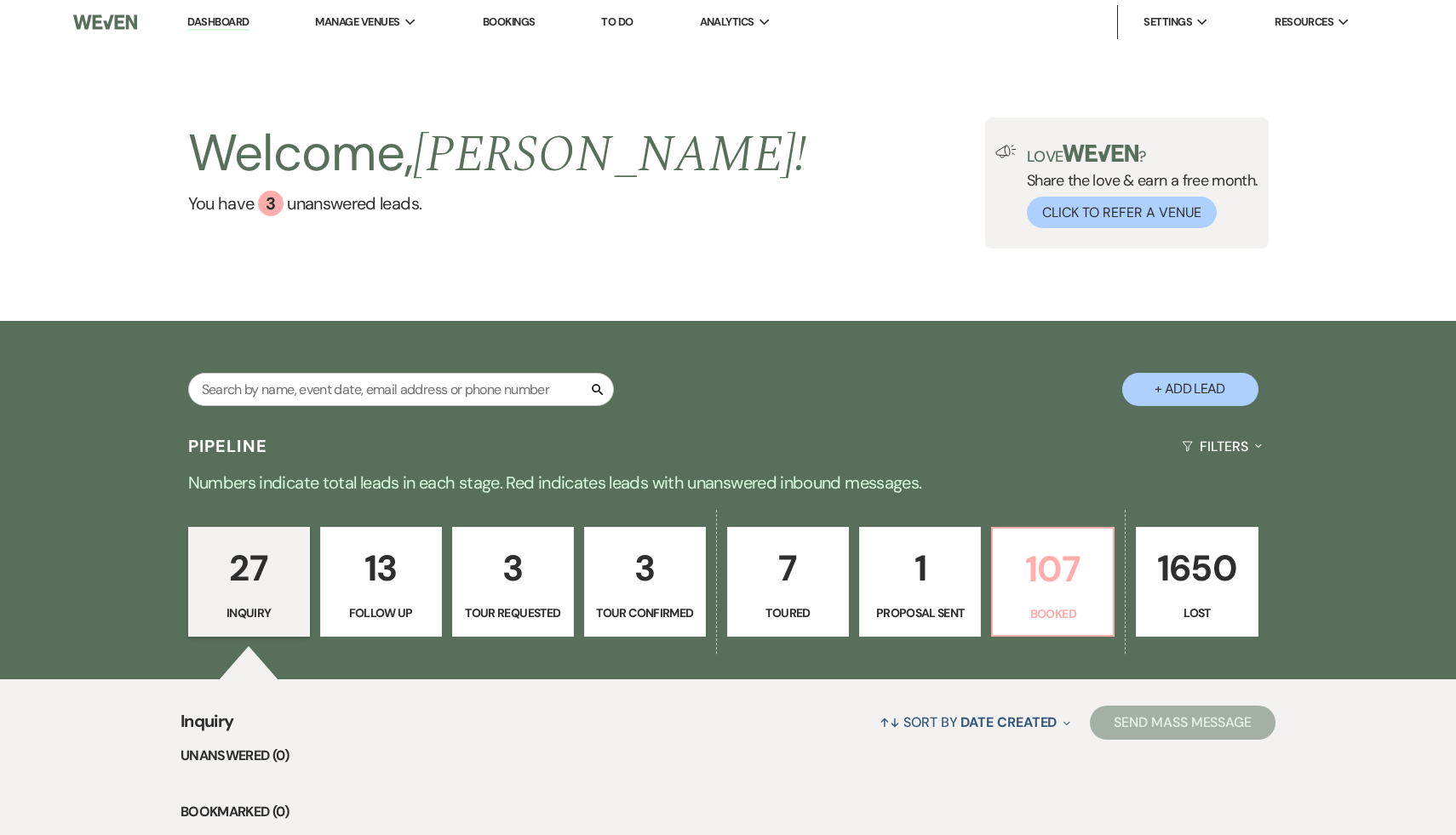
click at [1063, 569] on p "107" at bounding box center [1053, 569] width 99 height 57
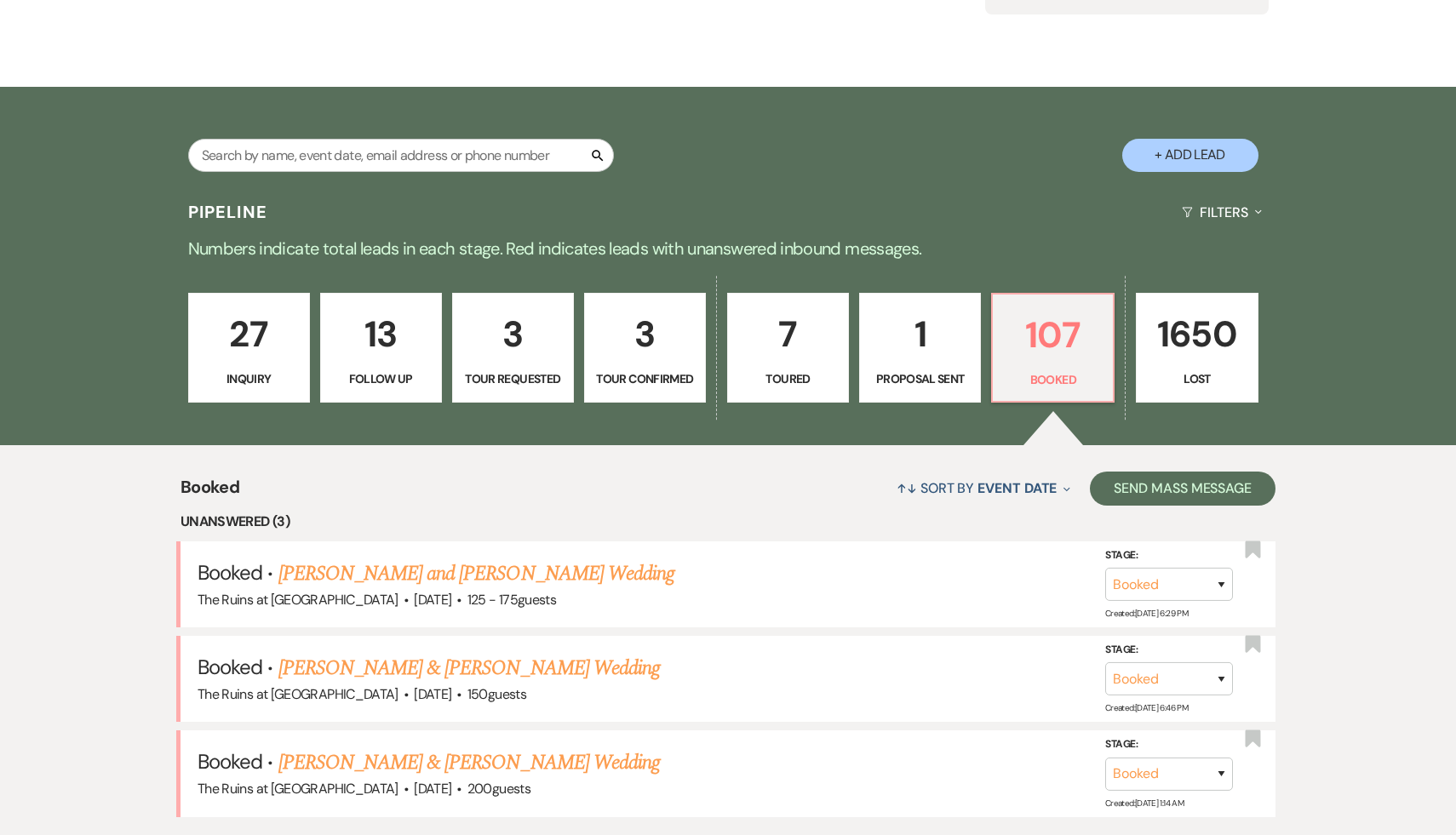
scroll to position [237, 0]
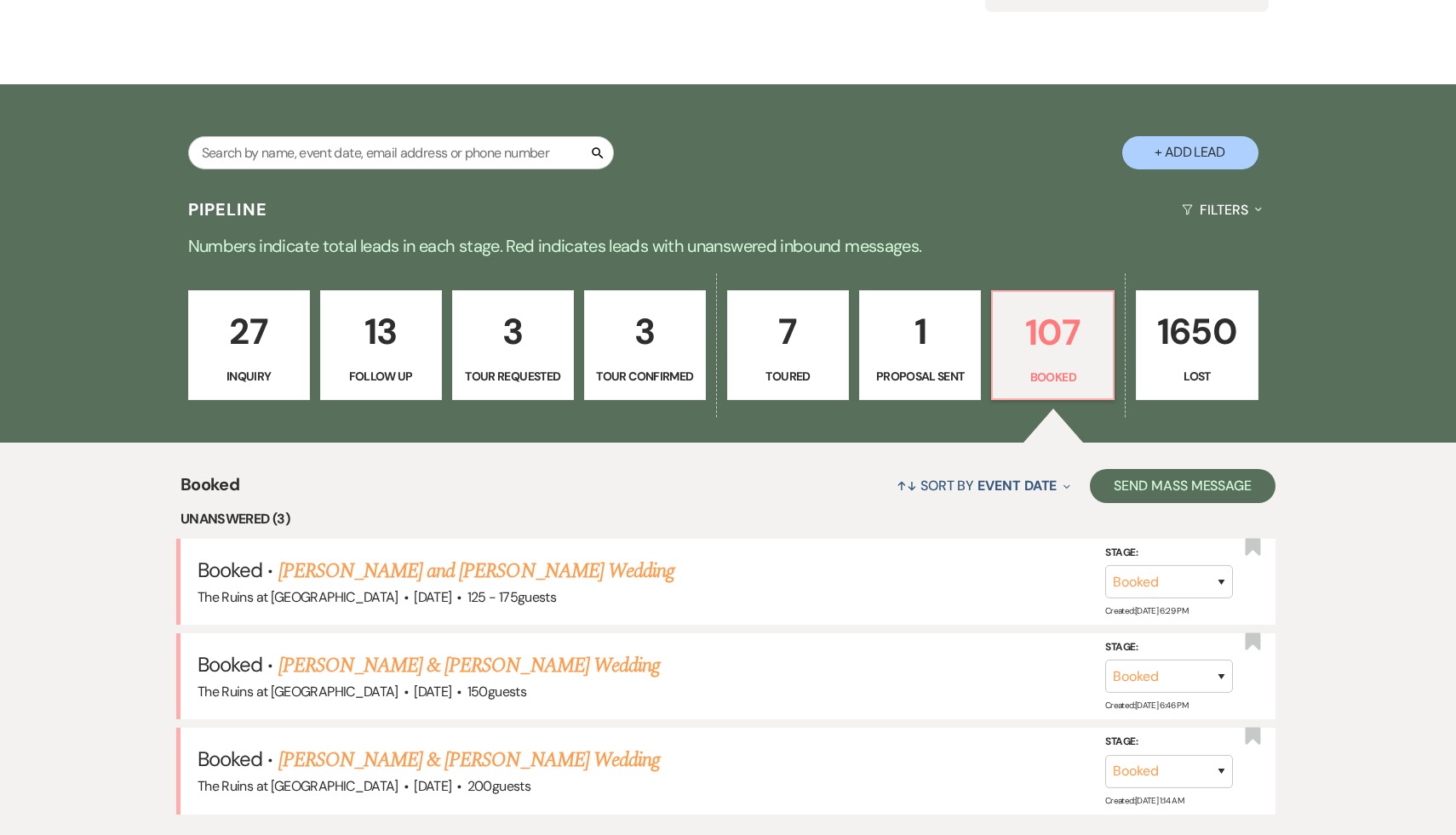
click at [1194, 152] on button "+ Add Lead" at bounding box center [1191, 153] width 137 height 33
select select "534"
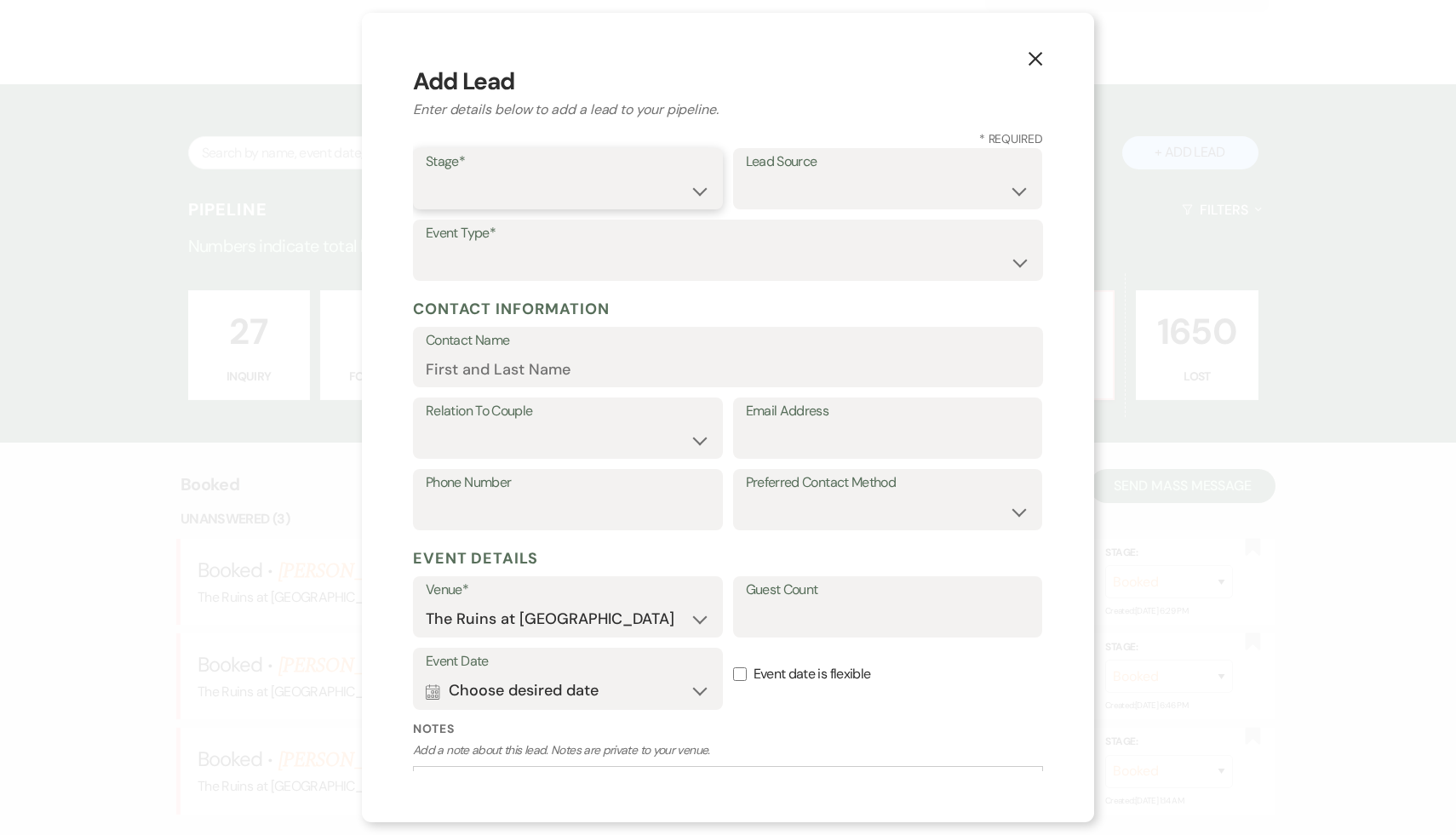
click at [697, 193] on select "Inquiry Follow Up Tour Requested Tour Confirmed Toured Proposal Sent Booked Lost" at bounding box center [568, 191] width 285 height 33
select select "1"
click at [426, 175] on select "Inquiry Follow Up Tour Requested Tour Confirmed Toured Proposal Sent Booked Lost" at bounding box center [568, 191] width 285 height 33
click at [1016, 193] on select "Weven Venue Website Instagram Facebook Pinterest Google The Knot Wedding Wire H…" at bounding box center [888, 191] width 285 height 33
select select "3"
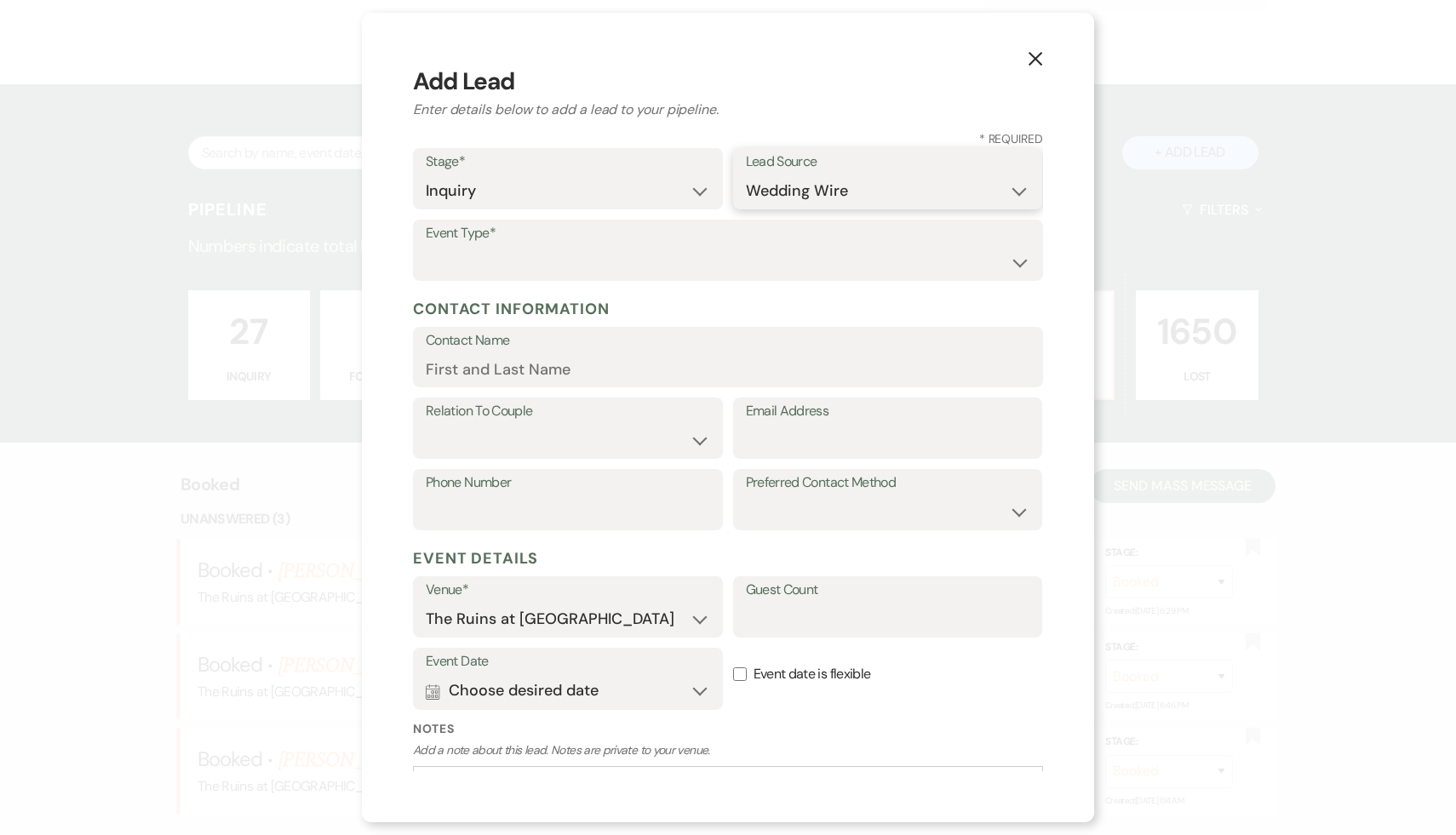
click at [746, 175] on select "Weven Venue Website Instagram Facebook Pinterest Google The Knot Wedding Wire H…" at bounding box center [888, 191] width 285 height 33
click at [1023, 258] on select "Wedding Anniversary Party Baby Shower Bachelorette / Bachelor Party Birthday Pa…" at bounding box center [728, 262] width 604 height 33
select select "1"
click at [426, 246] on select "Wedding Anniversary Party Baby Shower Bachelorette / Bachelor Party Birthday Pa…" at bounding box center [728, 262] width 604 height 33
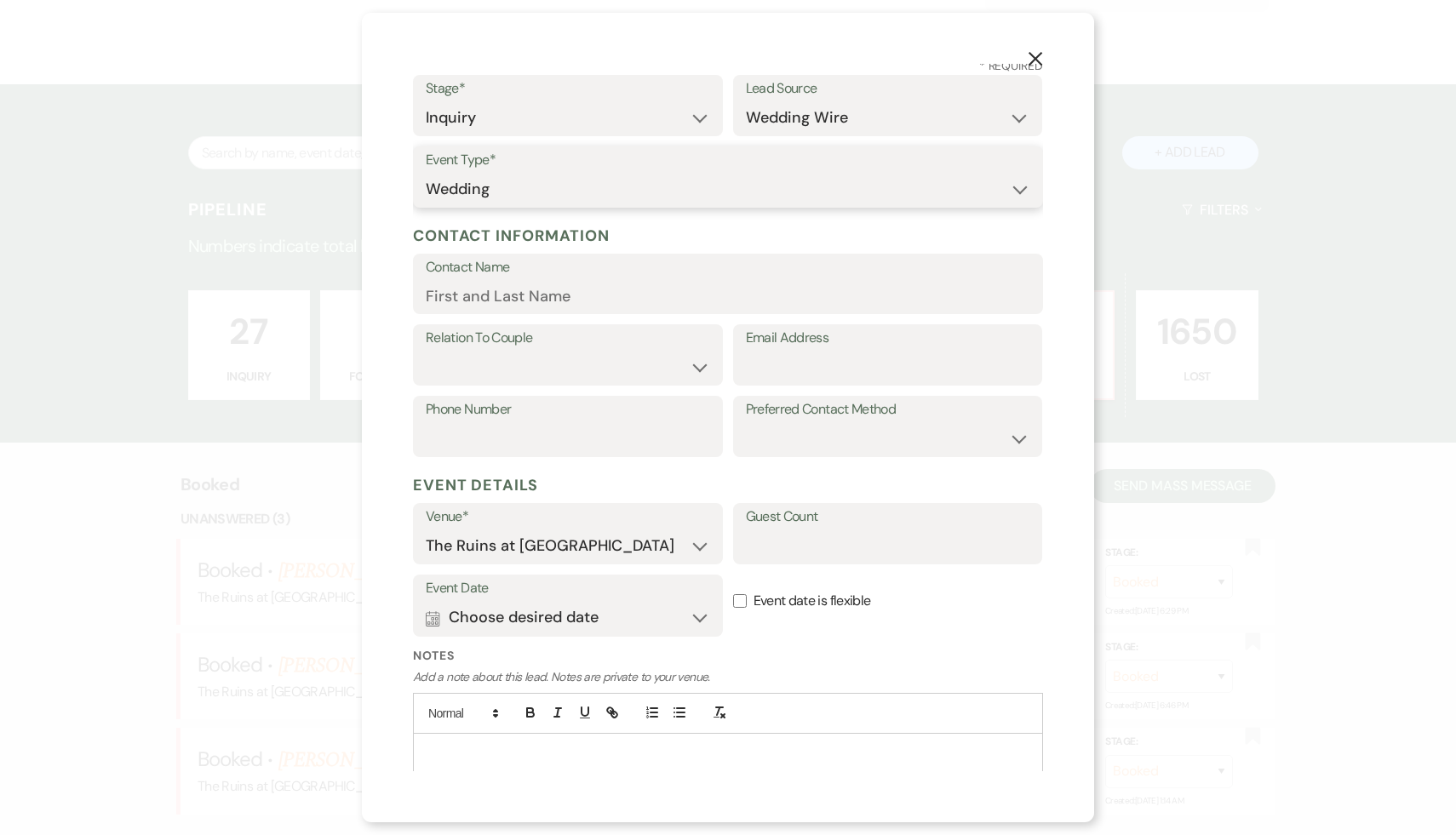
scroll to position [128, 0]
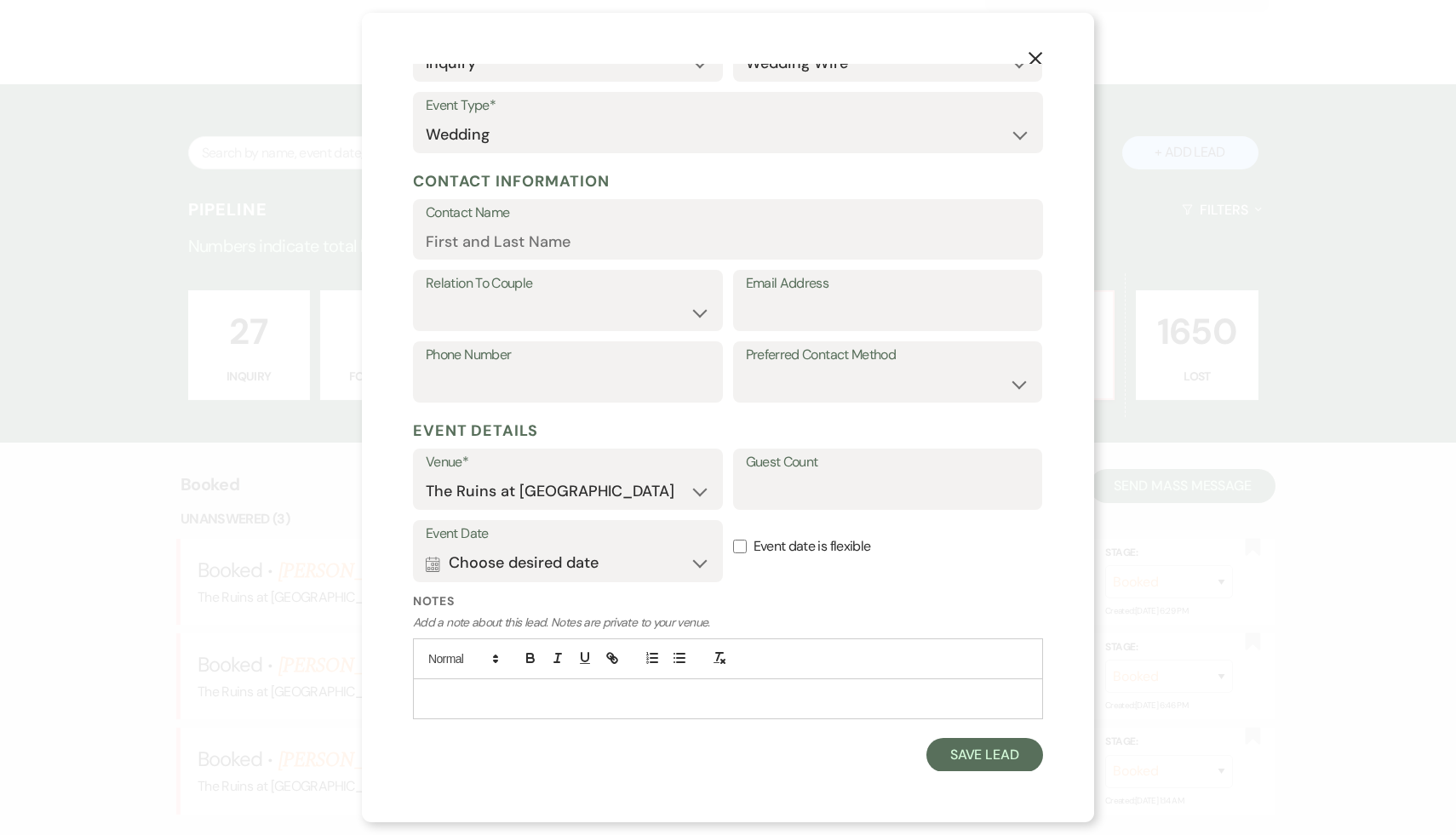
click at [536, 691] on p at bounding box center [728, 698] width 602 height 19
click at [427, 693] on strong "rica [PERSON_NAME]" at bounding box center [484, 698] width 115 height 15
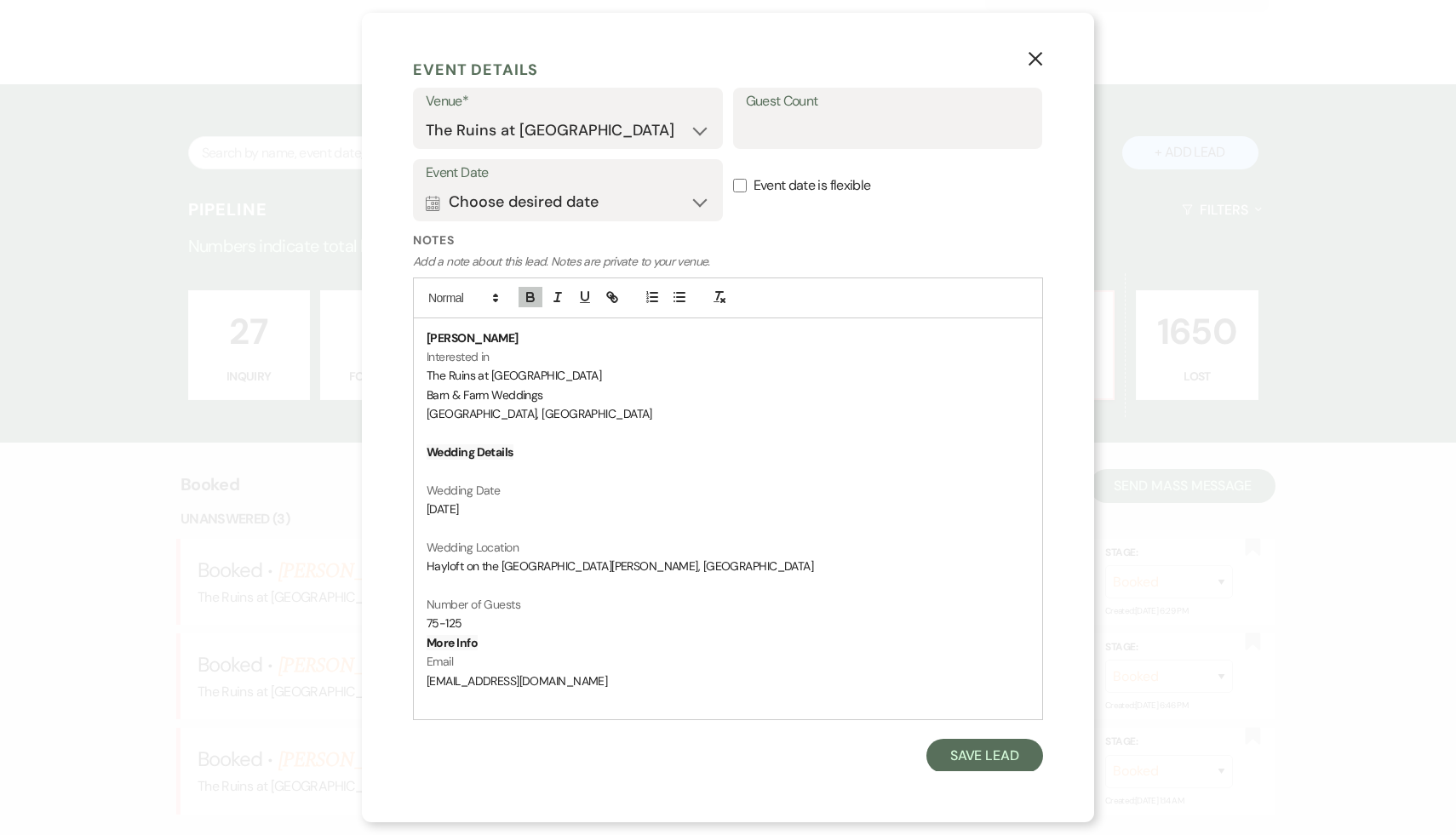
scroll to position [490, 0]
drag, startPoint x: 570, startPoint y: 683, endPoint x: 410, endPoint y: 687, distance: 160.0
click at [410, 687] on div "X Add Lead Enter details below to add a lead to your pipeline. * Required Stage…" at bounding box center [728, 417] width 732 height 810
copy span "[EMAIL_ADDRESS][DOMAIN_NAME]"
click at [792, 133] on input "Guest Count" at bounding box center [888, 130] width 285 height 33
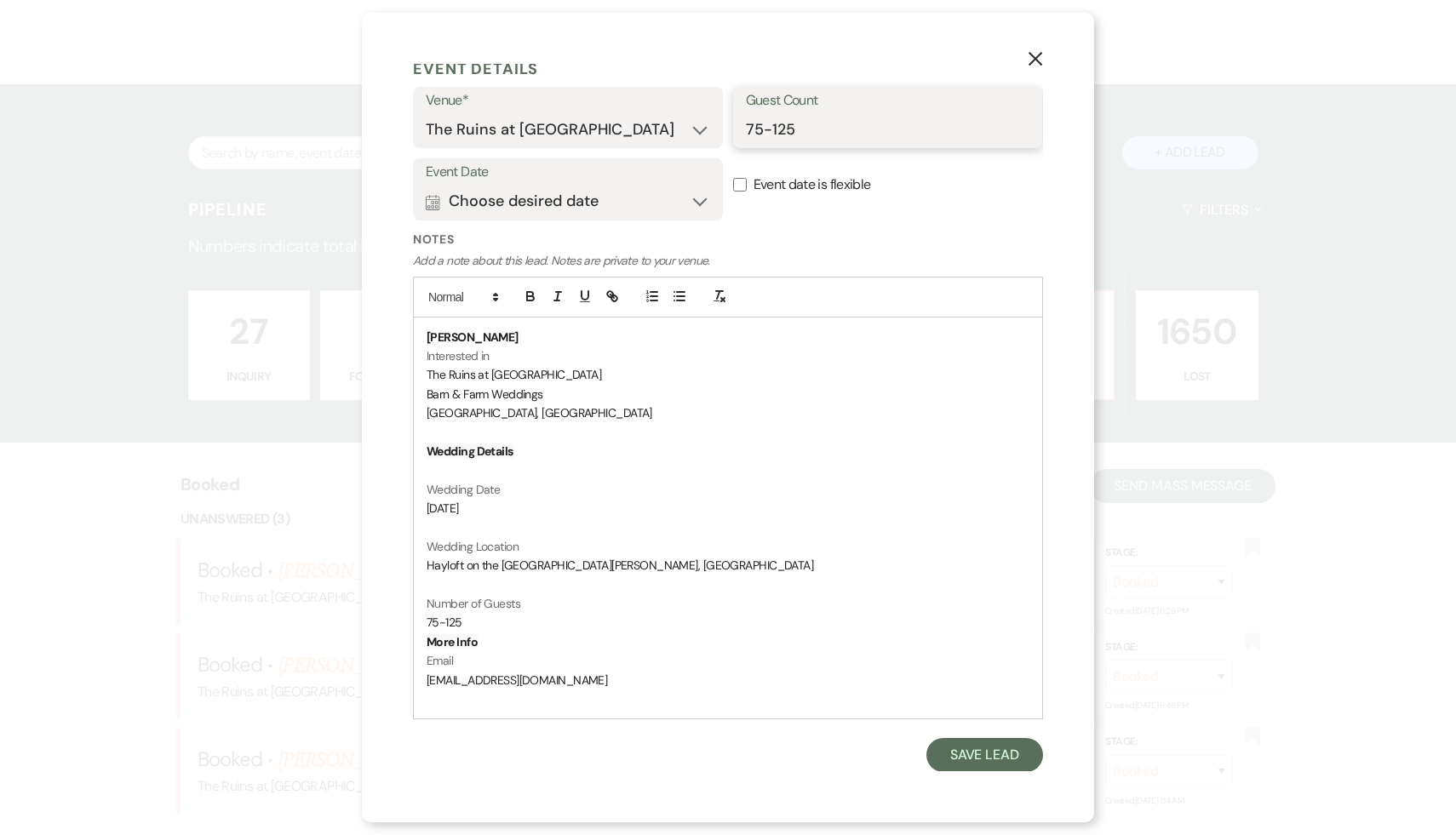
type input "75-125"
click at [877, 394] on p "Barn & Farm Weddings" at bounding box center [728, 394] width 602 height 19
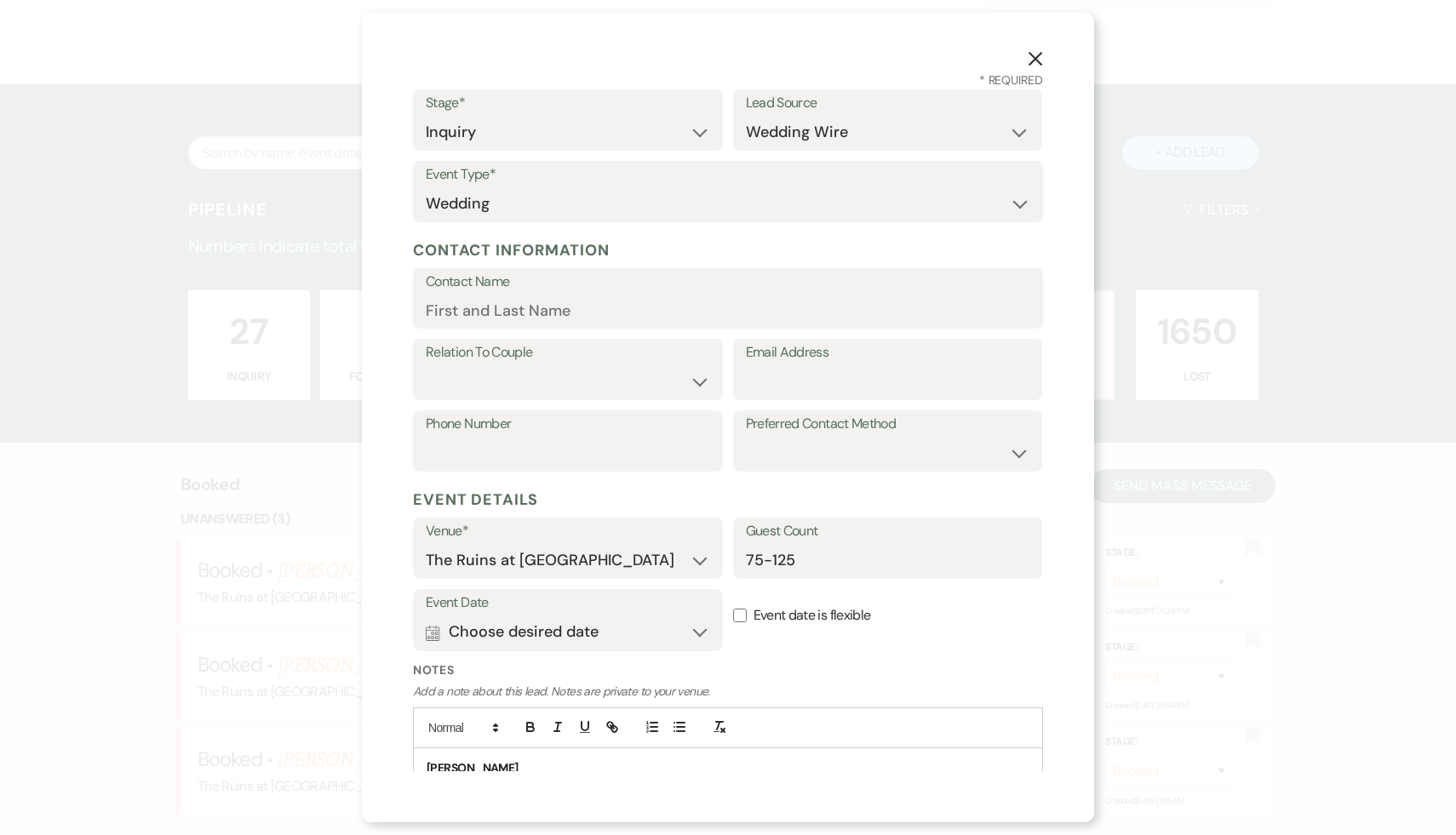
scroll to position [0, 0]
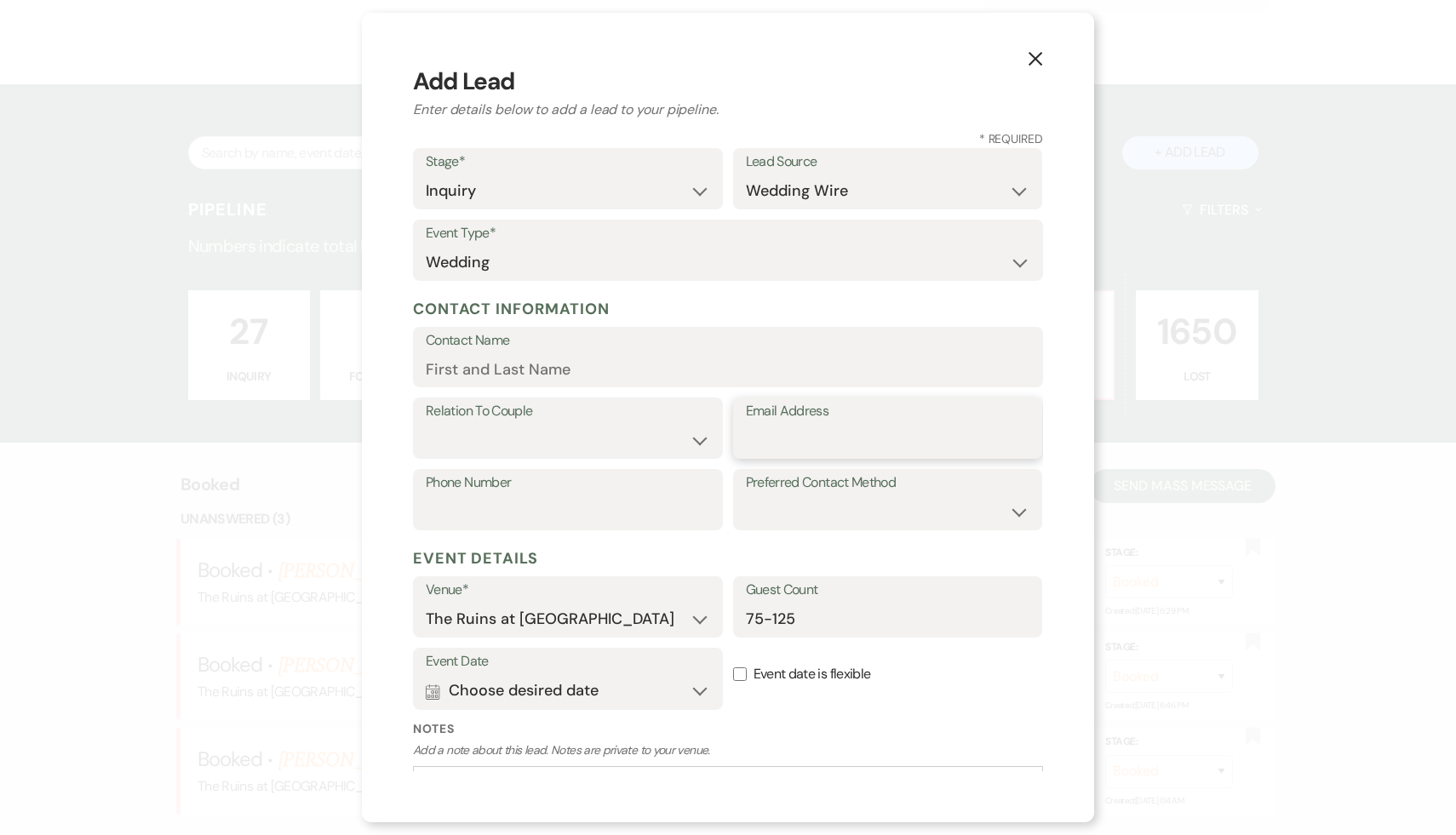
click at [802, 444] on input "Email Address" at bounding box center [888, 440] width 285 height 33
paste input "[EMAIL_ADDRESS][DOMAIN_NAME]"
type input "[EMAIL_ADDRESS][DOMAIN_NAME]"
click at [550, 366] on input "Contact Name" at bounding box center [728, 368] width 604 height 33
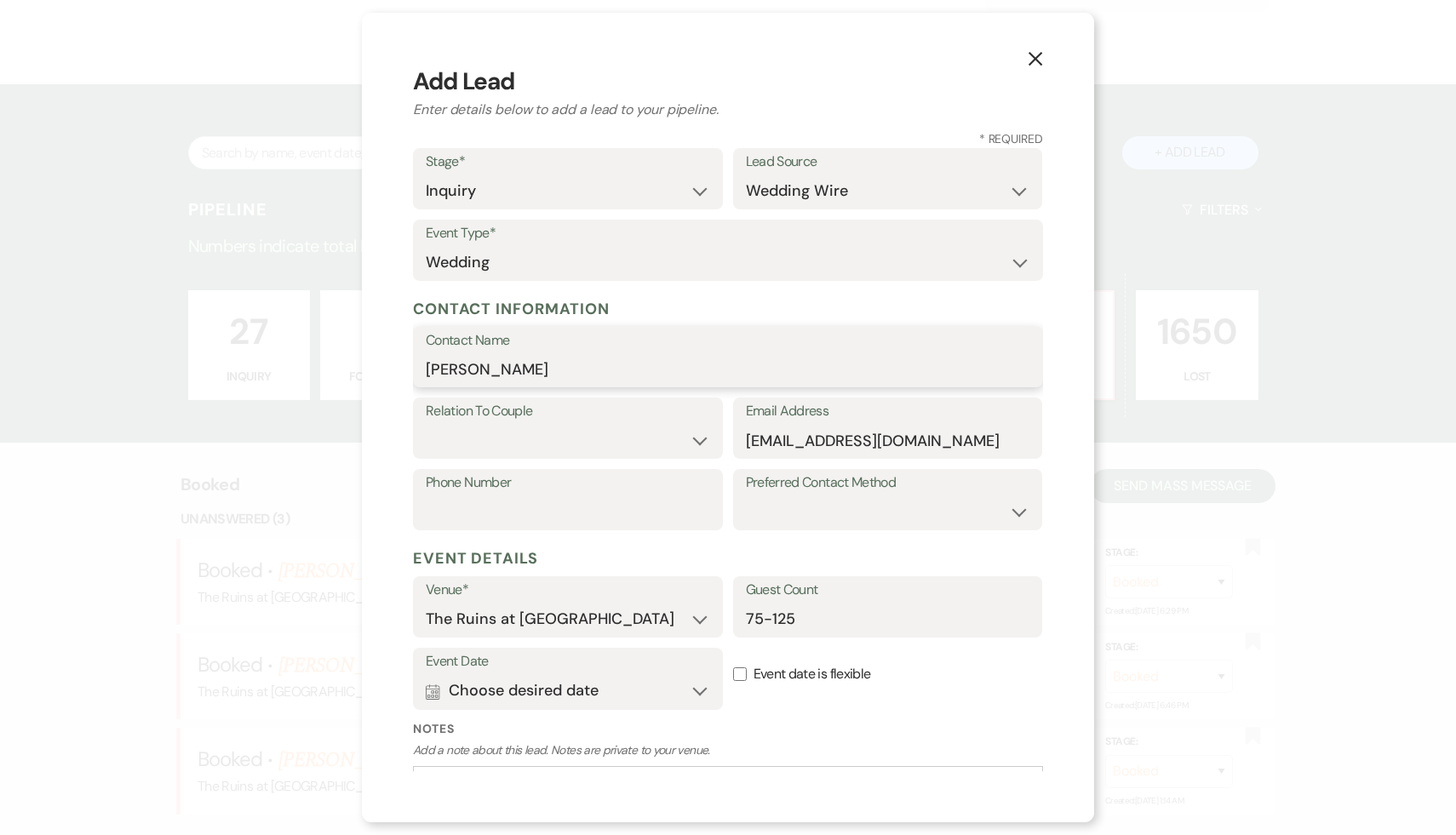
type input "Erica Crocetto"
click at [696, 441] on select "Couple Planner Parent of Couple Family Member Friend Other" at bounding box center [568, 440] width 285 height 33
select select "1"
click at [426, 424] on select "Couple Planner Parent of Couple Family Member Friend Other" at bounding box center [568, 440] width 285 height 33
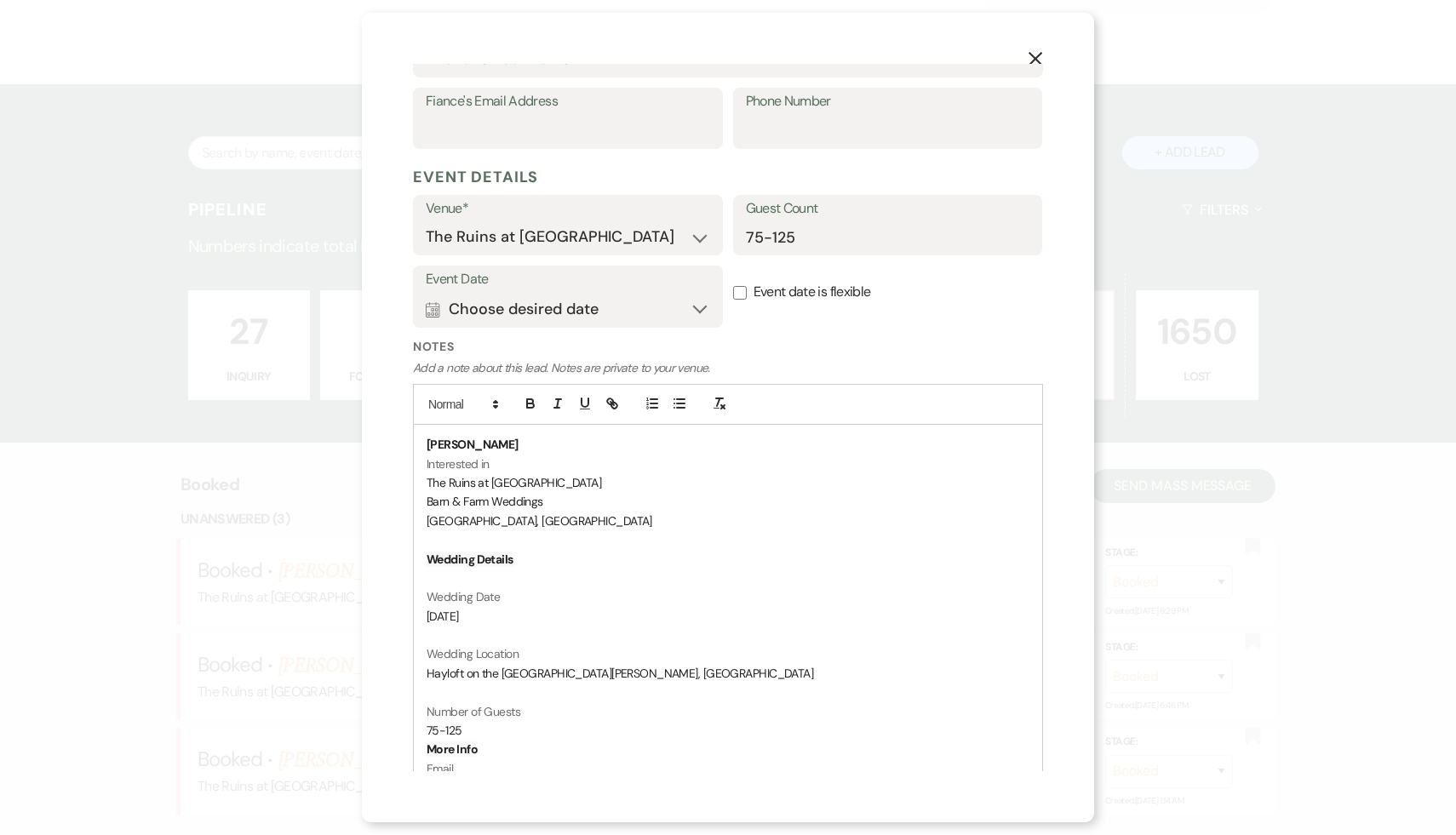
scroll to position [666, 0]
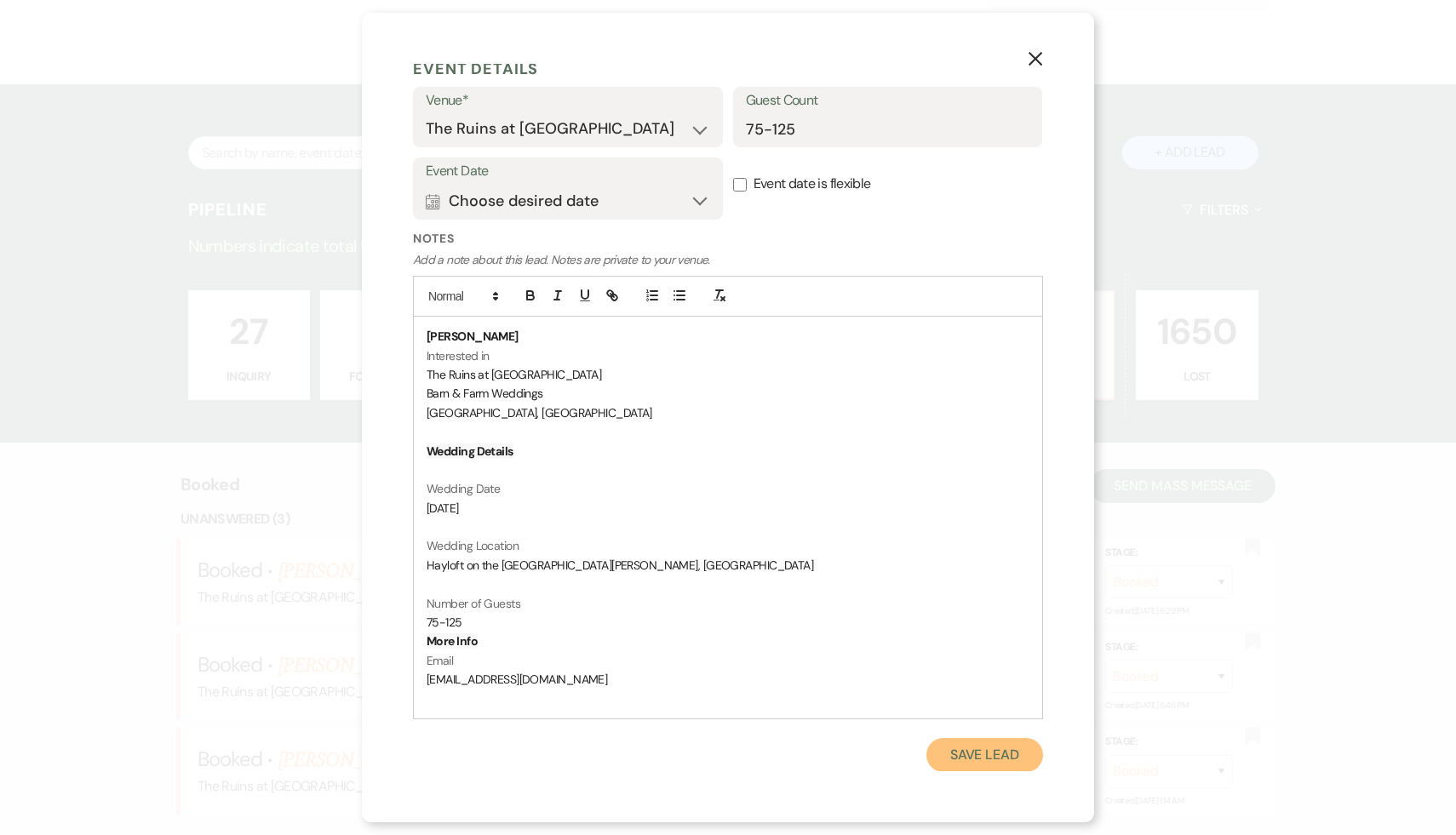
click at [971, 761] on button "Save Lead" at bounding box center [984, 755] width 116 height 34
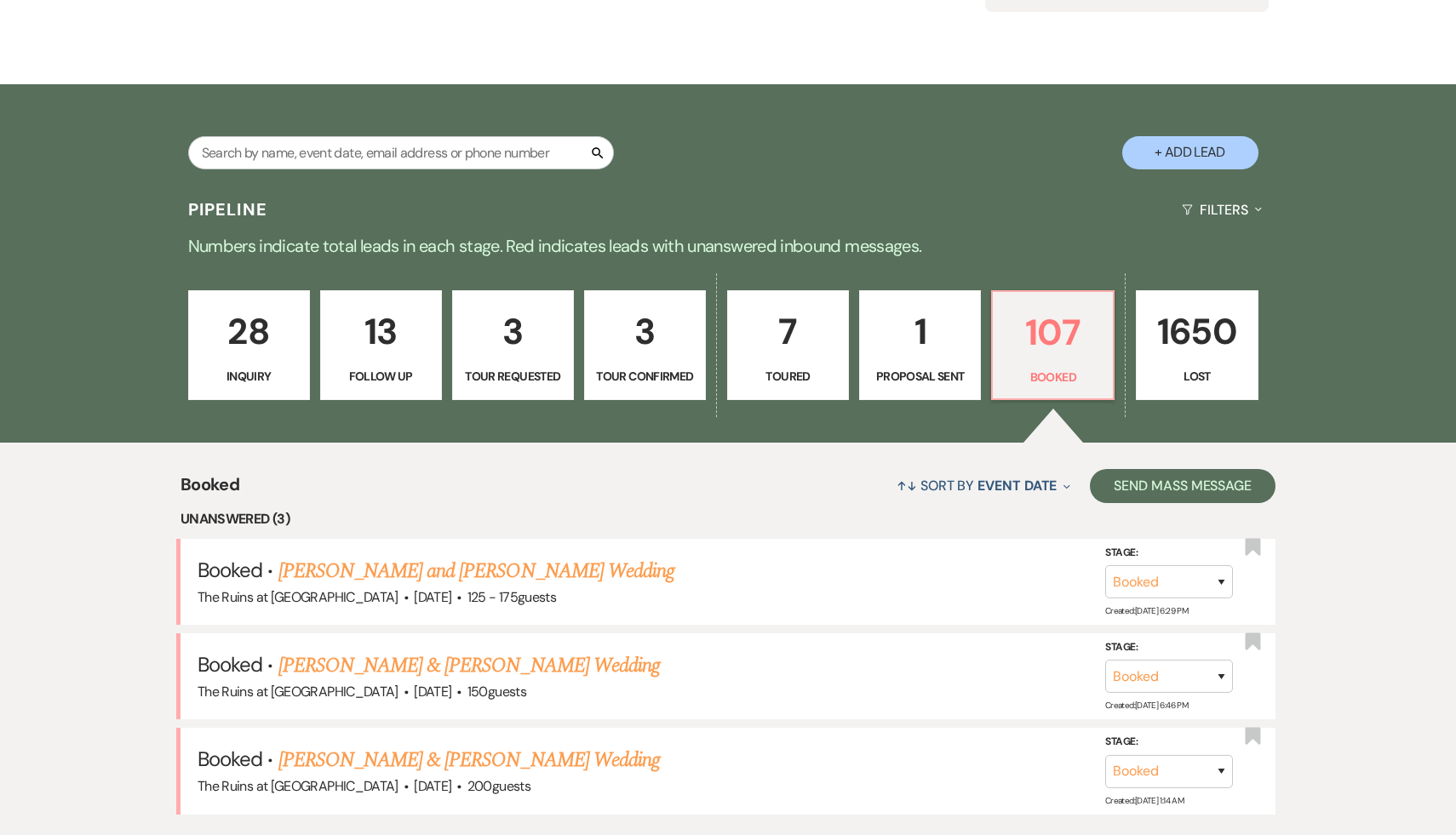
click at [248, 333] on p "28" at bounding box center [249, 332] width 99 height 57
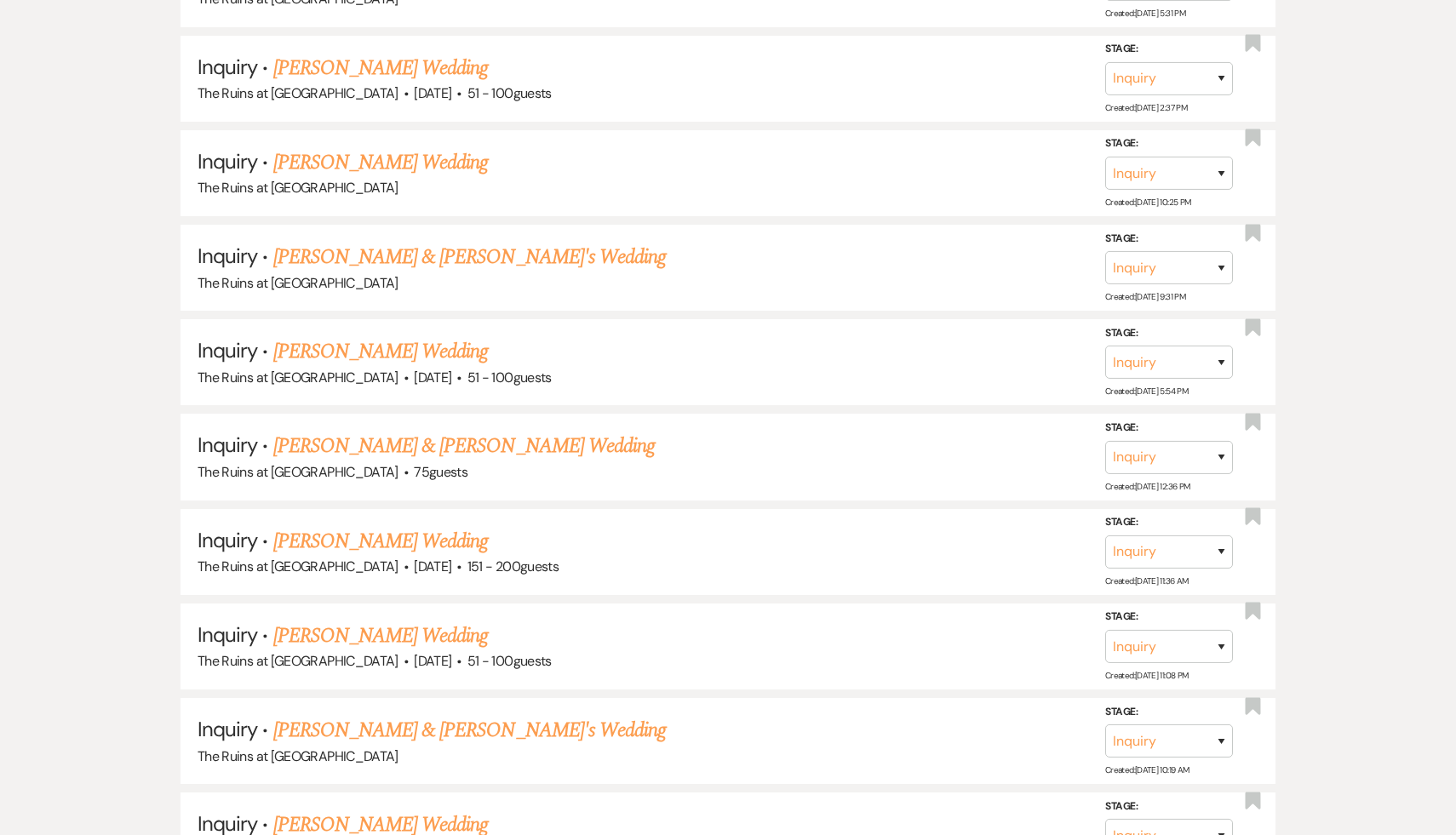
scroll to position [2809, 0]
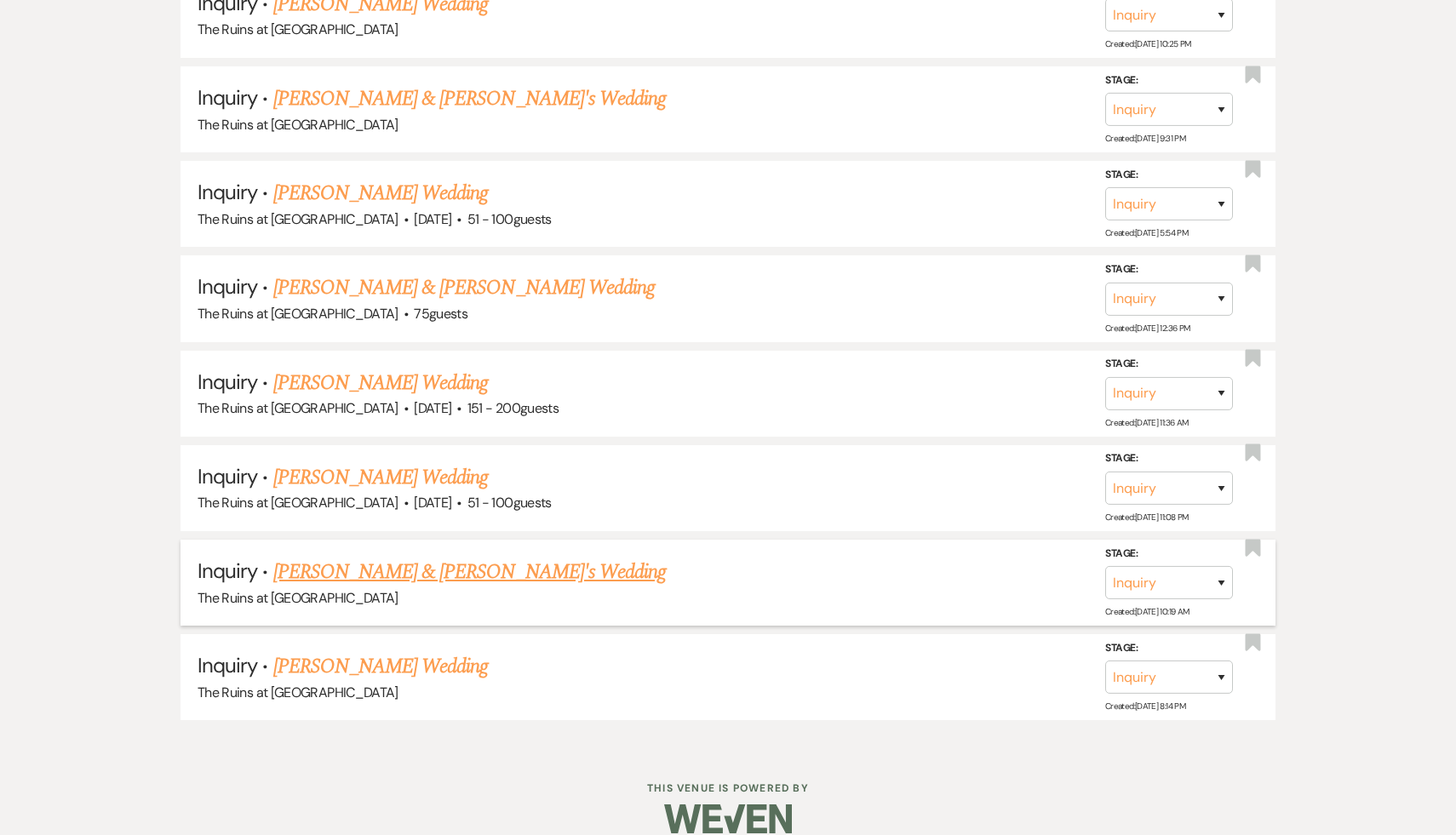
click at [430, 557] on link "[PERSON_NAME] & [PERSON_NAME]'s Wedding" at bounding box center [469, 572] width 393 height 31
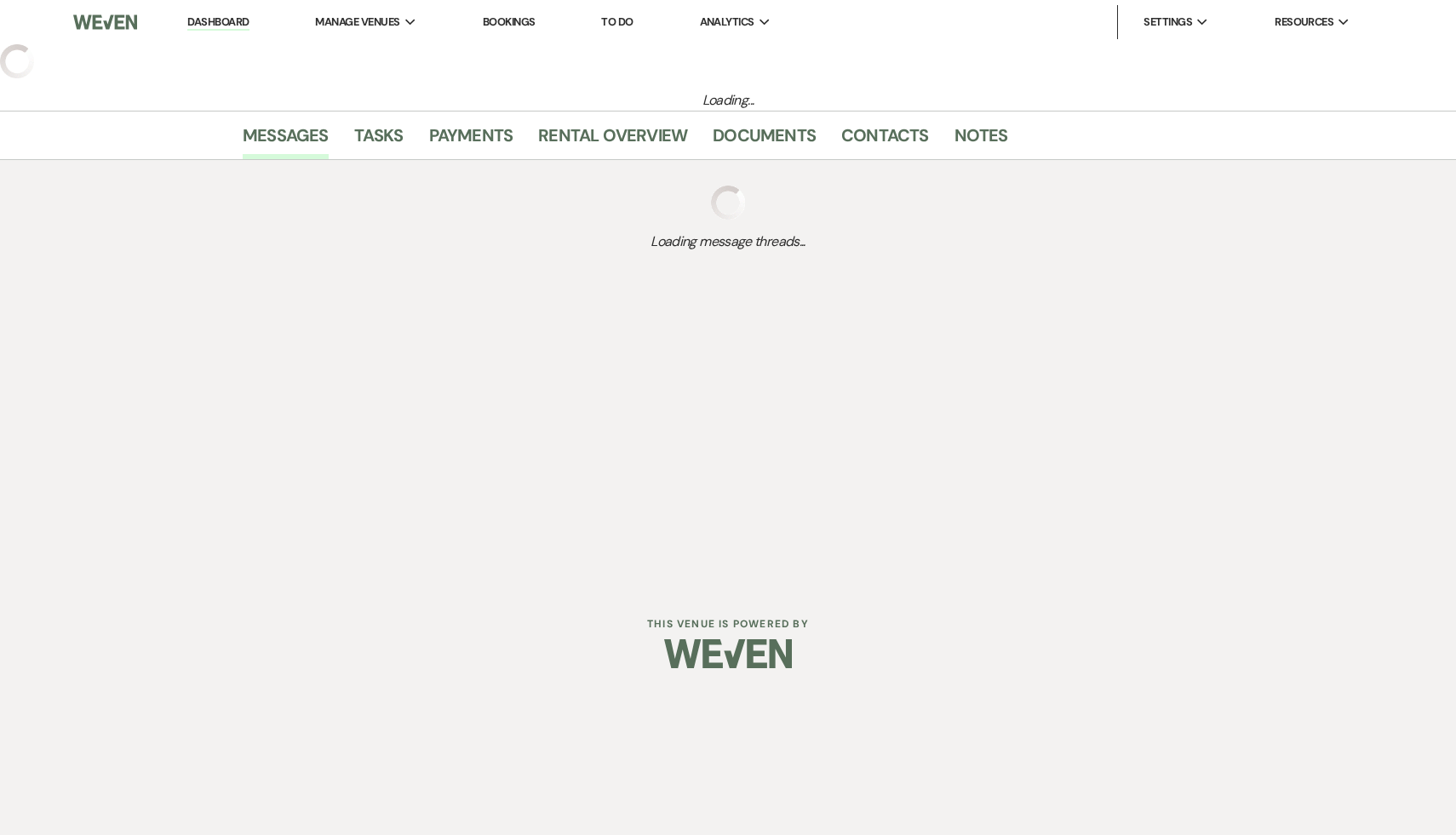
select select "6"
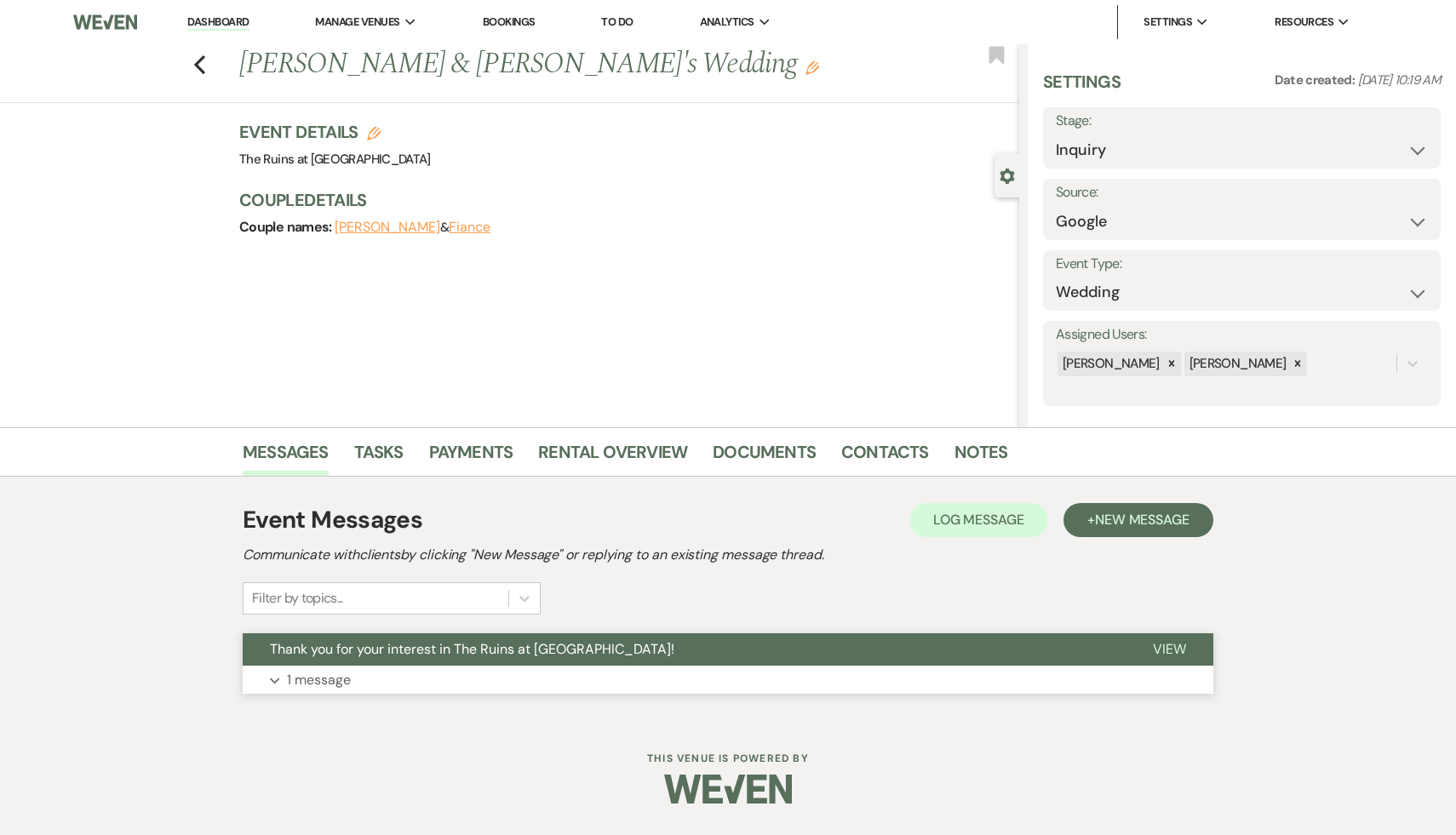
click at [417, 656] on span "Thank you for your interest in The Ruins at Sassafras!" at bounding box center [472, 650] width 405 height 18
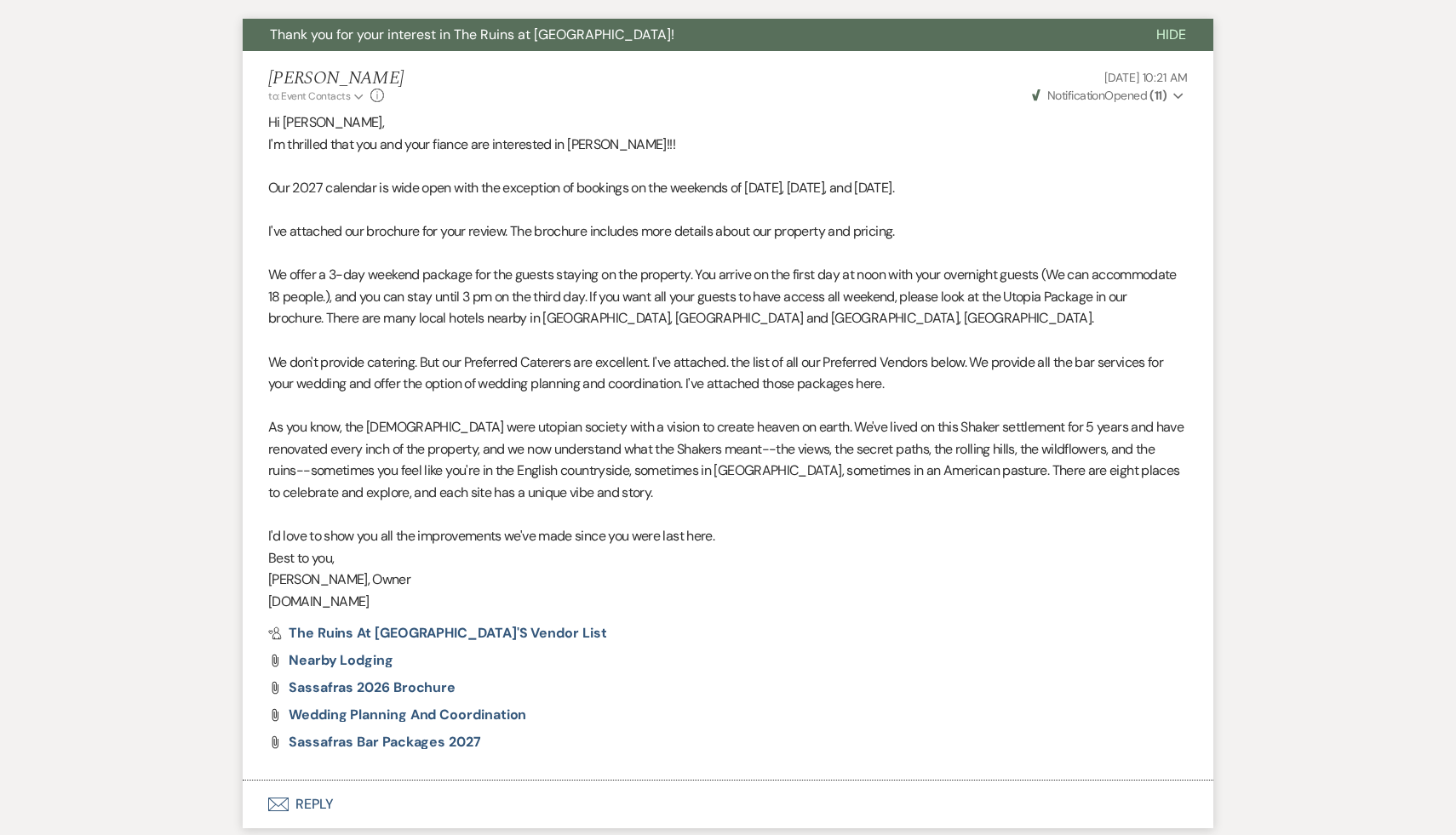
scroll to position [743, 0]
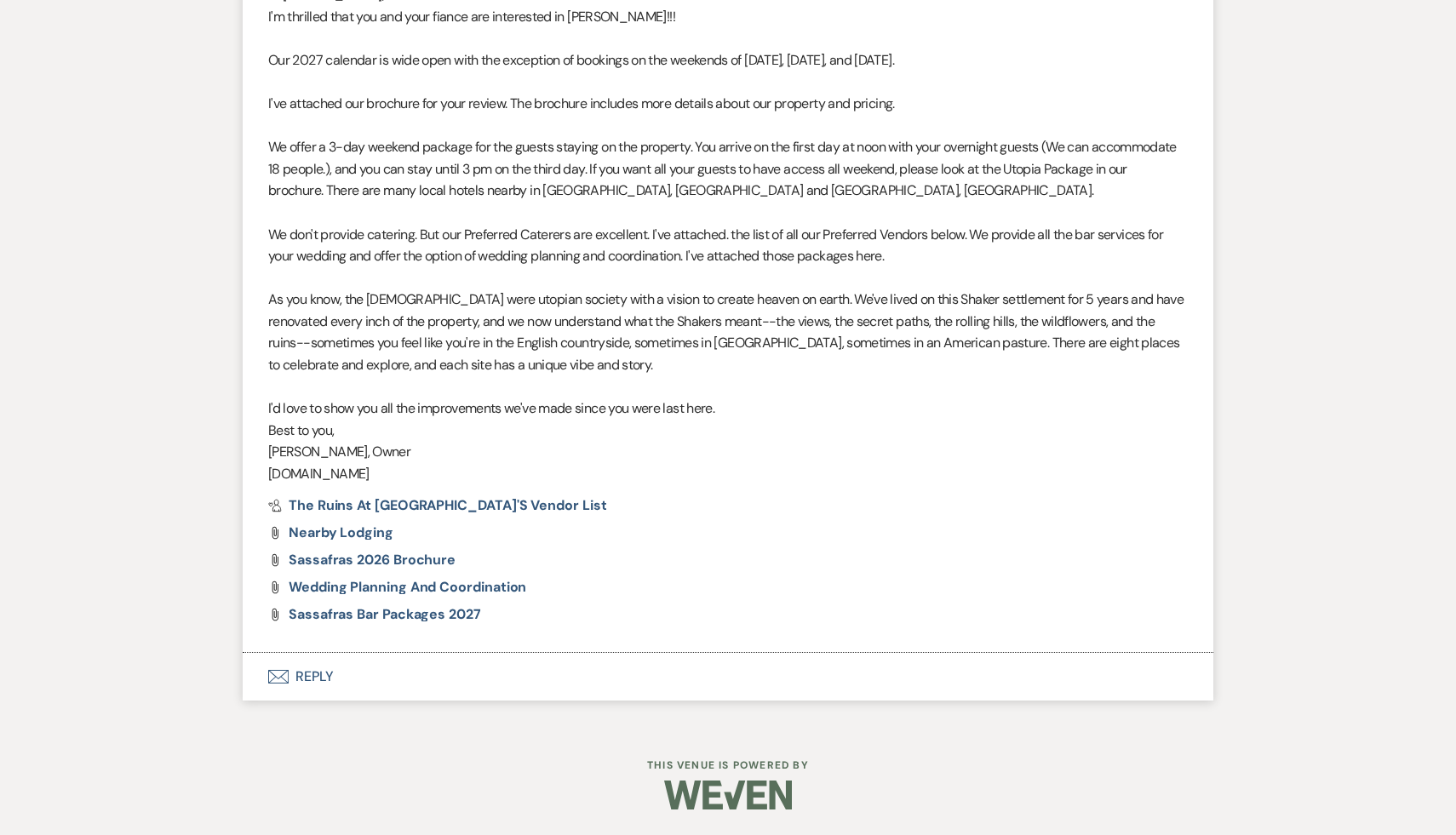
click at [313, 679] on button "Envelope Reply" at bounding box center [728, 677] width 971 height 48
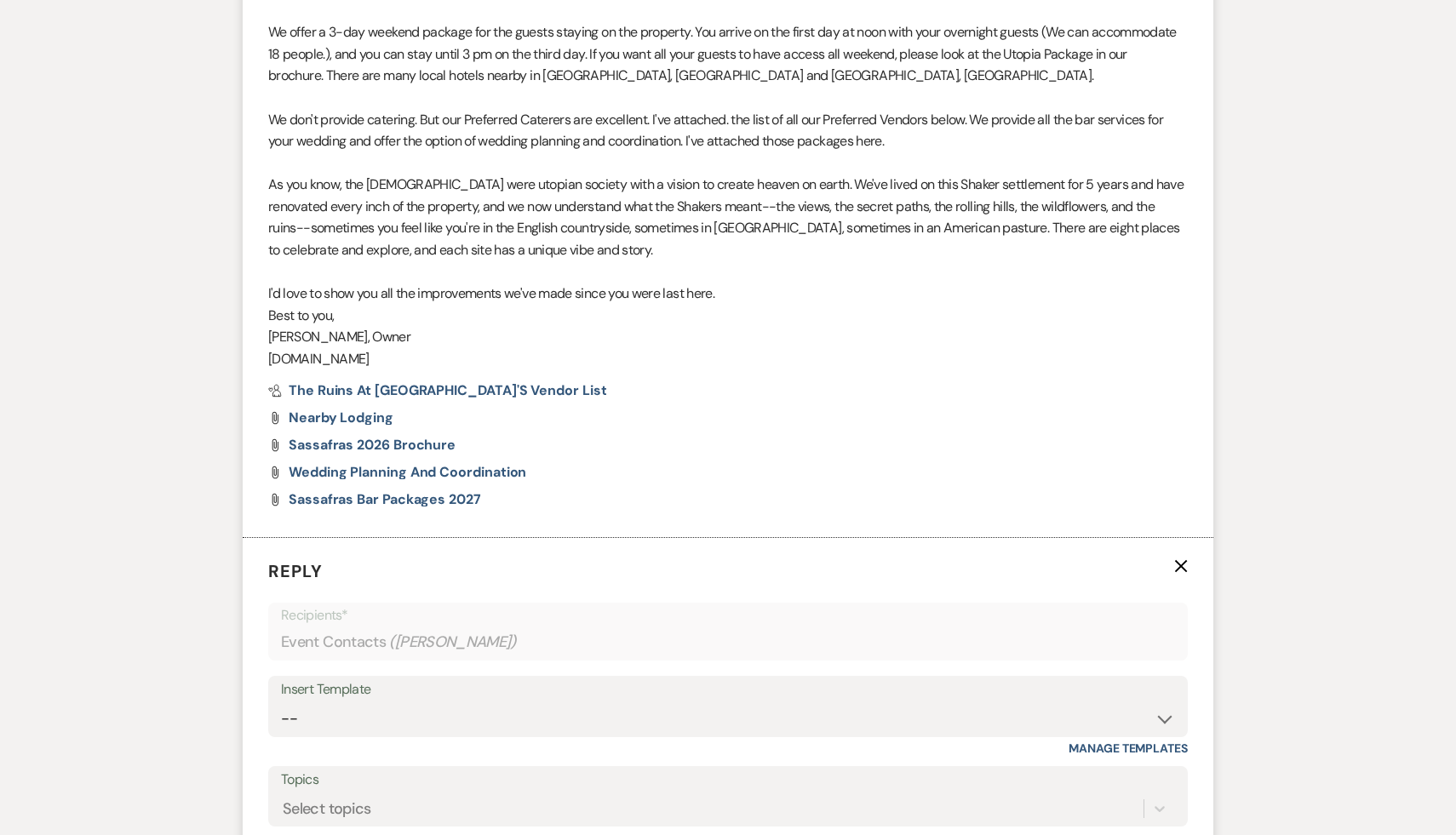
scroll to position [906, 0]
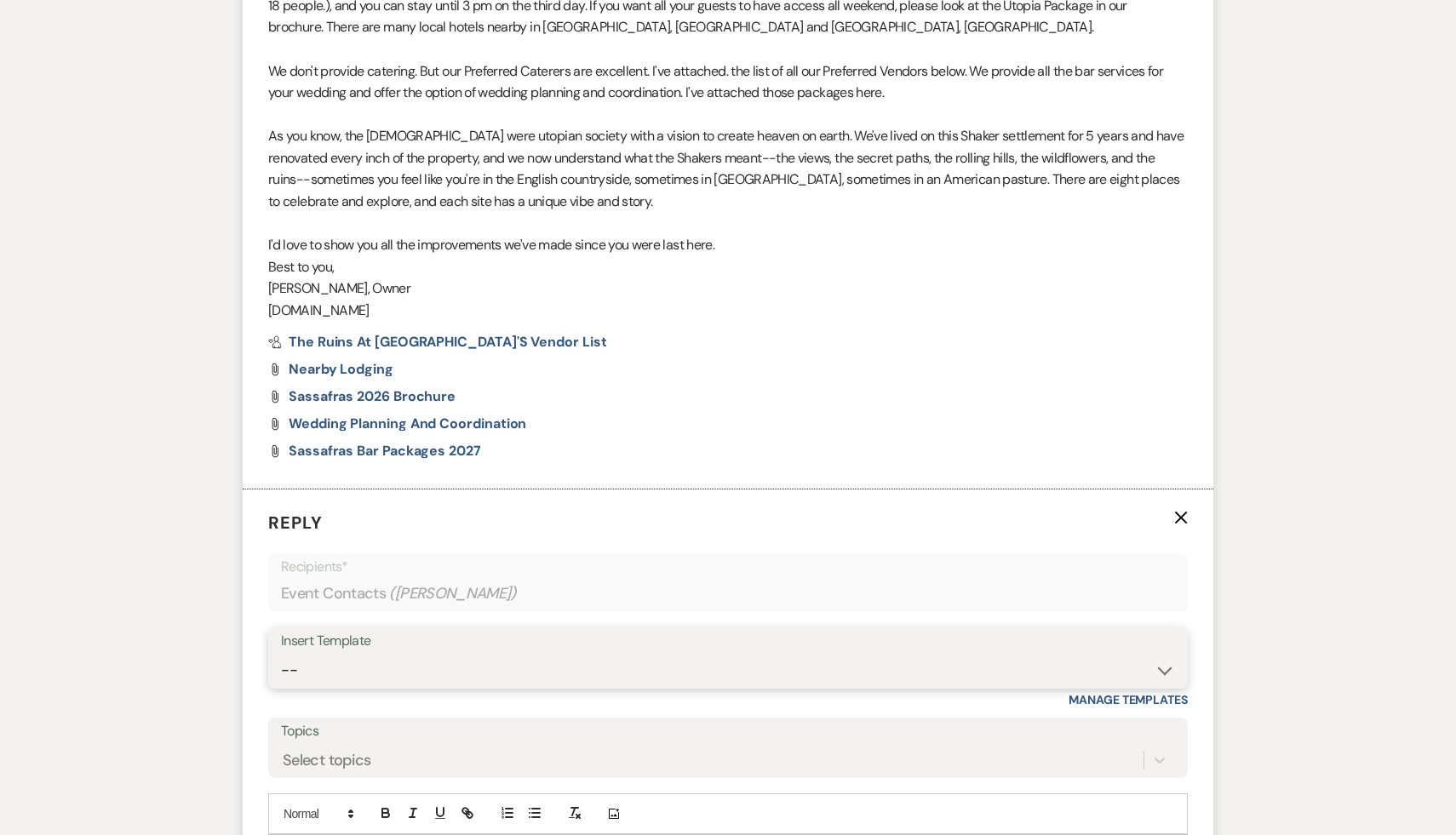
click at [1160, 670] on select "-- Weven Planning Portal Introduction (Booked Events) Initial Inquiry Response …" at bounding box center [728, 670] width 894 height 33
select select "1435"
click at [281, 654] on select "-- Weven Planning Portal Introduction (Booked Events) Initial Inquiry Response …" at bounding box center [728, 670] width 894 height 33
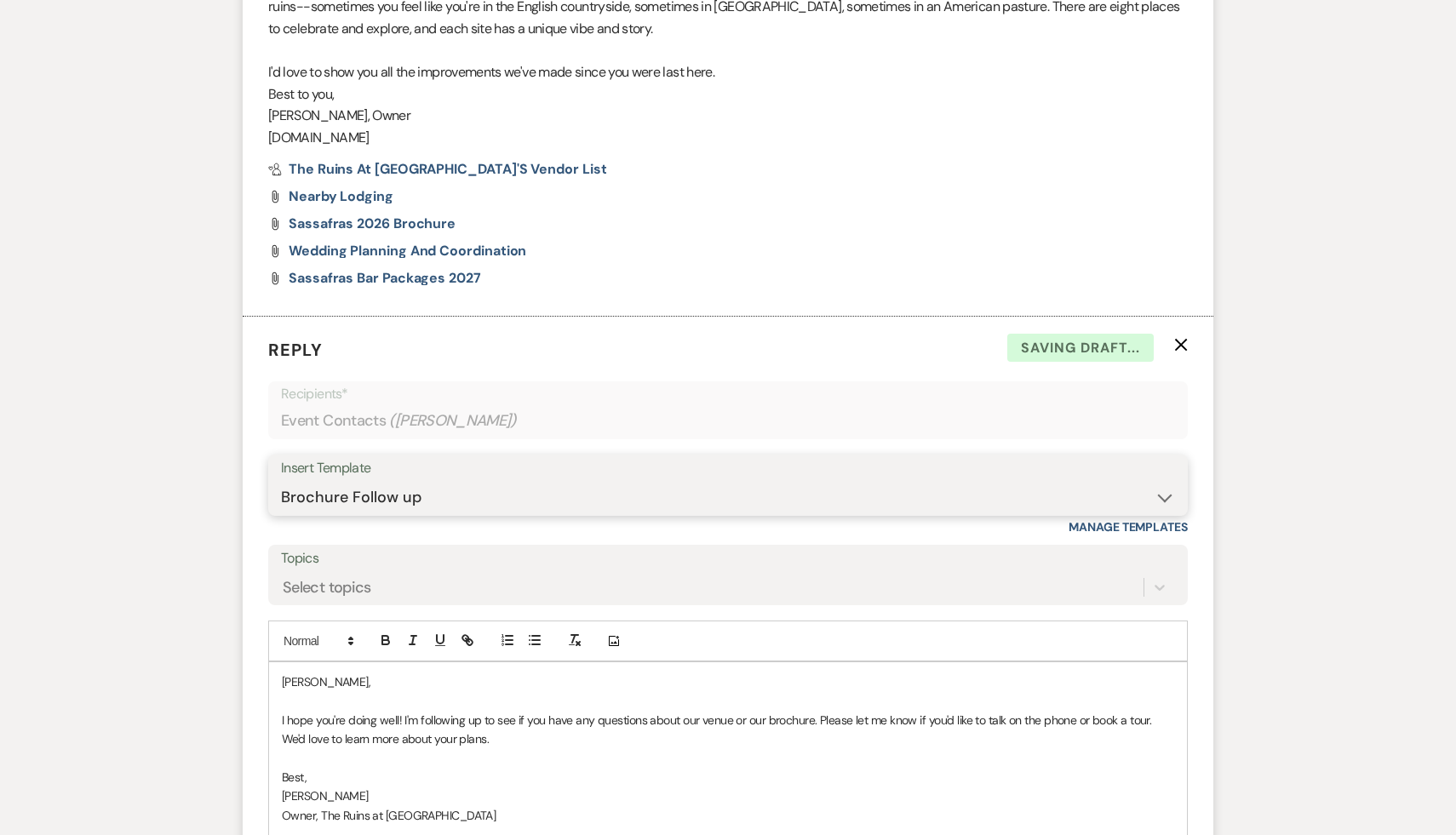
scroll to position [1239, 0]
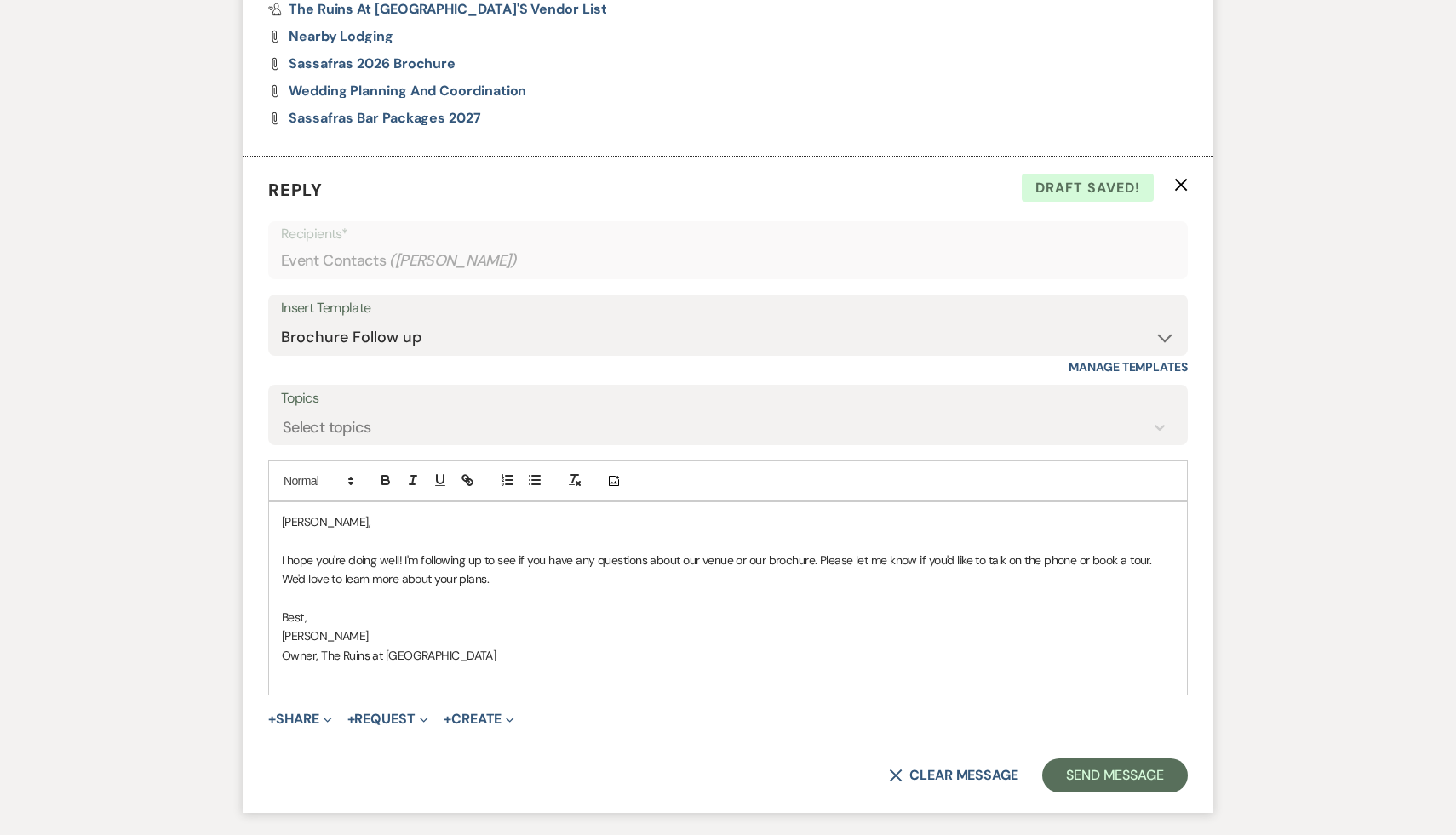
click at [275, 516] on div "Anna, I hope you're doing well! I'm following up to see if you have any questio…" at bounding box center [728, 598] width 918 height 193
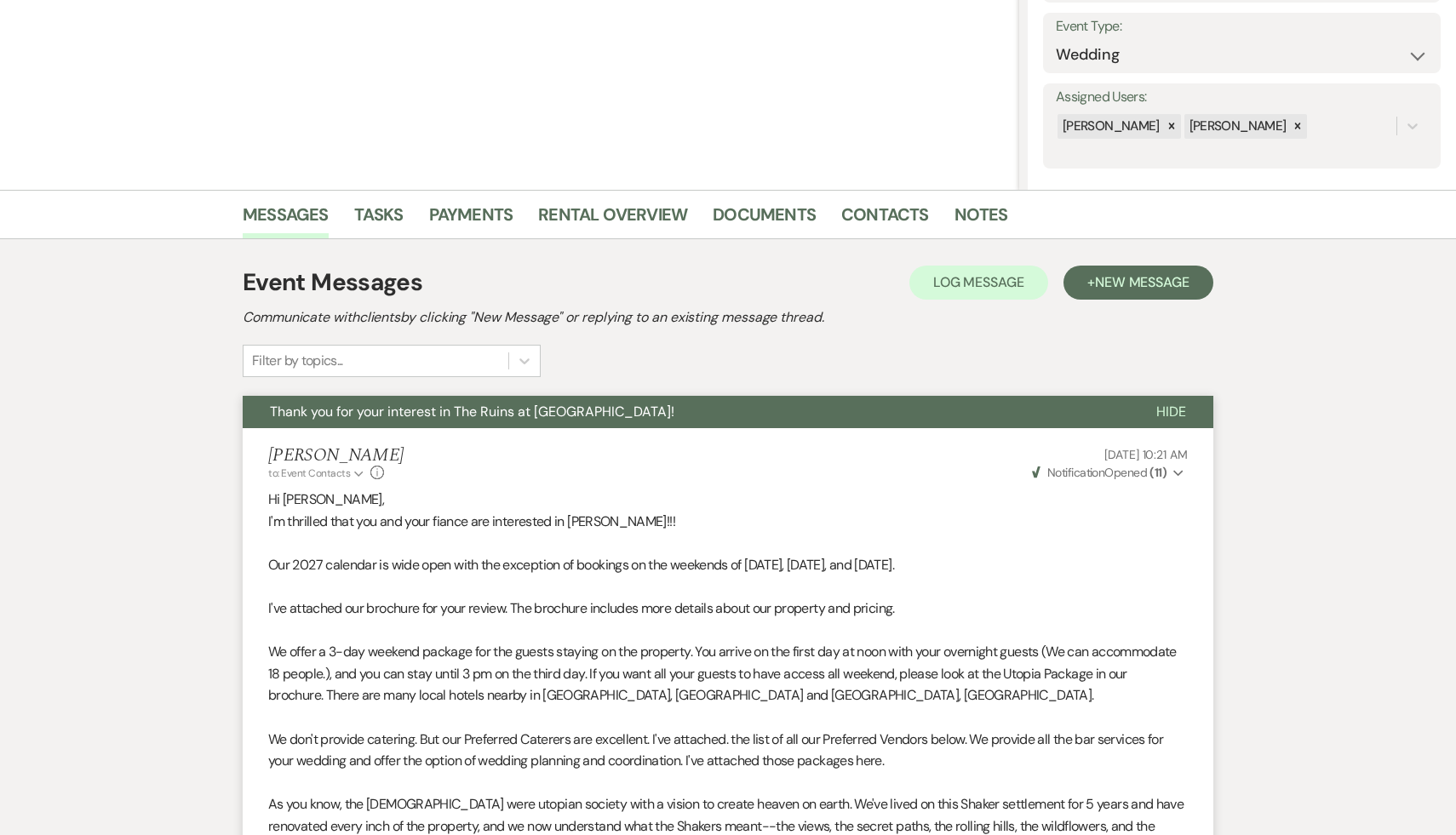
scroll to position [201, 0]
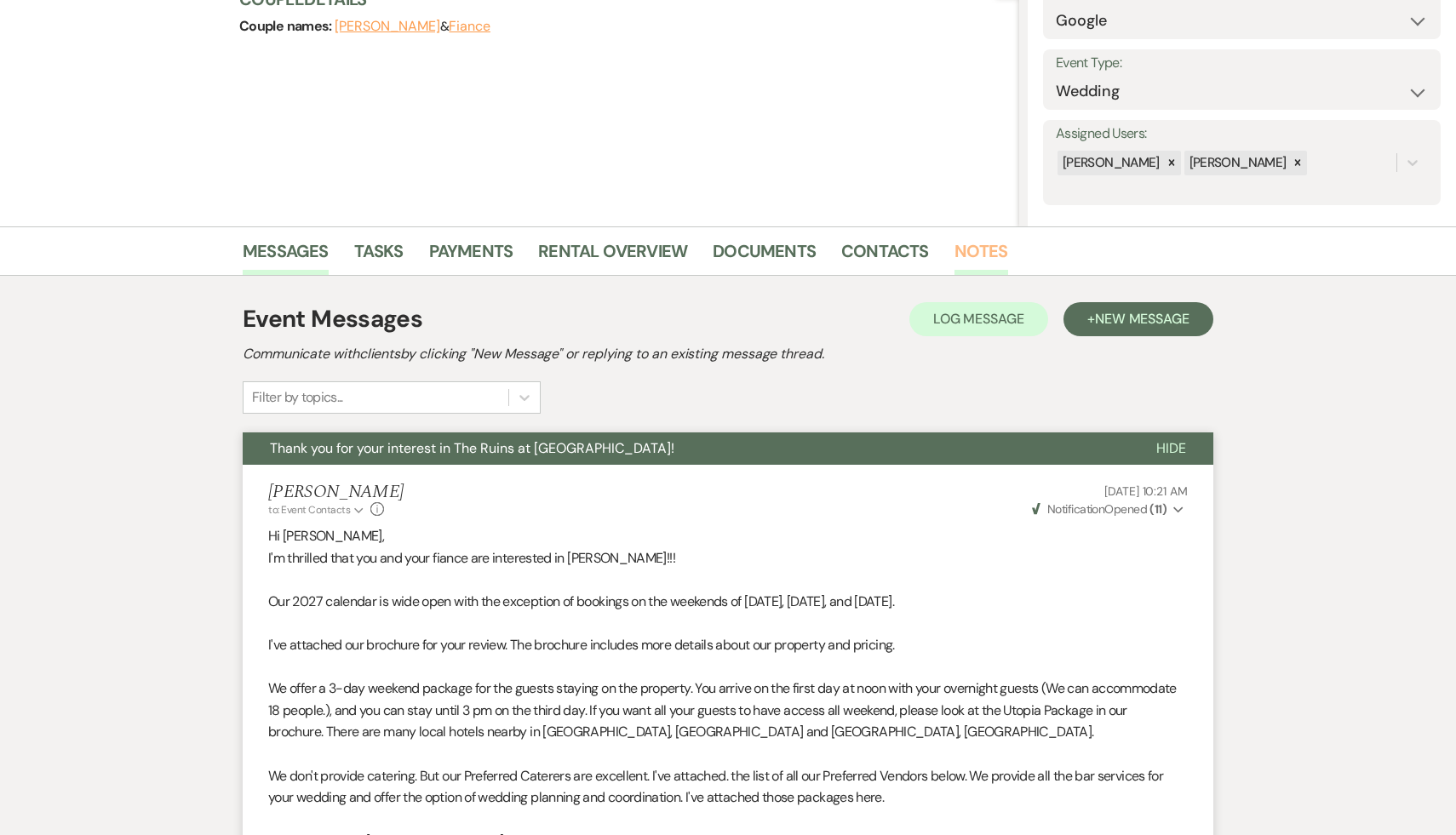
click at [980, 255] on link "Notes" at bounding box center [981, 256] width 53 height 37
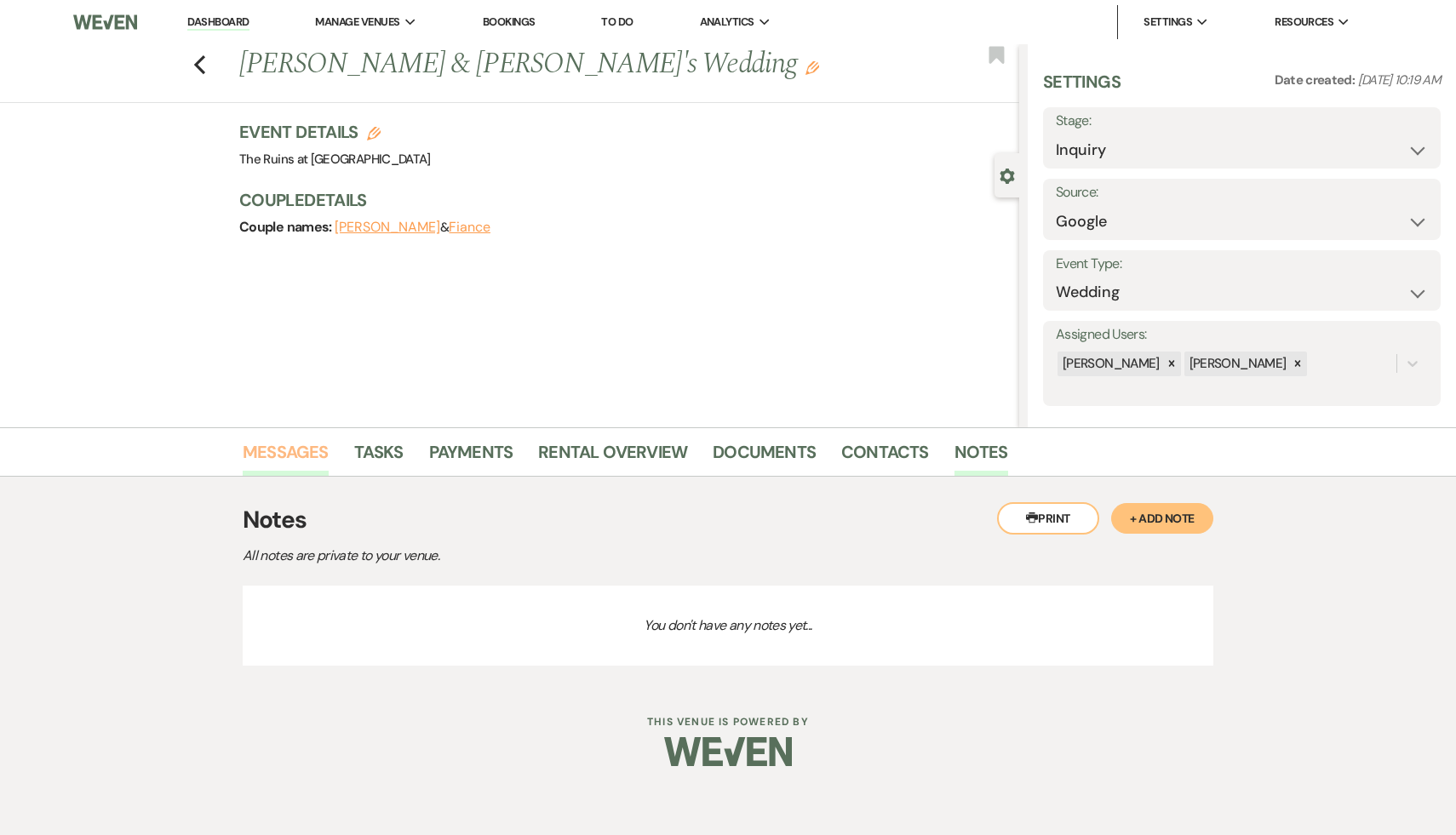
click at [283, 454] on link "Messages" at bounding box center [286, 457] width 86 height 37
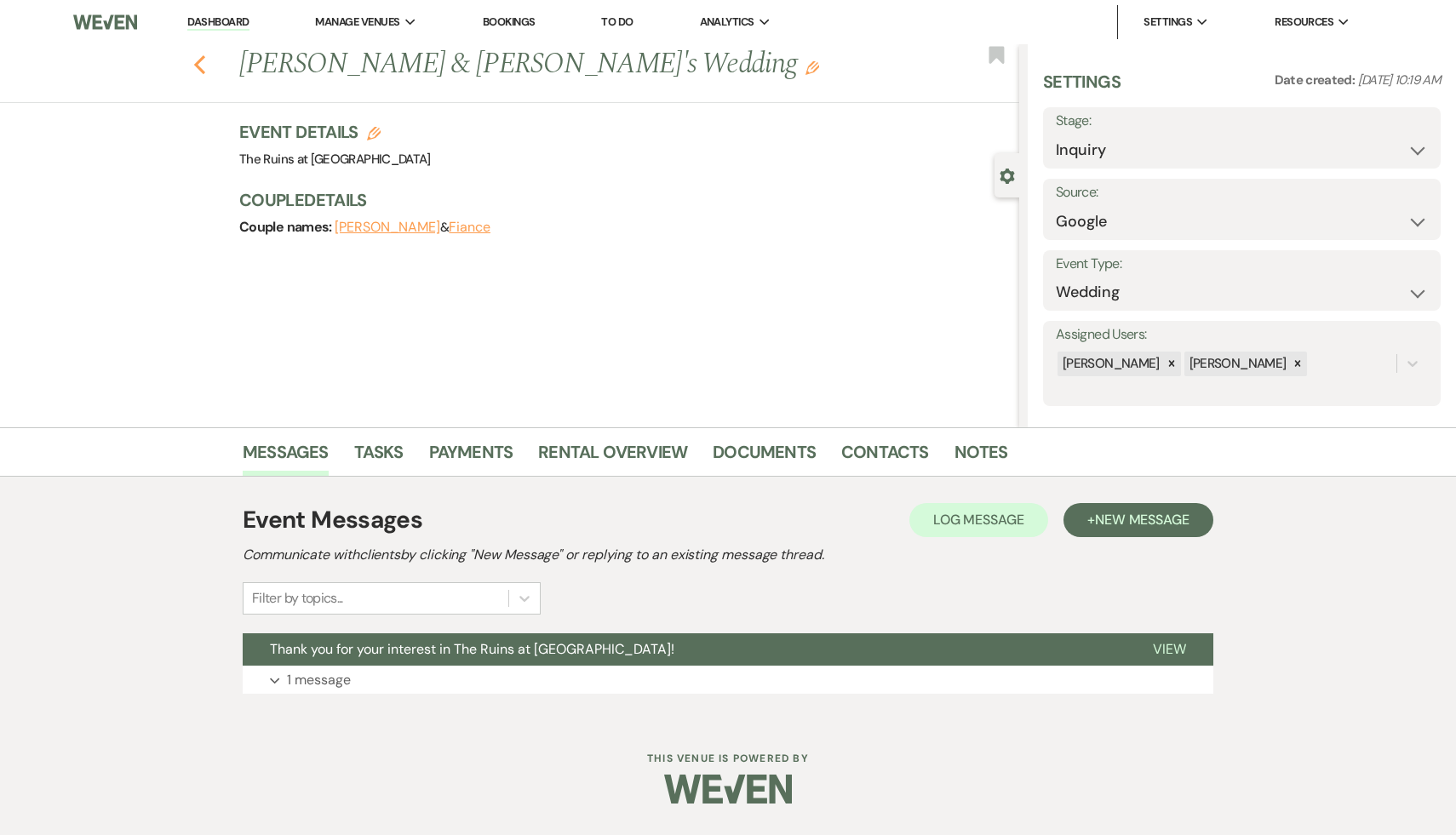
click at [196, 55] on icon "Previous" at bounding box center [200, 64] width 12 height 20
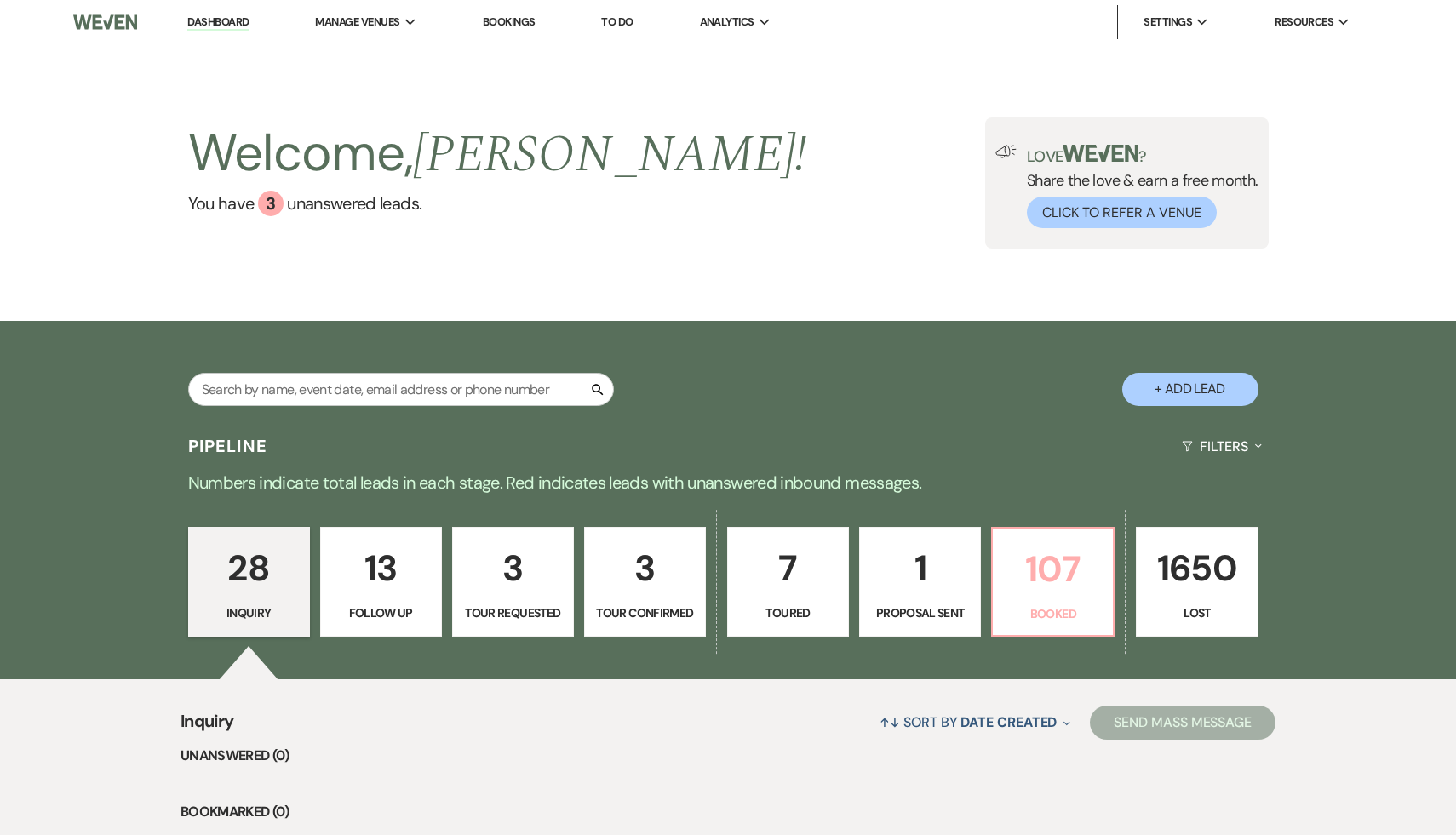
click at [1059, 574] on p "107" at bounding box center [1053, 569] width 99 height 57
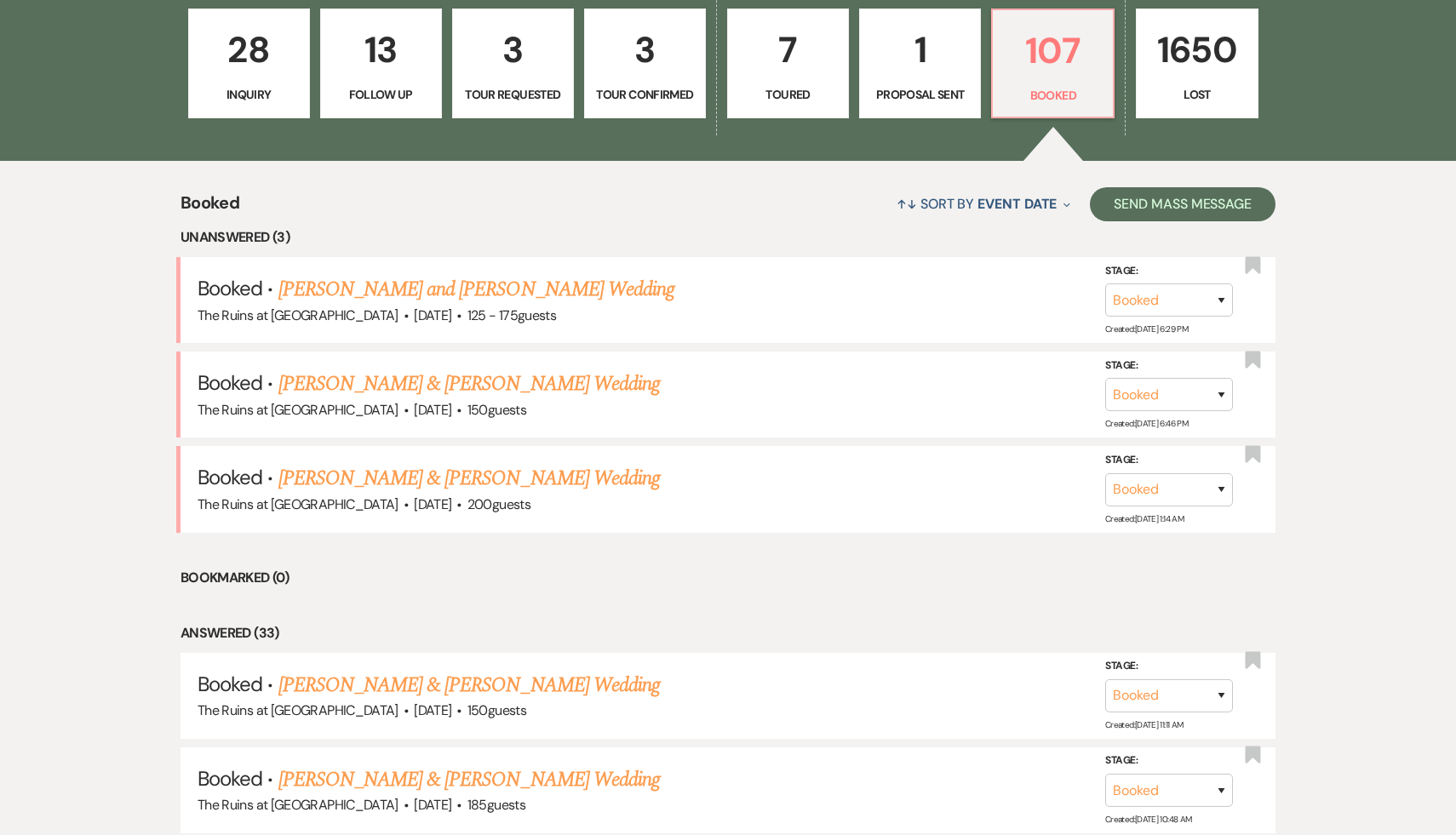
scroll to position [751, 0]
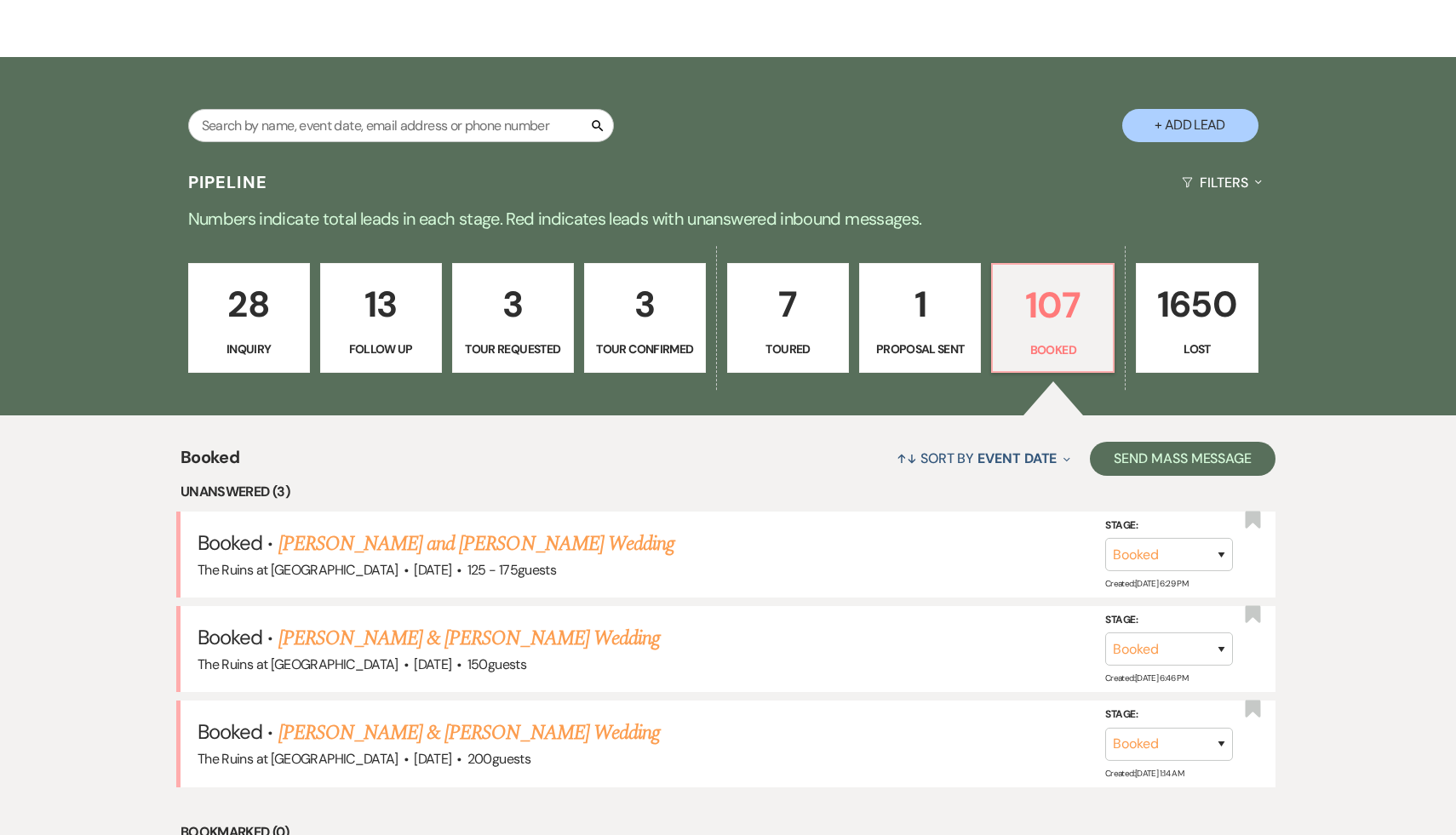
scroll to position [287, 0]
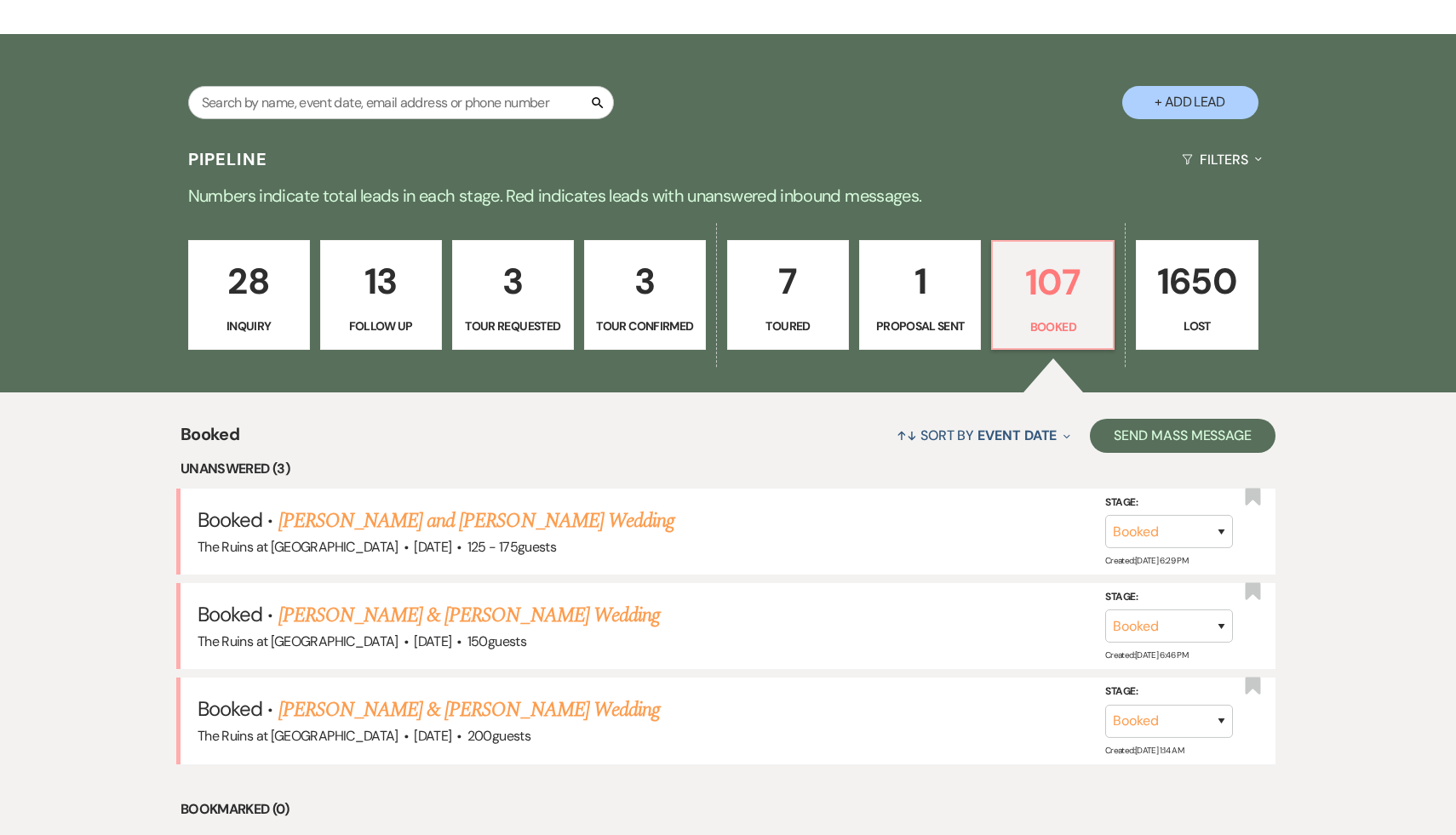
click at [872, 114] on div "Search + Add Lead" at bounding box center [728, 88] width 1226 height 91
click at [1047, 289] on p "107" at bounding box center [1053, 282] width 99 height 57
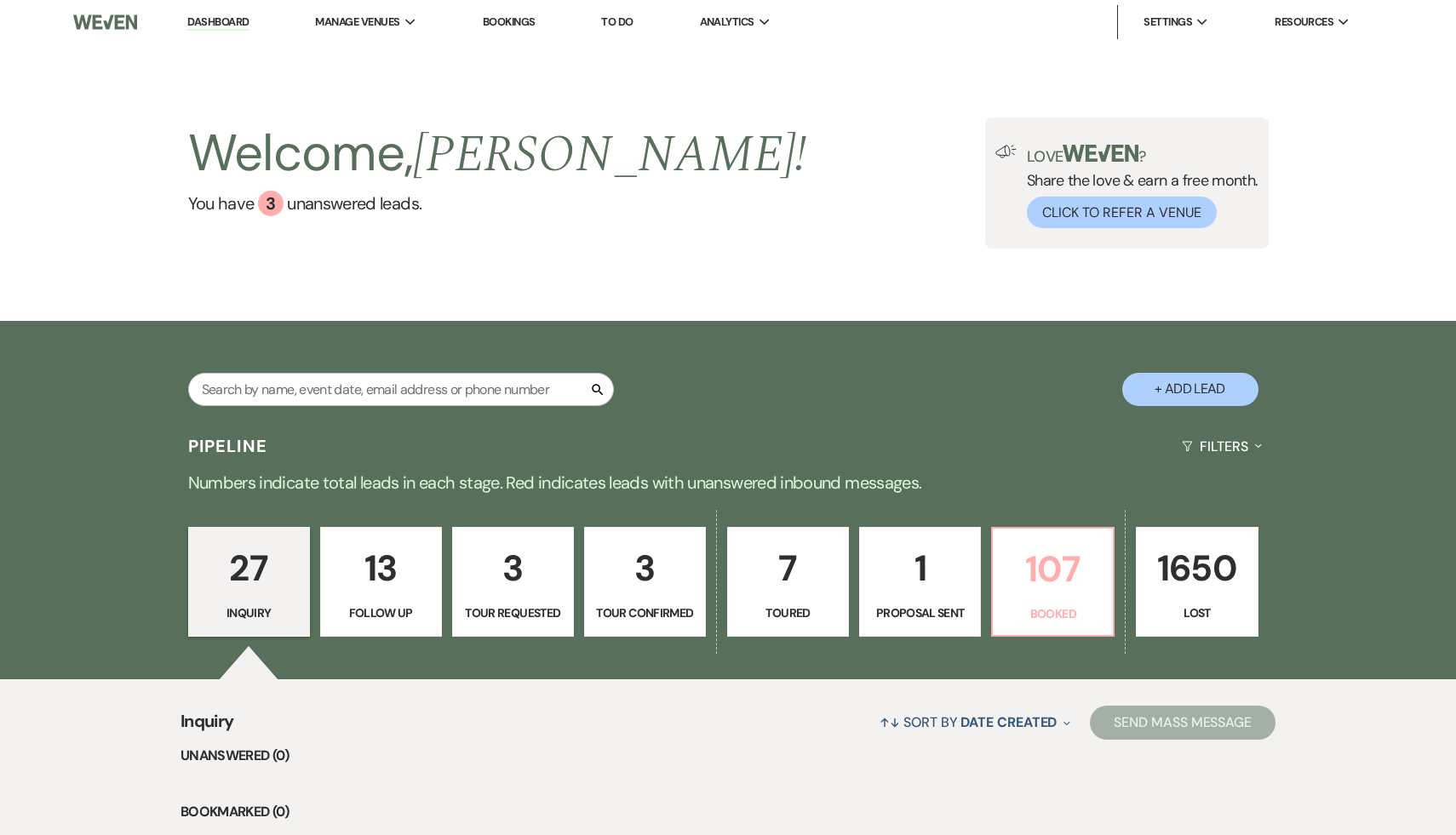
click at [1034, 579] on p "107" at bounding box center [1053, 569] width 99 height 57
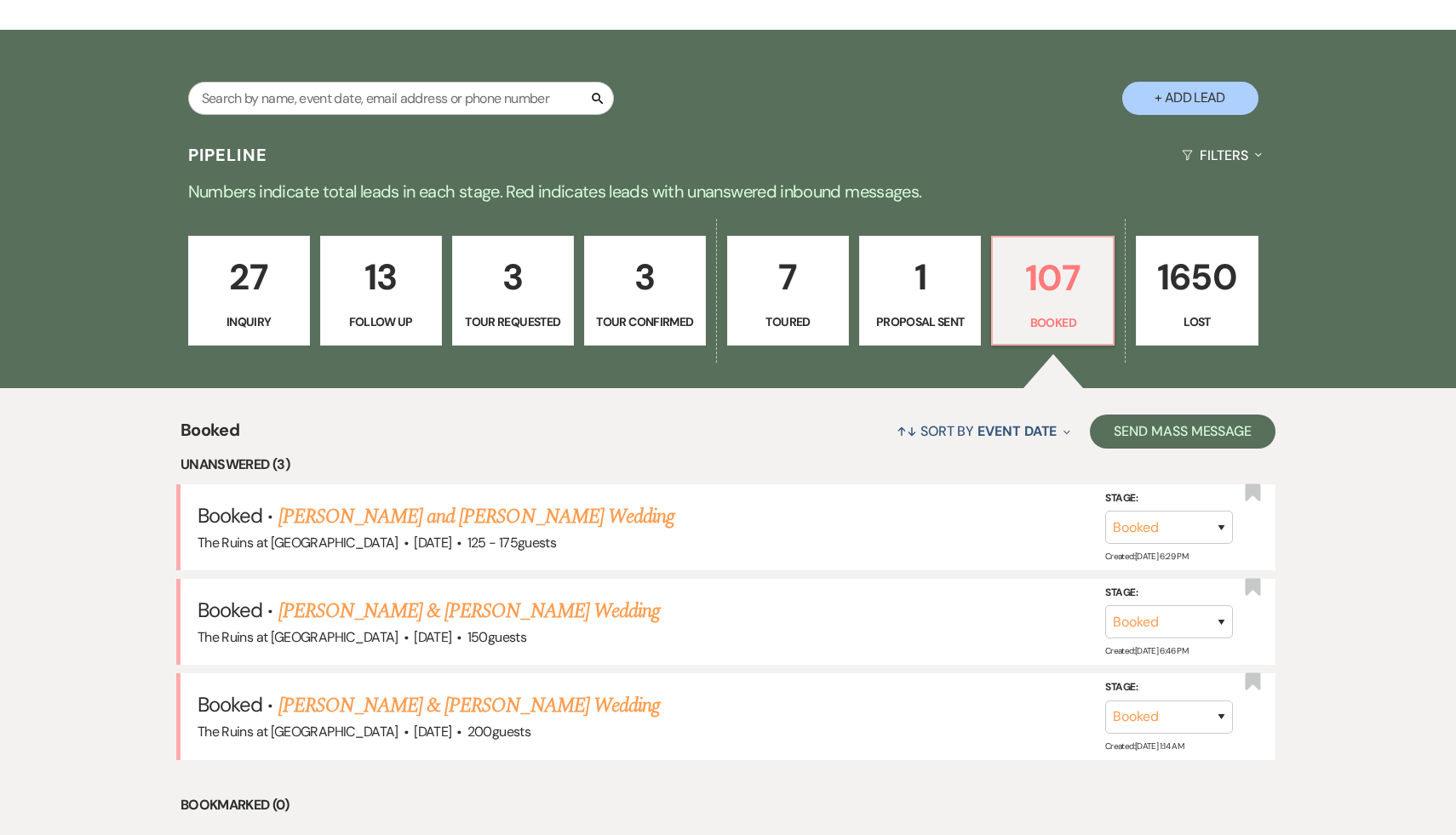
scroll to position [355, 0]
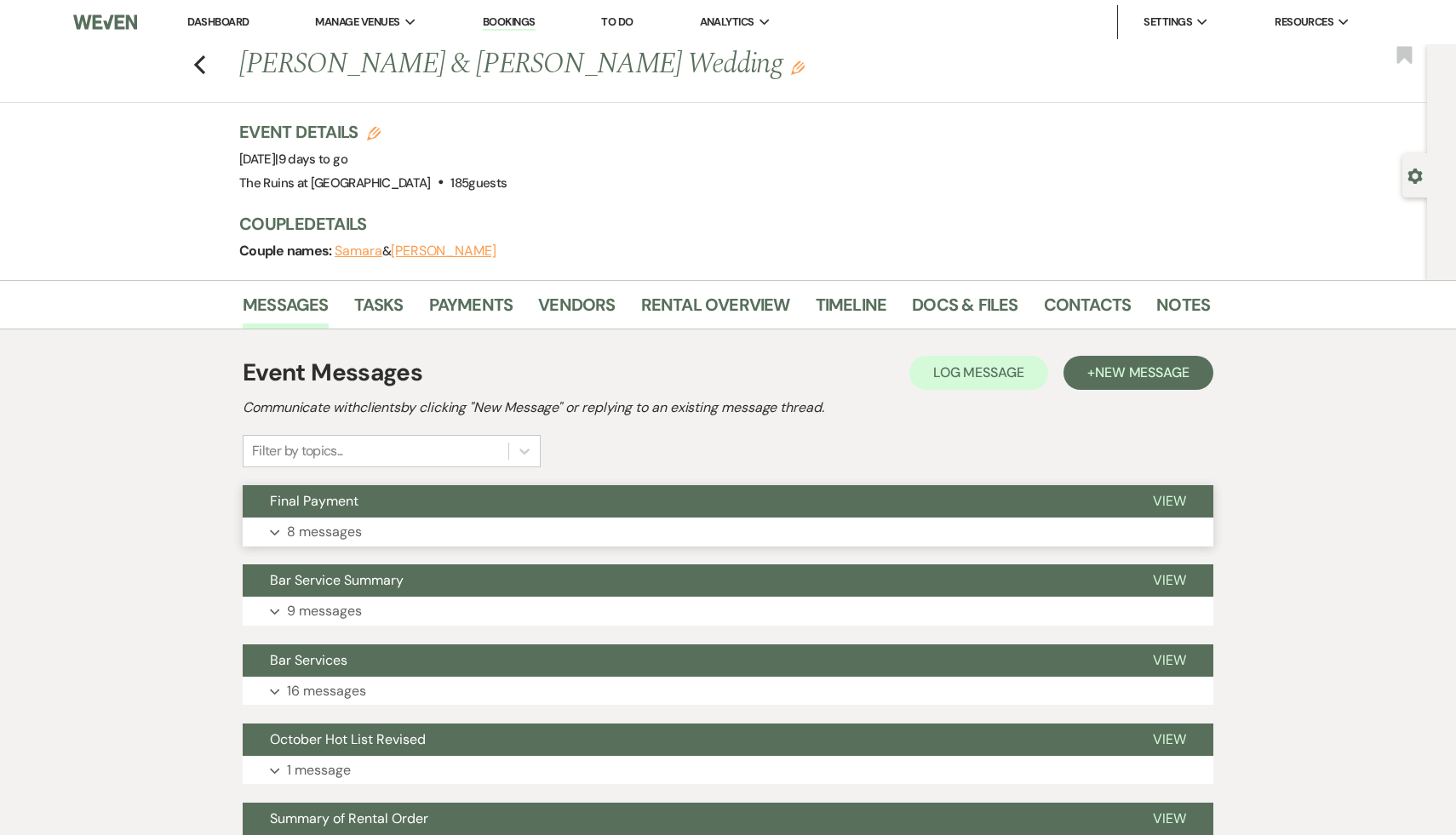
click at [311, 496] on span "Final Payment" at bounding box center [314, 501] width 89 height 18
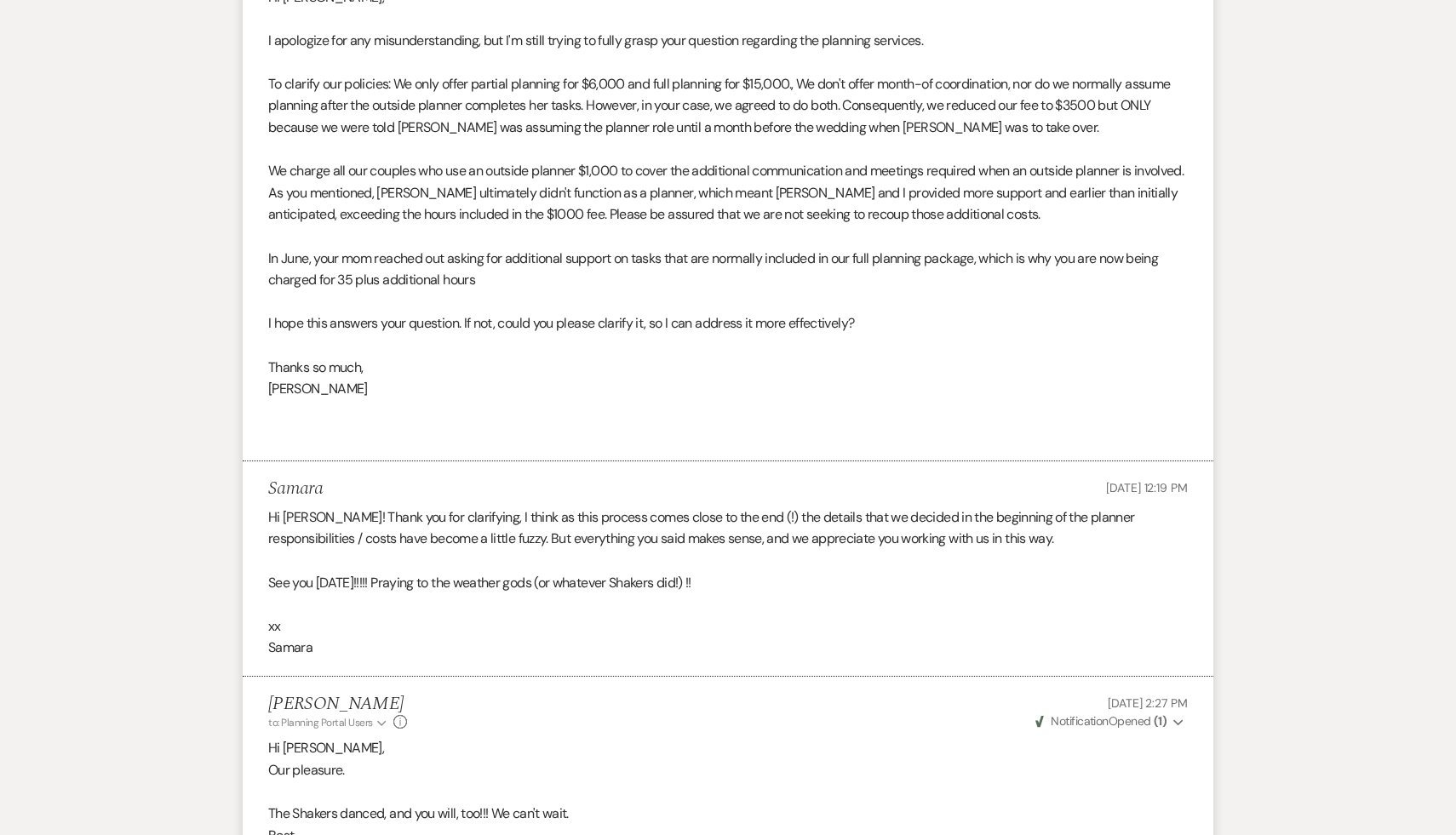
scroll to position [1480, 0]
click at [701, 752] on li "[PERSON_NAME] to: Planning Portal Users Expand Info [DATE] 2:27 PM Weven Check …" at bounding box center [728, 779] width 971 height 209
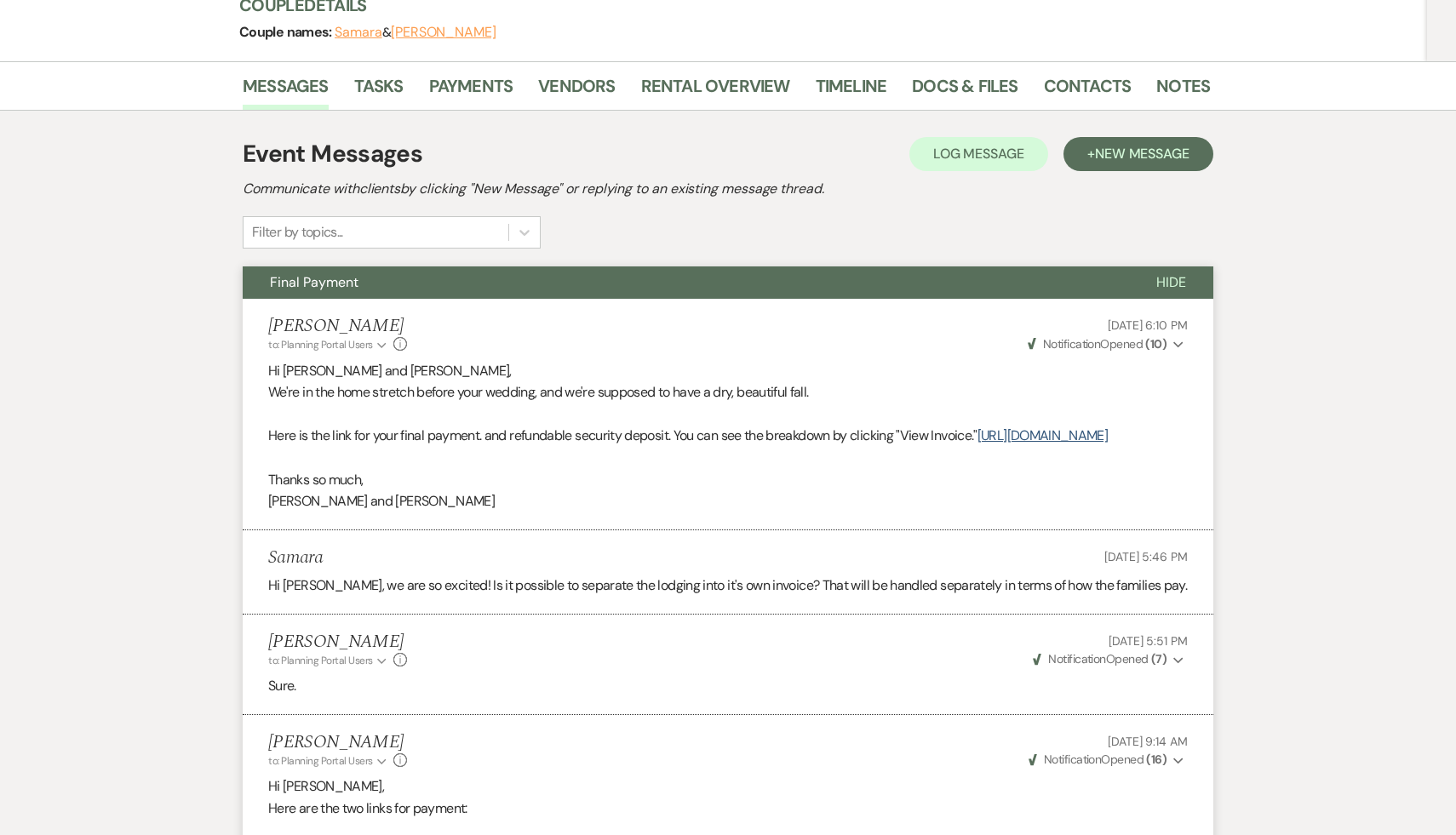
scroll to position [0, 0]
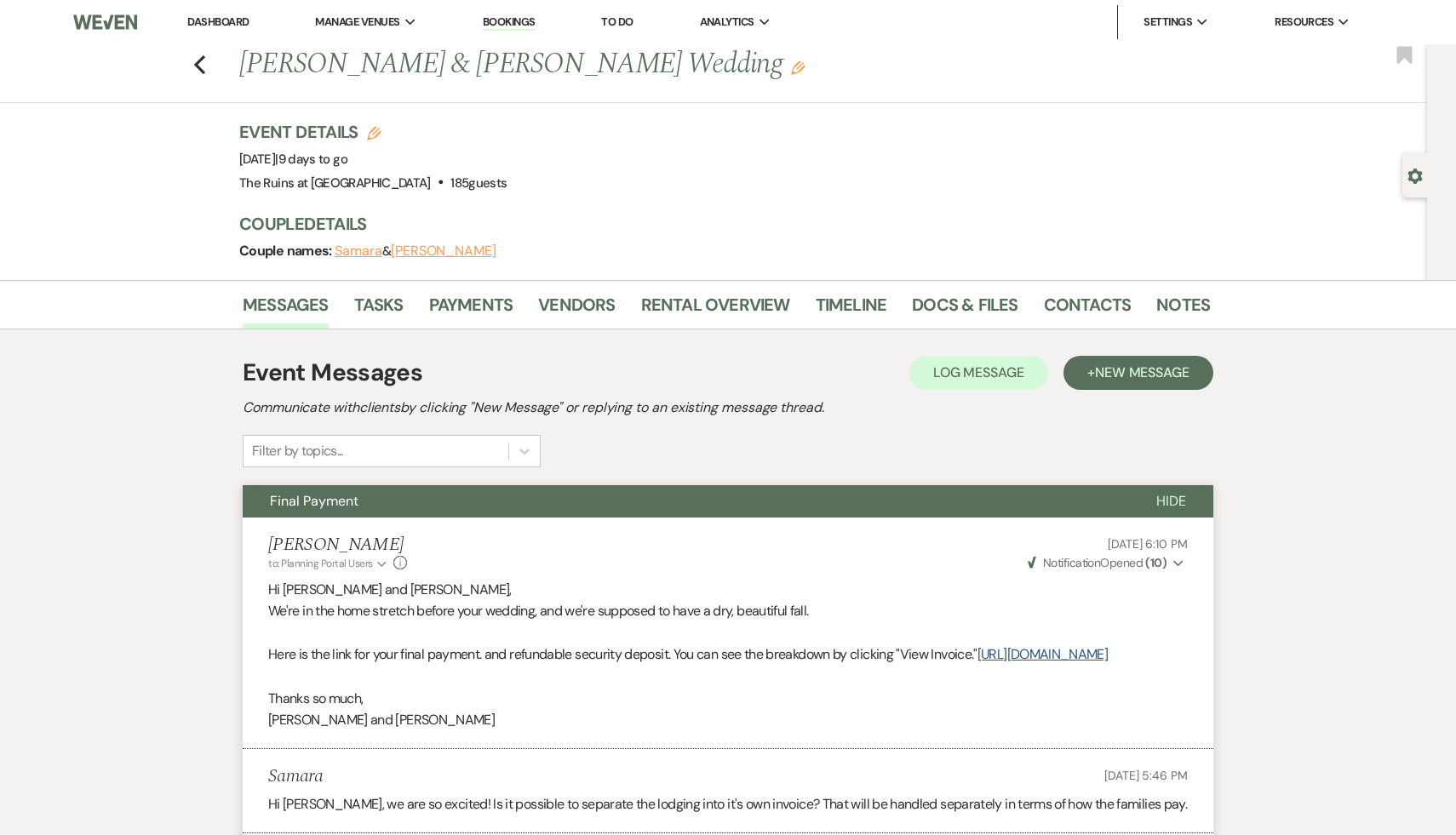
click at [241, 16] on link "Dashboard" at bounding box center [217, 21] width 61 height 14
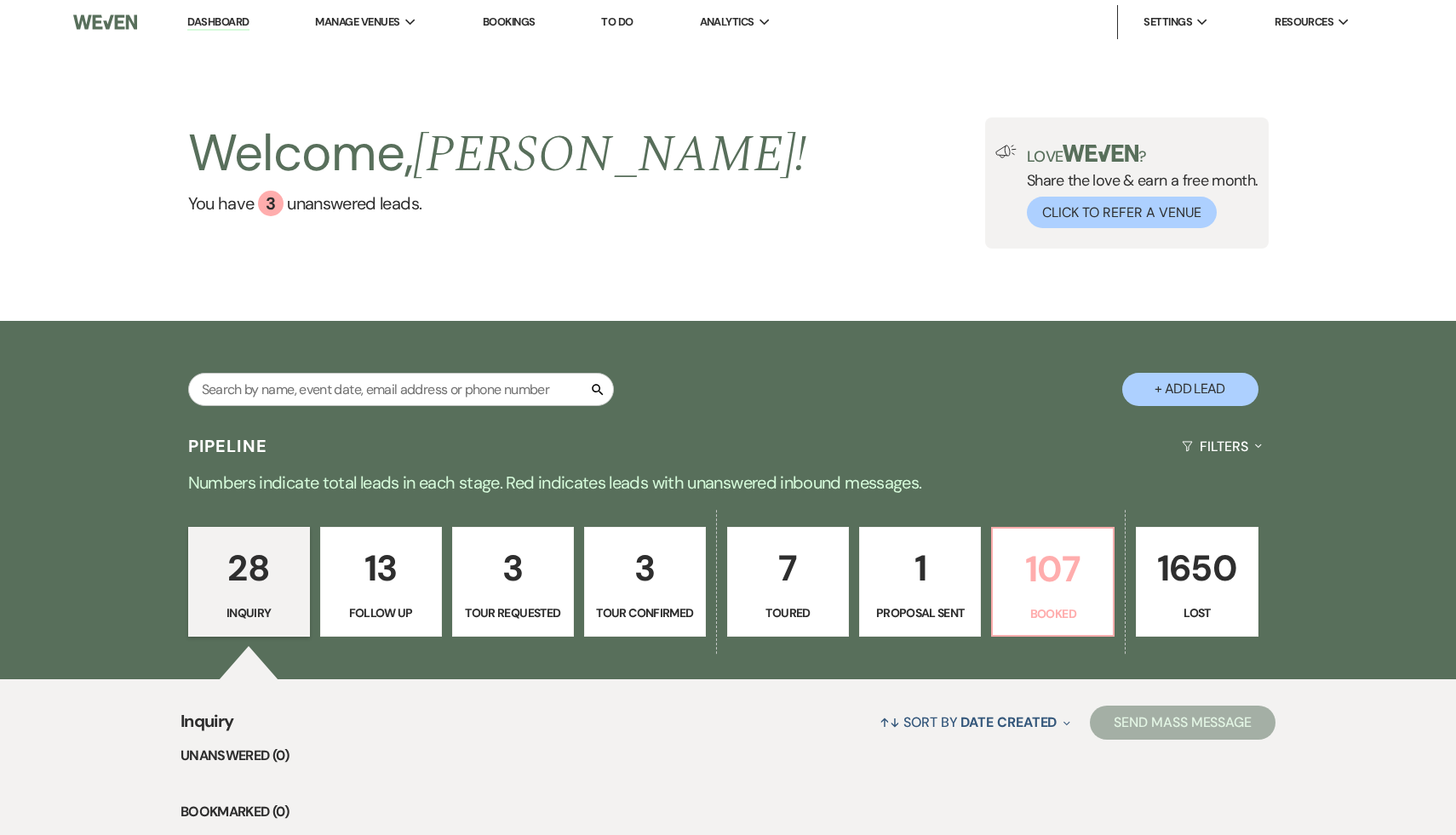
click at [1082, 579] on p "107" at bounding box center [1053, 569] width 99 height 57
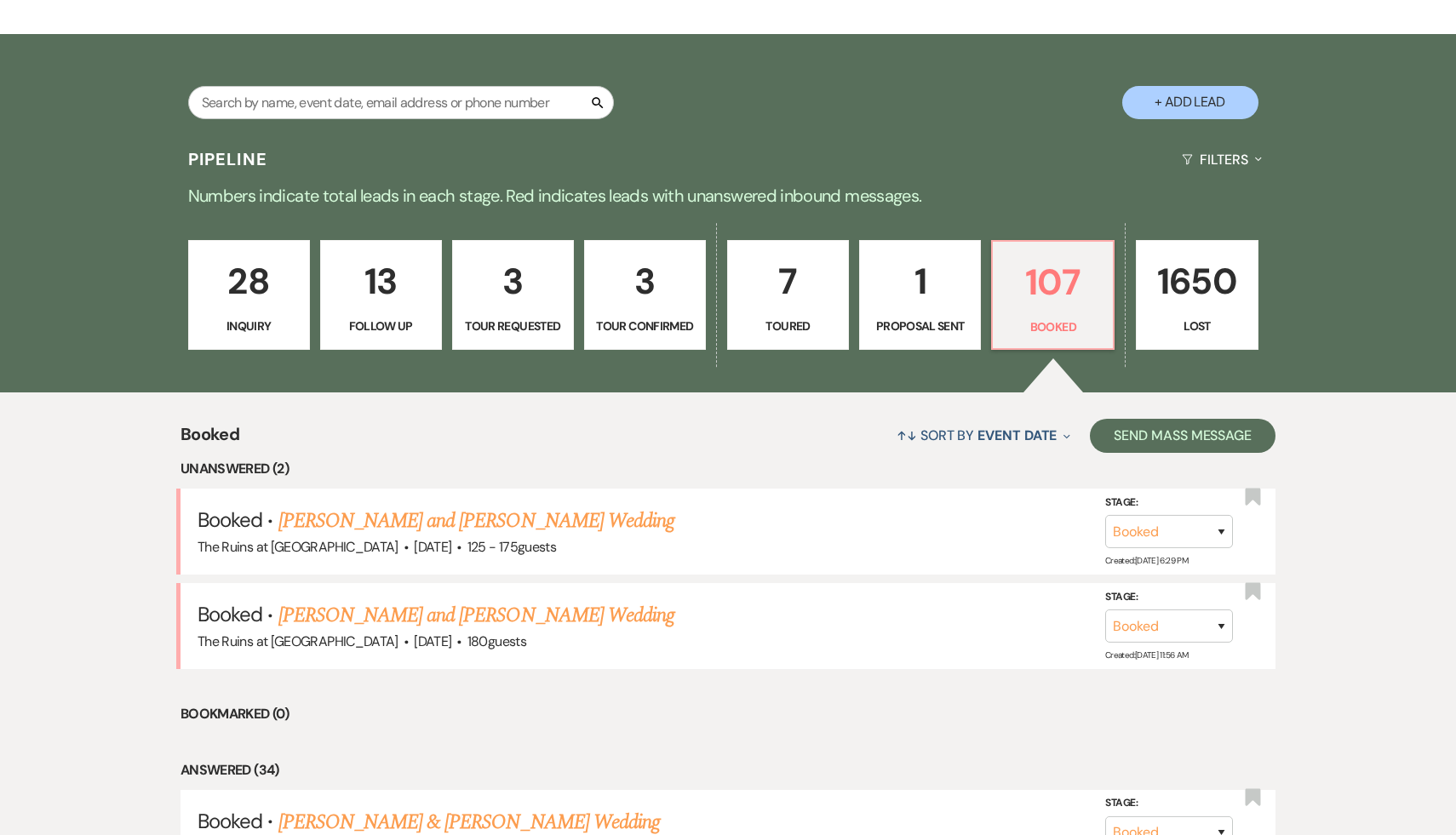
click at [449, 429] on div "↑↓ Sort By Event Date Expand Send Mass Message" at bounding box center [758, 435] width 1036 height 45
click at [1051, 281] on p "107" at bounding box center [1053, 282] width 99 height 57
click at [804, 445] on div "↑↓ Sort By Event Date Expand Send Mass Message" at bounding box center [758, 435] width 1036 height 45
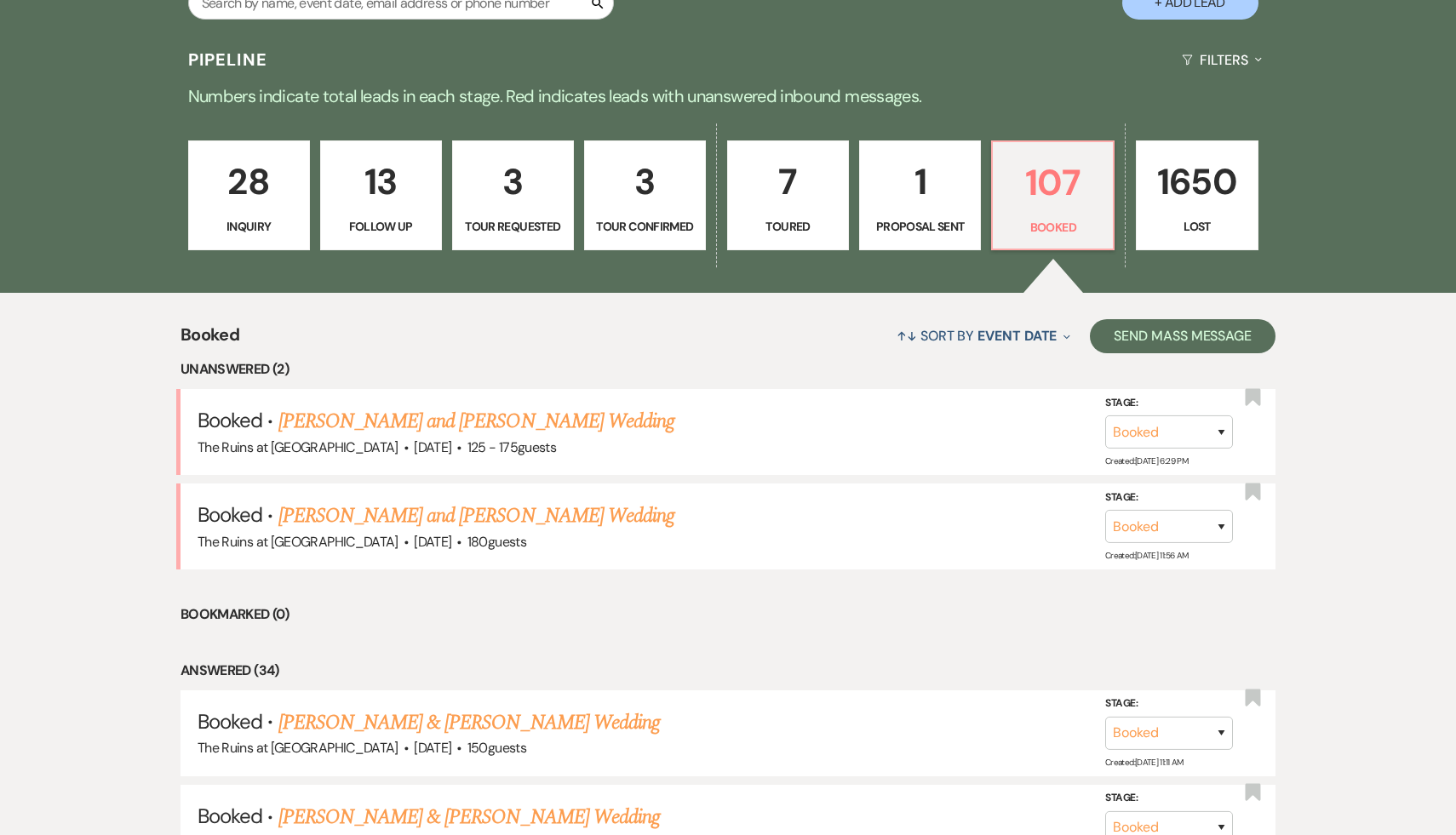
scroll to position [390, 0]
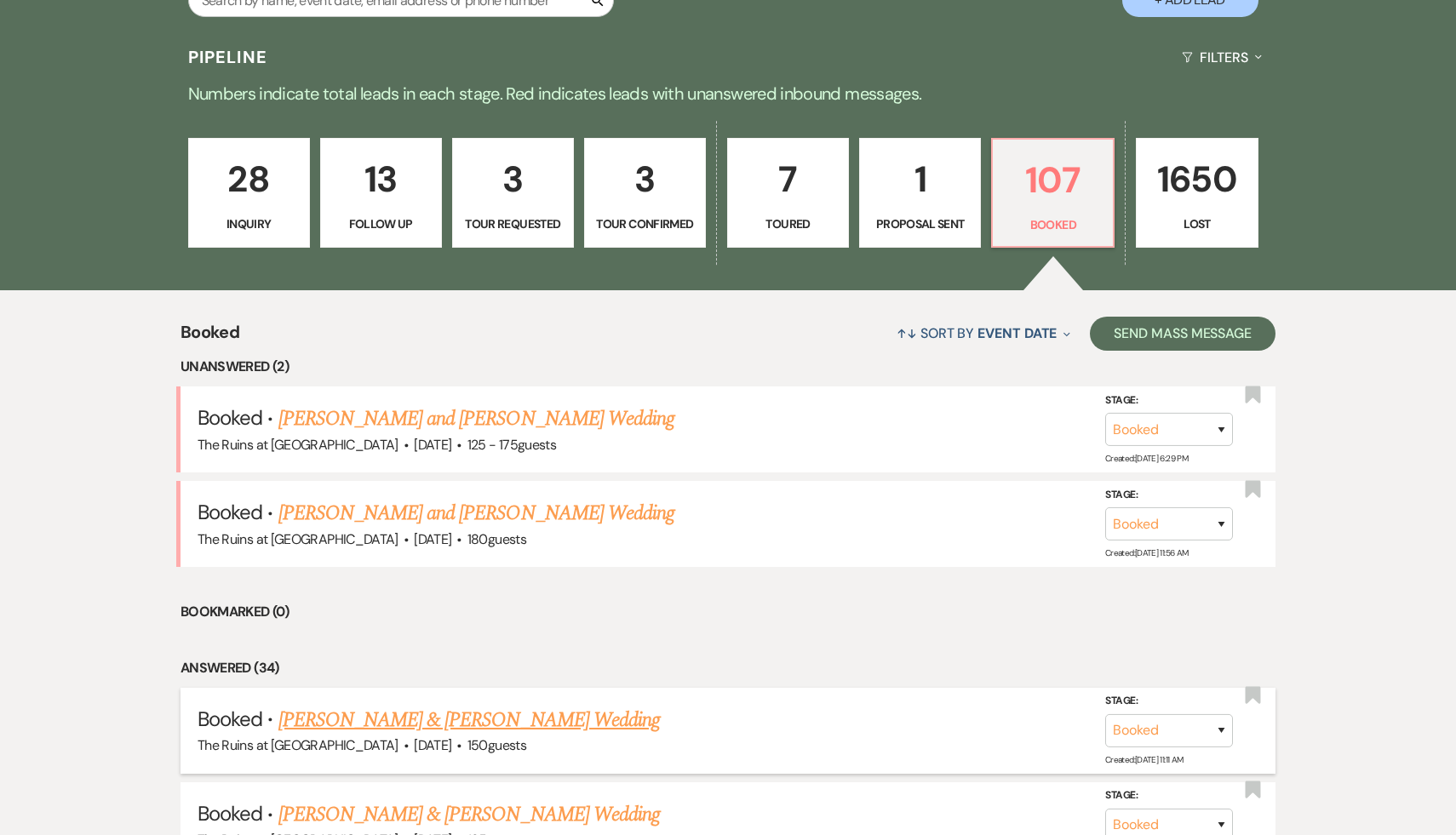
click at [555, 728] on link "[PERSON_NAME] & [PERSON_NAME] Wedding" at bounding box center [469, 721] width 382 height 31
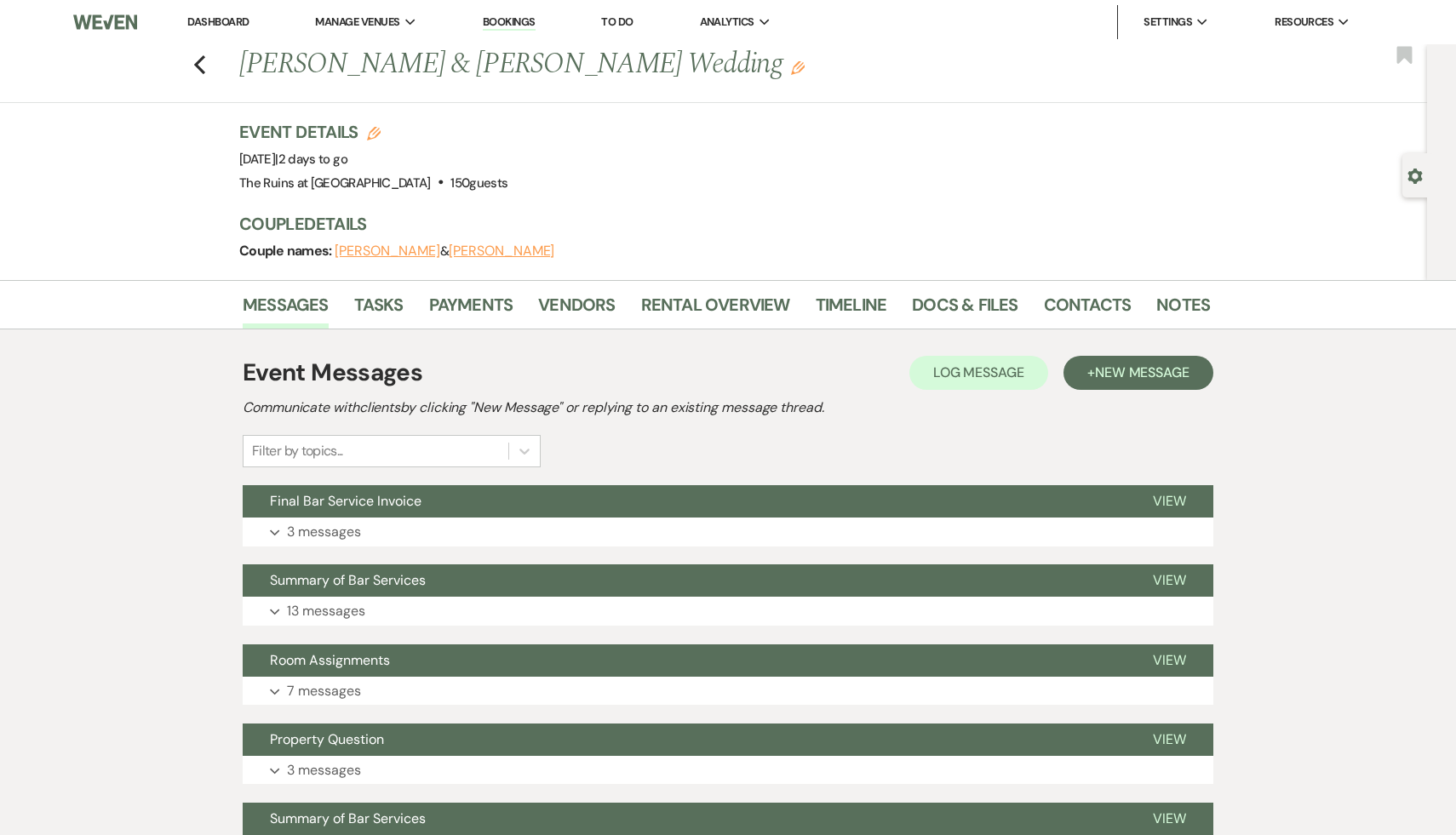
click at [720, 437] on div "Event Messages Log Log Message + New Message Communicate with clients by clicki…" at bounding box center [728, 411] width 971 height 113
click at [976, 303] on link "Docs & Files" at bounding box center [964, 310] width 106 height 37
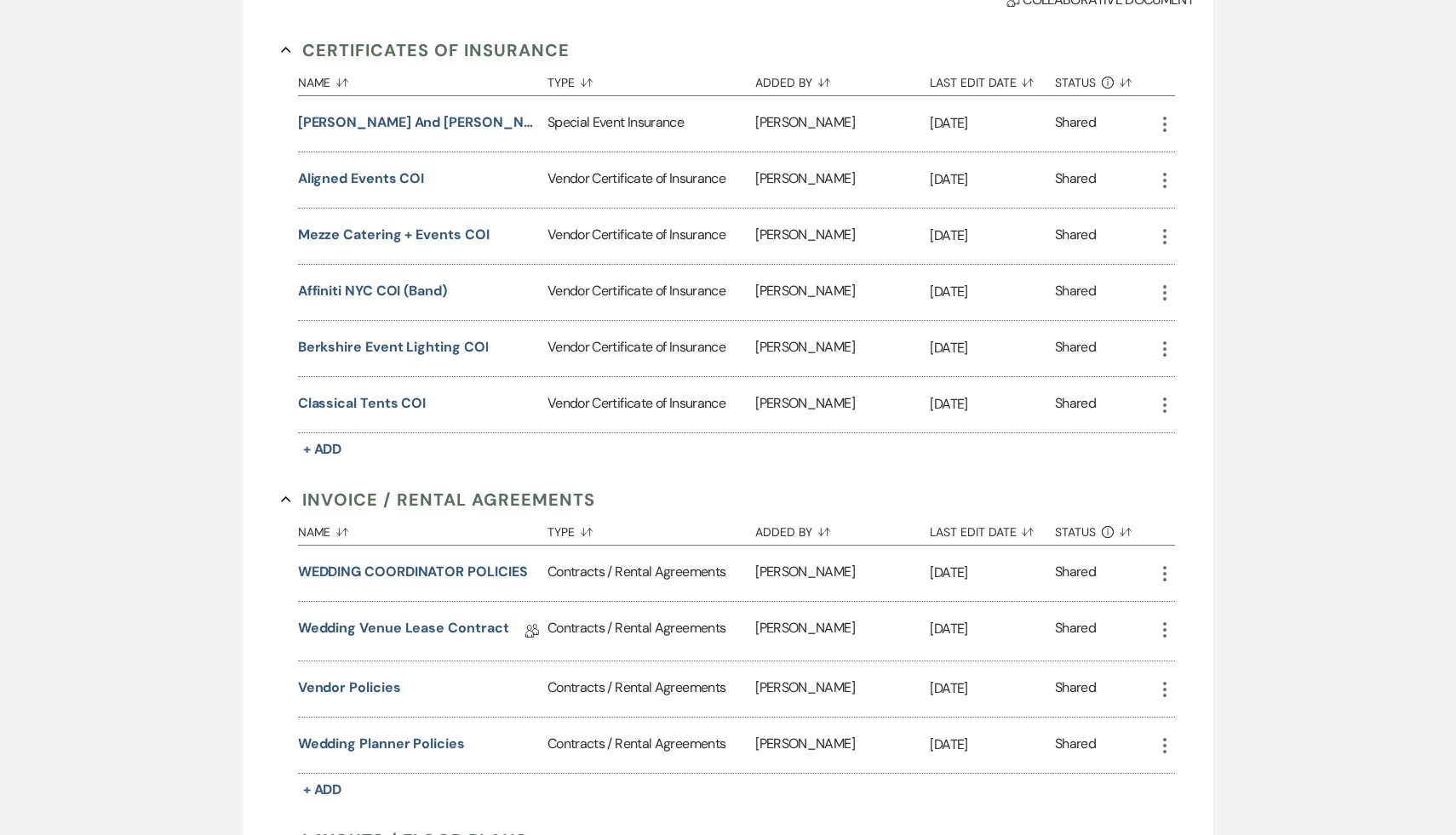
scroll to position [556, 0]
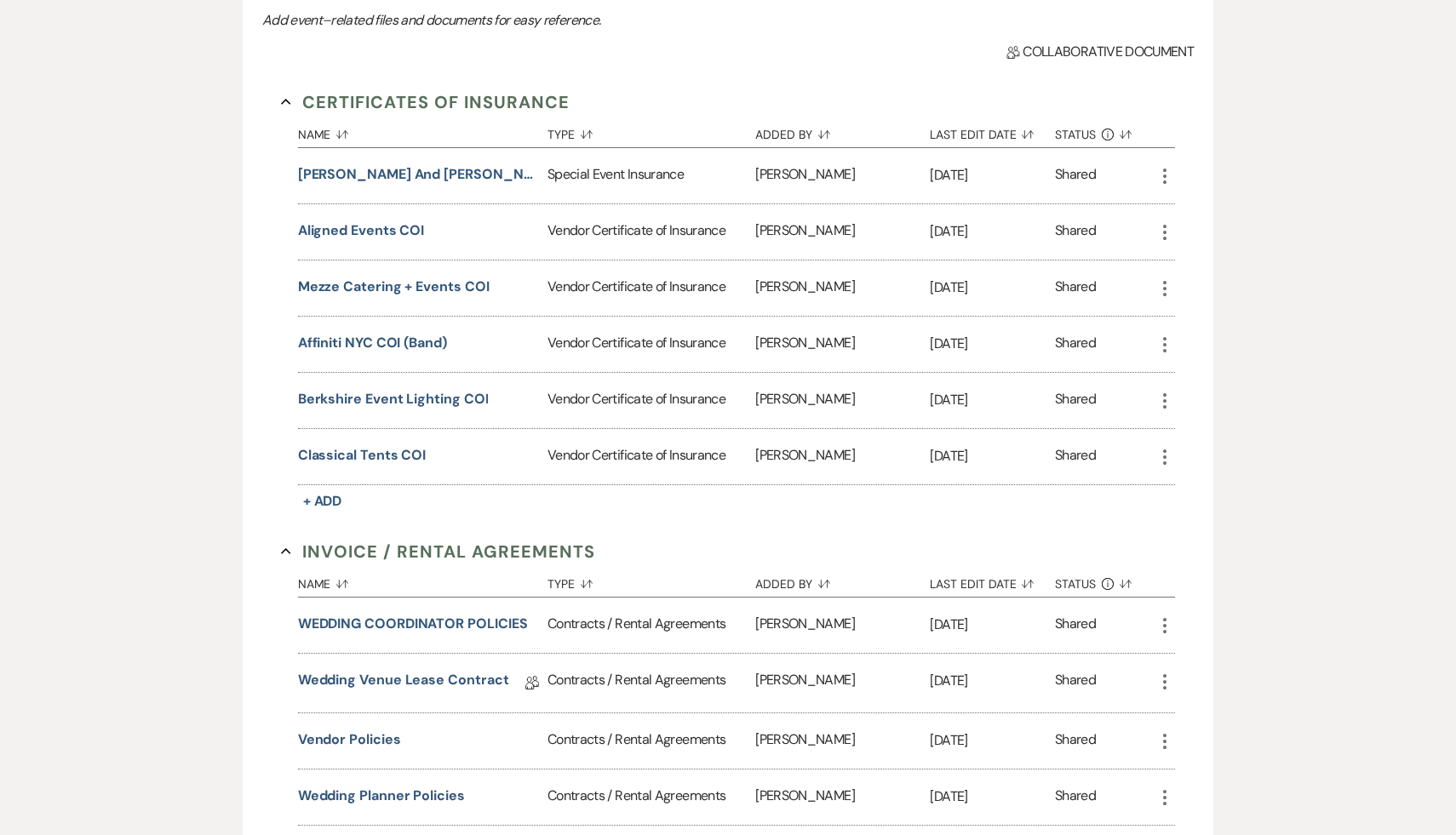
scroll to position [0, 0]
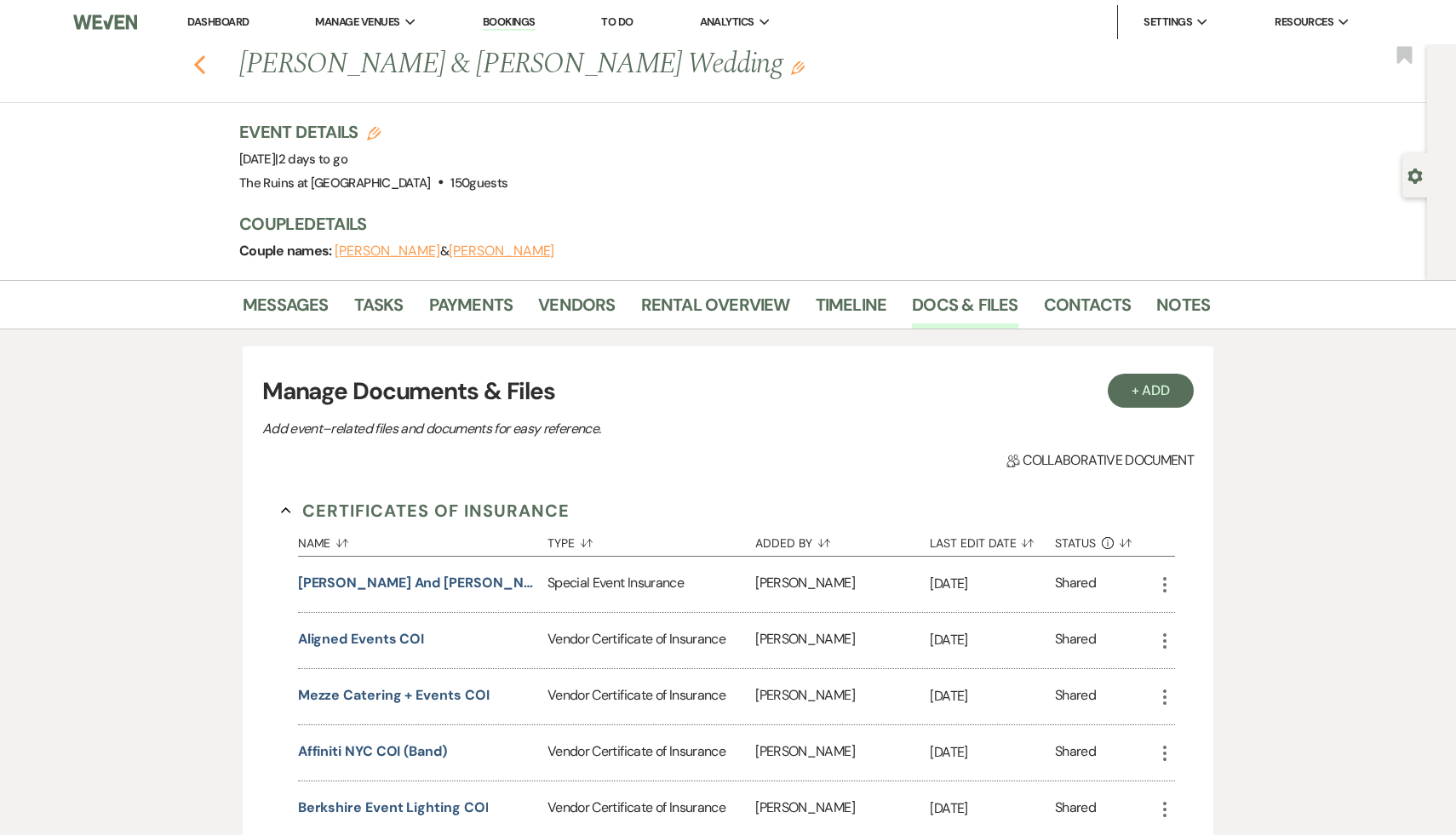
click at [201, 59] on use "button" at bounding box center [200, 64] width 11 height 19
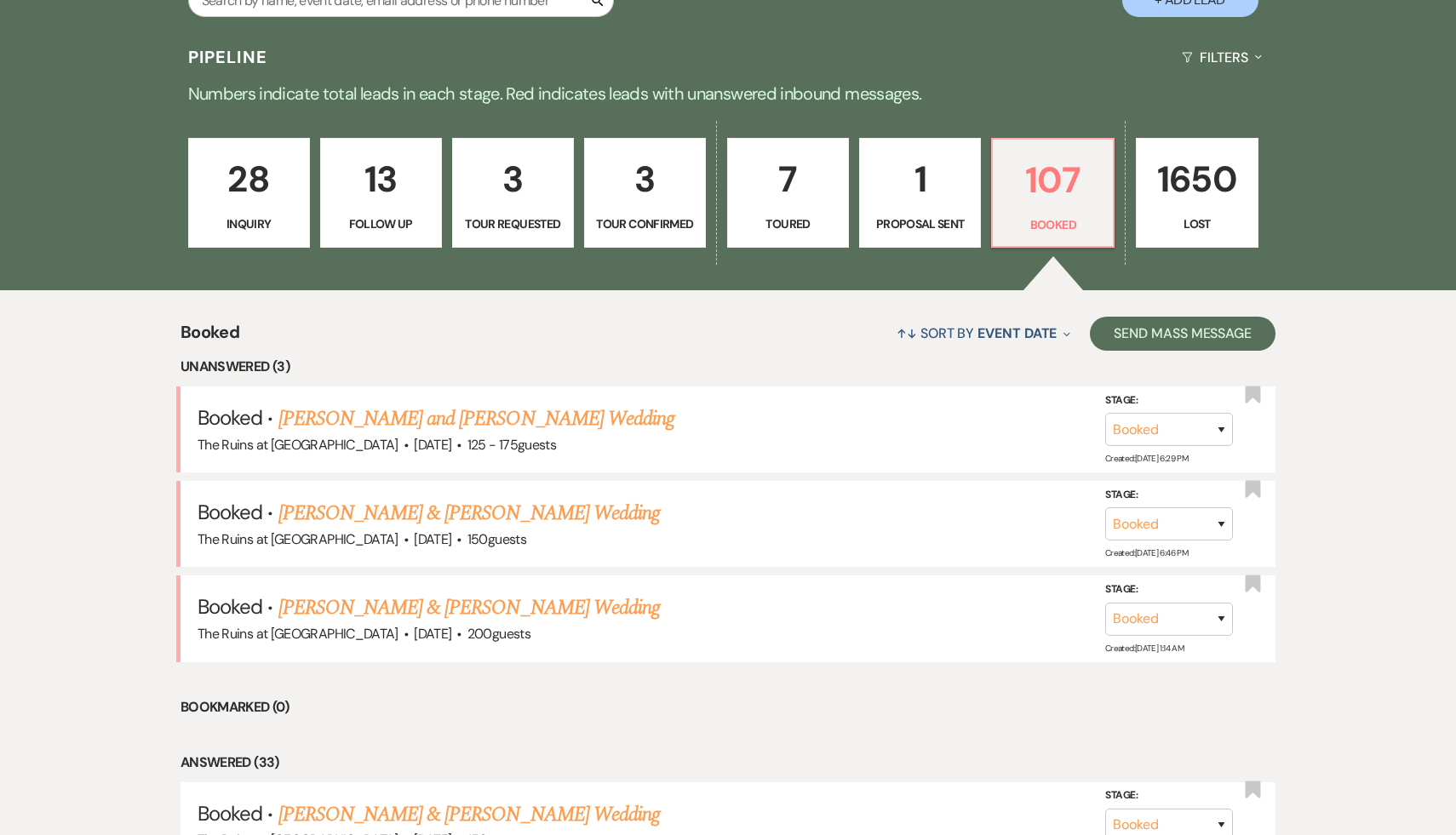
click at [573, 348] on div "↑↓ Sort By Event Date Expand Send Mass Message" at bounding box center [758, 333] width 1036 height 45
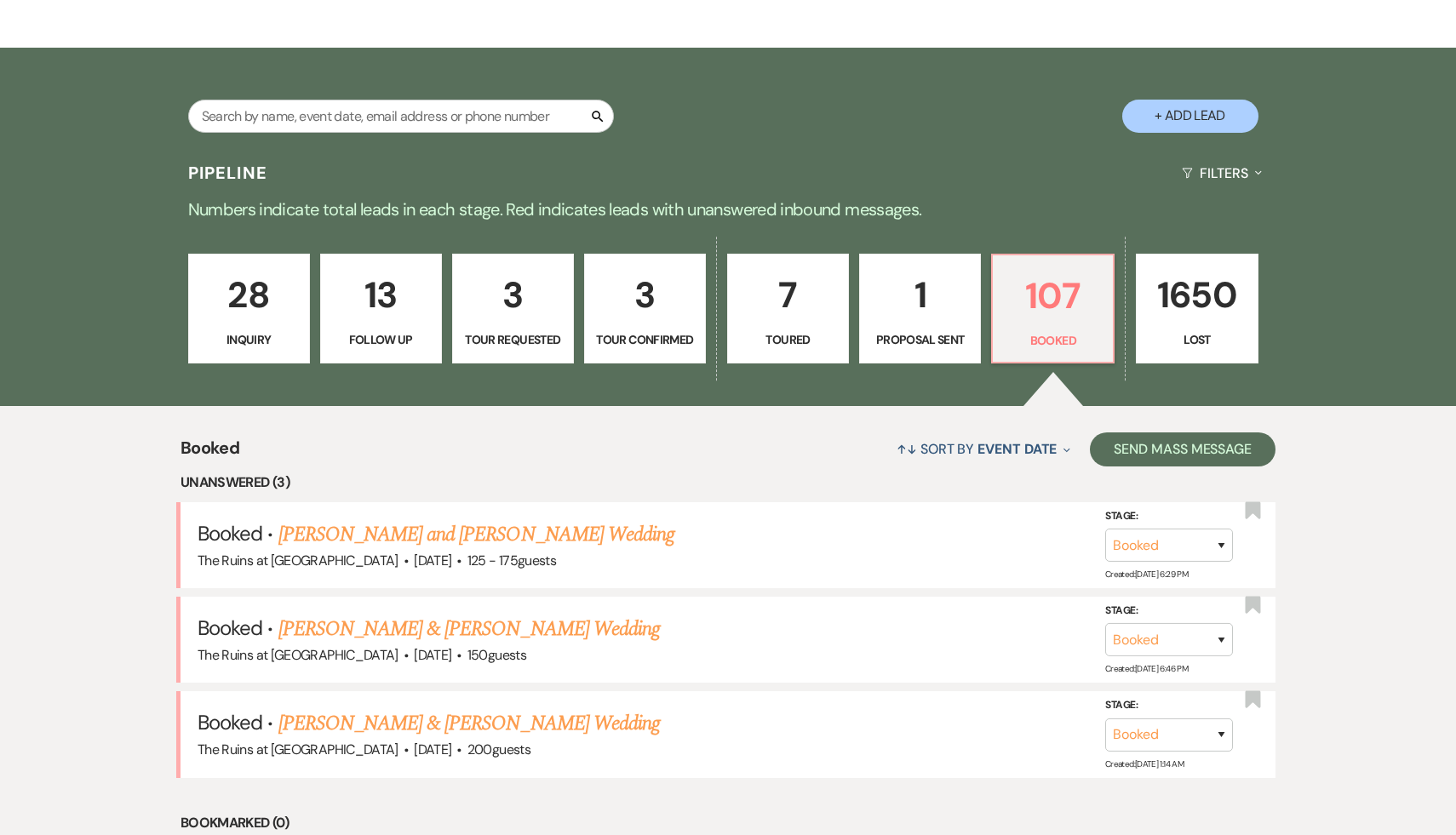
scroll to position [213, 0]
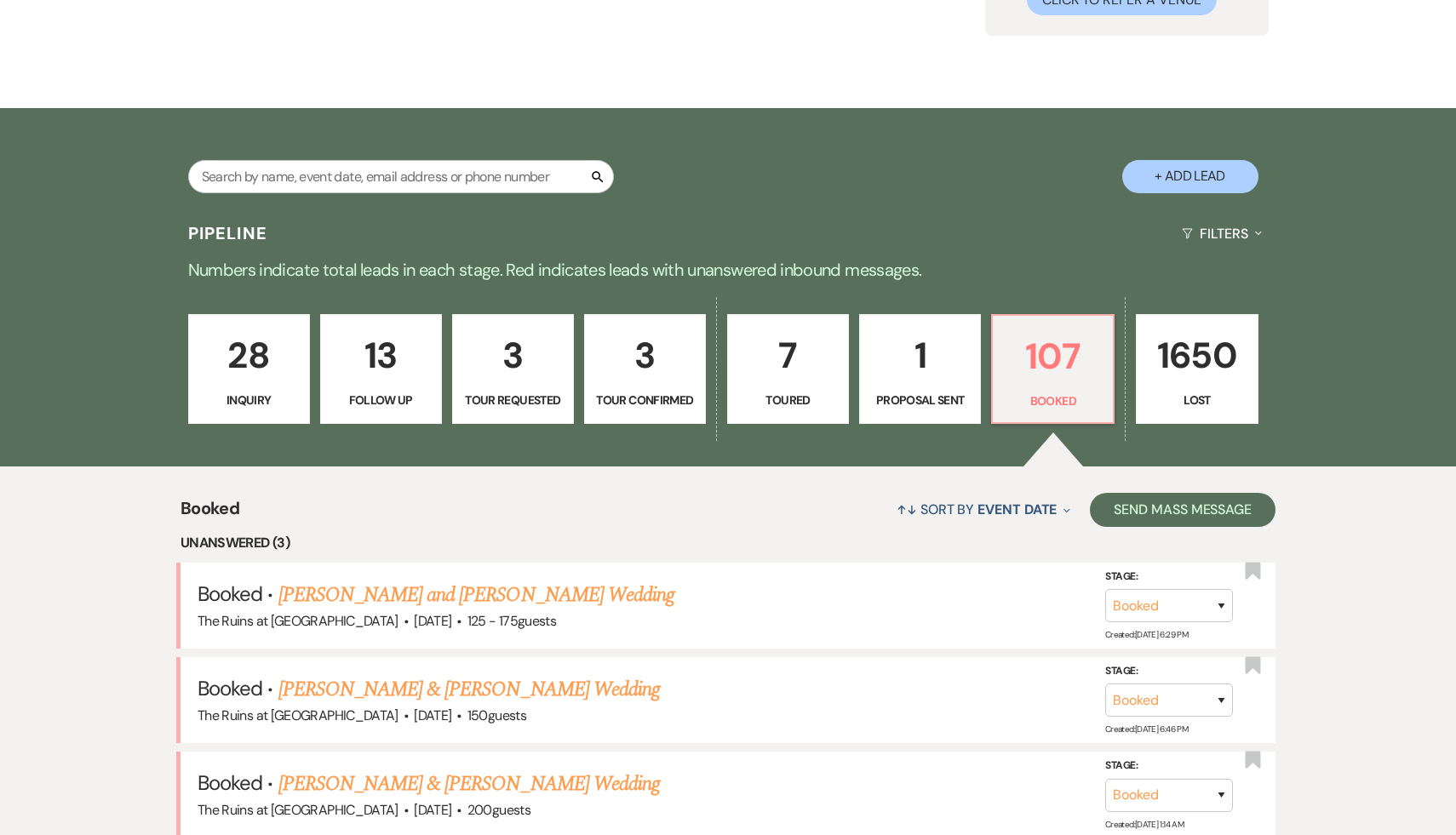
click at [956, 176] on div "Search + Add Lead" at bounding box center [728, 161] width 1226 height 91
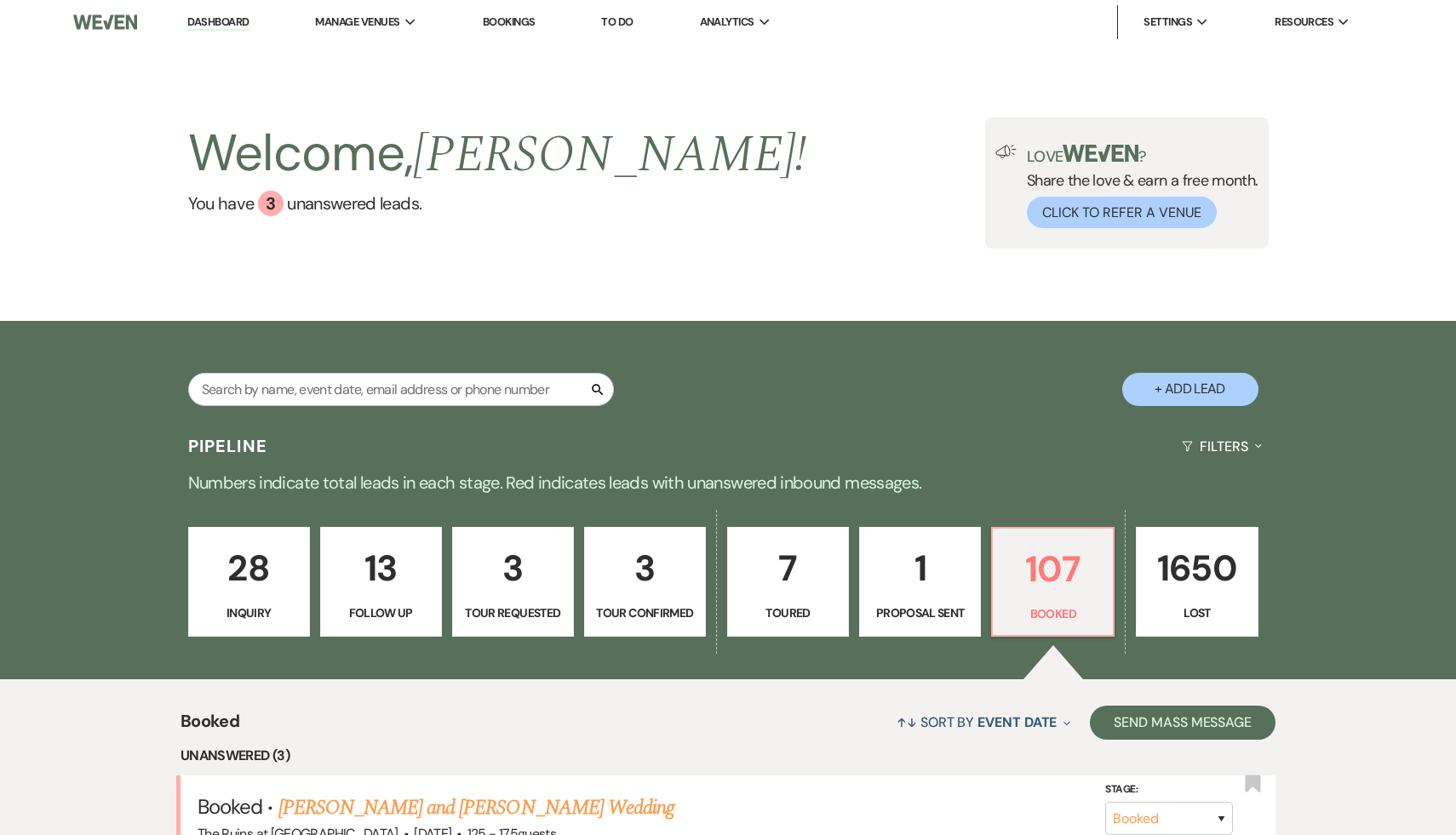
scroll to position [101, 0]
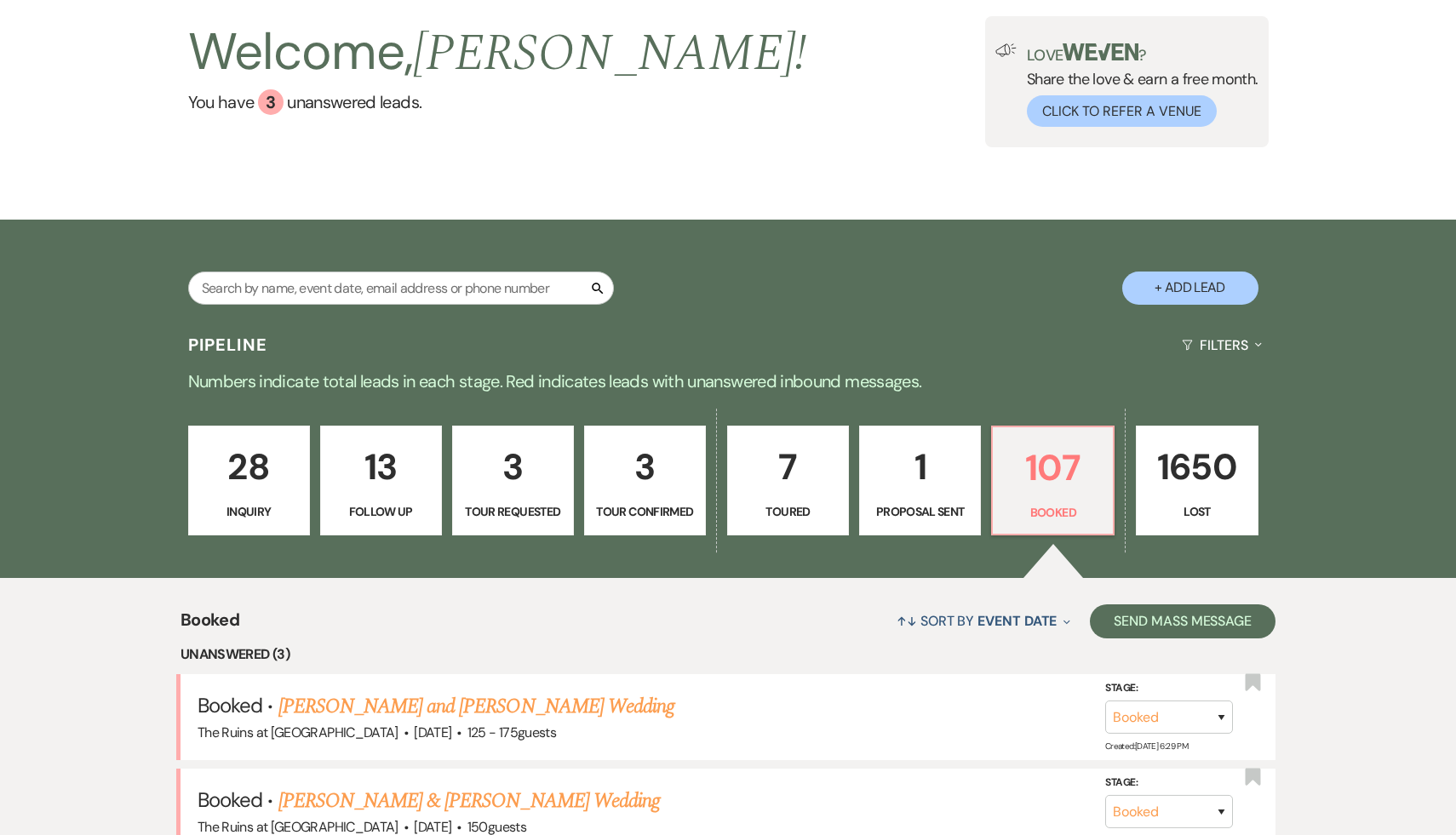
click at [710, 654] on li "Unanswered (3)" at bounding box center [728, 655] width 1095 height 22
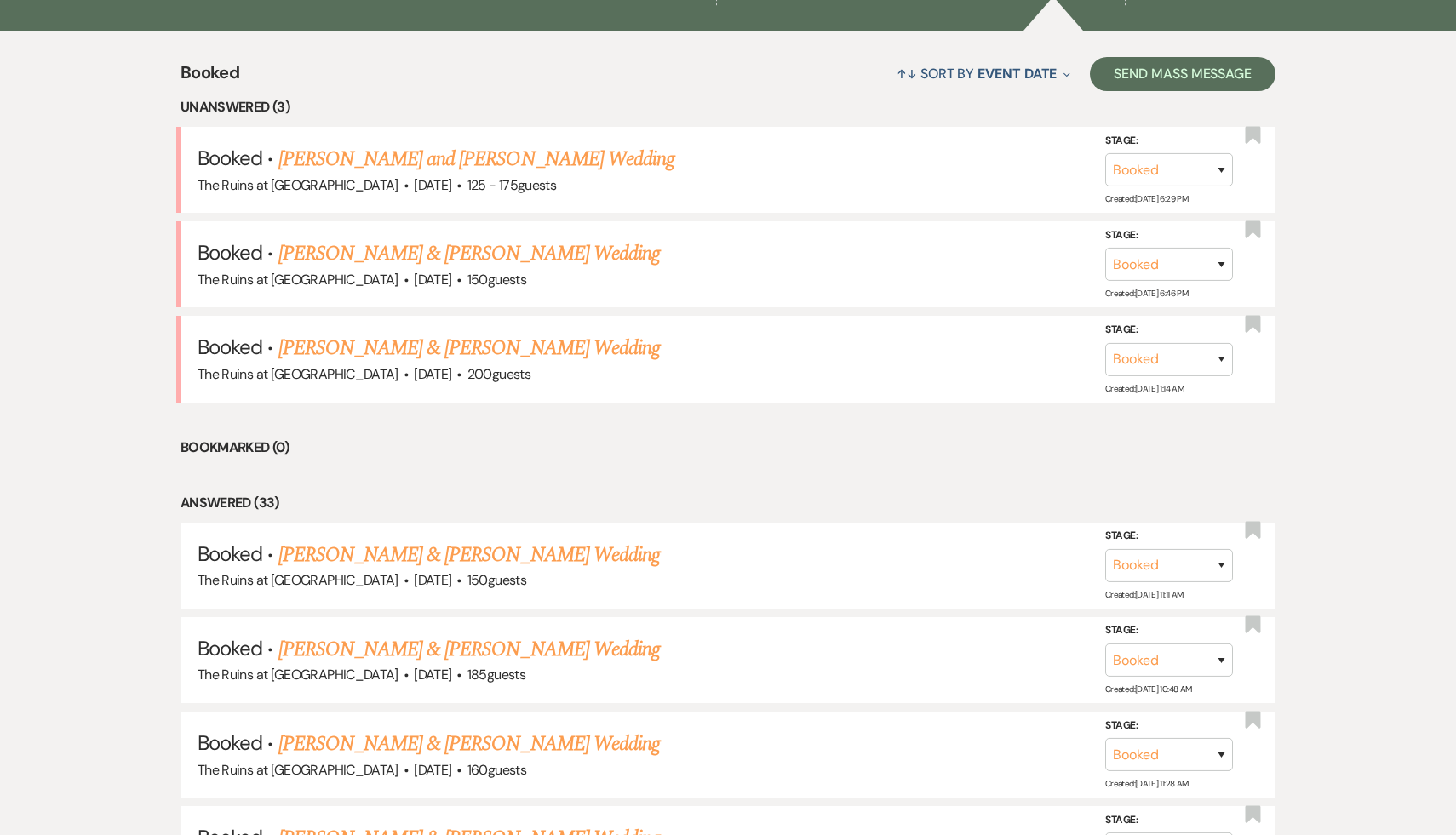
scroll to position [665, 0]
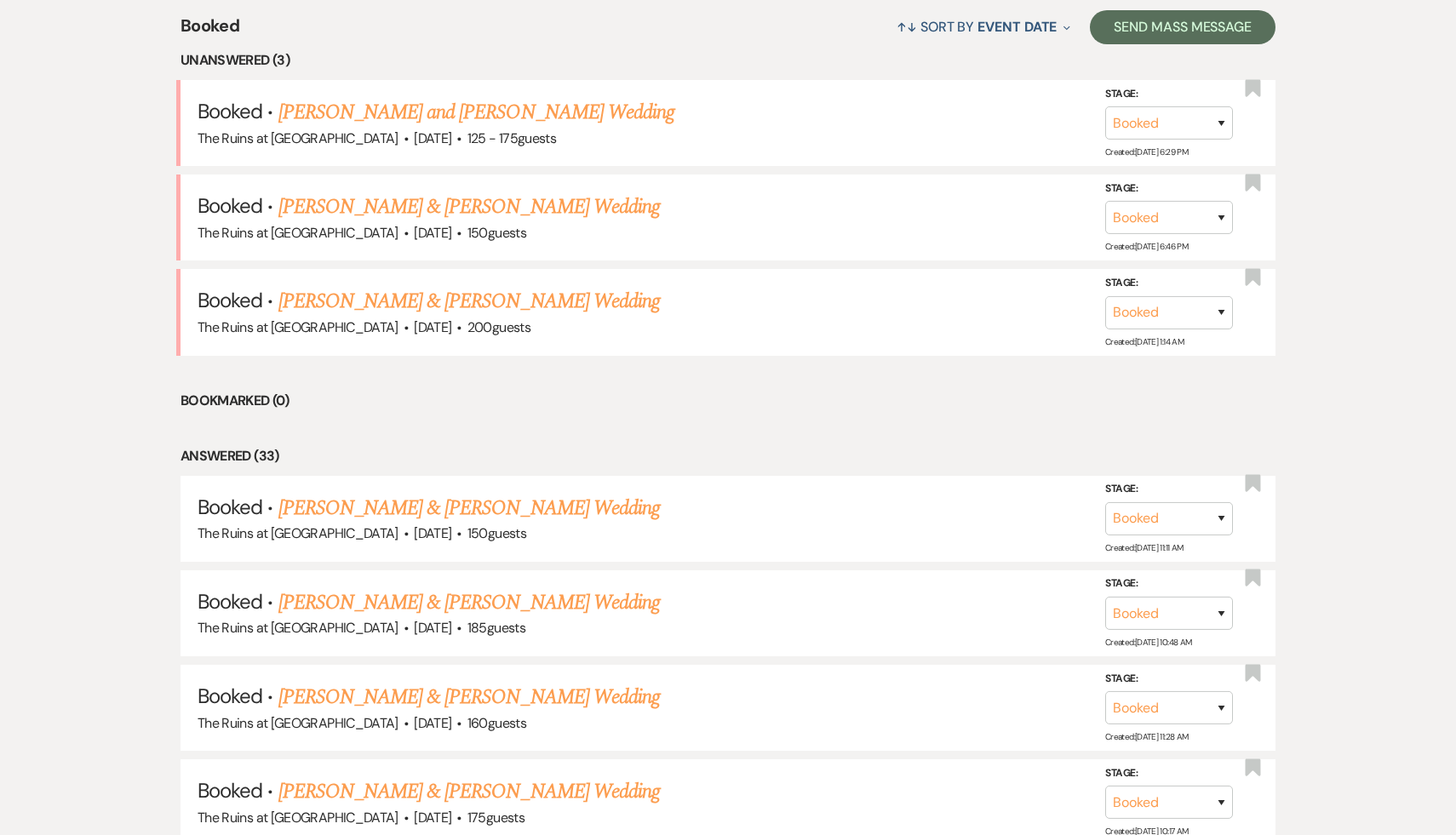
scroll to position [697, 0]
click at [593, 405] on li "Bookmarked (0)" at bounding box center [728, 400] width 1095 height 22
click at [438, 511] on link "[PERSON_NAME] & [PERSON_NAME] Wedding" at bounding box center [469, 508] width 382 height 31
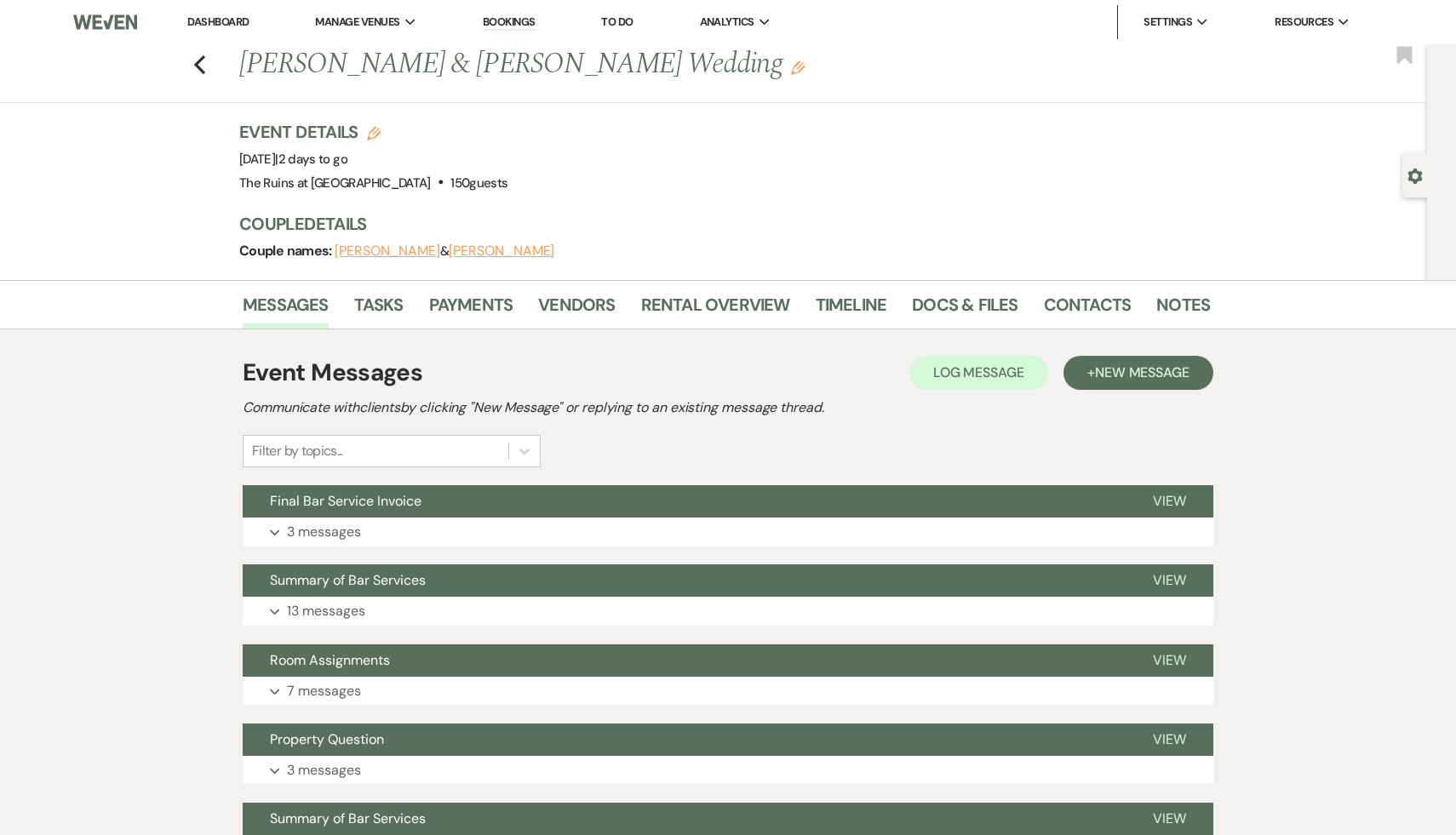
click at [216, 23] on link "Dashboard" at bounding box center [217, 21] width 61 height 14
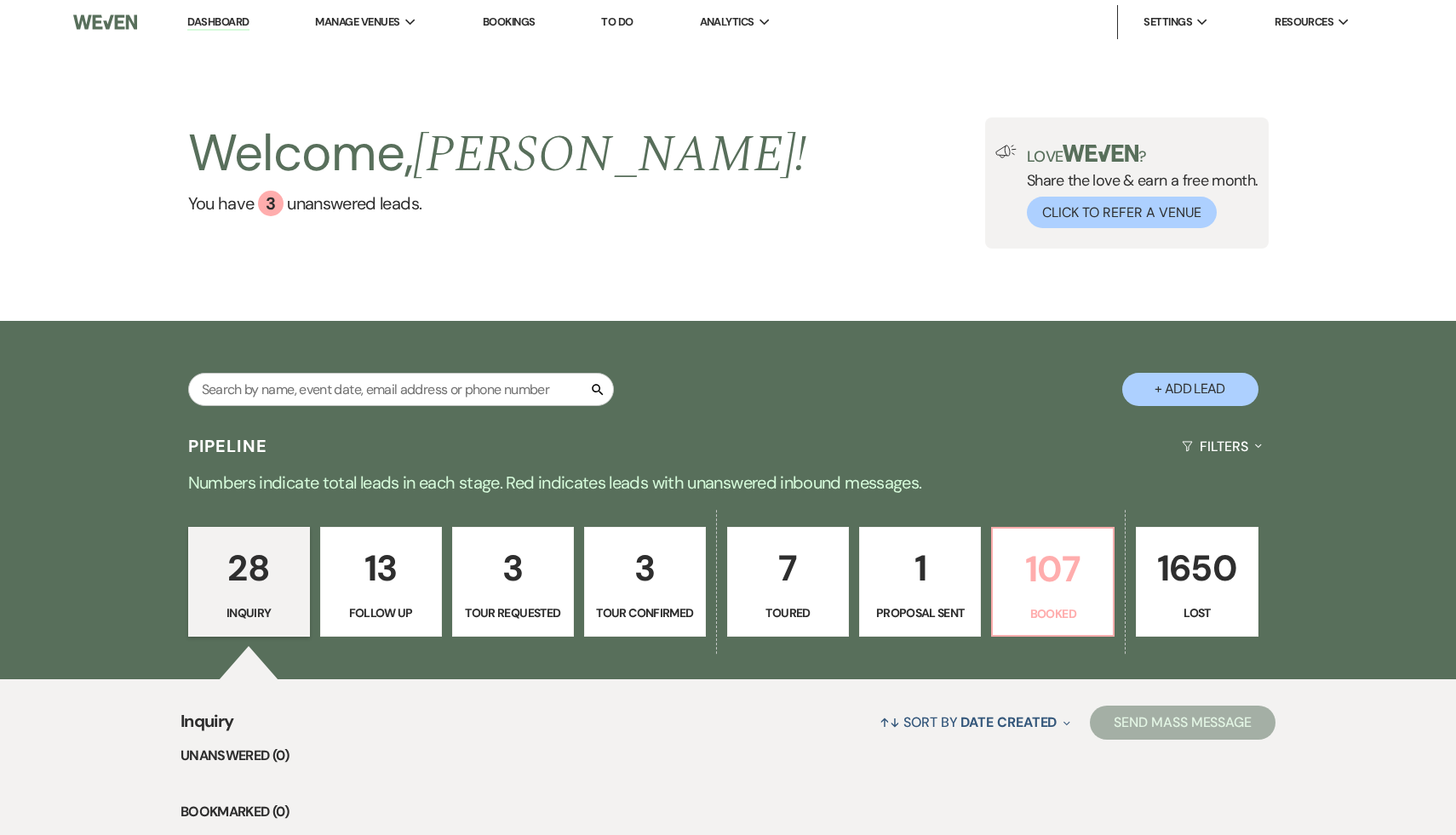
click at [1027, 551] on p "107" at bounding box center [1053, 569] width 99 height 57
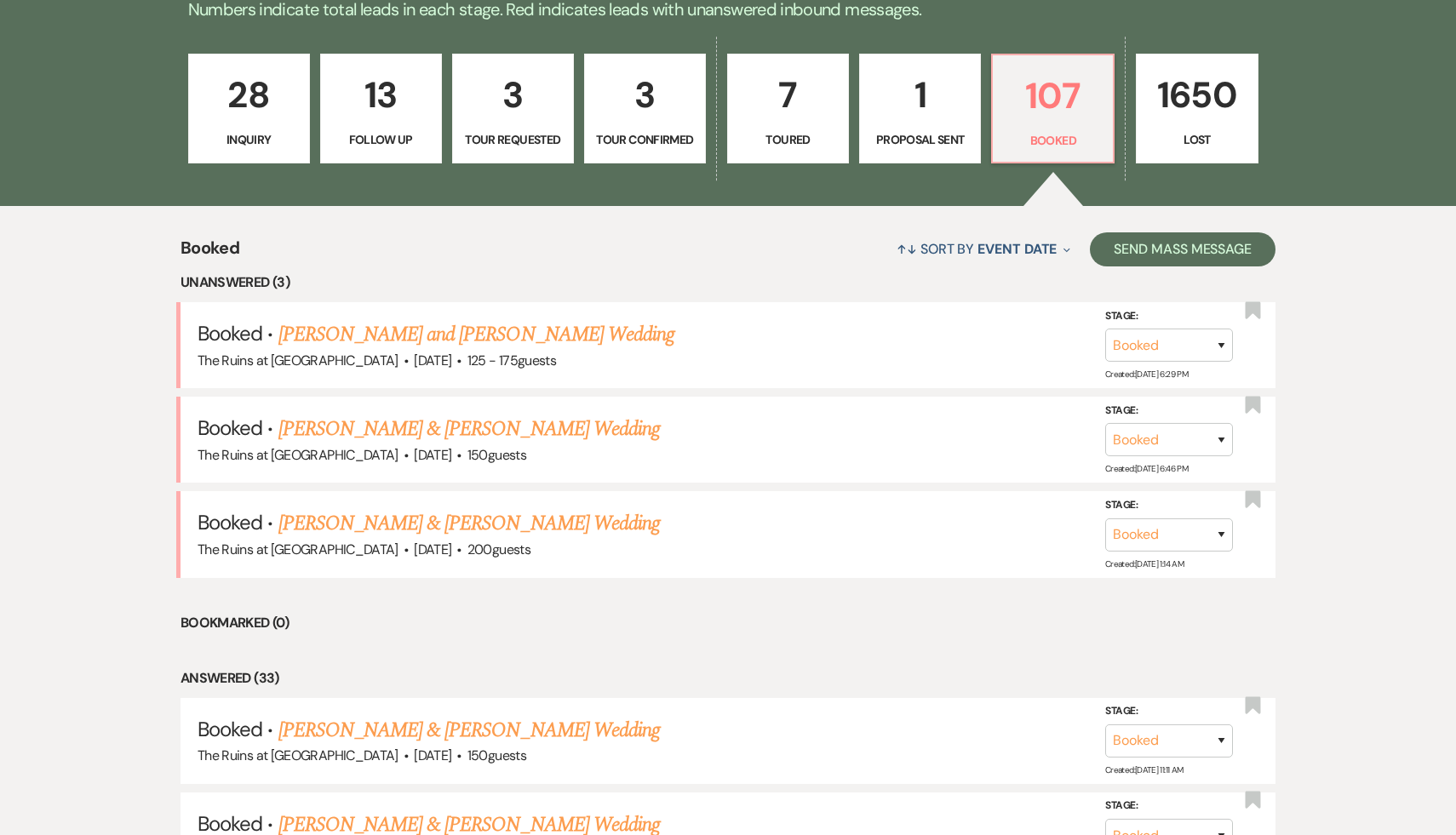
scroll to position [584, 0]
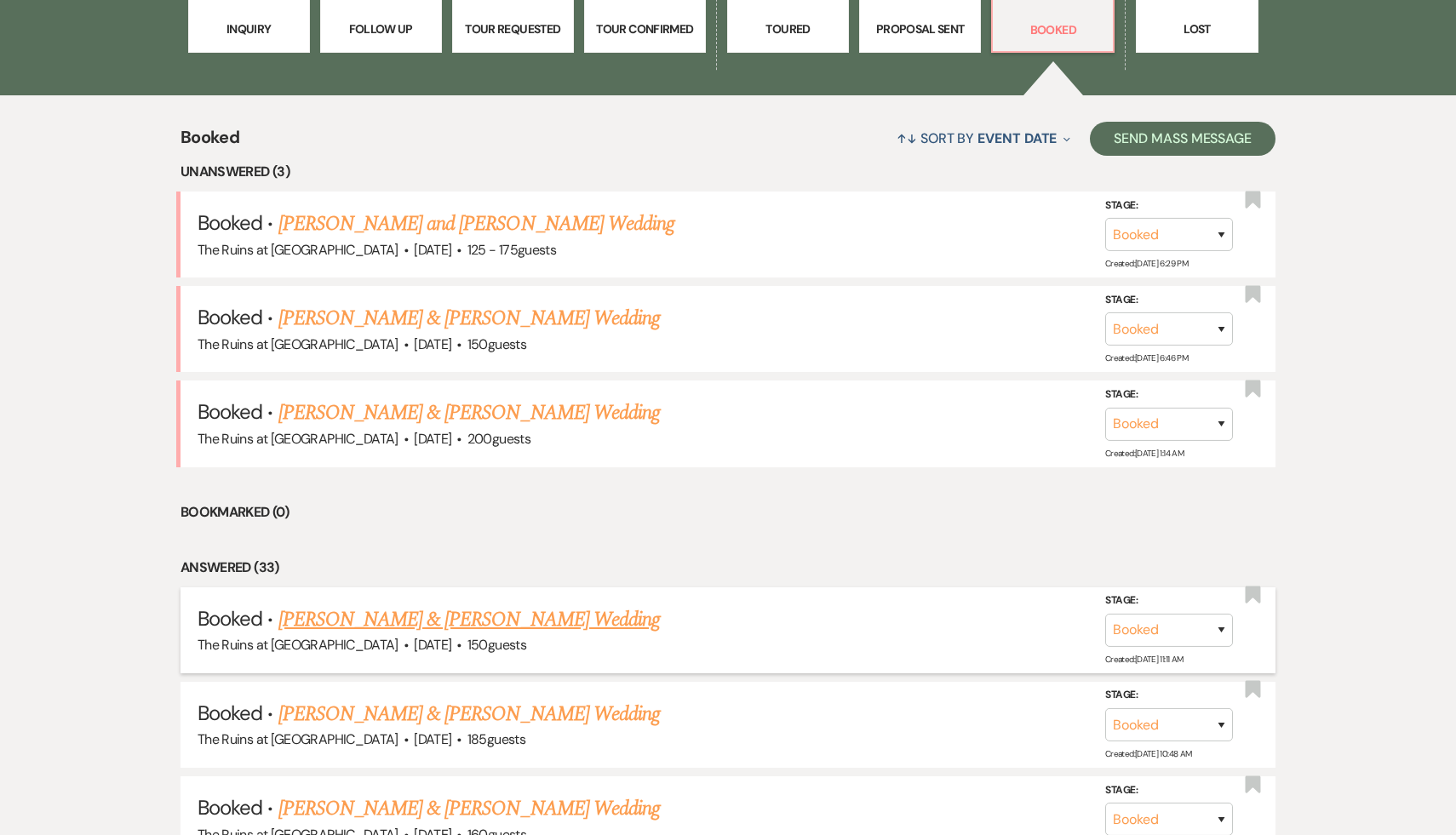
click at [521, 614] on link "[PERSON_NAME] & [PERSON_NAME] Wedding" at bounding box center [469, 619] width 382 height 31
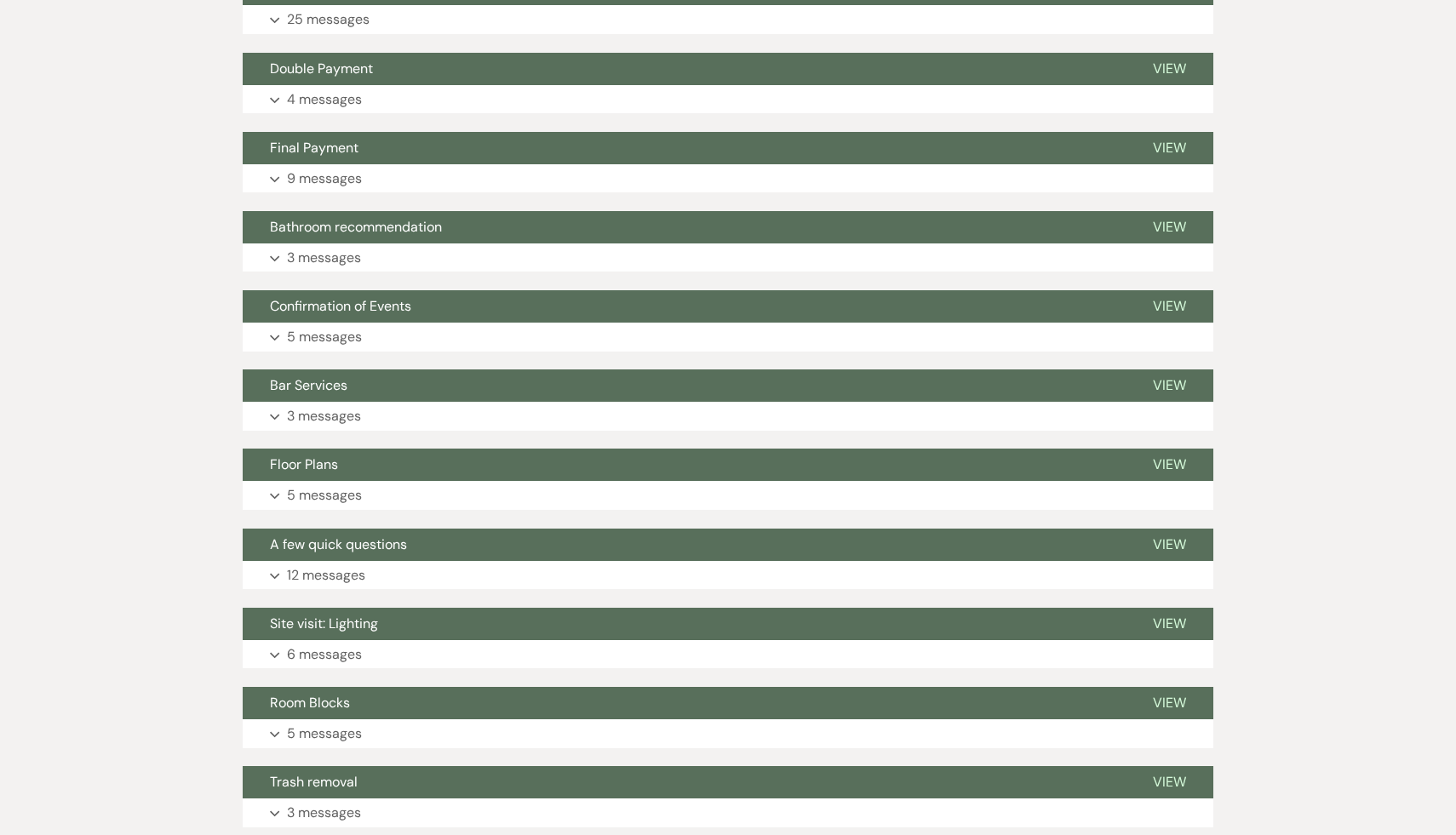
scroll to position [990, 0]
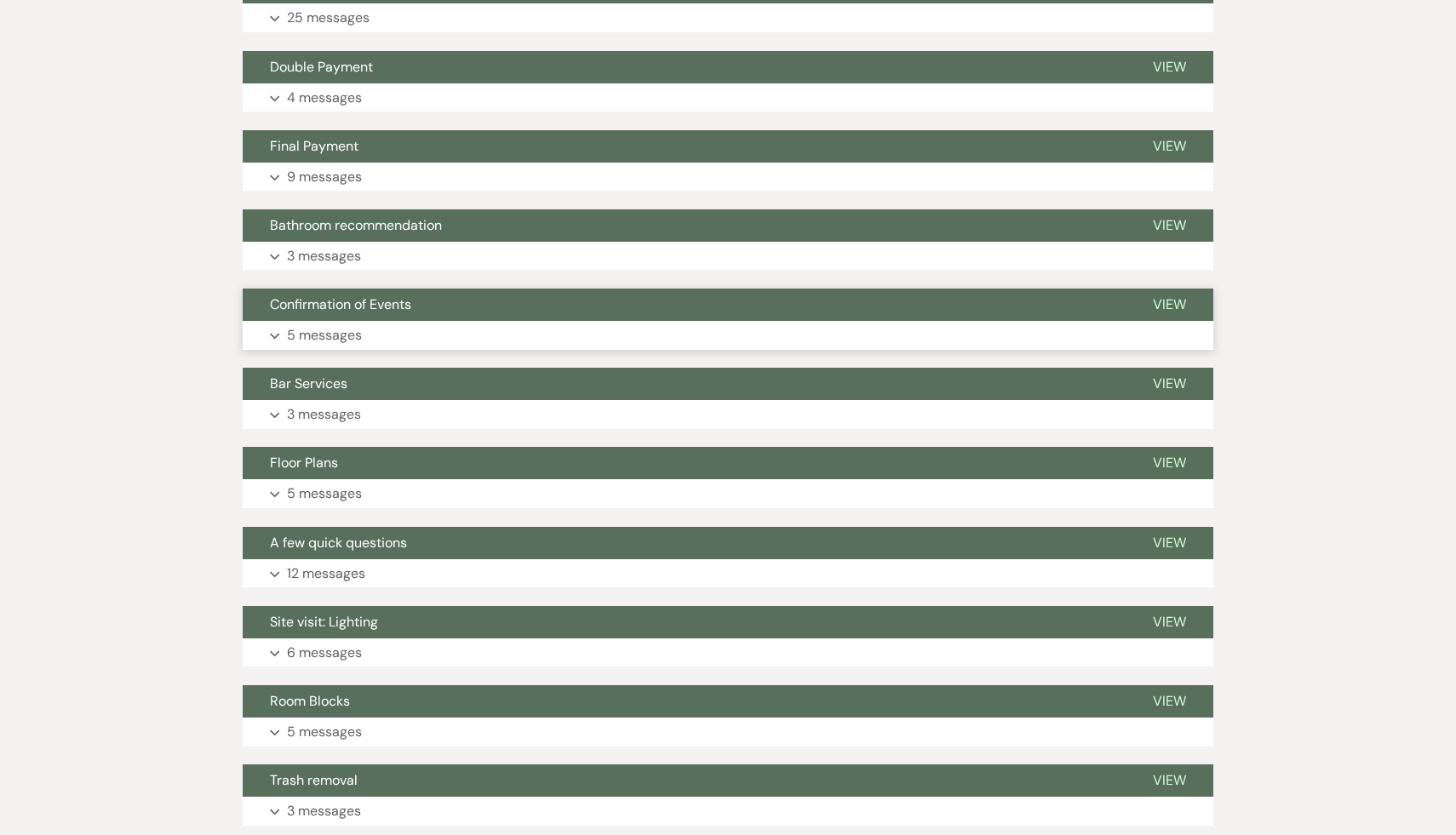
click at [401, 303] on span "Confirmation of Events" at bounding box center [340, 304] width 141 height 18
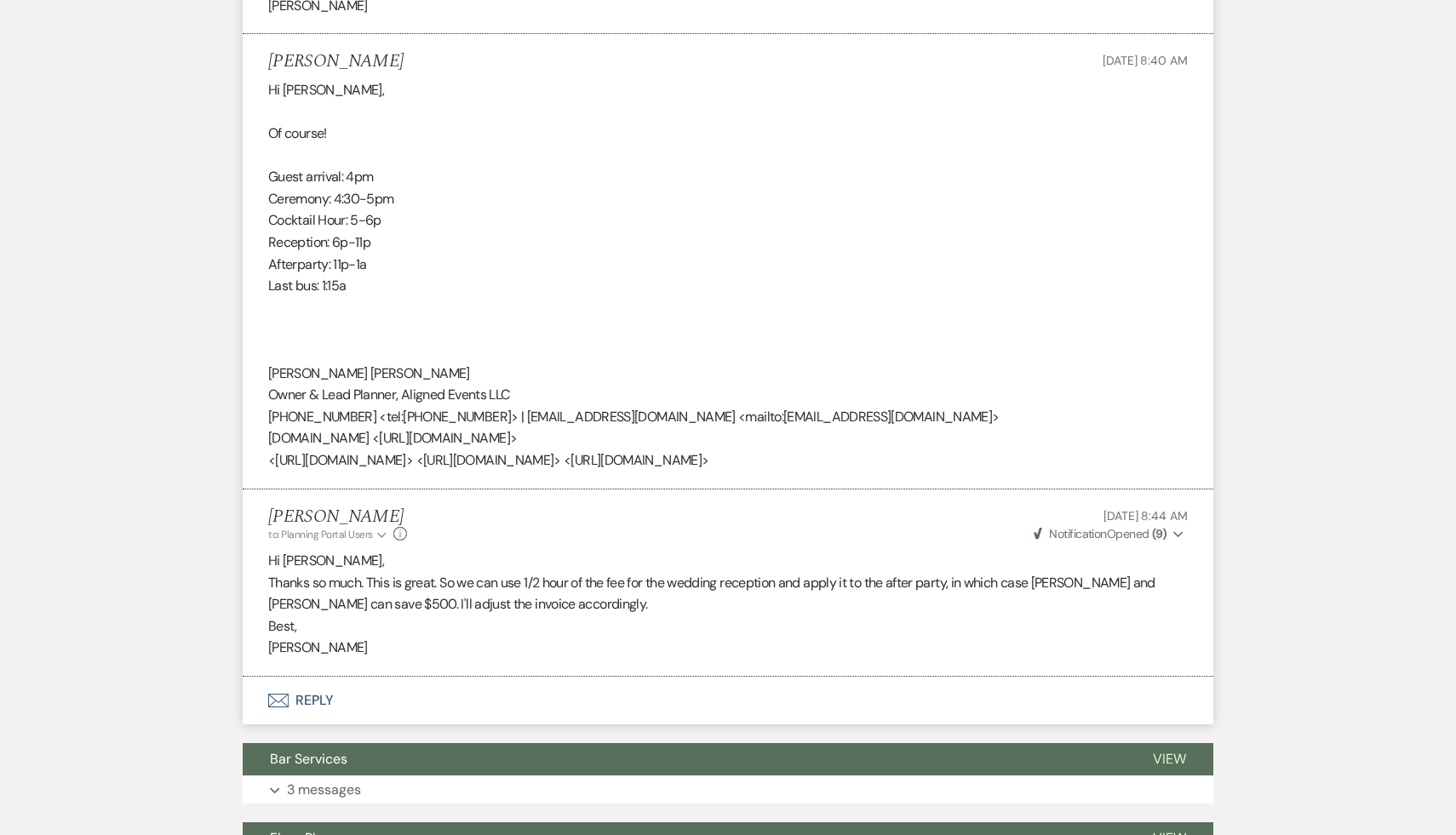
scroll to position [2320, 0]
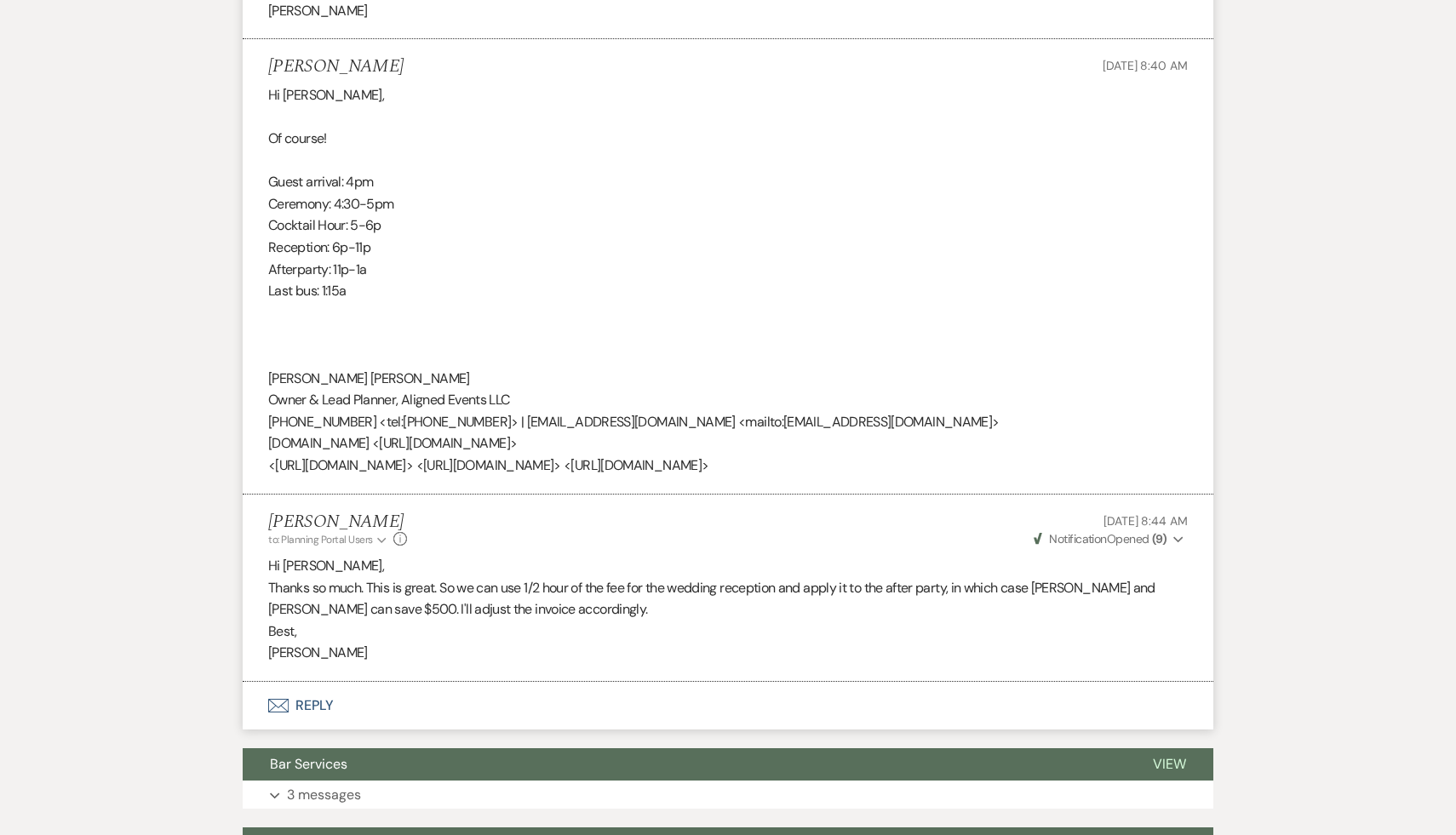
click at [609, 626] on p "Best," at bounding box center [728, 632] width 919 height 22
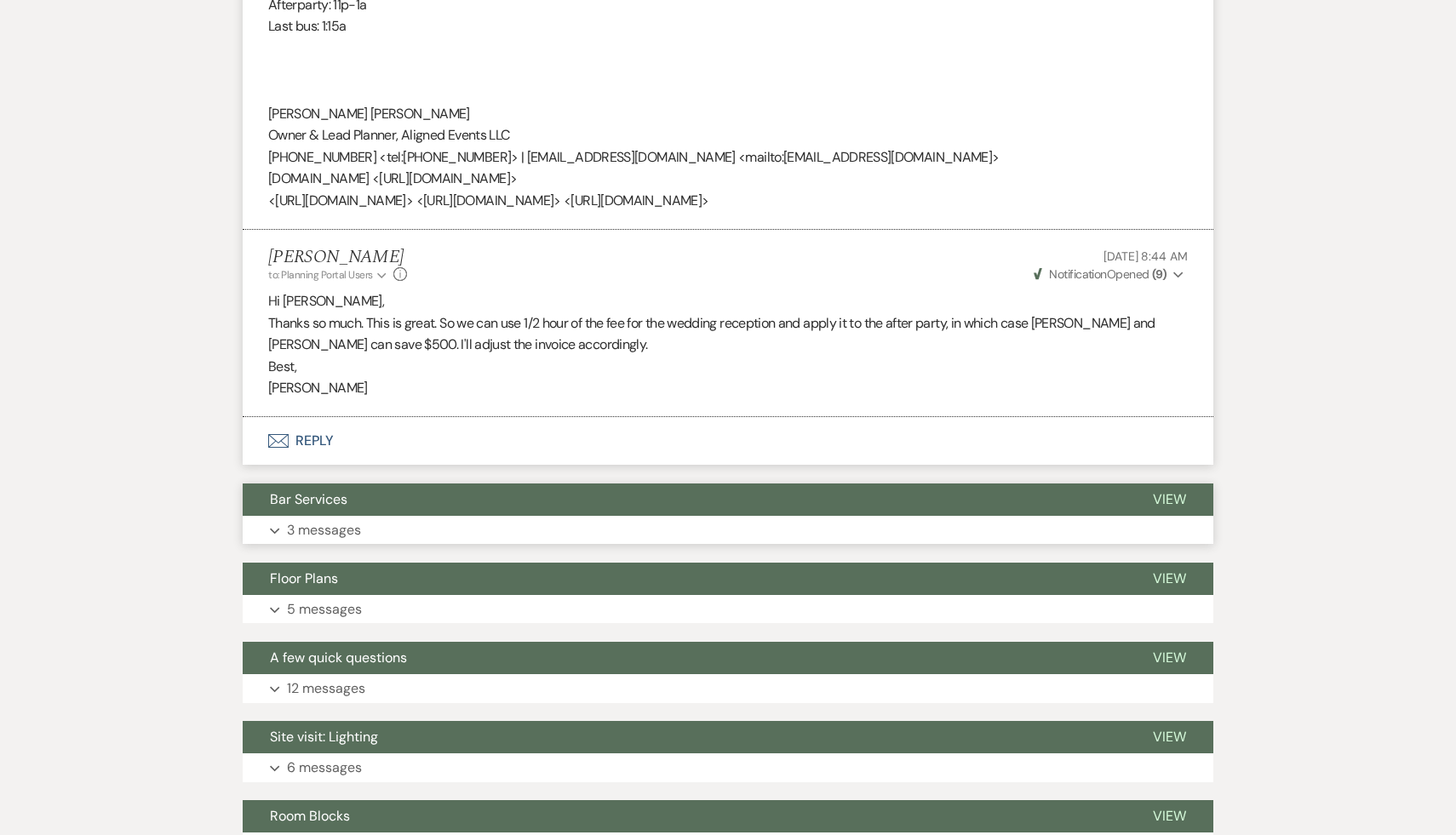
scroll to position [2651, 0]
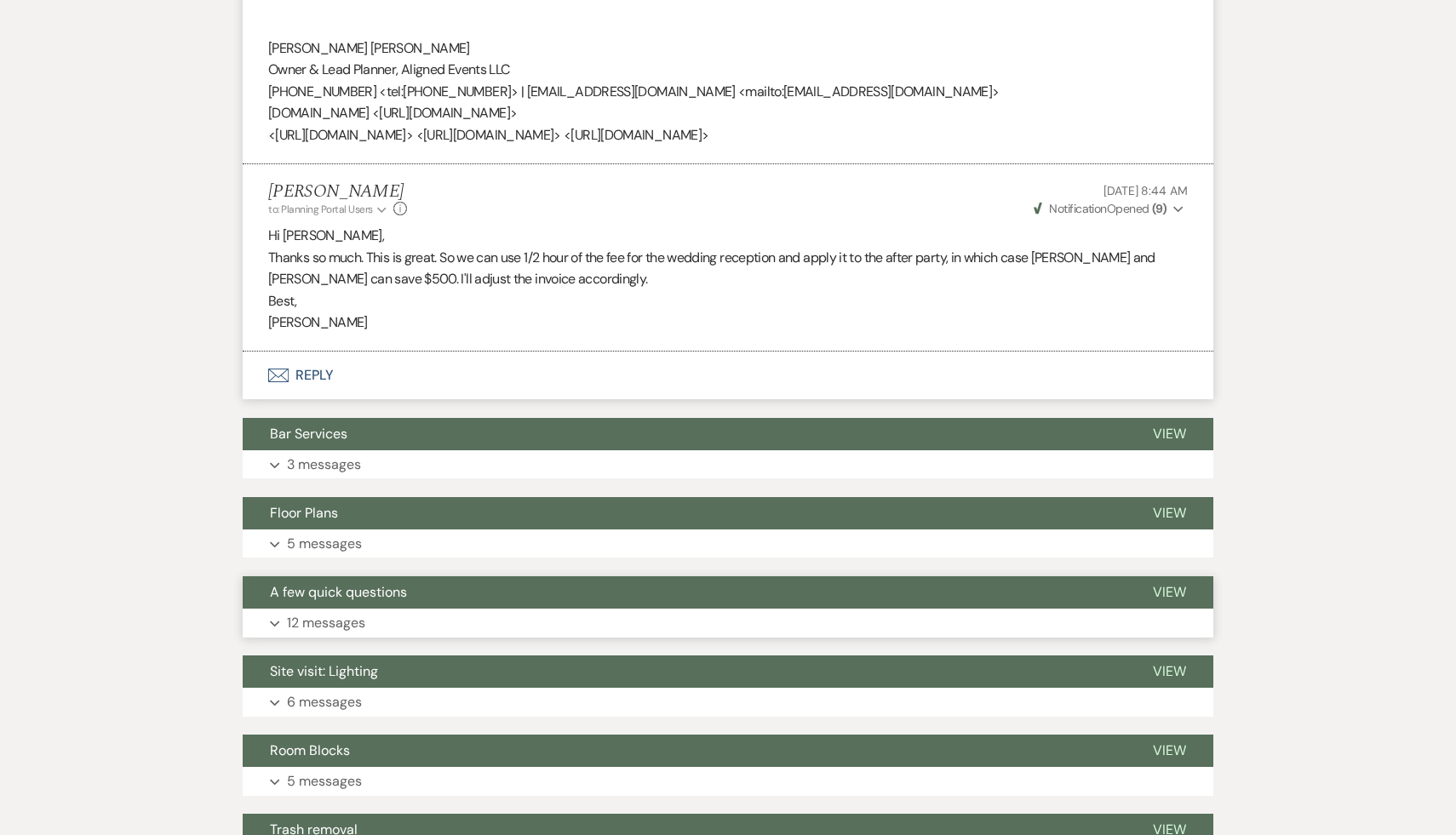
click at [365, 595] on span "A few quick questions" at bounding box center [338, 592] width 138 height 18
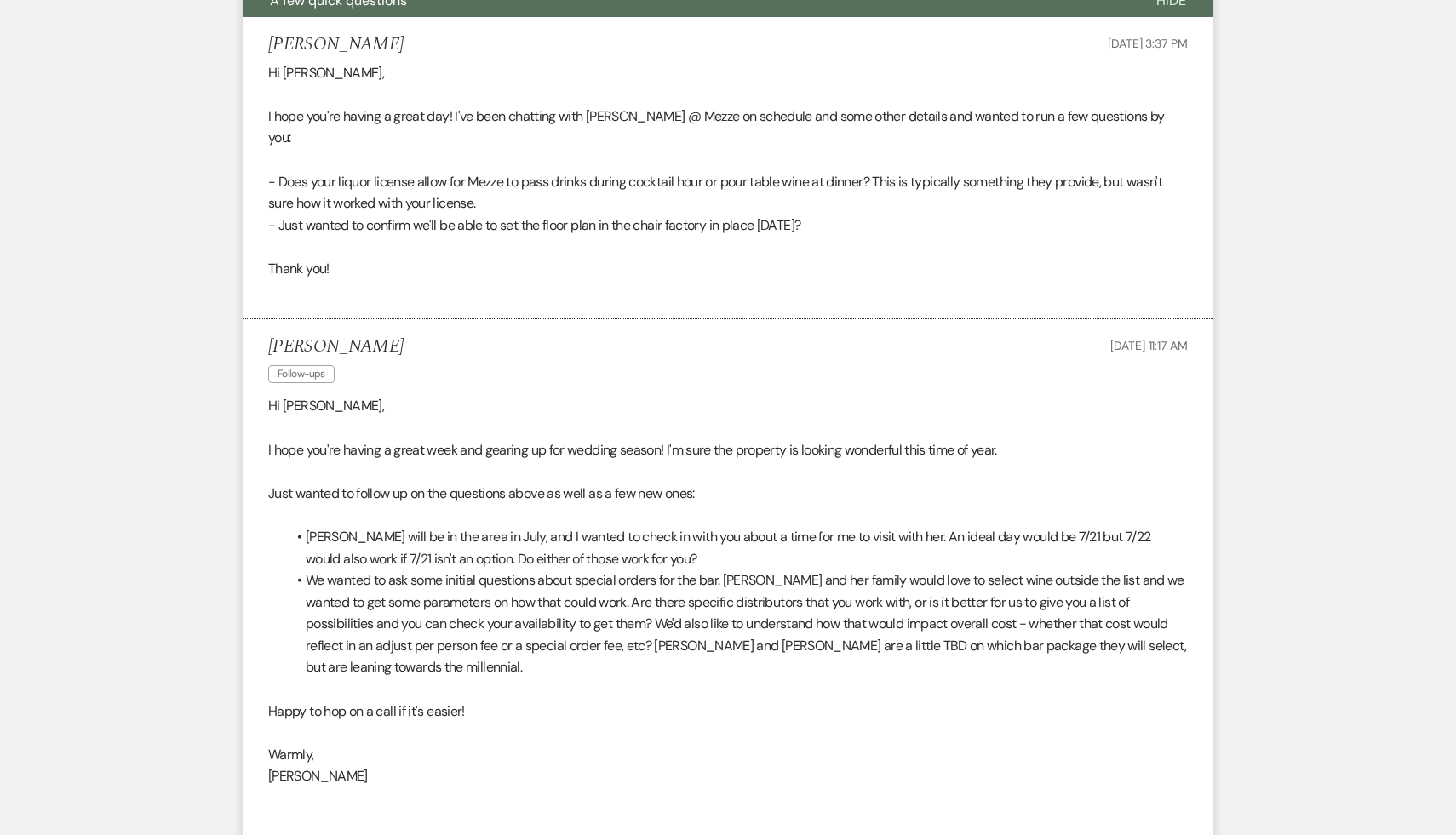
scroll to position [3251, 0]
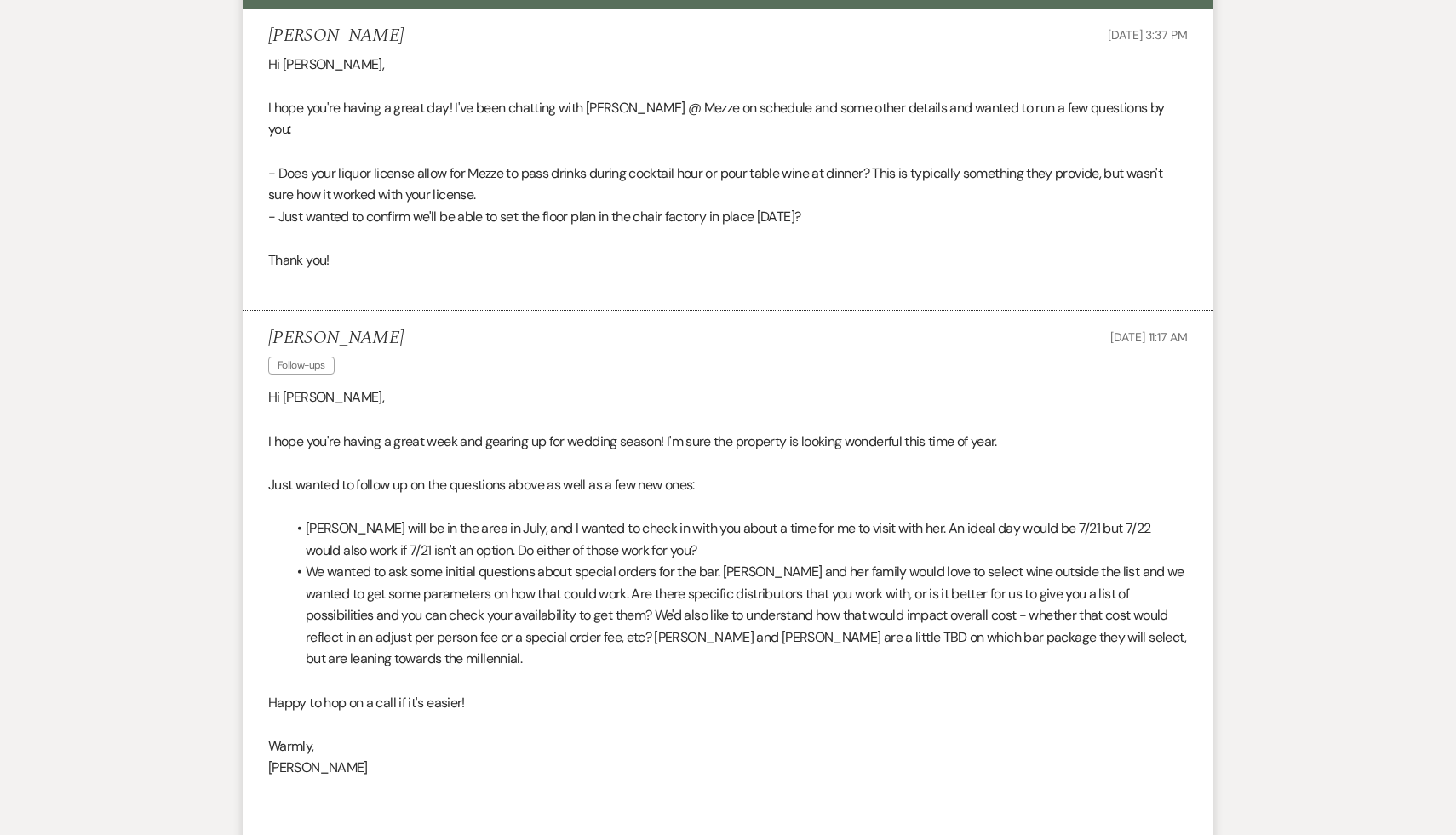
click at [570, 779] on p at bounding box center [728, 790] width 919 height 22
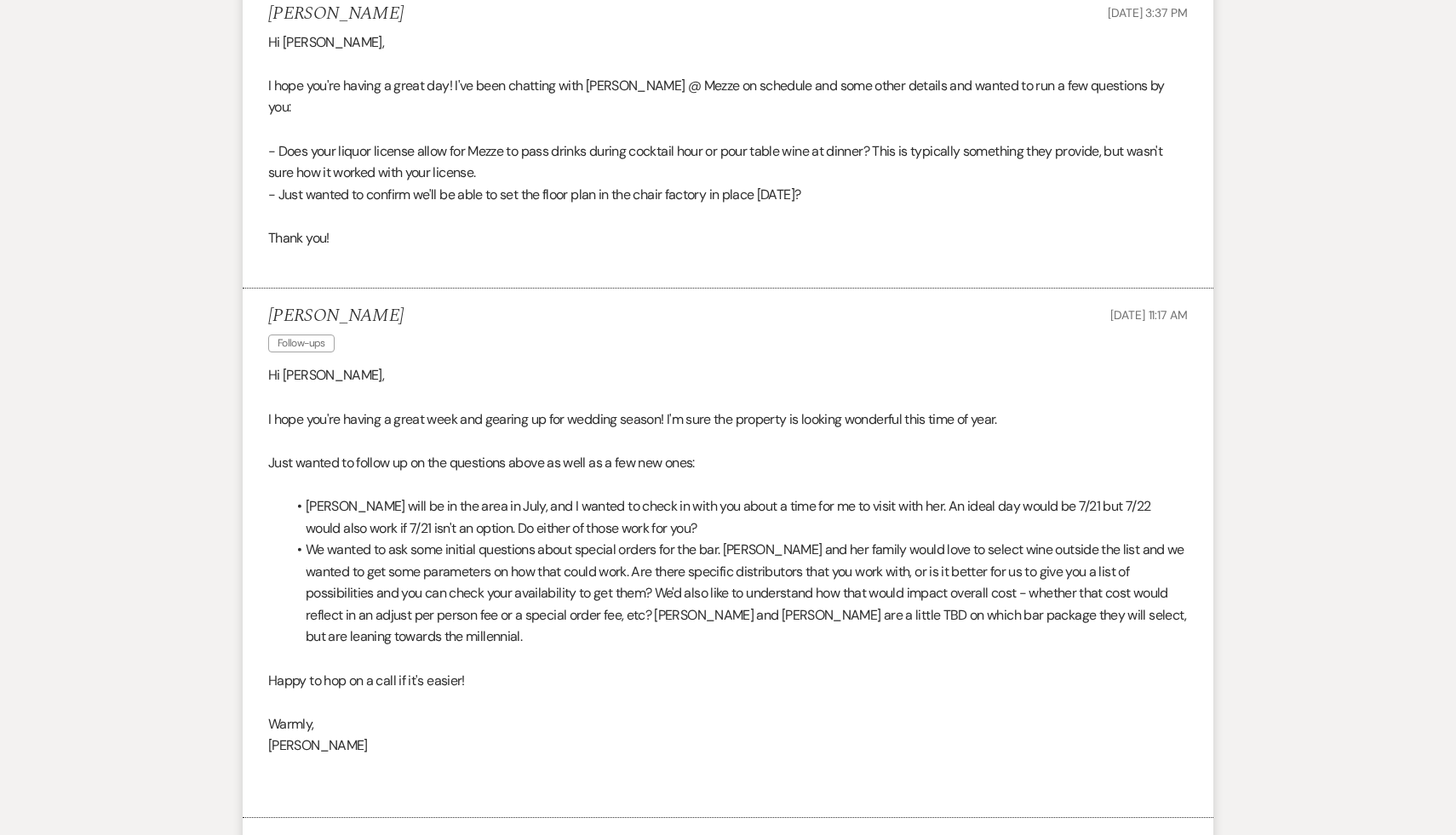
click at [601, 779] on p at bounding box center [728, 790] width 919 height 22
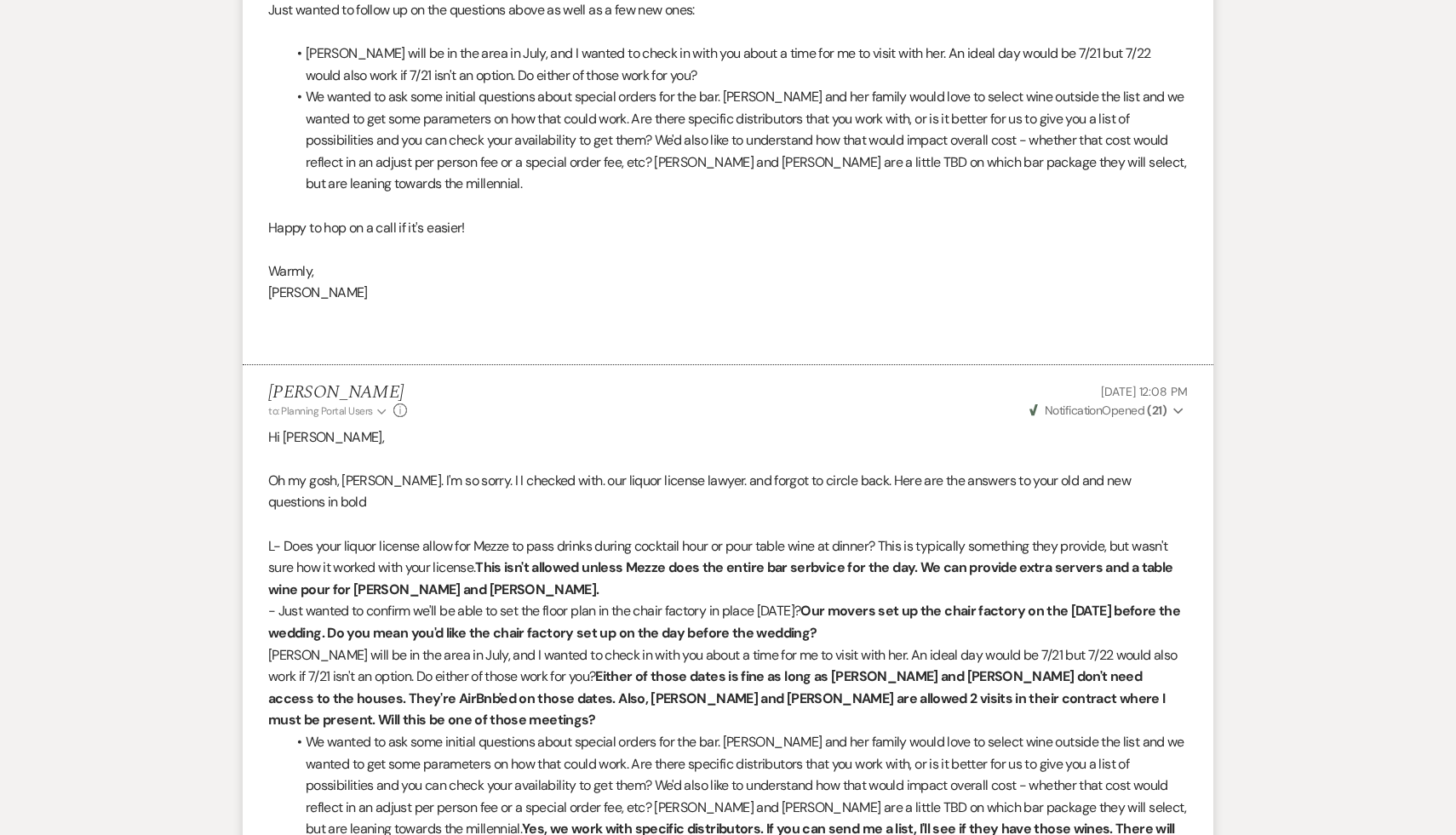
scroll to position [3722, 0]
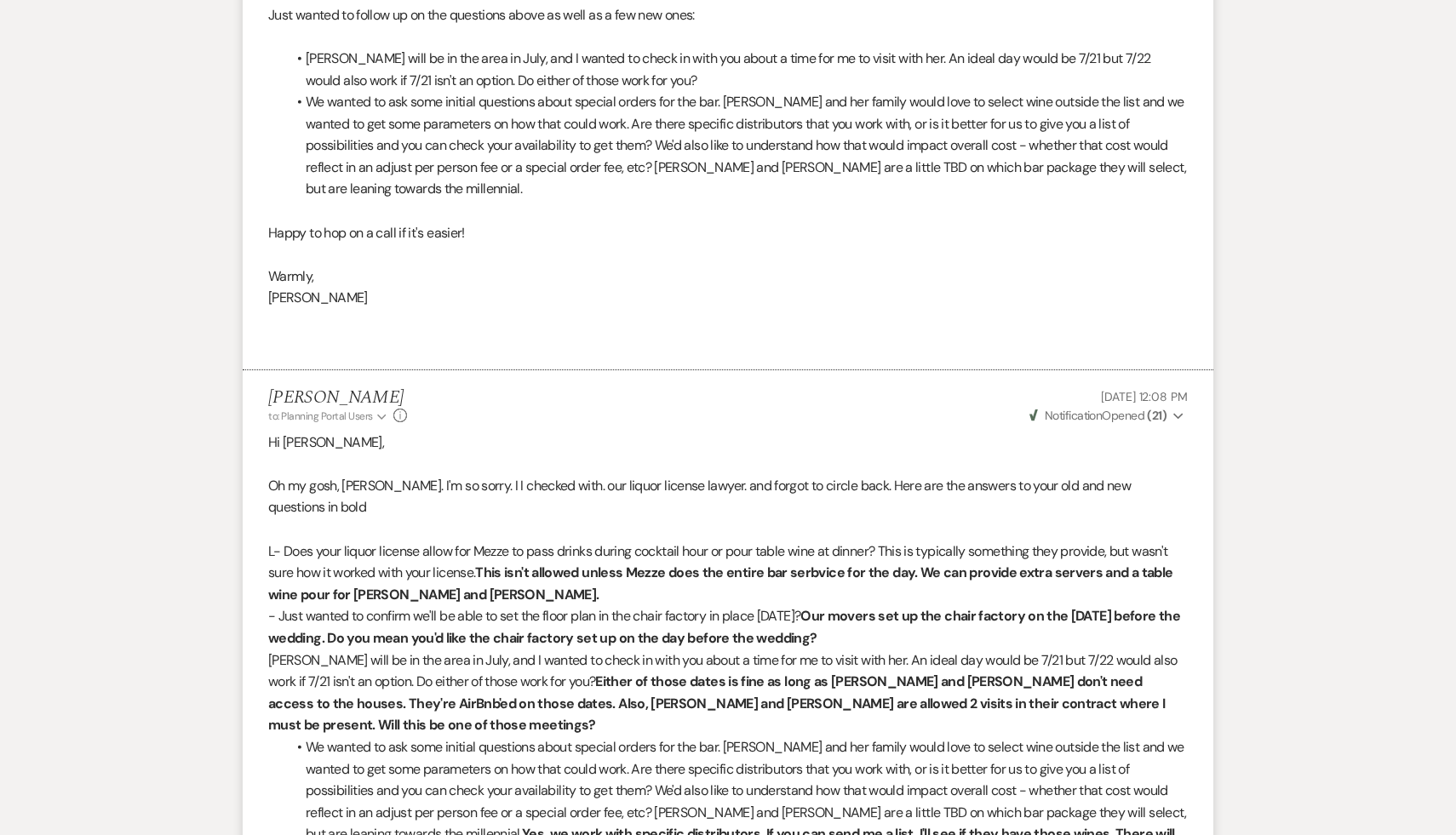
click at [666, 746] on li "We wanted to ask some initial questions about special orders for the bar. Lenor…" at bounding box center [736, 813] width 902 height 153
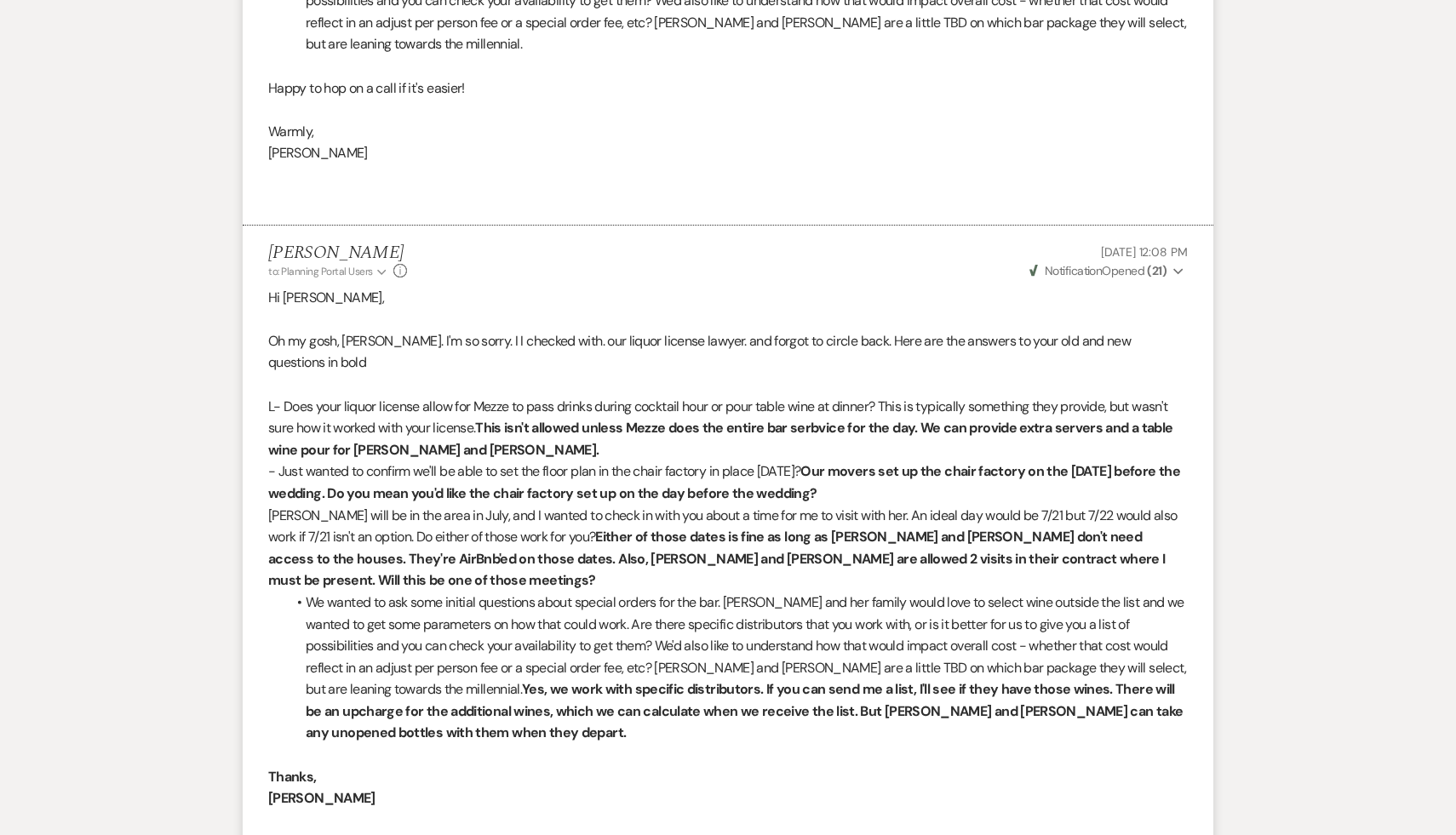
scroll to position [3867, 0]
click at [671, 686] on li "We wanted to ask some initial questions about special orders for the bar. Lenor…" at bounding box center [736, 667] width 902 height 153
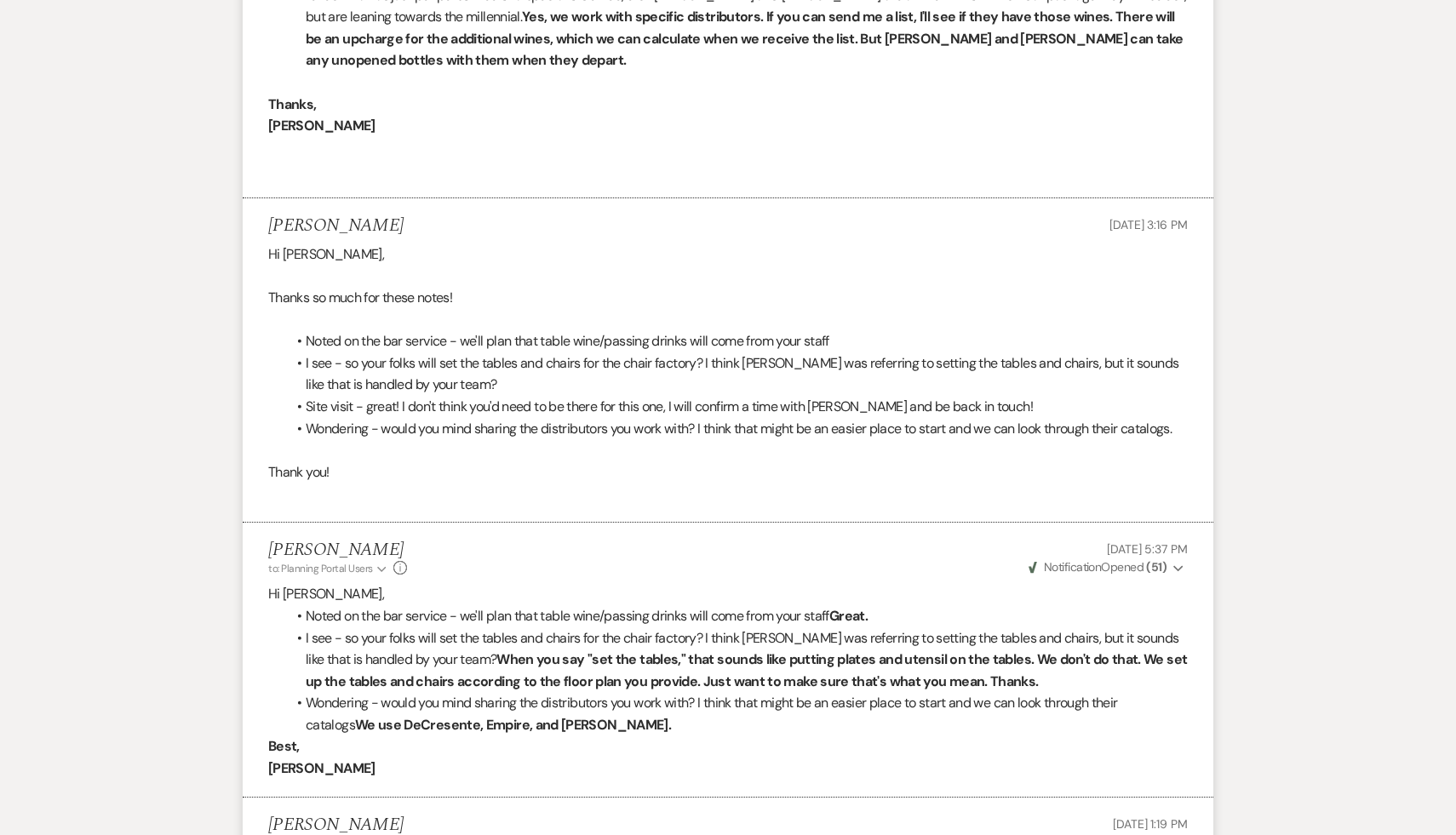
scroll to position [4579, 0]
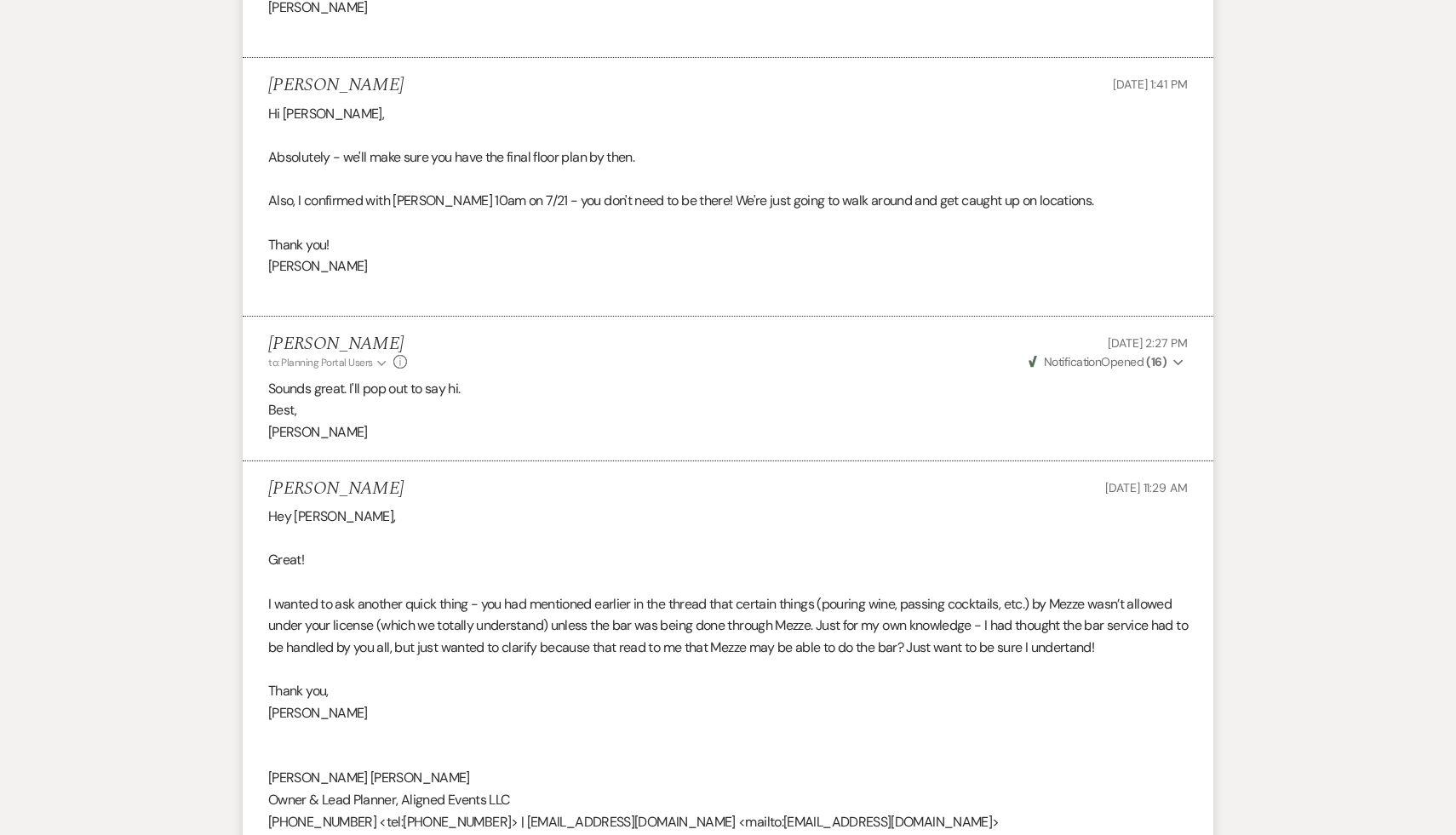
scroll to position [6008, 0]
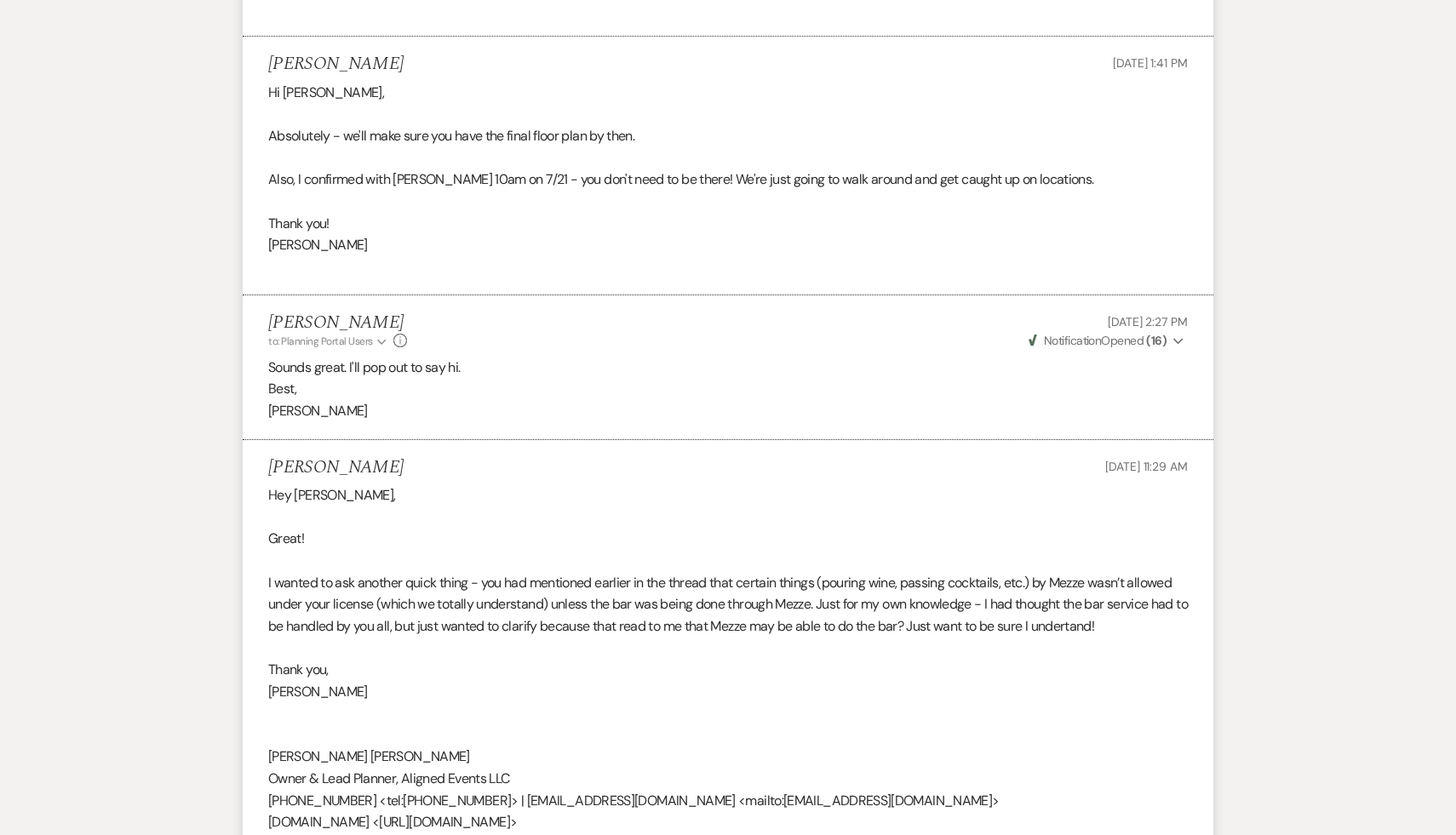
click at [799, 687] on div "Hey Carol, Great! I wanted to ask another quick thing - you had mentioned earli…" at bounding box center [728, 669] width 919 height 370
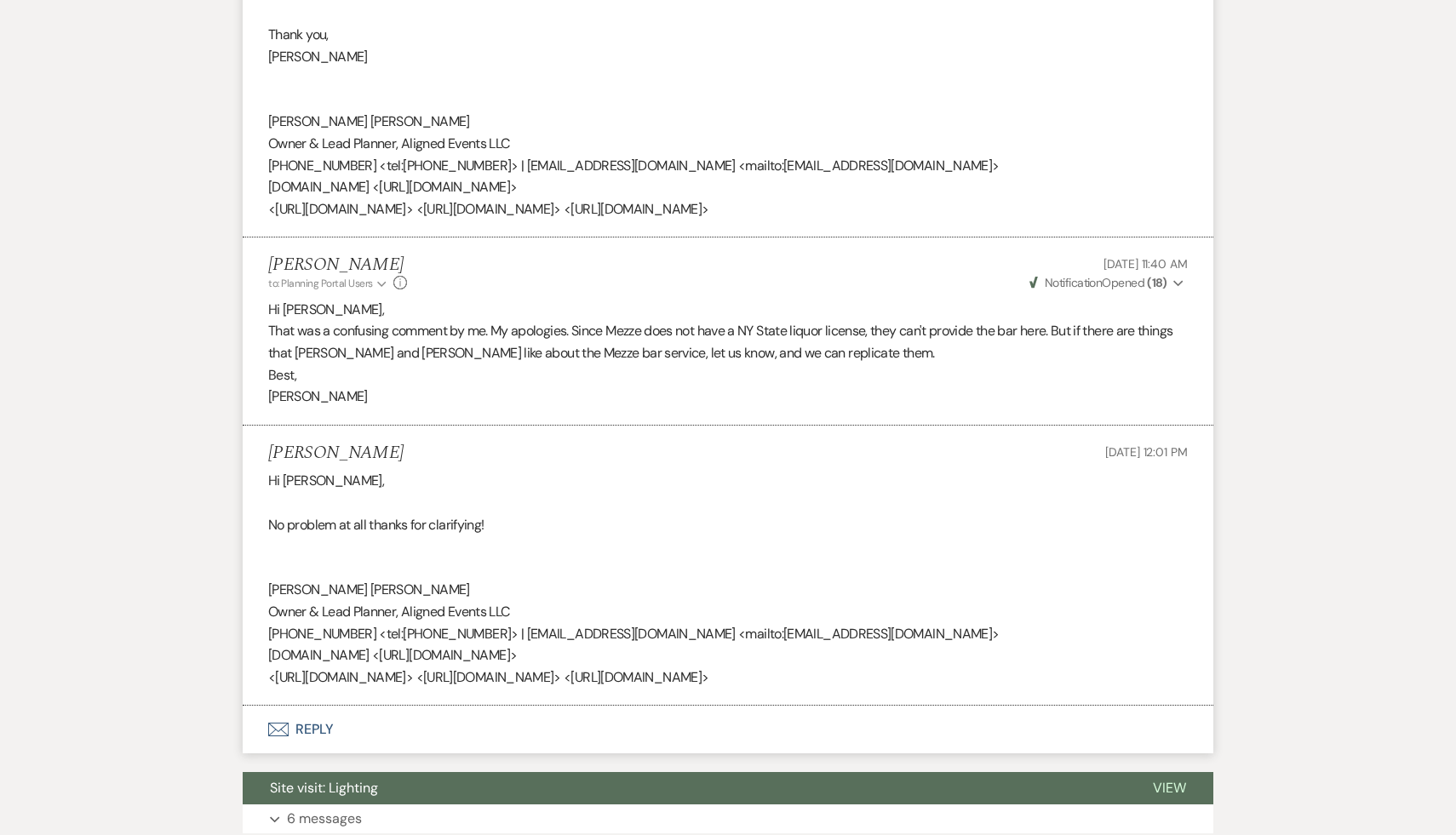
scroll to position [6701, 0]
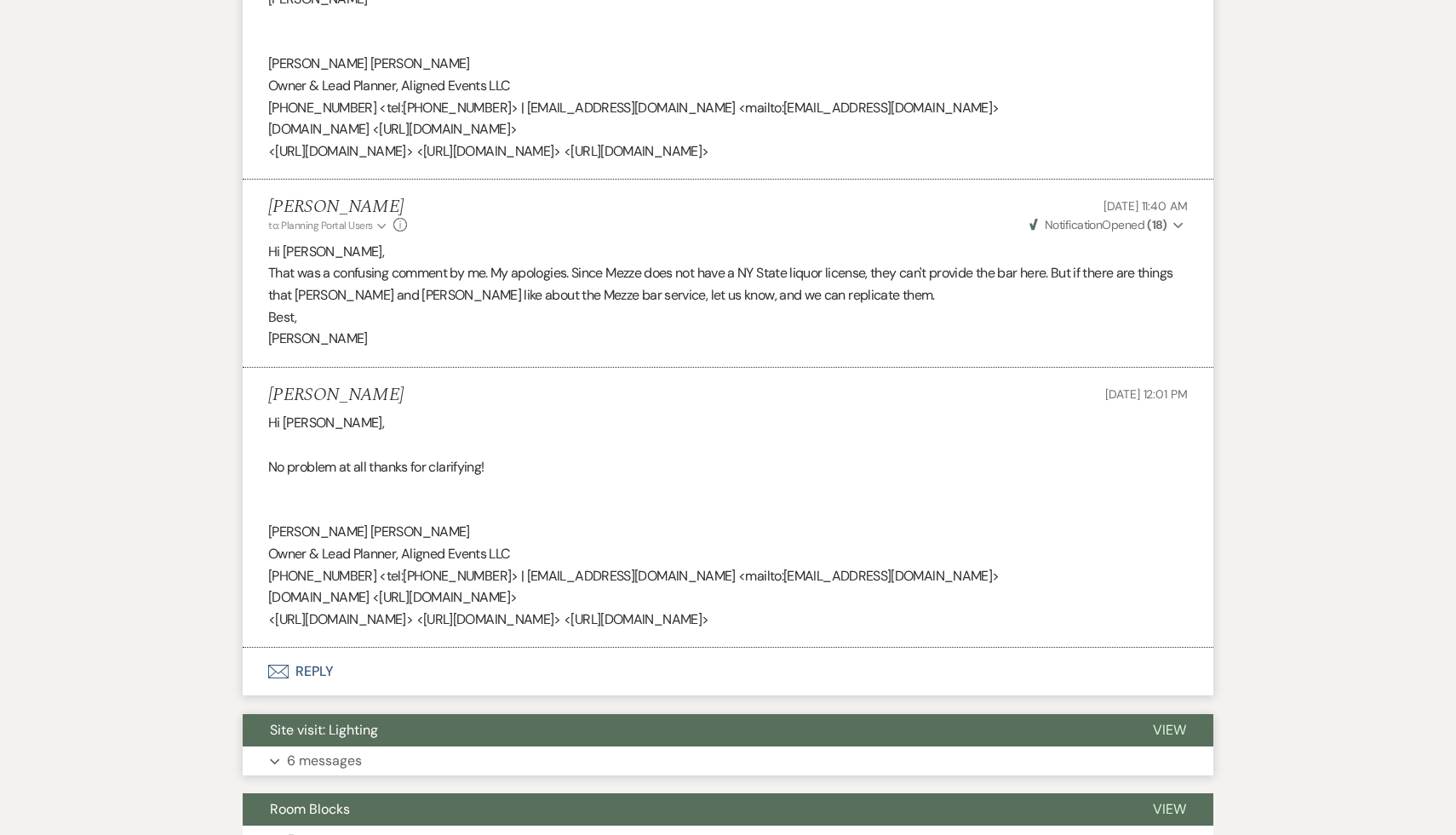
click at [360, 714] on button "Site visit: Lighting" at bounding box center [684, 730] width 883 height 32
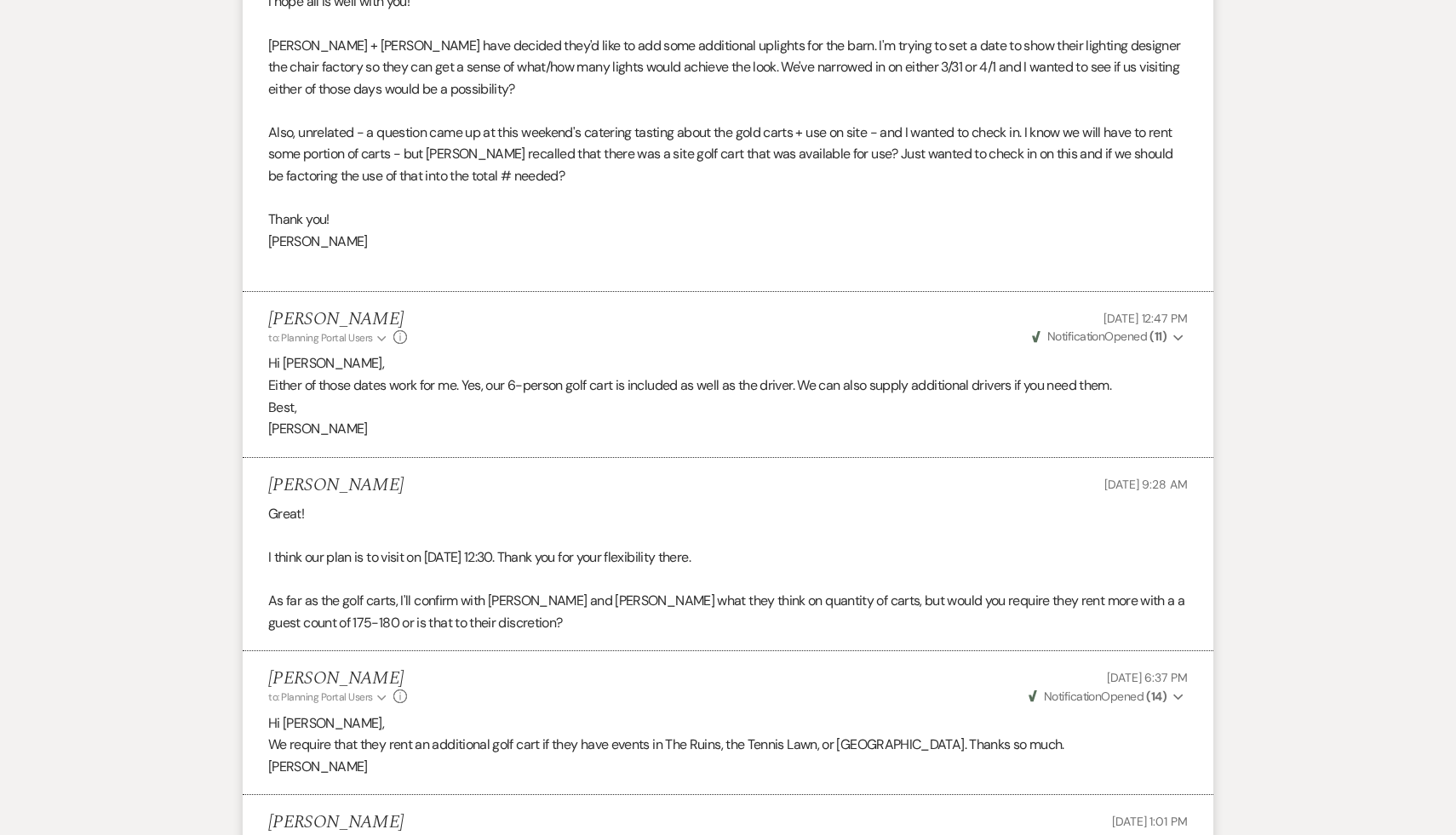
scroll to position [7810, 0]
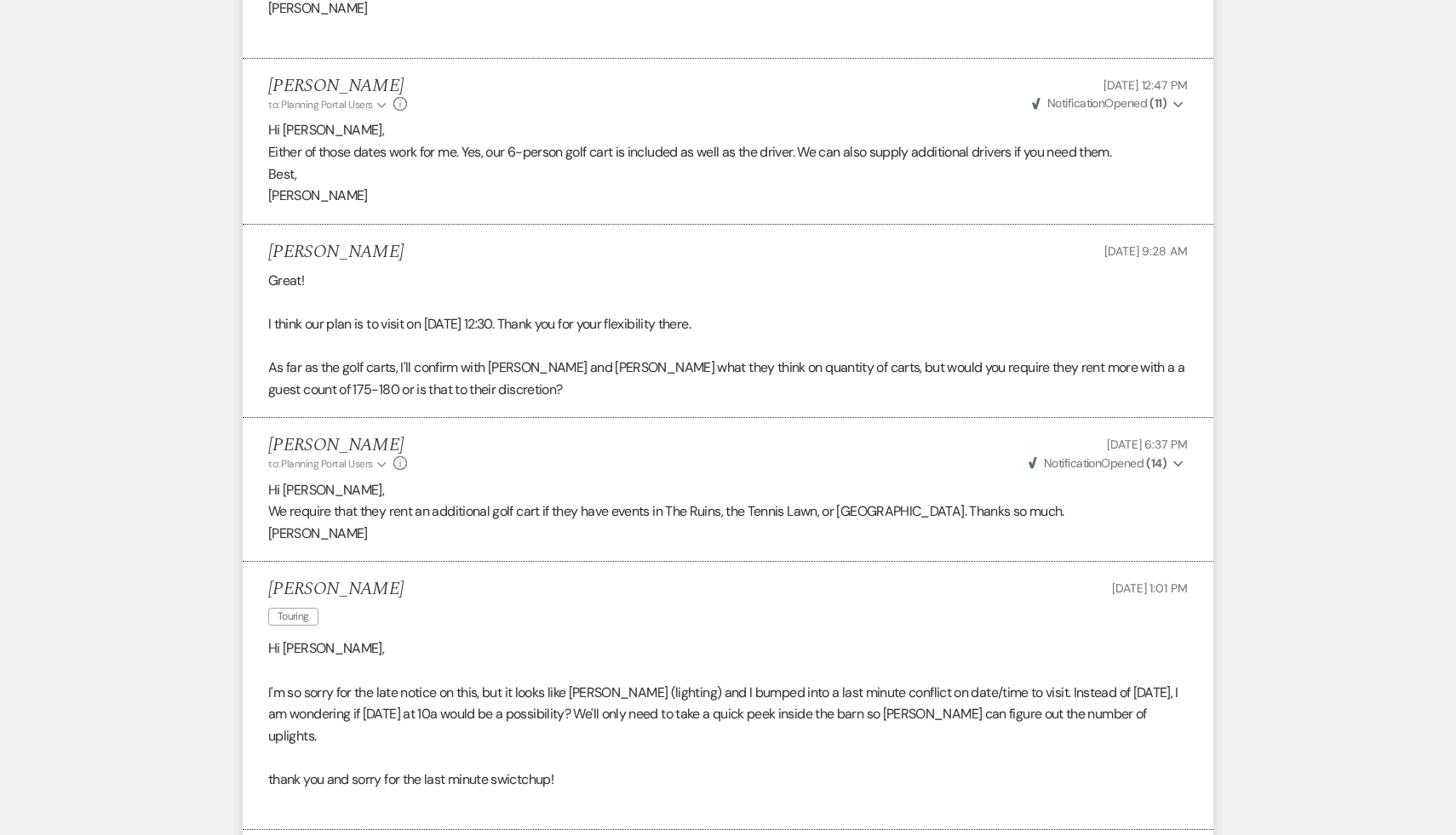
click at [608, 747] on p at bounding box center [728, 758] width 919 height 22
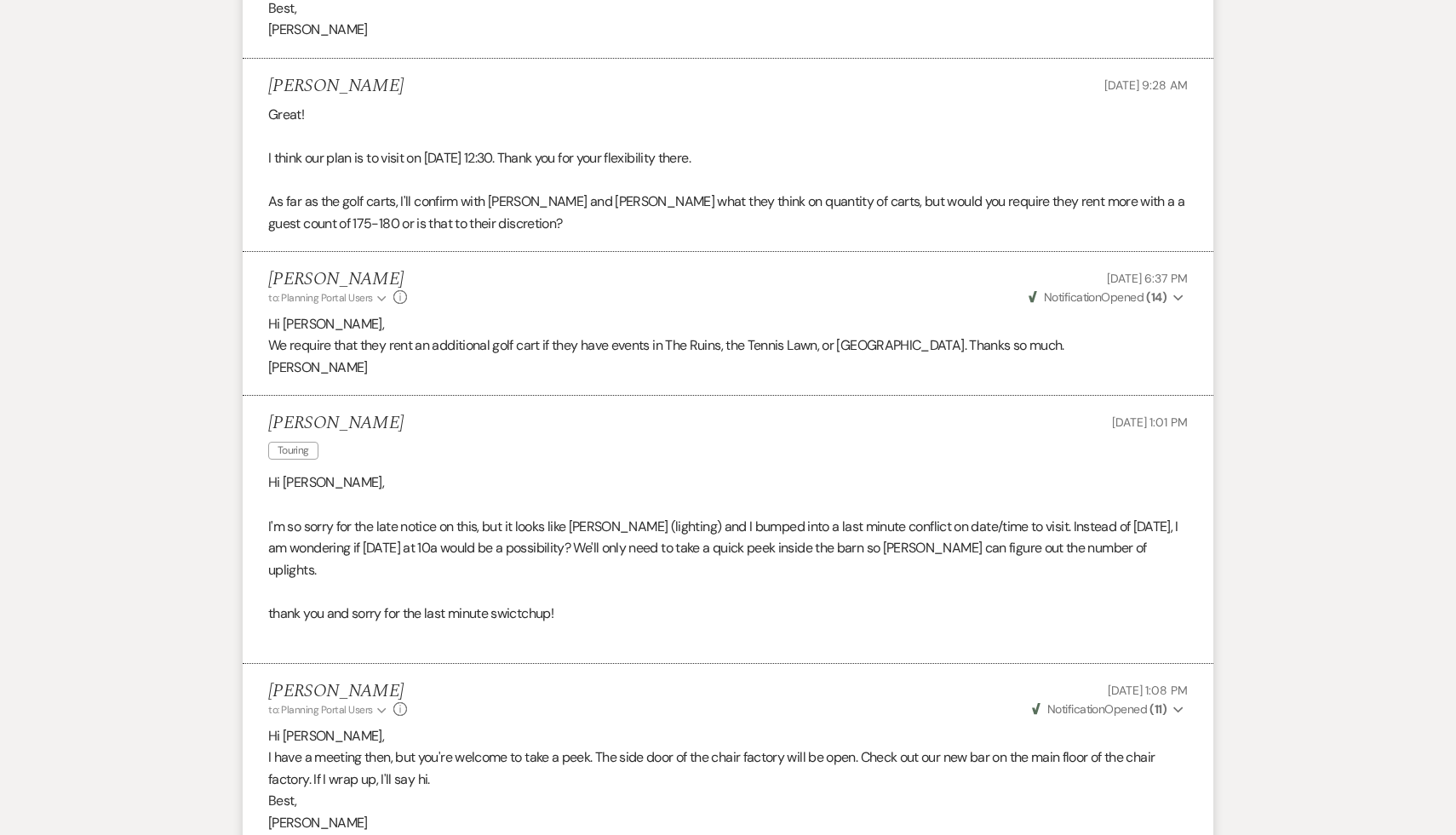
scroll to position [8049, 0]
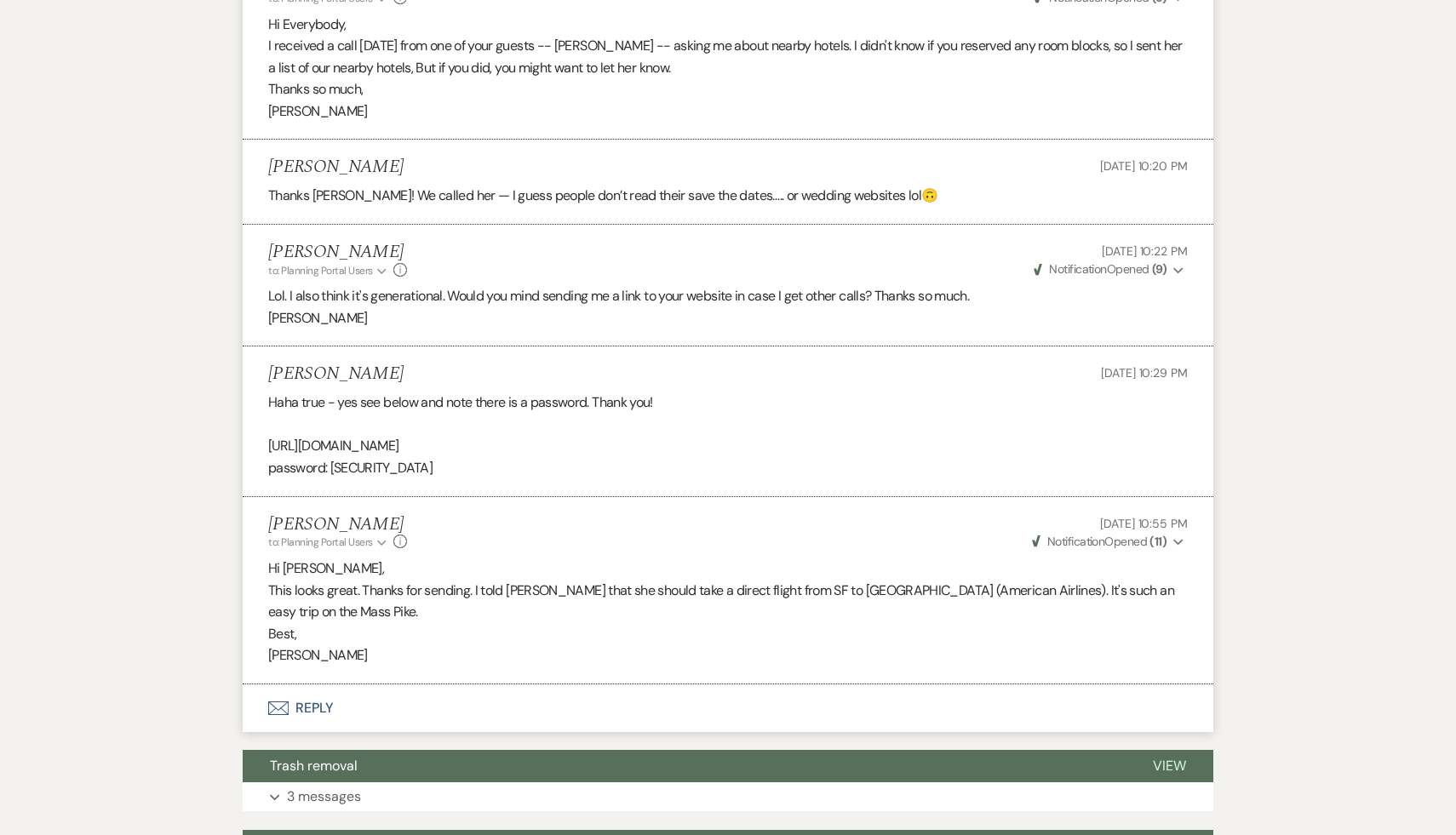
scroll to position [8976, 0]
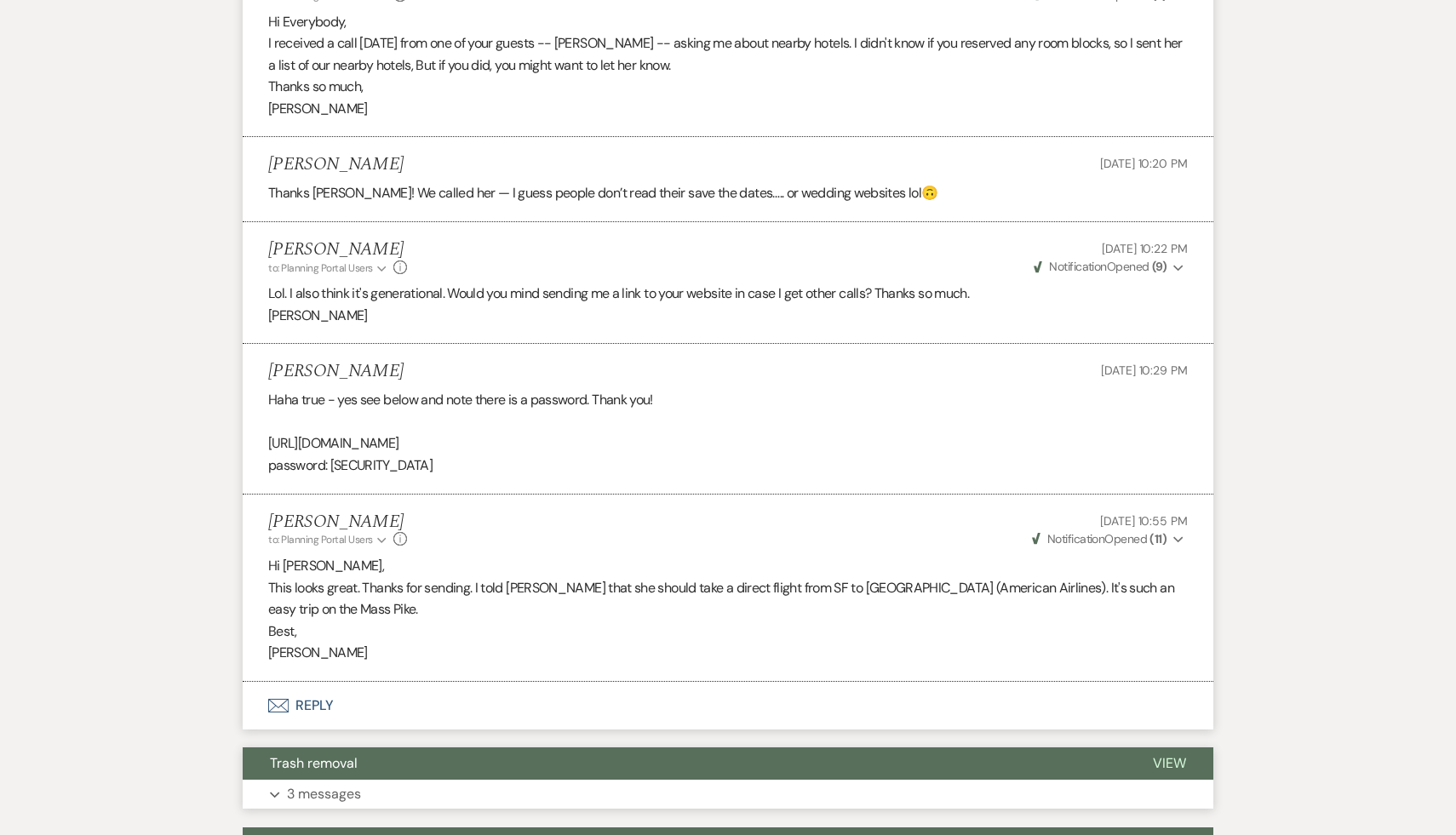
click at [342, 754] on span "Trash removal" at bounding box center [313, 763] width 88 height 18
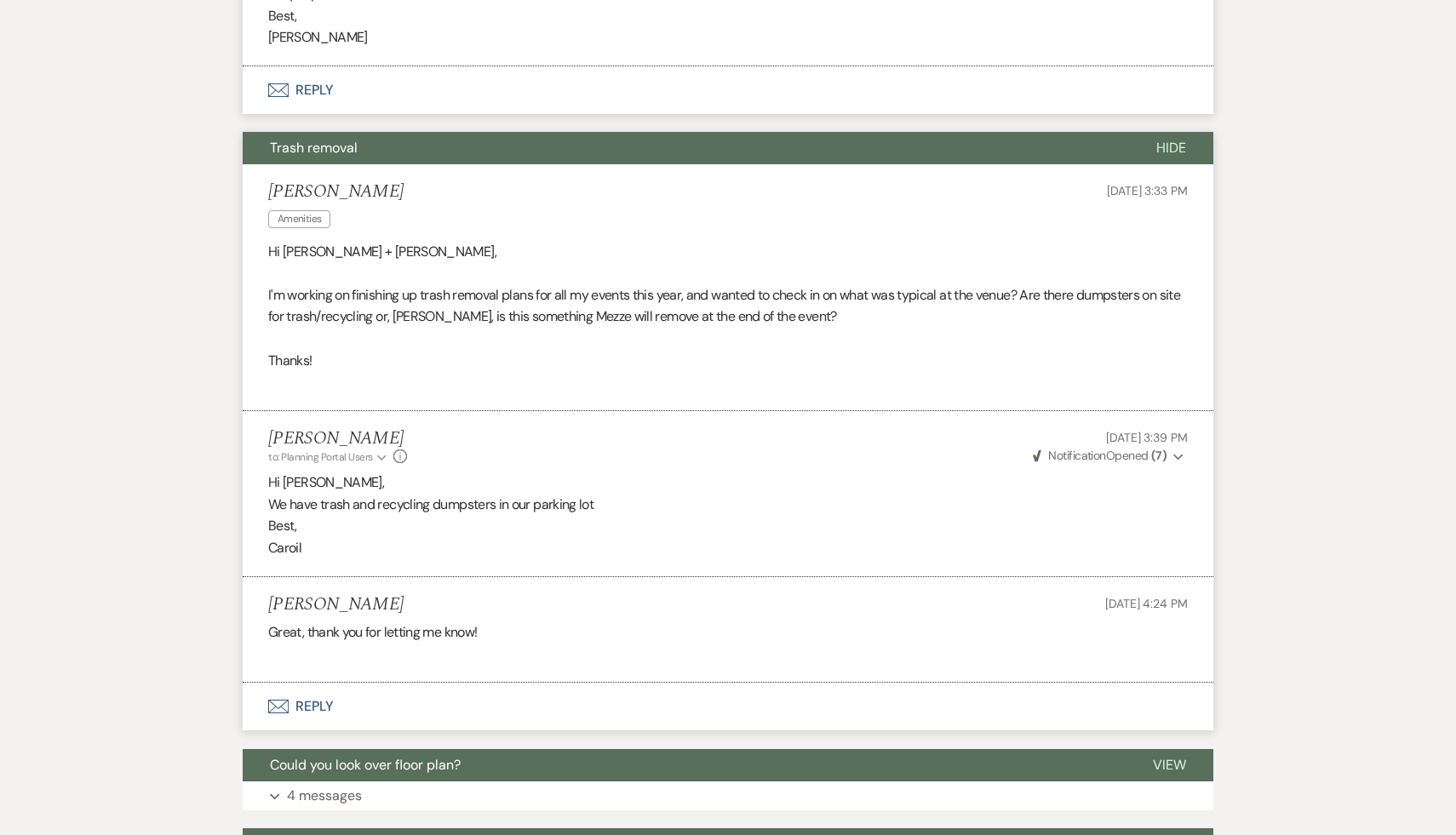
scroll to position [9702, 0]
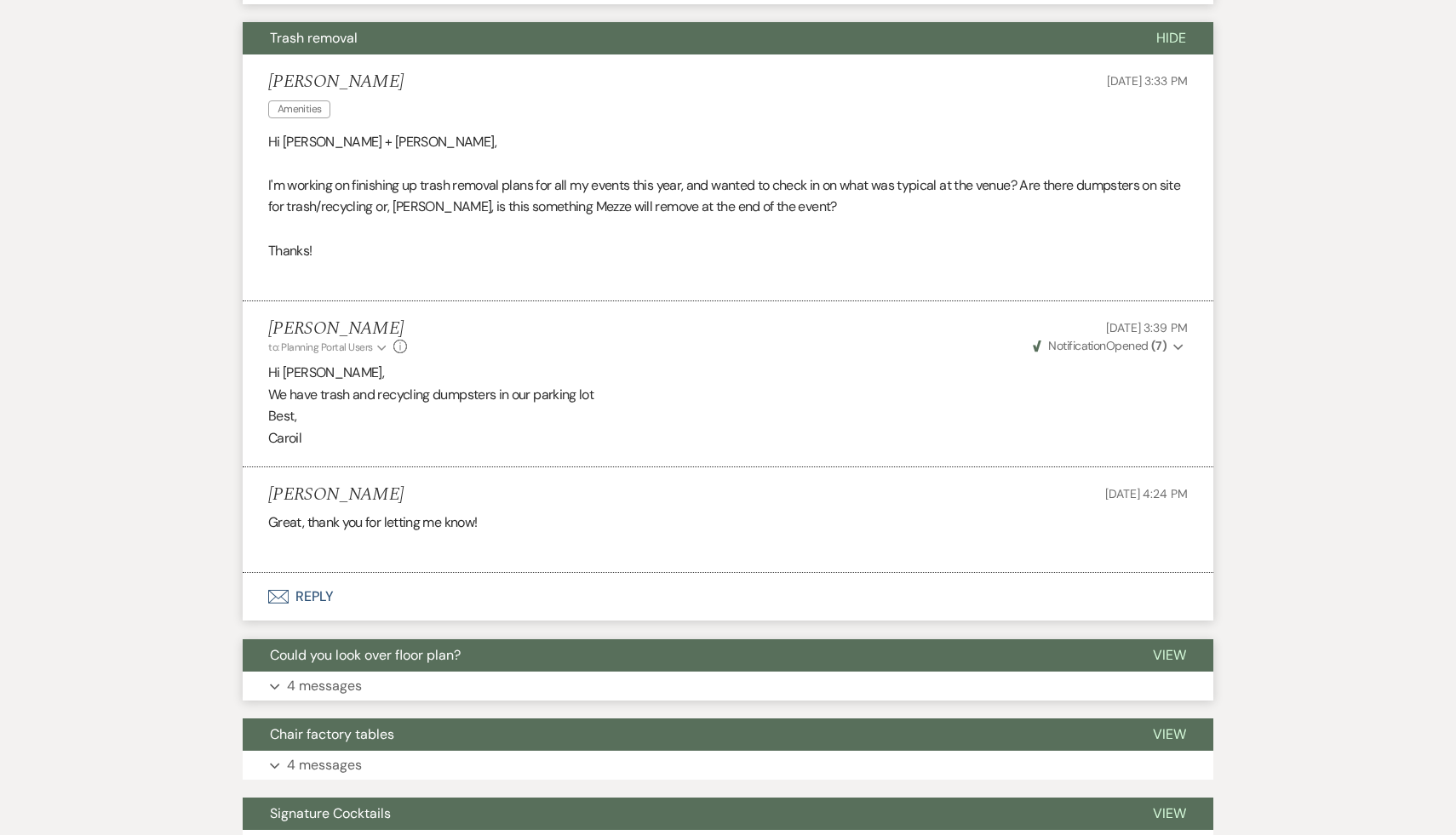
click at [426, 646] on span "Could you look over floor plan?" at bounding box center [365, 655] width 191 height 18
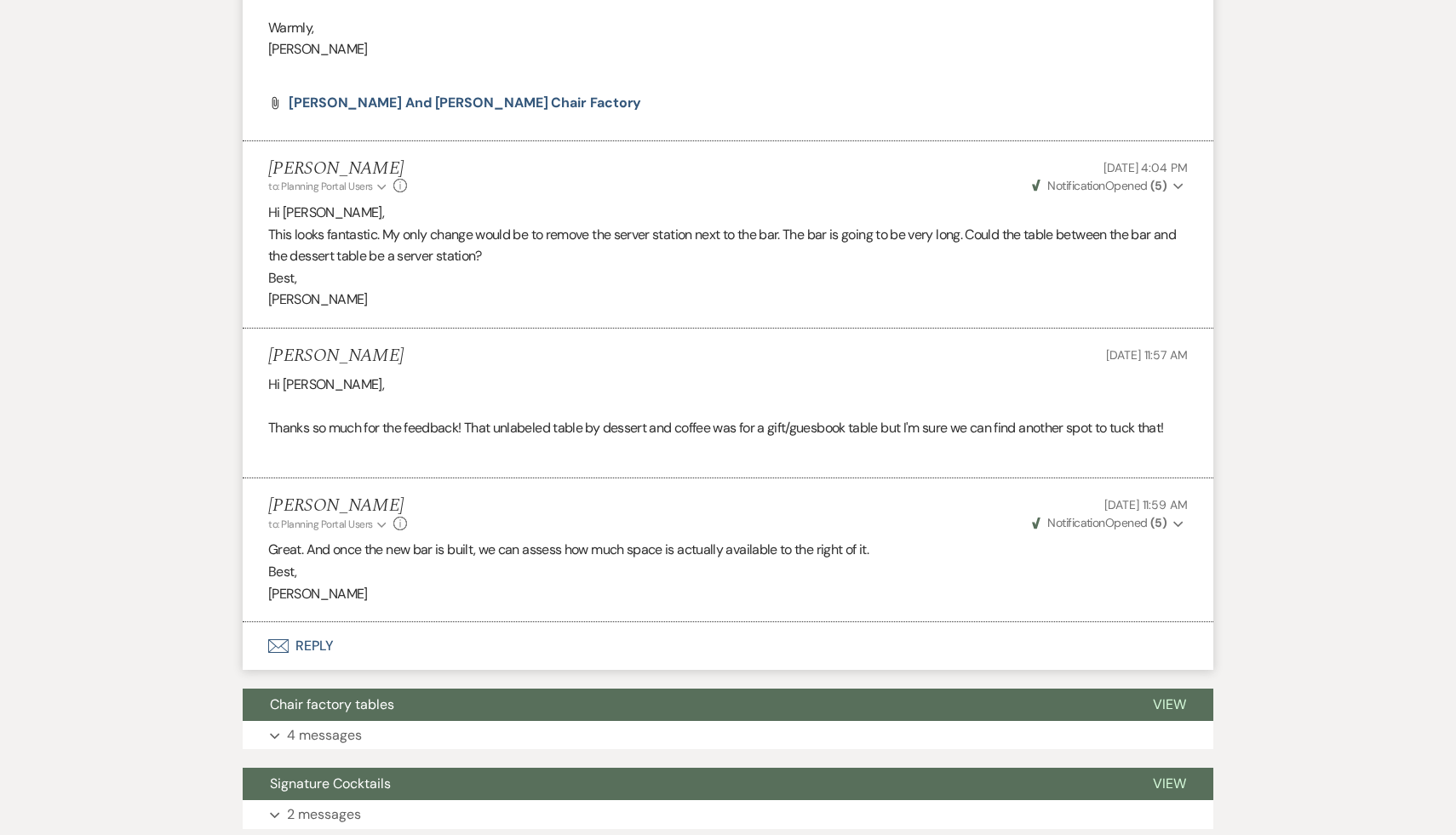
scroll to position [10648, 0]
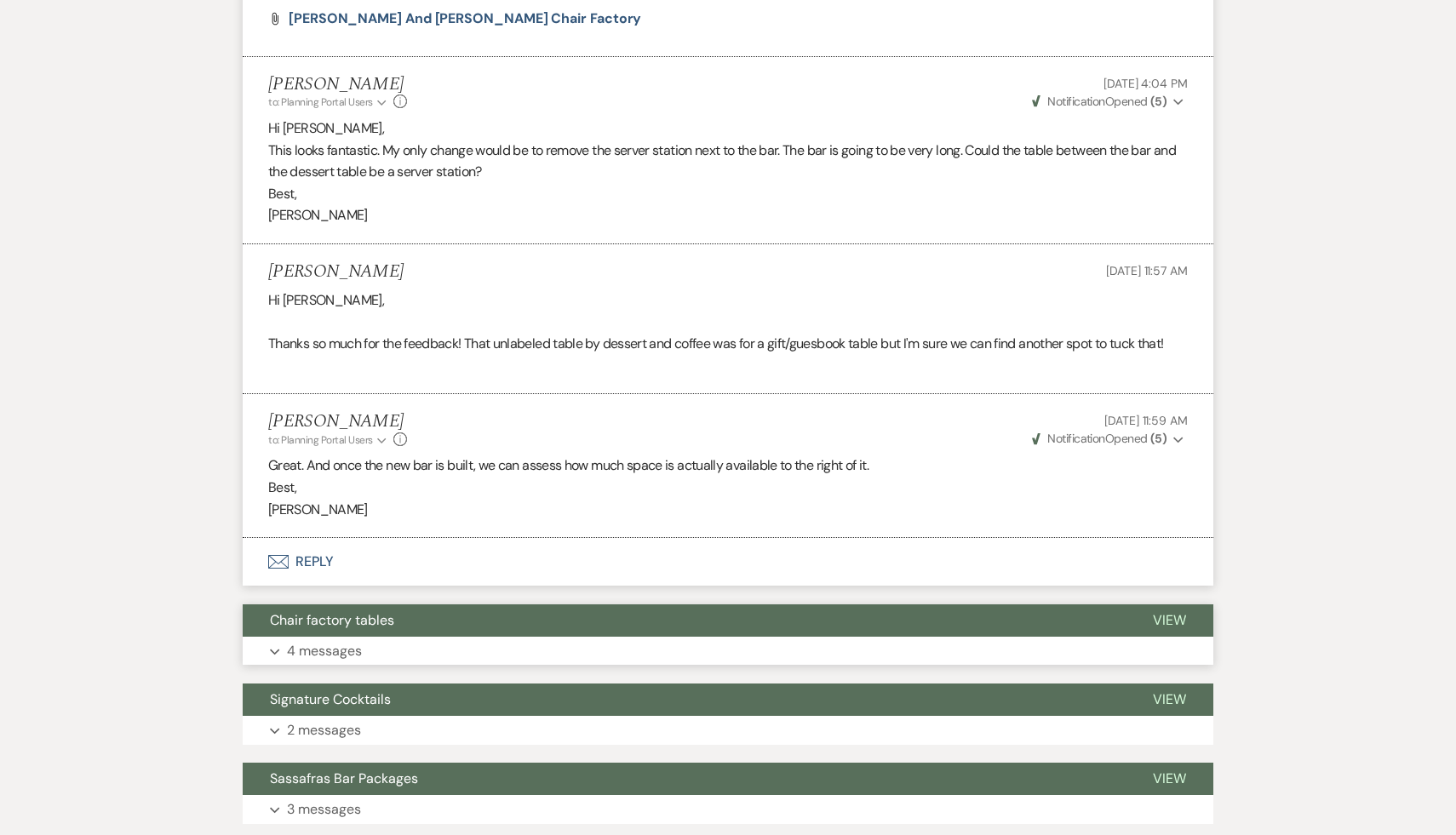
click at [389, 611] on span "Chair factory tables" at bounding box center [332, 620] width 124 height 18
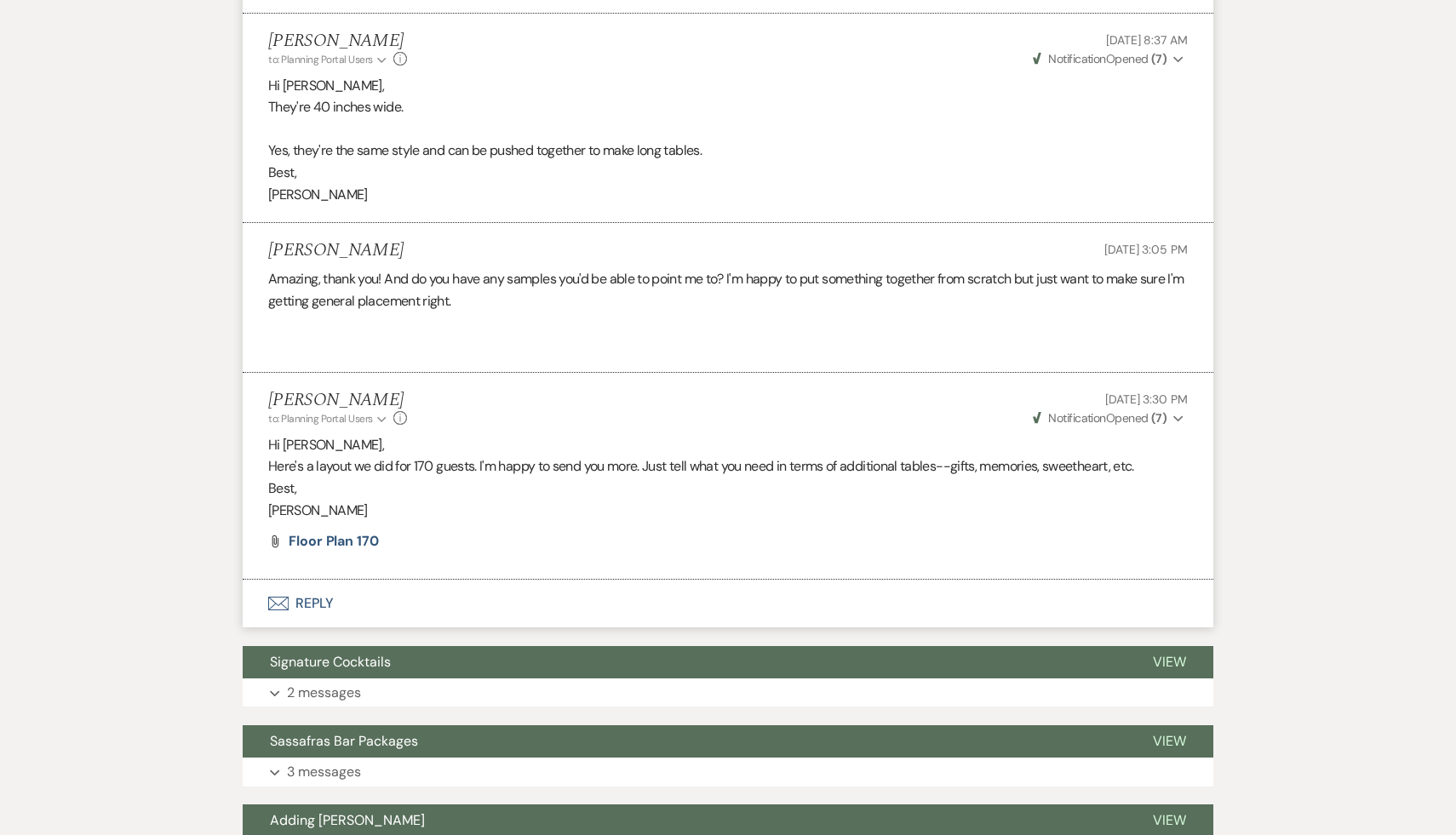
scroll to position [11583, 0]
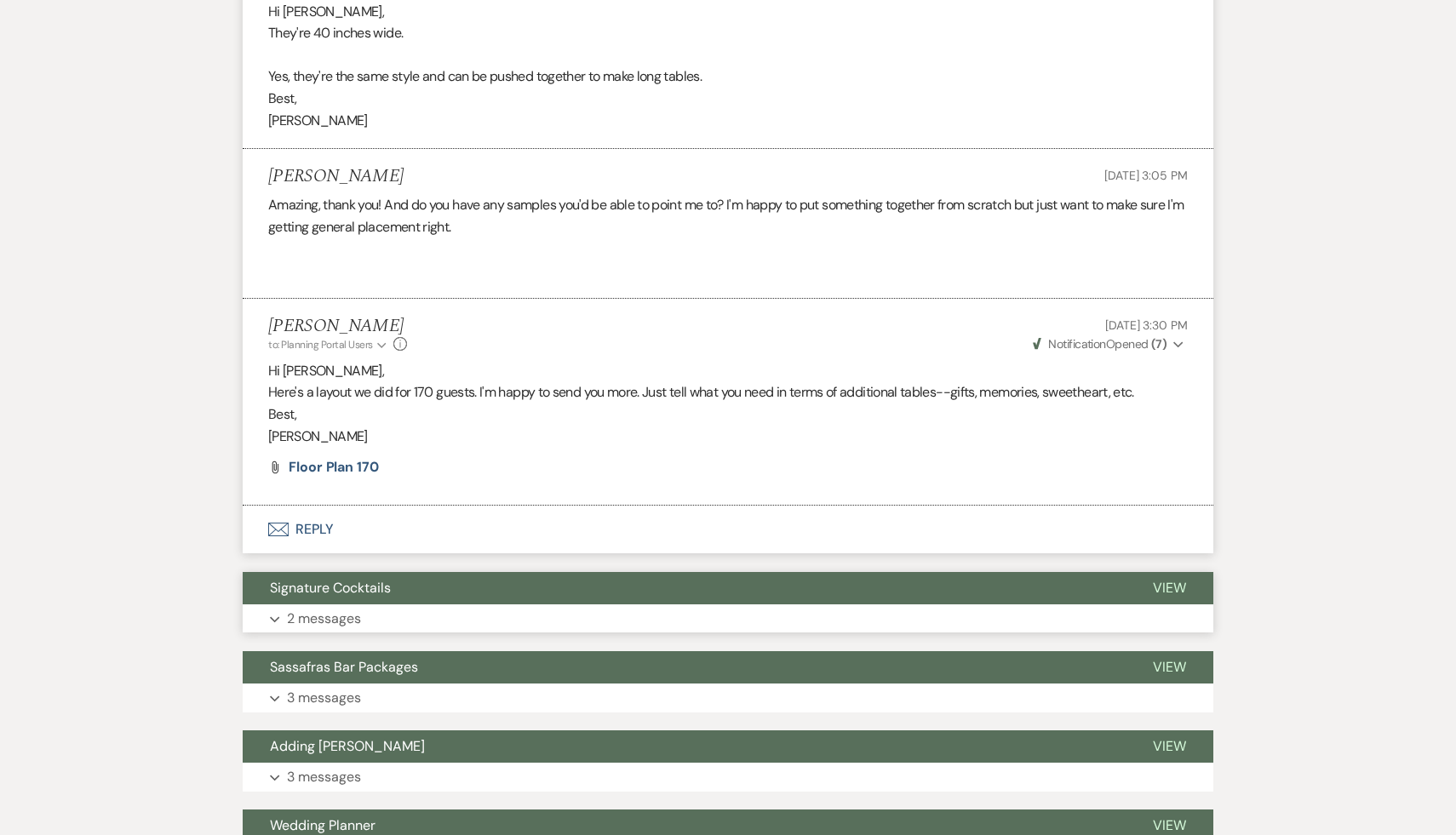
click at [361, 579] on span "Signature Cocktails" at bounding box center [330, 588] width 121 height 18
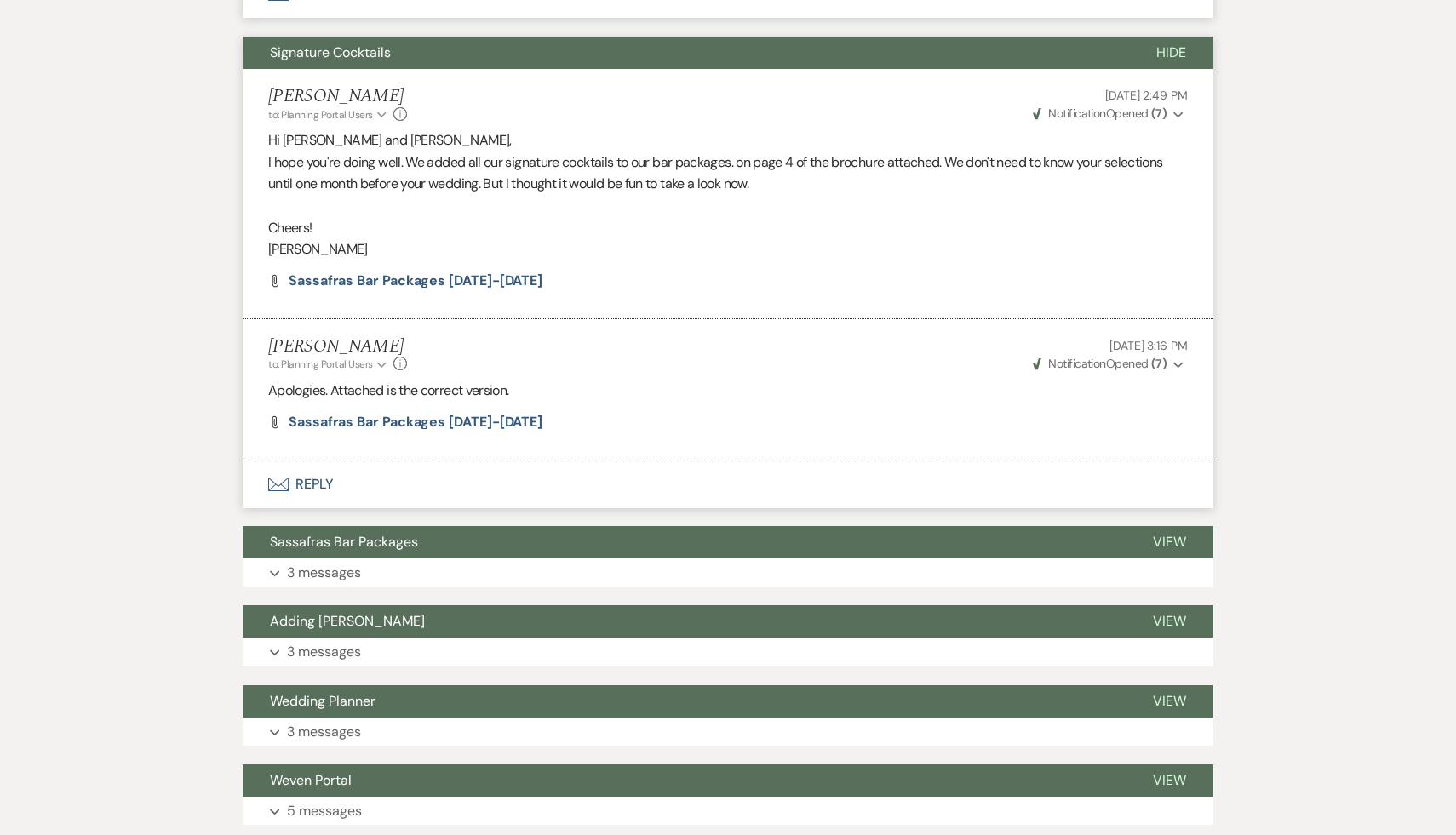
scroll to position [12174, 0]
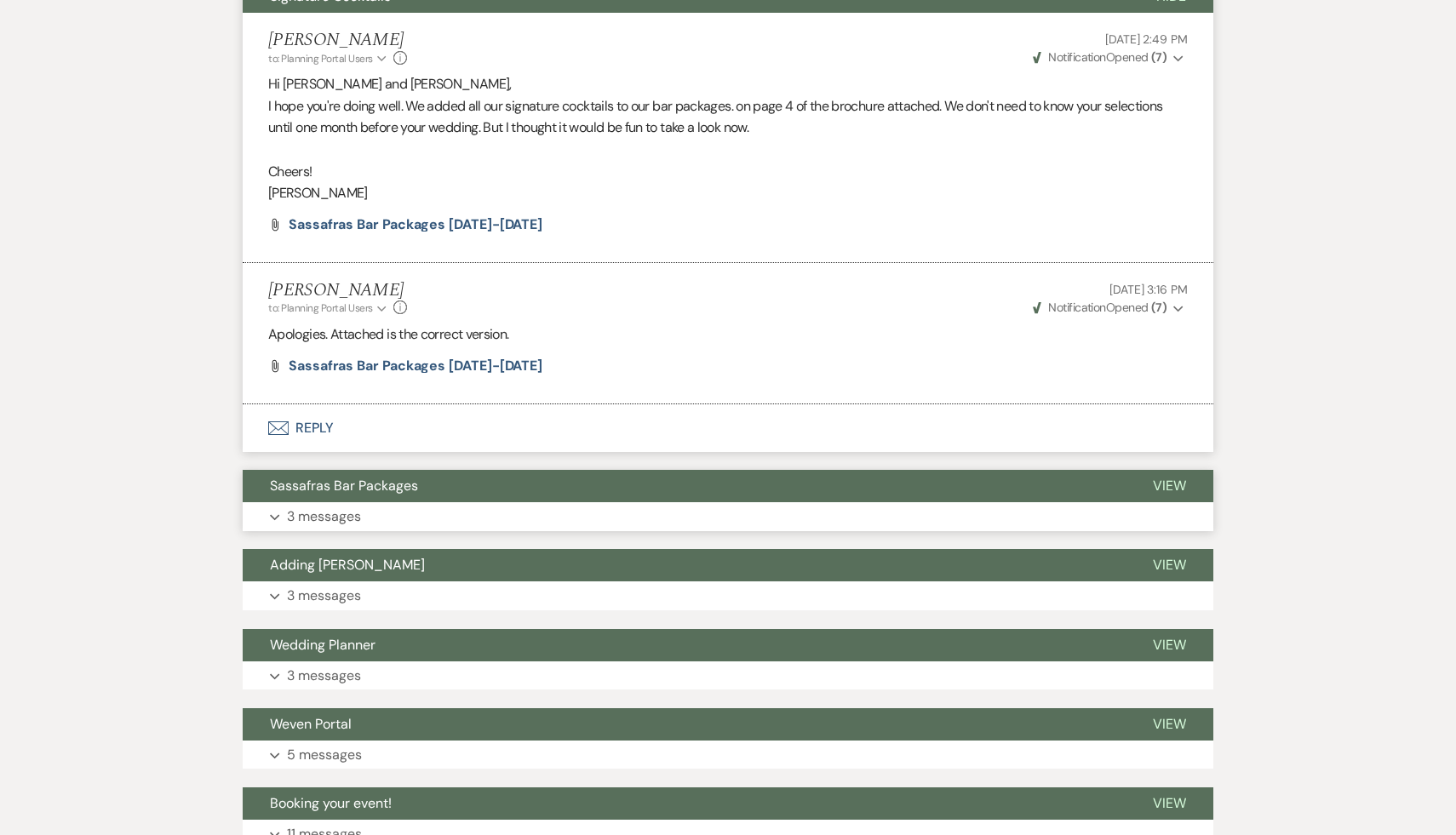
click at [374, 477] on span "Sassafras Bar Packages" at bounding box center [343, 485] width 148 height 18
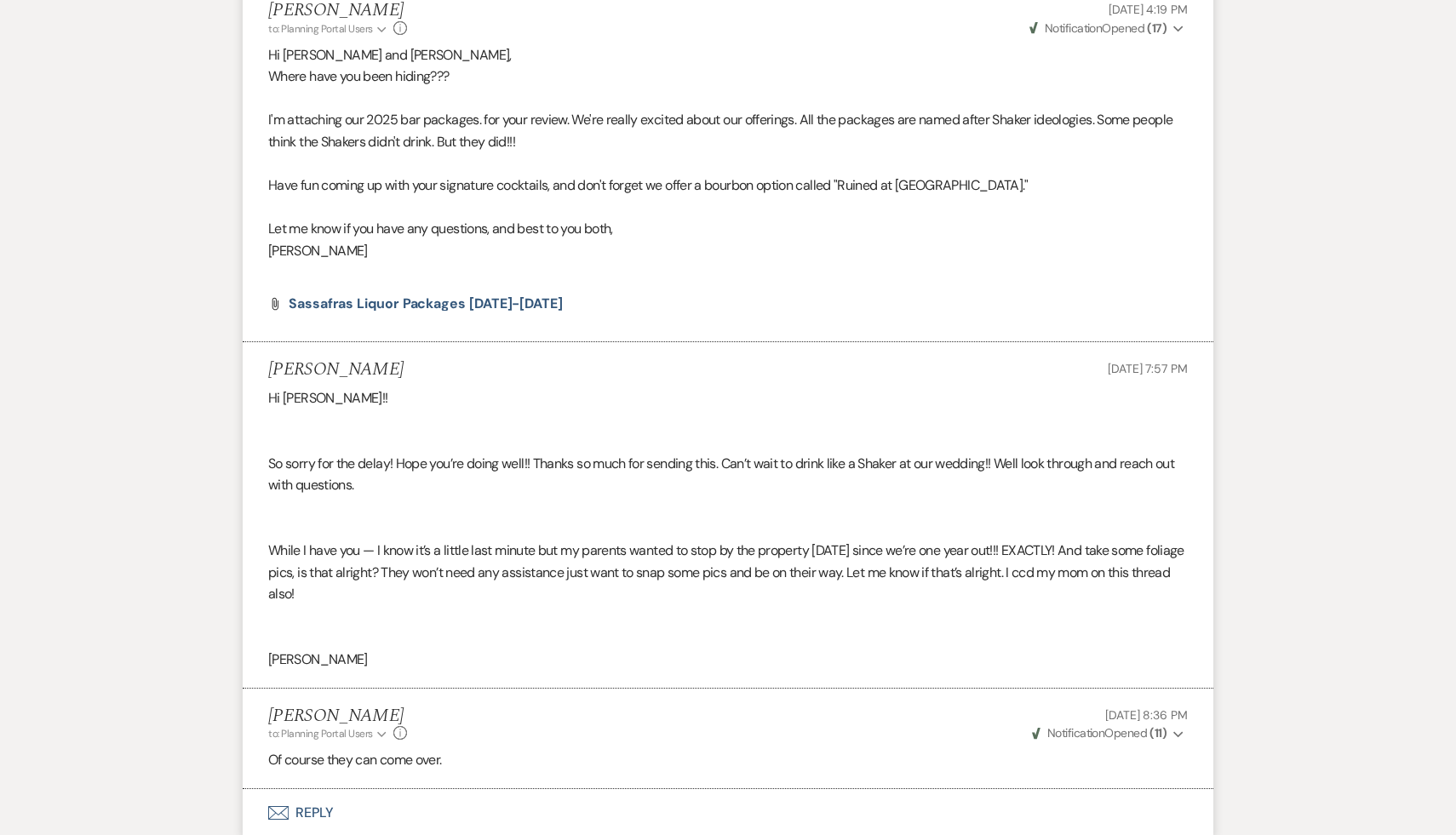
scroll to position [12908, 0]
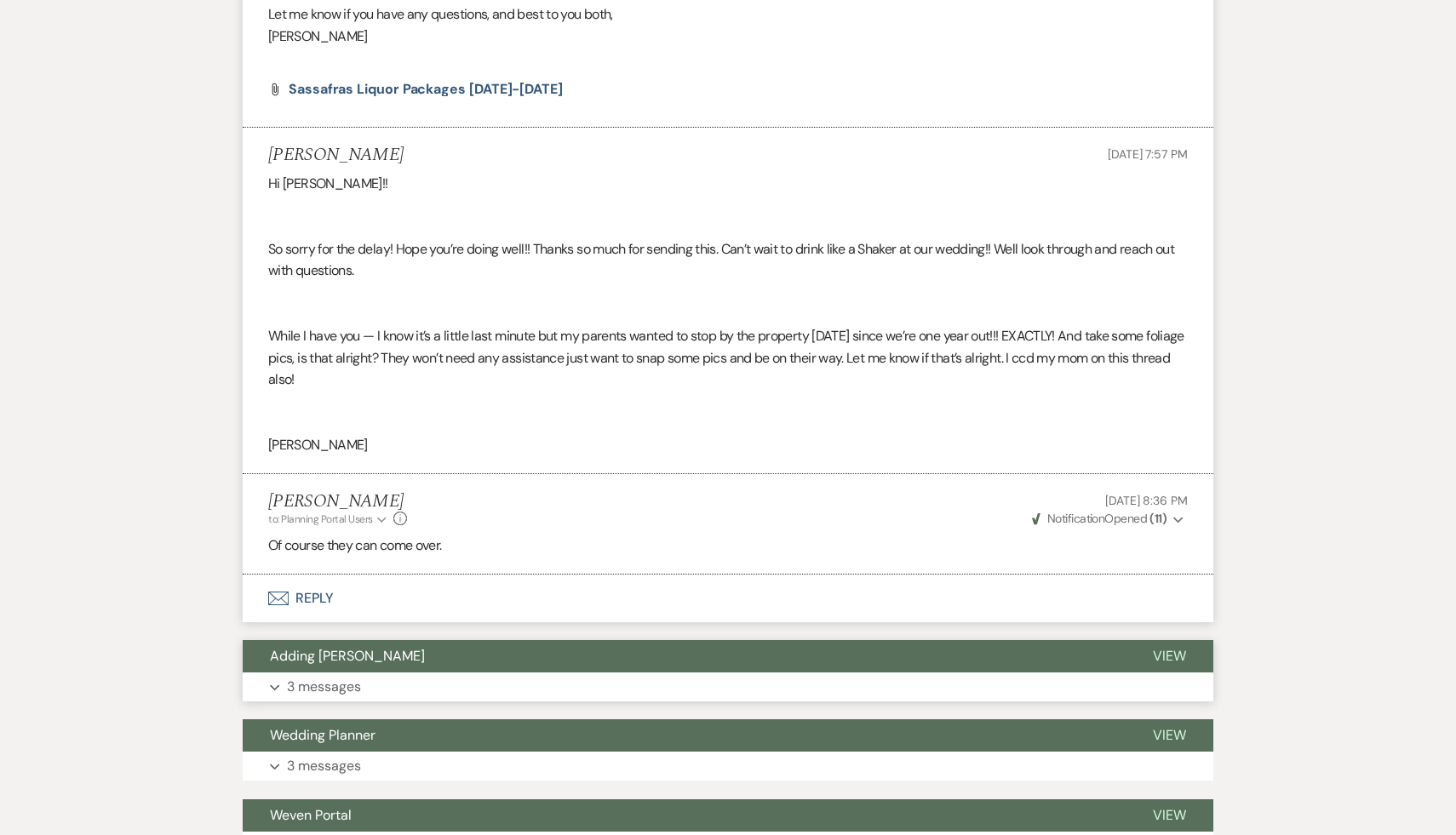
click at [390, 647] on span "Adding [PERSON_NAME]" at bounding box center [347, 656] width 155 height 18
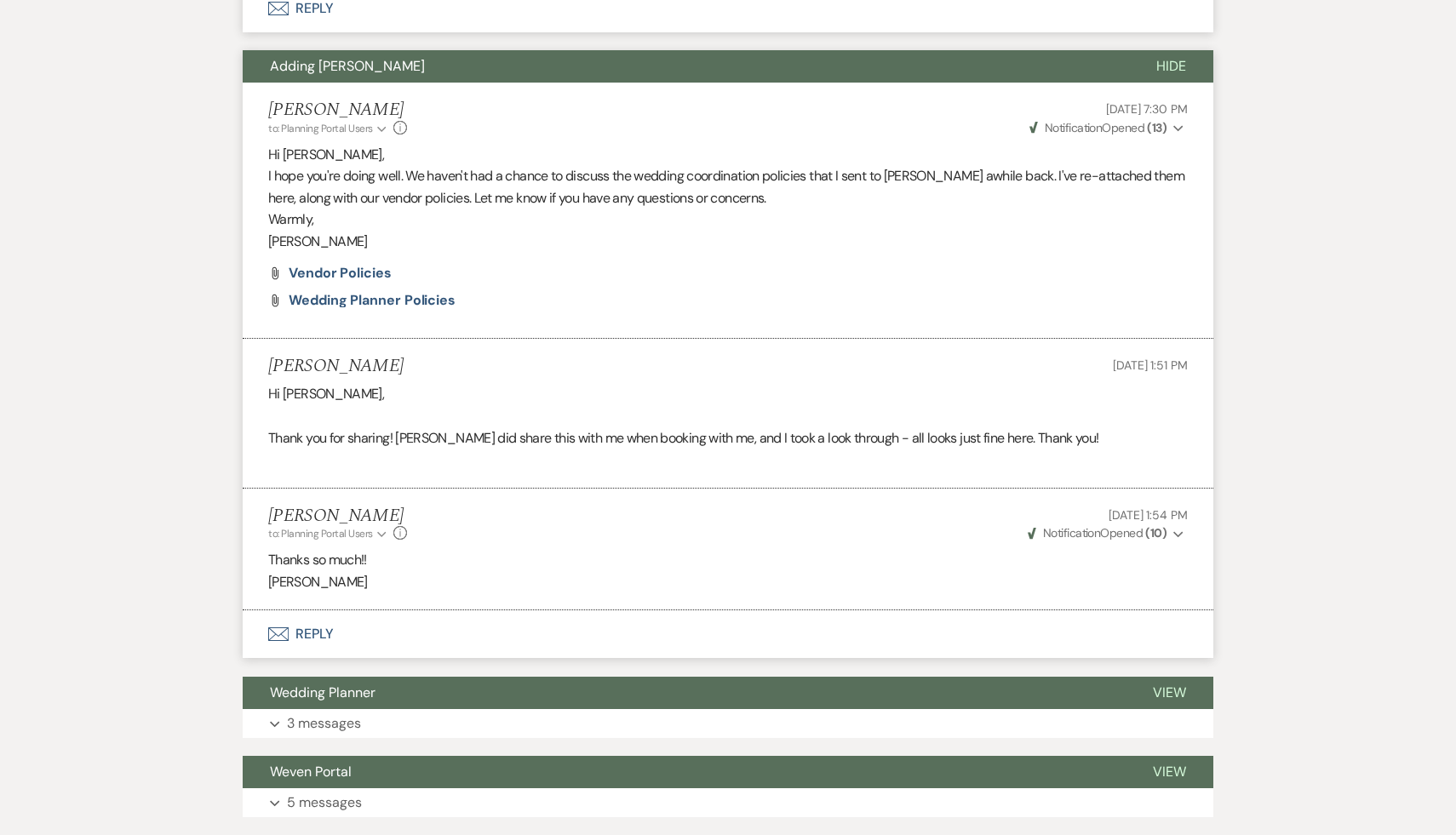
scroll to position [13548, 0]
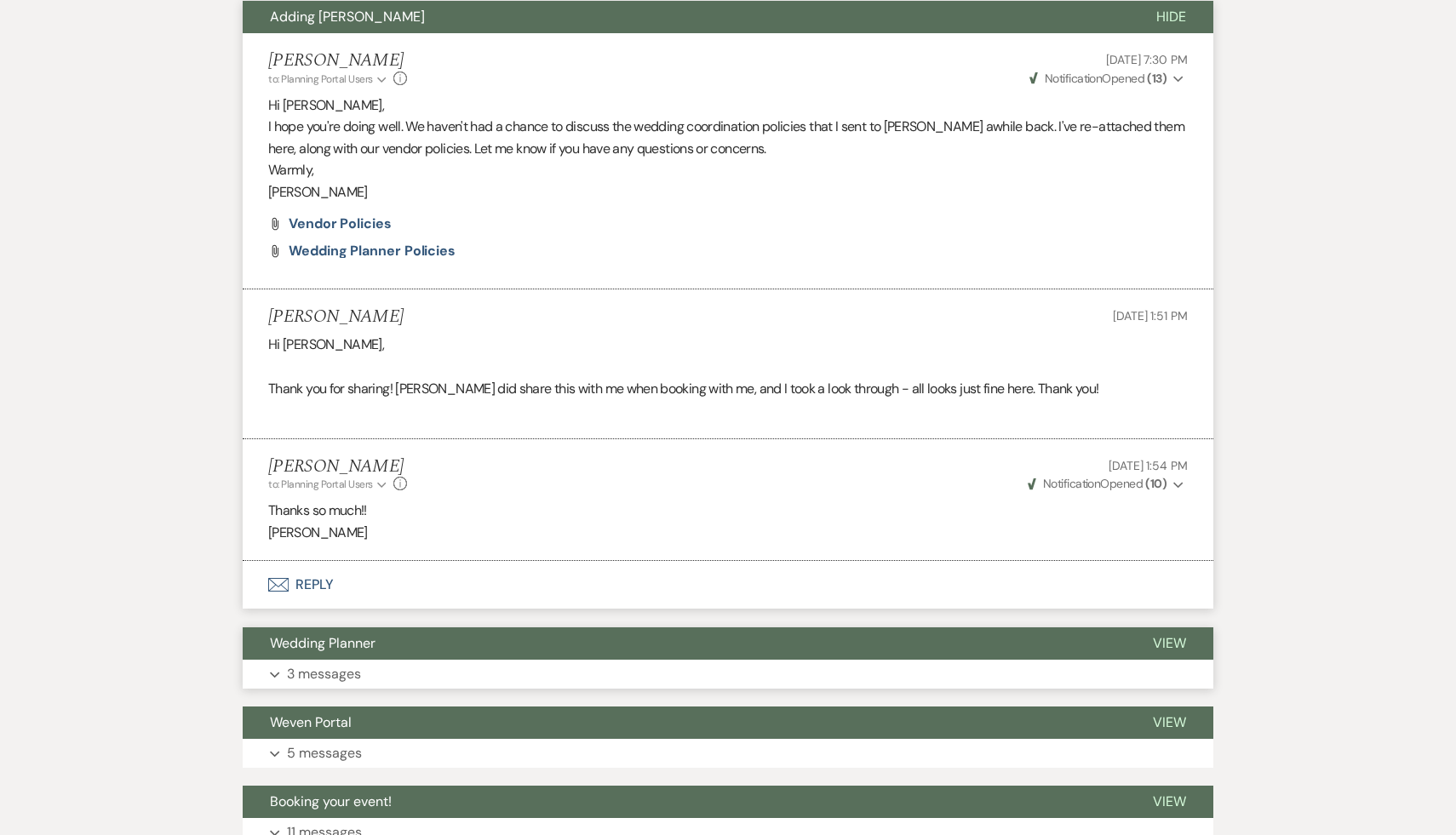
click at [340, 634] on span "Wedding Planner" at bounding box center [322, 643] width 106 height 18
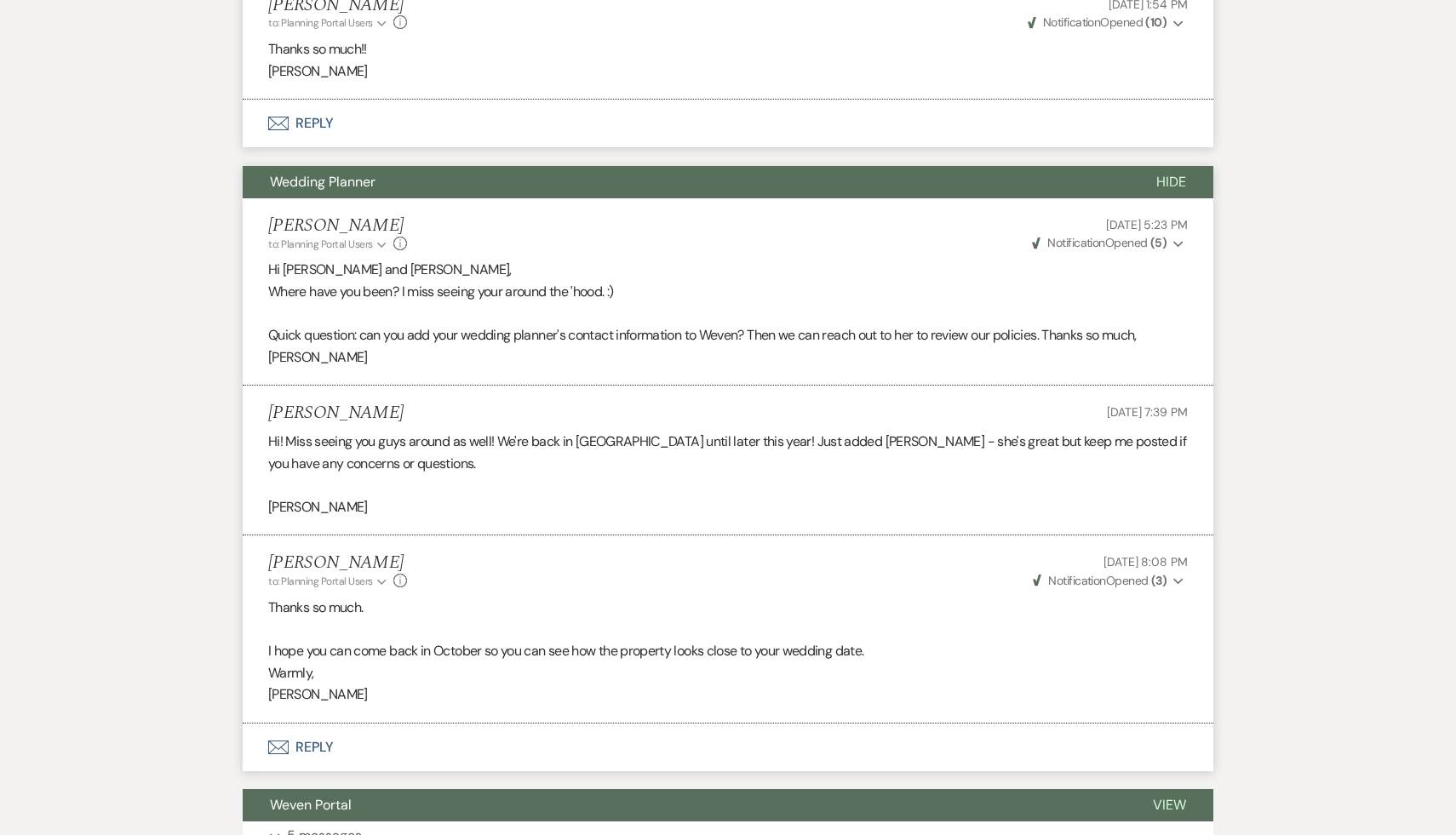
scroll to position [14098, 0]
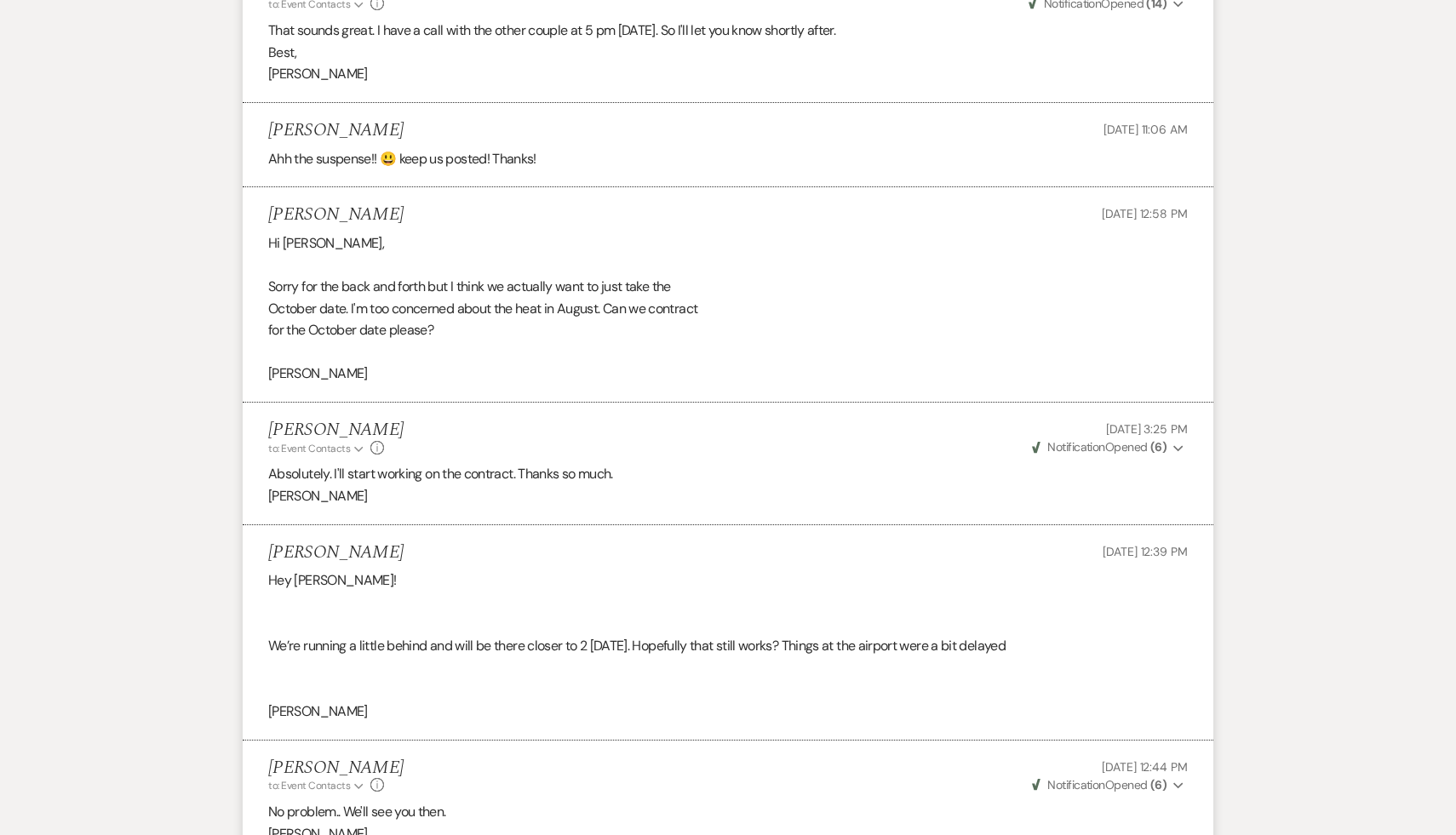
scroll to position [17331, 0]
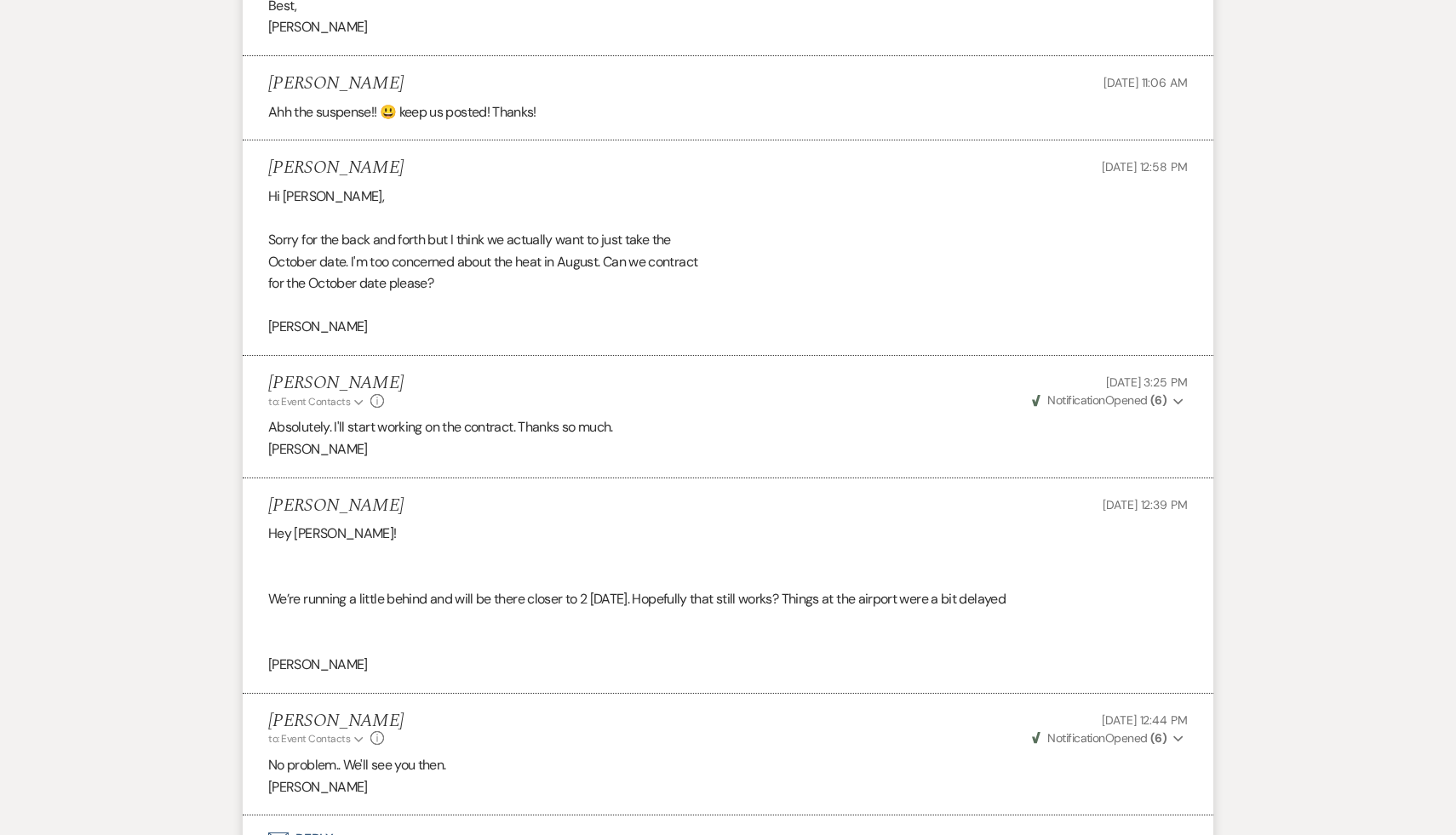
click at [594, 711] on div "Carol Reichert to: Event Contacts Expand Info Jul 12, 2024, 12:44 PM Weven Chec…" at bounding box center [728, 729] width 919 height 36
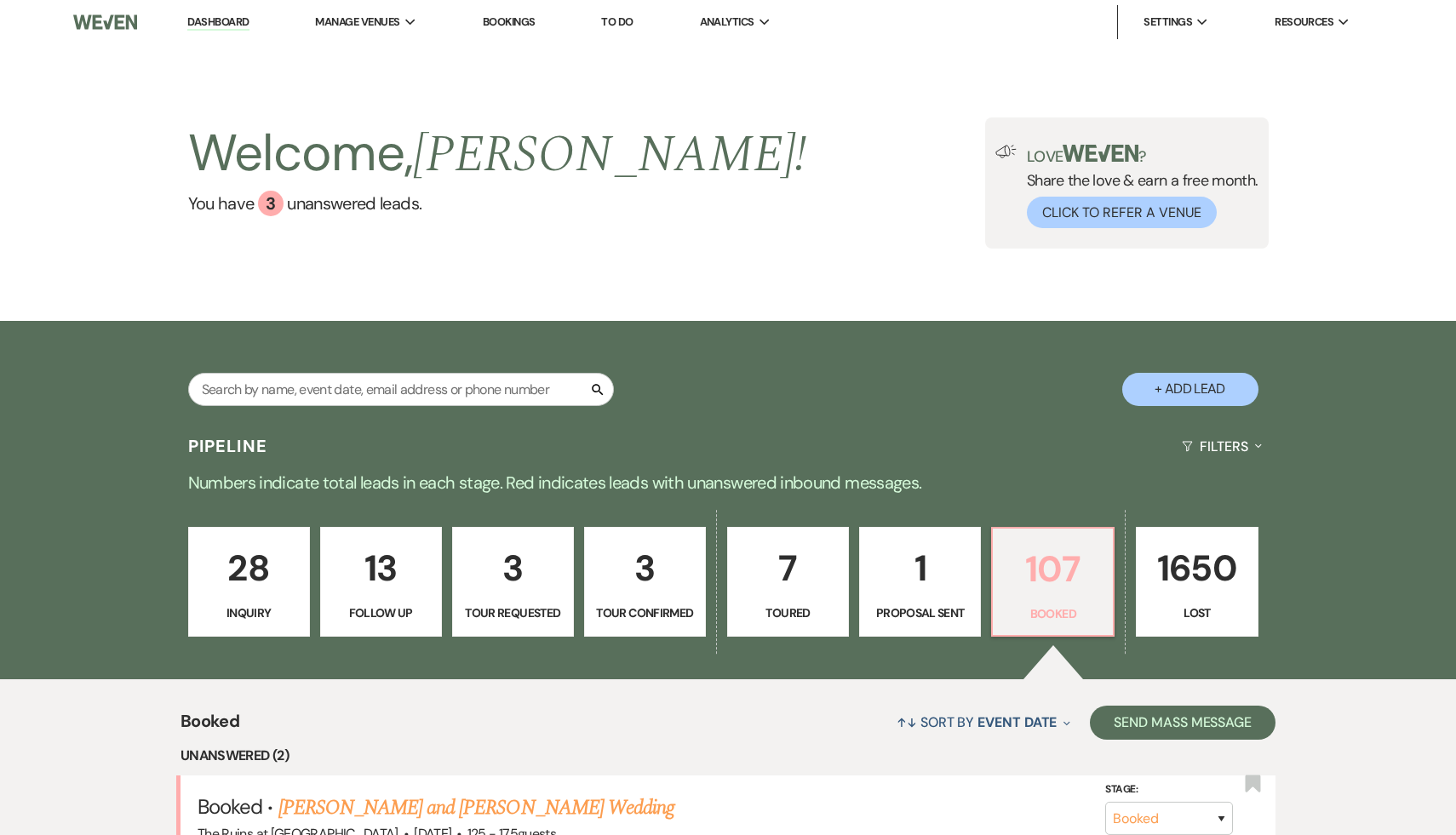
click at [1043, 571] on p "107" at bounding box center [1053, 569] width 99 height 57
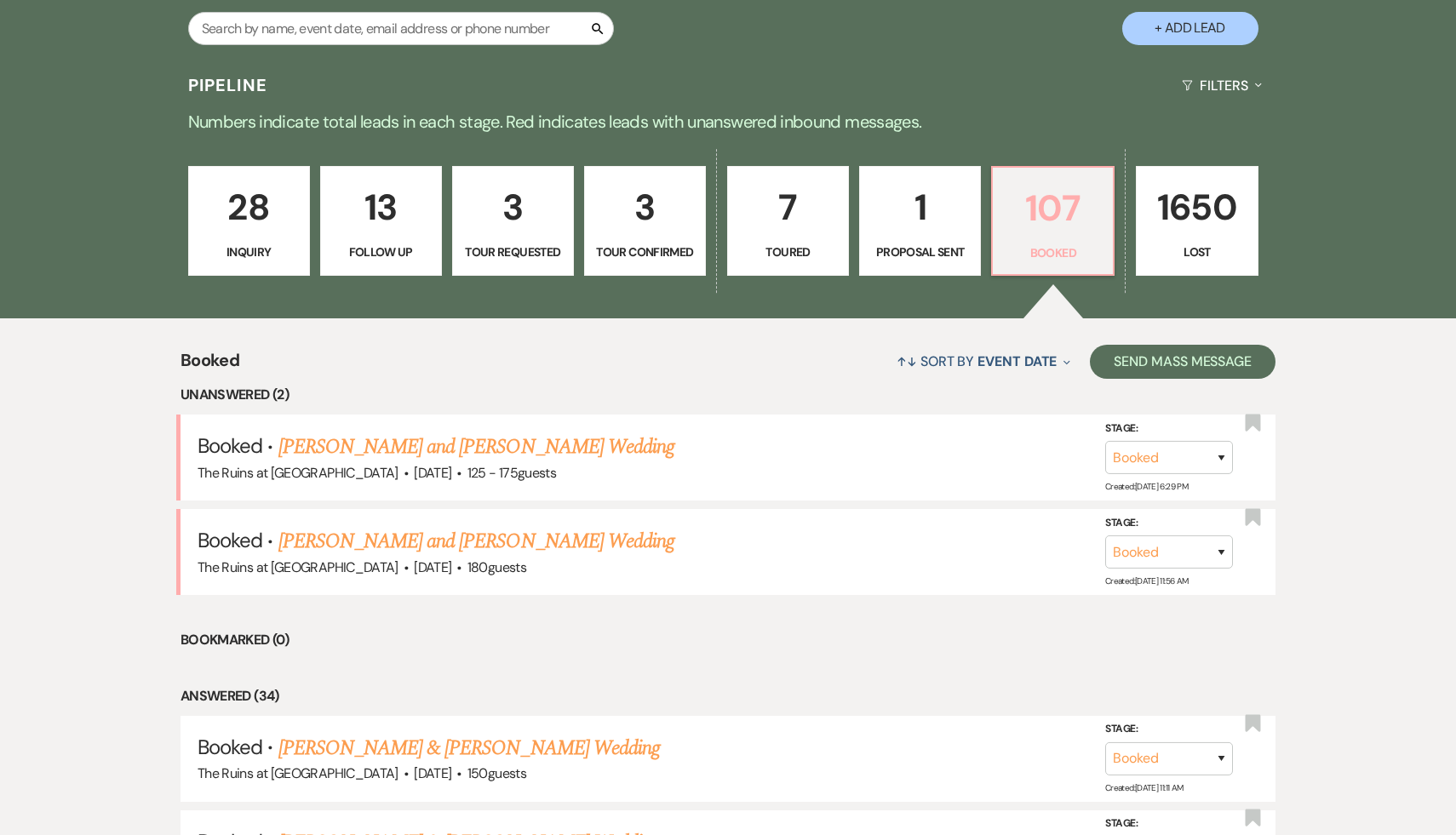
scroll to position [414, 0]
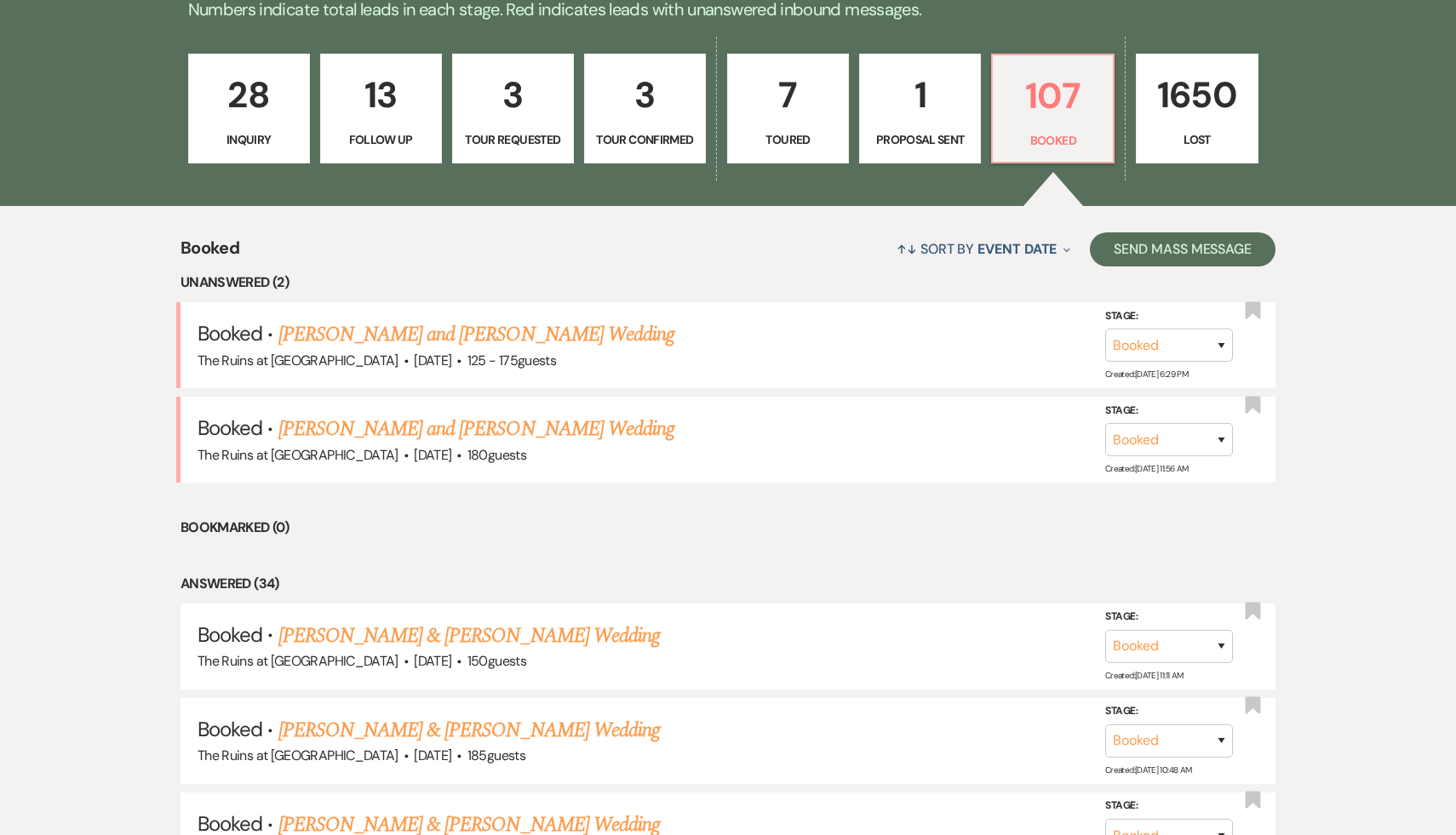
scroll to position [475, 0]
click at [539, 627] on link "[PERSON_NAME] & [PERSON_NAME] Wedding" at bounding box center [469, 635] width 382 height 31
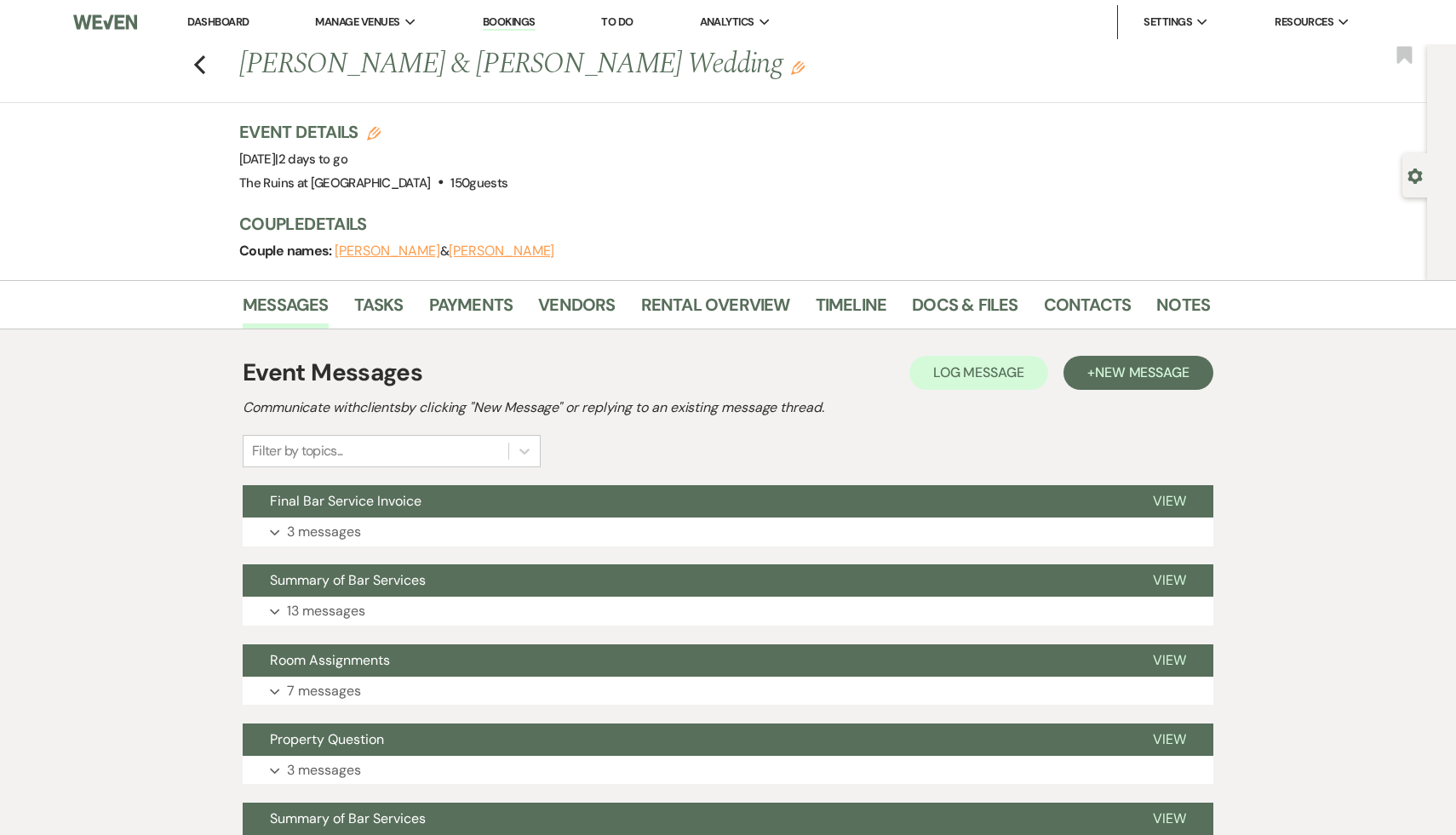
scroll to position [80, 0]
